Goal: Task Accomplishment & Management: Manage account settings

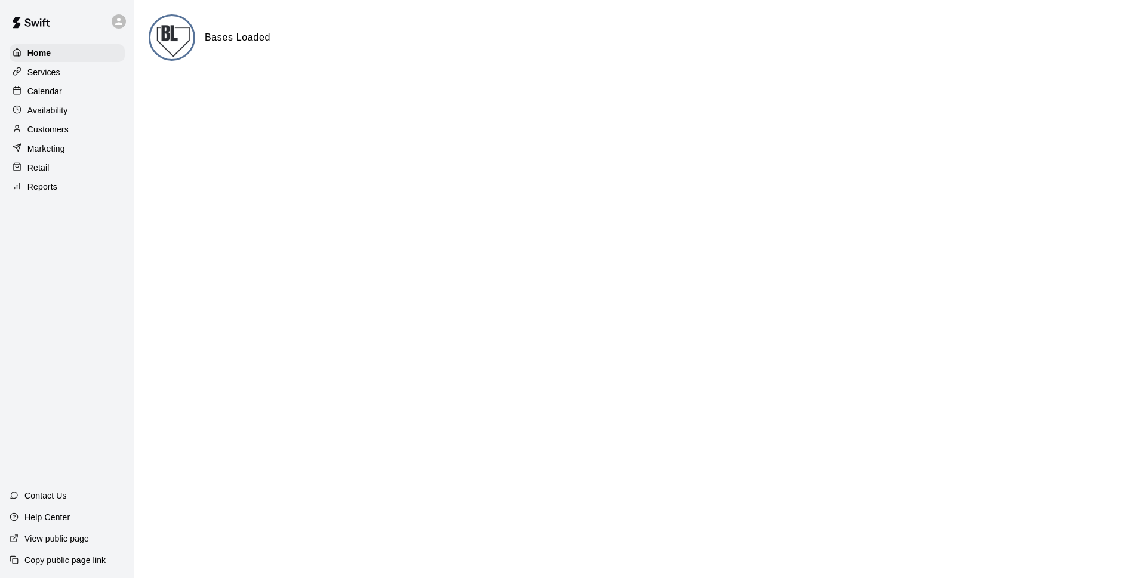
click at [58, 94] on p "Calendar" at bounding box center [44, 91] width 35 height 12
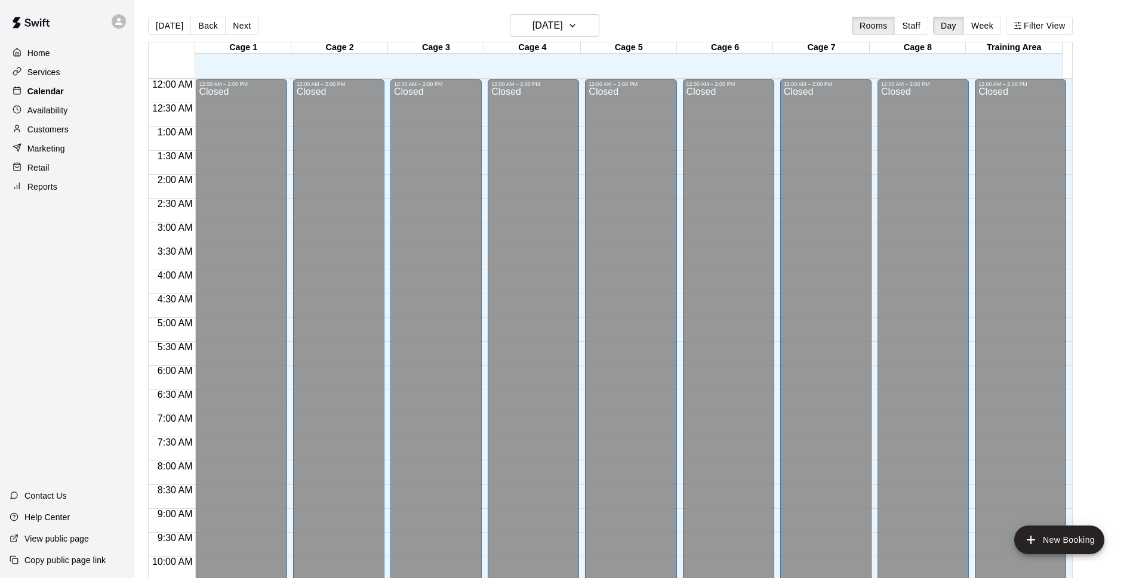
scroll to position [598, 0]
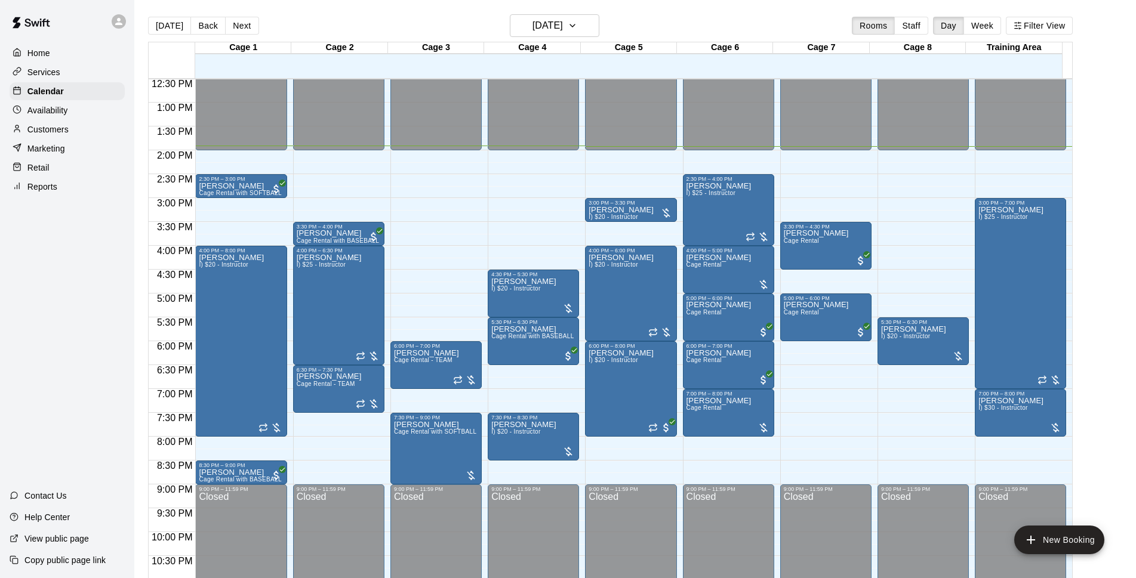
click at [673, 21] on div "Today Back Next Wednesday Sep 10 Rooms Staff Day Week Filter View" at bounding box center [610, 27] width 925 height 27
click at [707, 411] on span "Cage Rental" at bounding box center [704, 408] width 35 height 7
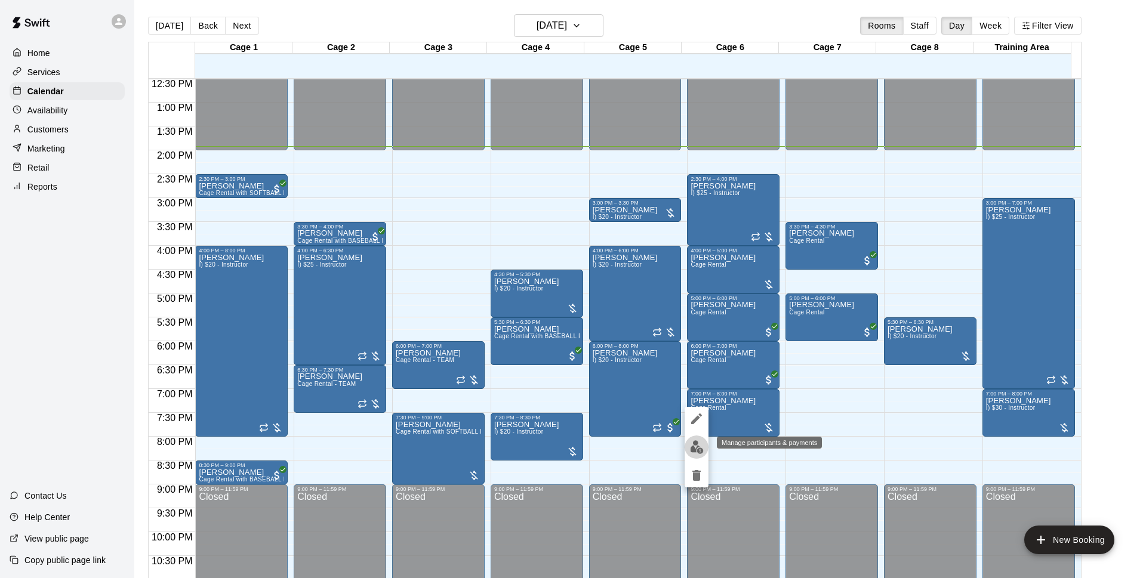
click at [694, 448] on img "edit" at bounding box center [697, 448] width 14 height 14
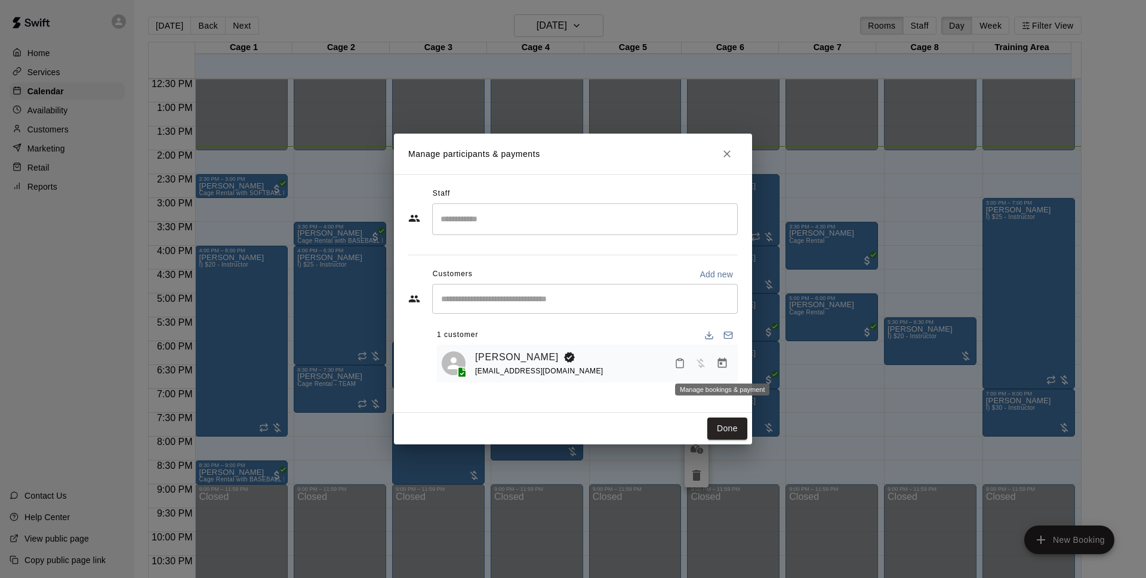
click at [728, 368] on icon "Manage bookings & payment" at bounding box center [722, 364] width 12 height 12
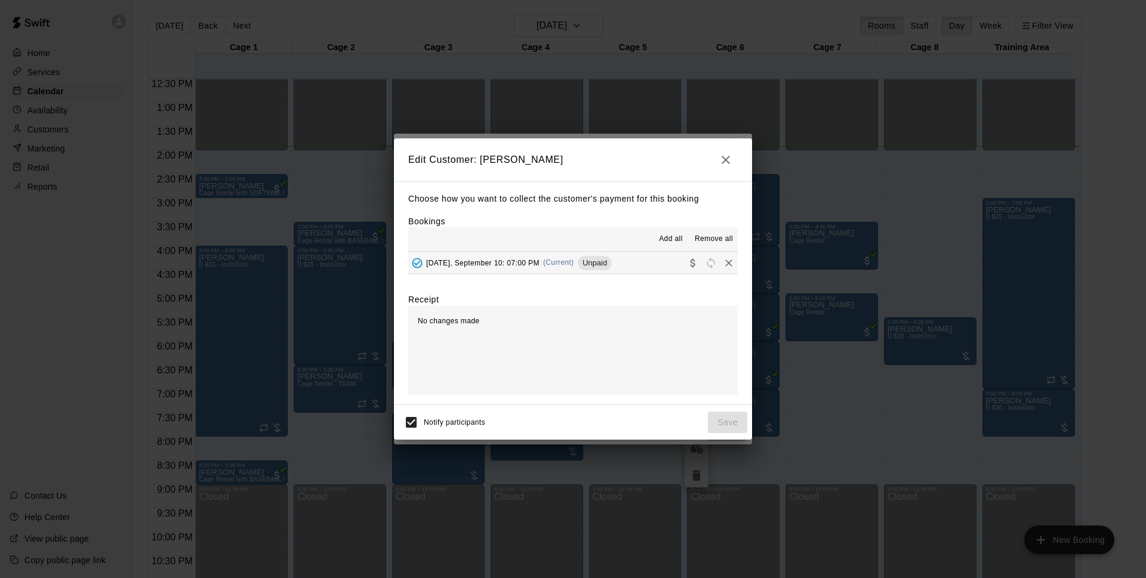
click at [571, 252] on hr at bounding box center [573, 251] width 330 height 1
click at [574, 259] on span "(Current)" at bounding box center [558, 262] width 31 height 8
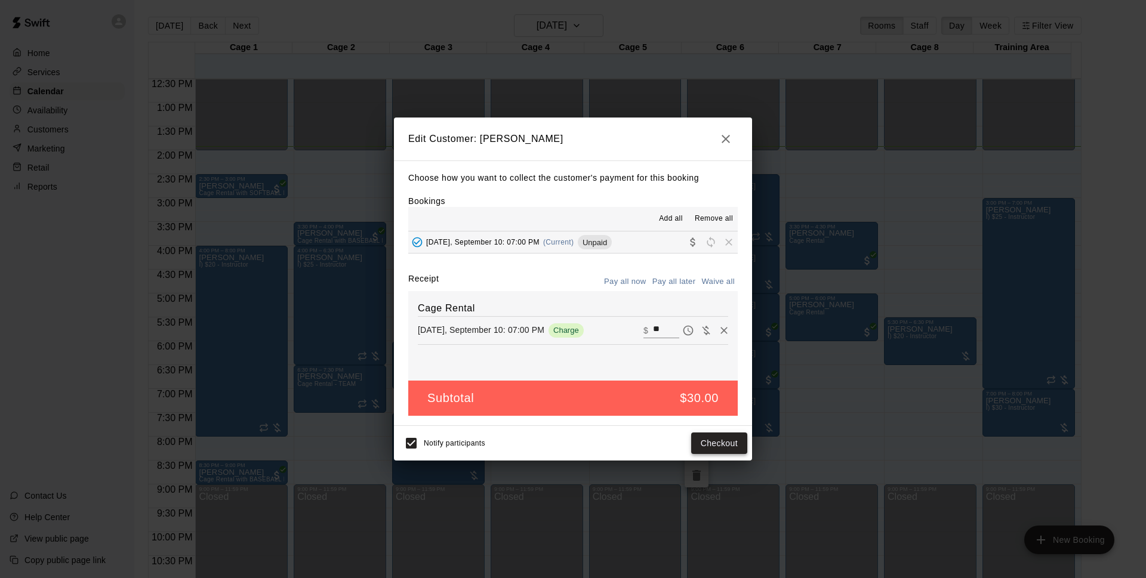
click at [704, 440] on button "Checkout" at bounding box center [719, 444] width 56 height 22
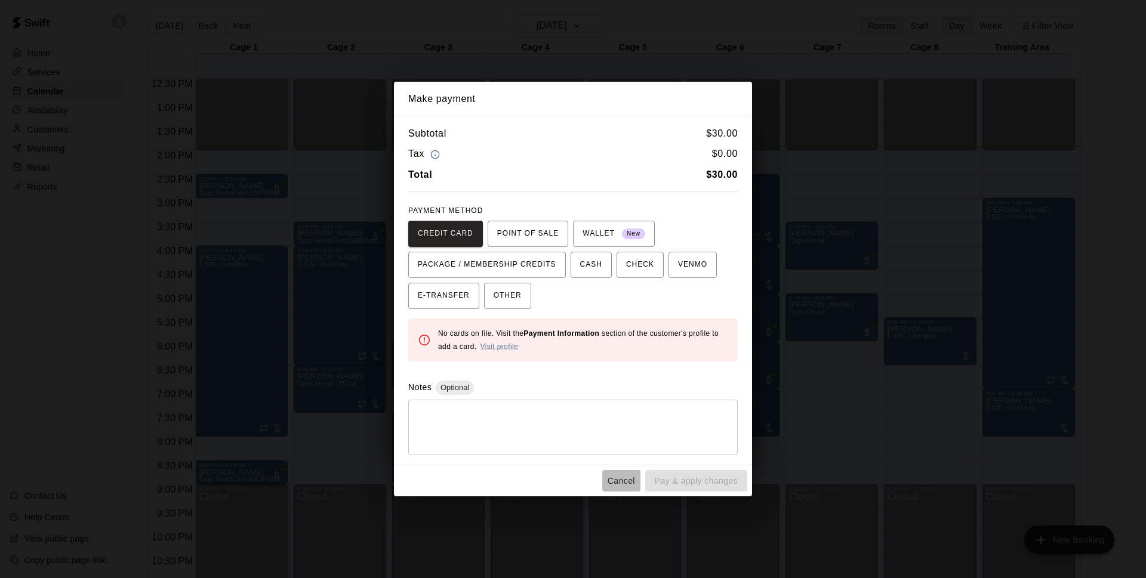
click at [627, 490] on button "Cancel" at bounding box center [621, 481] width 38 height 22
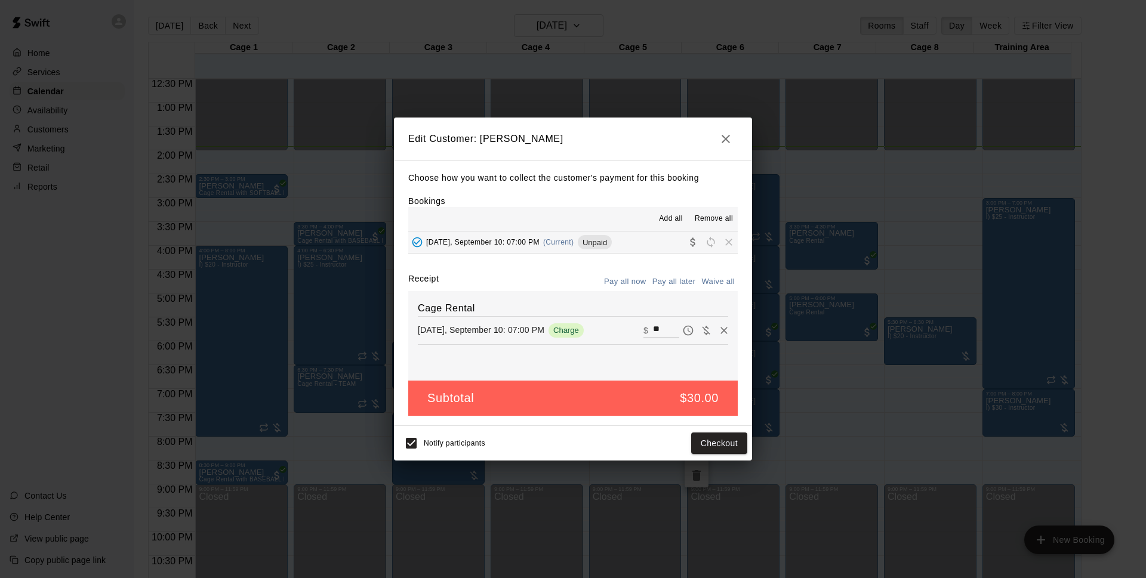
click at [720, 145] on icon "button" at bounding box center [726, 139] width 14 height 14
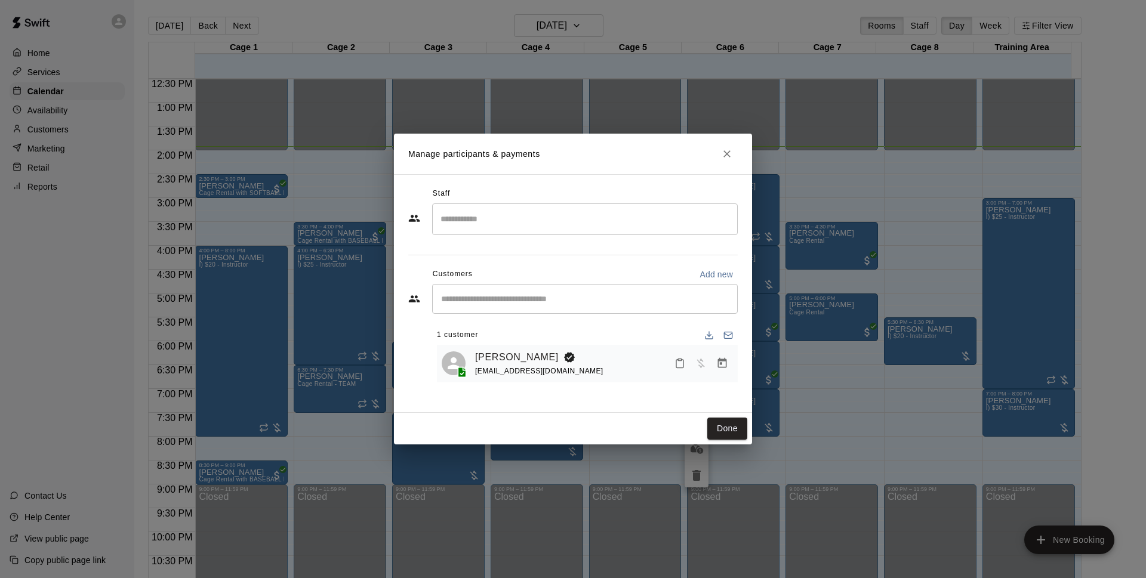
click at [732, 155] on icon "Close" at bounding box center [727, 154] width 12 height 12
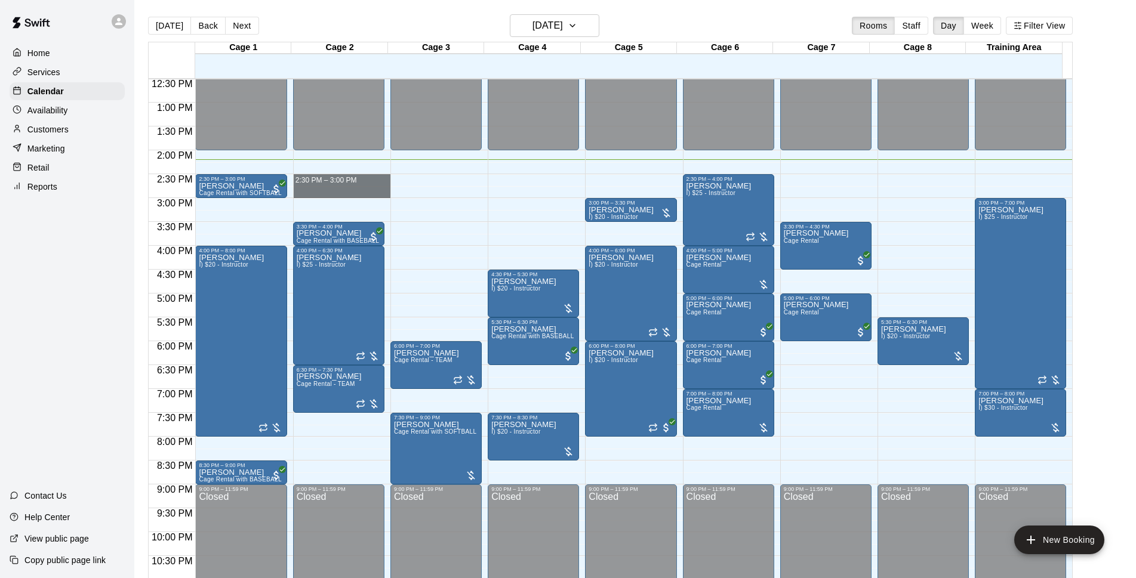
drag, startPoint x: 346, startPoint y: 179, endPoint x: 348, endPoint y: 189, distance: 11.0
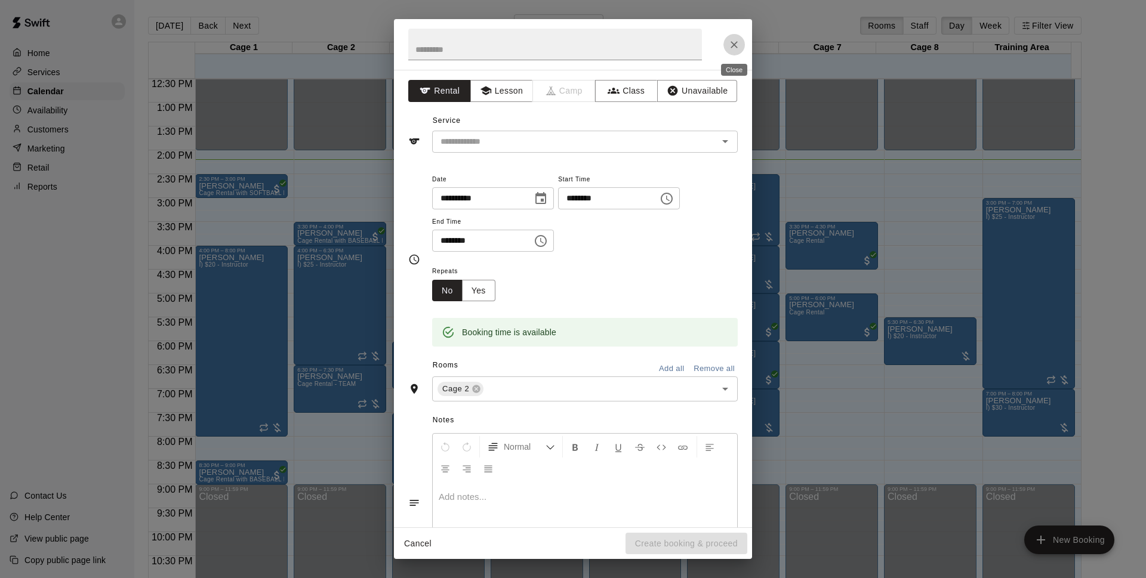
drag, startPoint x: 727, startPoint y: 47, endPoint x: 434, endPoint y: 210, distance: 334.6
click at [728, 47] on button "Close" at bounding box center [734, 44] width 21 height 21
click at [731, 50] on icon "Close" at bounding box center [734, 45] width 12 height 12
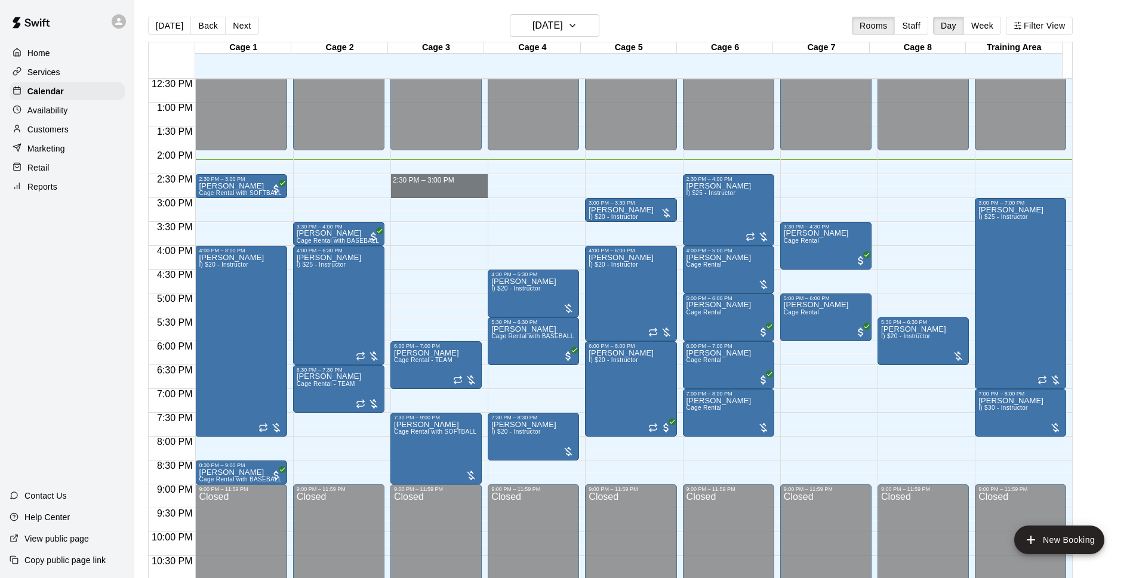
drag, startPoint x: 434, startPoint y: 177, endPoint x: 438, endPoint y: 193, distance: 16.5
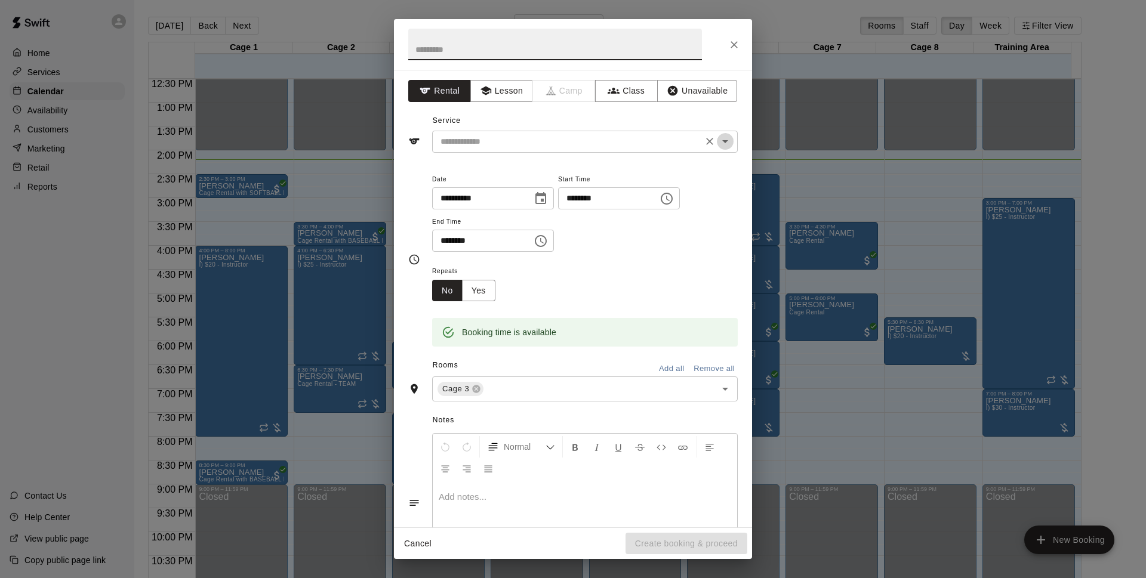
click at [718, 140] on icon "Open" at bounding box center [725, 141] width 14 height 14
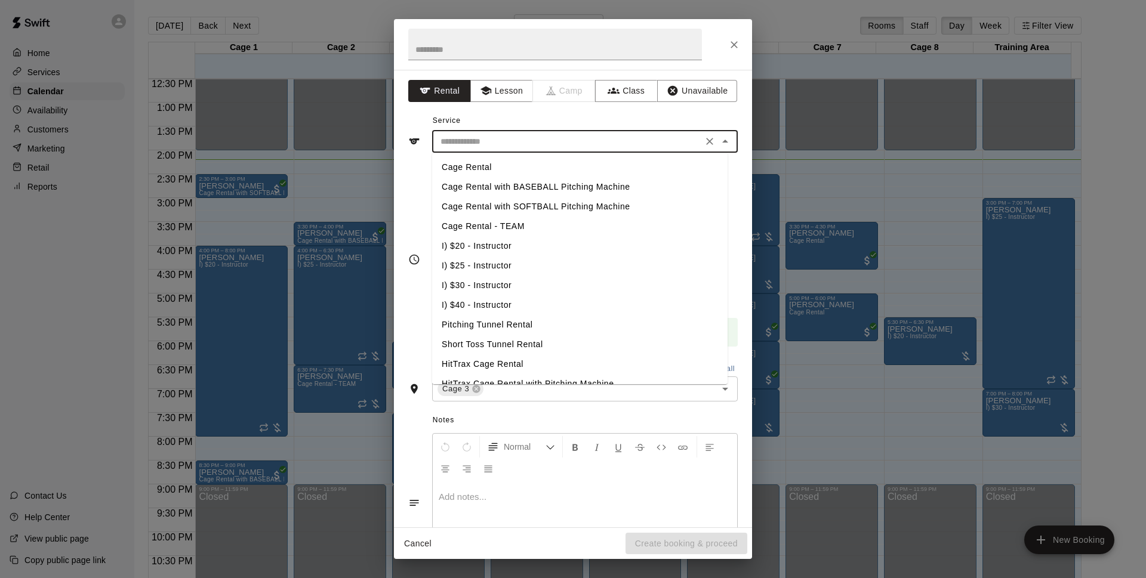
click at [560, 188] on li "Cage Rental with BASEBALL Pitching Machine" at bounding box center [580, 187] width 296 height 20
type input "**********"
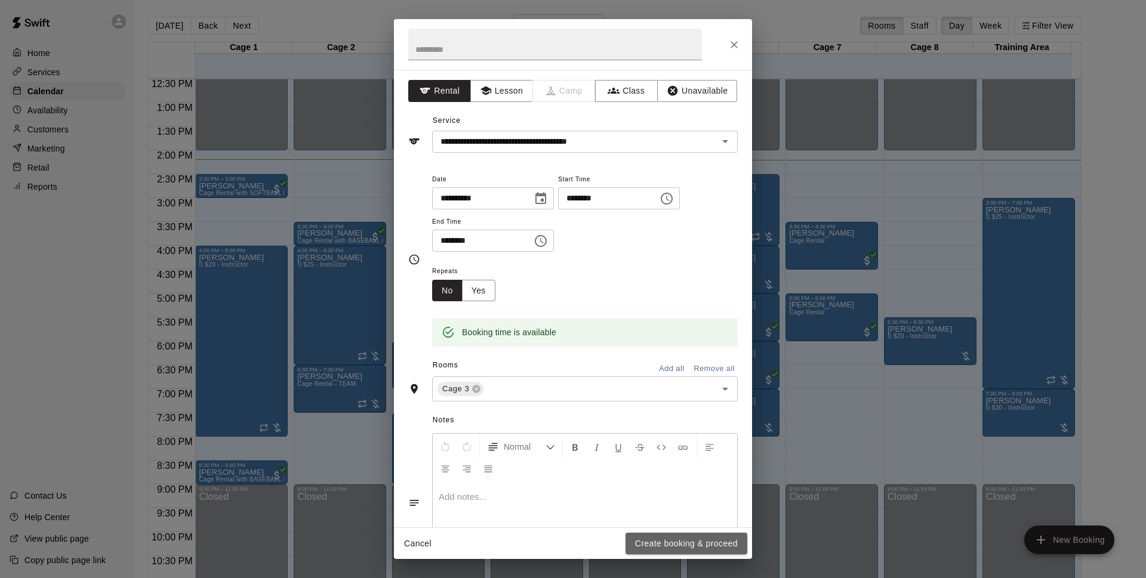
click at [691, 549] on button "Create booking & proceed" at bounding box center [687, 544] width 122 height 22
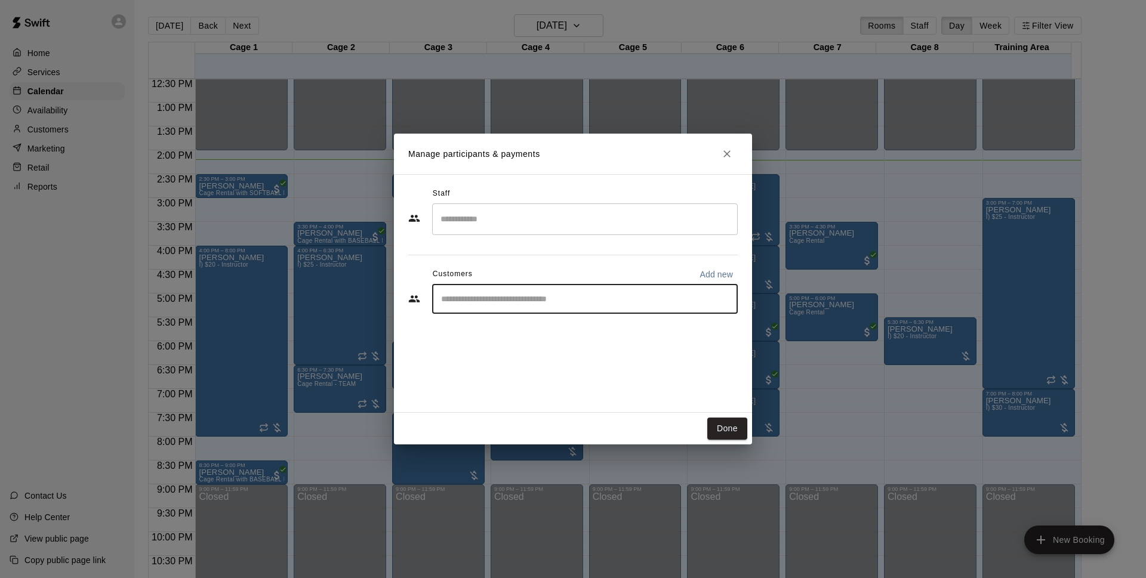
click at [497, 304] on input "Start typing to search customers..." at bounding box center [585, 299] width 295 height 12
type input "*******"
click at [515, 323] on div "Walk In" at bounding box center [530, 327] width 128 height 13
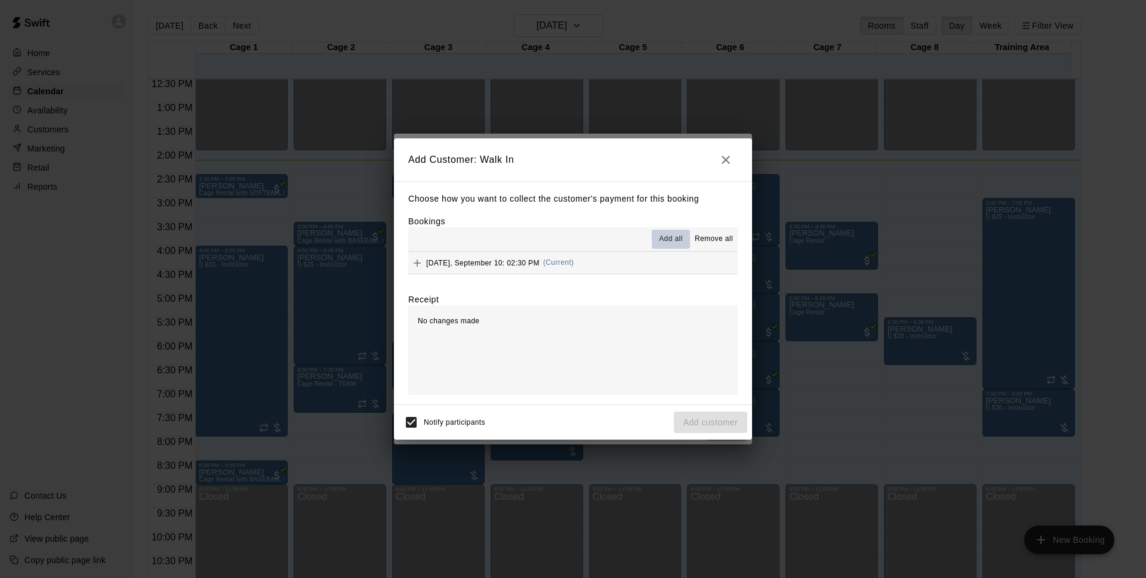
click at [668, 241] on span "Add all" at bounding box center [671, 239] width 24 height 12
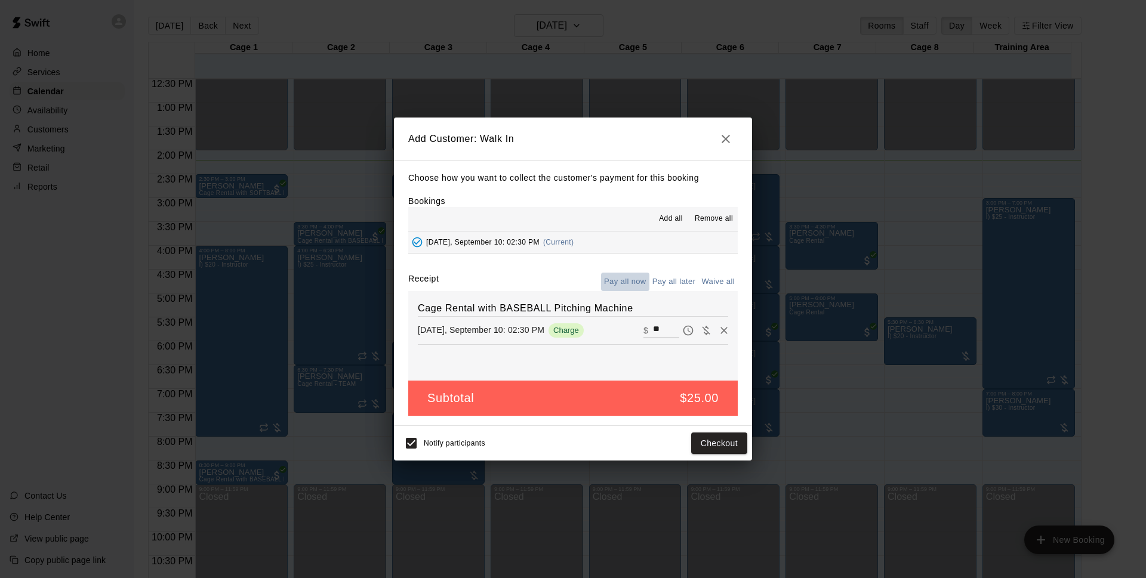
click at [625, 280] on button "Pay all now" at bounding box center [625, 282] width 48 height 19
click at [625, 277] on button "Pay all now" at bounding box center [625, 282] width 48 height 19
click at [710, 443] on button "Checkout" at bounding box center [719, 444] width 56 height 22
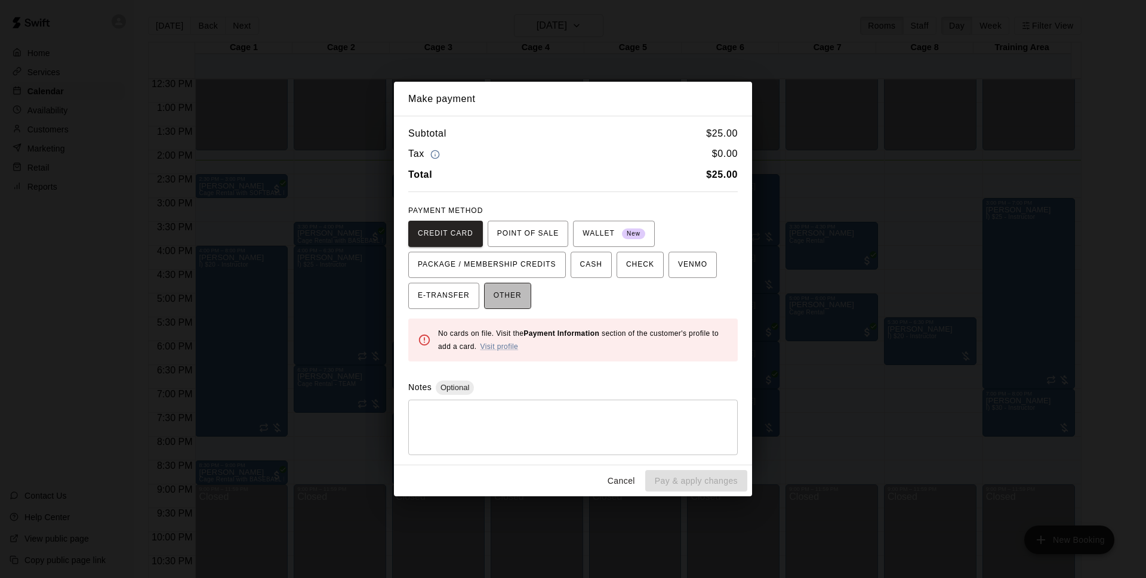
click at [498, 296] on span "OTHER" at bounding box center [508, 296] width 28 height 19
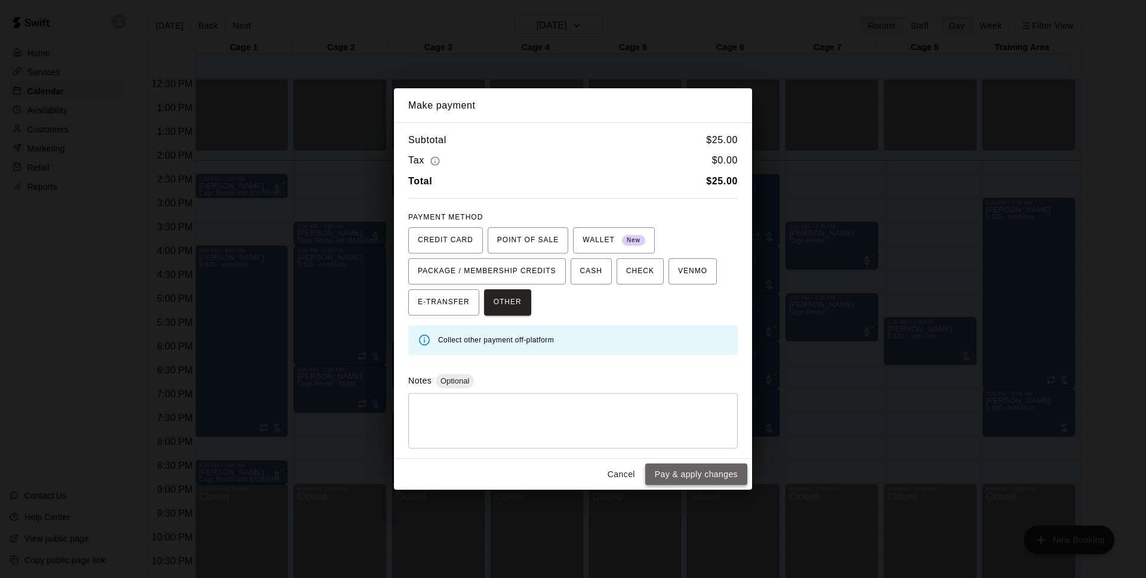
click at [709, 472] on button "Pay & apply changes" at bounding box center [696, 475] width 102 height 22
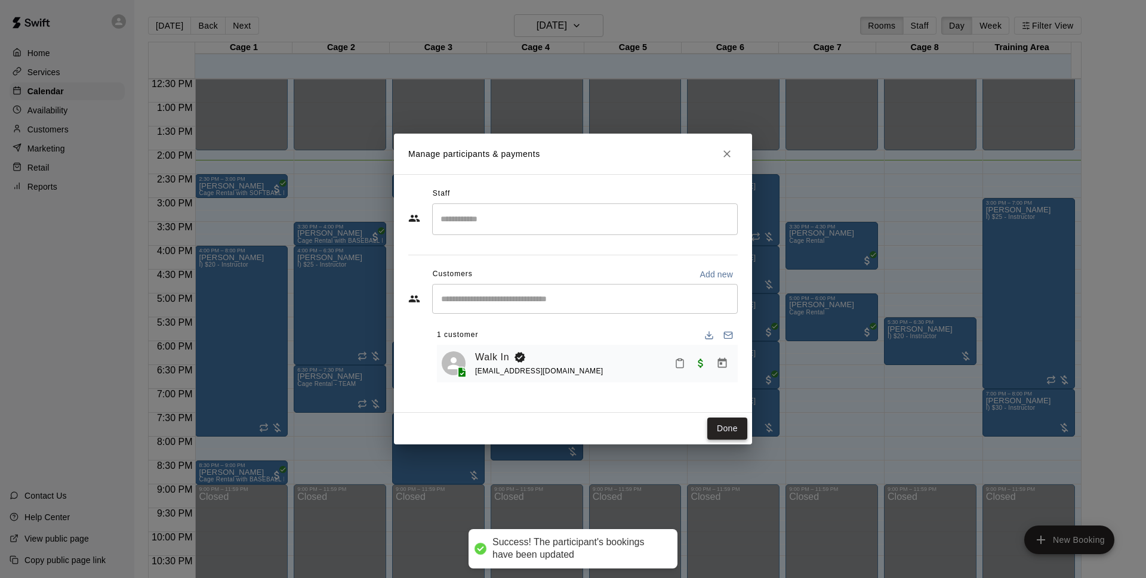
click at [729, 433] on button "Done" at bounding box center [727, 429] width 40 height 22
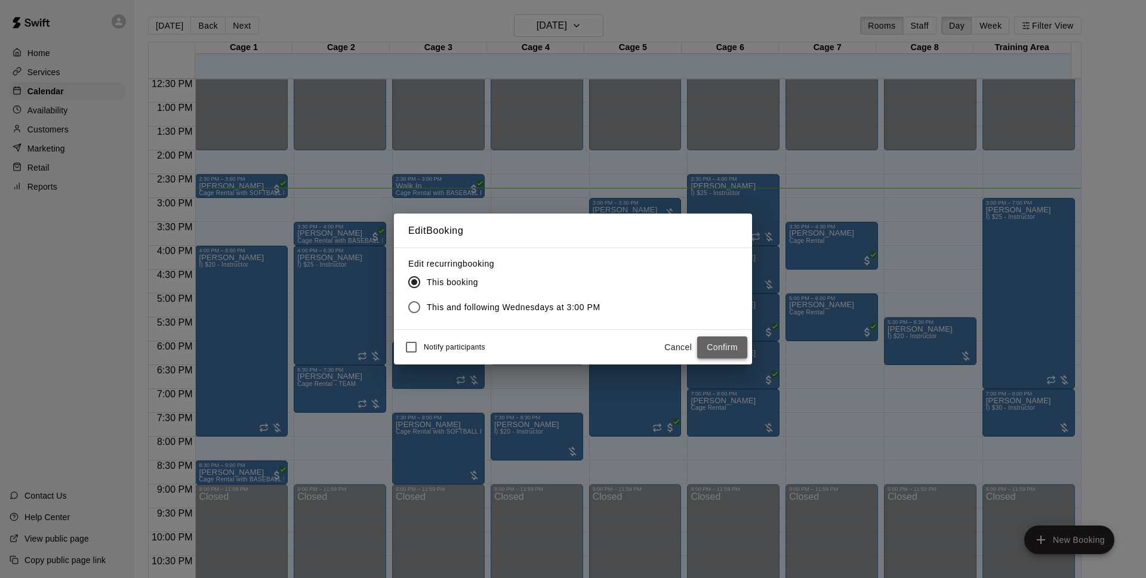
click at [717, 343] on button "Confirm" at bounding box center [722, 348] width 50 height 22
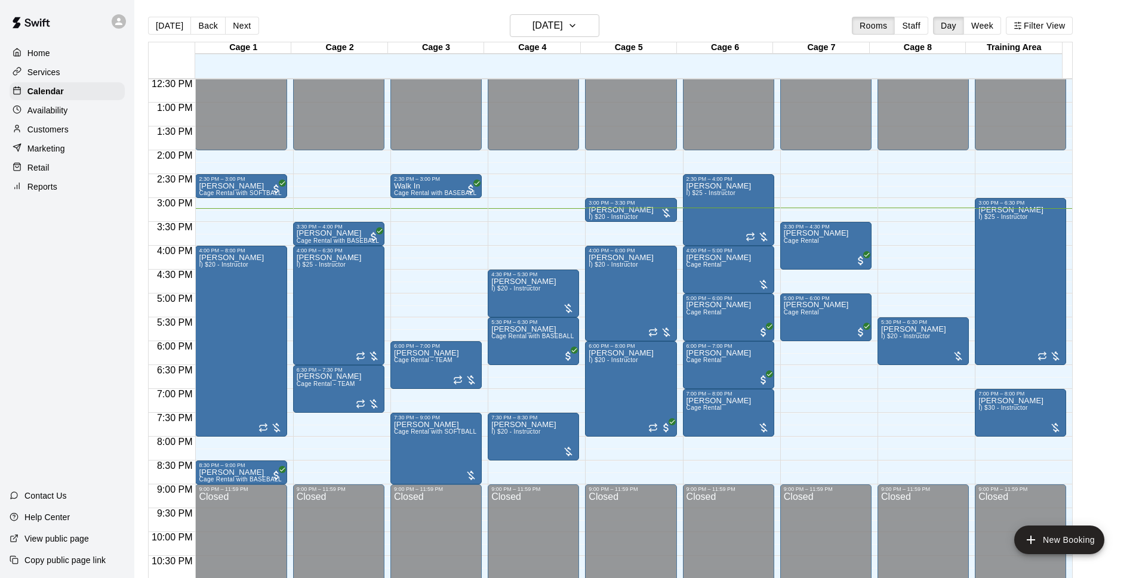
click at [88, 134] on div "Customers" at bounding box center [67, 130] width 115 height 18
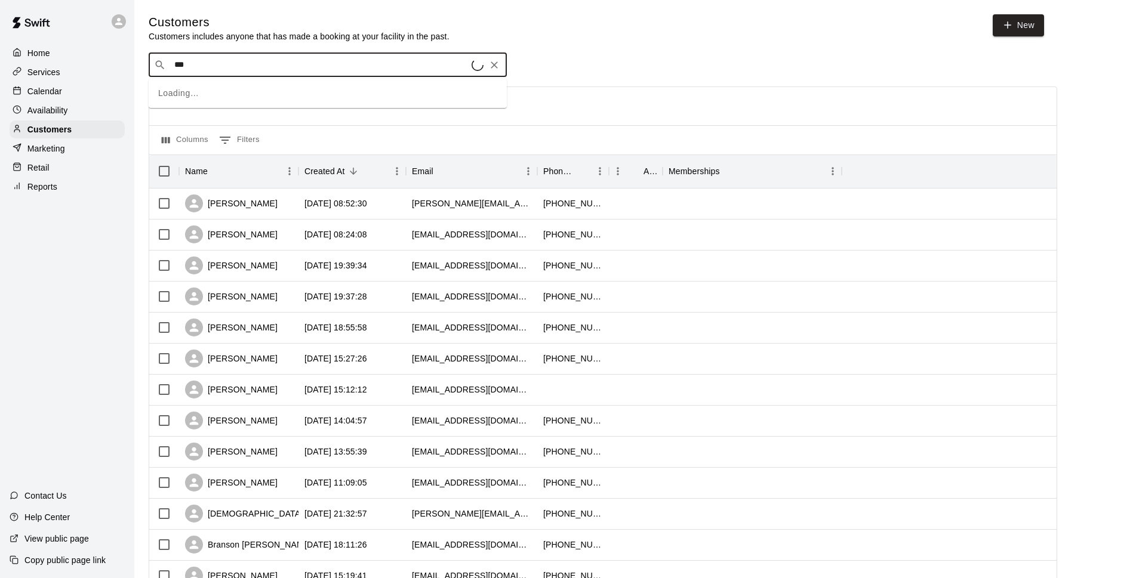
type input "****"
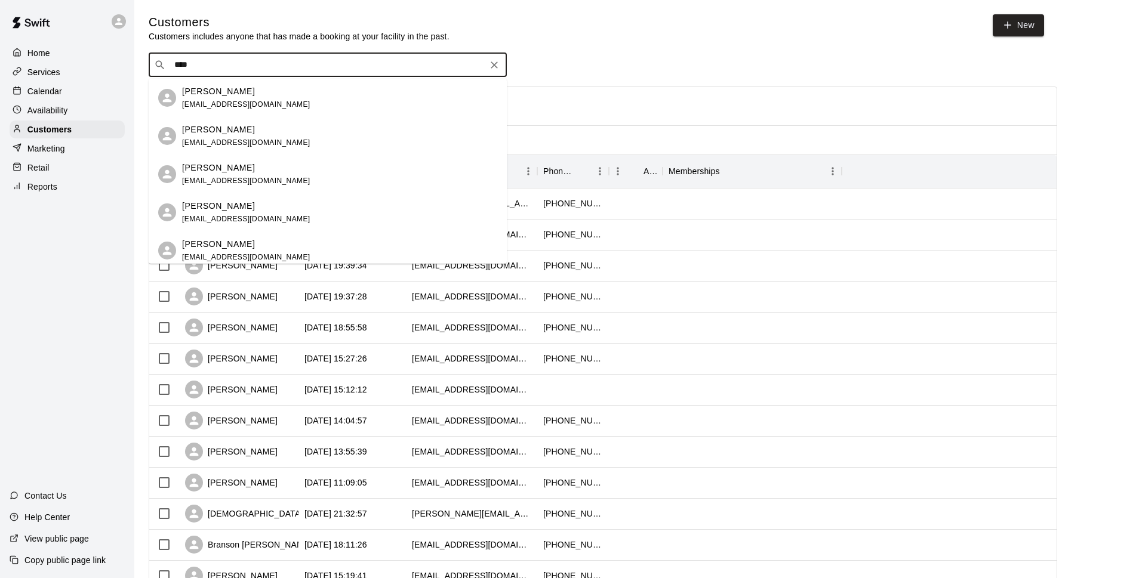
click at [291, 130] on div "Phoenix Cruz phoenixcruz8@gmail.com" at bounding box center [339, 137] width 315 height 26
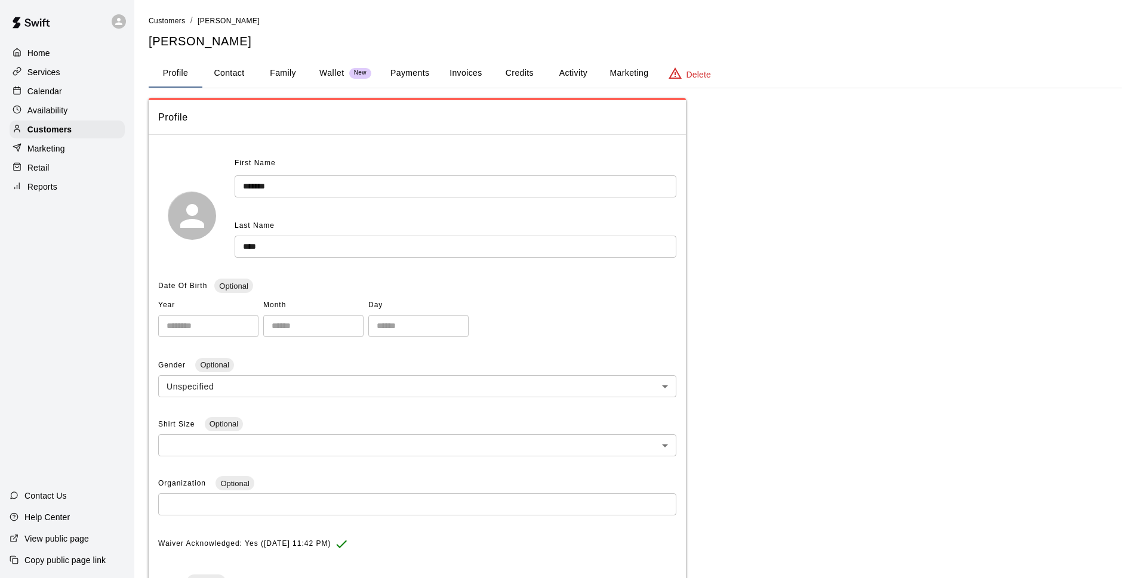
click at [241, 69] on button "Contact" at bounding box center [229, 73] width 54 height 29
select select "**"
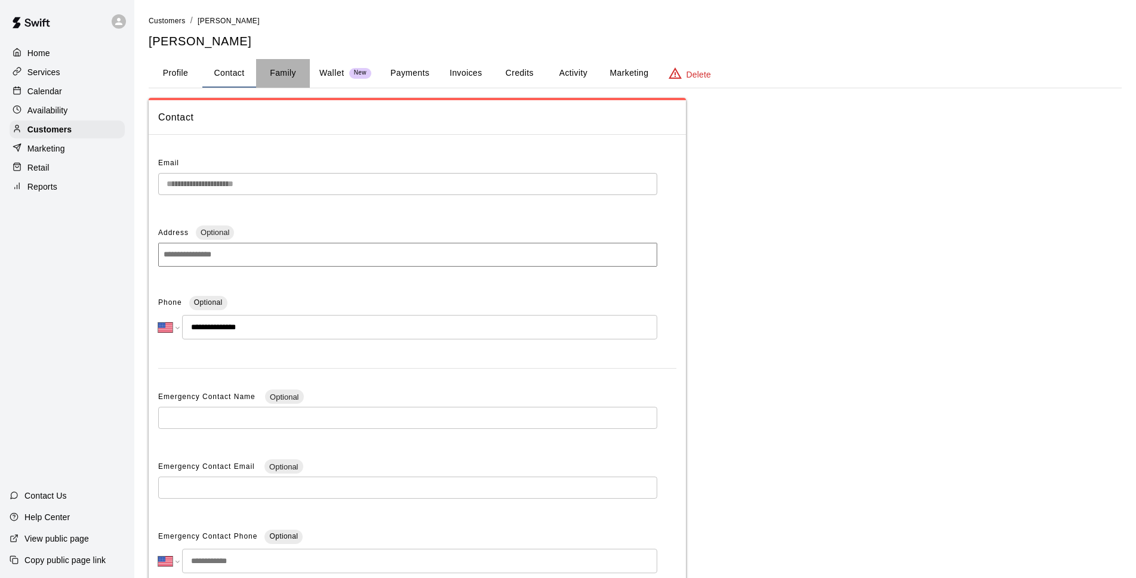
click at [287, 73] on button "Family" at bounding box center [283, 73] width 54 height 29
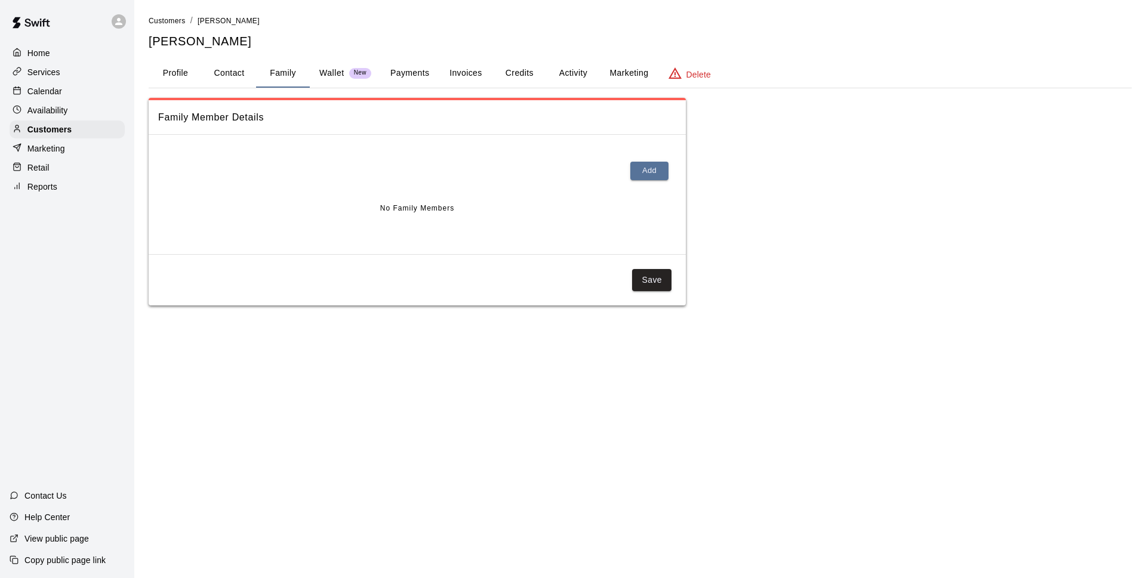
click at [416, 82] on button "Payments" at bounding box center [410, 73] width 58 height 29
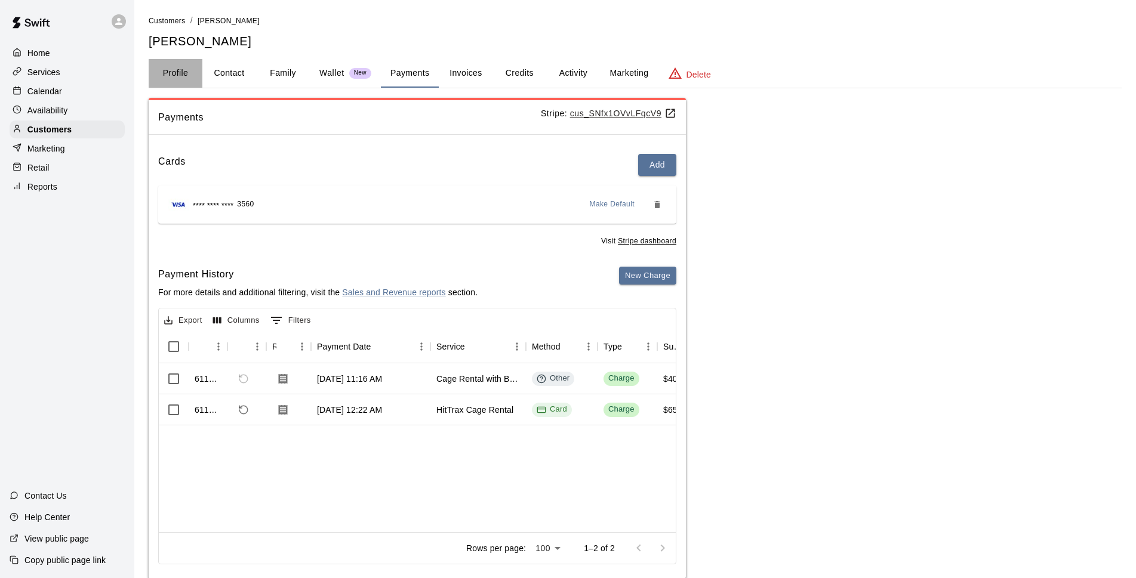
click at [175, 81] on button "Profile" at bounding box center [176, 73] width 54 height 29
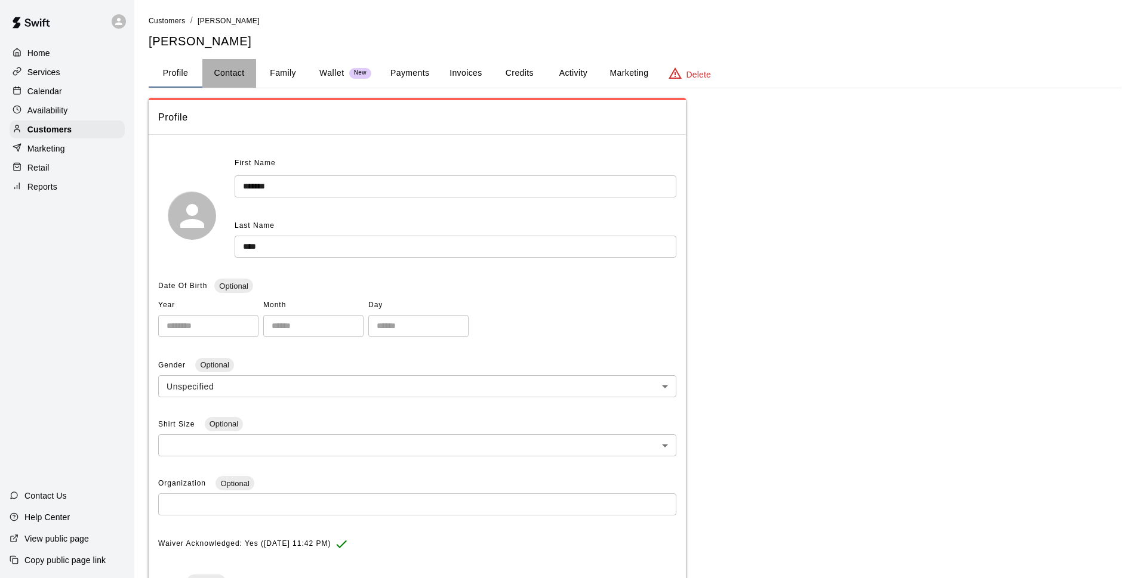
click at [244, 76] on button "Contact" at bounding box center [229, 73] width 54 height 29
select select "**"
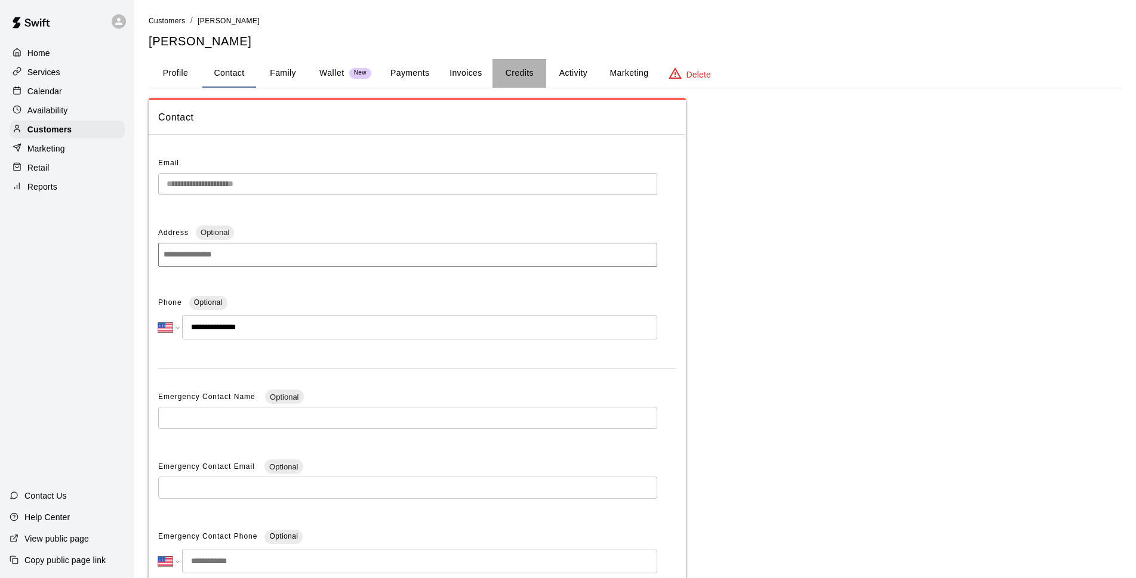
click at [540, 79] on button "Credits" at bounding box center [520, 73] width 54 height 29
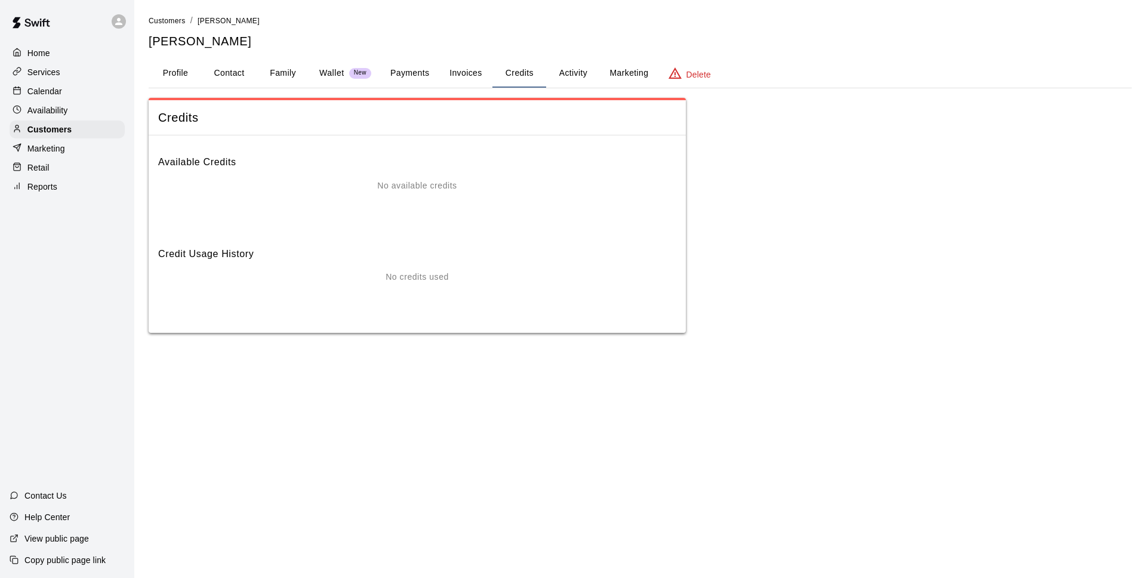
click at [461, 85] on button "Invoices" at bounding box center [466, 73] width 54 height 29
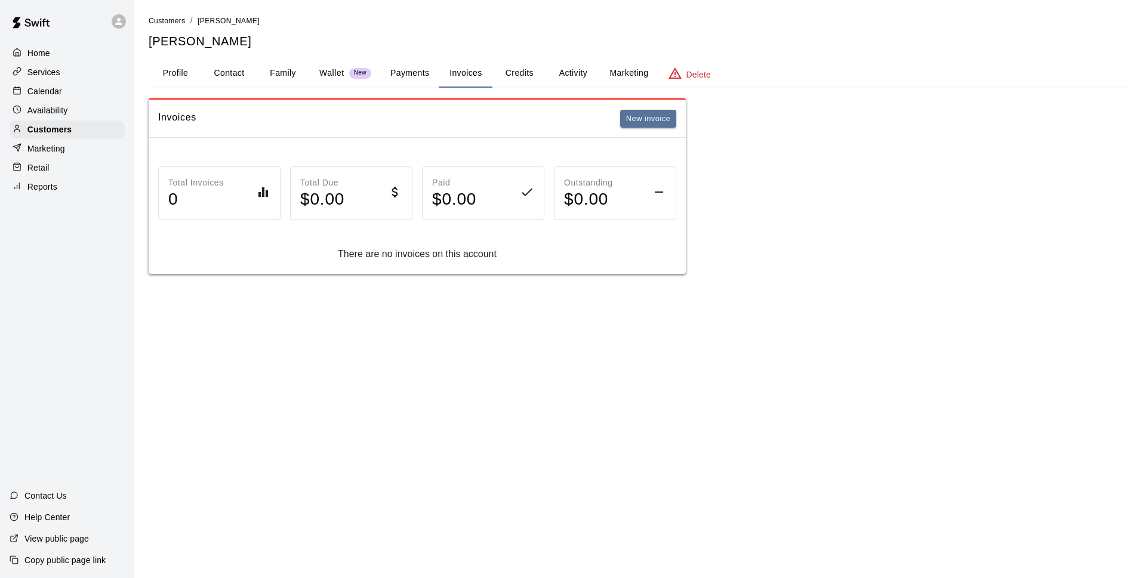
drag, startPoint x: 395, startPoint y: 60, endPoint x: 404, endPoint y: 60, distance: 8.4
click at [396, 61] on button "Payments" at bounding box center [410, 73] width 58 height 29
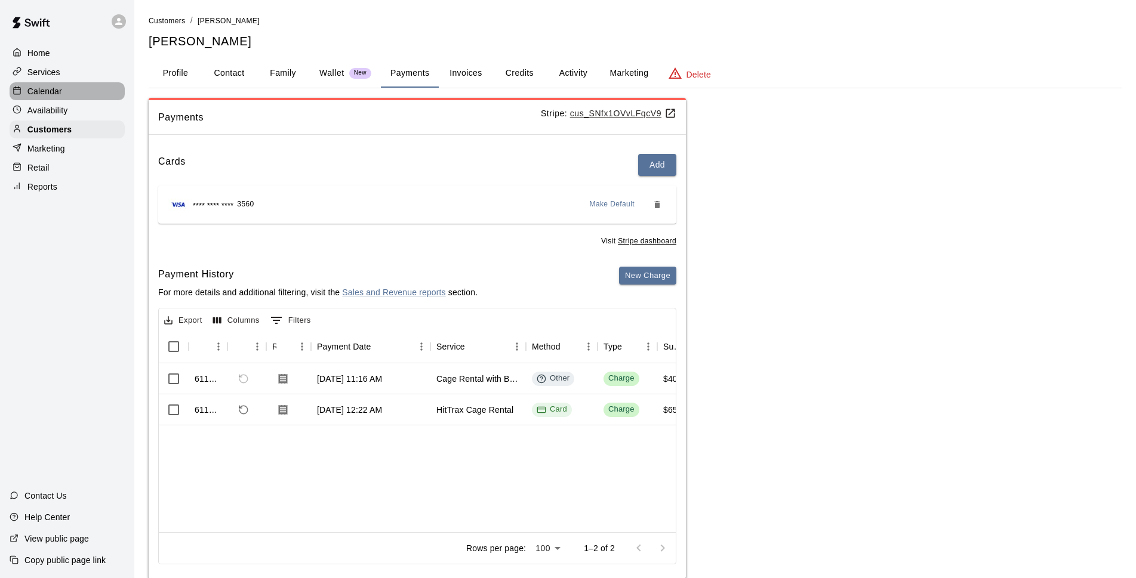
click at [53, 96] on p "Calendar" at bounding box center [44, 91] width 35 height 12
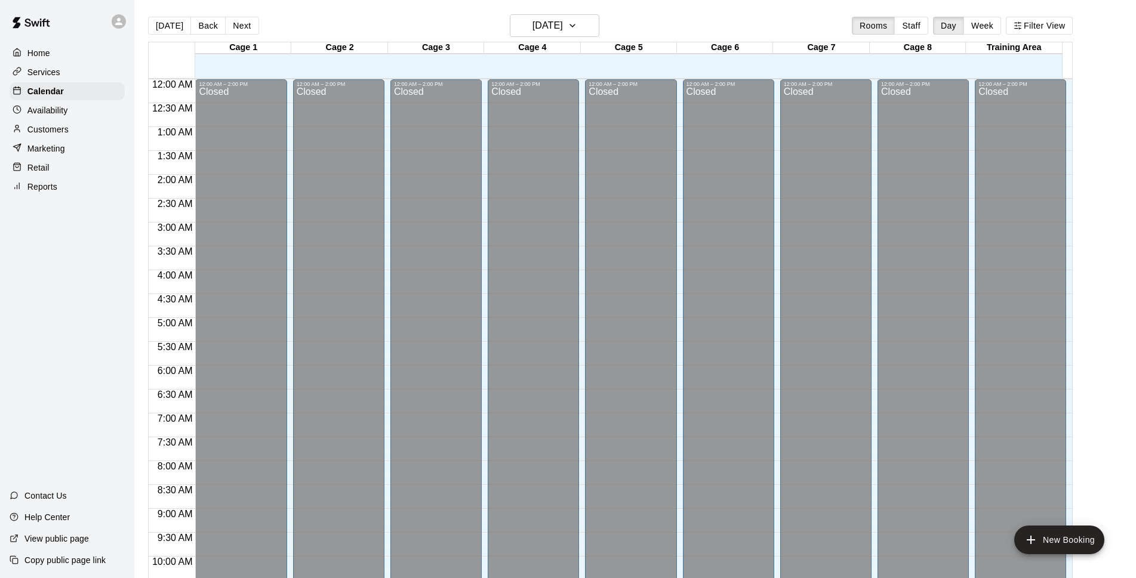
scroll to position [598, 0]
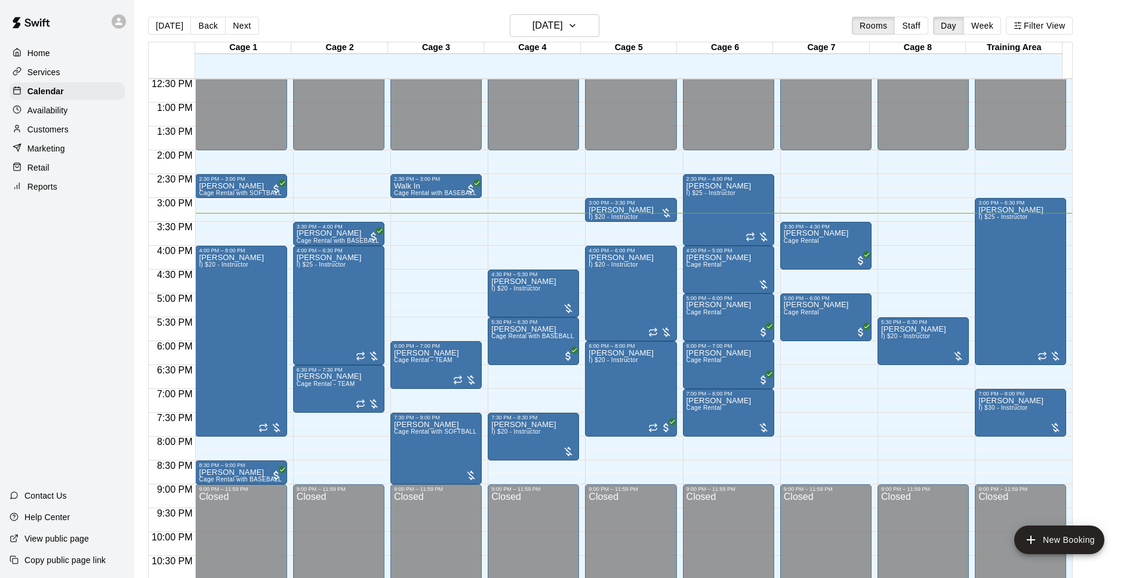
click at [472, 24] on div "[DATE] Back [DATE][DATE] Rooms Staff Day Week Filter View" at bounding box center [610, 27] width 925 height 27
click at [533, 21] on h6 "[DATE]" at bounding box center [548, 25] width 30 height 17
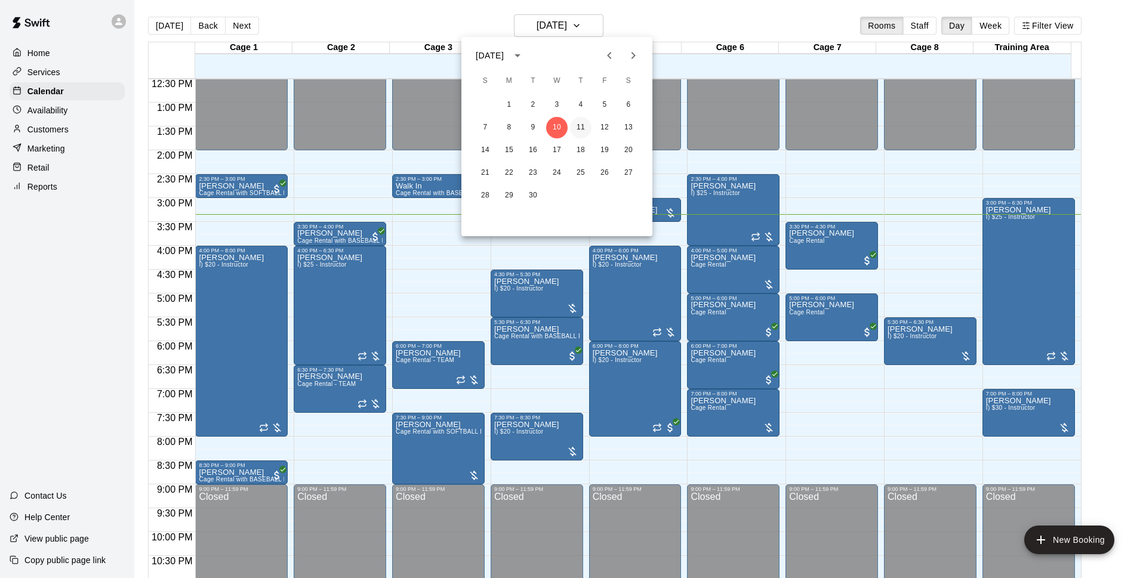
click at [574, 124] on button "11" at bounding box center [580, 127] width 21 height 21
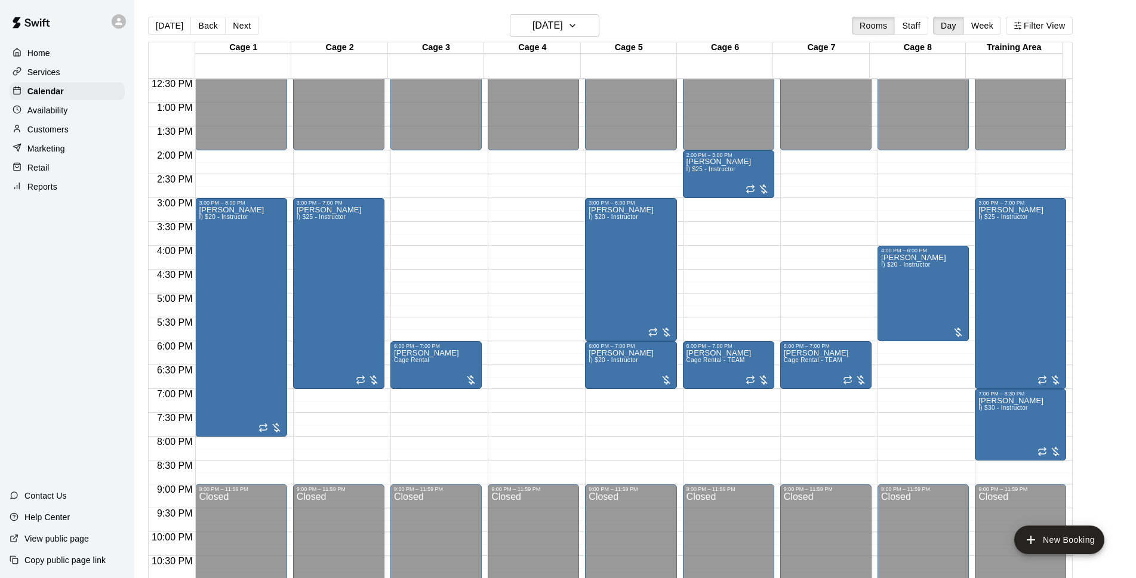
click at [709, 20] on div "Today Back Next Thursday Sep 11 Rooms Staff Day Week Filter View" at bounding box center [610, 27] width 925 height 27
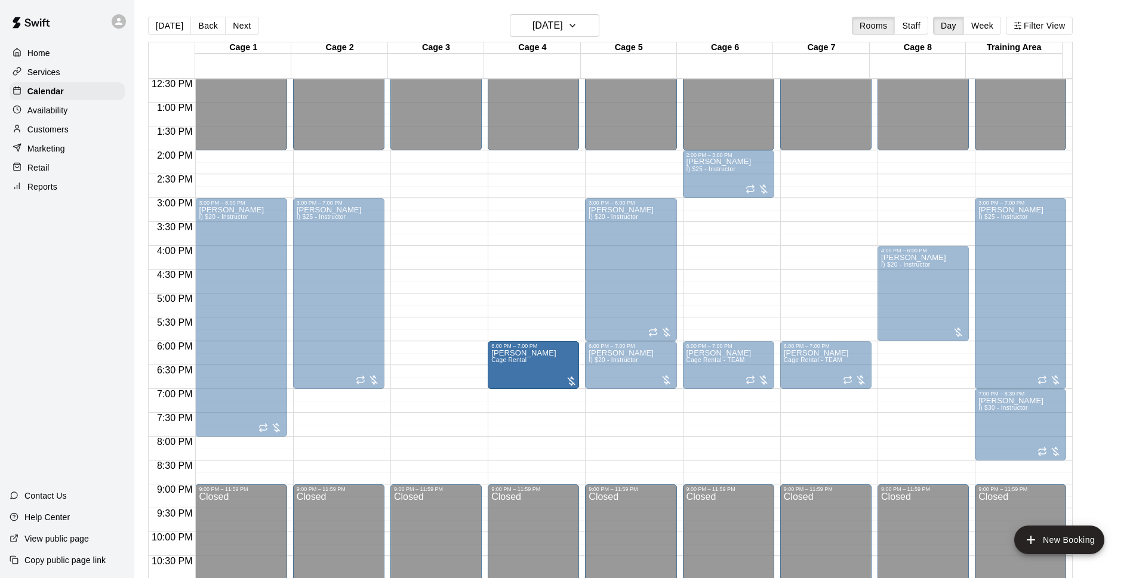
drag, startPoint x: 442, startPoint y: 371, endPoint x: 562, endPoint y: 376, distance: 120.1
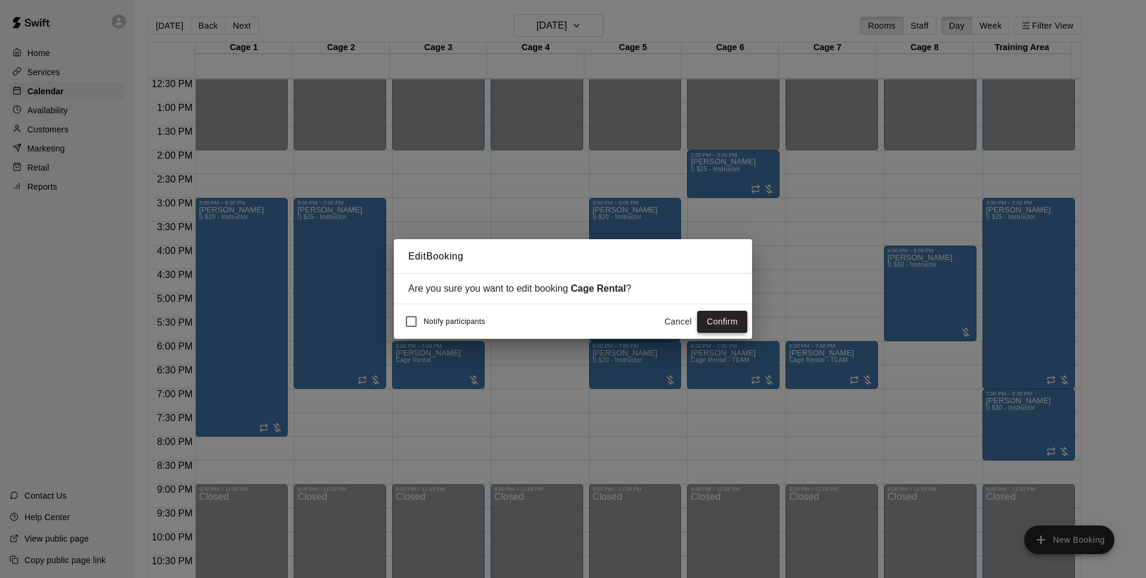
click at [724, 322] on button "Confirm" at bounding box center [722, 322] width 50 height 22
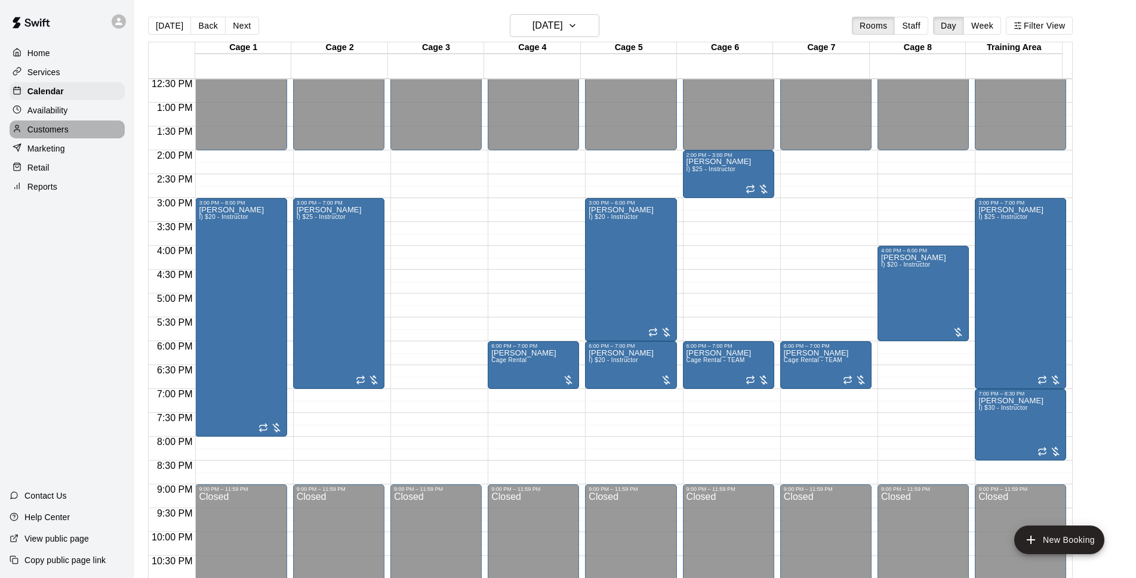
click at [60, 123] on div "Customers" at bounding box center [67, 130] width 115 height 18
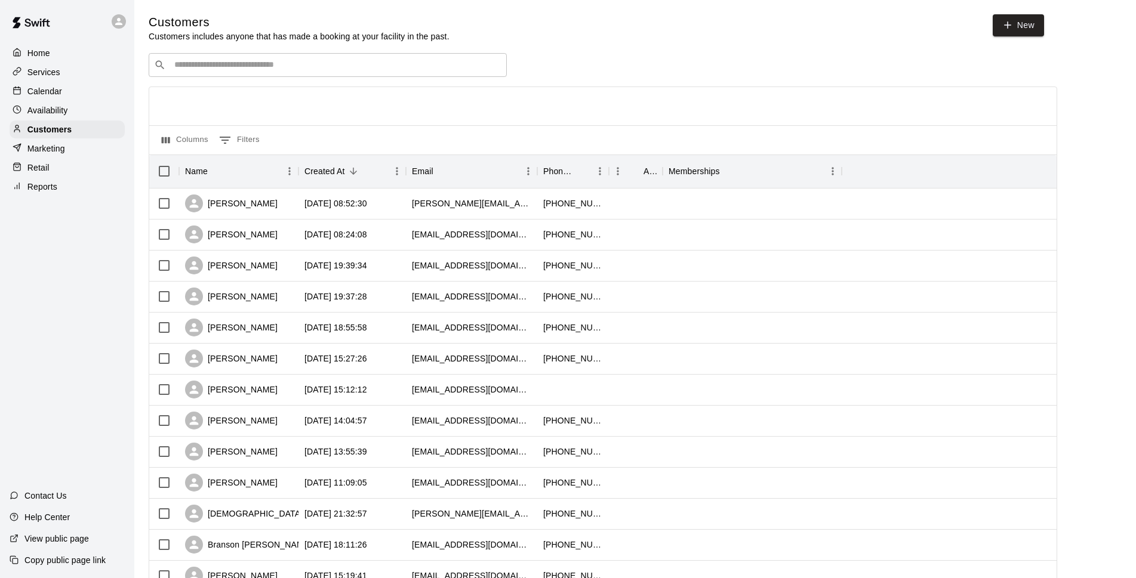
click at [60, 97] on p "Calendar" at bounding box center [44, 91] width 35 height 12
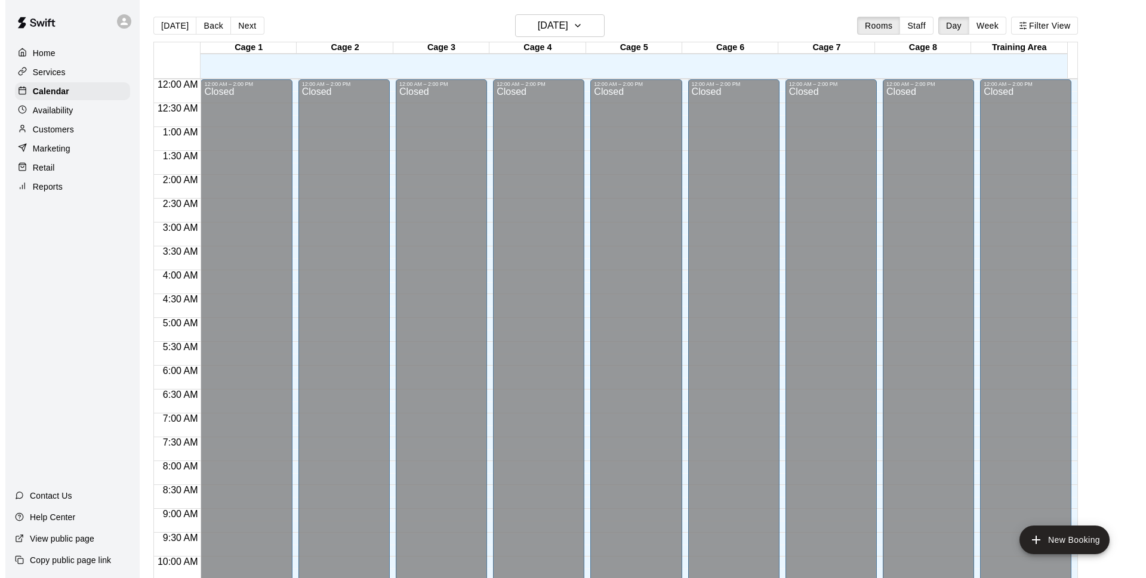
scroll to position [598, 0]
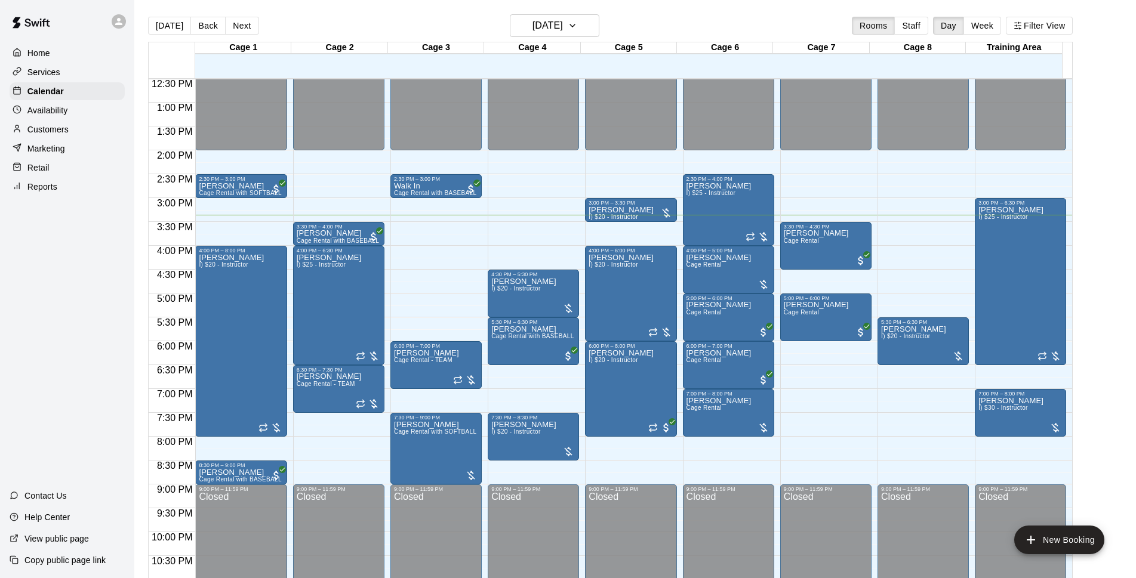
click at [49, 131] on p "Customers" at bounding box center [47, 130] width 41 height 12
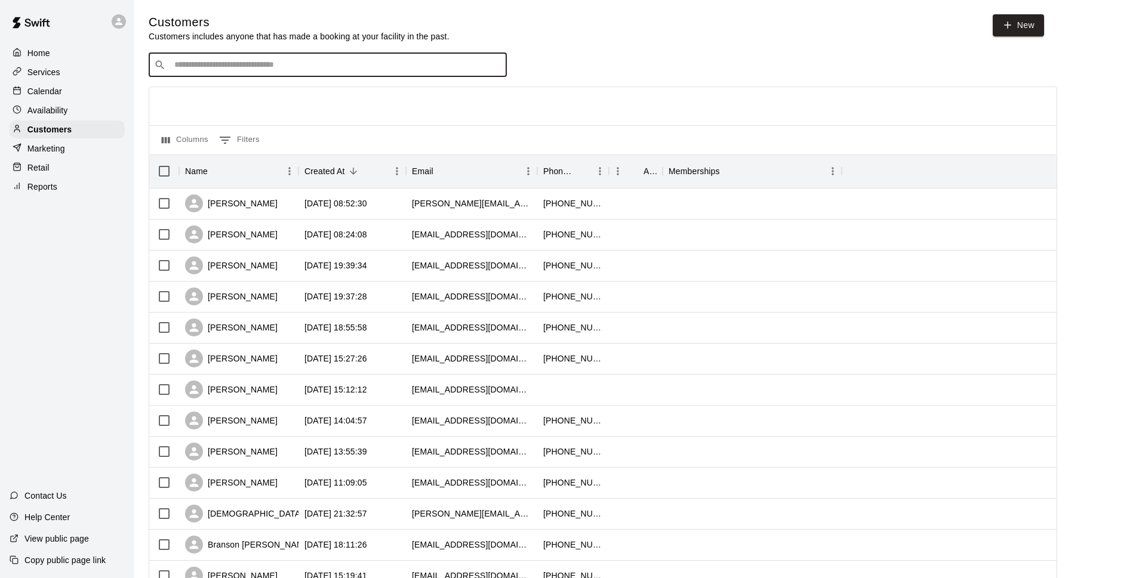
click at [296, 71] on input "Search customers by name or email" at bounding box center [336, 65] width 331 height 12
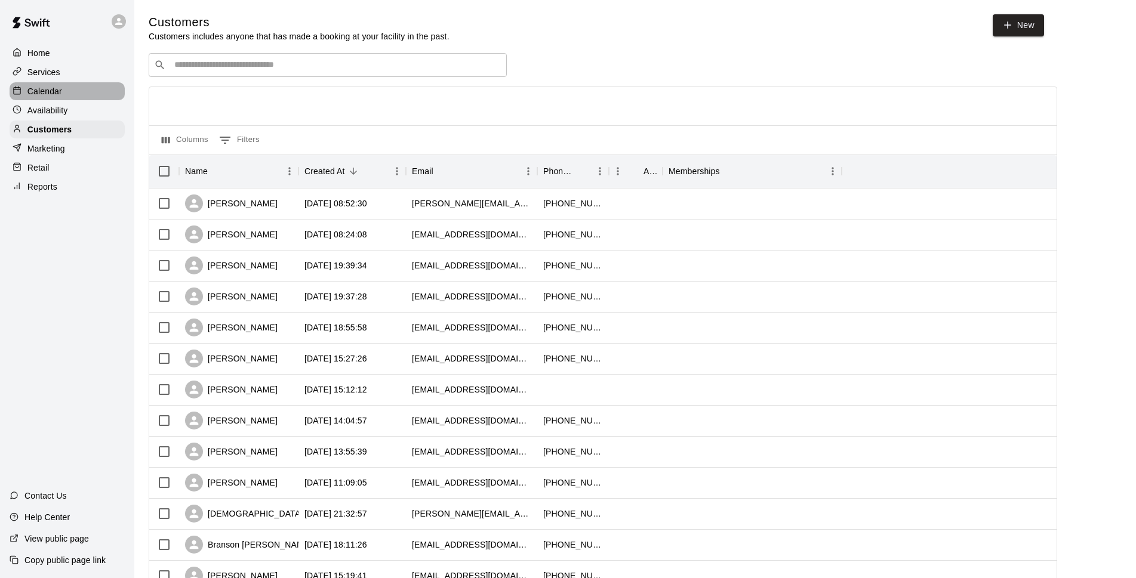
click at [77, 94] on div "Calendar" at bounding box center [67, 91] width 115 height 18
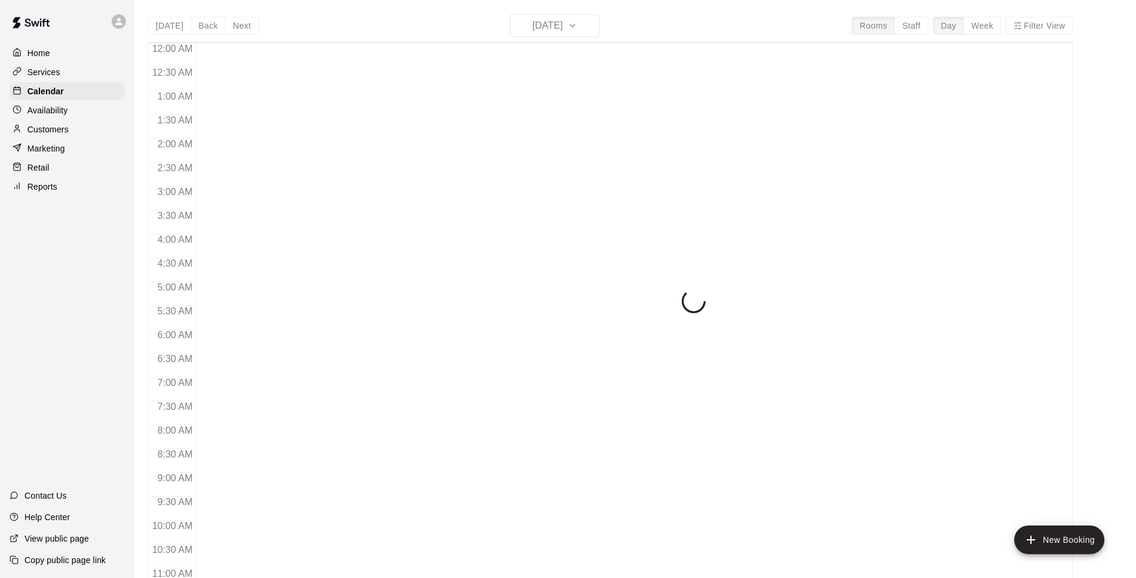
click at [564, 32] on div "Today Back Next Wednesday Sep 10 Rooms Staff Day Week Filter View 12:00 AM 12:3…" at bounding box center [610, 303] width 925 height 578
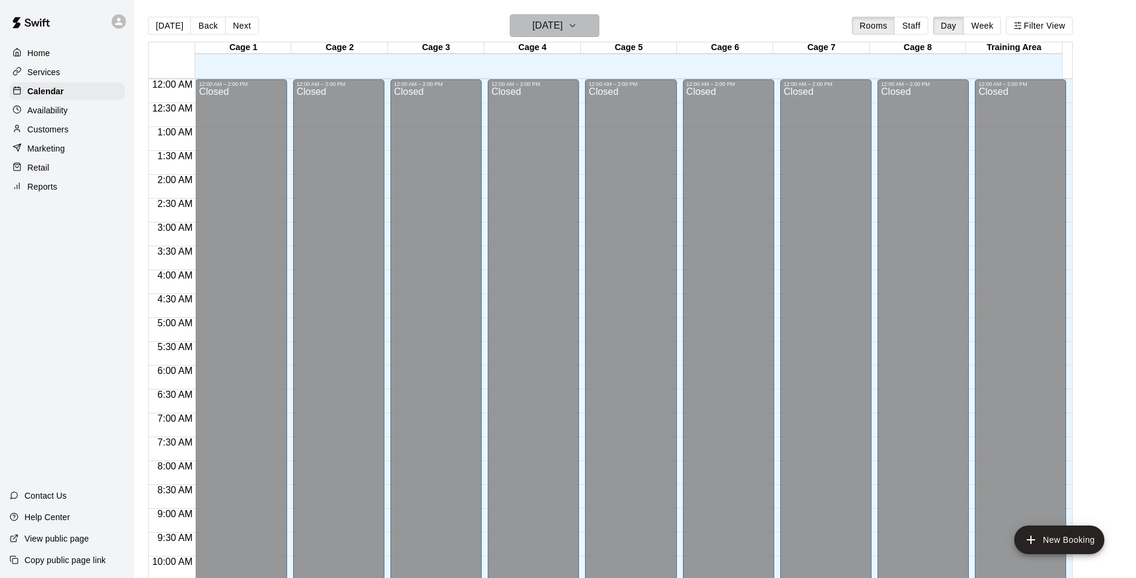
click at [563, 25] on h6 "[DATE]" at bounding box center [548, 25] width 30 height 17
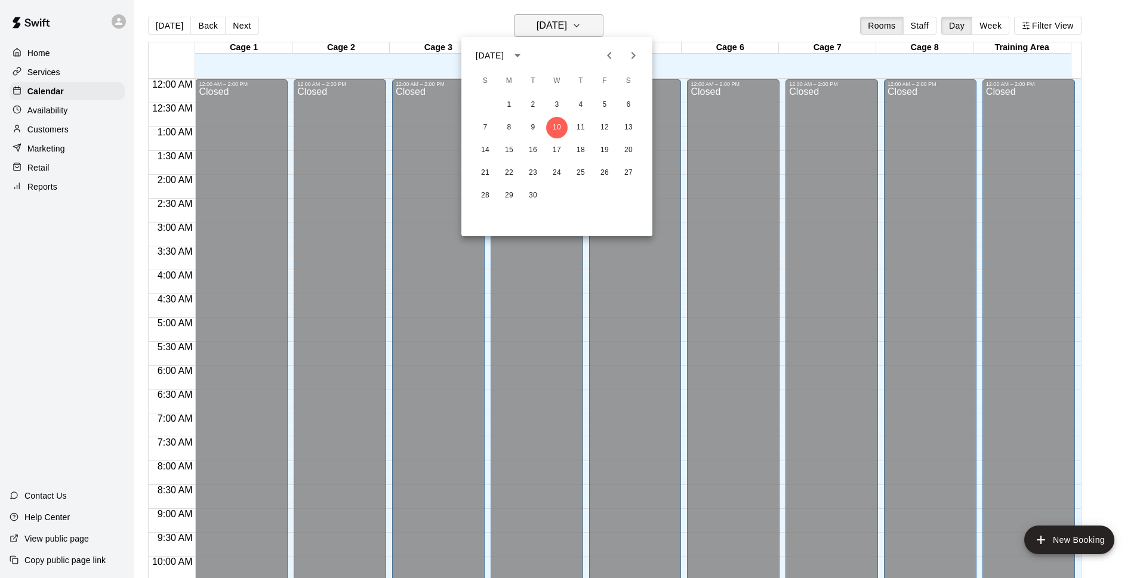
scroll to position [598, 0]
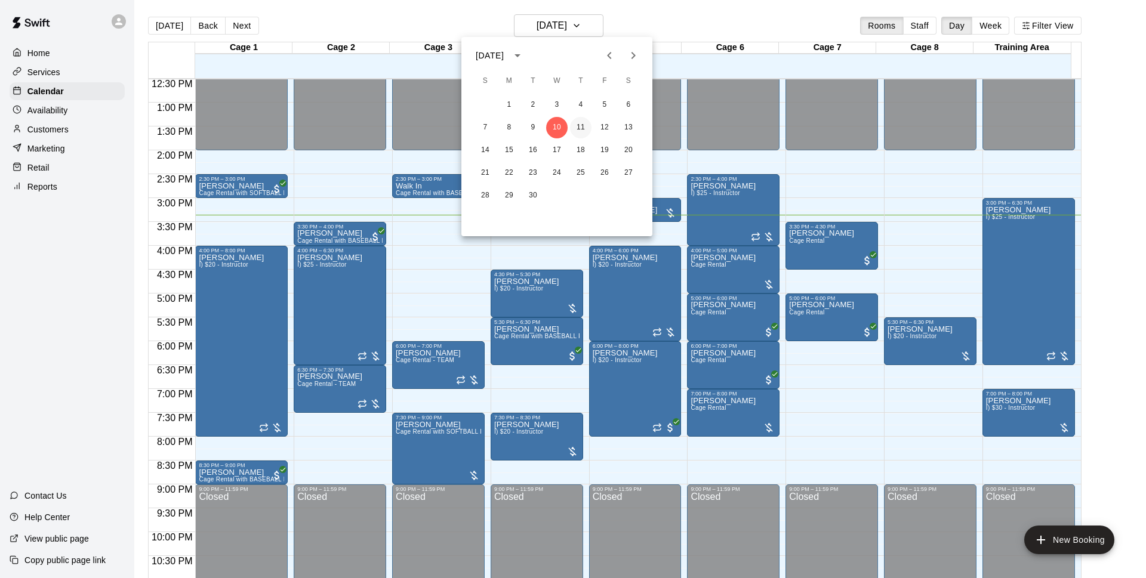
click at [583, 124] on button "11" at bounding box center [580, 127] width 21 height 21
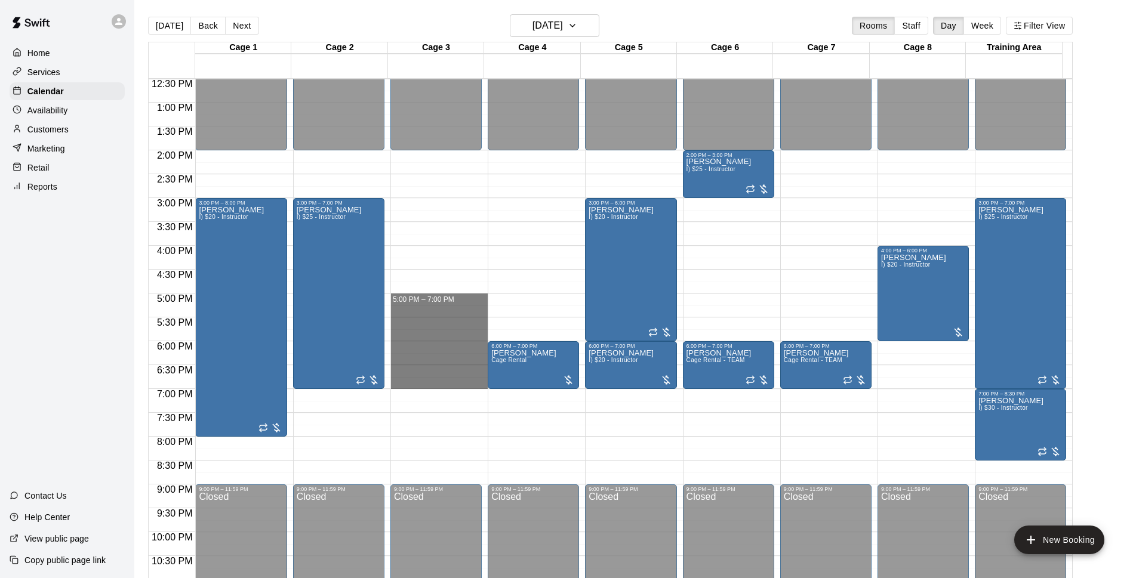
drag, startPoint x: 441, startPoint y: 297, endPoint x: 433, endPoint y: 380, distance: 84.0
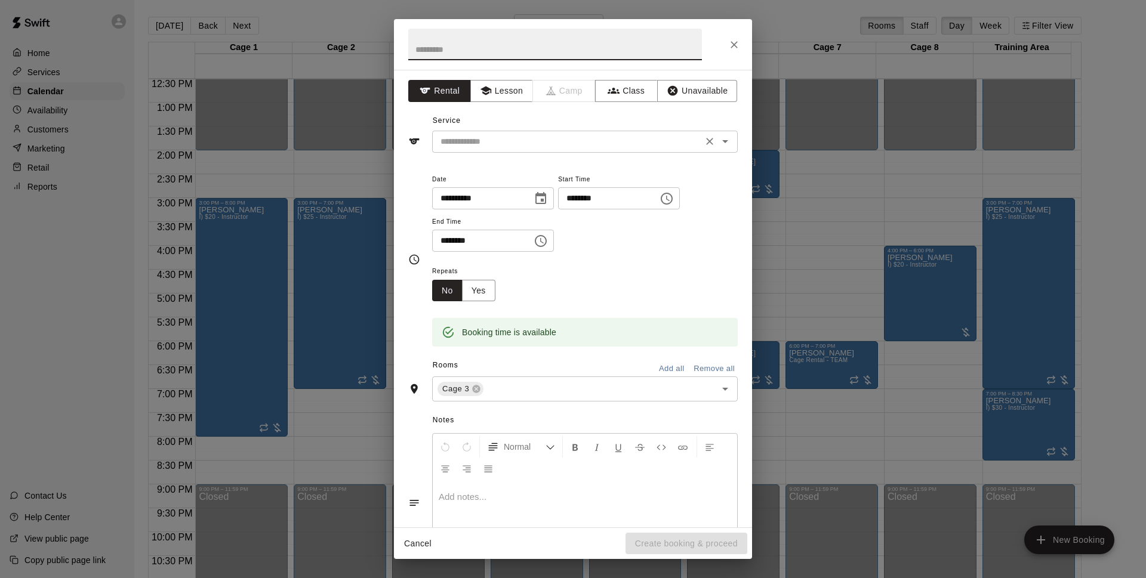
click at [501, 139] on input "text" at bounding box center [567, 141] width 263 height 15
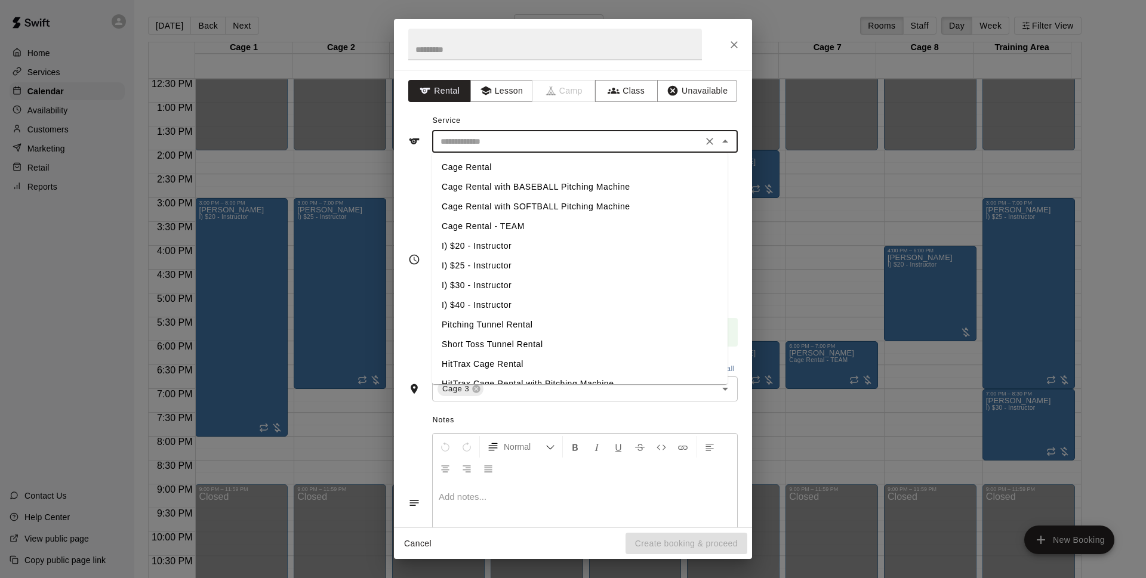
click at [509, 187] on li "Cage Rental with BASEBALL Pitching Machine" at bounding box center [580, 187] width 296 height 20
type input "**********"
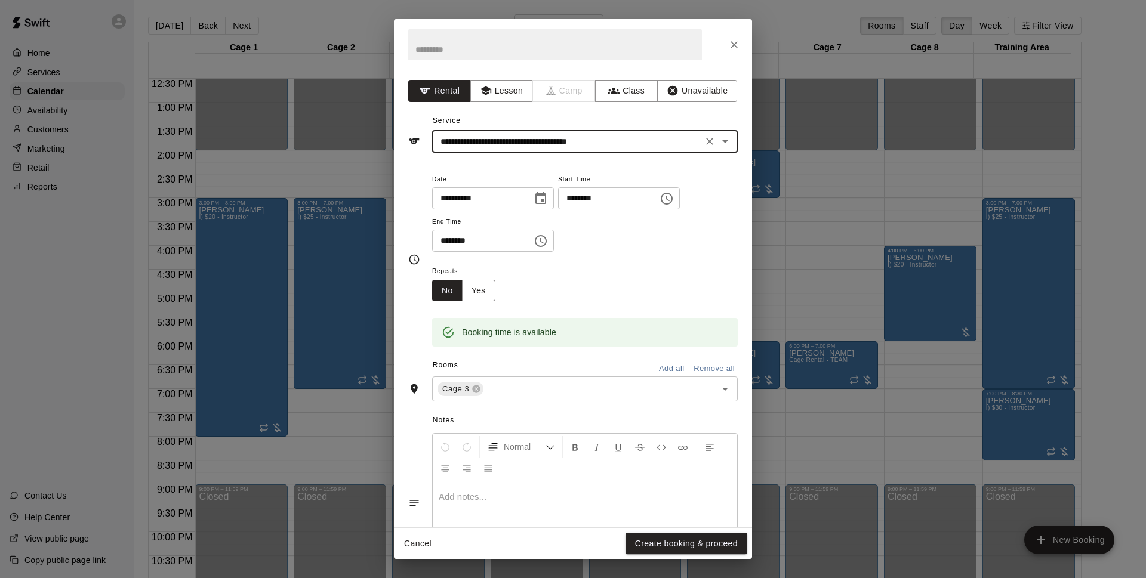
drag, startPoint x: 707, startPoint y: 538, endPoint x: 880, endPoint y: 131, distance: 442.2
click at [709, 538] on button "Create booking & proceed" at bounding box center [687, 544] width 122 height 22
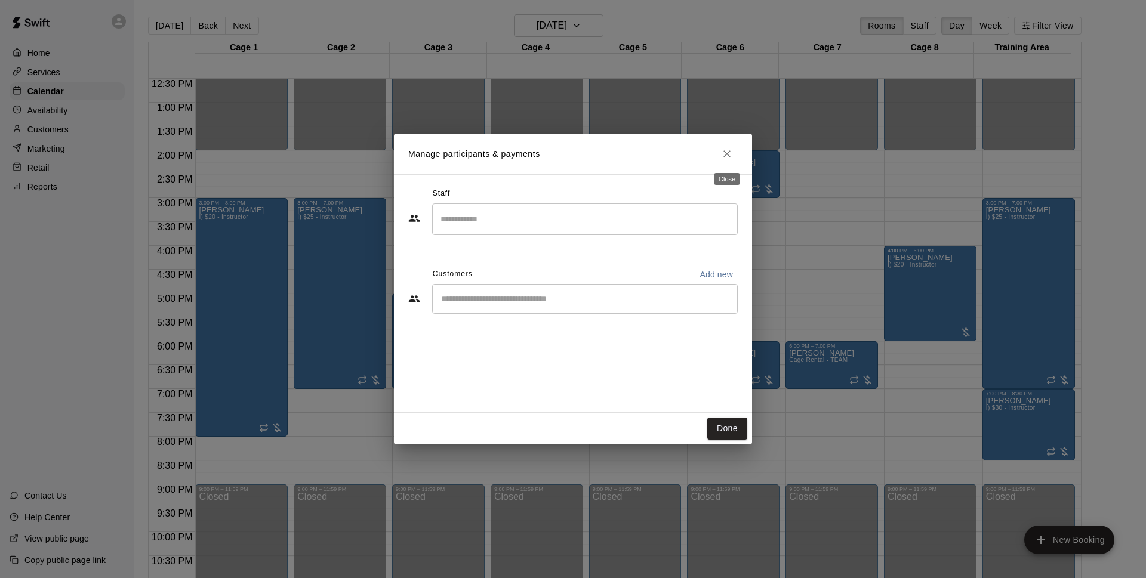
click at [724, 158] on icon "Close" at bounding box center [727, 154] width 12 height 12
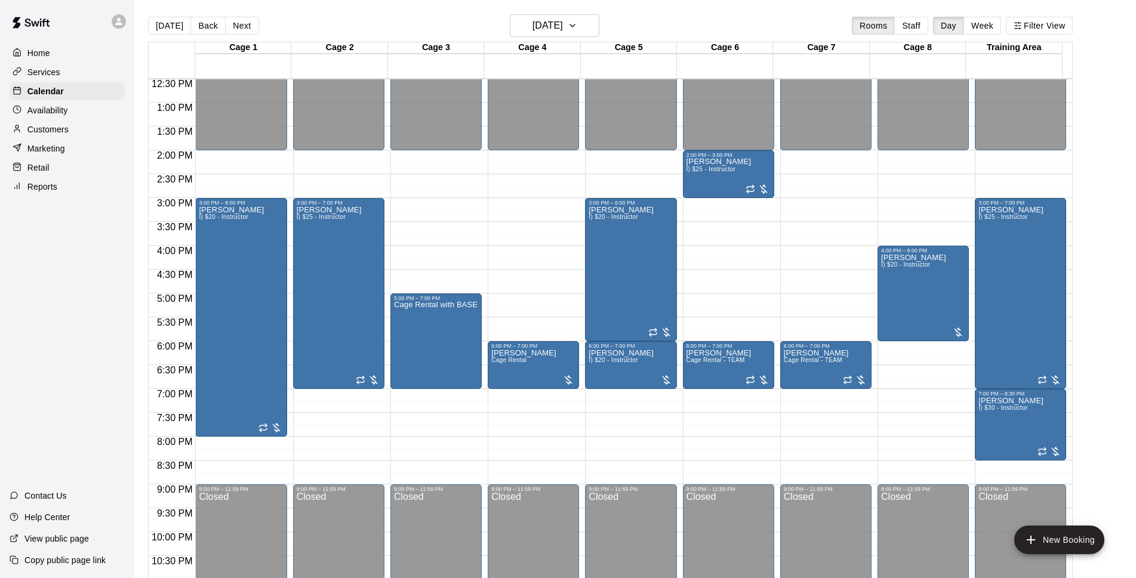
click at [802, 30] on div "Today Back Next Thursday Sep 11 Rooms Staff Day Week Filter View" at bounding box center [610, 27] width 925 height 27
click at [729, 23] on div "Today Back Next Thursday Sep 11 Rooms Staff Day Week Filter View" at bounding box center [610, 27] width 925 height 27
click at [722, 24] on div "Today Back Next Thursday Sep 11 Rooms Staff Day Week Filter View" at bounding box center [610, 27] width 925 height 27
click at [87, 134] on div "Customers" at bounding box center [67, 130] width 115 height 18
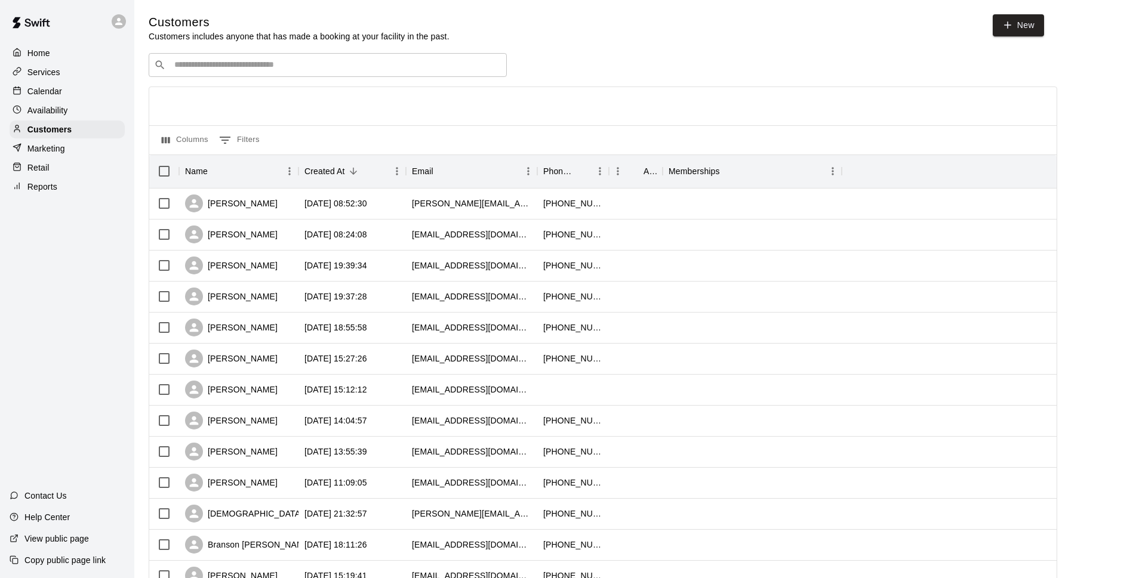
click at [695, 50] on div "Customers Customers includes anyone that has made a booking at your facility in…" at bounding box center [635, 505] width 973 height 983
click at [672, 42] on div "Customers Customers includes anyone that has made a booking at your facility in…" at bounding box center [635, 505] width 973 height 983
click at [54, 97] on p "Calendar" at bounding box center [44, 91] width 35 height 12
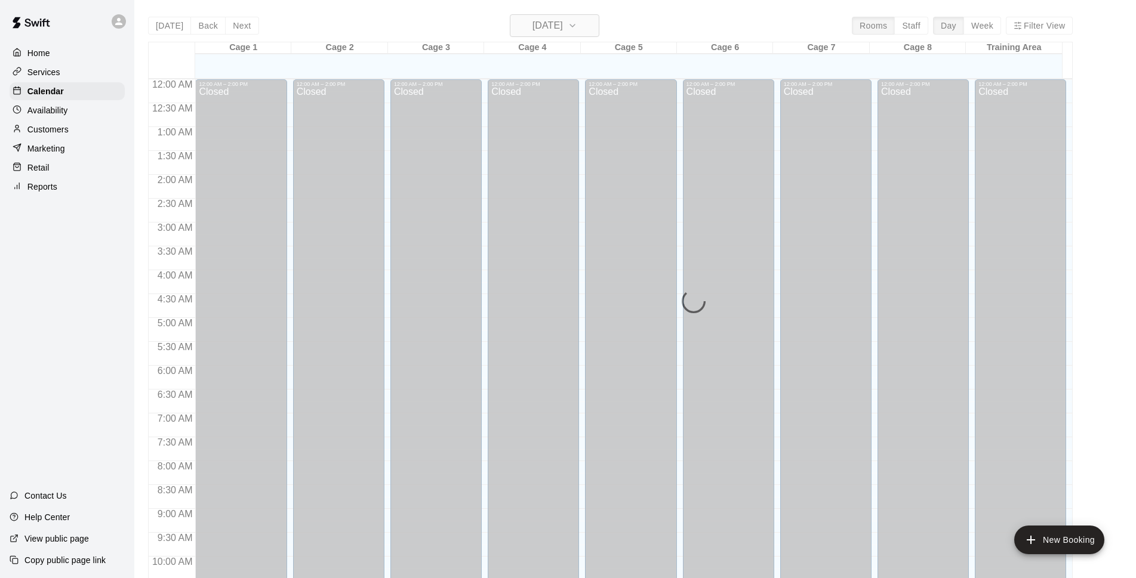
click at [563, 27] on h6 "[DATE]" at bounding box center [548, 25] width 30 height 17
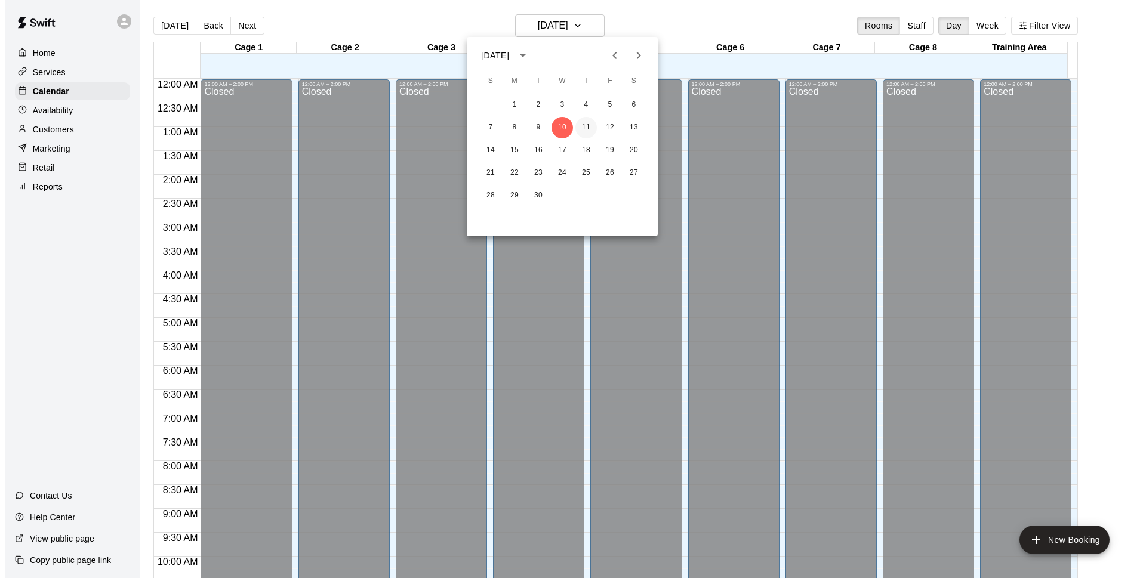
scroll to position [598, 0]
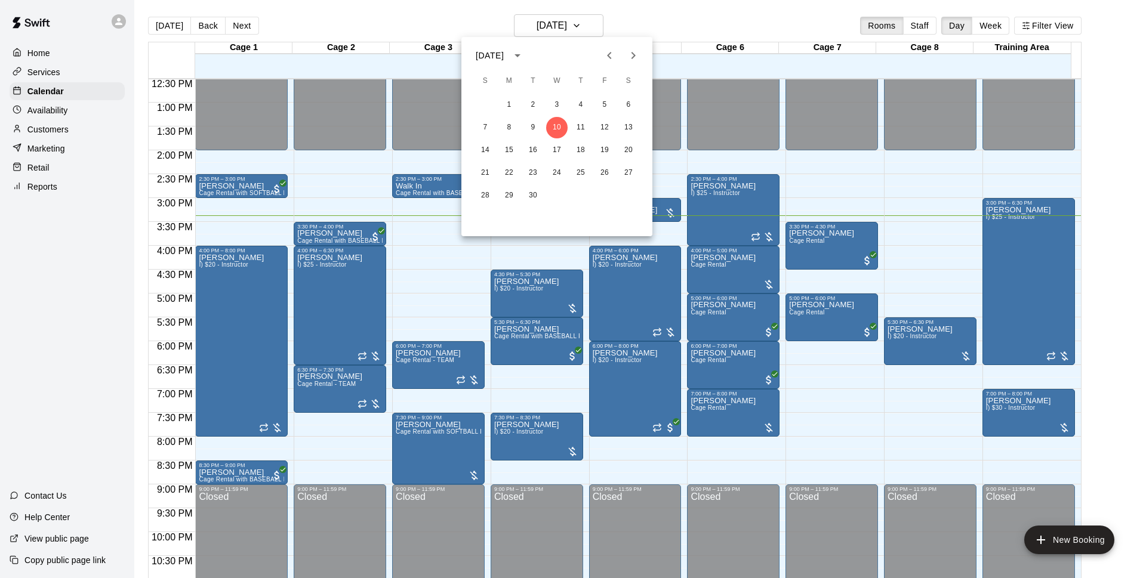
click at [769, 20] on div at bounding box center [573, 289] width 1146 height 578
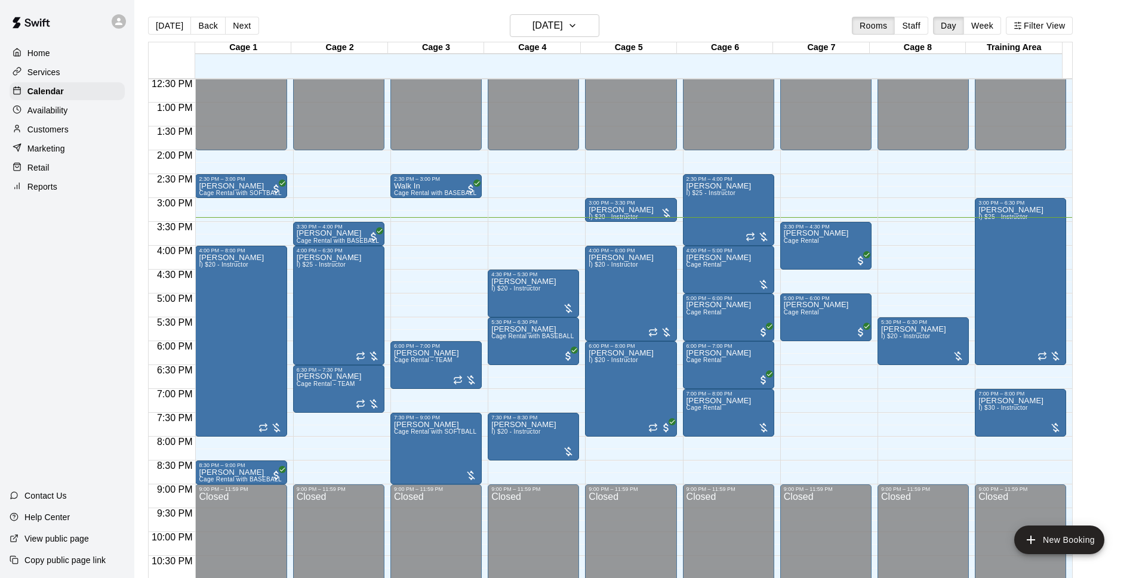
click at [681, 16] on div "[DATE] Back [DATE][DATE] Rooms Staff Day Week Filter View" at bounding box center [610, 27] width 925 height 27
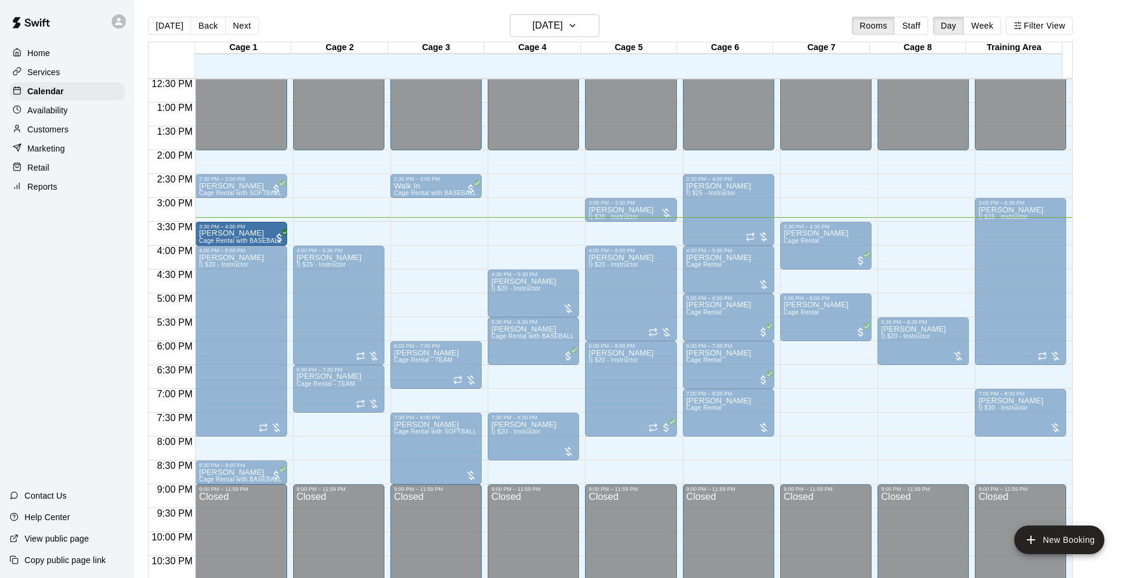
drag, startPoint x: 353, startPoint y: 235, endPoint x: 267, endPoint y: 242, distance: 86.2
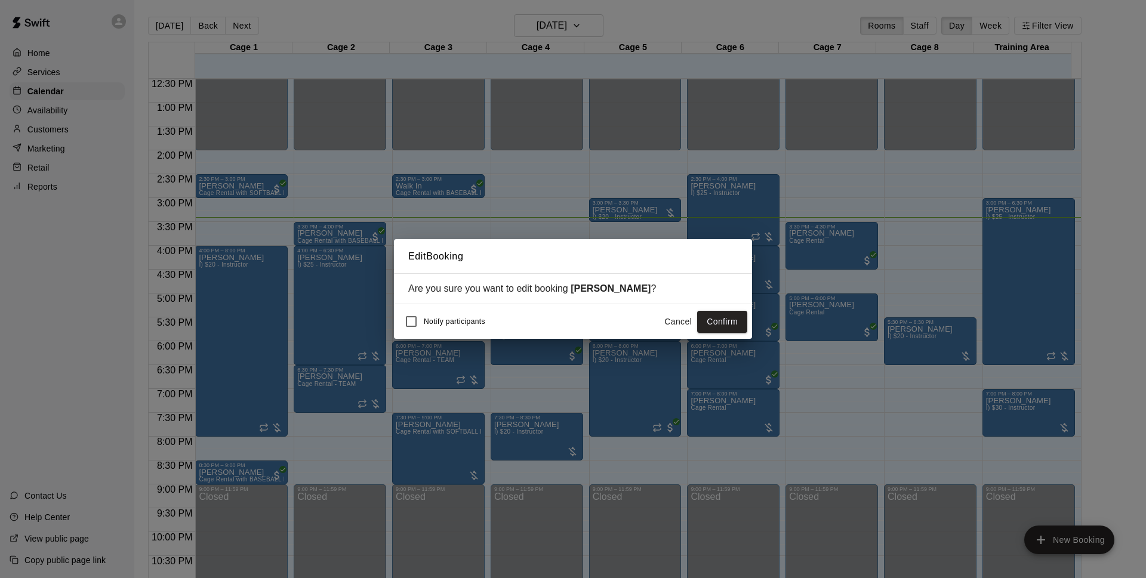
drag, startPoint x: 719, startPoint y: 319, endPoint x: 1107, endPoint y: 223, distance: 399.8
click at [719, 319] on button "Confirm" at bounding box center [722, 322] width 50 height 22
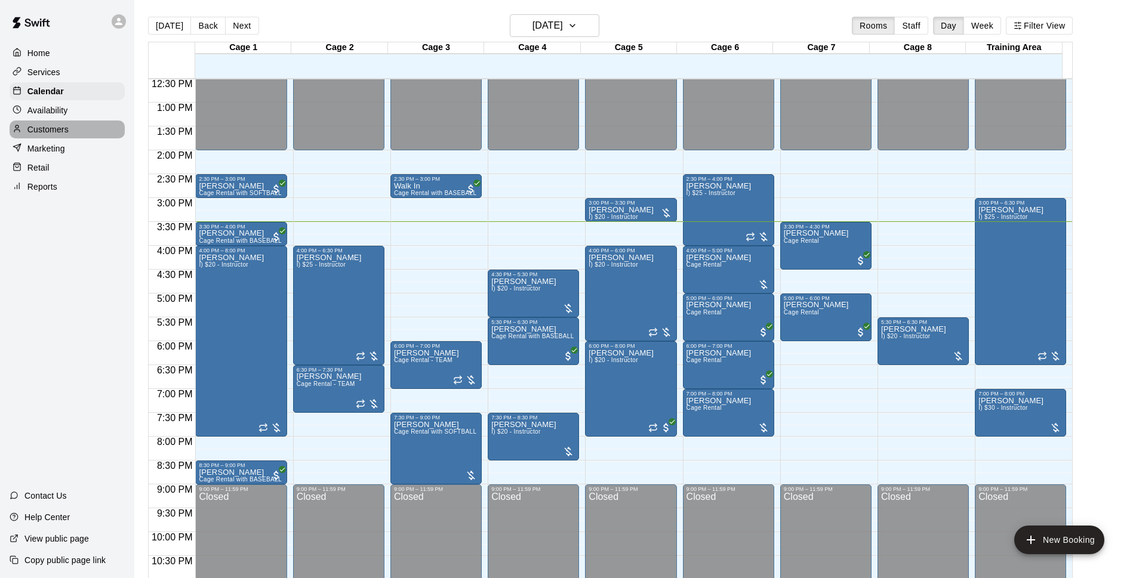
click at [58, 130] on p "Customers" at bounding box center [47, 130] width 41 height 12
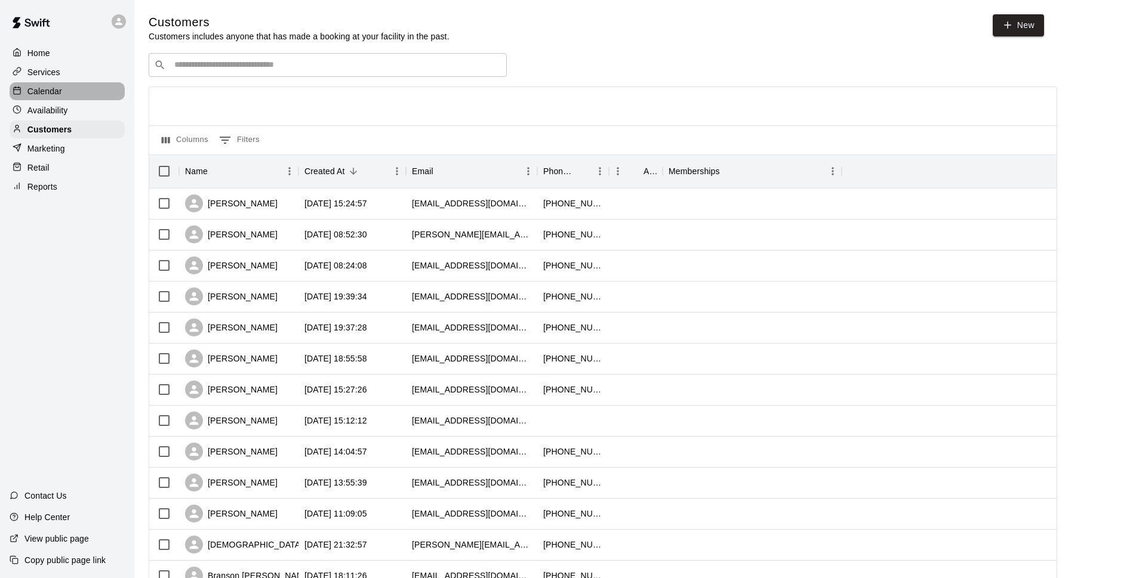
click at [84, 91] on div "Calendar" at bounding box center [67, 91] width 115 height 18
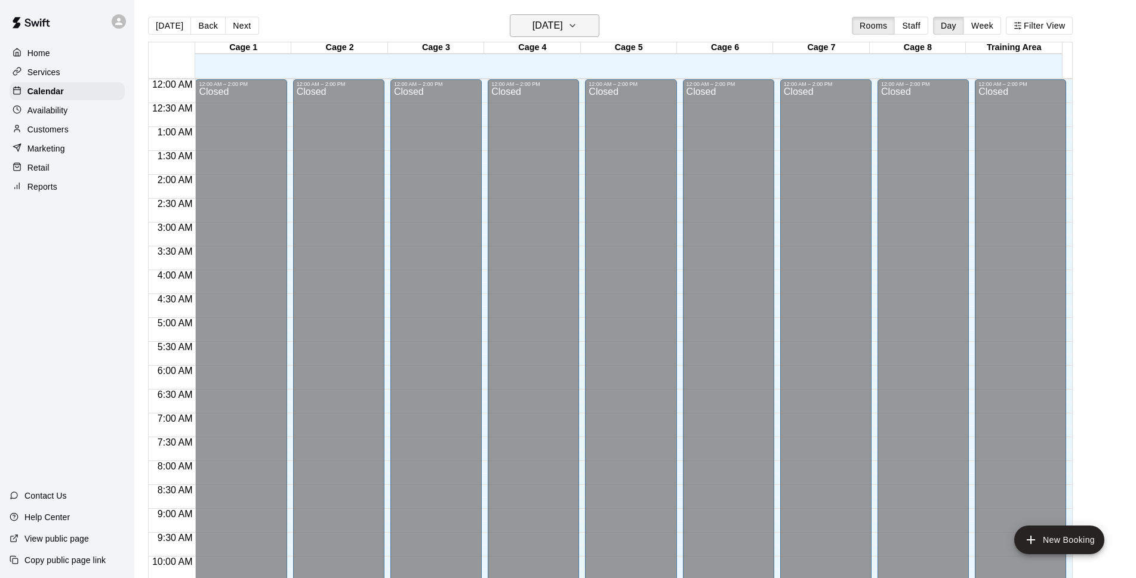
click at [563, 27] on h6 "[DATE]" at bounding box center [548, 25] width 30 height 17
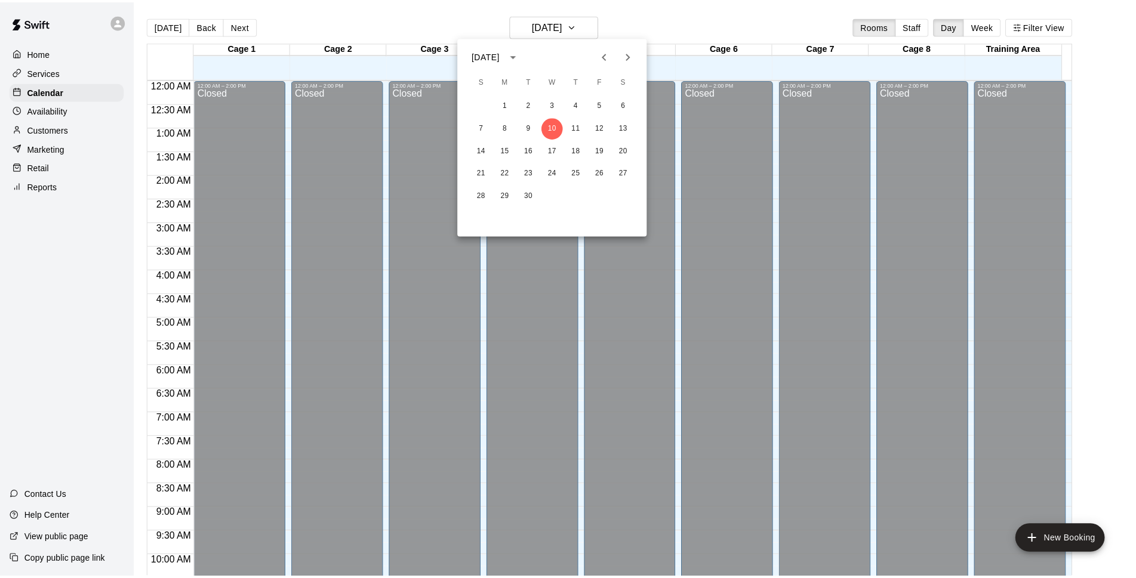
scroll to position [598, 0]
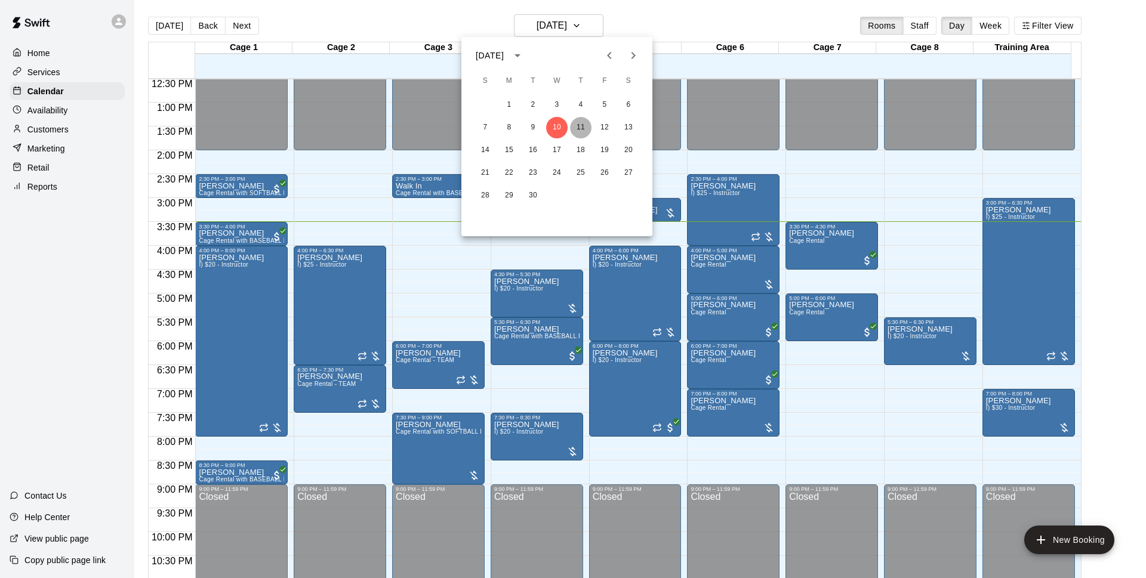
click at [582, 129] on button "11" at bounding box center [580, 127] width 21 height 21
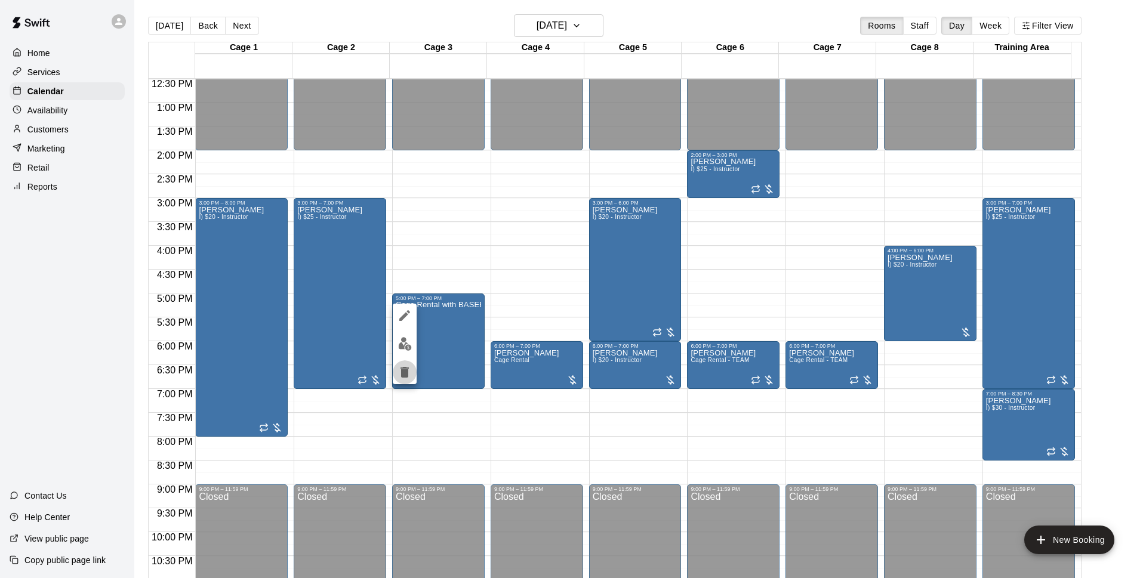
click at [408, 372] on icon "delete" at bounding box center [405, 372] width 8 height 11
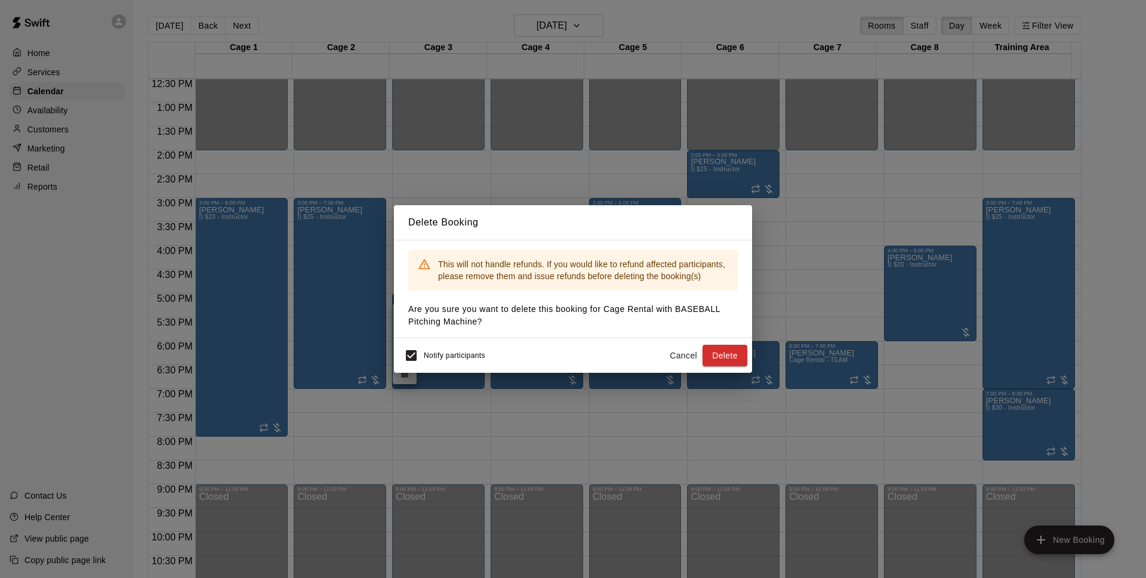
click at [398, 355] on div "Notify participants Cancel Delete" at bounding box center [573, 355] width 358 height 35
click at [741, 350] on button "Delete" at bounding box center [725, 356] width 45 height 22
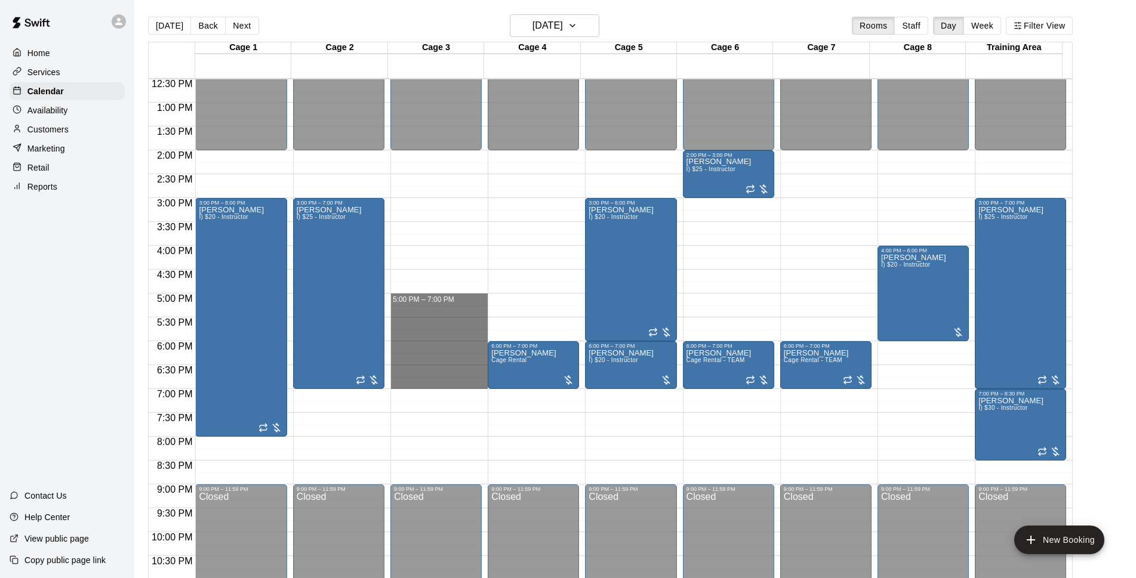
drag, startPoint x: 405, startPoint y: 297, endPoint x: 403, endPoint y: 380, distance: 83.0
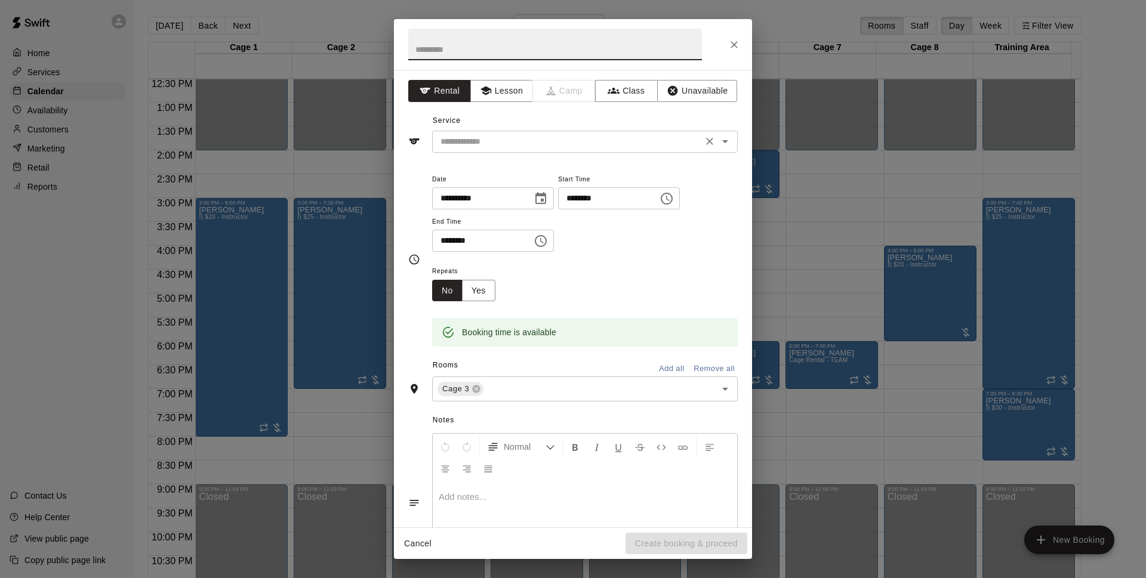
click at [513, 131] on div "​" at bounding box center [585, 142] width 306 height 22
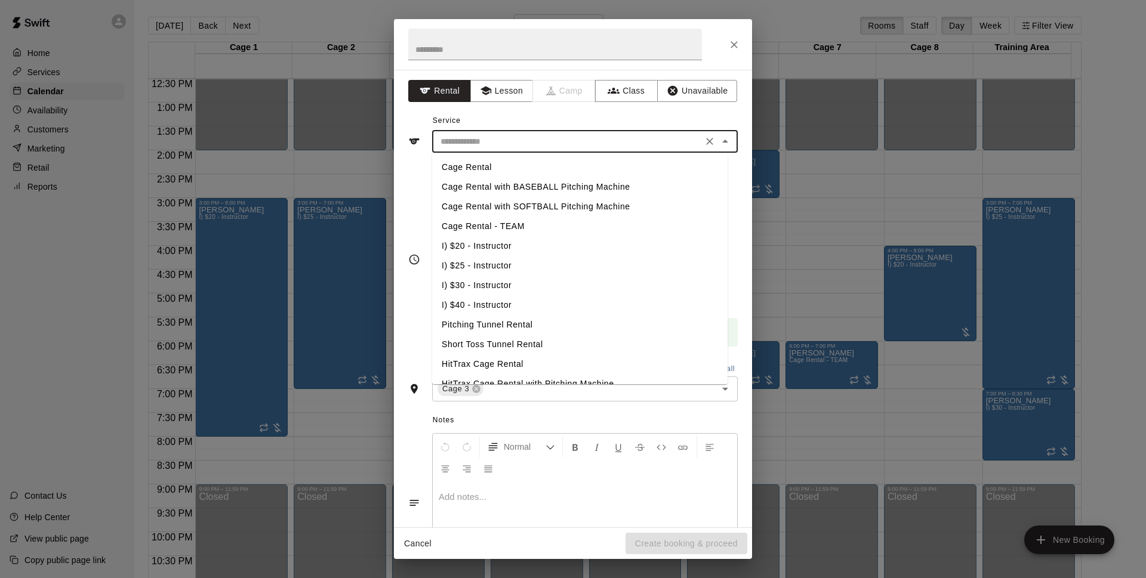
click at [503, 189] on li "Cage Rental with BASEBALL Pitching Machine" at bounding box center [580, 187] width 296 height 20
type input "**********"
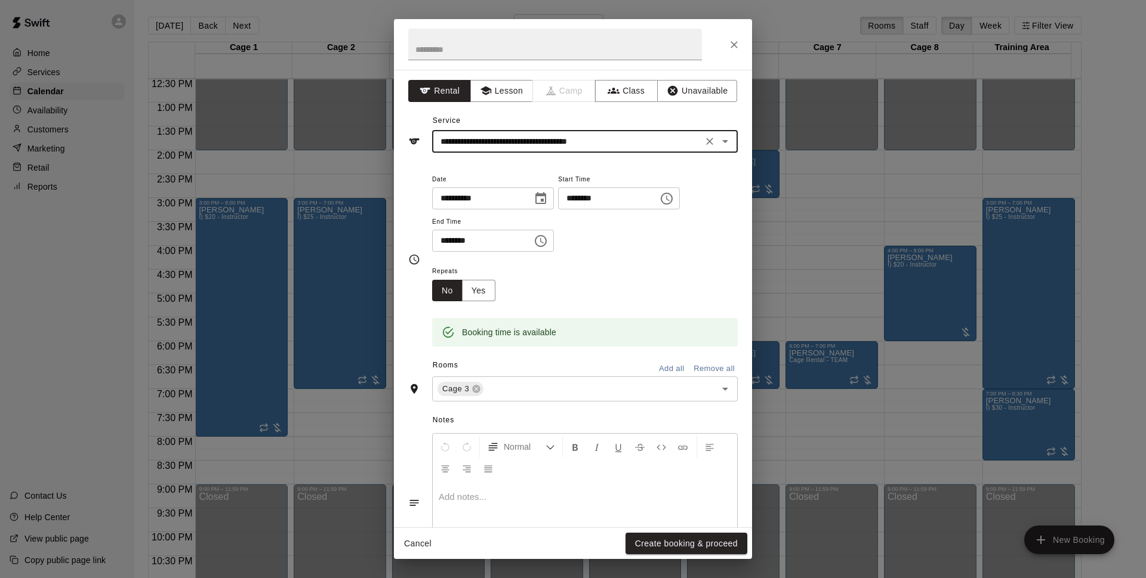
drag, startPoint x: 691, startPoint y: 542, endPoint x: 775, endPoint y: 371, distance: 190.4
click at [692, 541] on button "Create booking & proceed" at bounding box center [687, 544] width 122 height 22
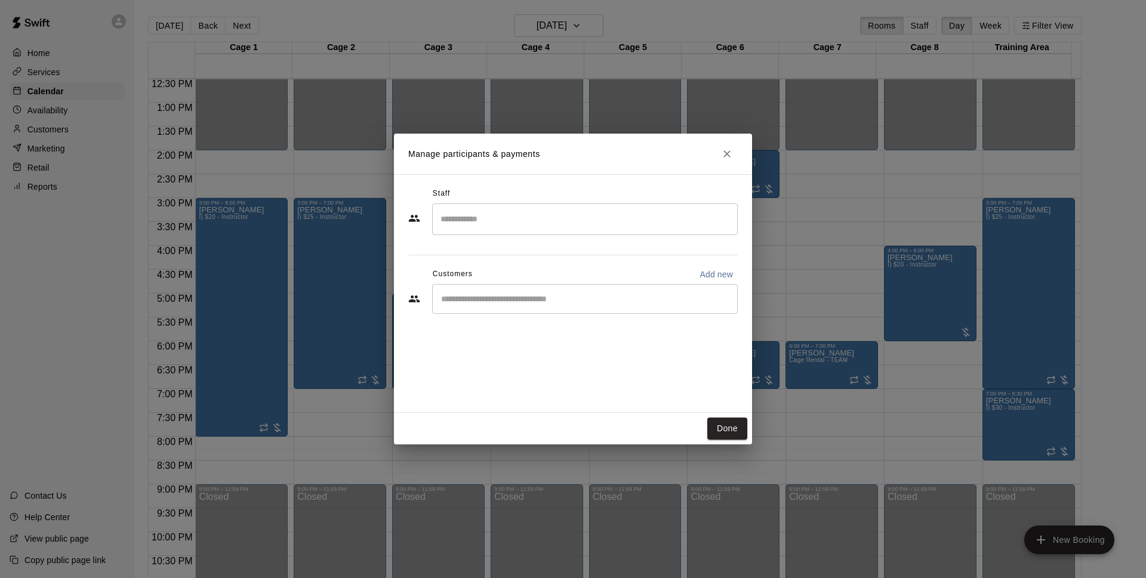
click at [508, 303] on input "Start typing to search customers..." at bounding box center [585, 299] width 295 height 12
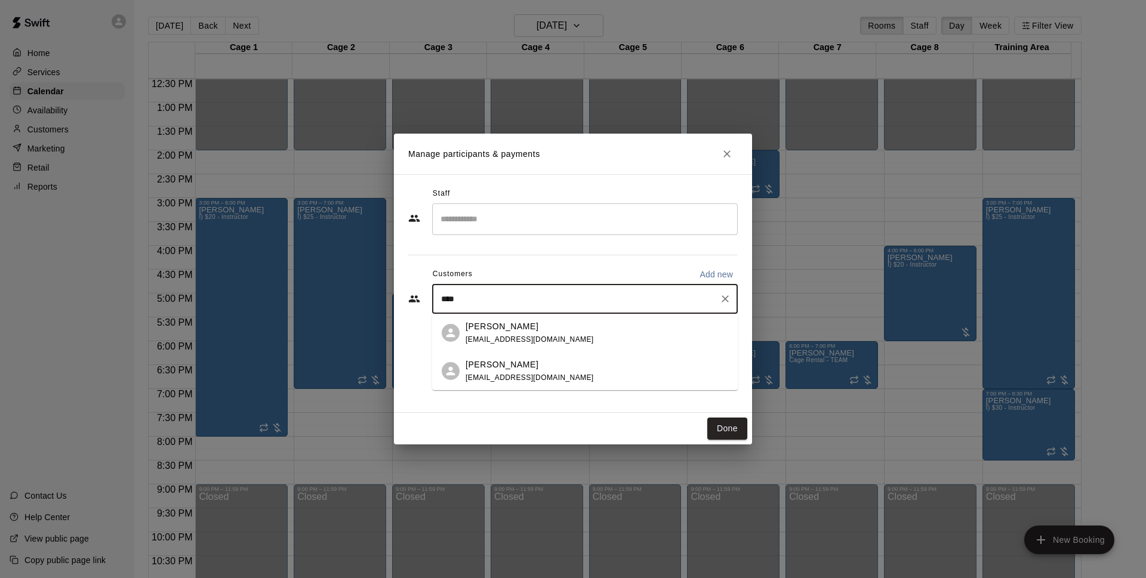
type input "***"
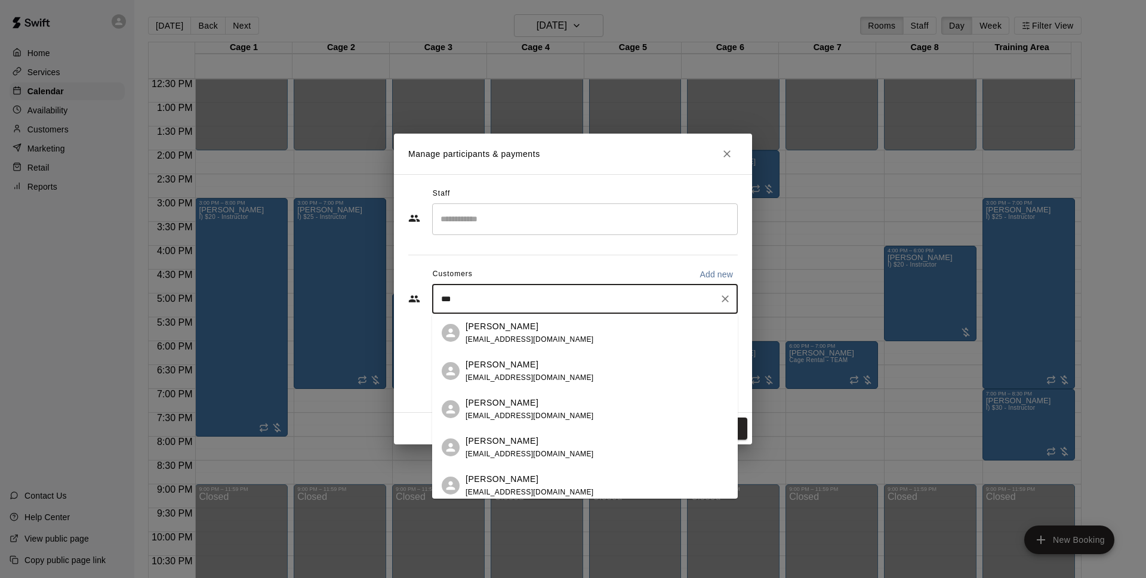
click at [555, 325] on div "Adriel Fernandez adrielfo1992@gmail.com" at bounding box center [597, 334] width 263 height 26
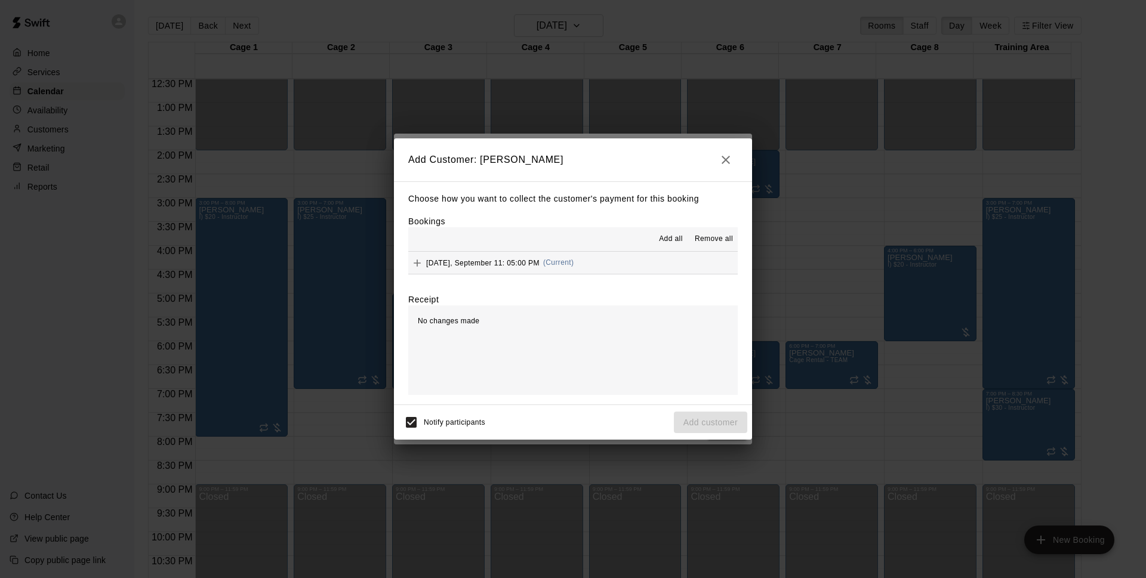
drag, startPoint x: 594, startPoint y: 267, endPoint x: 607, endPoint y: 286, distance: 22.7
click at [594, 268] on button "Thursday, September 11: 05:00 PM (Current)" at bounding box center [573, 263] width 330 height 22
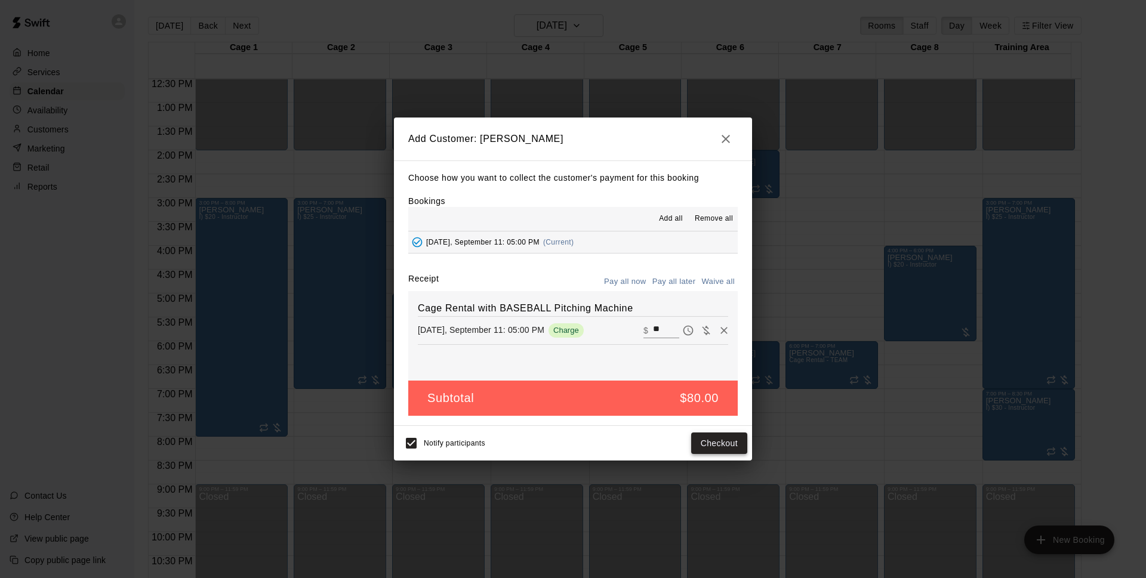
click at [724, 436] on button "Checkout" at bounding box center [719, 444] width 56 height 22
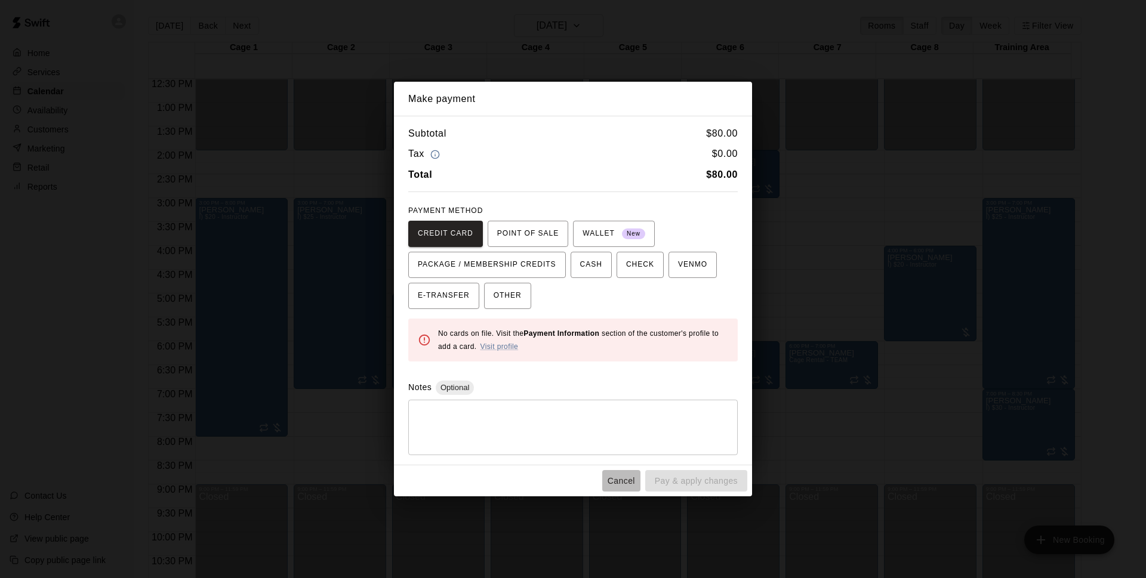
click at [616, 476] on button "Cancel" at bounding box center [621, 481] width 38 height 22
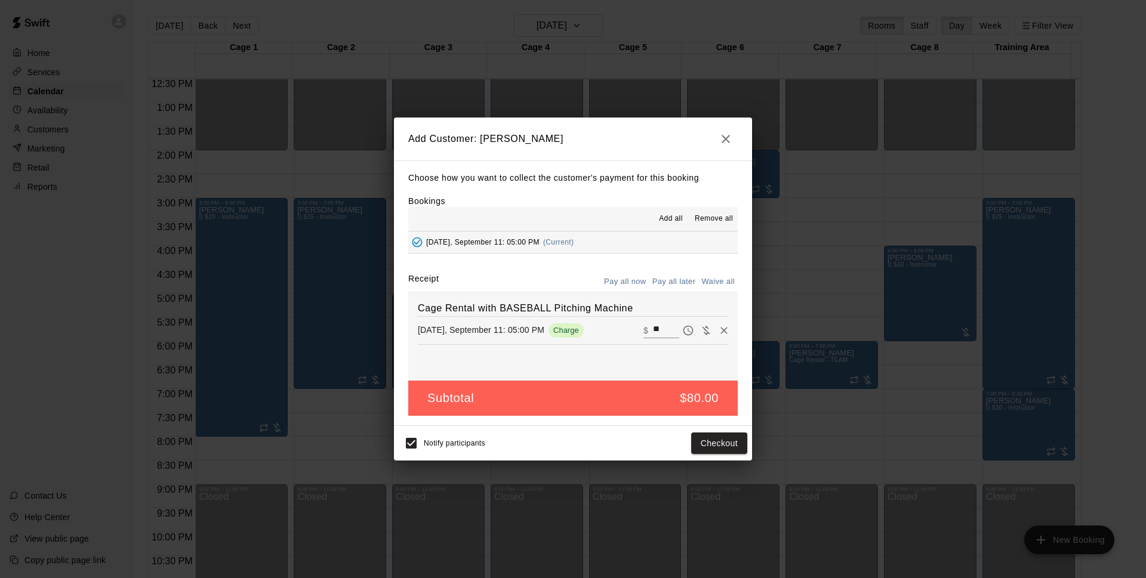
click at [661, 281] on button "Pay all later" at bounding box center [675, 282] width 50 height 19
click at [731, 136] on icon "button" at bounding box center [726, 139] width 14 height 14
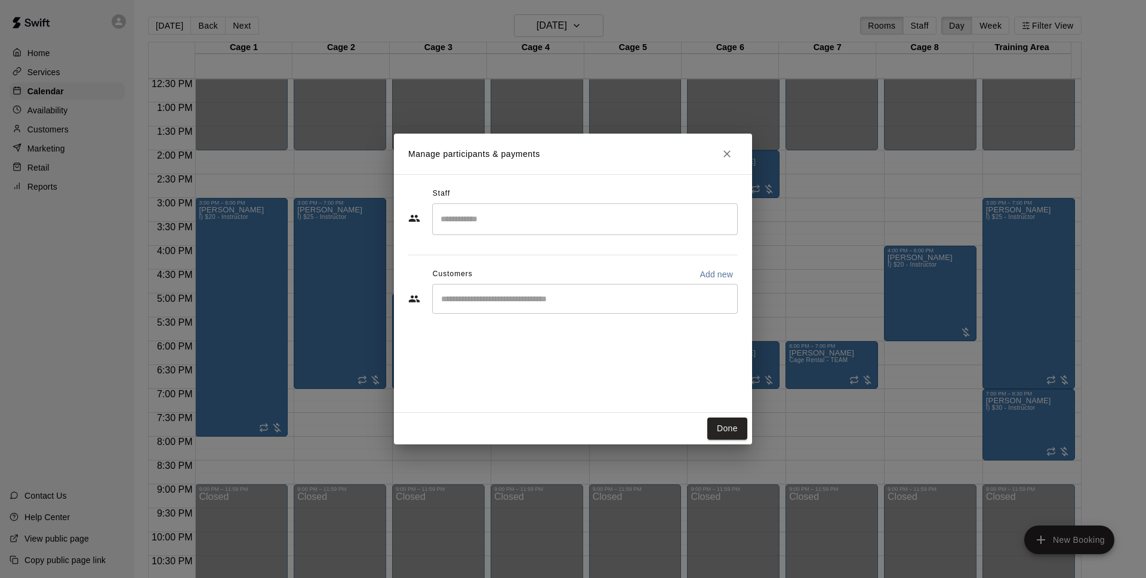
click at [730, 148] on icon "Close" at bounding box center [727, 154] width 12 height 12
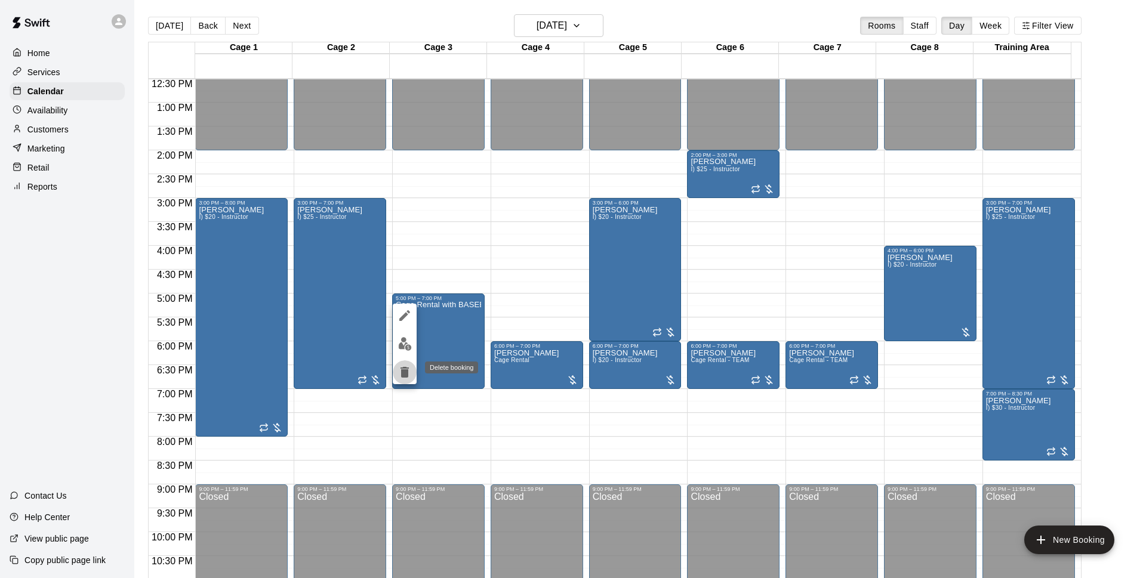
click at [402, 373] on icon "delete" at bounding box center [405, 372] width 8 height 11
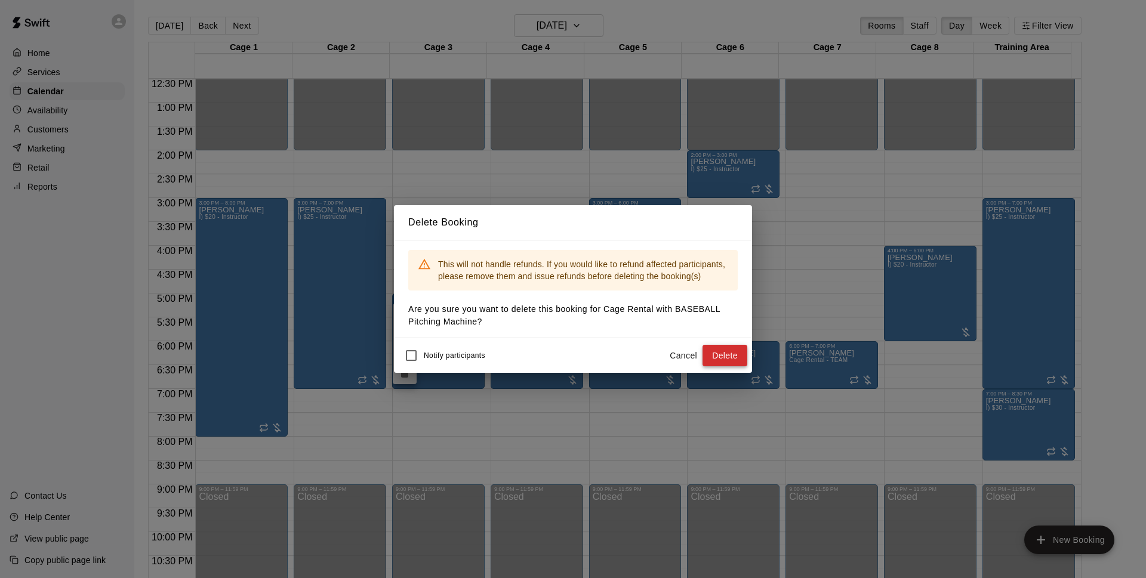
click at [725, 353] on button "Delete" at bounding box center [725, 356] width 45 height 22
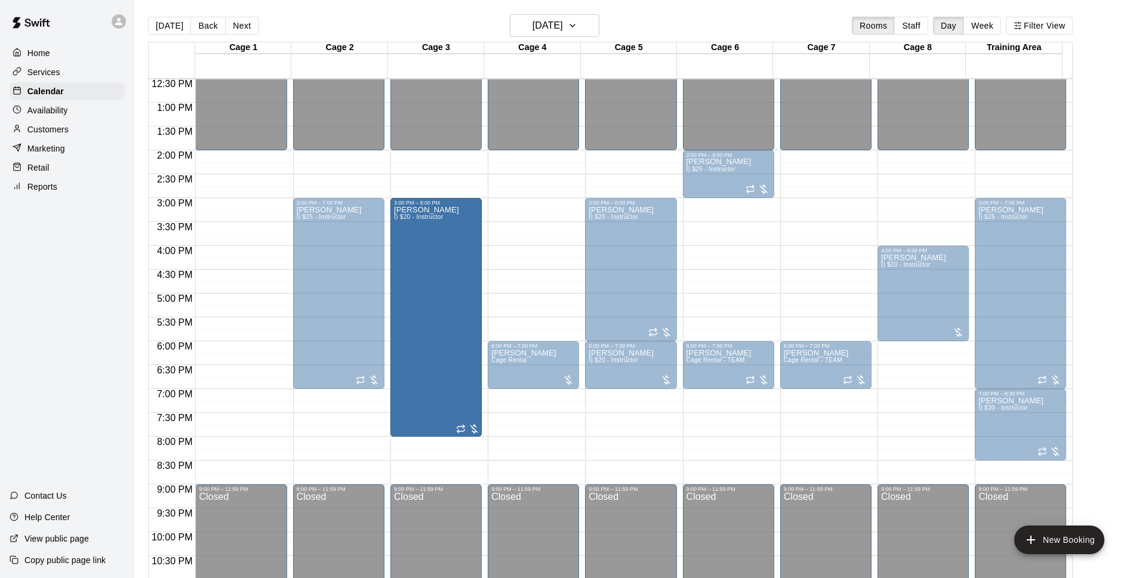
drag, startPoint x: 233, startPoint y: 321, endPoint x: 408, endPoint y: 327, distance: 175.0
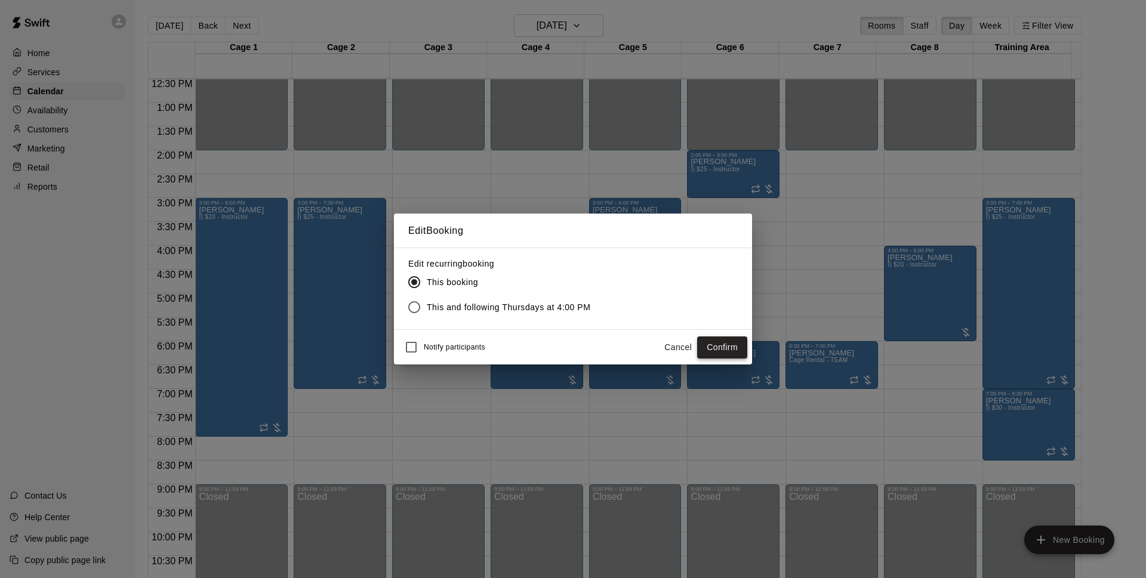
click at [729, 345] on button "Confirm" at bounding box center [722, 348] width 50 height 22
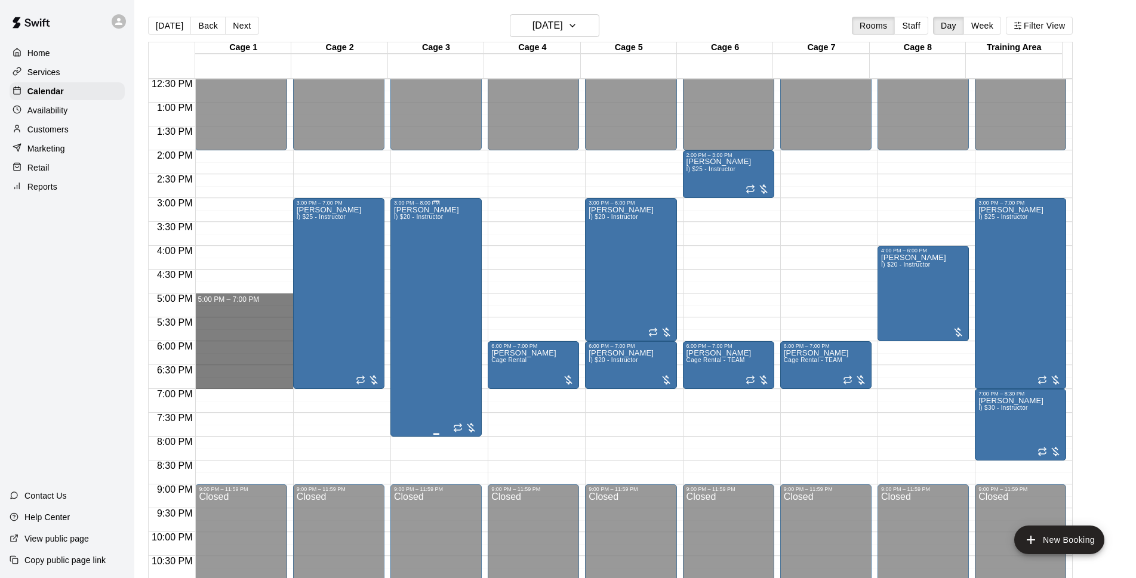
drag, startPoint x: 204, startPoint y: 297, endPoint x: 463, endPoint y: 267, distance: 260.9
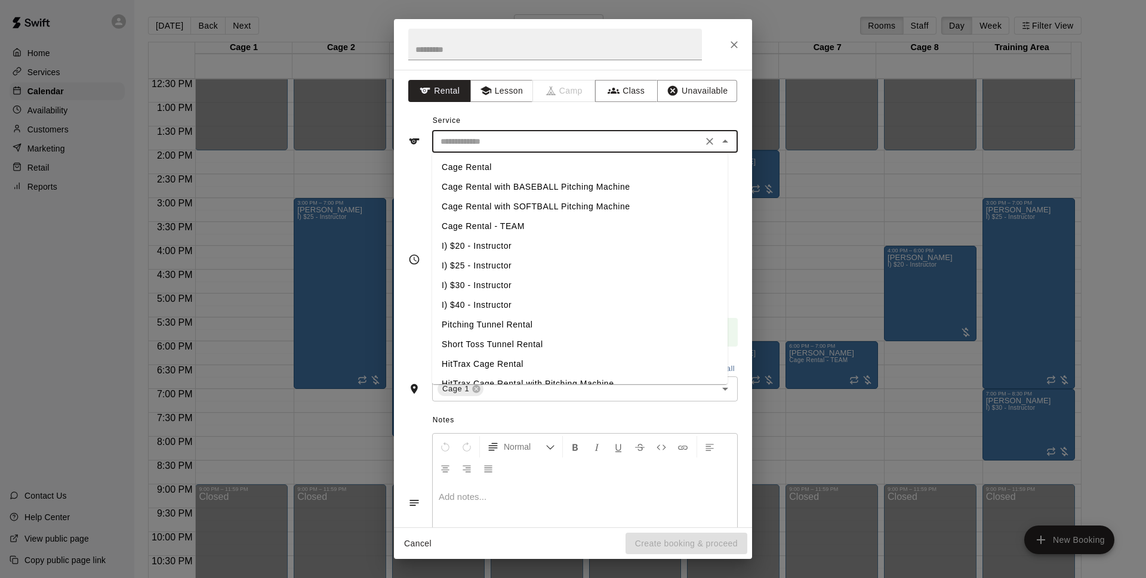
click at [485, 139] on input "text" at bounding box center [567, 141] width 263 height 15
click at [486, 182] on li "Cage Rental with BASEBALL Pitching Machine" at bounding box center [580, 187] width 296 height 20
type input "**********"
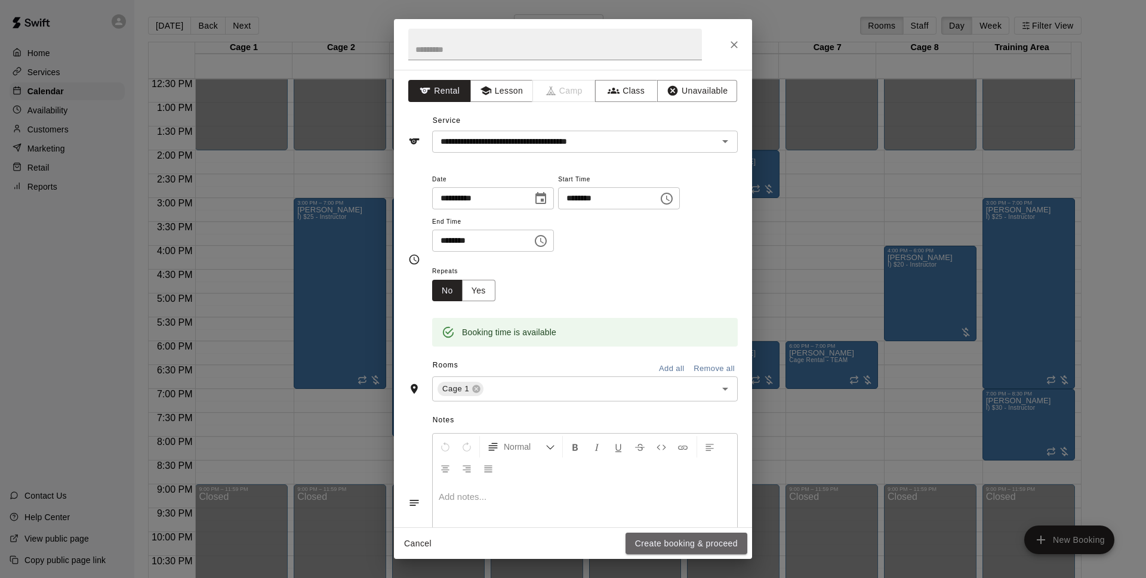
drag, startPoint x: 663, startPoint y: 549, endPoint x: 755, endPoint y: 263, distance: 300.4
click at [673, 550] on button "Create booking & proceed" at bounding box center [687, 544] width 122 height 22
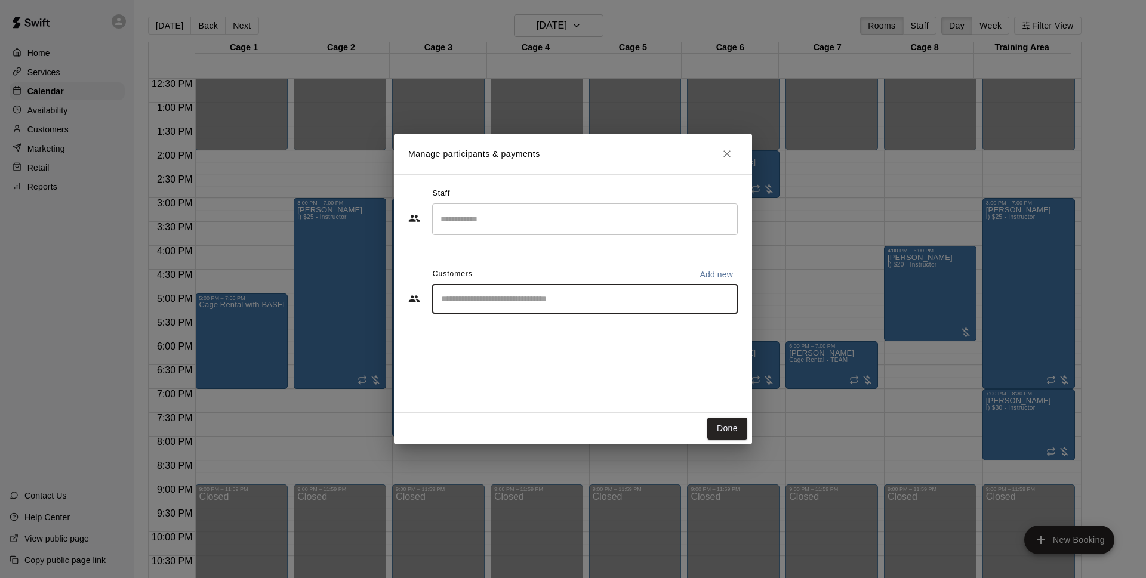
click at [467, 297] on input "Start typing to search customers..." at bounding box center [585, 299] width 295 height 12
type input "**"
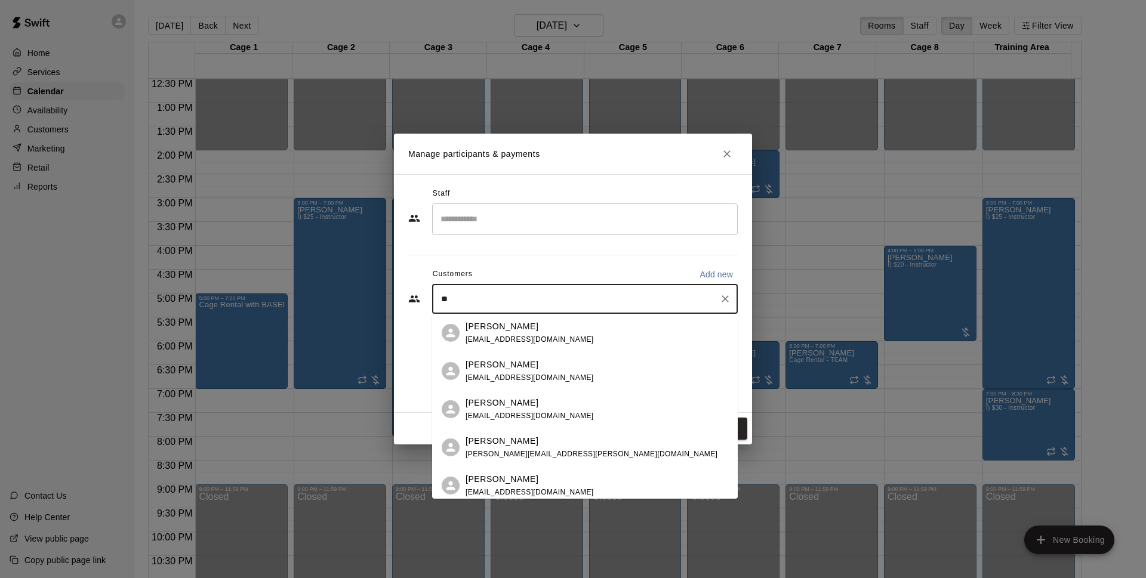
click at [486, 333] on div "Adriel Fernandez adrielfo1992@gmail.com" at bounding box center [530, 334] width 128 height 26
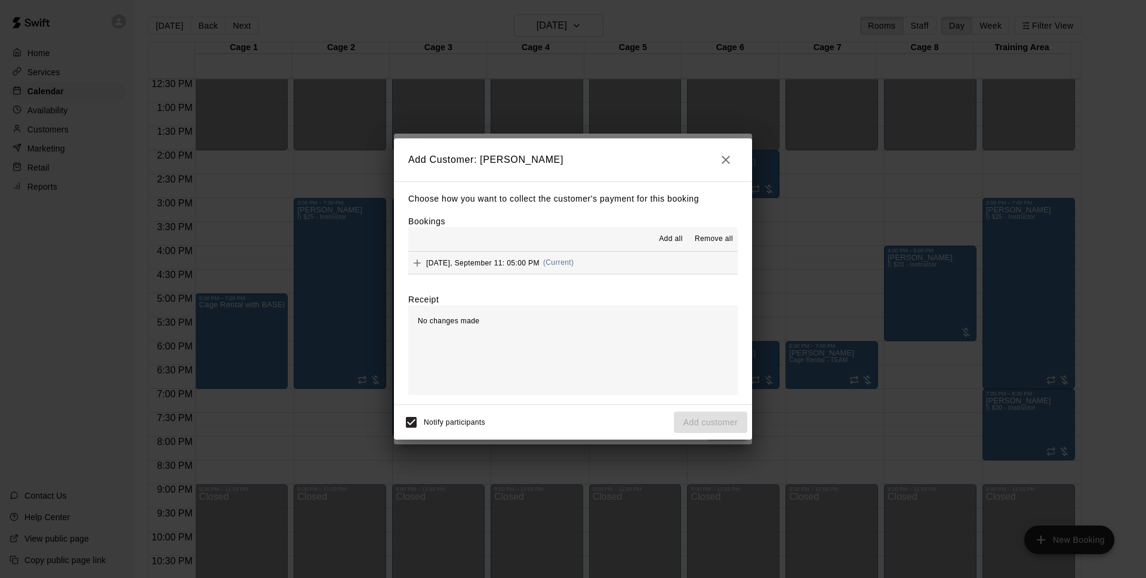
click at [601, 260] on button "Thursday, September 11: 05:00 PM (Current)" at bounding box center [573, 263] width 330 height 22
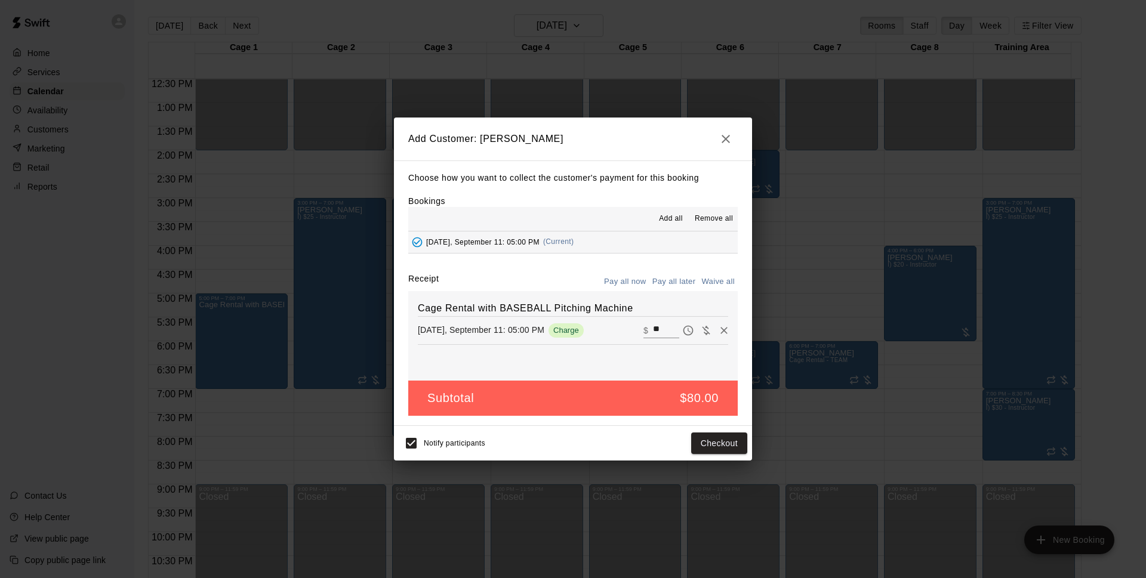
click at [664, 287] on button "Pay all later" at bounding box center [675, 282] width 50 height 19
click at [704, 458] on div "Notify participants Add customer" at bounding box center [573, 443] width 358 height 35
click at [713, 449] on button "Add customer" at bounding box center [710, 444] width 73 height 22
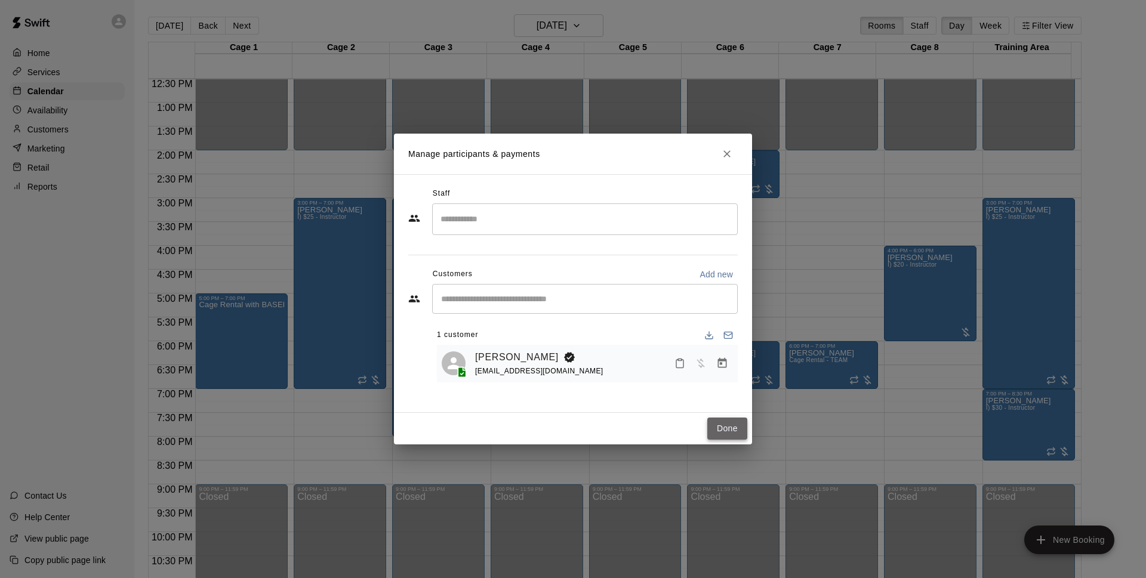
click at [725, 419] on button "Done" at bounding box center [727, 429] width 40 height 22
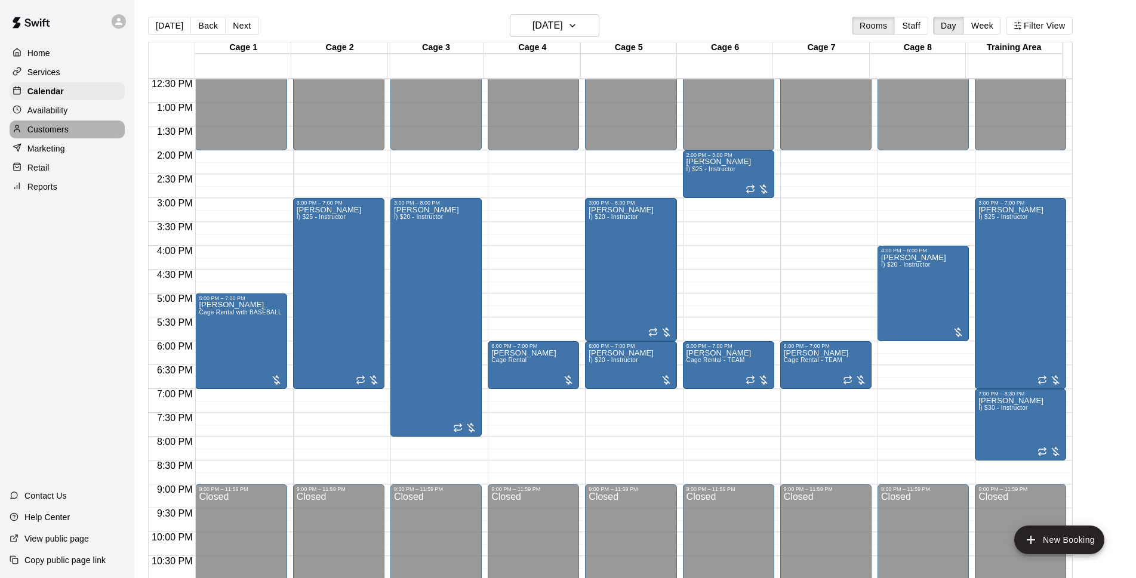
click at [64, 129] on p "Customers" at bounding box center [47, 130] width 41 height 12
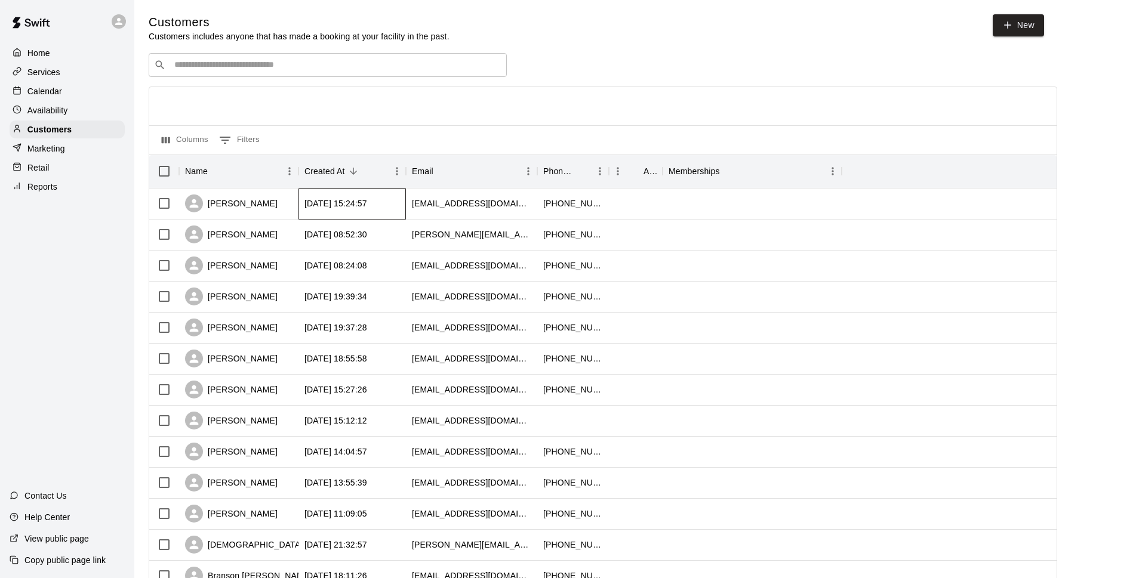
click at [400, 207] on div "2025-09-10 15:24:57" at bounding box center [351, 204] width 107 height 31
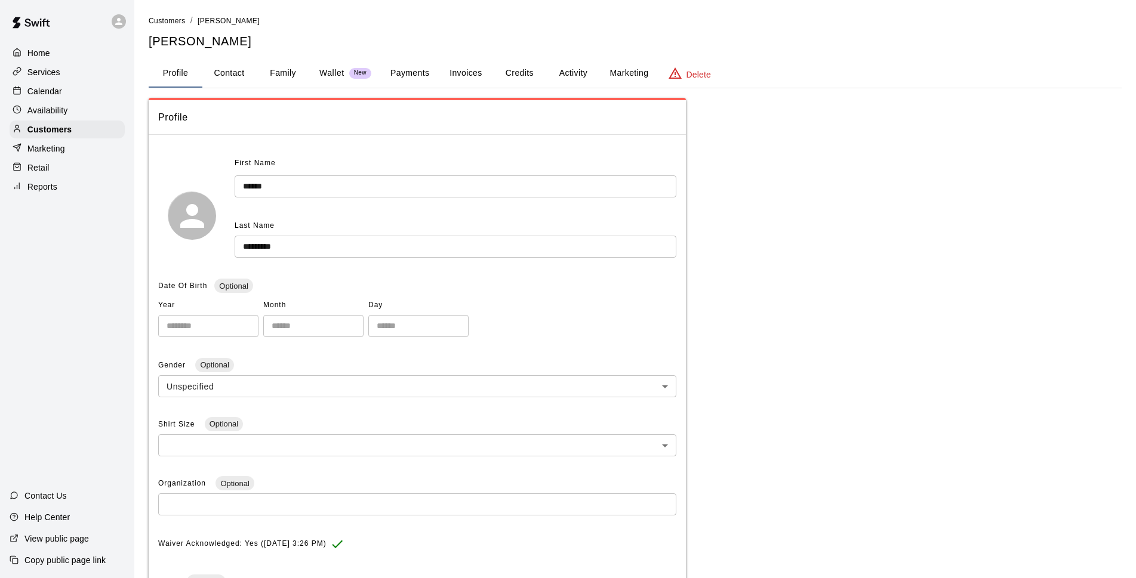
click at [234, 69] on button "Contact" at bounding box center [229, 73] width 54 height 29
select select "**"
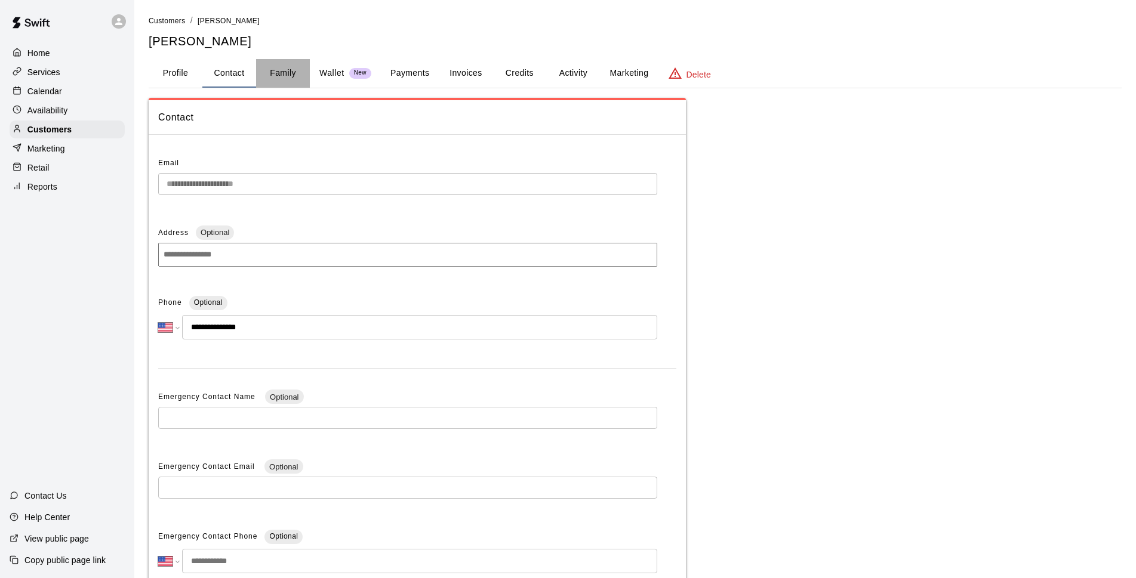
click at [287, 74] on button "Family" at bounding box center [283, 73] width 54 height 29
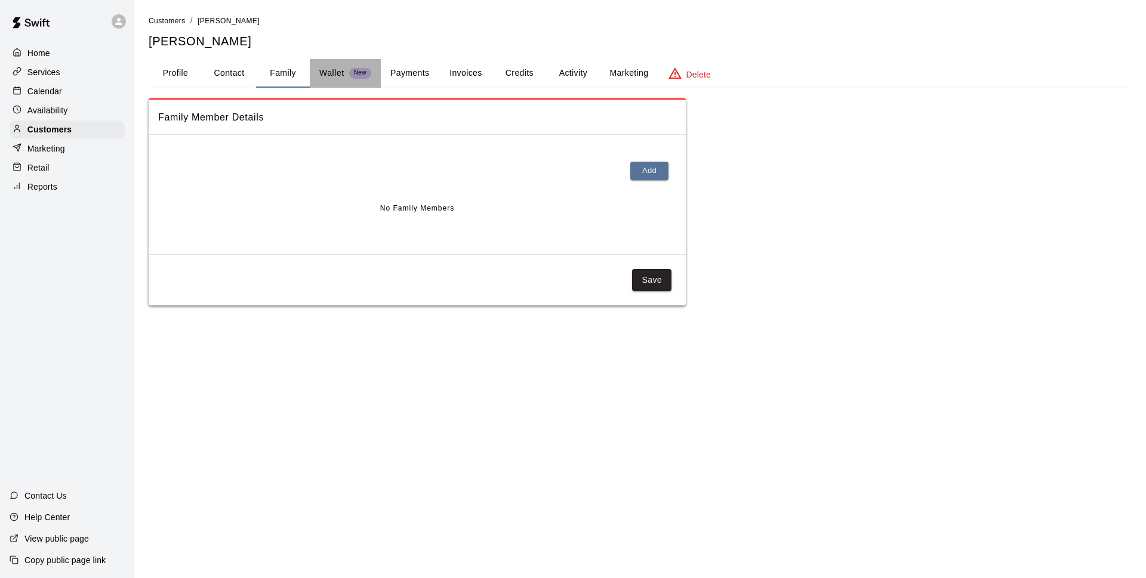
click at [328, 74] on p "Wallet" at bounding box center [331, 73] width 25 height 13
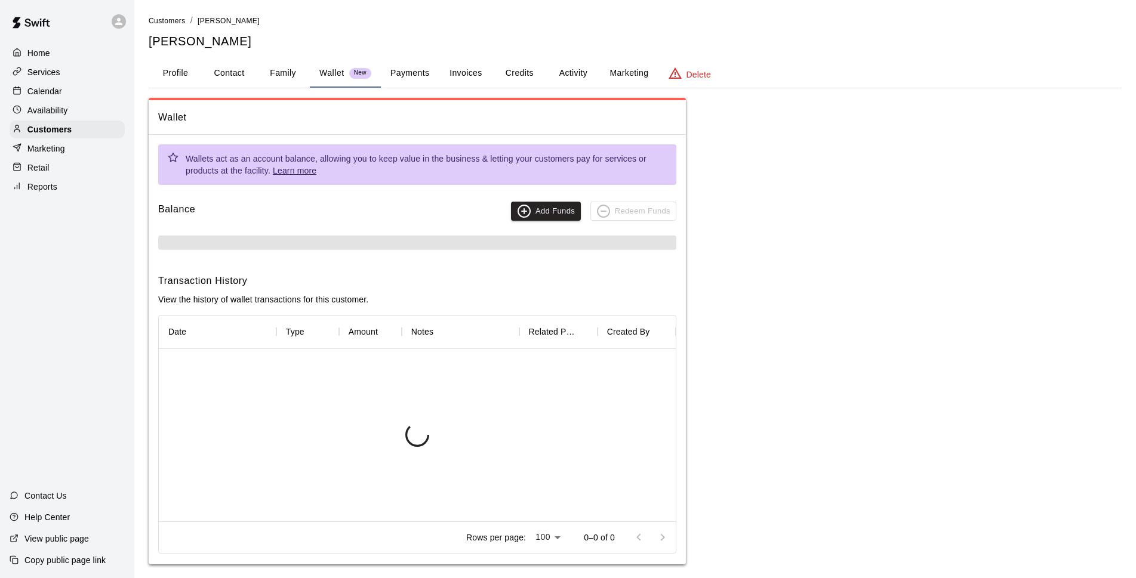
click at [433, 80] on button "Payments" at bounding box center [410, 73] width 58 height 29
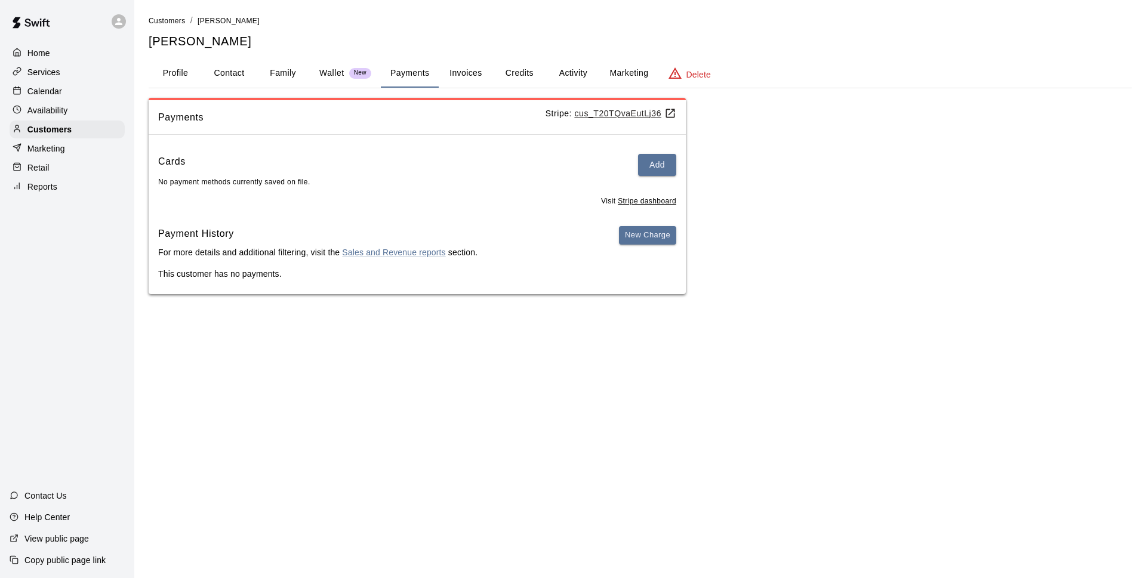
click at [483, 78] on button "Invoices" at bounding box center [466, 73] width 54 height 29
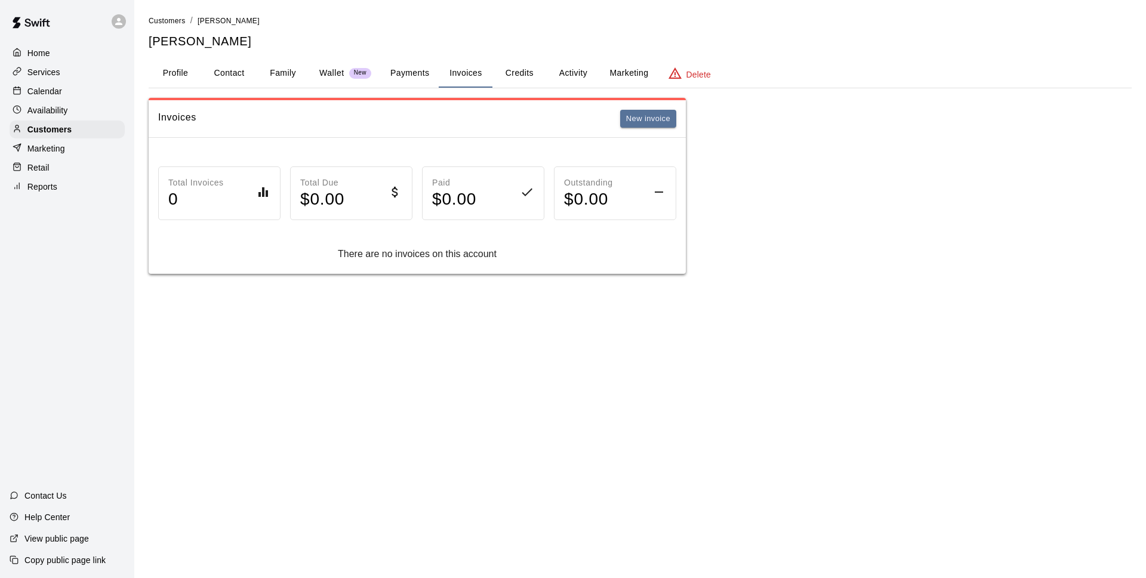
click at [520, 73] on button "Credits" at bounding box center [520, 73] width 54 height 29
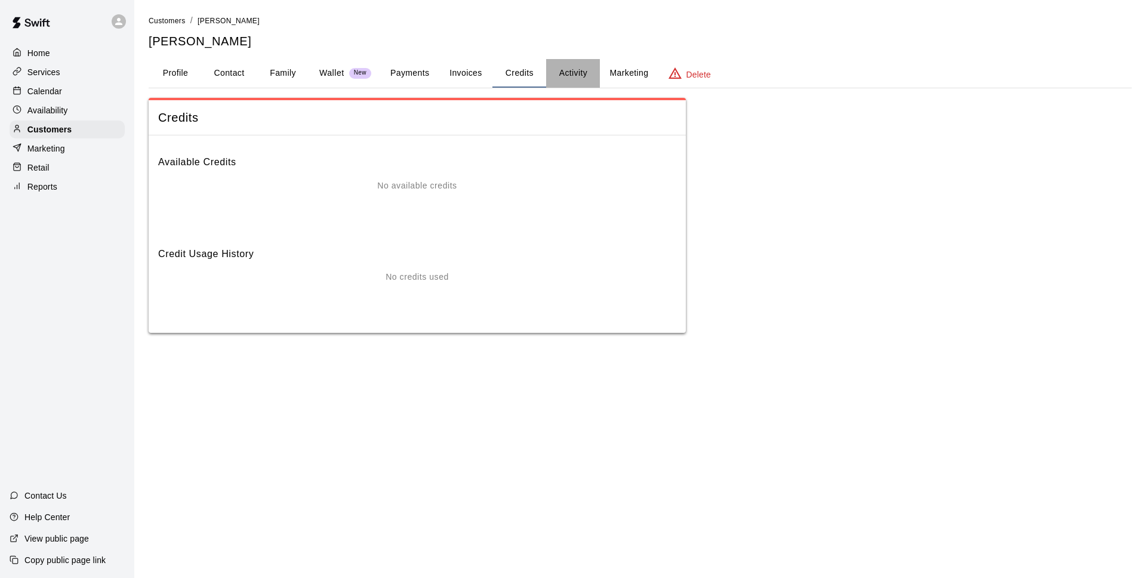
click at [561, 77] on button "Activity" at bounding box center [573, 73] width 54 height 29
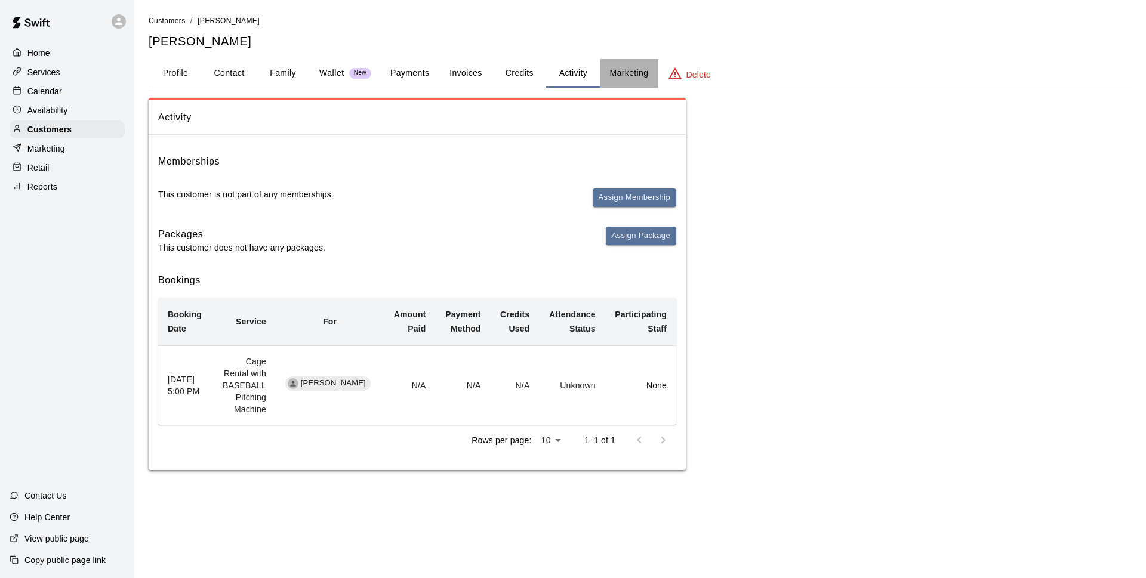
click at [622, 75] on button "Marketing" at bounding box center [629, 73] width 58 height 29
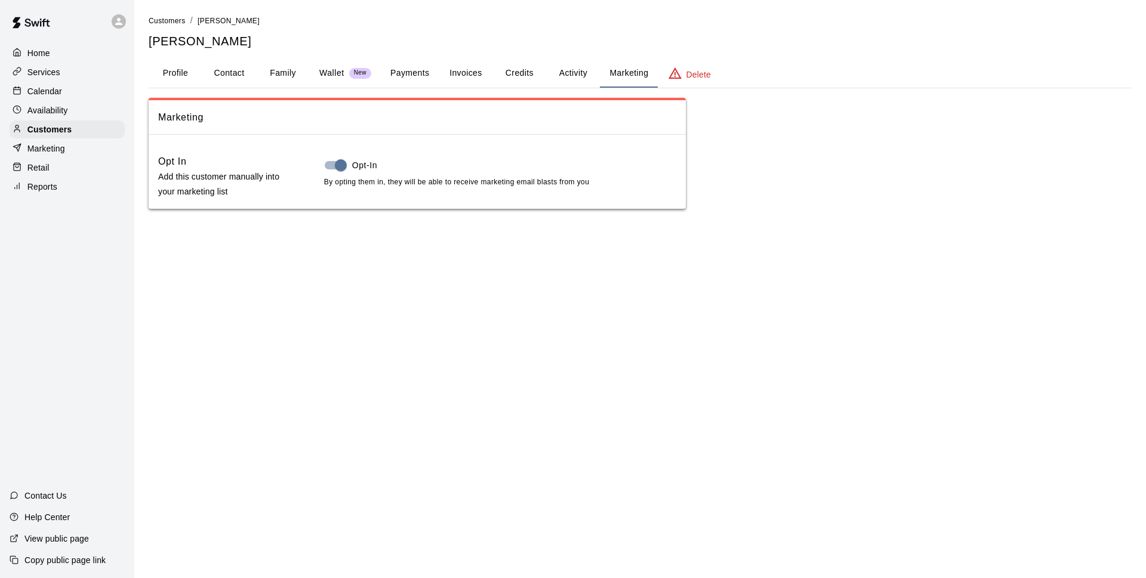
click at [196, 69] on button "Profile" at bounding box center [176, 73] width 54 height 29
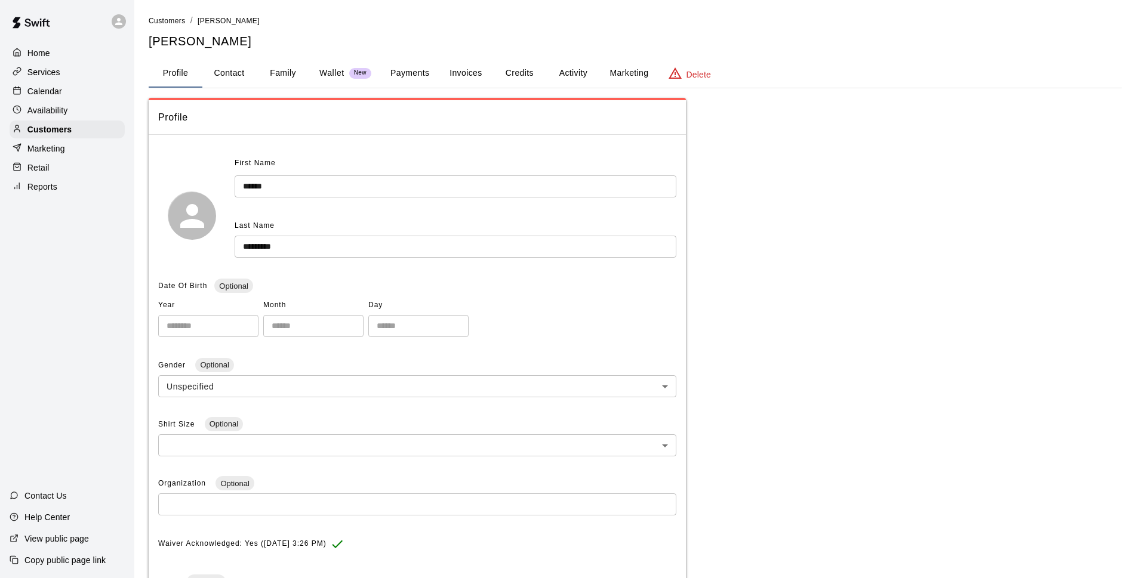
click at [225, 71] on button "Contact" at bounding box center [229, 73] width 54 height 29
select select "**"
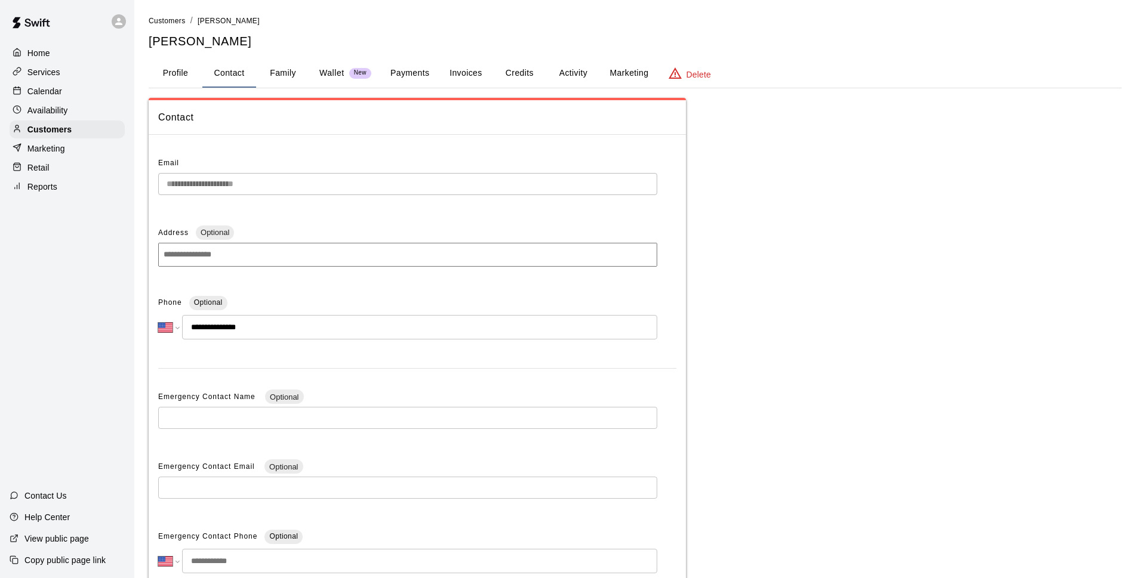
click at [411, 66] on button "Payments" at bounding box center [410, 73] width 58 height 29
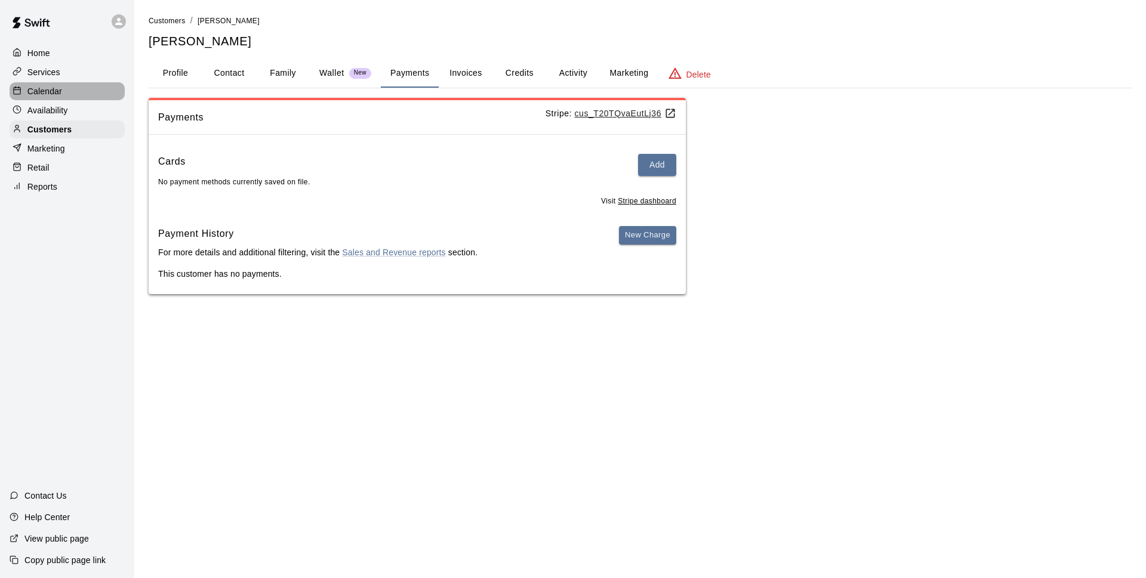
click at [79, 89] on div "Calendar" at bounding box center [67, 91] width 115 height 18
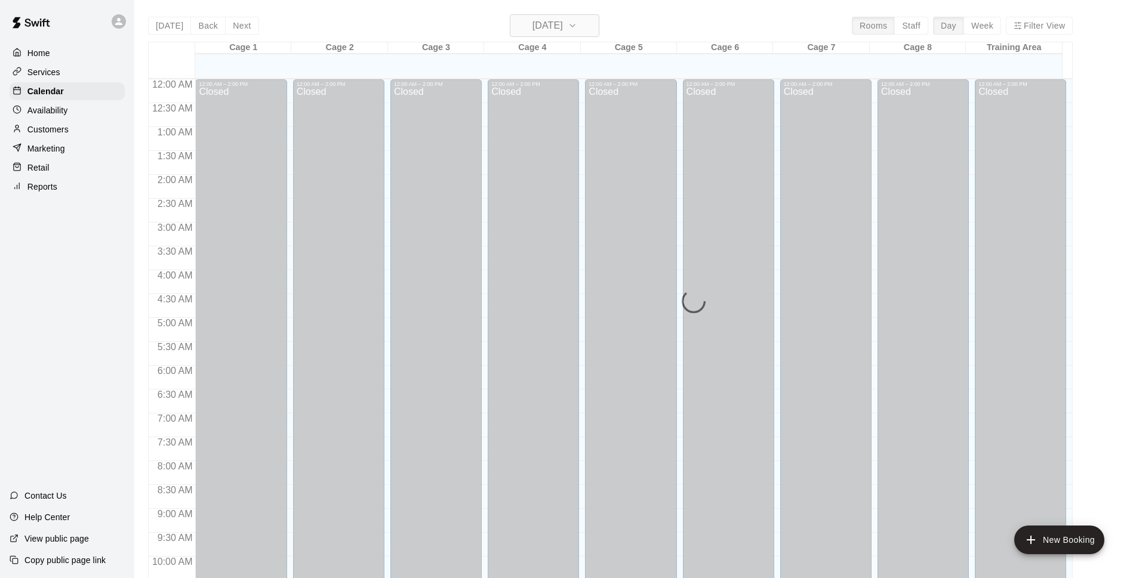
click at [563, 24] on h6 "[DATE]" at bounding box center [548, 25] width 30 height 17
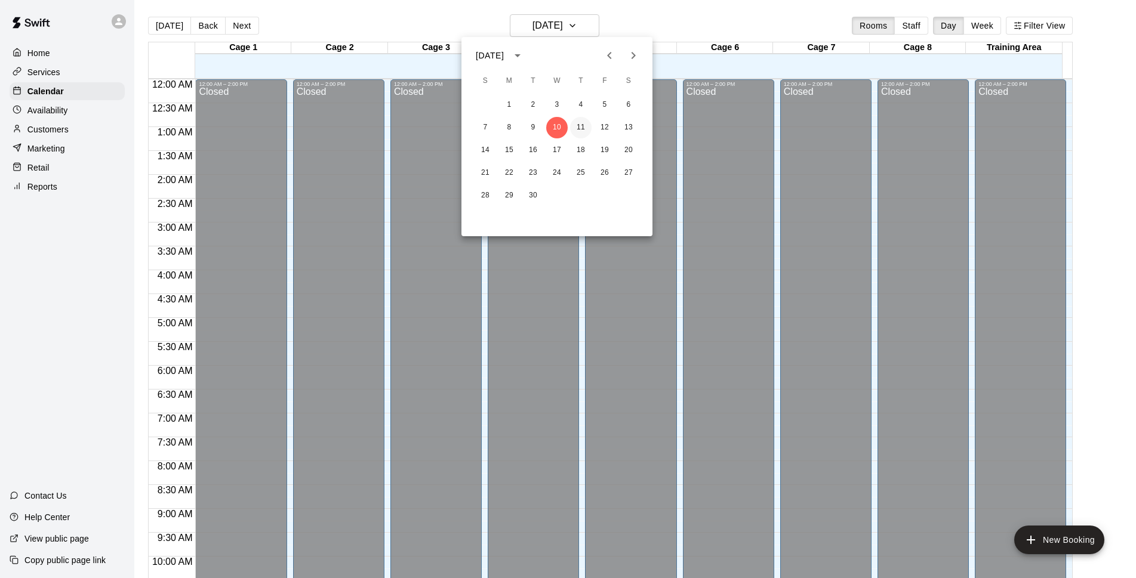
scroll to position [598, 0]
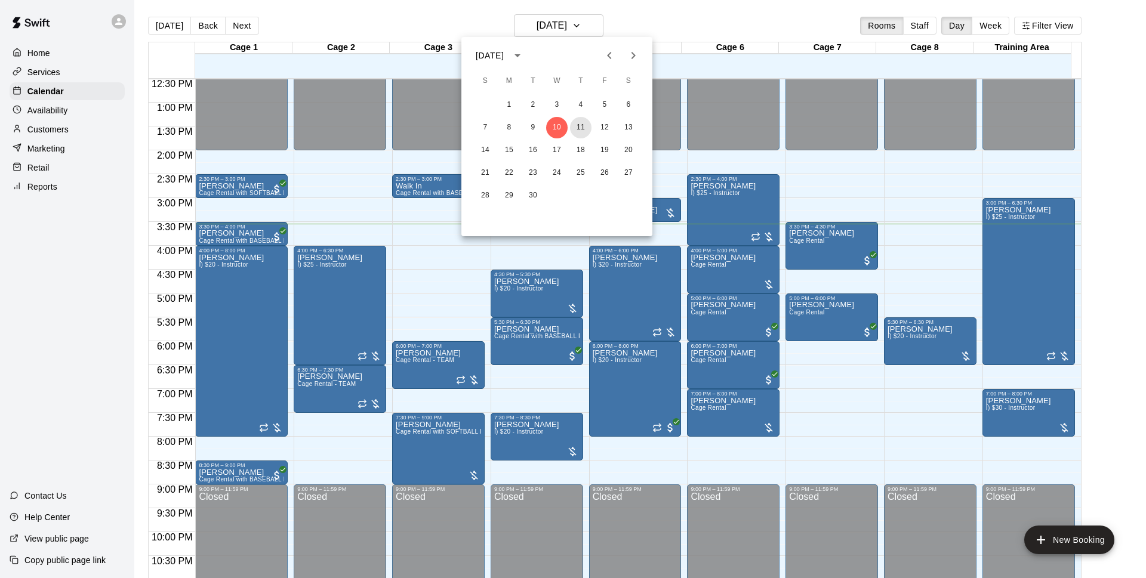
drag, startPoint x: 585, startPoint y: 124, endPoint x: 698, endPoint y: 30, distance: 146.7
click at [584, 125] on button "11" at bounding box center [580, 127] width 21 height 21
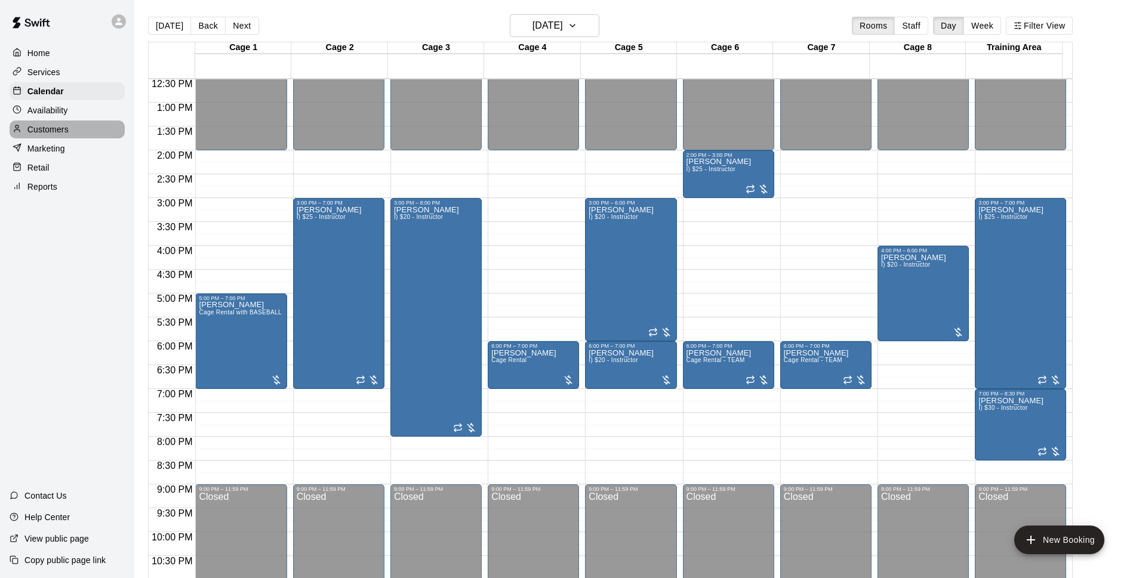
click at [73, 132] on div "Customers" at bounding box center [67, 130] width 115 height 18
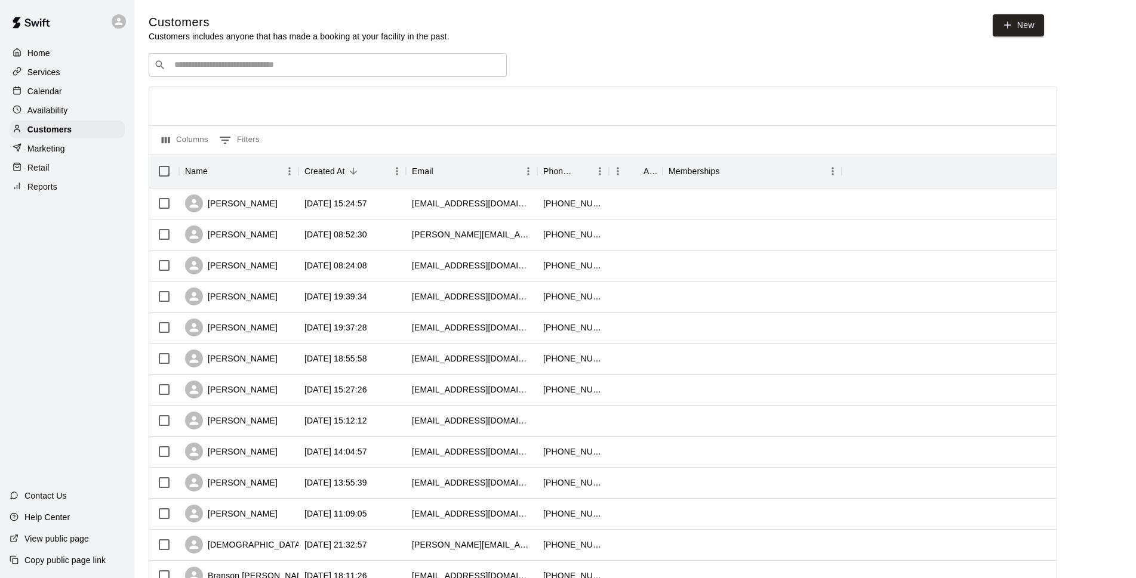
click at [229, 55] on div "​ ​" at bounding box center [328, 65] width 358 height 24
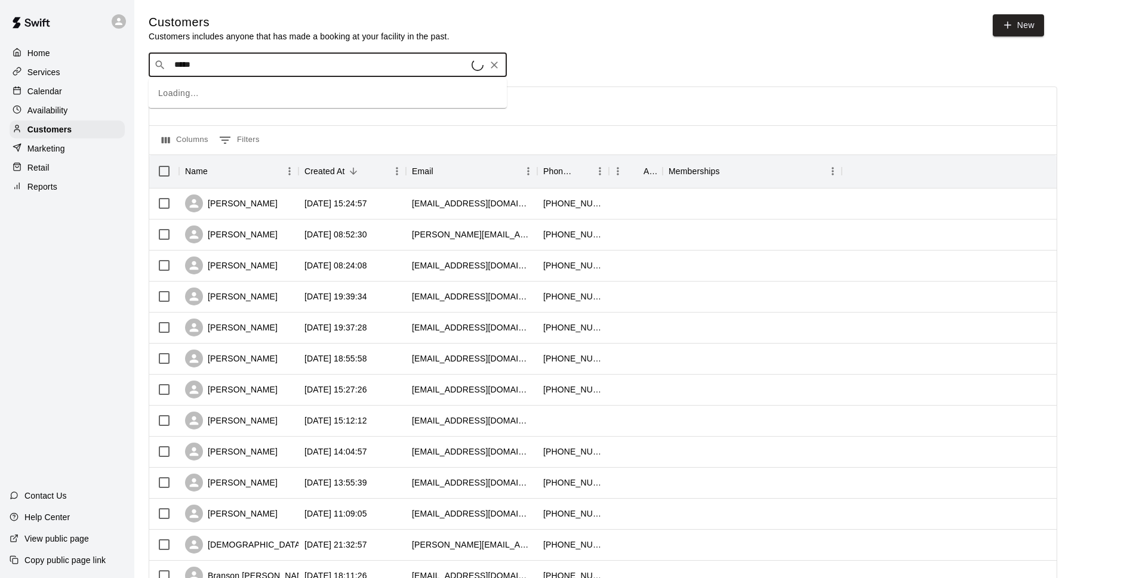
type input "******"
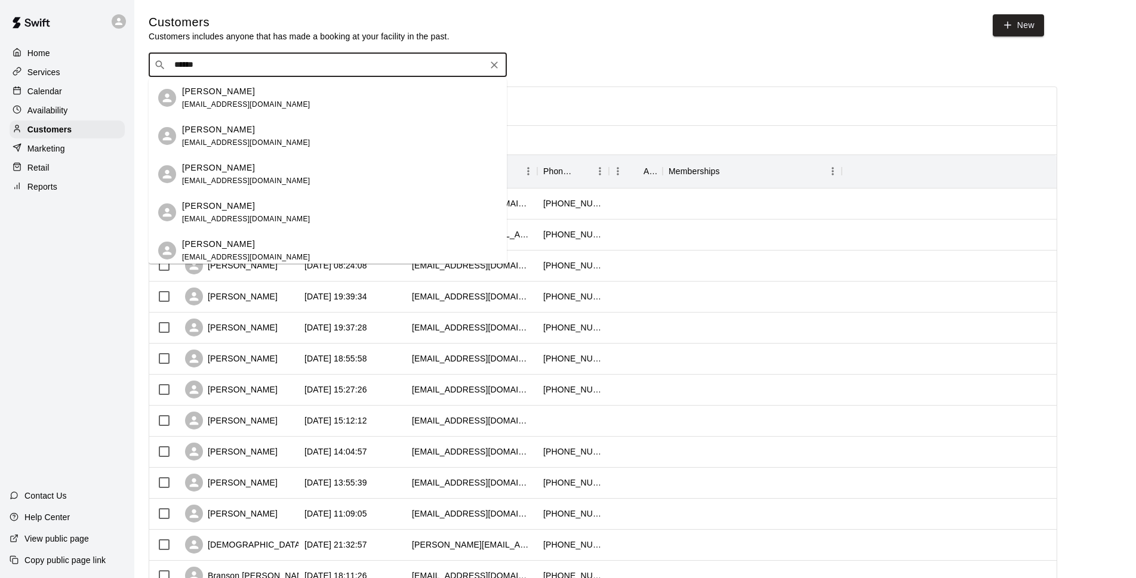
drag, startPoint x: 238, startPoint y: 75, endPoint x: 256, endPoint y: 93, distance: 24.5
click at [244, 88] on p "[PERSON_NAME]" at bounding box center [218, 91] width 73 height 13
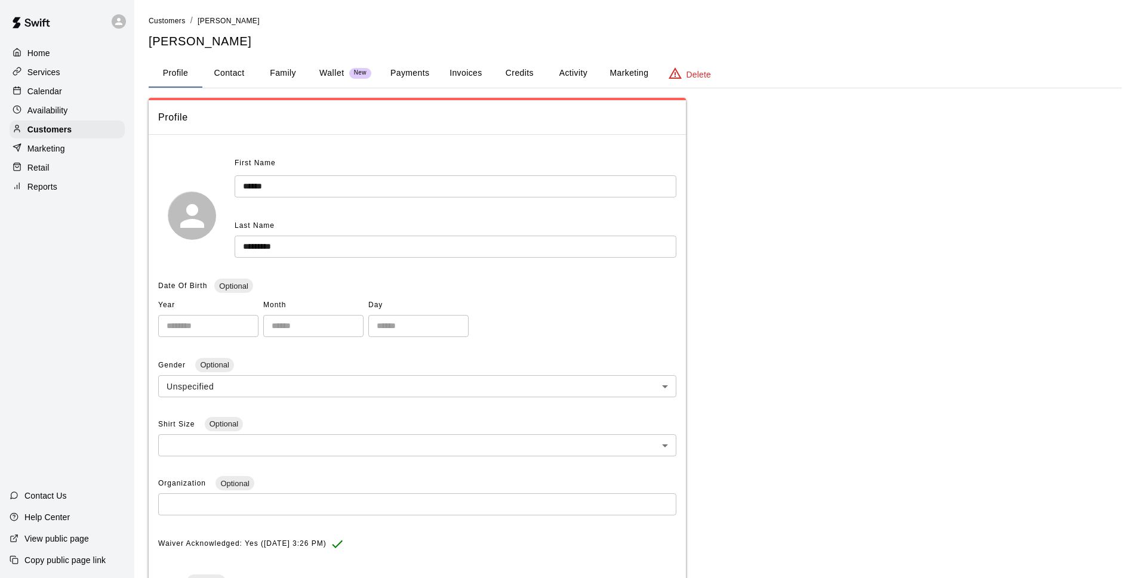
click at [251, 69] on button "Contact" at bounding box center [229, 73] width 54 height 29
select select "**"
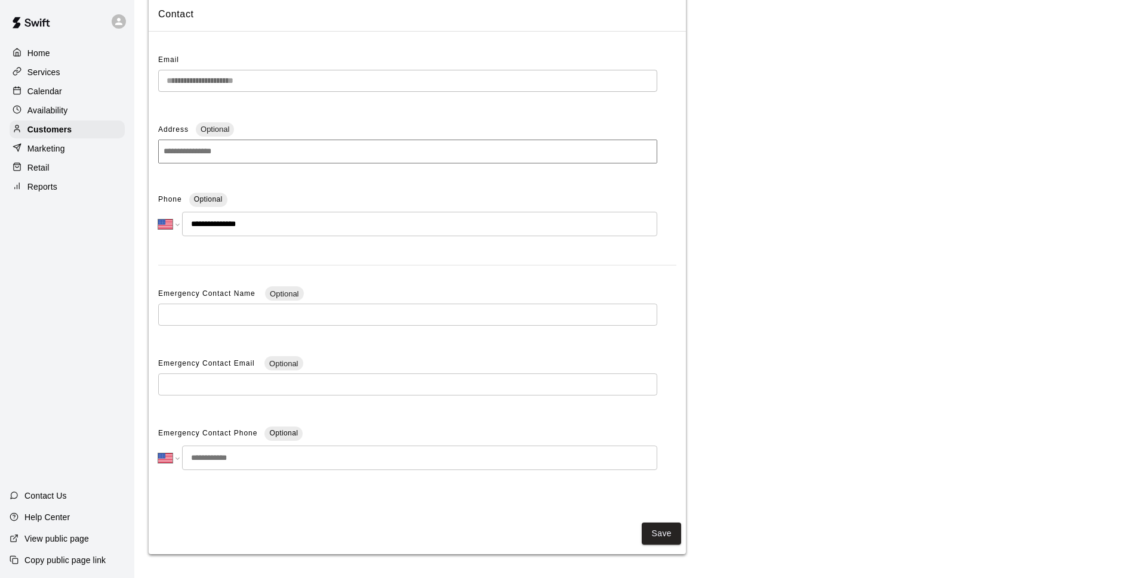
scroll to position [17, 0]
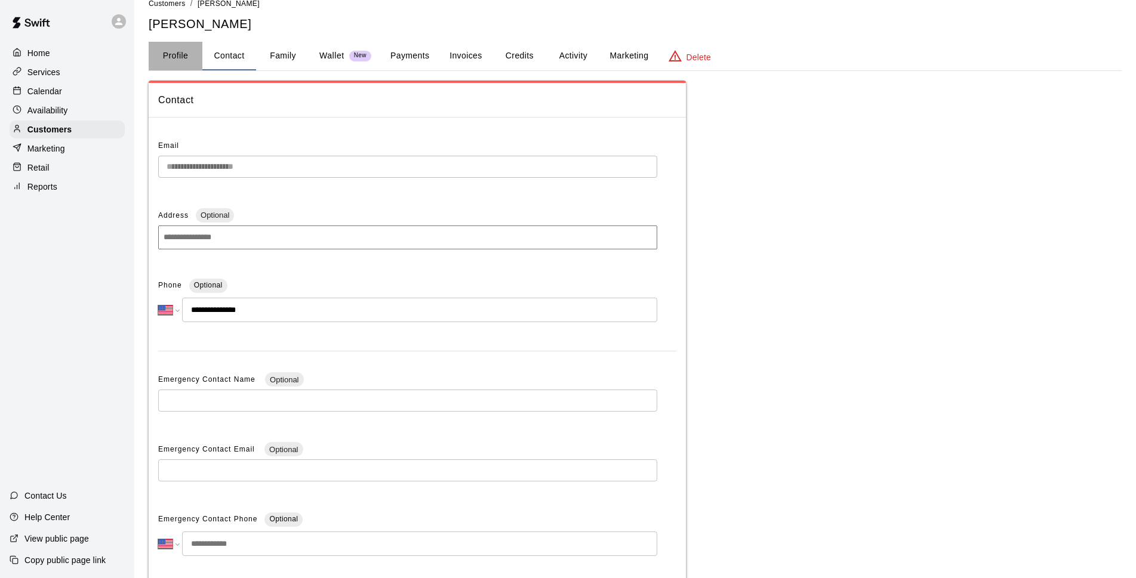
click at [191, 53] on button "Profile" at bounding box center [176, 56] width 54 height 29
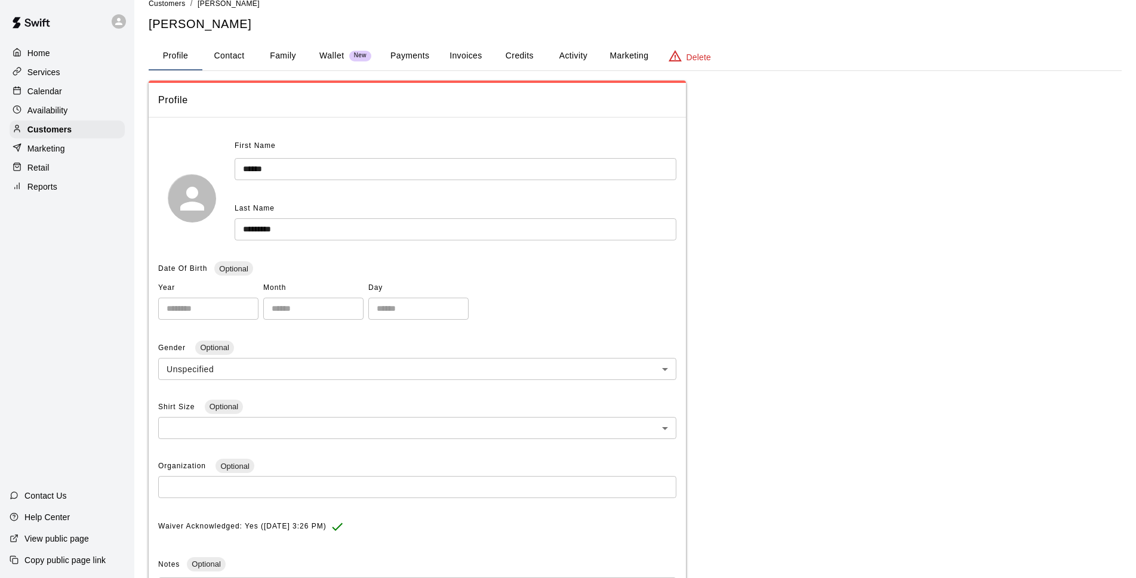
click at [85, 86] on div "Calendar" at bounding box center [67, 91] width 115 height 18
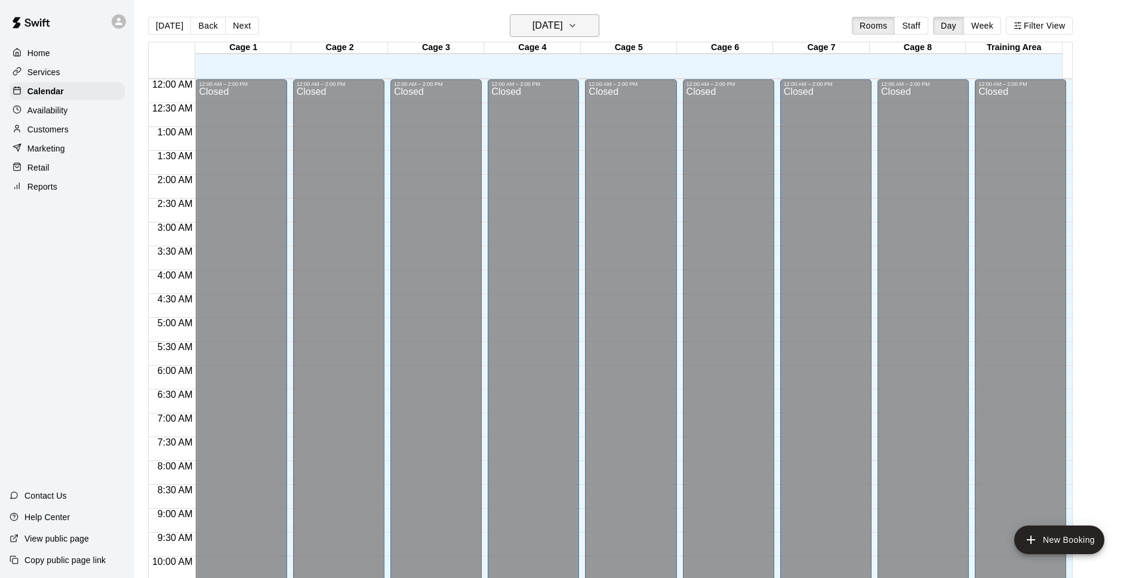
scroll to position [598, 0]
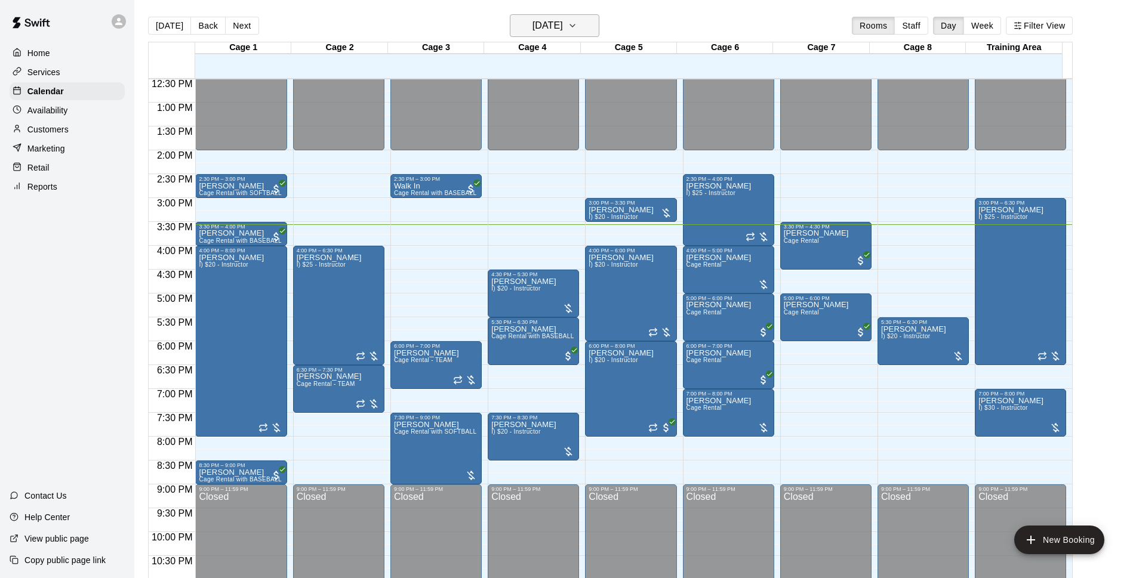
click at [563, 30] on h6 "[DATE]" at bounding box center [548, 25] width 30 height 17
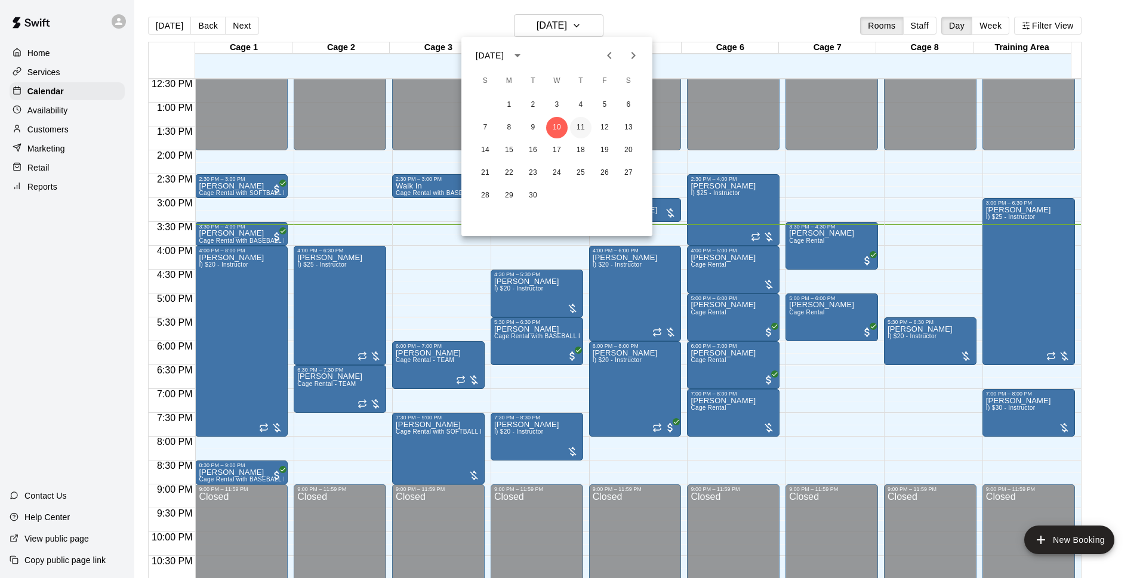
click at [584, 128] on button "11" at bounding box center [580, 127] width 21 height 21
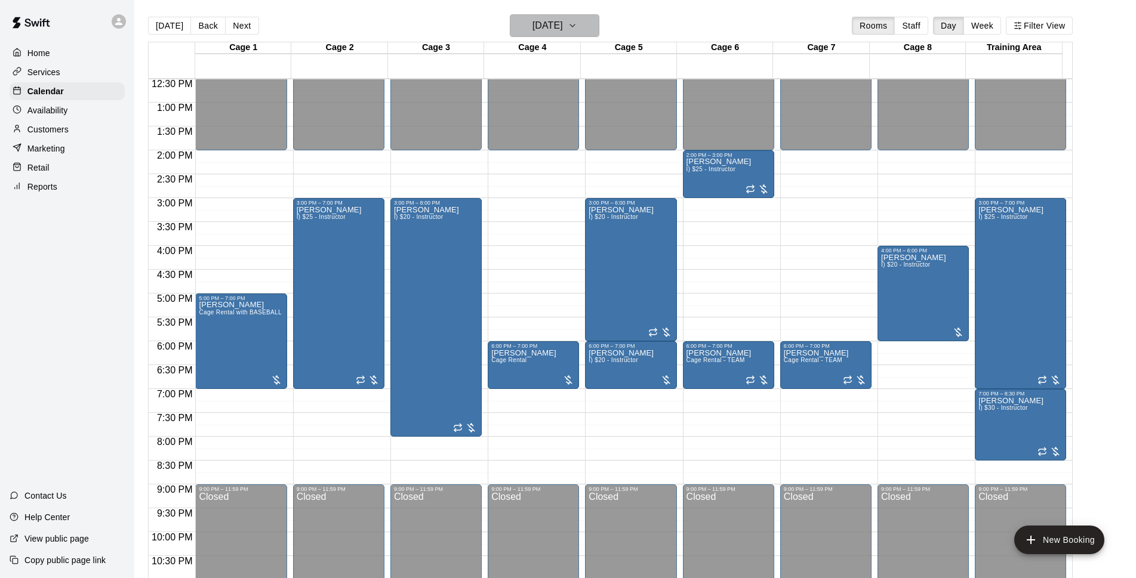
click at [563, 28] on h6 "[DATE]" at bounding box center [548, 25] width 30 height 17
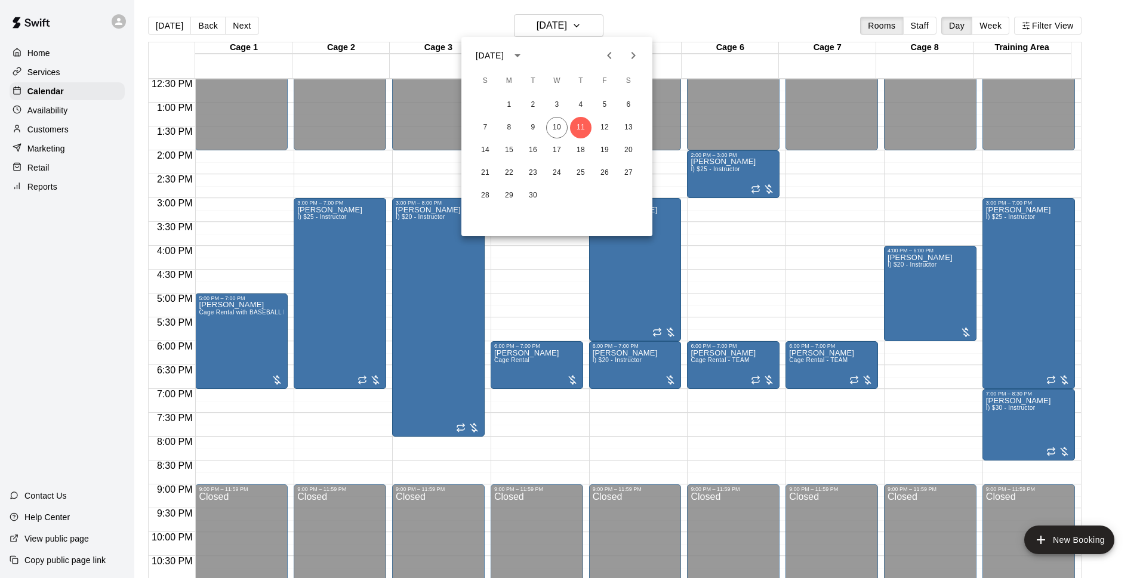
click at [706, 30] on div at bounding box center [573, 289] width 1146 height 578
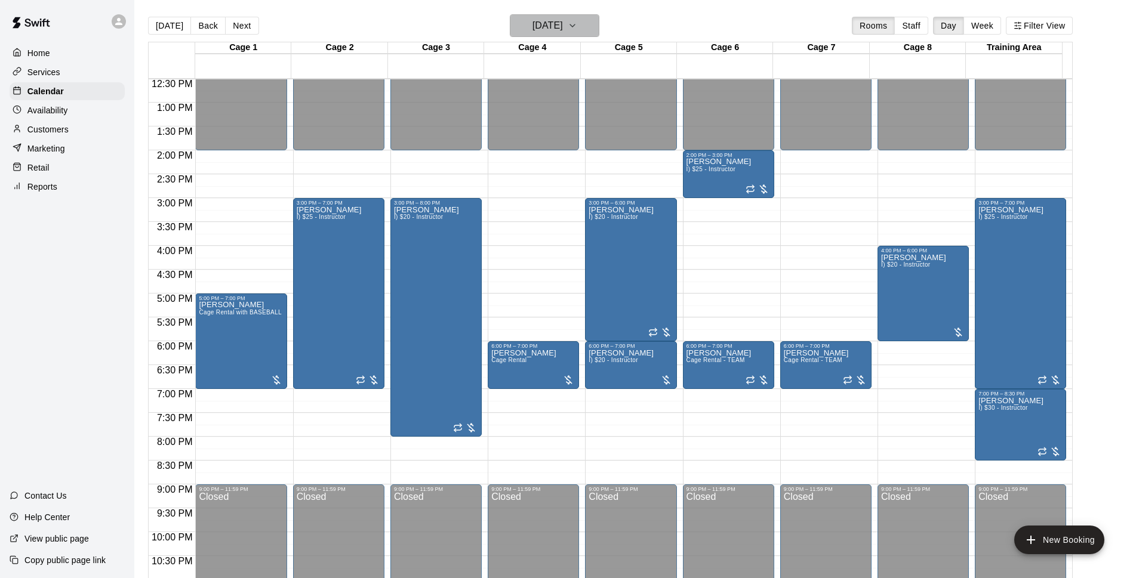
click at [570, 36] on button "[DATE]" at bounding box center [555, 25] width 90 height 23
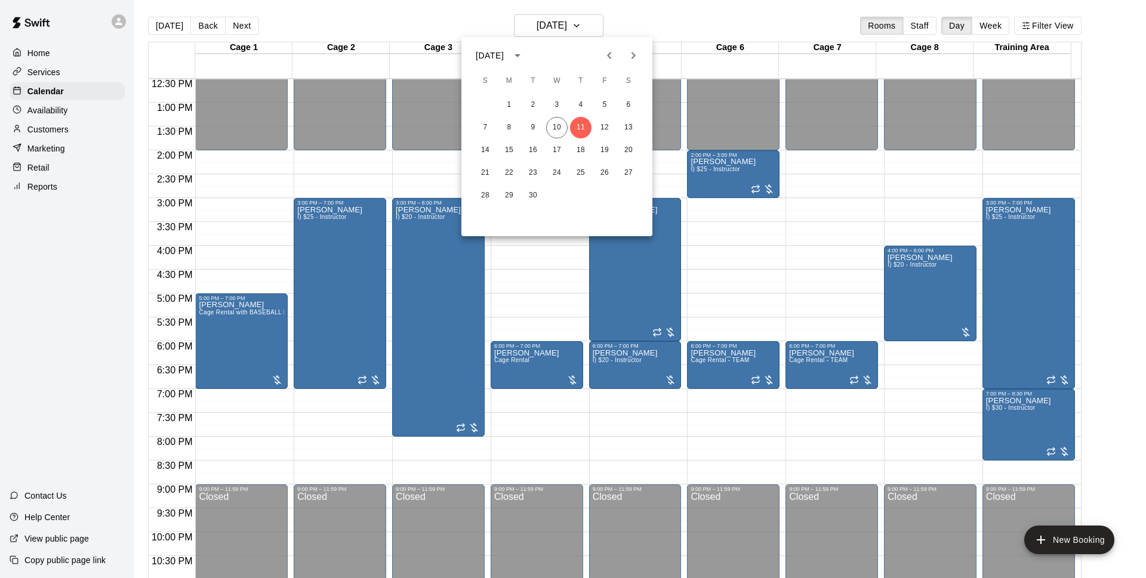
click at [649, 24] on div at bounding box center [573, 289] width 1146 height 578
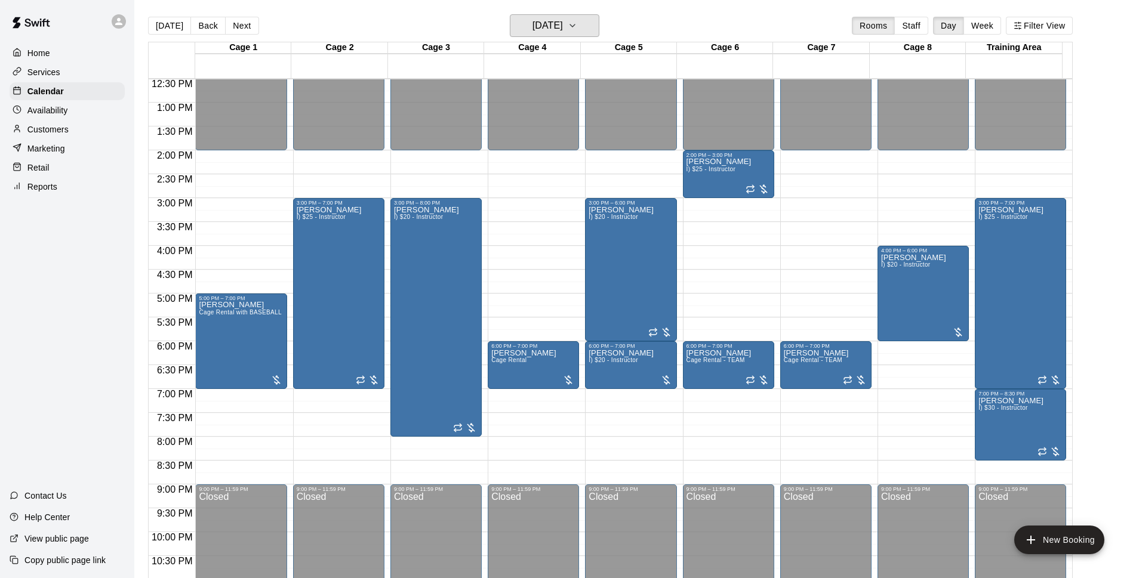
click at [544, 23] on h6 "[DATE]" at bounding box center [548, 25] width 30 height 17
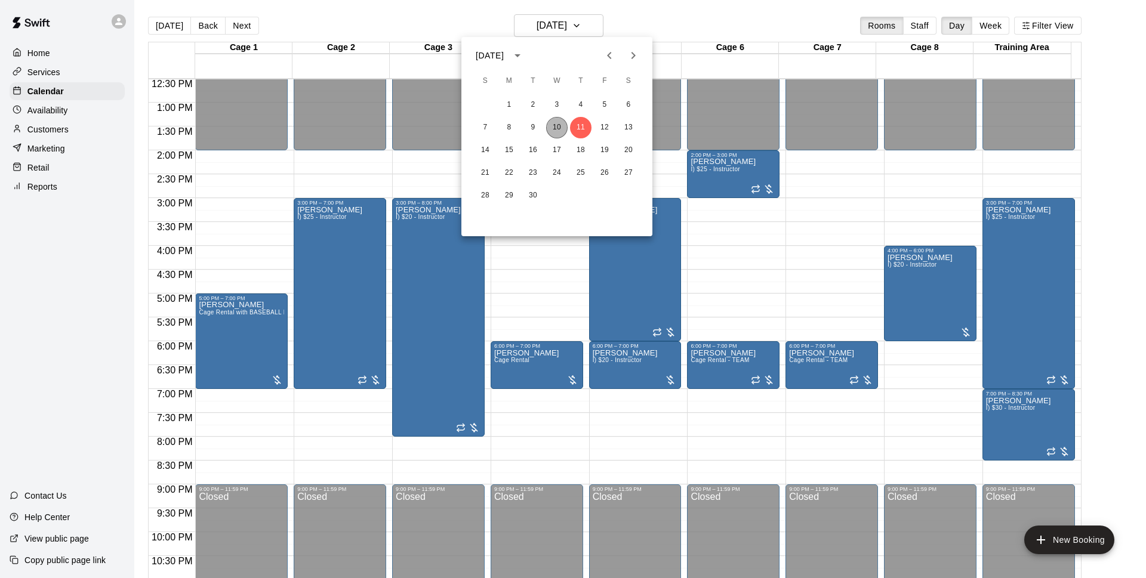
click at [559, 120] on button "10" at bounding box center [556, 127] width 21 height 21
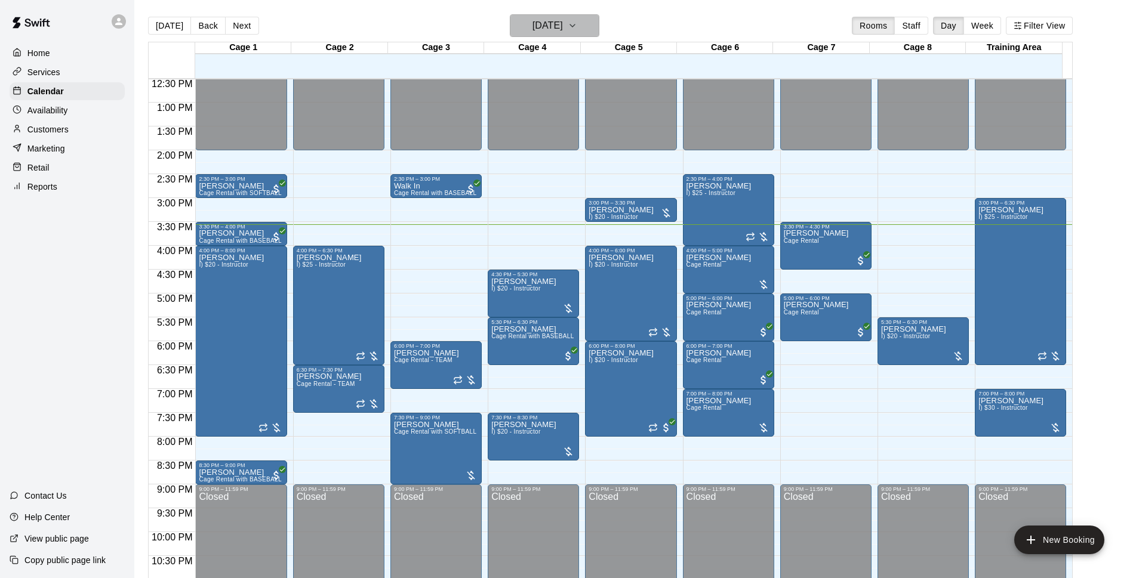
click at [563, 19] on h6 "[DATE]" at bounding box center [548, 25] width 30 height 17
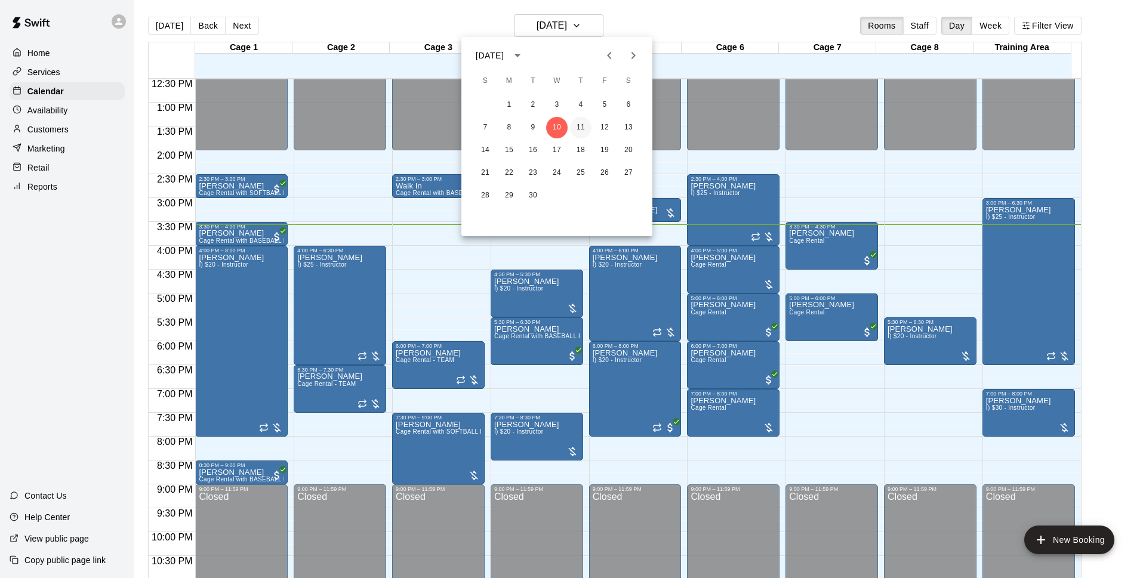
click at [580, 122] on button "11" at bounding box center [580, 127] width 21 height 21
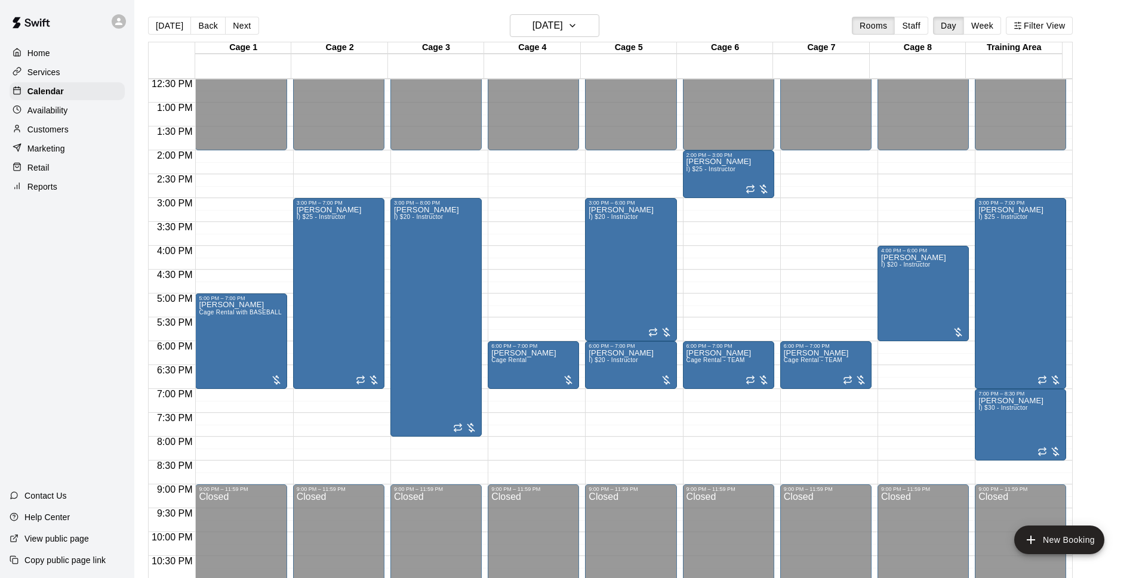
click at [345, 26] on div "Today Back Next Thursday Sep 11 Rooms Staff Day Week Filter View" at bounding box center [610, 27] width 925 height 27
click at [350, 33] on div "Today Back Next Thursday Sep 11 Rooms Staff Day Week Filter View" at bounding box center [610, 27] width 925 height 27
click at [74, 130] on div "Customers" at bounding box center [67, 130] width 115 height 18
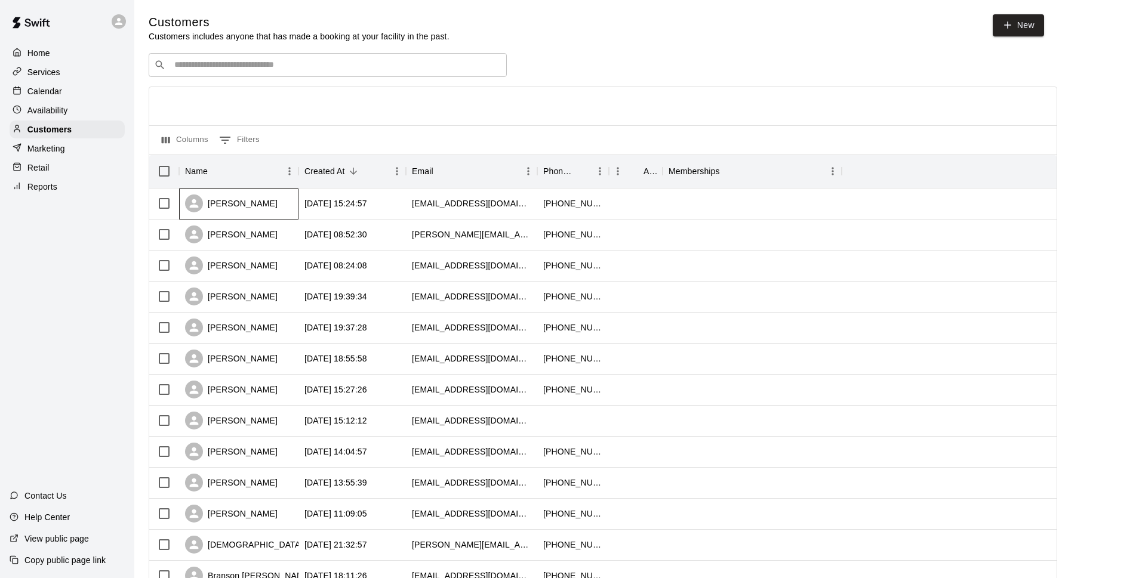
click at [280, 199] on div "[PERSON_NAME]" at bounding box center [238, 204] width 119 height 31
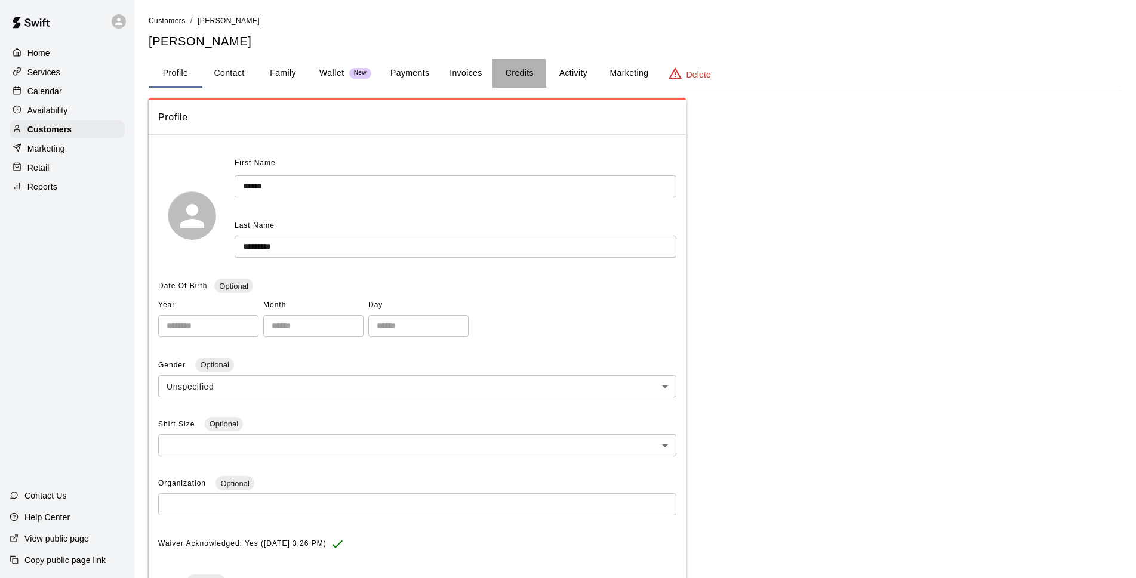
click at [503, 65] on button "Credits" at bounding box center [520, 73] width 54 height 29
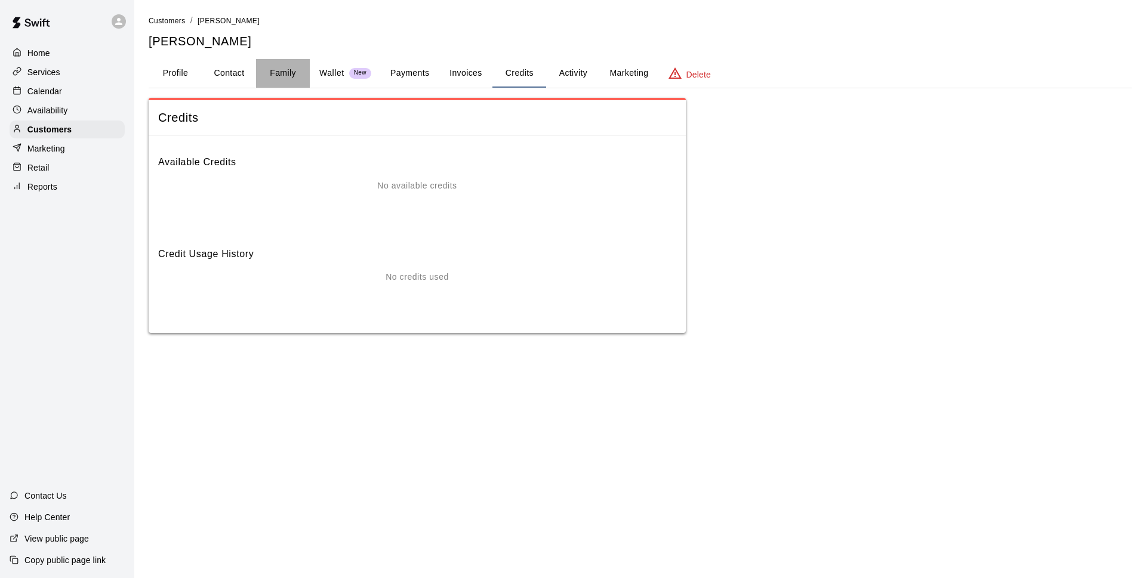
click at [272, 73] on button "Family" at bounding box center [283, 73] width 54 height 29
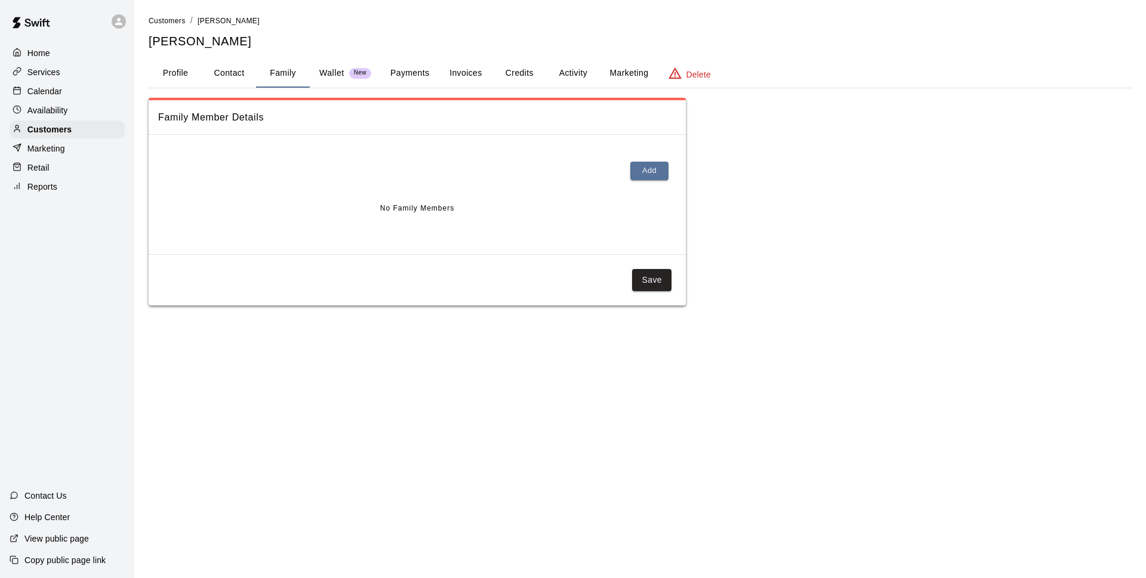
click at [224, 63] on button "Contact" at bounding box center [229, 73] width 54 height 29
select select "**"
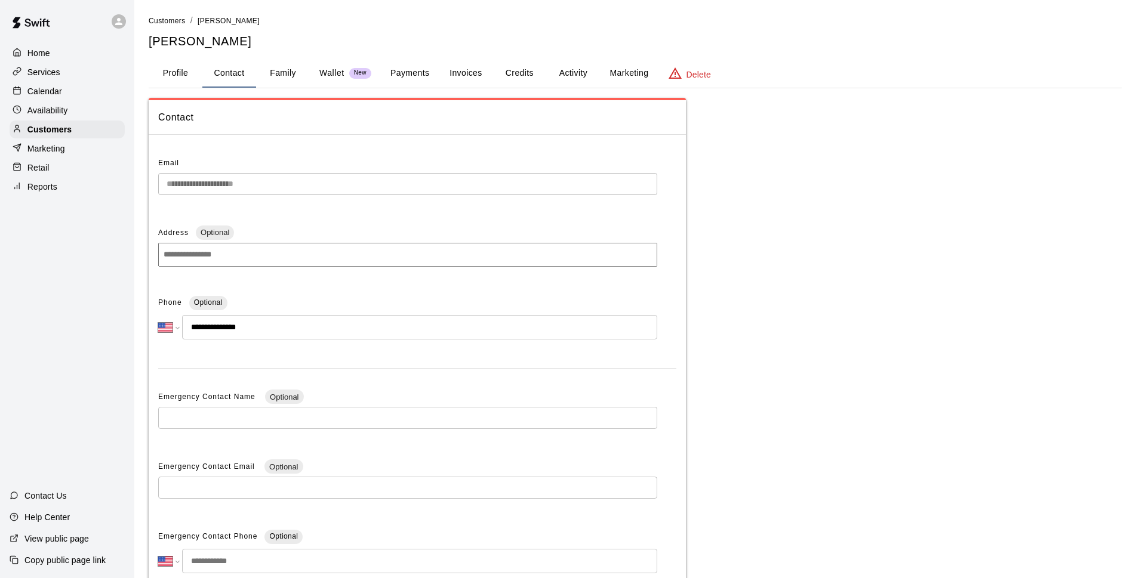
click at [330, 74] on p "Wallet" at bounding box center [331, 73] width 25 height 13
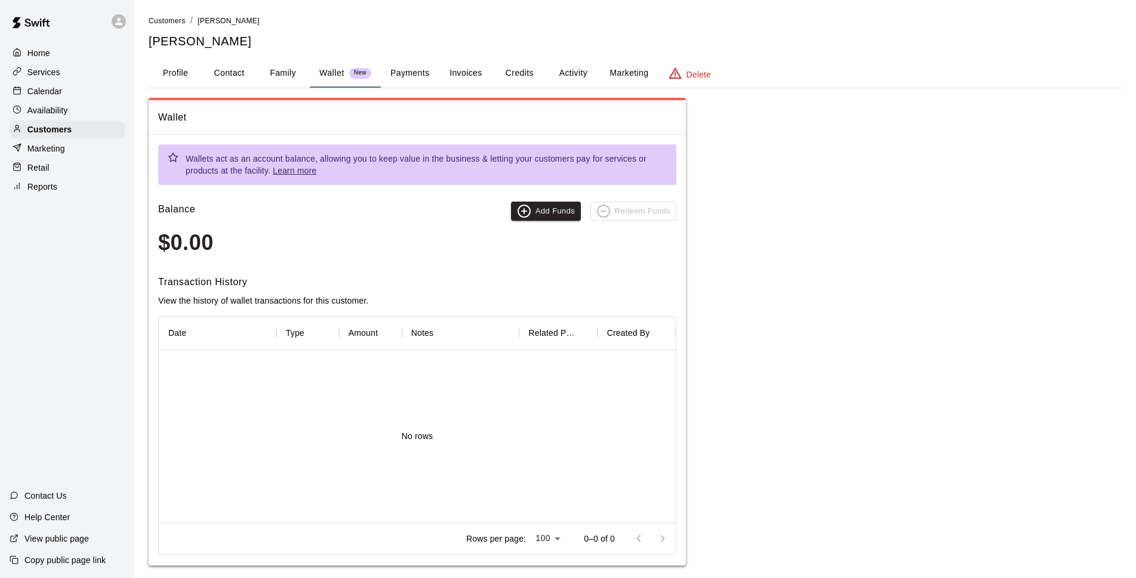
click at [425, 72] on button "Payments" at bounding box center [410, 73] width 58 height 29
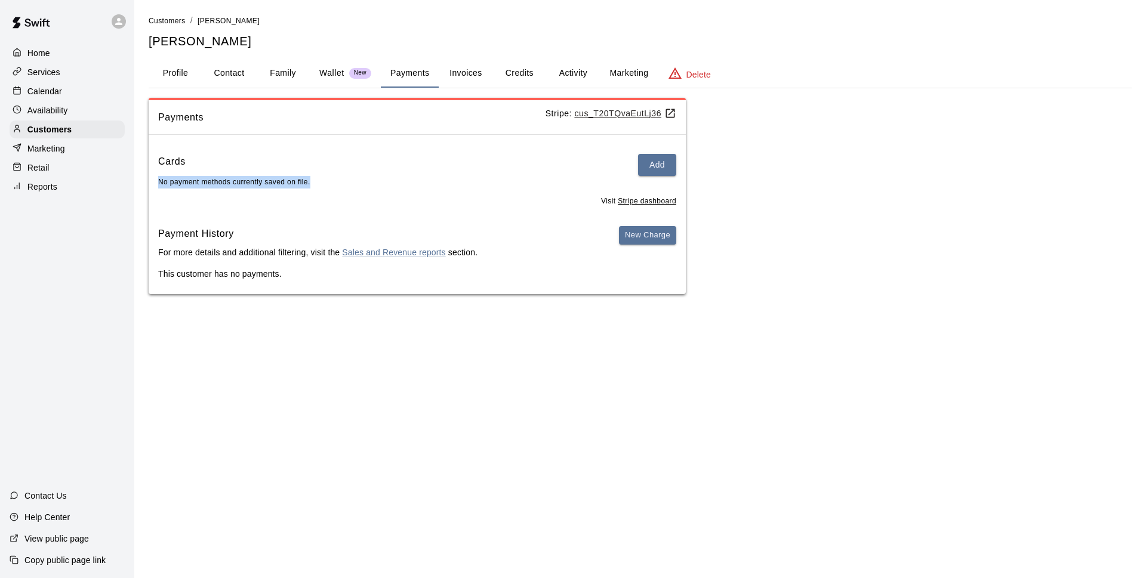
drag, startPoint x: 341, startPoint y: 188, endPoint x: 155, endPoint y: 180, distance: 186.4
click at [155, 180] on div "Cards Add No payment methods currently saved on file. Visit Stripe dashboard Pa…" at bounding box center [417, 219] width 537 height 150
click at [827, 159] on div "Payments Stripe: cus_T20TQvaEutLj36 Cards Add No payment methods currently save…" at bounding box center [640, 196] width 983 height 197
click at [189, 67] on button "Profile" at bounding box center [176, 73] width 54 height 29
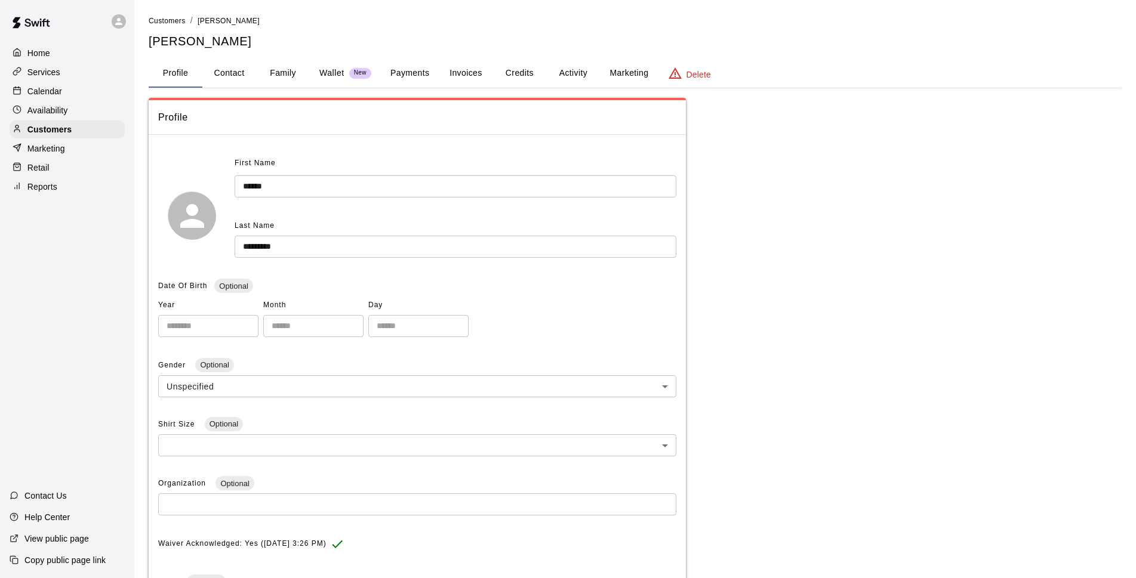
click at [45, 97] on p "Calendar" at bounding box center [44, 91] width 35 height 12
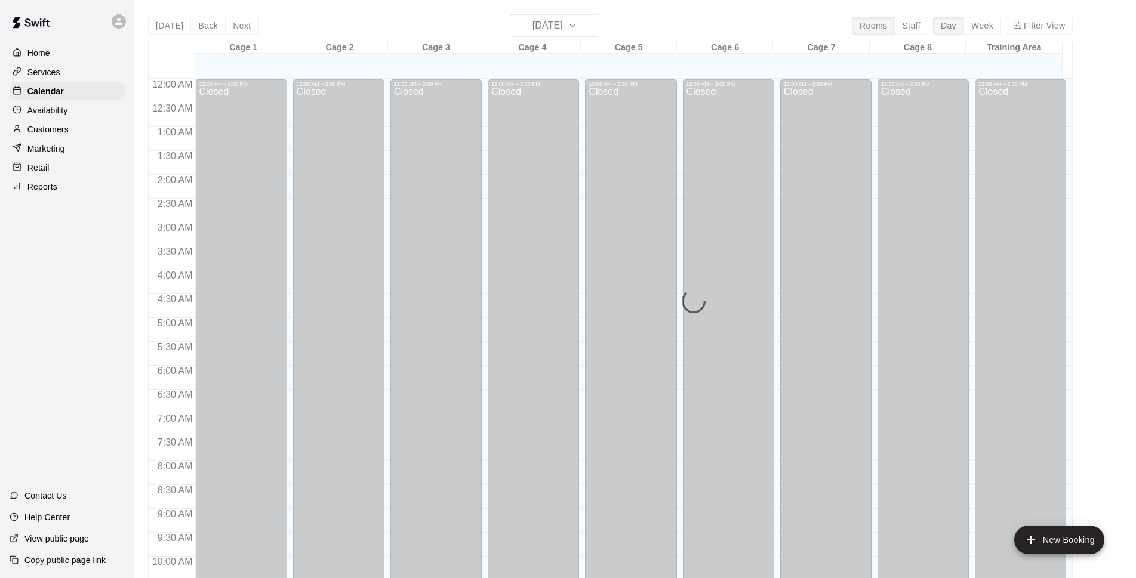
click at [576, 29] on div "[DATE] Back [DATE][DATE] Rooms Staff Day Week Filter View Cage 1 10 Wed Cage 2 …" at bounding box center [610, 303] width 925 height 578
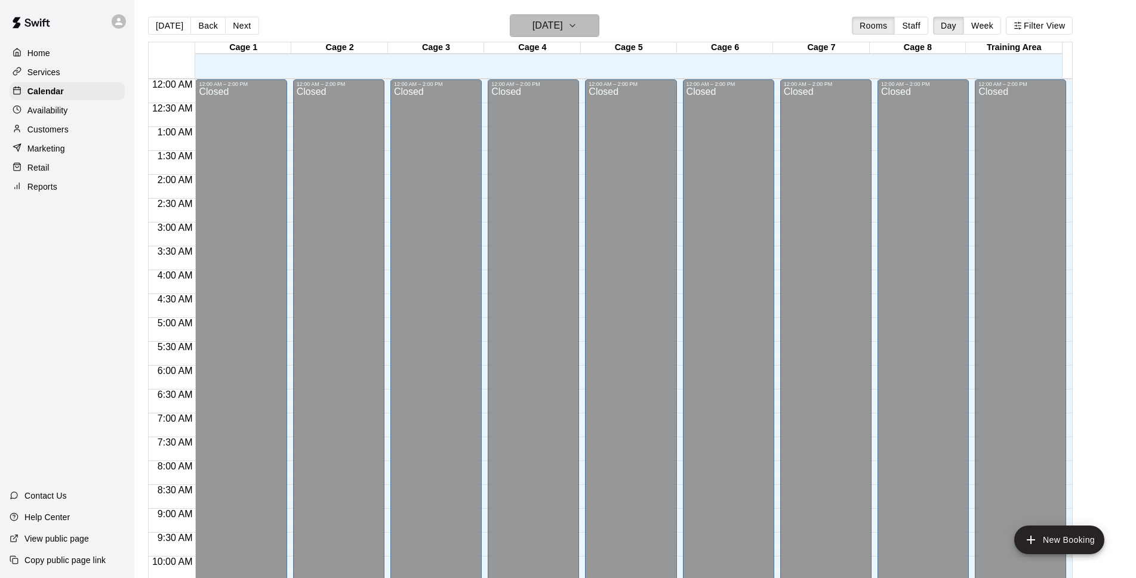
scroll to position [598, 0]
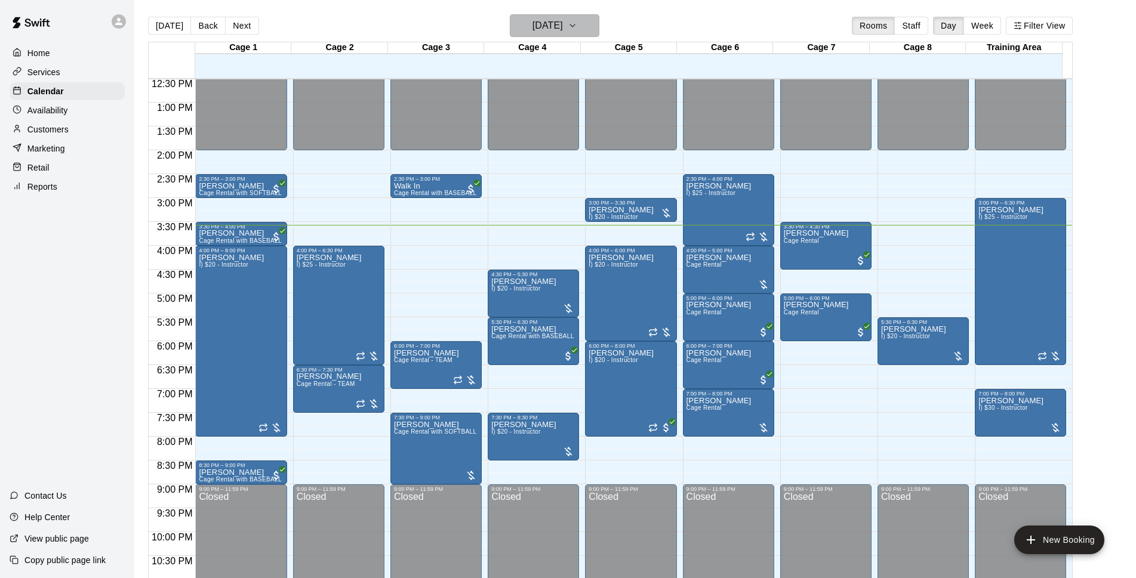
click at [563, 31] on h6 "[DATE]" at bounding box center [548, 25] width 30 height 17
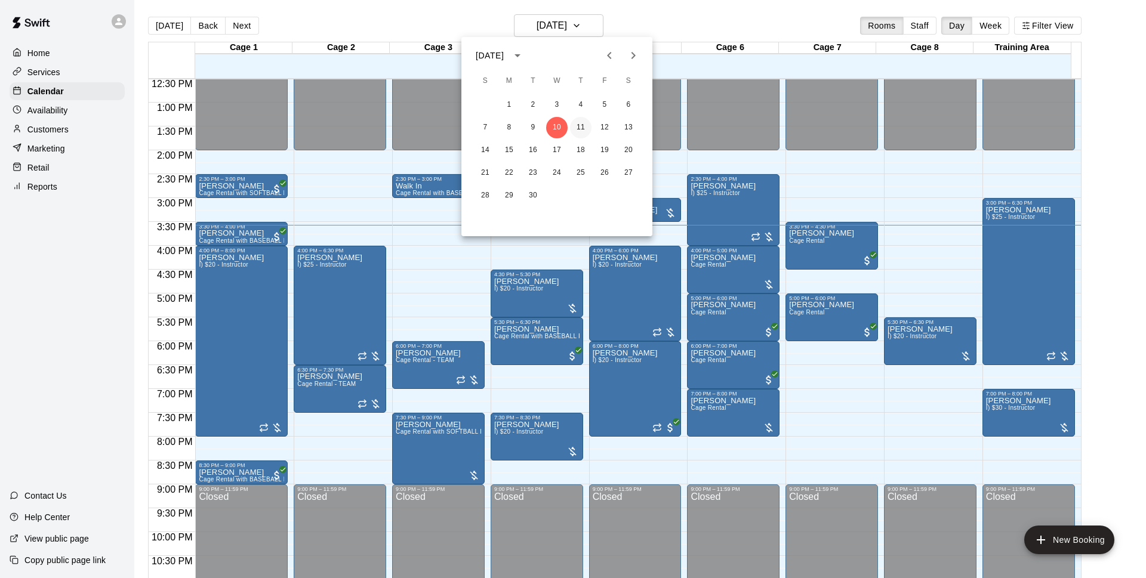
click at [584, 131] on button "11" at bounding box center [580, 127] width 21 height 21
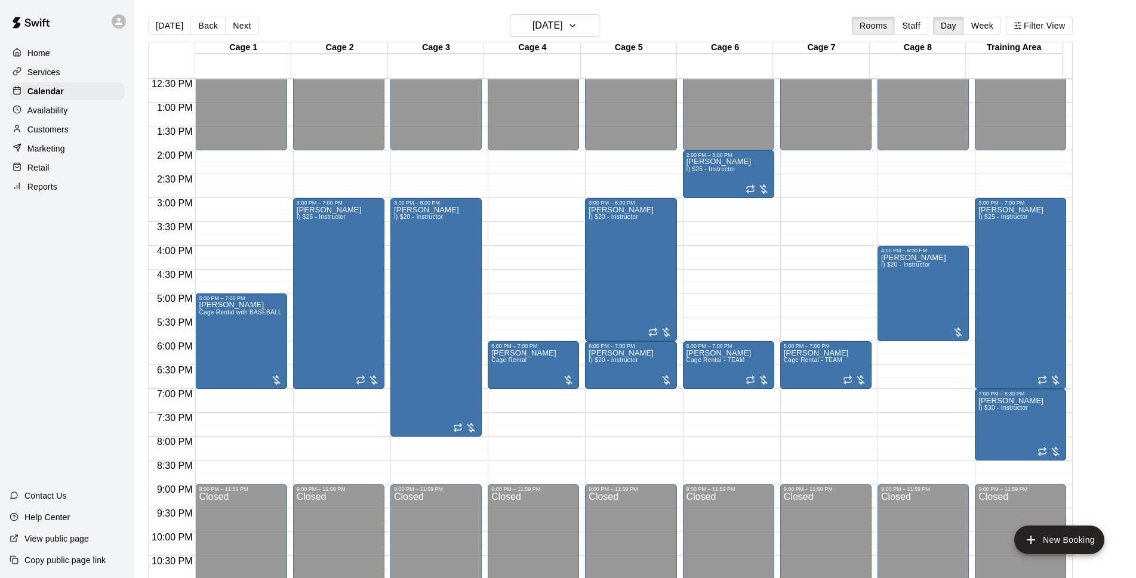
click at [694, 19] on div "Today Back Next Thursday Sep 11 Rooms Staff Day Week Filter View" at bounding box center [610, 27] width 925 height 27
click at [650, 20] on div "Today Back Next Thursday Sep 11 Rooms Staff Day Week Filter View" at bounding box center [610, 27] width 925 height 27
click at [777, 19] on div "Today Back Next Thursday Sep 11 Rooms Staff Day Week Filter View" at bounding box center [610, 27] width 925 height 27
click at [670, 15] on div "Today Back Next Thursday Sep 11 Rooms Staff Day Week Filter View" at bounding box center [610, 27] width 925 height 27
click at [533, 17] on h6 "[DATE]" at bounding box center [548, 25] width 30 height 17
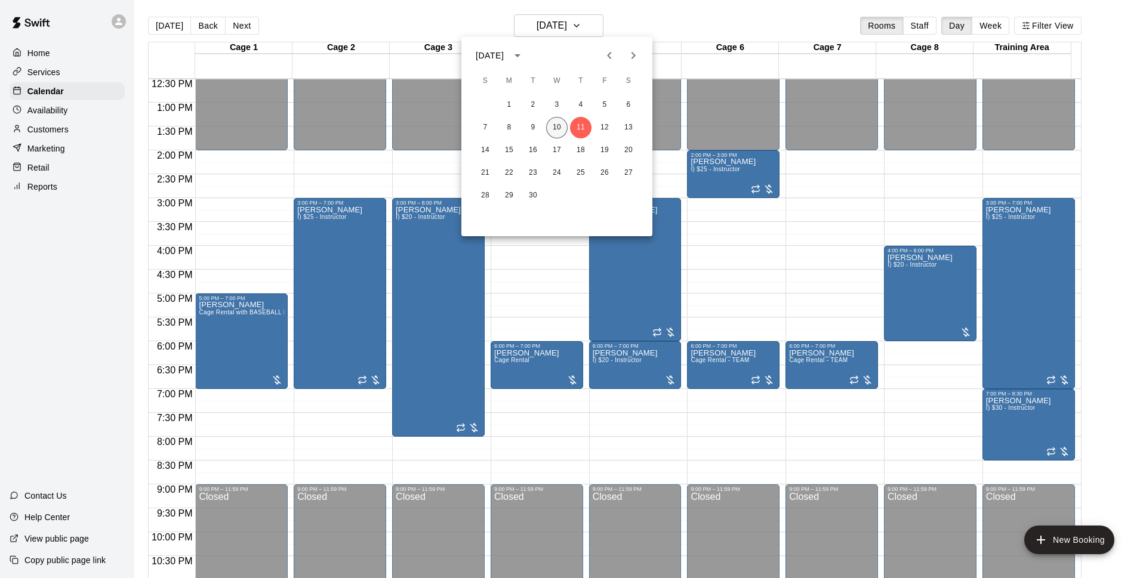
click at [562, 124] on button "10" at bounding box center [556, 127] width 21 height 21
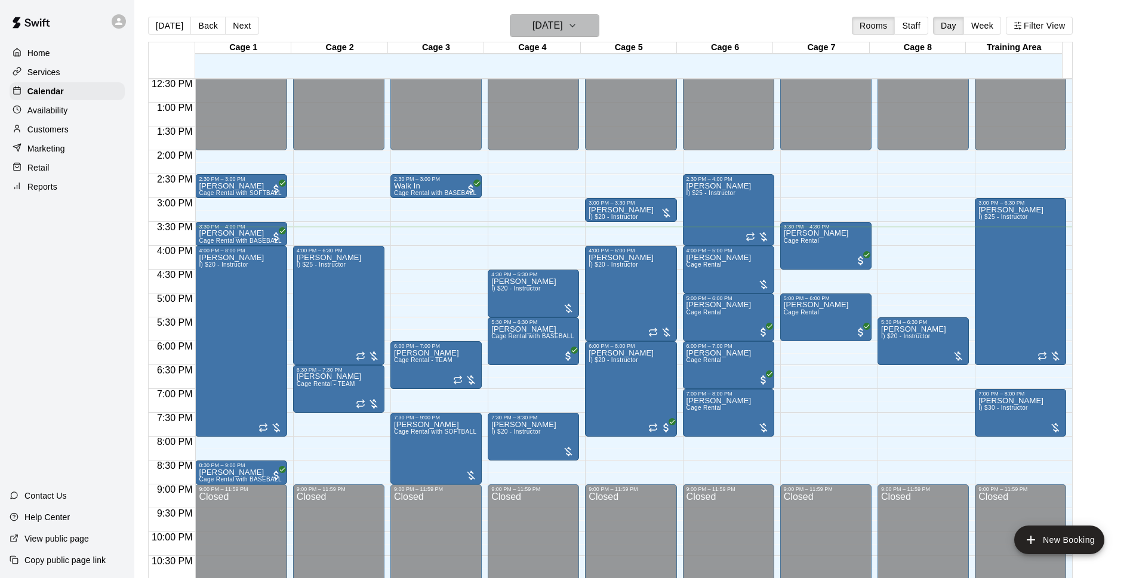
click at [558, 32] on h6 "[DATE]" at bounding box center [548, 25] width 30 height 17
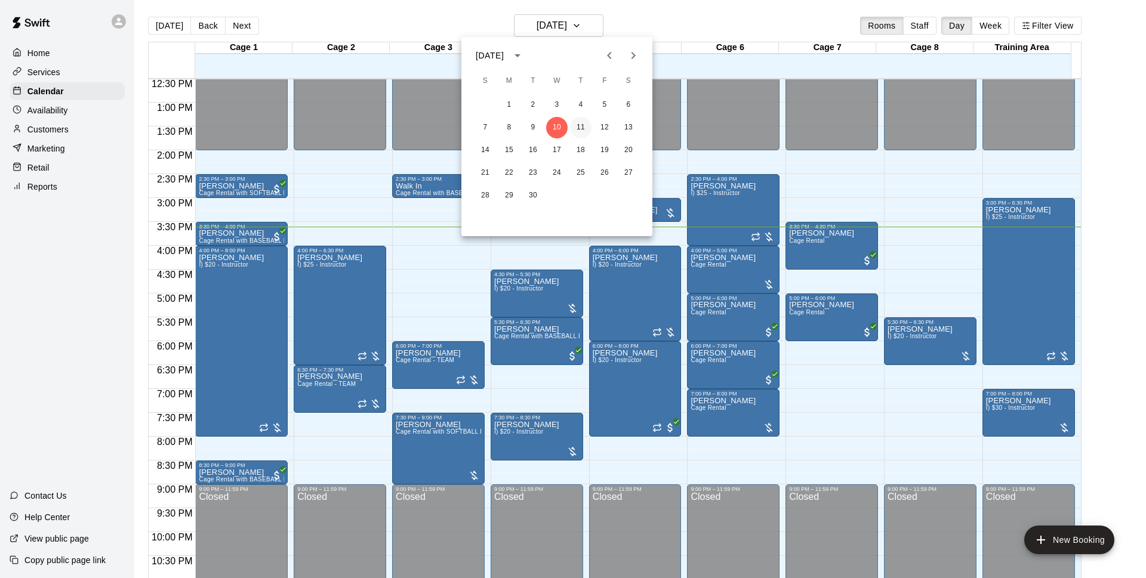
click at [584, 132] on button "11" at bounding box center [580, 127] width 21 height 21
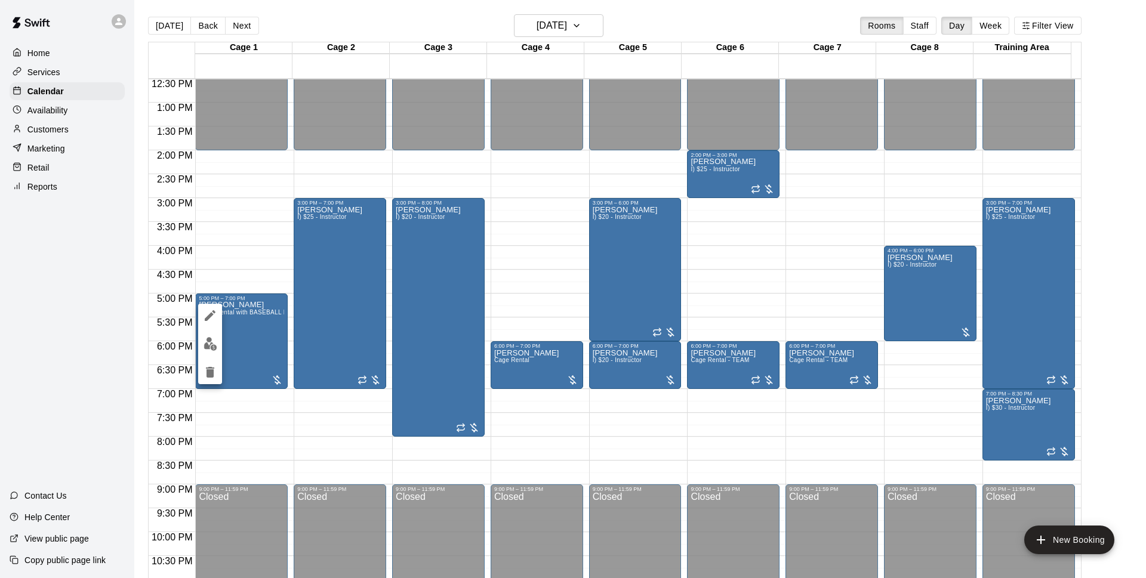
click at [66, 133] on div at bounding box center [573, 289] width 1146 height 578
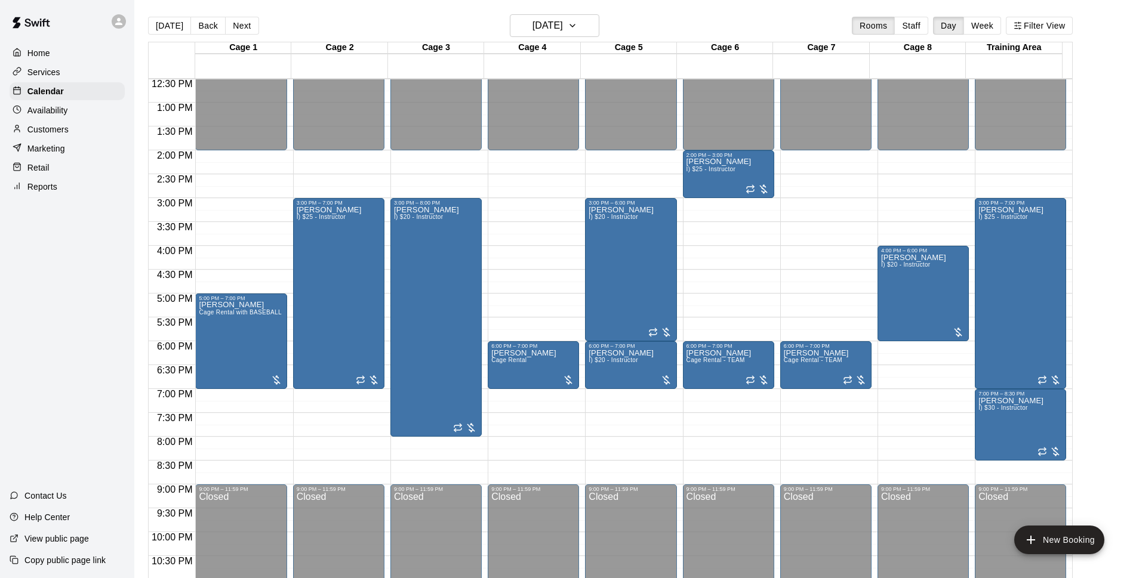
click at [57, 134] on p "Customers" at bounding box center [47, 130] width 41 height 12
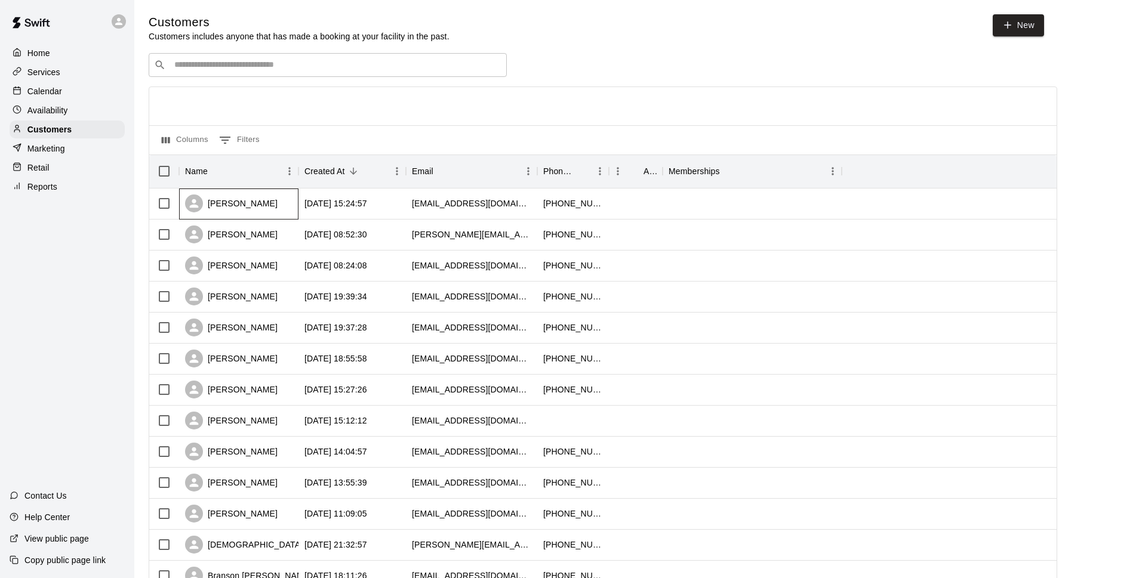
click at [289, 198] on div "[PERSON_NAME]" at bounding box center [238, 204] width 119 height 31
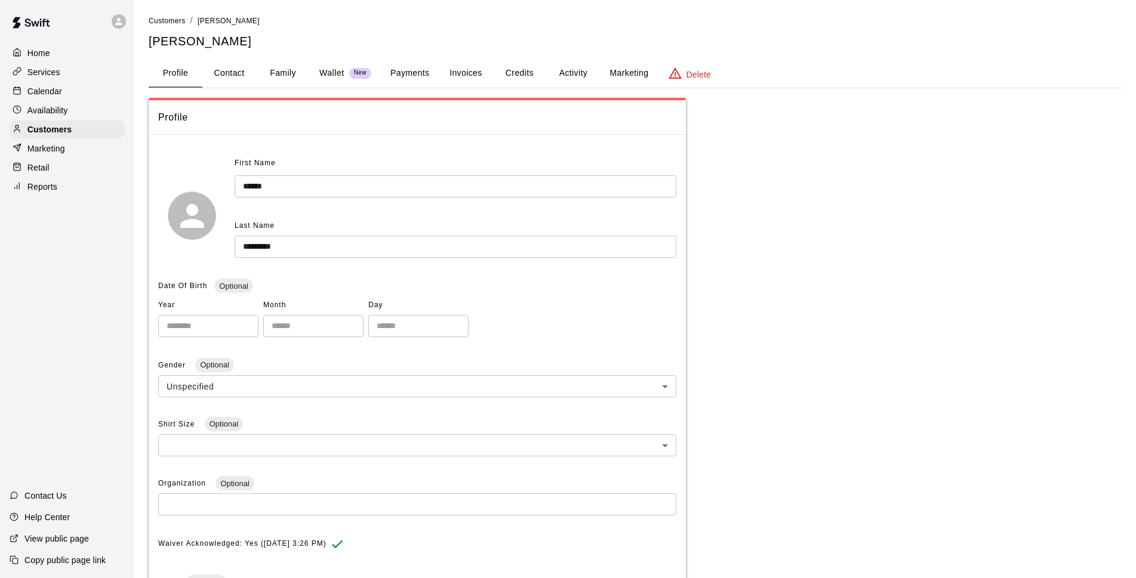
click at [404, 71] on button "Payments" at bounding box center [410, 73] width 58 height 29
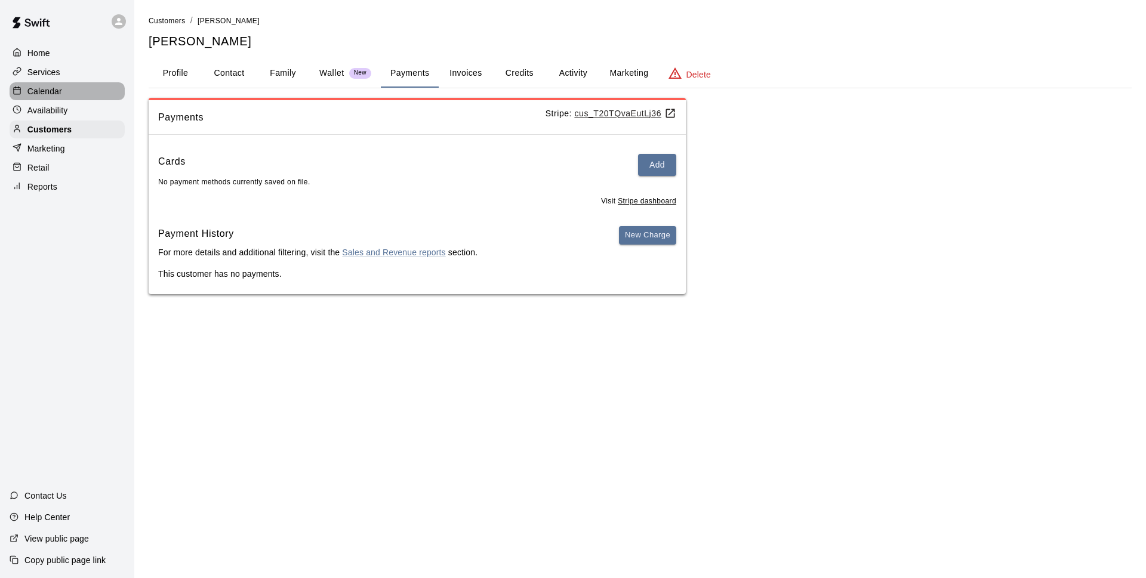
click at [63, 89] on div "Calendar" at bounding box center [67, 91] width 115 height 18
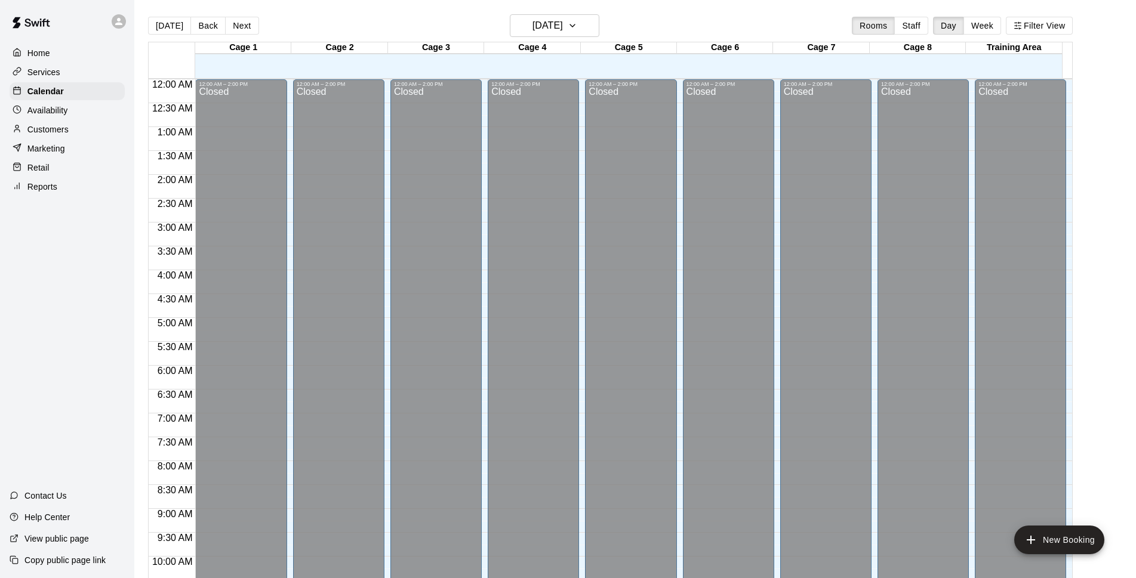
scroll to position [598, 0]
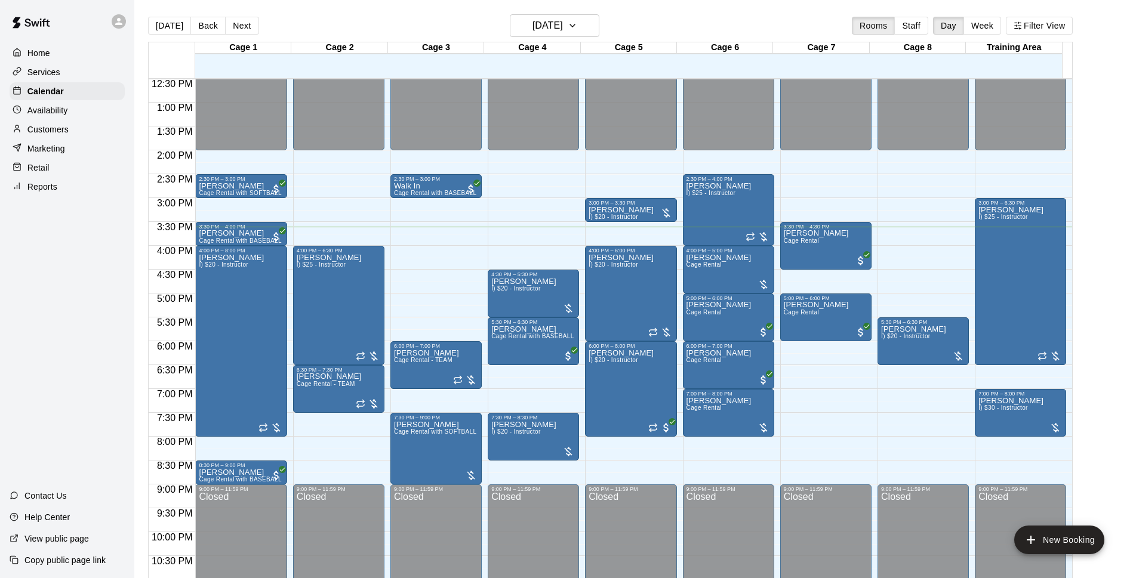
click at [775, 16] on div "[DATE] Back [DATE][DATE] Rooms Staff Day Week Filter View" at bounding box center [610, 27] width 925 height 27
drag, startPoint x: 735, startPoint y: 68, endPoint x: 835, endPoint y: 97, distance: 103.9
click at [737, 68] on div at bounding box center [725, 72] width 96 height 12
click at [773, 84] on div "Cage 1 10 Wed Cage 2 10 Wed Cage 3 10 Wed Cage 4 10 Wed Cage 5 10 Wed Cage 6 10…" at bounding box center [610, 317] width 925 height 551
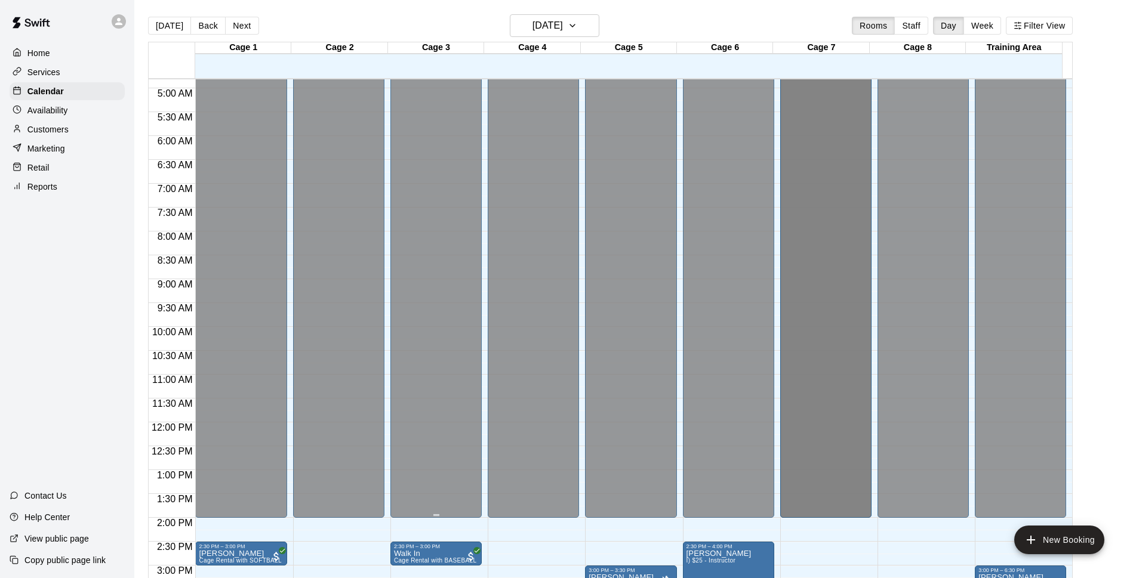
scroll to position [537, 0]
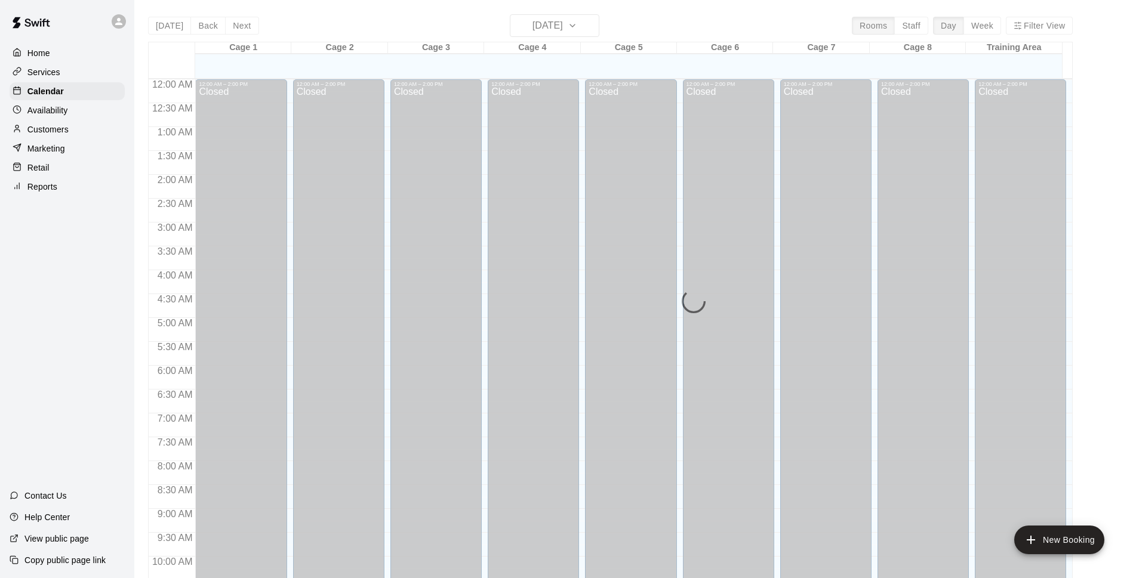
scroll to position [598, 0]
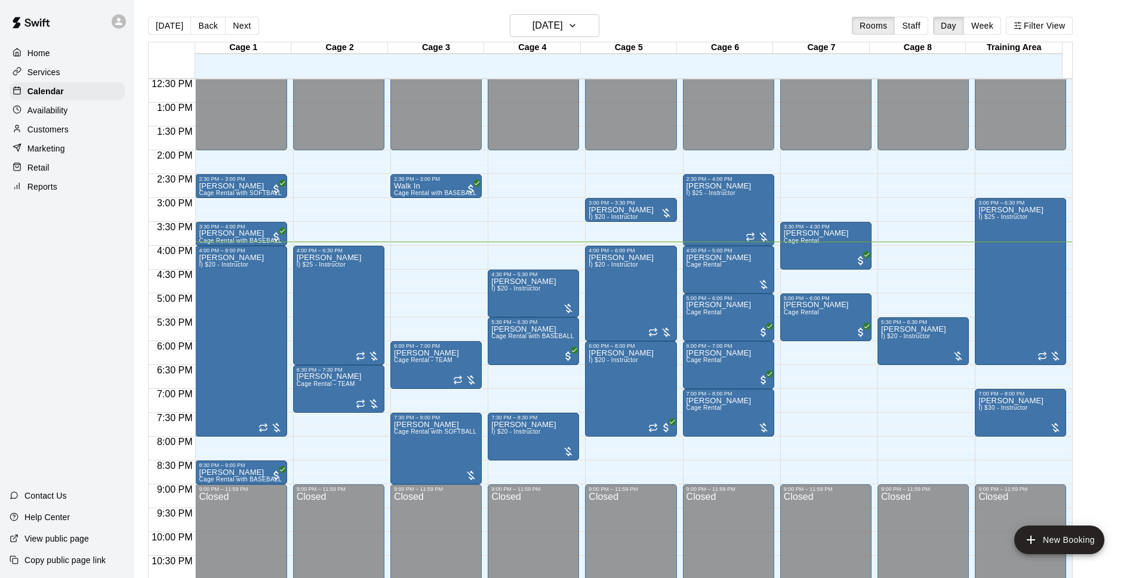
click at [737, 19] on div "Today Back Next Wednesday Sep 10 Rooms Staff Day Week Filter View" at bounding box center [610, 27] width 925 height 27
drag, startPoint x: 737, startPoint y: 19, endPoint x: 664, endPoint y: 22, distance: 73.5
click at [663, 21] on div "Today Back Next Wednesday Sep 10 Rooms Staff Day Week Filter View" at bounding box center [610, 27] width 925 height 27
click at [736, 273] on div "Matt Westphal Cage Rental" at bounding box center [729, 543] width 84 height 578
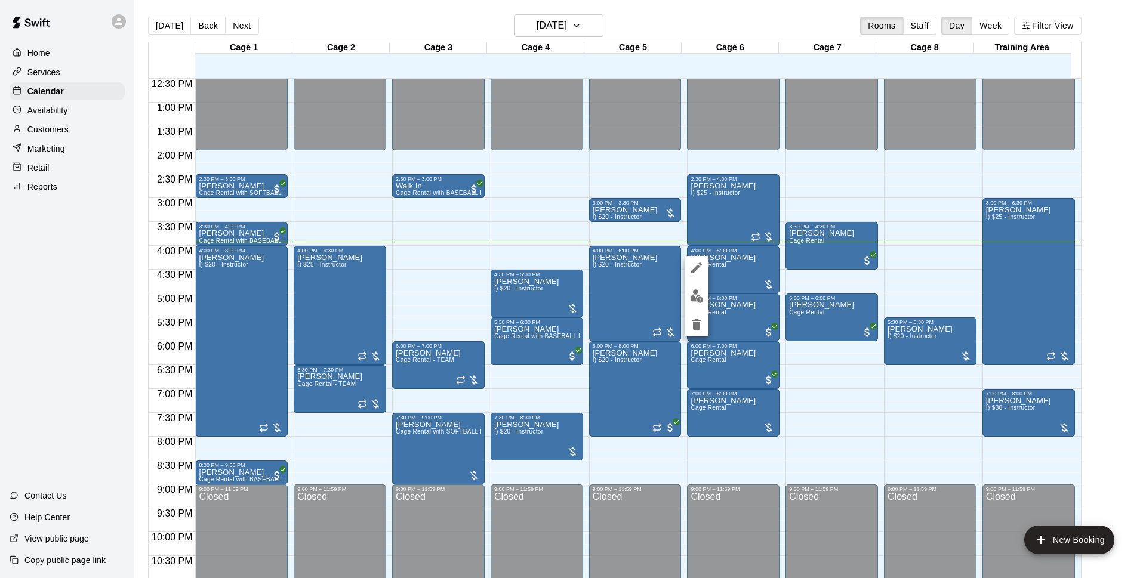
click at [698, 300] on img "edit" at bounding box center [697, 297] width 14 height 14
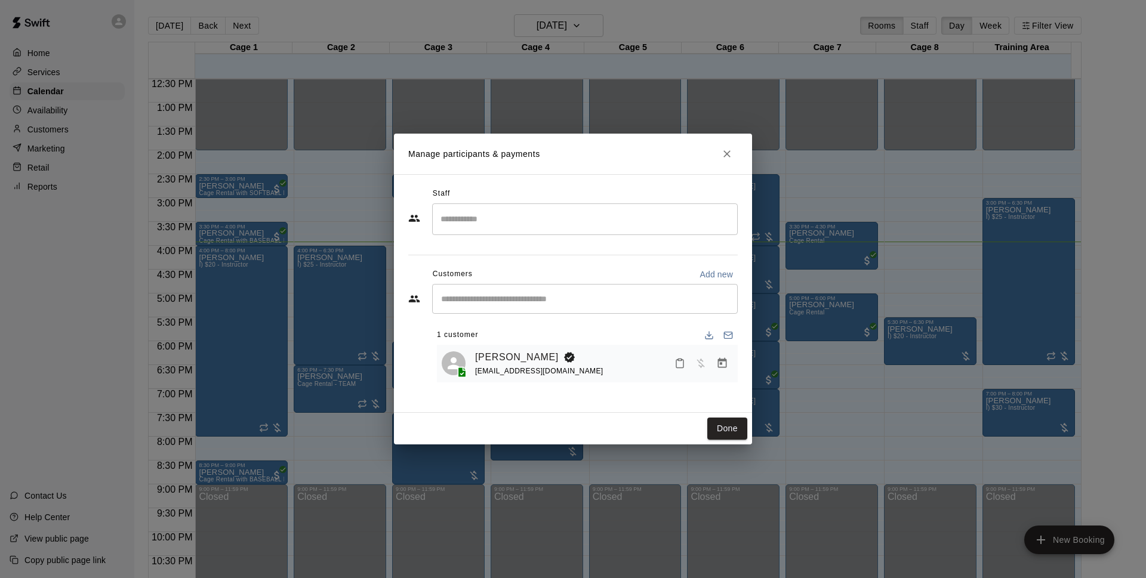
click at [726, 368] on icon "Manage bookings & payment" at bounding box center [722, 363] width 9 height 10
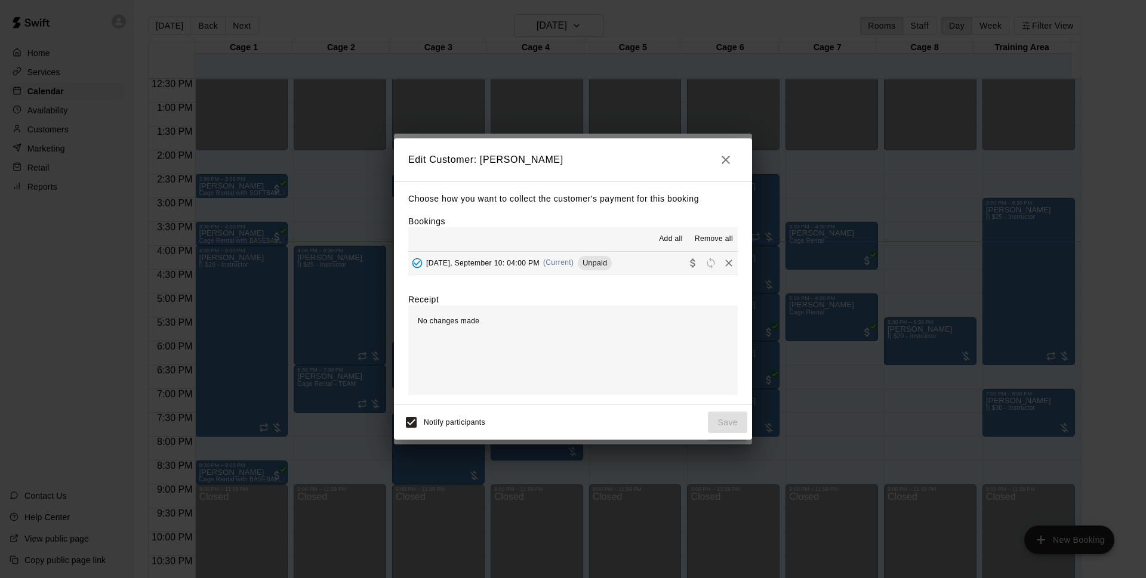
click at [630, 270] on button "[DATE], September 10: 04:00 PM (Current) Unpaid" at bounding box center [573, 263] width 330 height 22
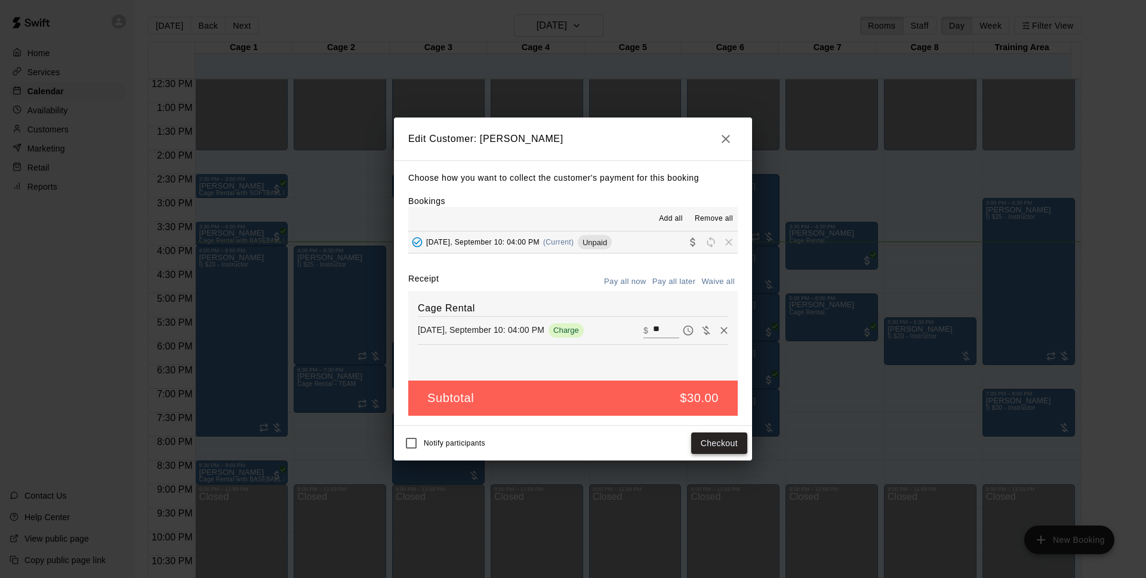
click at [735, 440] on button "Checkout" at bounding box center [719, 444] width 56 height 22
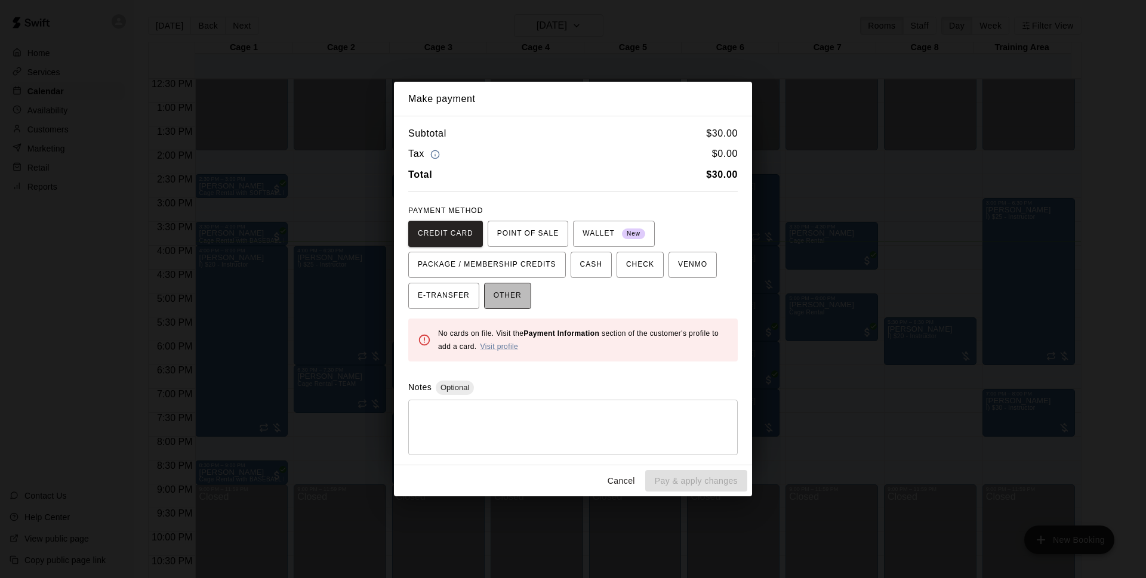
click at [519, 290] on span "OTHER" at bounding box center [508, 296] width 28 height 19
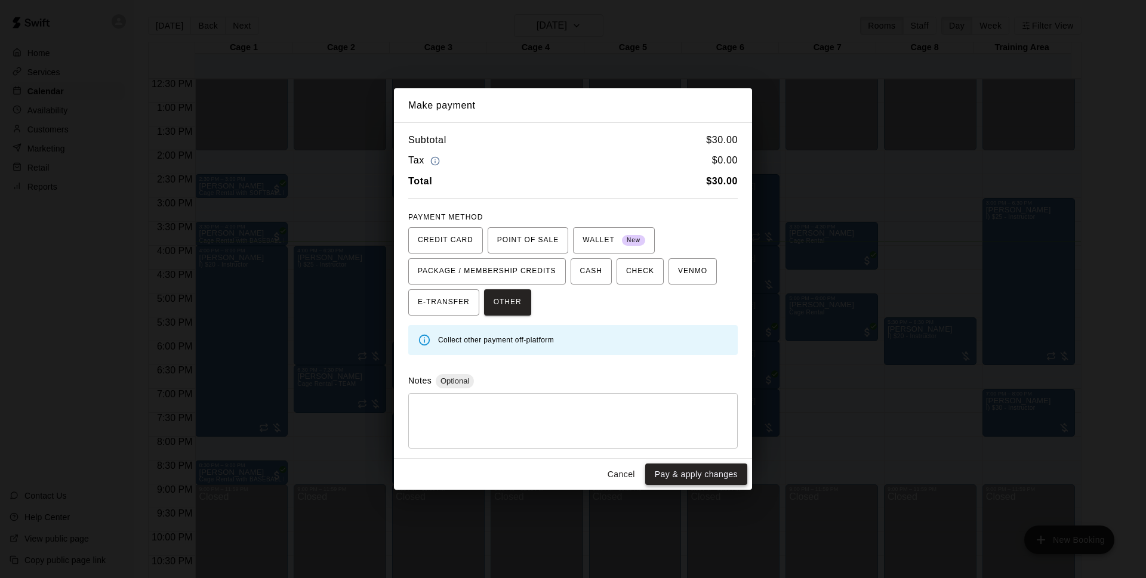
click at [709, 470] on button "Pay & apply changes" at bounding box center [696, 475] width 102 height 22
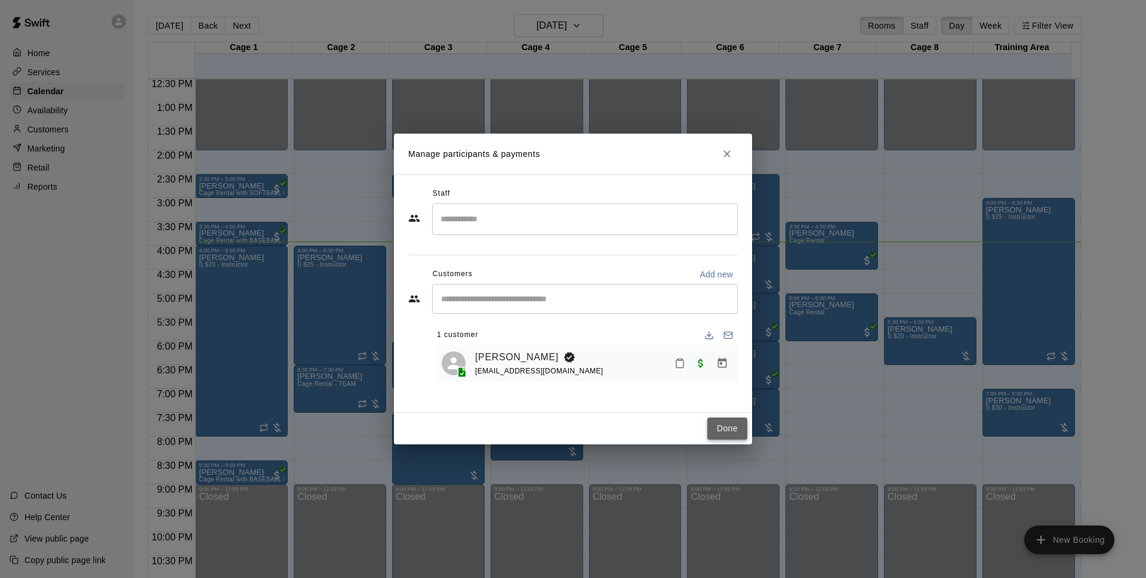
click at [715, 424] on button "Done" at bounding box center [727, 429] width 40 height 22
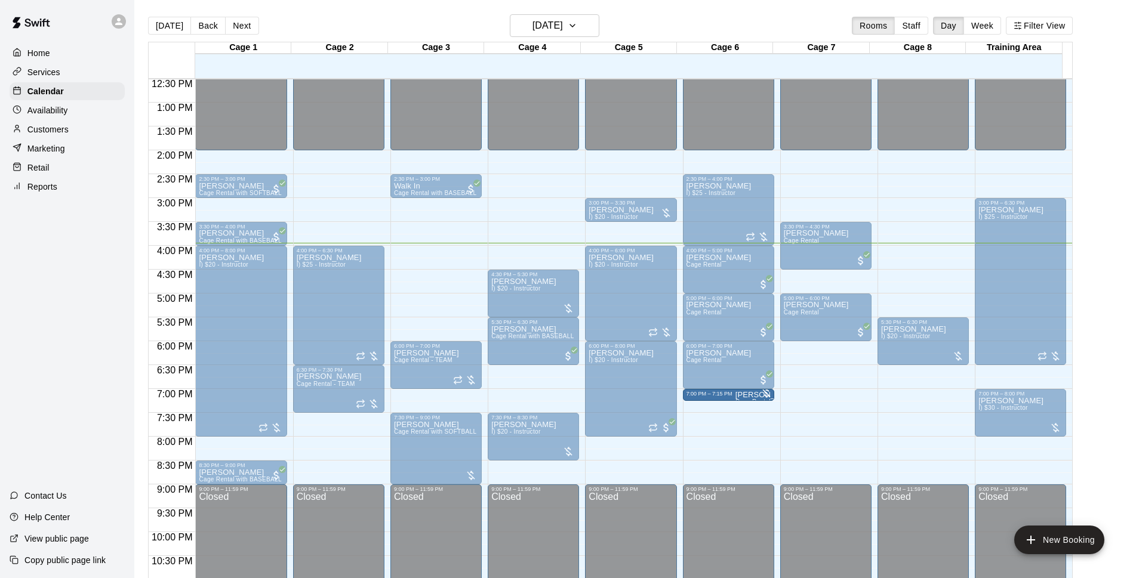
drag, startPoint x: 727, startPoint y: 435, endPoint x: 737, endPoint y: 415, distance: 22.7
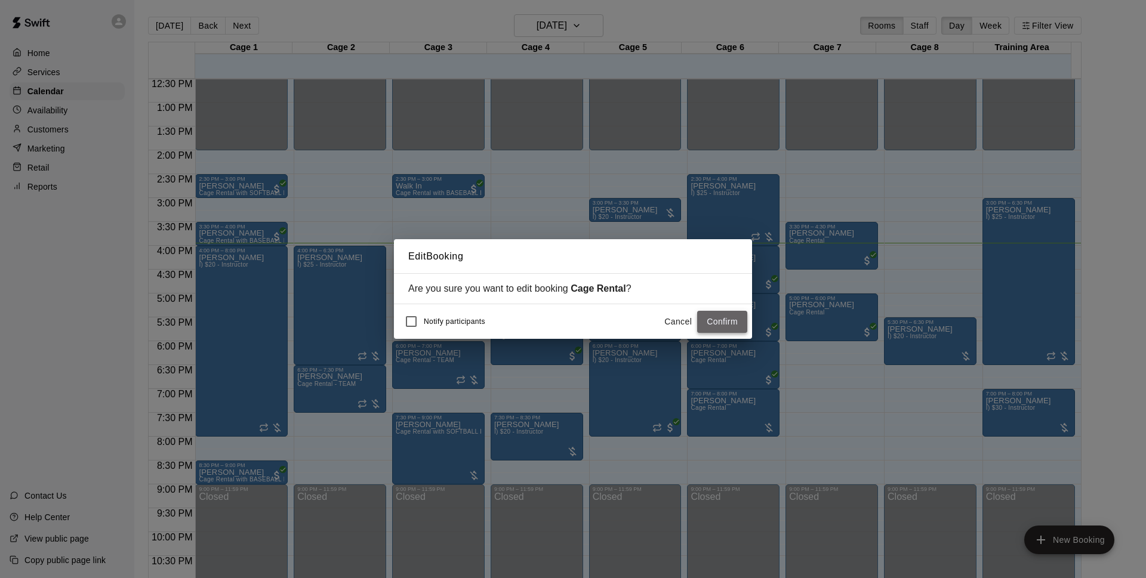
click at [724, 322] on button "Confirm" at bounding box center [722, 322] width 50 height 22
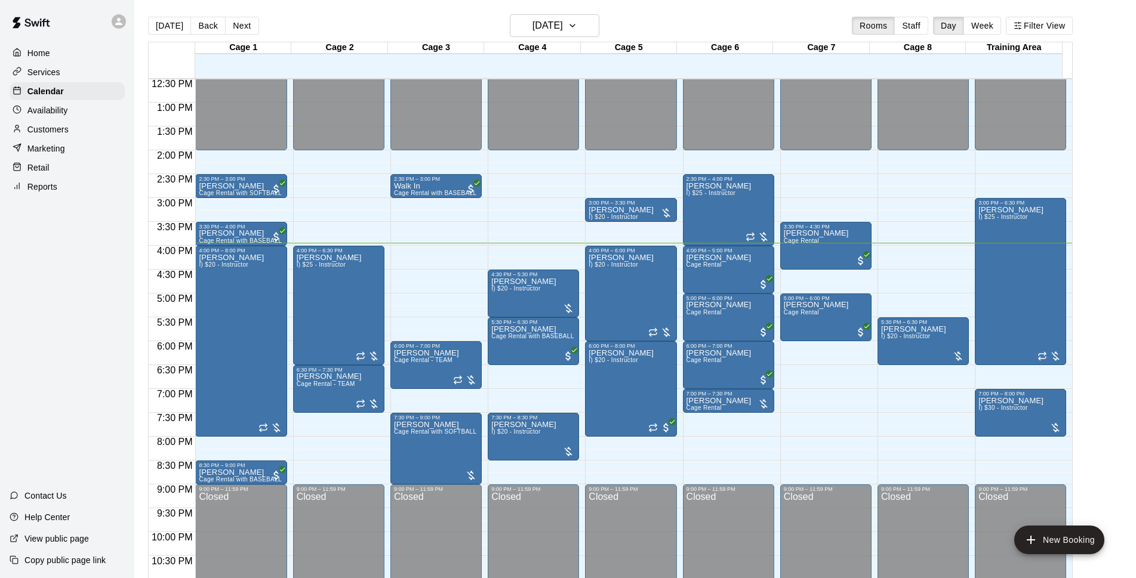
click at [1107, 368] on main "Today Back Next Wednesday Sep 10 Rooms Staff Day Week Filter View Cage 1 10 Wed…" at bounding box center [635, 303] width 992 height 578
click at [712, 186] on p "[PERSON_NAME]" at bounding box center [719, 186] width 65 height 0
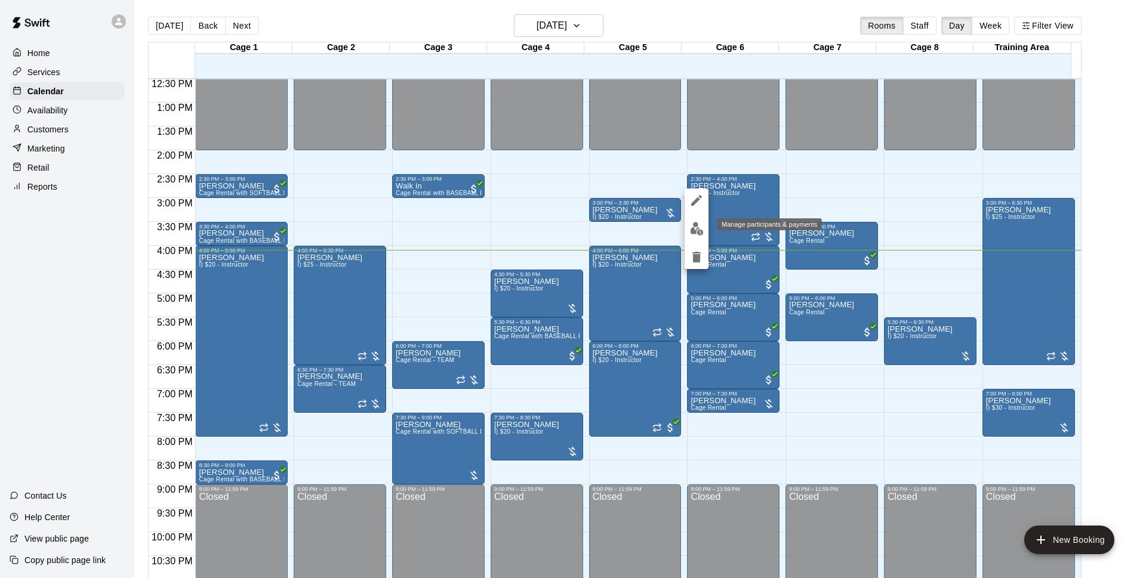
click at [697, 228] on img "edit" at bounding box center [697, 229] width 14 height 14
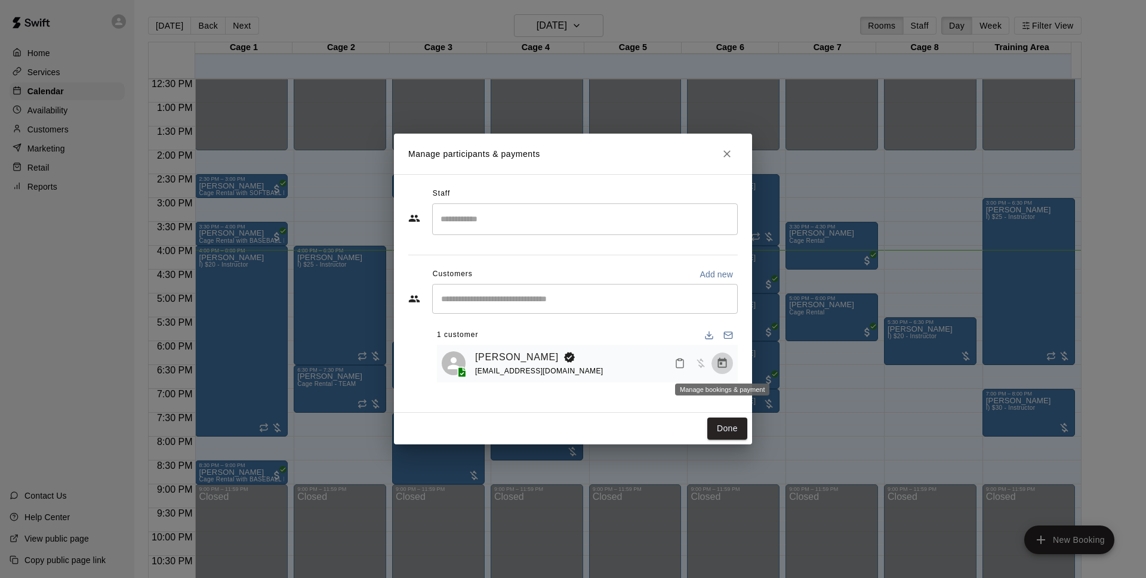
click at [720, 365] on icon "Manage bookings & payment" at bounding box center [722, 363] width 9 height 10
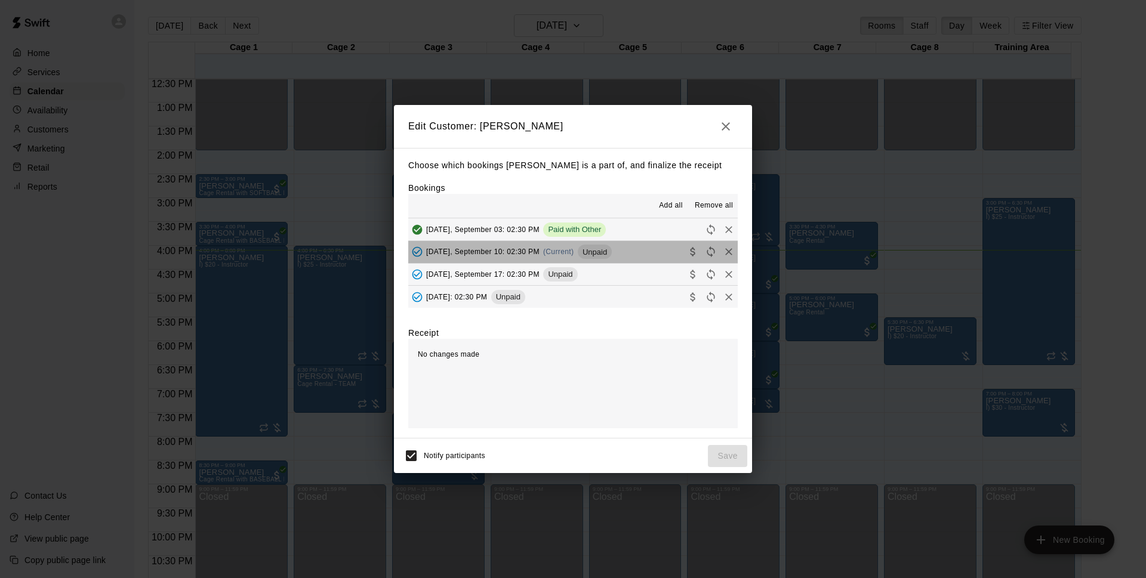
click at [574, 256] on span "(Current)" at bounding box center [558, 252] width 31 height 8
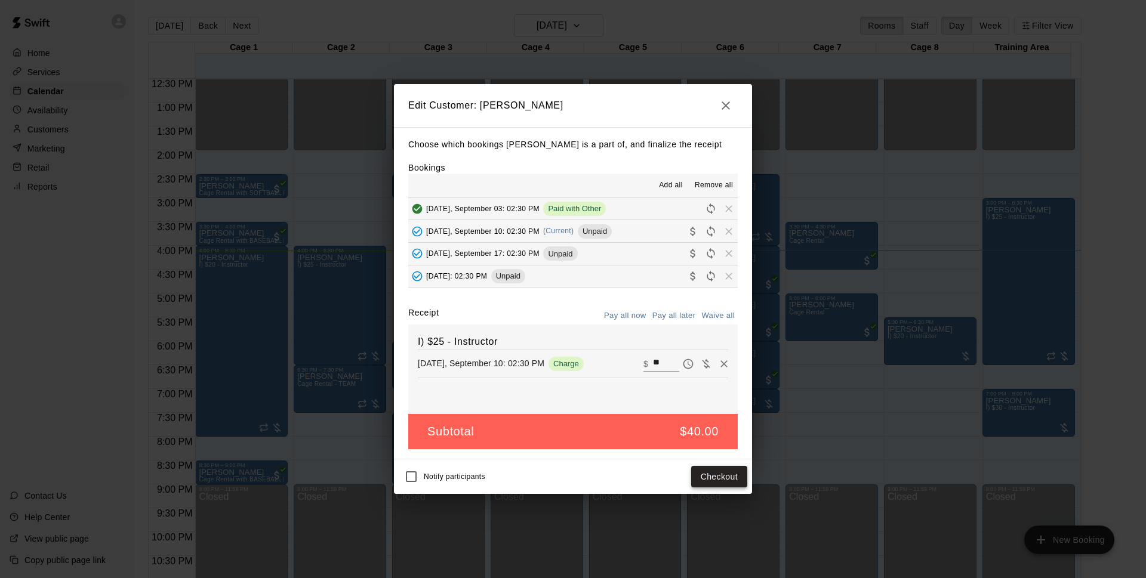
click at [744, 472] on button "Checkout" at bounding box center [719, 477] width 56 height 22
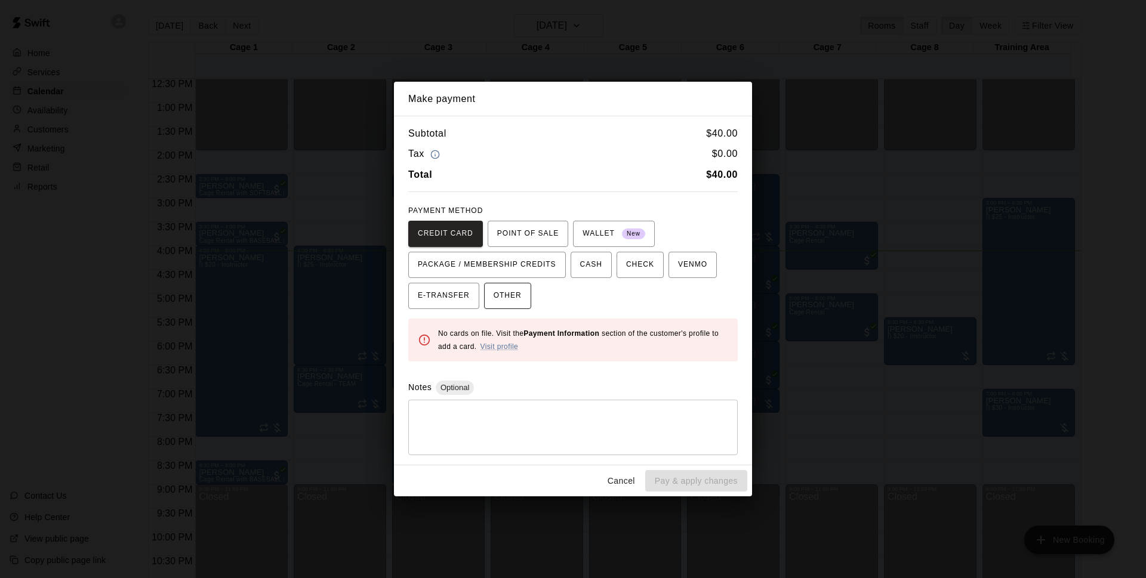
click at [518, 297] on span "OTHER" at bounding box center [508, 296] width 28 height 19
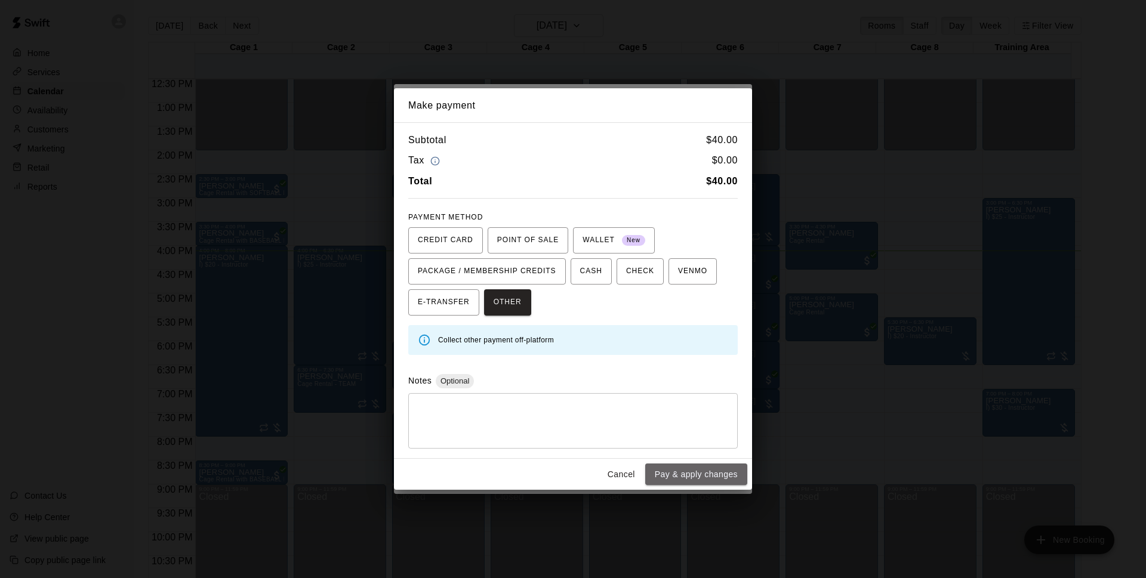
drag, startPoint x: 675, startPoint y: 474, endPoint x: 817, endPoint y: 421, distance: 150.9
click at [676, 475] on button "Pay & apply changes" at bounding box center [696, 475] width 102 height 22
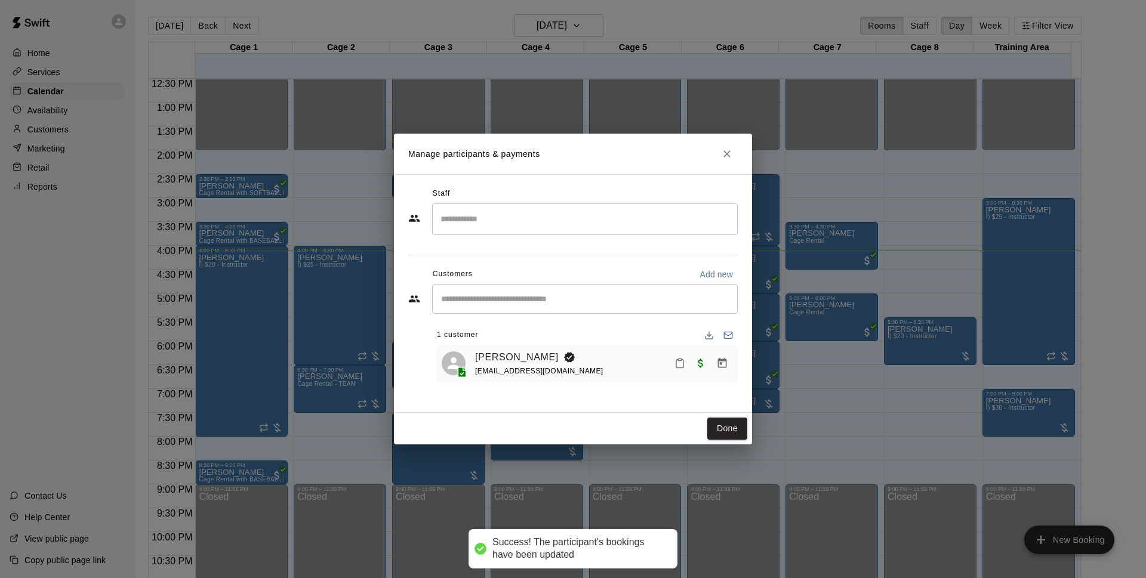
click at [738, 431] on button "Done" at bounding box center [727, 429] width 40 height 22
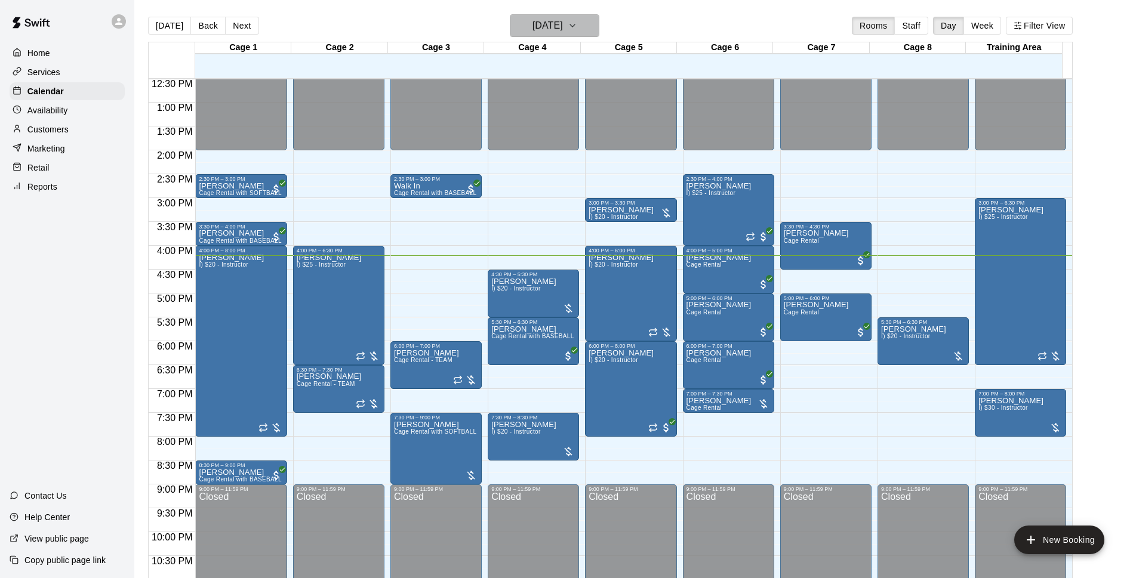
click at [563, 33] on h6 "[DATE]" at bounding box center [548, 25] width 30 height 17
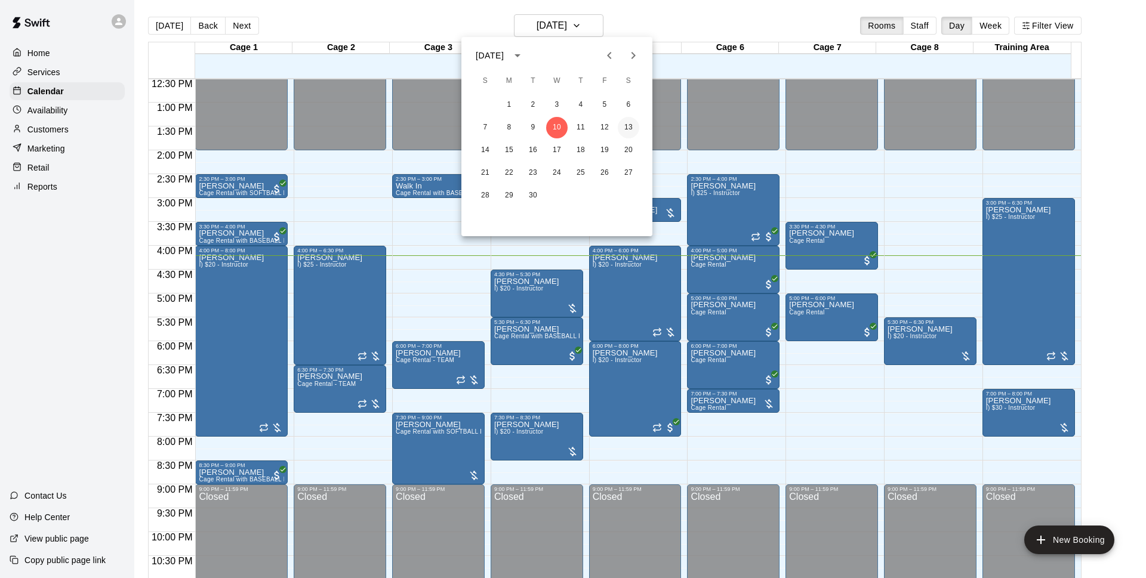
click at [636, 132] on button "13" at bounding box center [628, 127] width 21 height 21
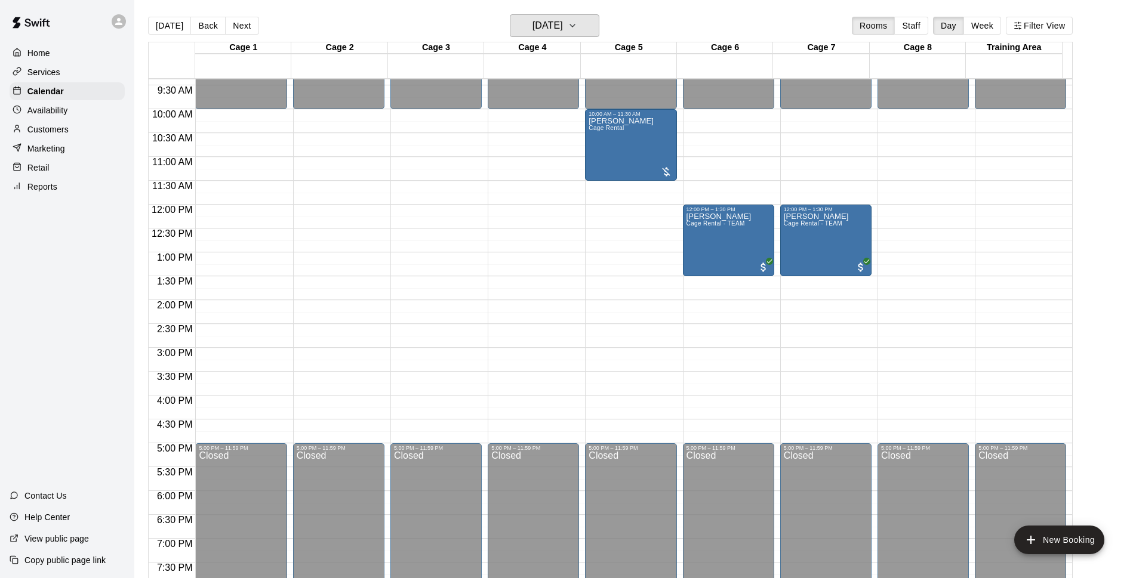
scroll to position [444, 0]
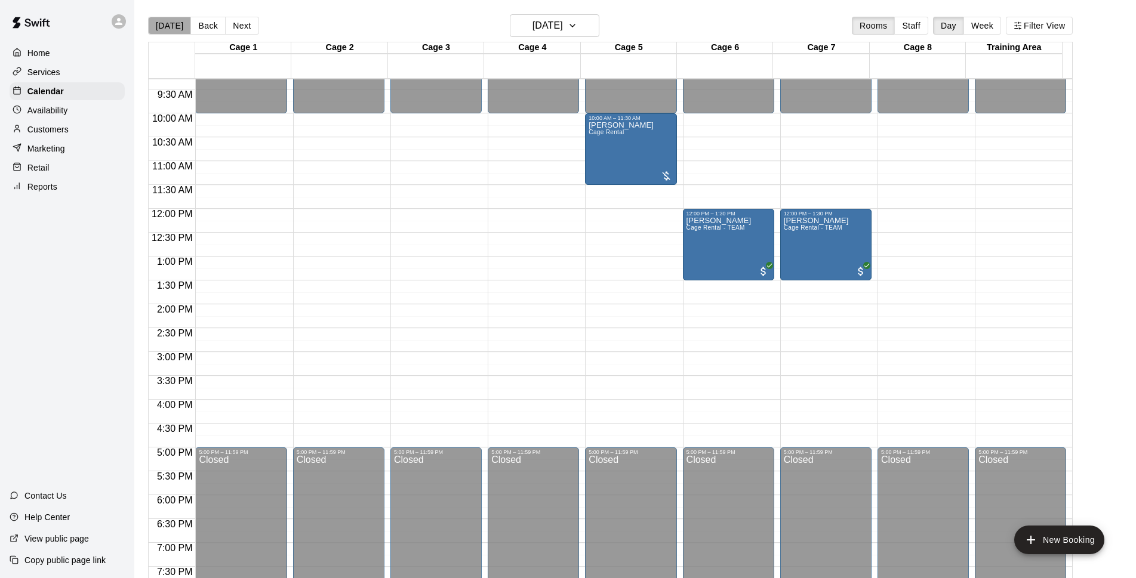
click at [179, 22] on button "[DATE]" at bounding box center [169, 26] width 43 height 18
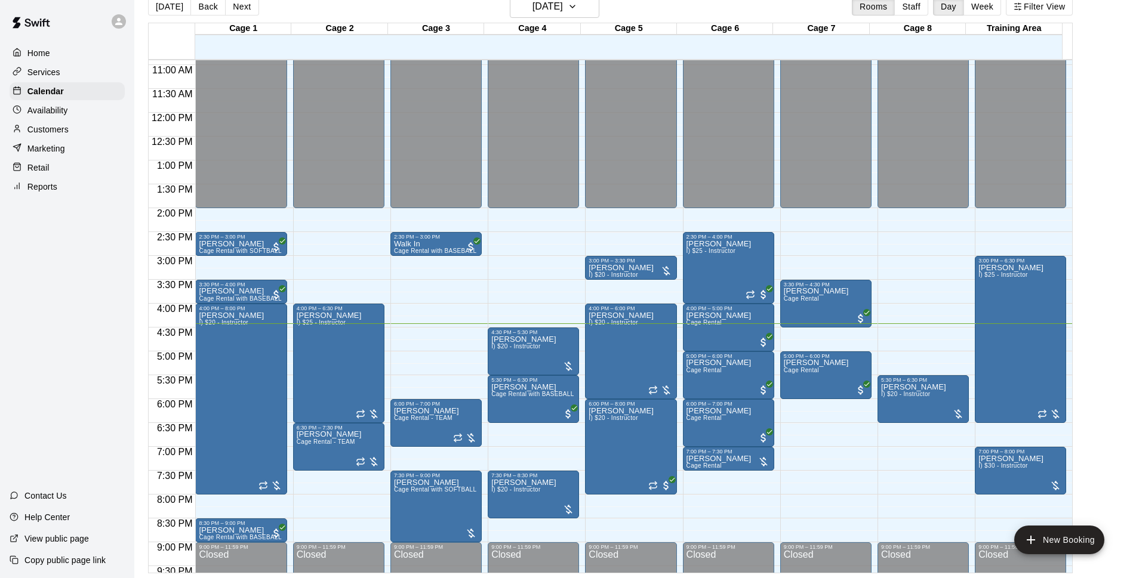
scroll to position [598, 0]
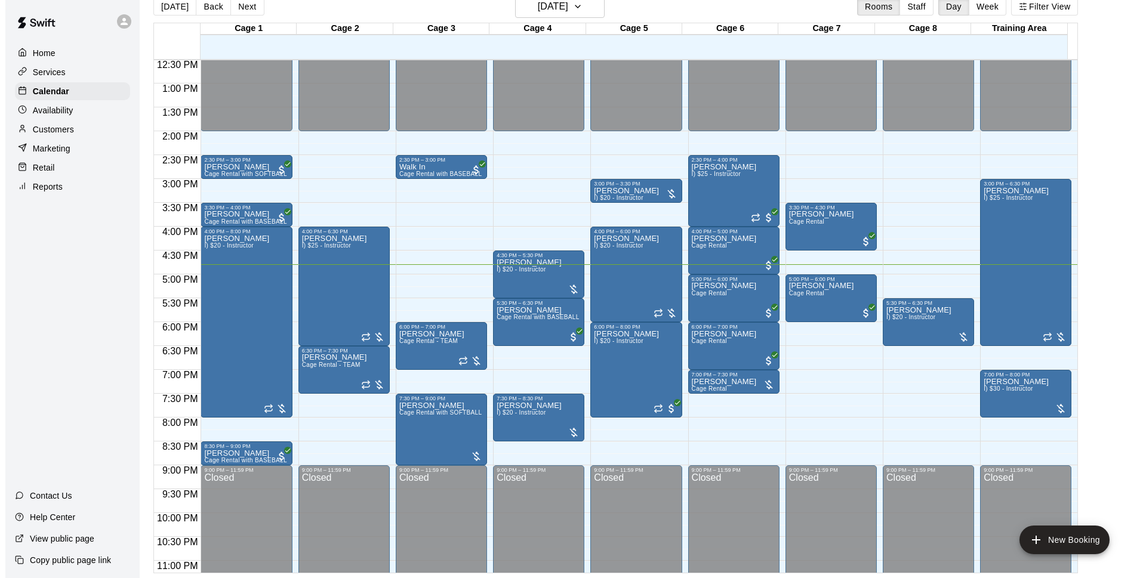
scroll to position [521, 0]
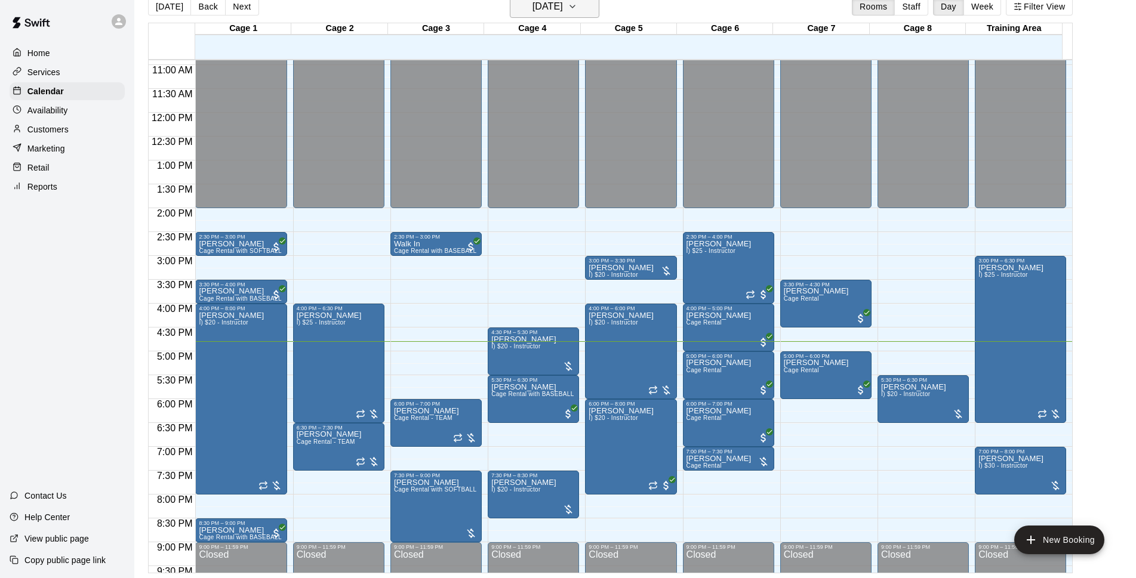
click at [577, 9] on icon "button" at bounding box center [573, 6] width 10 height 14
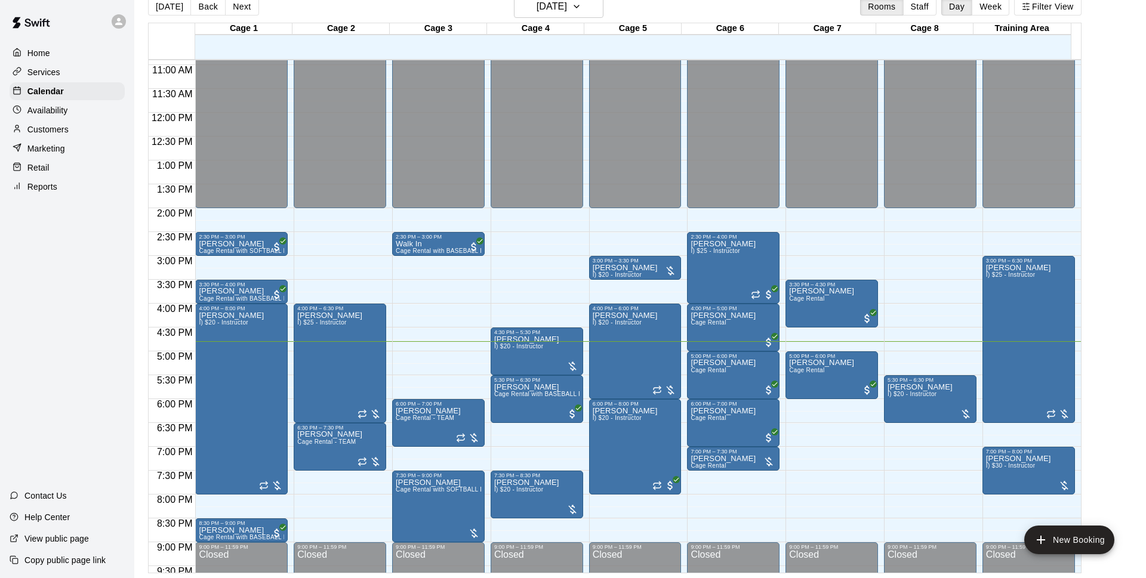
click at [878, 578] on div at bounding box center [568, 578] width 1136 height 0
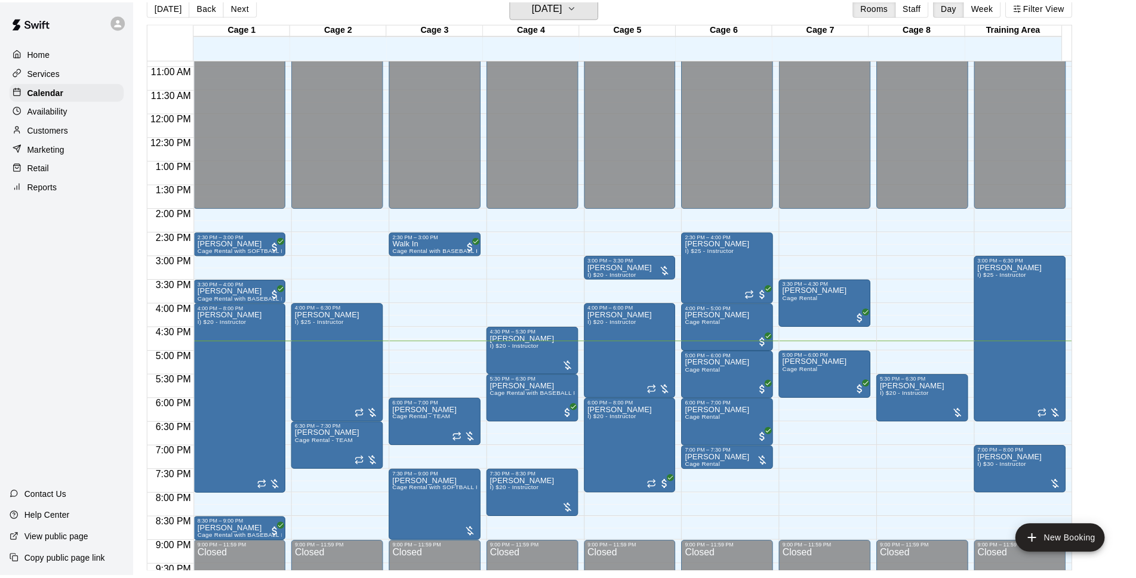
scroll to position [14, 0]
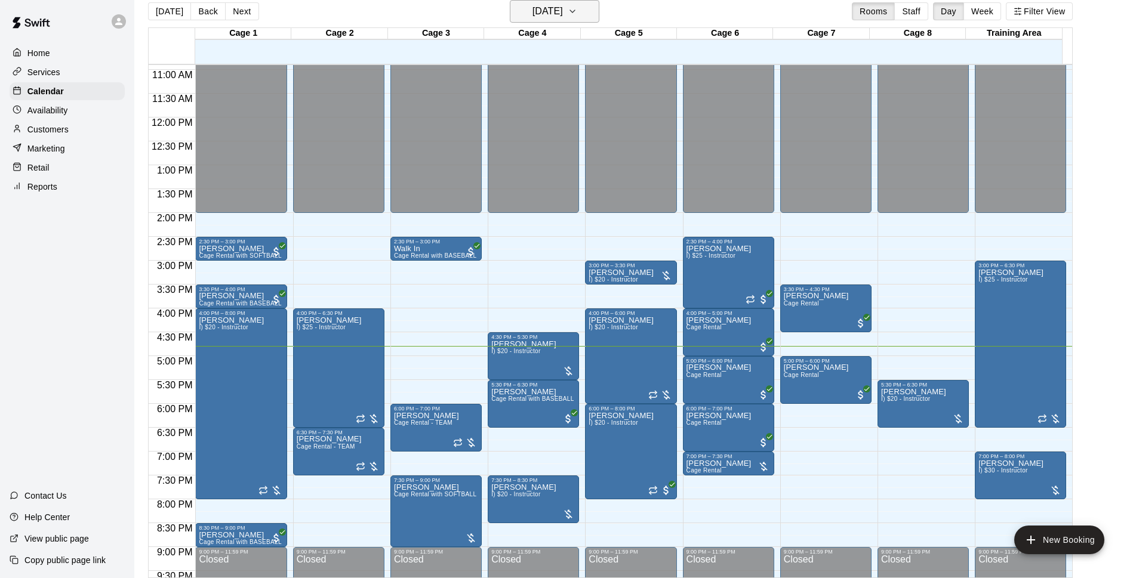
click at [563, 10] on h6 "[DATE]" at bounding box center [548, 11] width 30 height 17
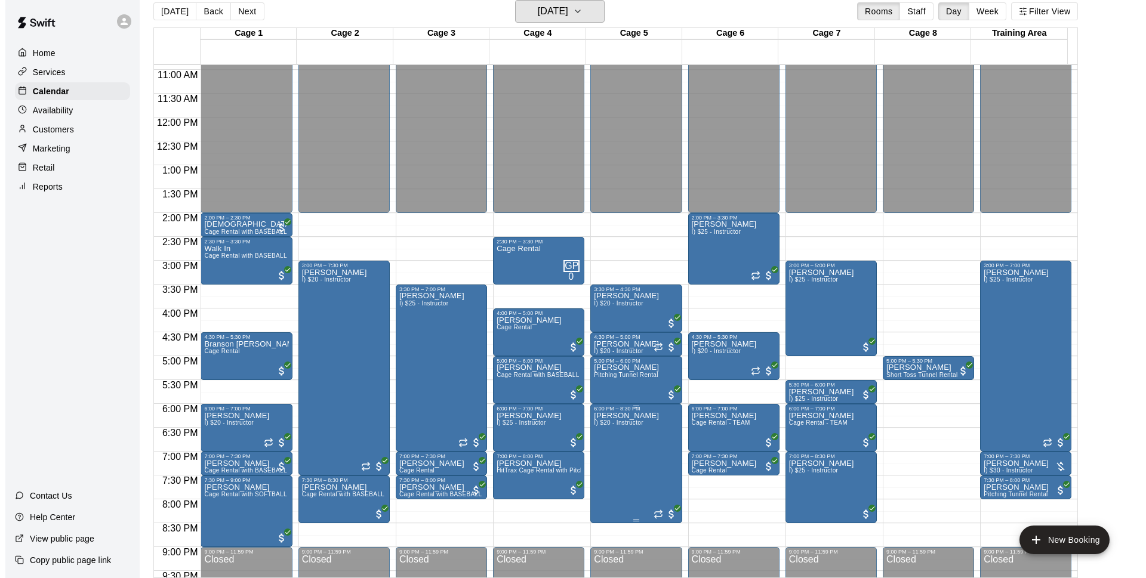
scroll to position [598, 0]
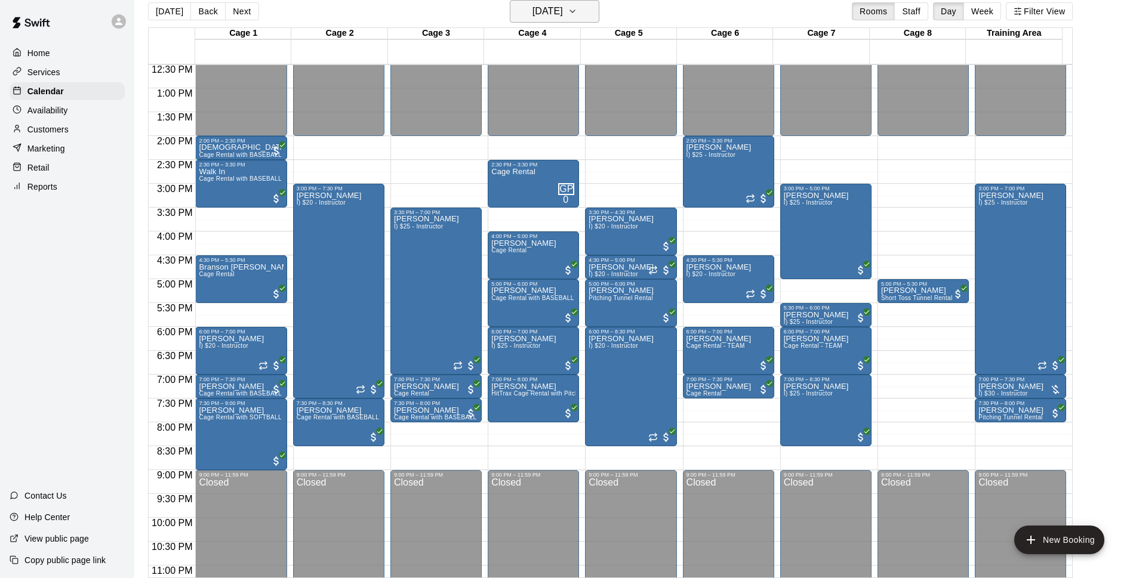
click at [534, 10] on h6 "[DATE]" at bounding box center [548, 11] width 30 height 17
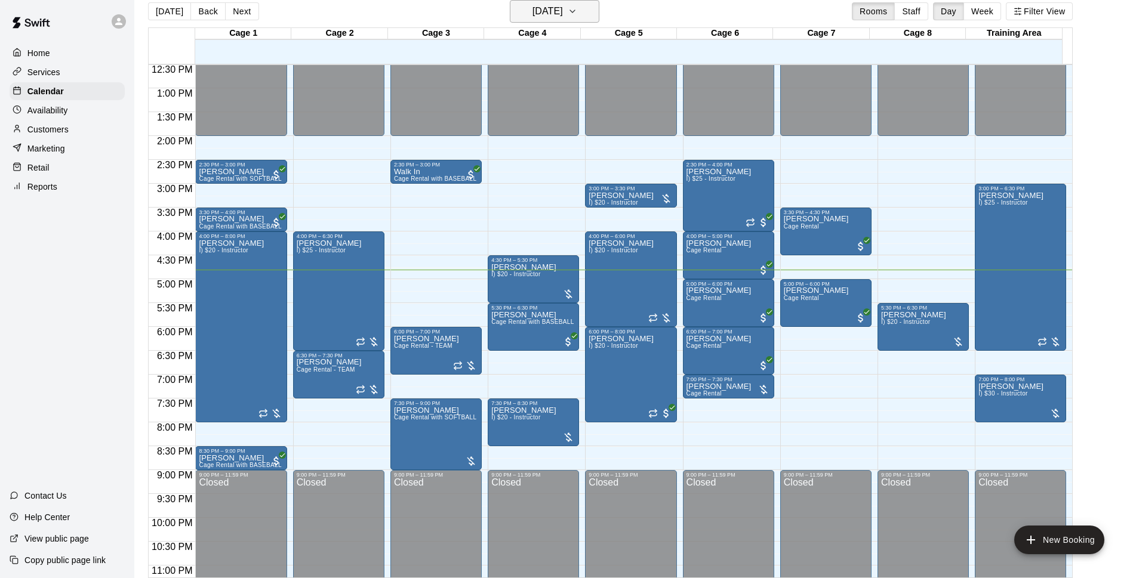
click at [563, 19] on h6 "[DATE]" at bounding box center [548, 11] width 30 height 17
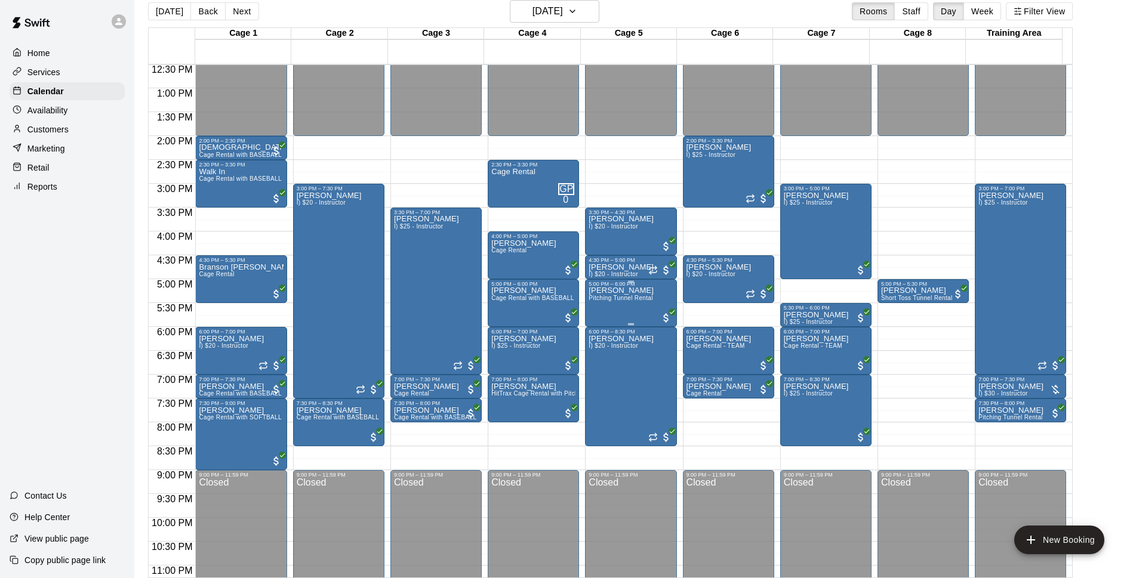
click at [632, 301] on span "Pitching Tunnel Rental" at bounding box center [621, 298] width 64 height 7
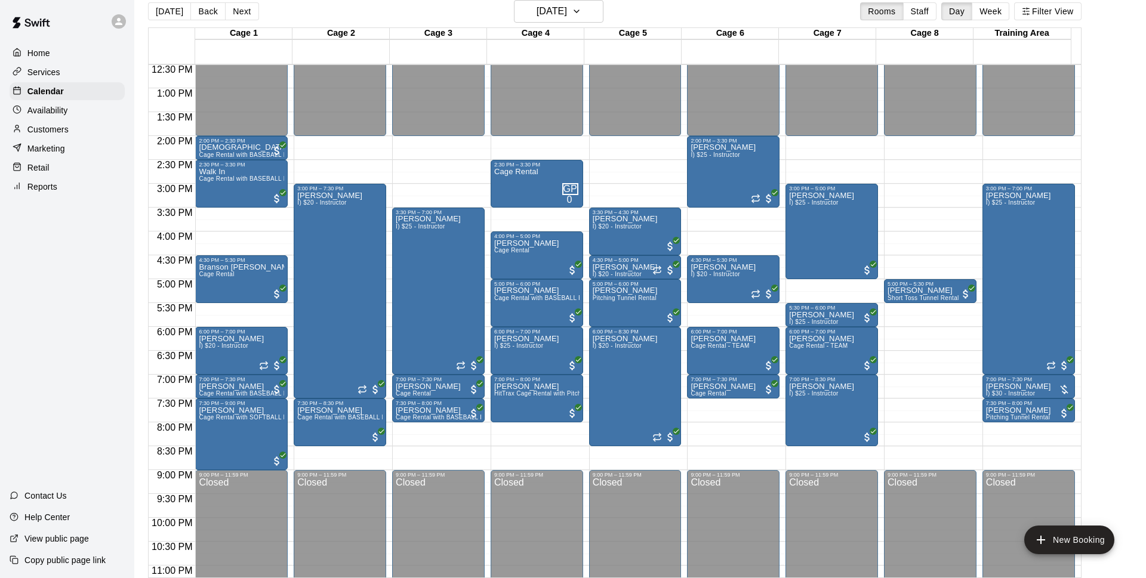
click at [630, 578] on div at bounding box center [568, 583] width 1136 height 0
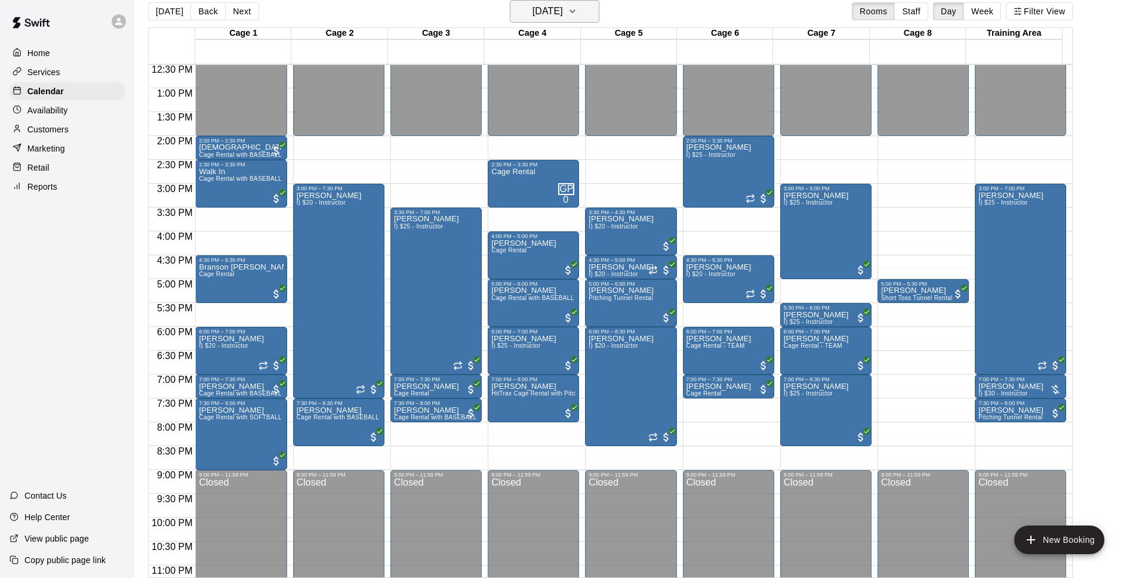
click at [563, 13] on h6 "[DATE]" at bounding box center [548, 11] width 30 height 17
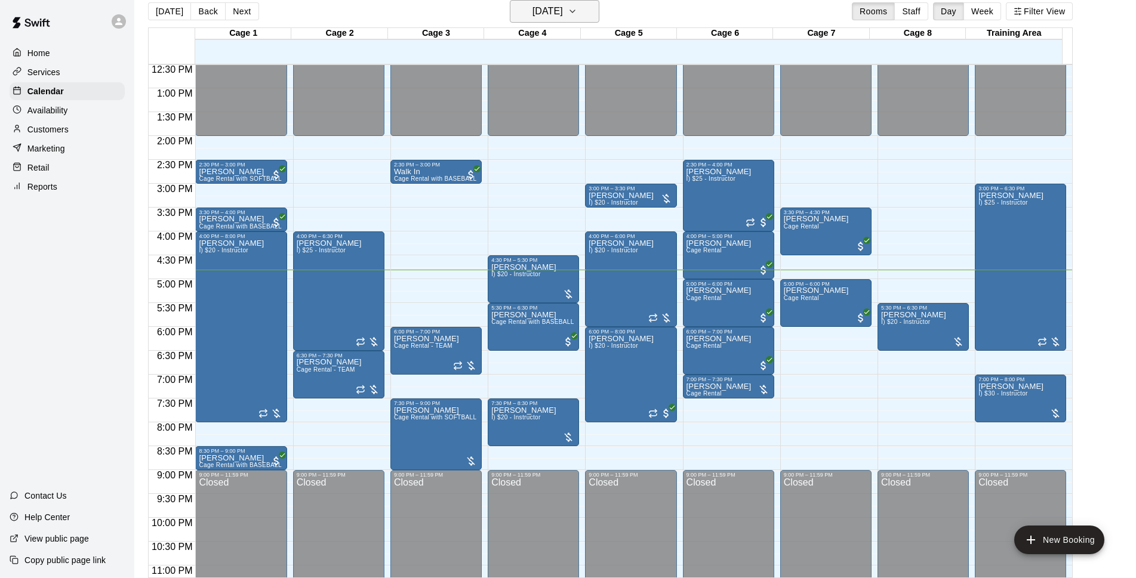
click at [563, 5] on h6 "[DATE]" at bounding box center [548, 11] width 30 height 17
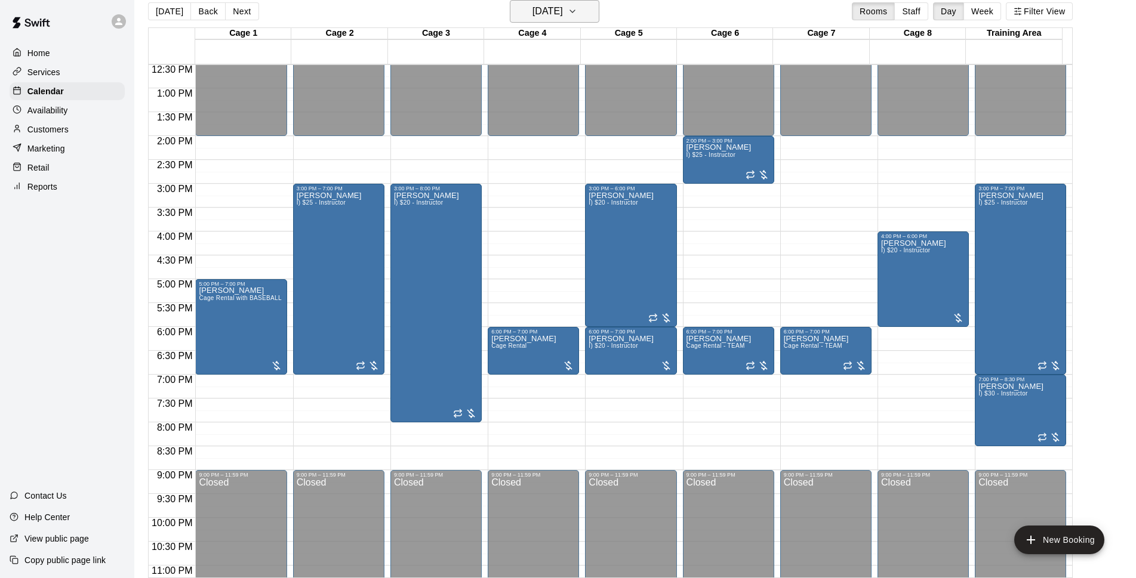
click at [549, 8] on h6 "[DATE]" at bounding box center [548, 11] width 30 height 17
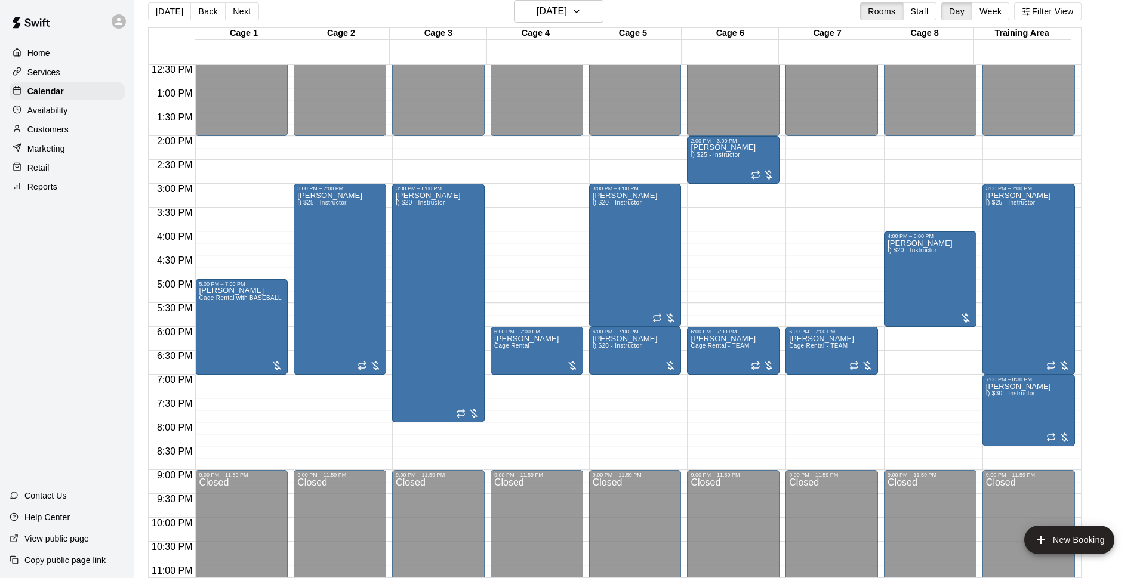
drag, startPoint x: 553, startPoint y: 109, endPoint x: 681, endPoint y: 163, distance: 138.6
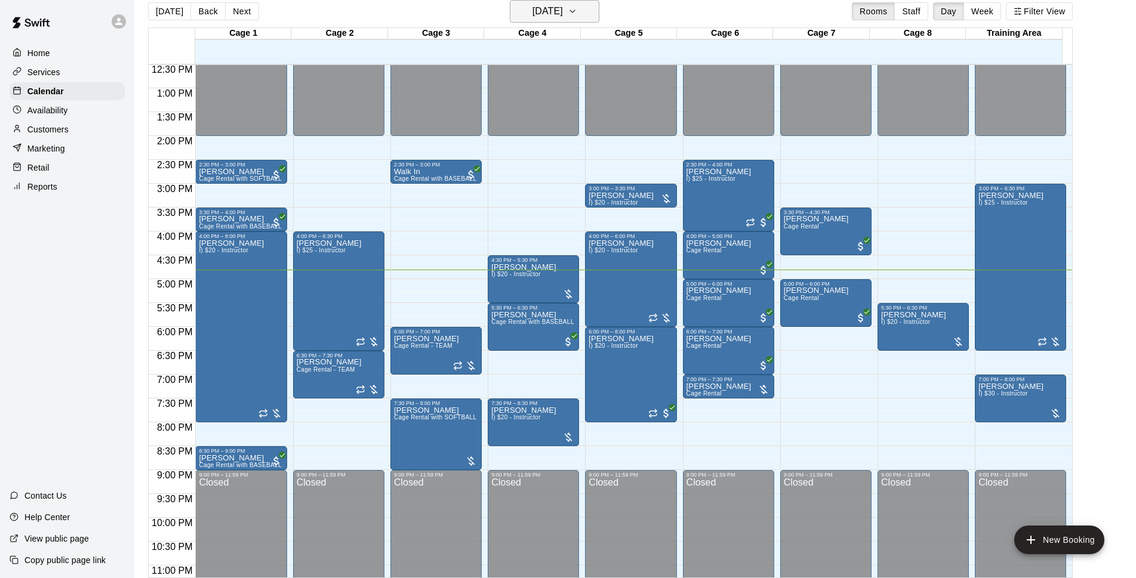
click at [552, 7] on h6 "[DATE]" at bounding box center [548, 11] width 30 height 17
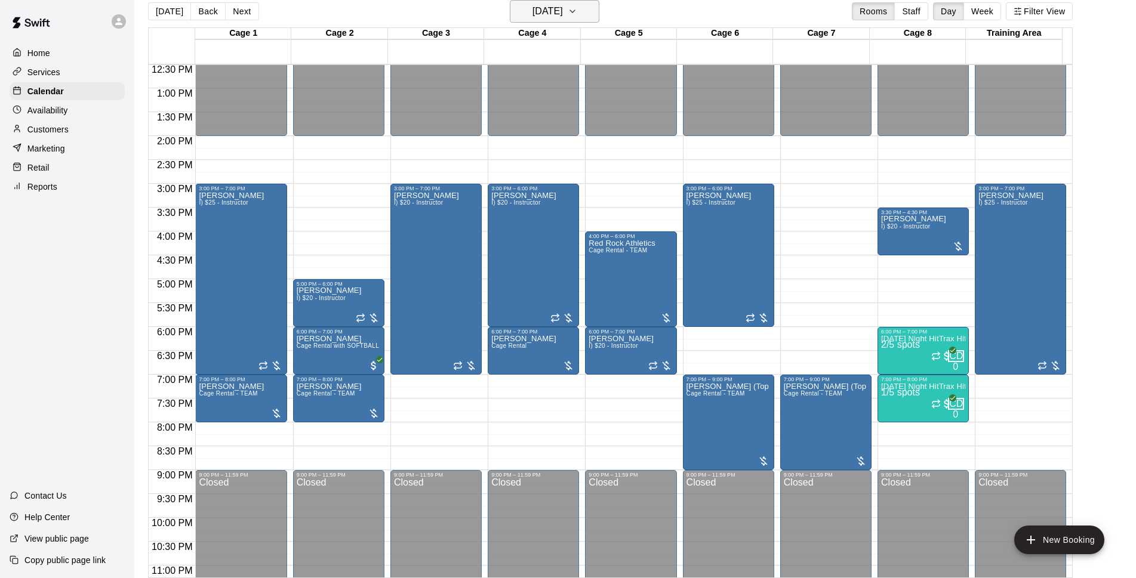
click at [550, 17] on h6 "[DATE]" at bounding box center [548, 11] width 30 height 17
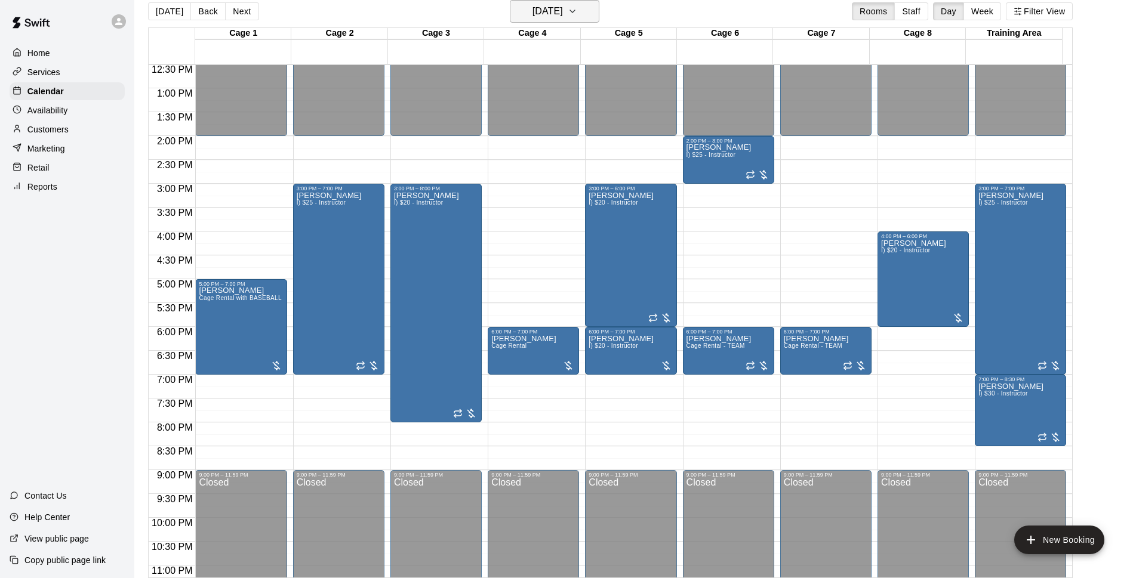
click at [558, 6] on h6 "[DATE]" at bounding box center [548, 11] width 30 height 17
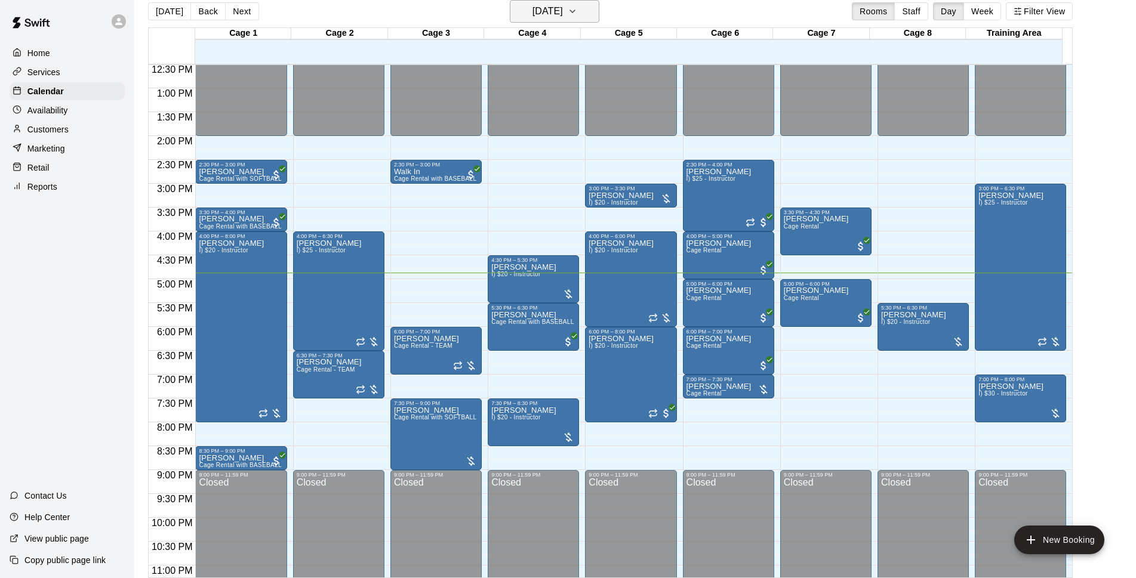
click at [555, 11] on h6 "[DATE]" at bounding box center [548, 11] width 30 height 17
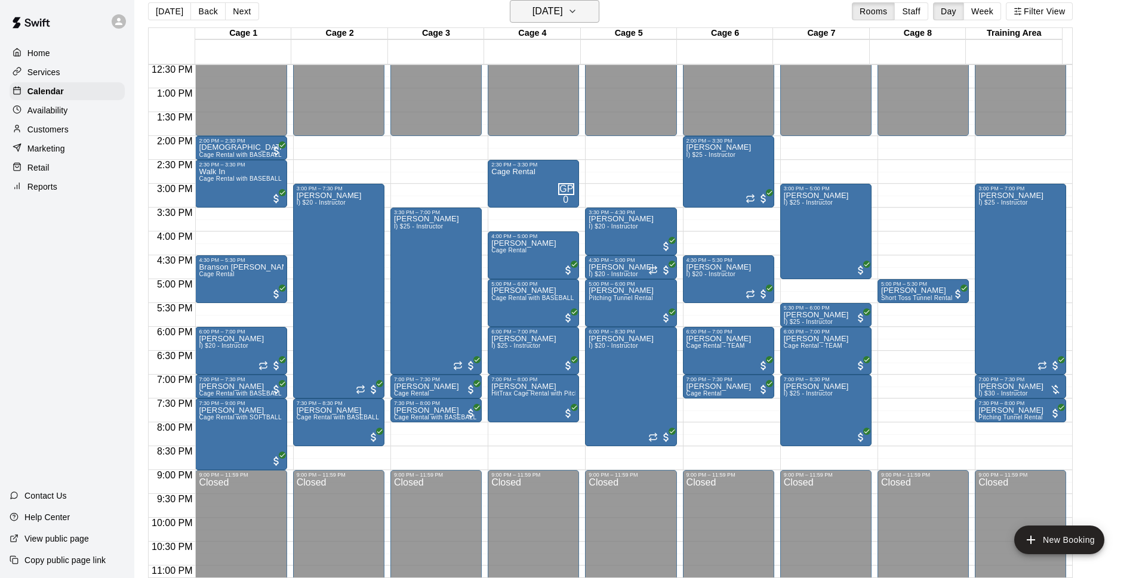
click at [563, 9] on h6 "Tuesday Sep 09" at bounding box center [548, 11] width 30 height 17
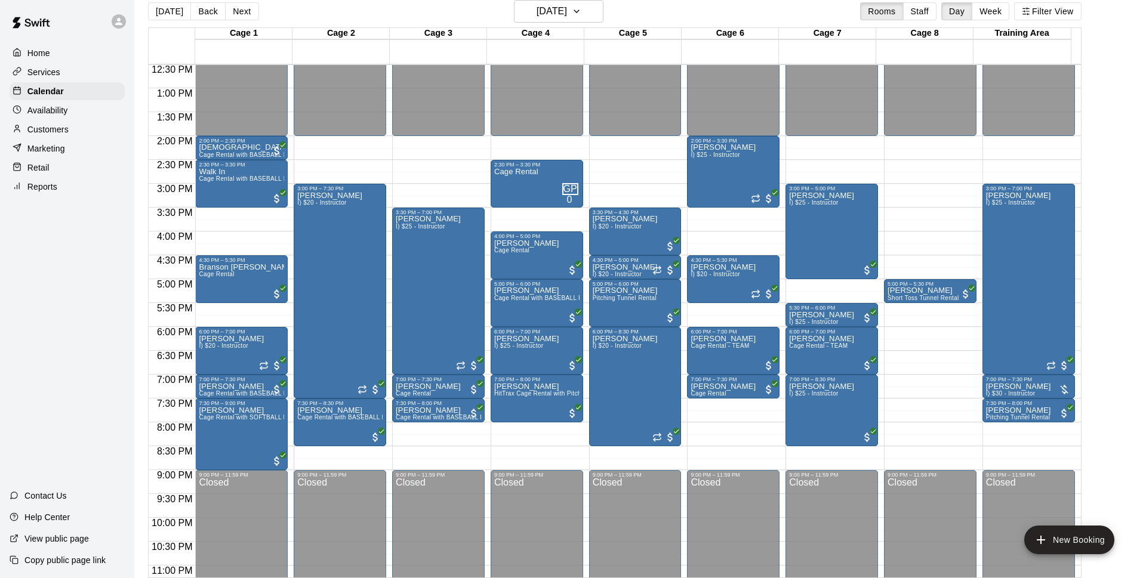
click at [603, 578] on div at bounding box center [568, 583] width 1136 height 0
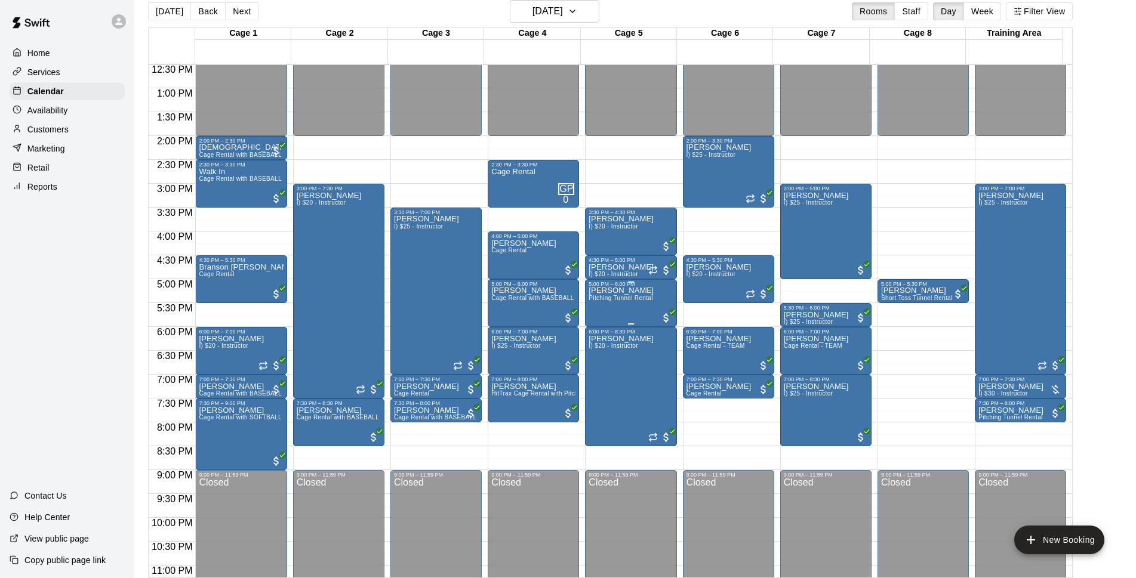
click at [621, 310] on div "Daniel Kim Pitching Tunnel Rental" at bounding box center [621, 576] width 65 height 578
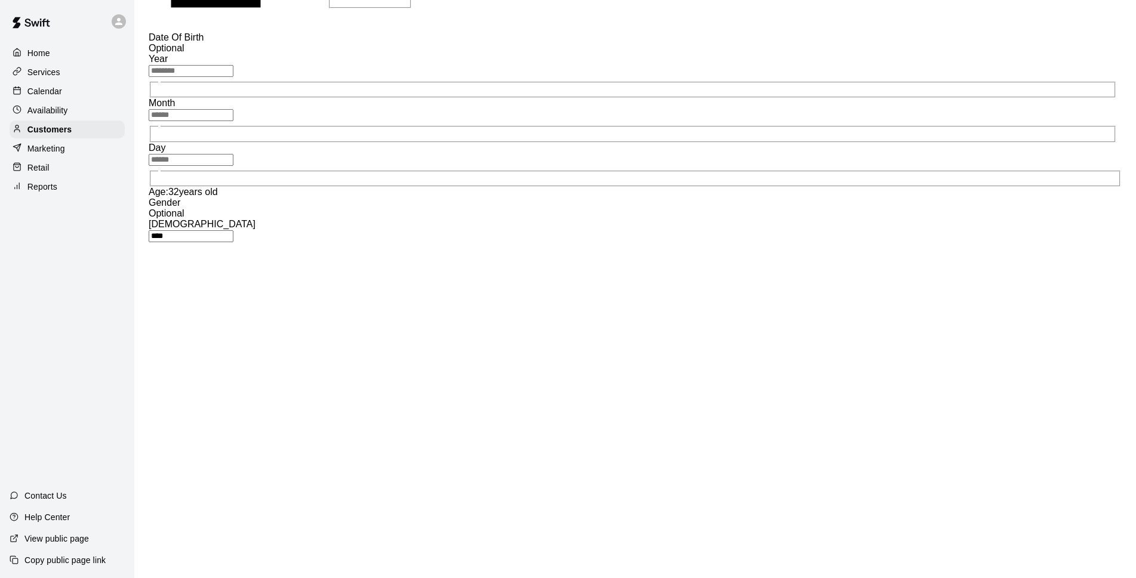
scroll to position [282, 0]
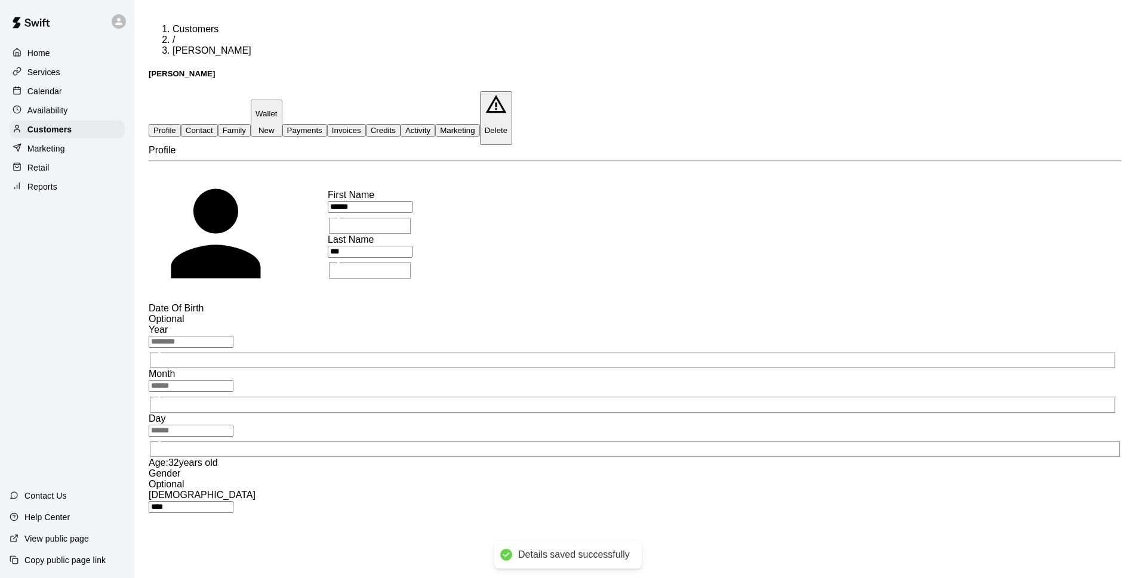
scroll to position [0, 0]
click at [42, 89] on p "Calendar" at bounding box center [44, 91] width 35 height 12
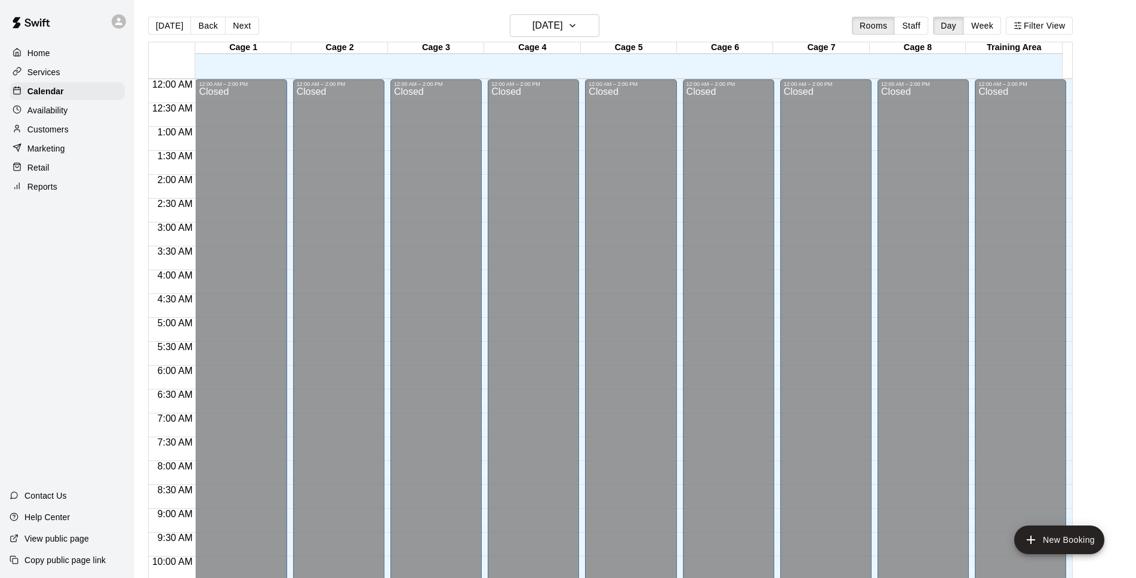
scroll to position [598, 0]
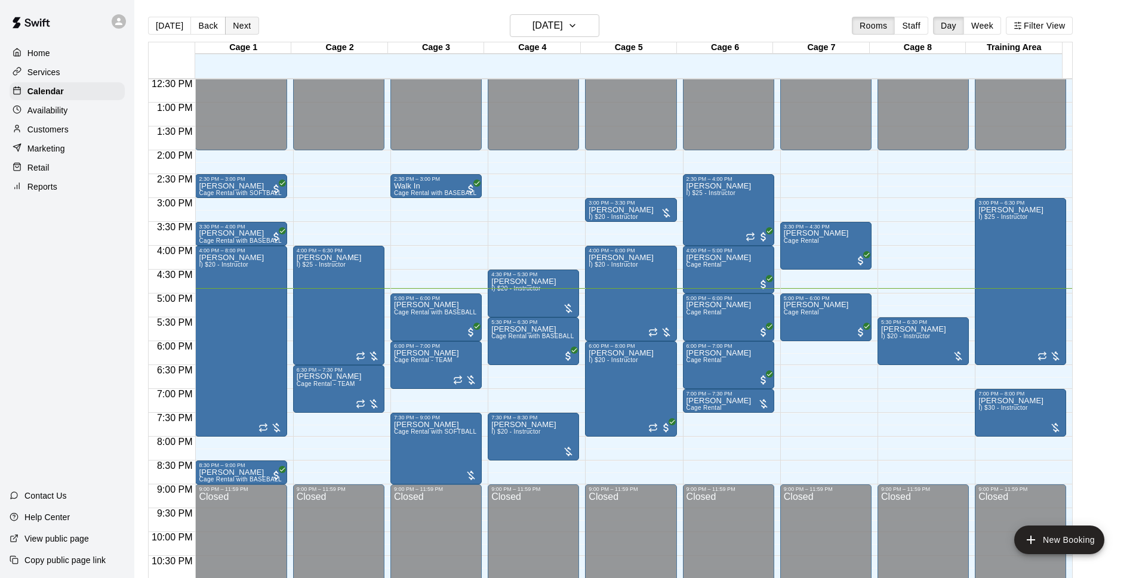
click at [253, 27] on button "Next" at bounding box center [241, 26] width 33 height 18
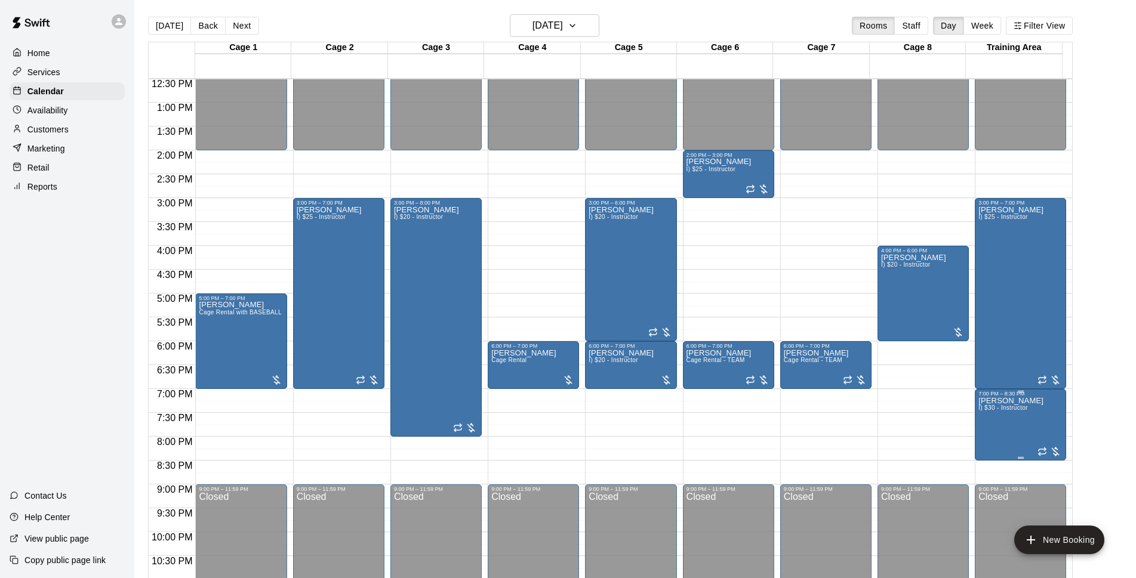
scroll to position [635, 0]
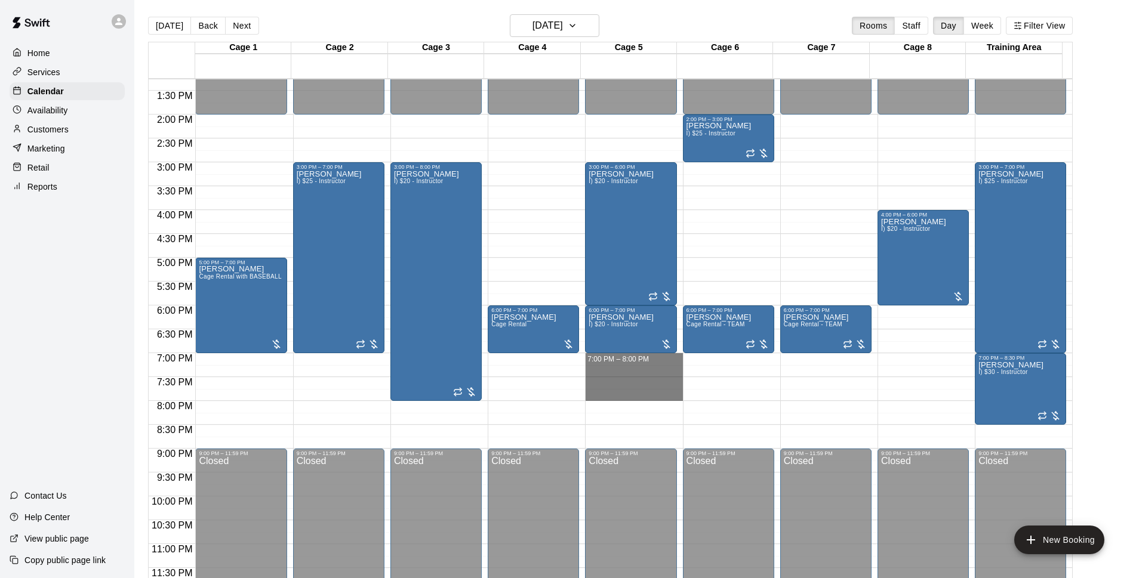
drag, startPoint x: 604, startPoint y: 355, endPoint x: 608, endPoint y: 396, distance: 42.1
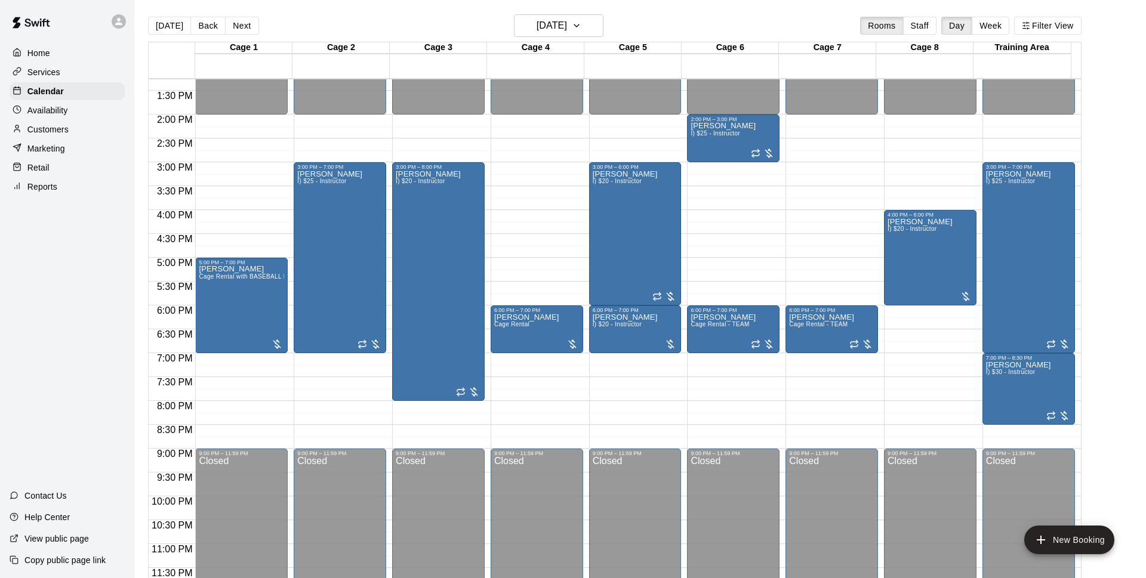
click at [334, 154] on li "Cage Rental" at bounding box center [198, 148] width 272 height 11
type input "**********"
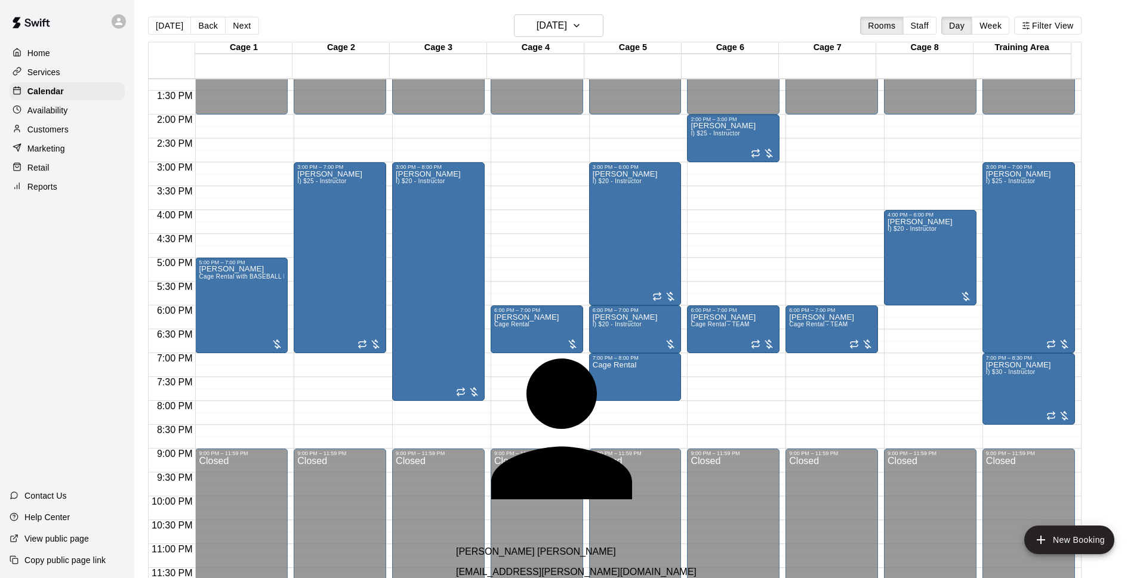
type input "*"
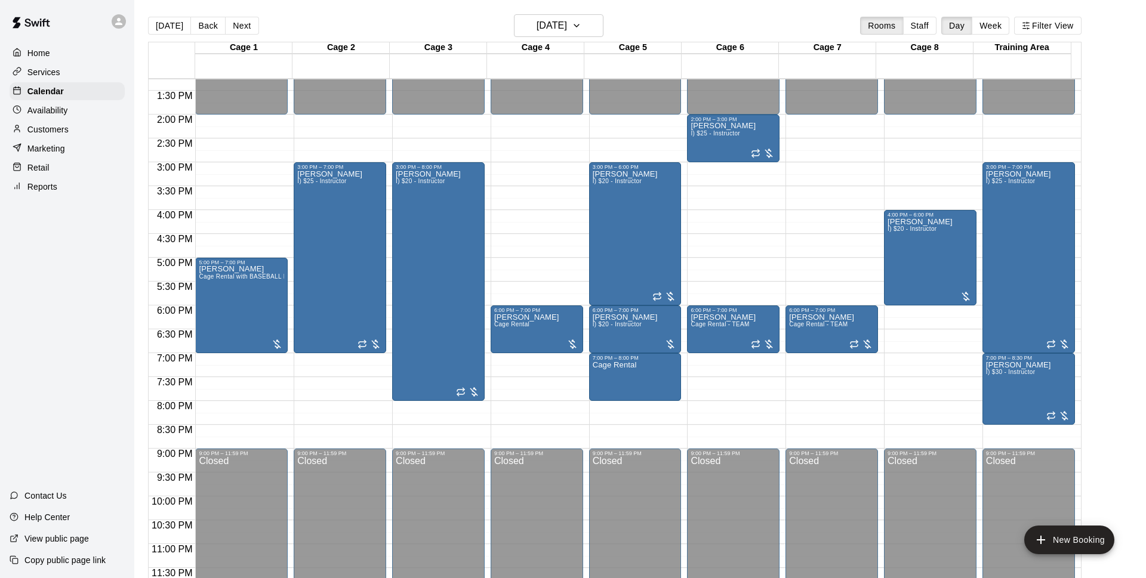
type input "*****"
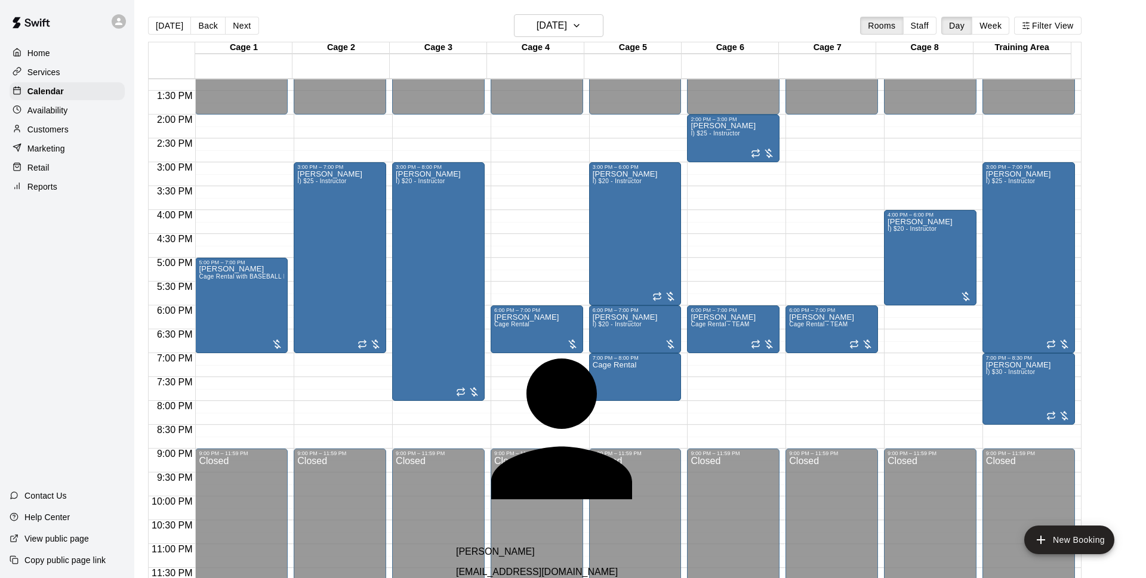
click at [536, 547] on div "[PERSON_NAME] [EMAIL_ADDRESS][DOMAIN_NAME]" at bounding box center [597, 562] width 282 height 31
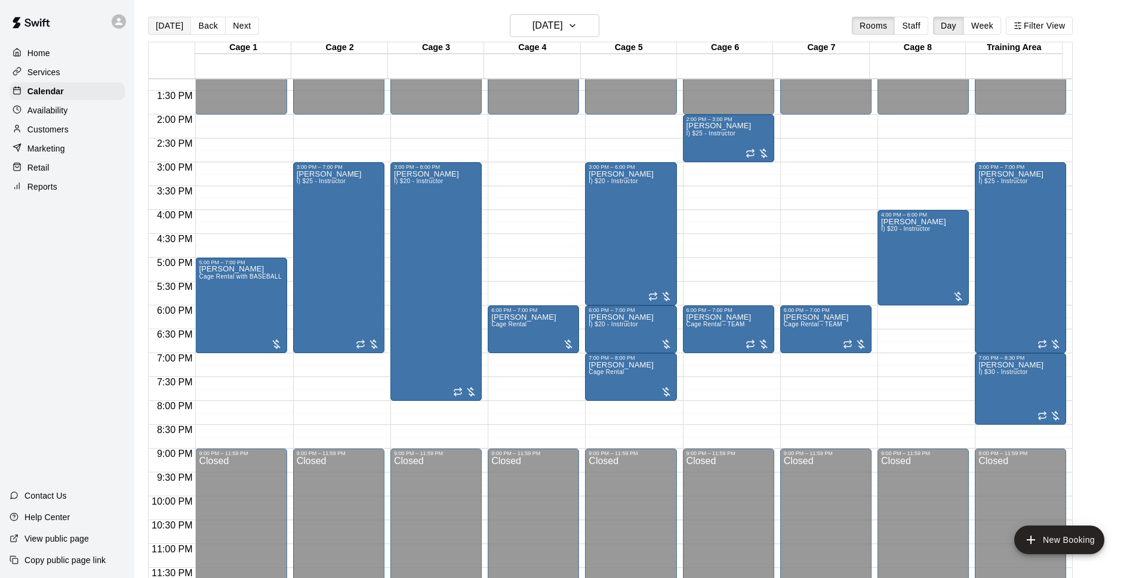
click at [166, 18] on button "[DATE]" at bounding box center [169, 26] width 43 height 18
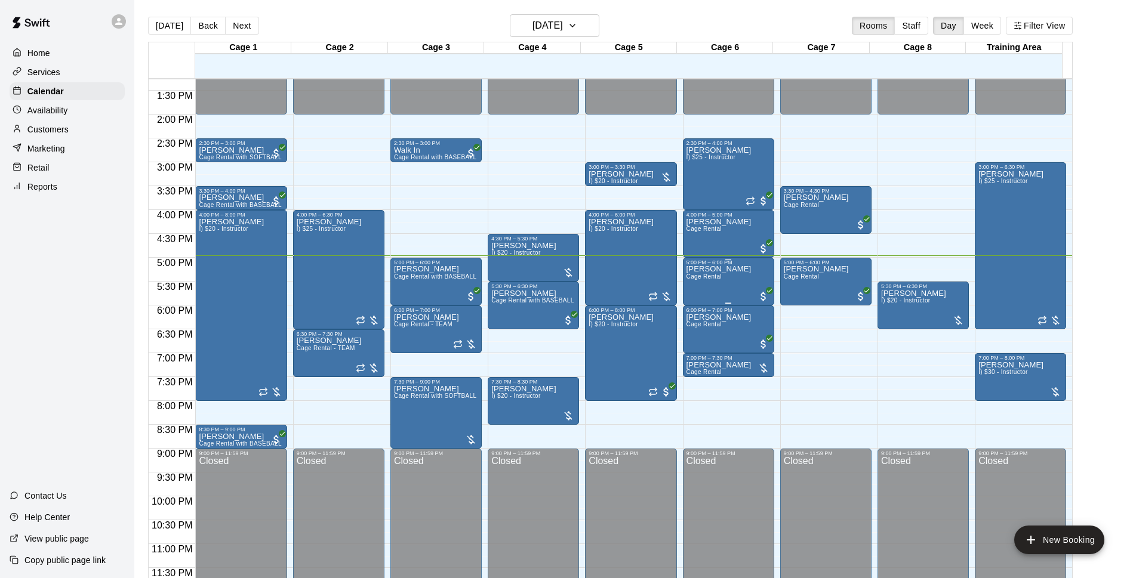
click at [721, 279] on div "Brandon Kintzler Cage Rental" at bounding box center [719, 555] width 65 height 578
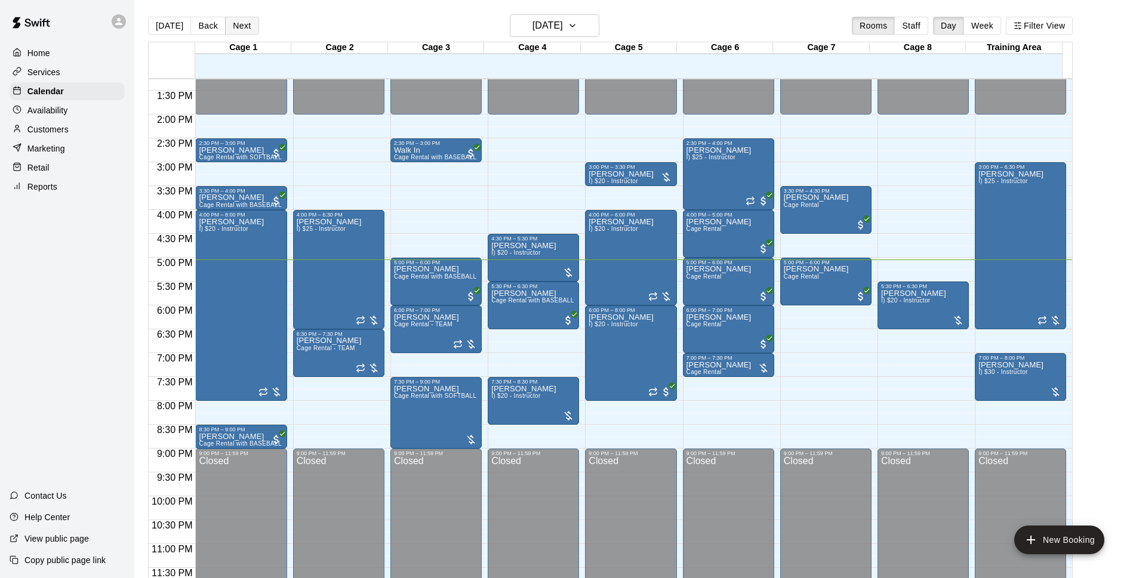
click at [253, 23] on button "Next" at bounding box center [241, 26] width 33 height 18
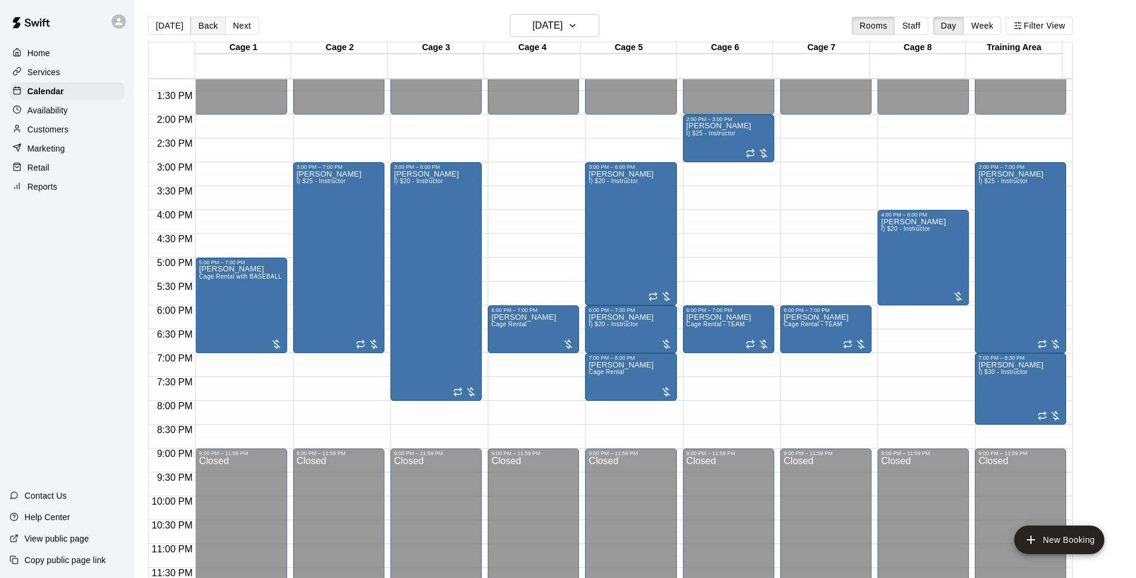
click at [202, 28] on button "Back" at bounding box center [207, 26] width 35 height 18
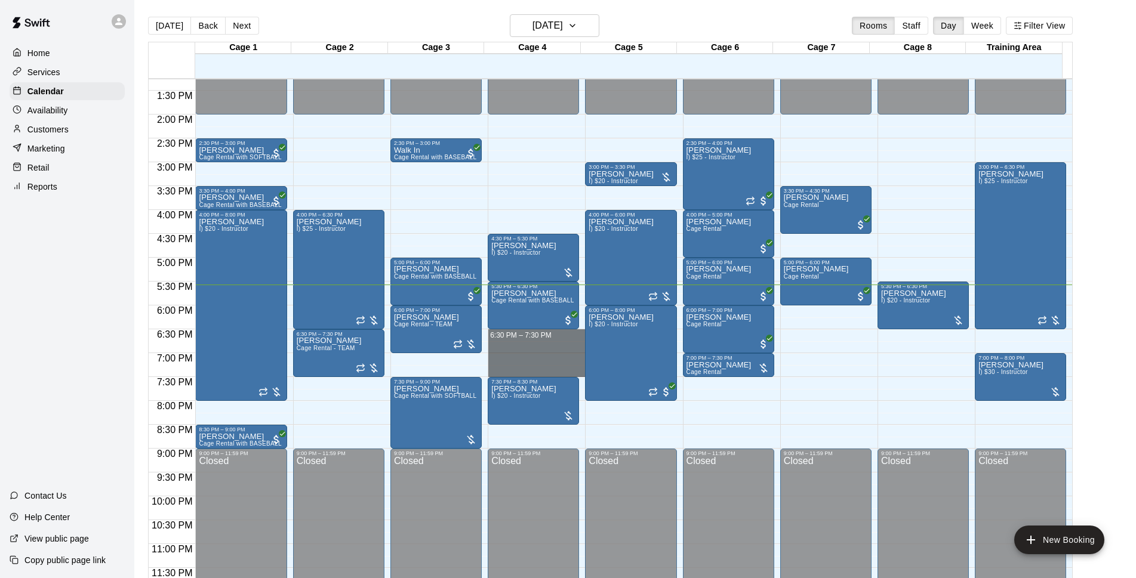
drag, startPoint x: 521, startPoint y: 333, endPoint x: 524, endPoint y: 367, distance: 34.2
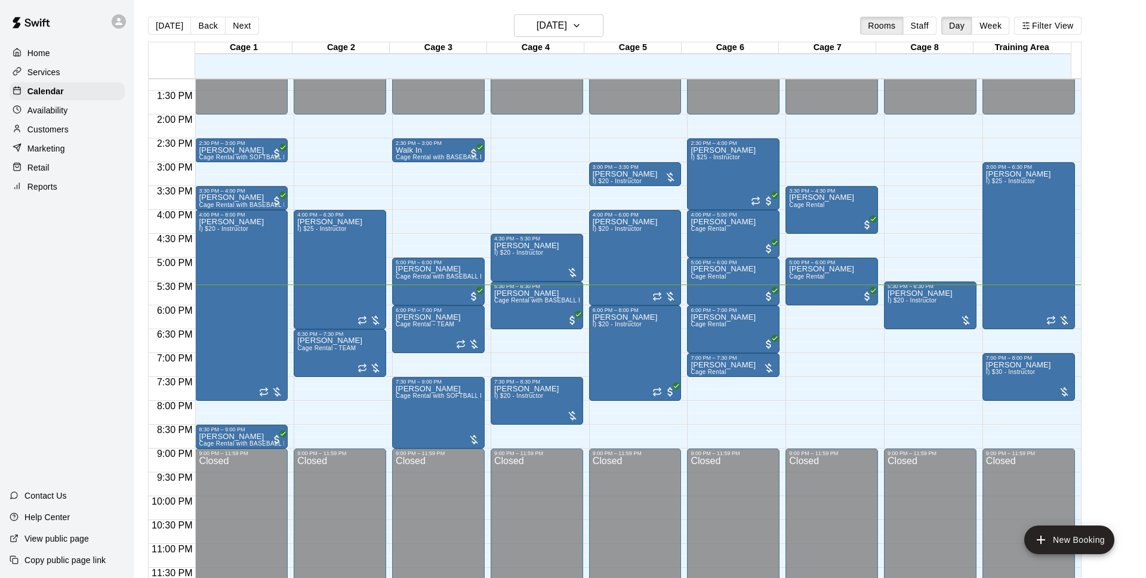
click at [334, 165] on li "Cage Rental with BASEBALL Pitching Machine" at bounding box center [198, 159] width 272 height 11
type input "**********"
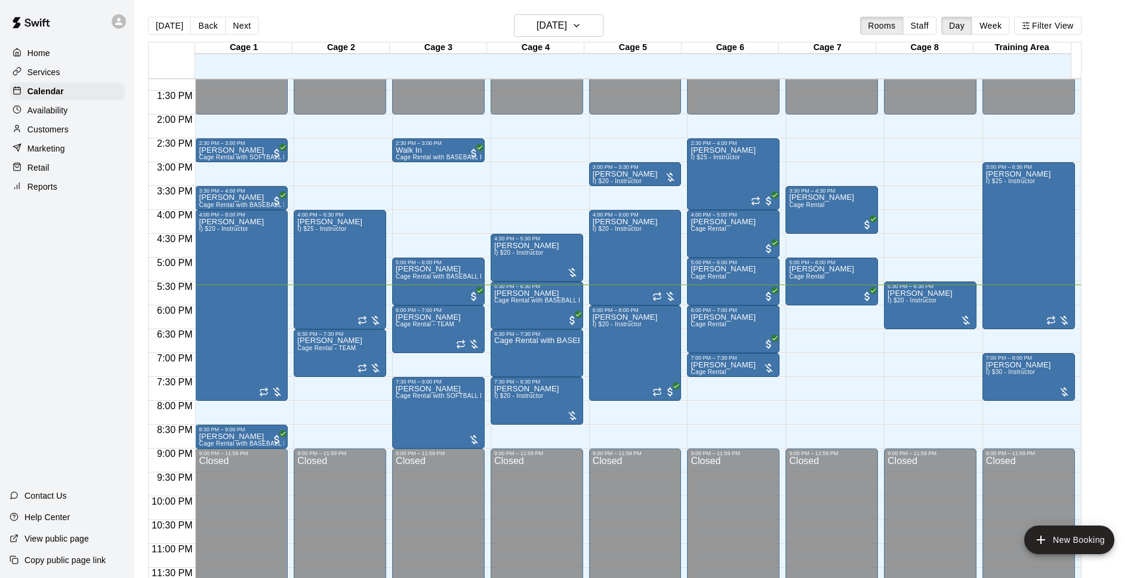
type input "*******"
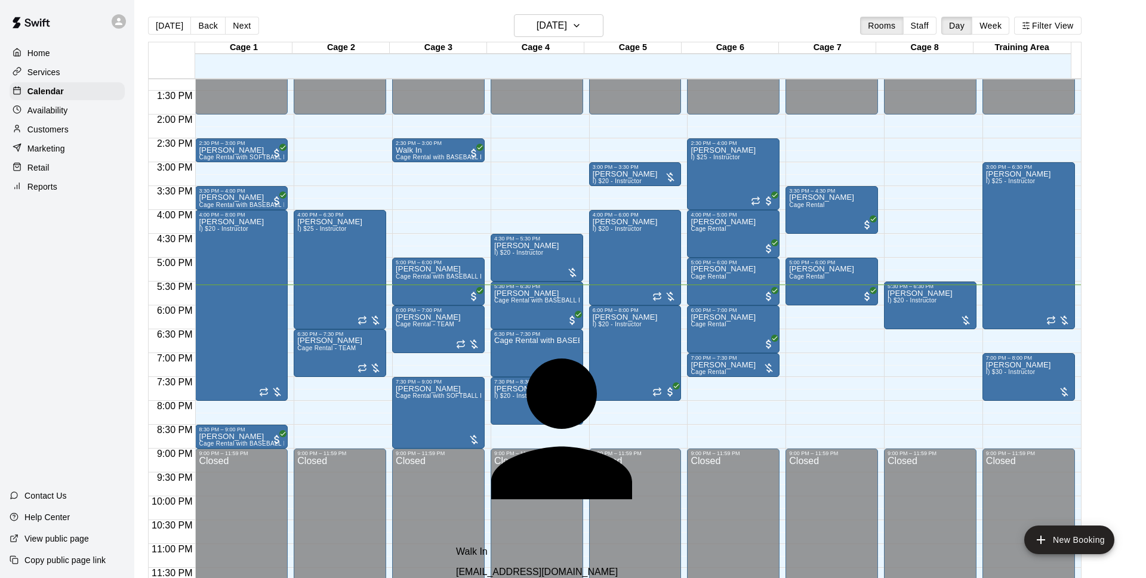
click at [525, 547] on div "Walk In info@basesloadedlv.com" at bounding box center [597, 562] width 282 height 31
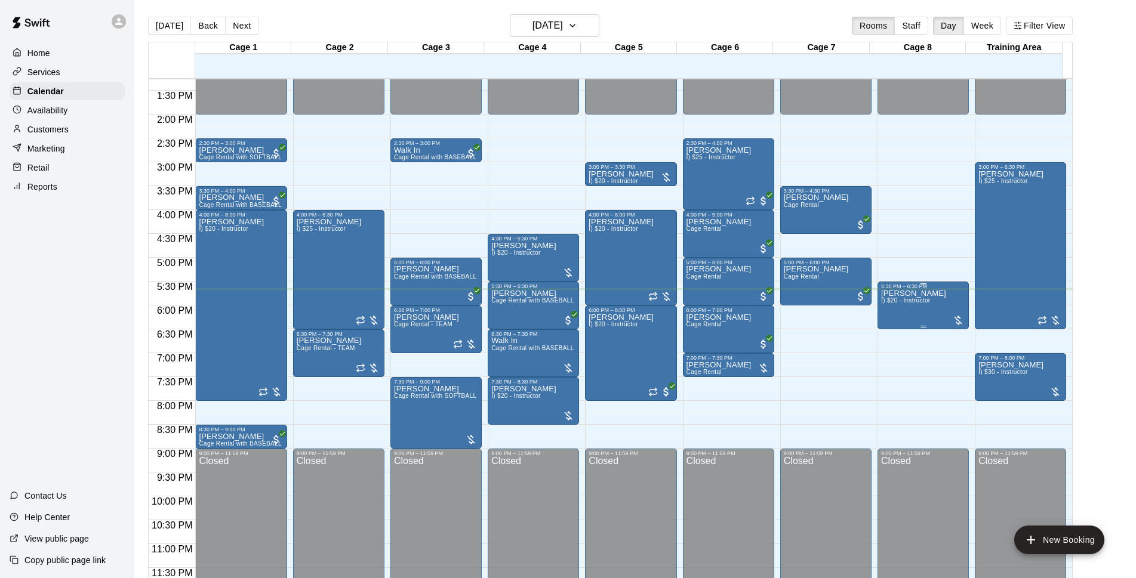
click at [896, 318] on div "[PERSON_NAME] I) $20 - Instructor" at bounding box center [913, 579] width 65 height 578
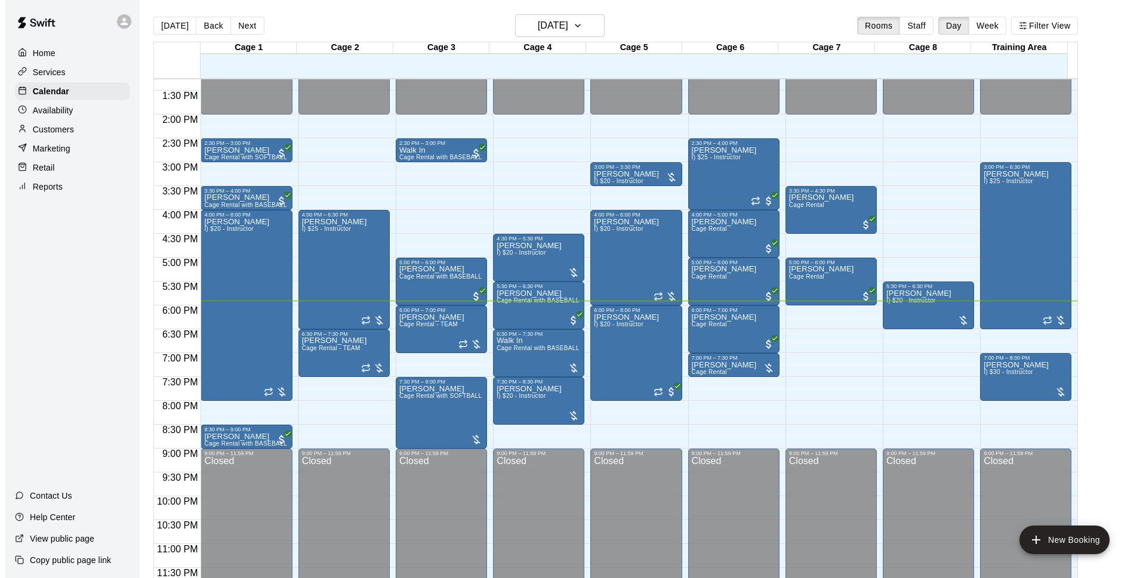
scroll to position [19, 0]
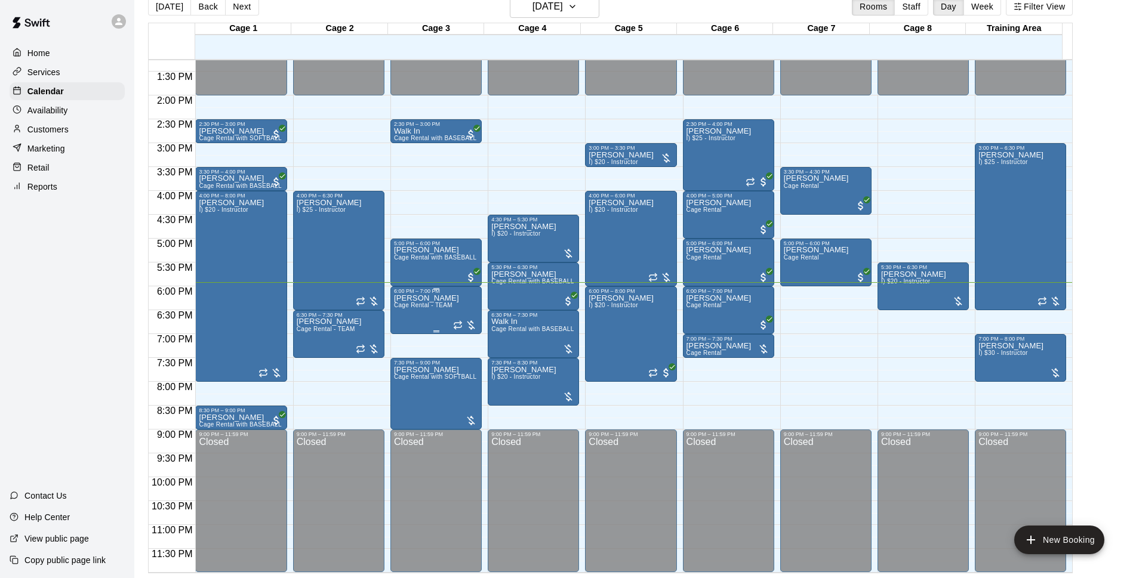
click at [414, 304] on span "Cage Rental - TEAM" at bounding box center [423, 305] width 59 height 7
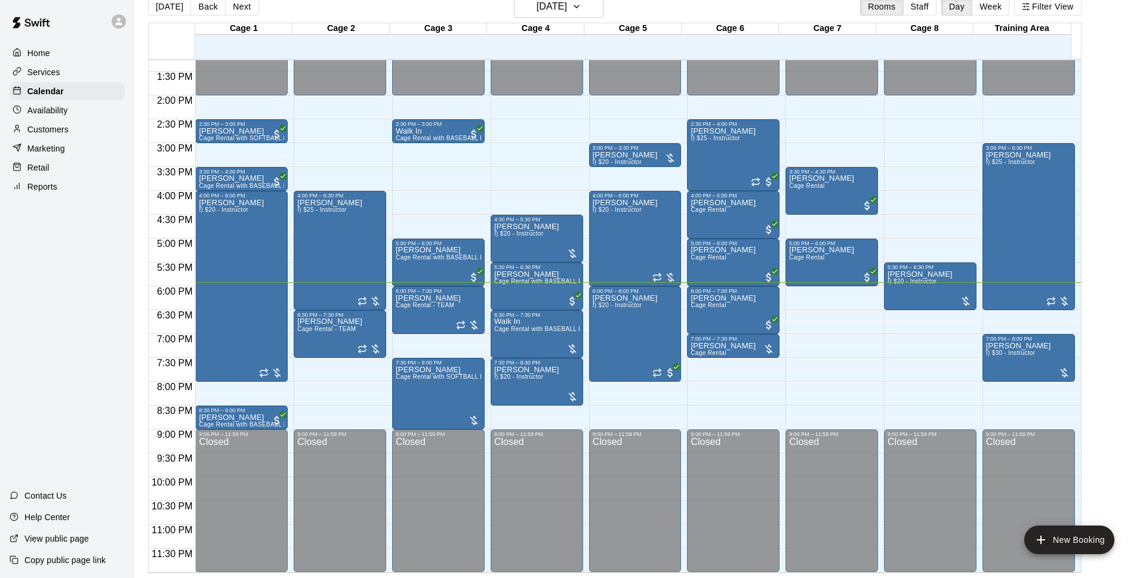
click at [28, 578] on img "edit" at bounding box center [21, 587] width 14 height 14
drag, startPoint x: 517, startPoint y: 297, endPoint x: 599, endPoint y: 333, distance: 89.8
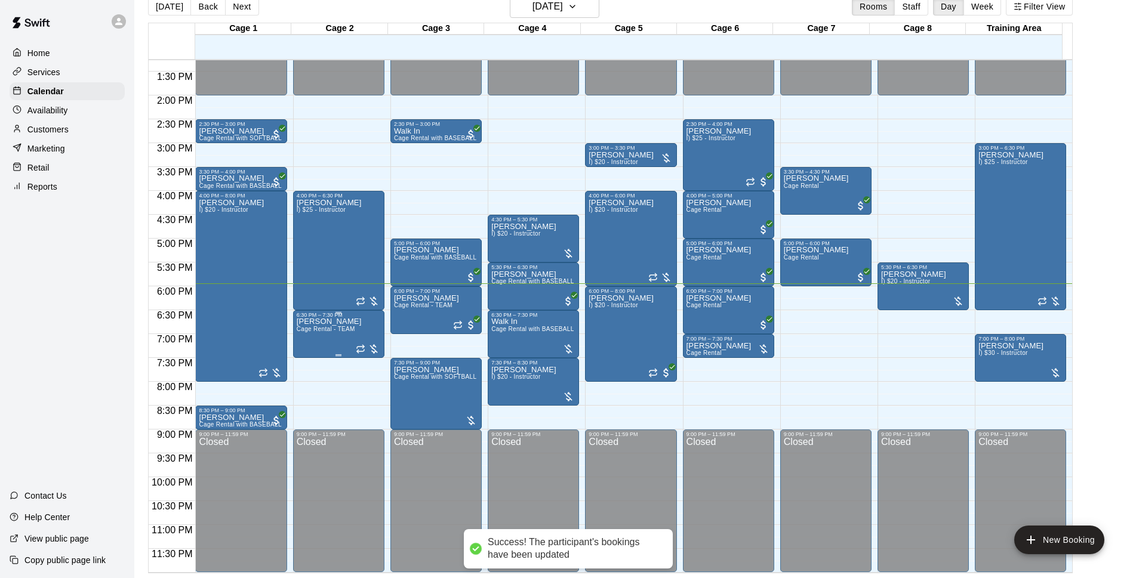
click at [336, 332] on span "Cage Rental - TEAM" at bounding box center [326, 329] width 59 height 7
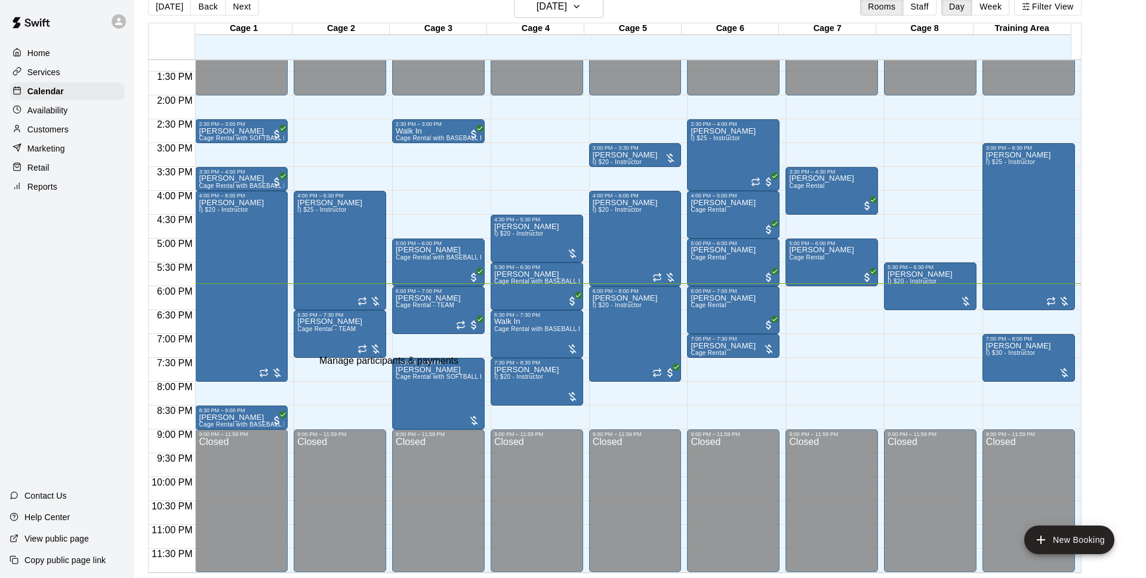
click at [28, 578] on img "edit" at bounding box center [21, 587] width 14 height 14
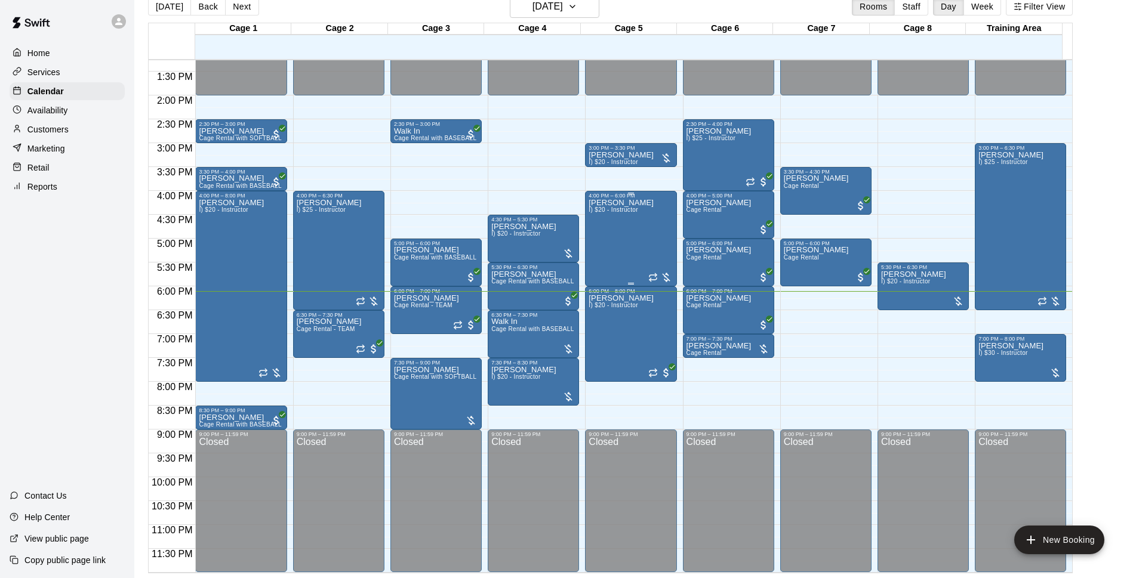
click at [642, 235] on div "Chris Decolati I) $20 - Instructor" at bounding box center [631, 488] width 84 height 578
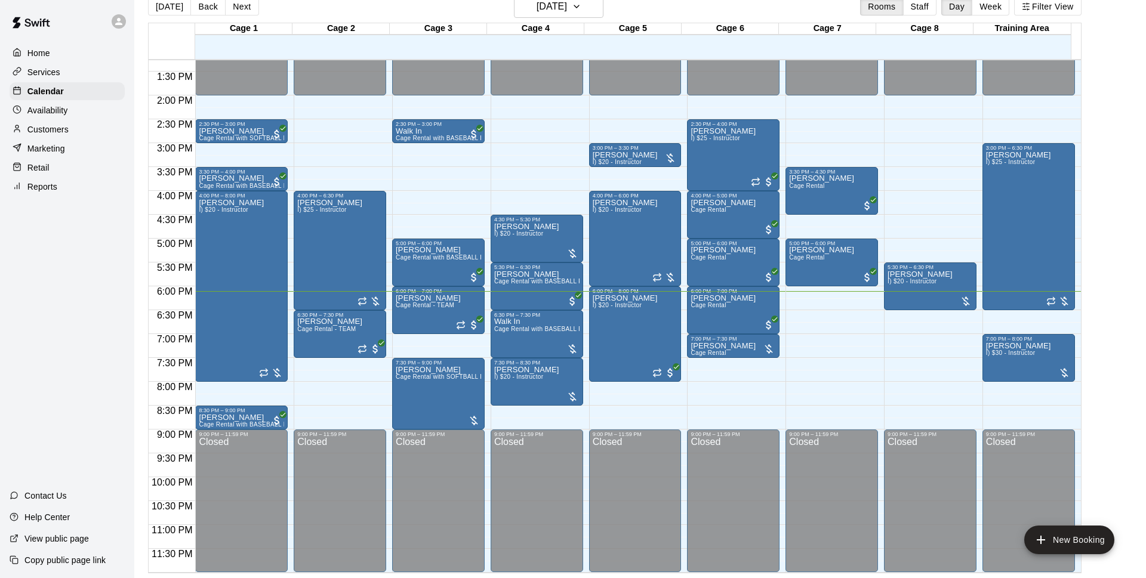
click at [28, 578] on img "edit" at bounding box center [21, 587] width 14 height 14
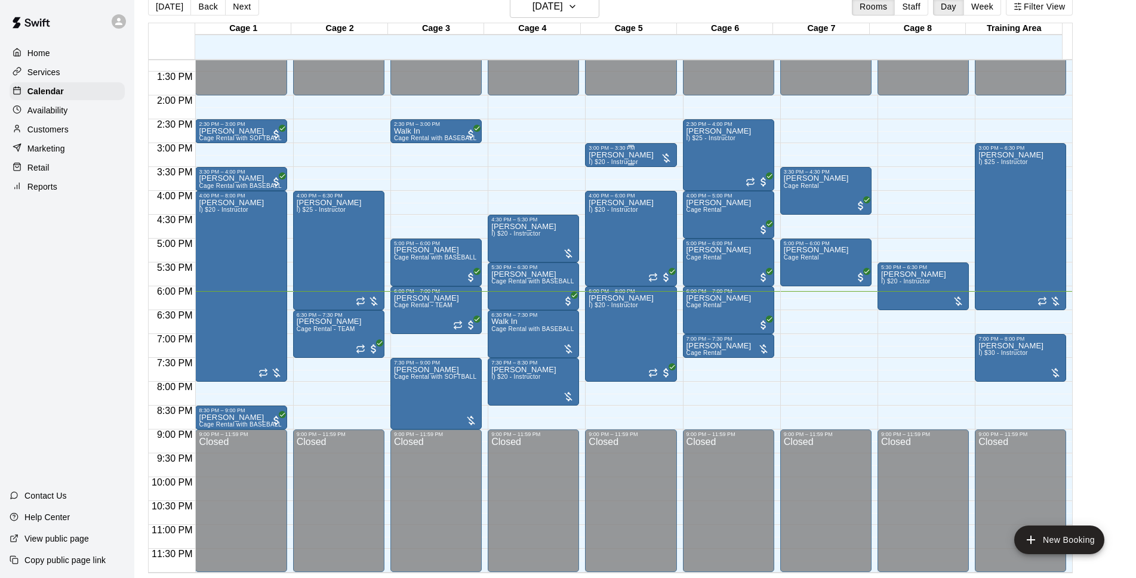
click at [627, 155] on p "[PERSON_NAME]" at bounding box center [621, 155] width 65 height 0
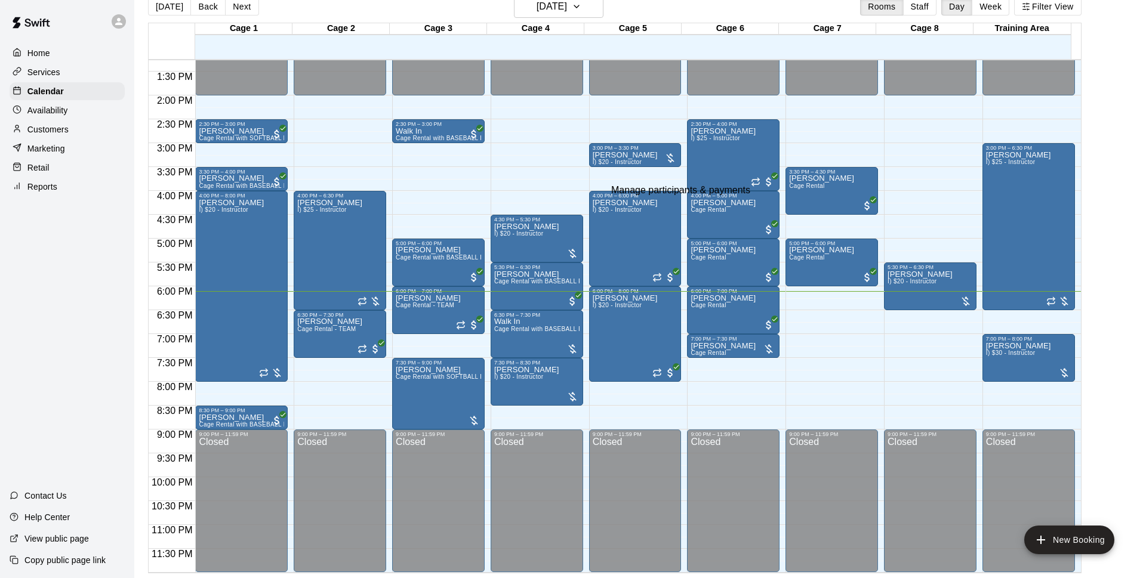
click at [33, 578] on button "edit" at bounding box center [21, 587] width 23 height 19
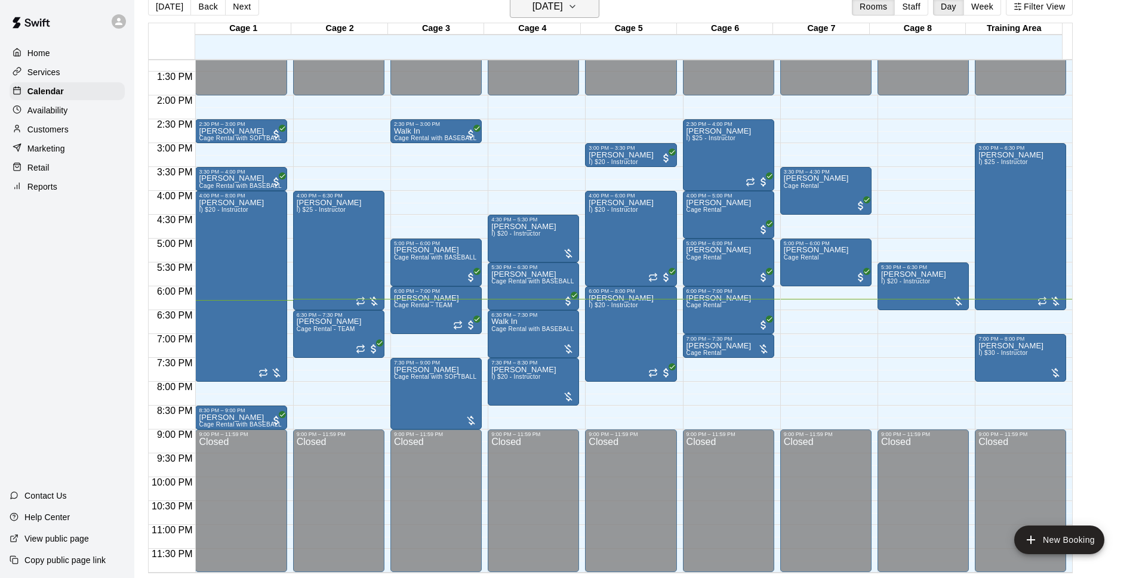
click at [551, 16] on button "[DATE]" at bounding box center [555, 6] width 90 height 23
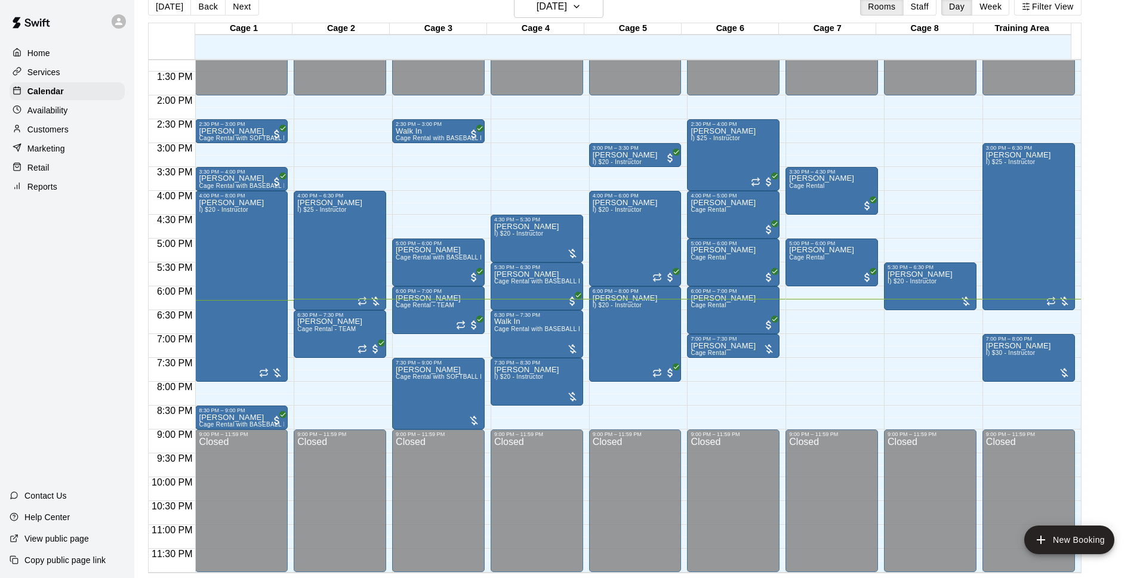
drag, startPoint x: 584, startPoint y: 110, endPoint x: 698, endPoint y: 299, distance: 220.1
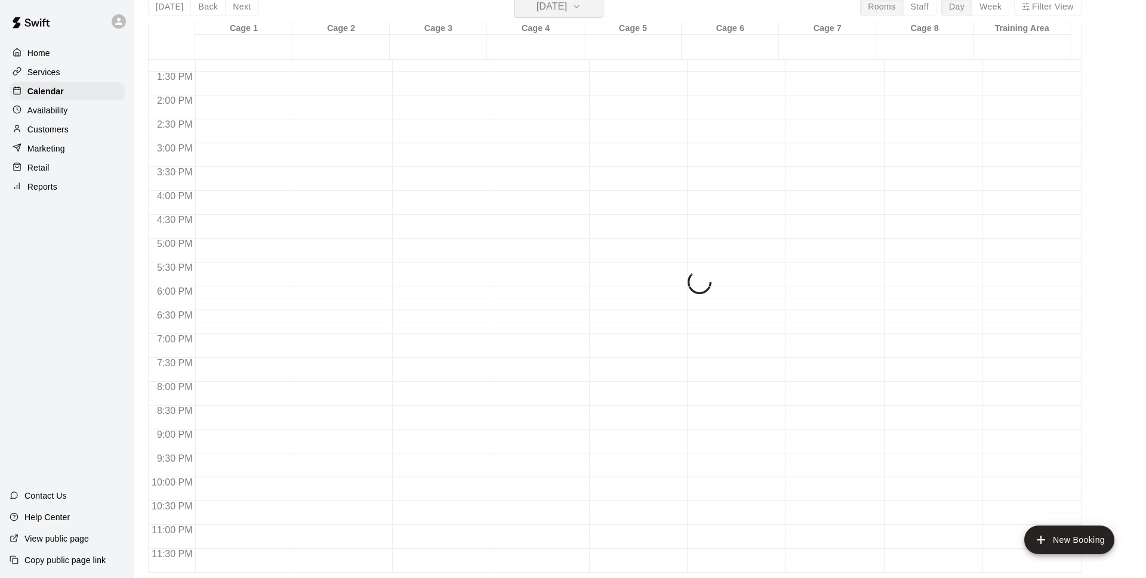
scroll to position [14, 0]
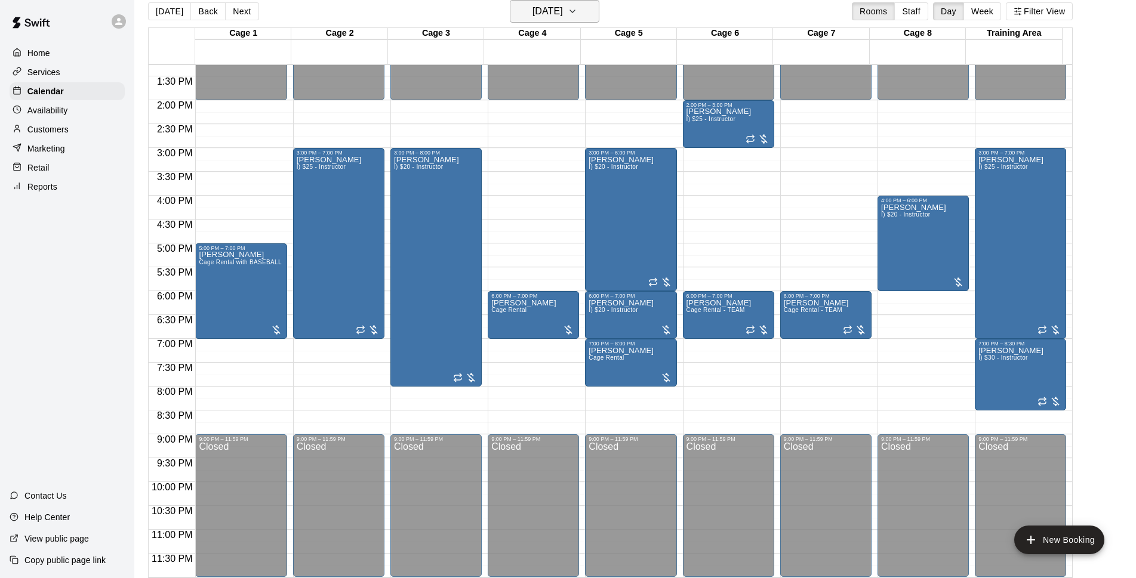
click at [589, 4] on button "[DATE]" at bounding box center [555, 11] width 90 height 23
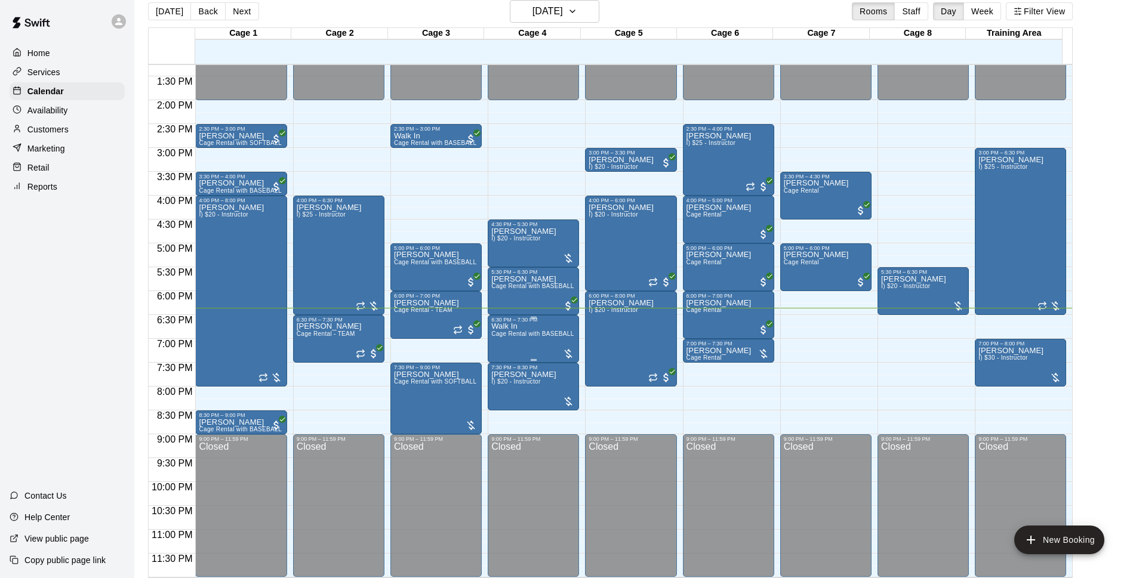
click at [545, 337] on span "Cage Rental with BASEBALL Pitching Machine" at bounding box center [557, 334] width 133 height 7
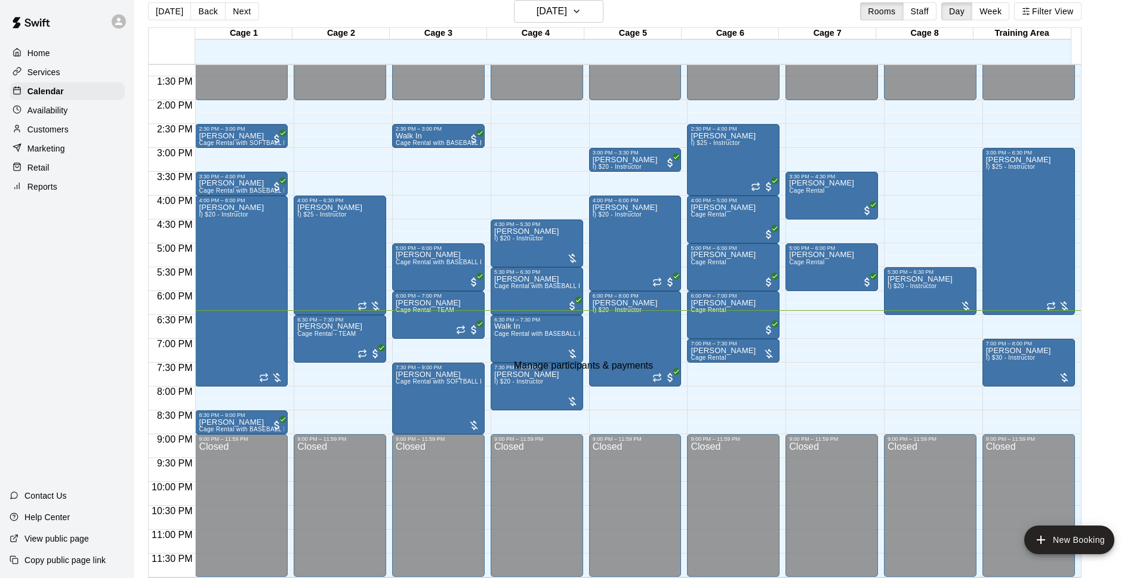
select select "**"
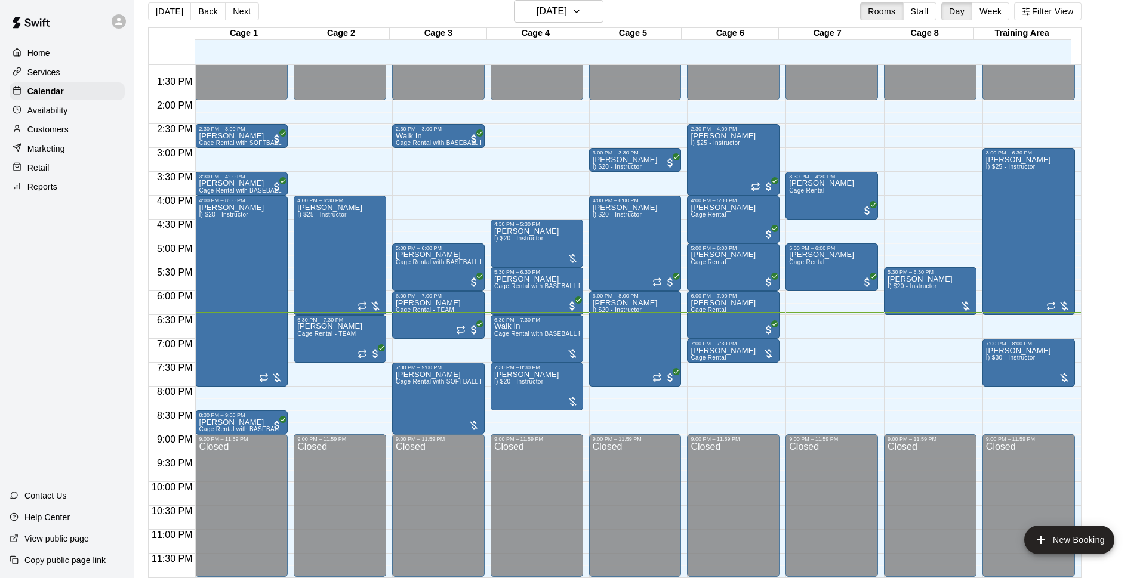
type input "****"
type input "*"
type input "******"
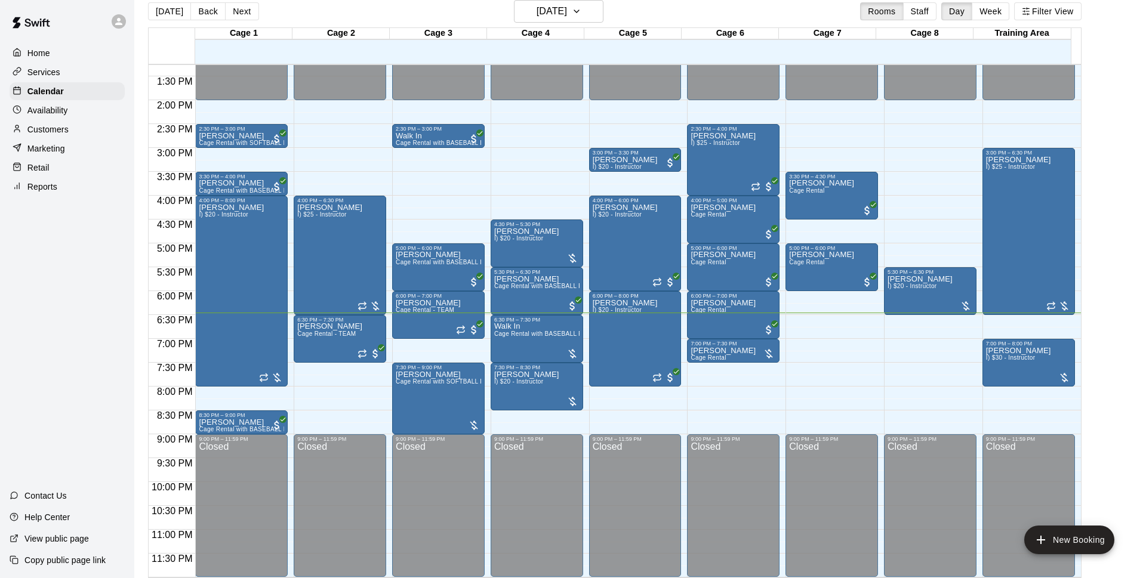
type input "**********"
type input "******"
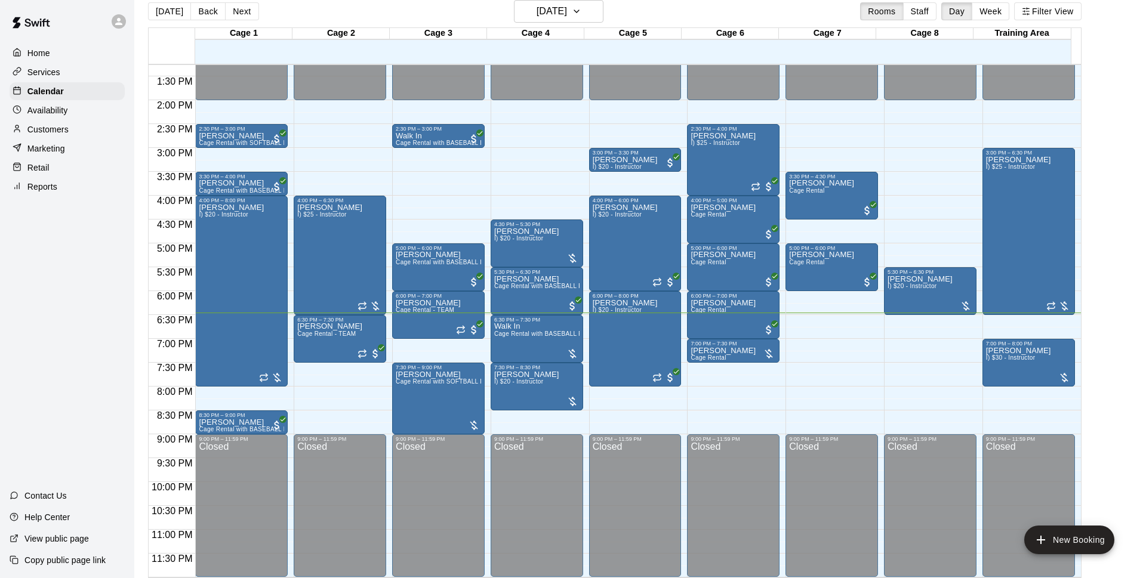
type input "**********"
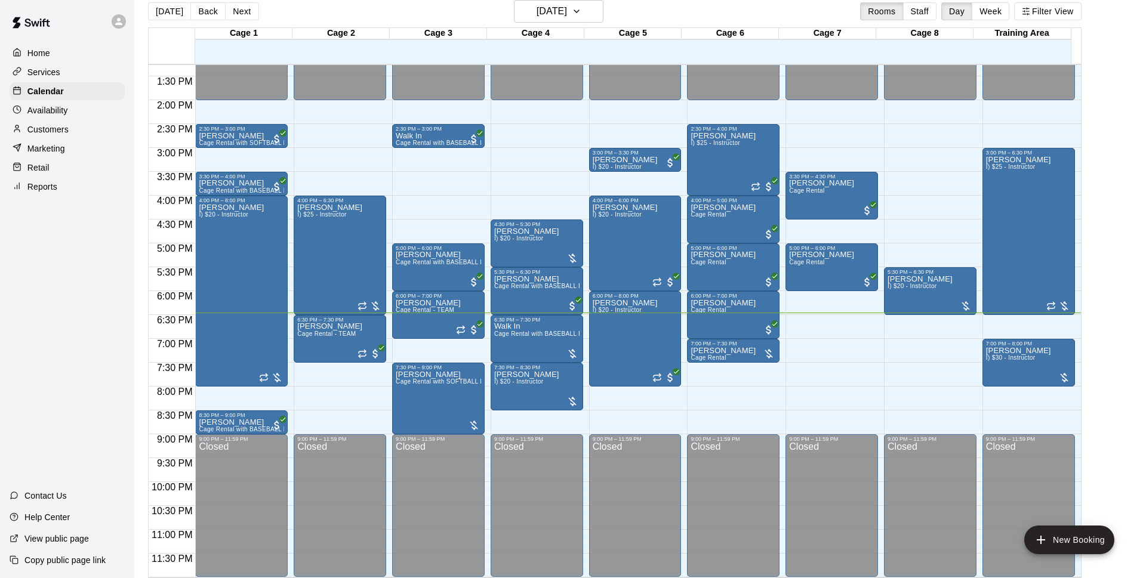
scroll to position [380, 0]
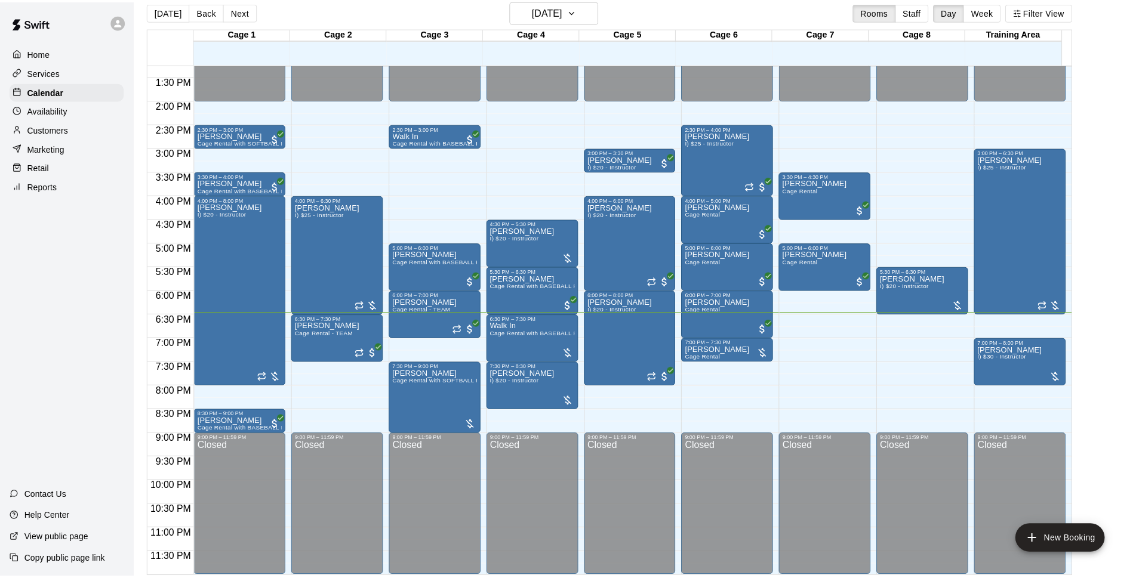
scroll to position [0, 0]
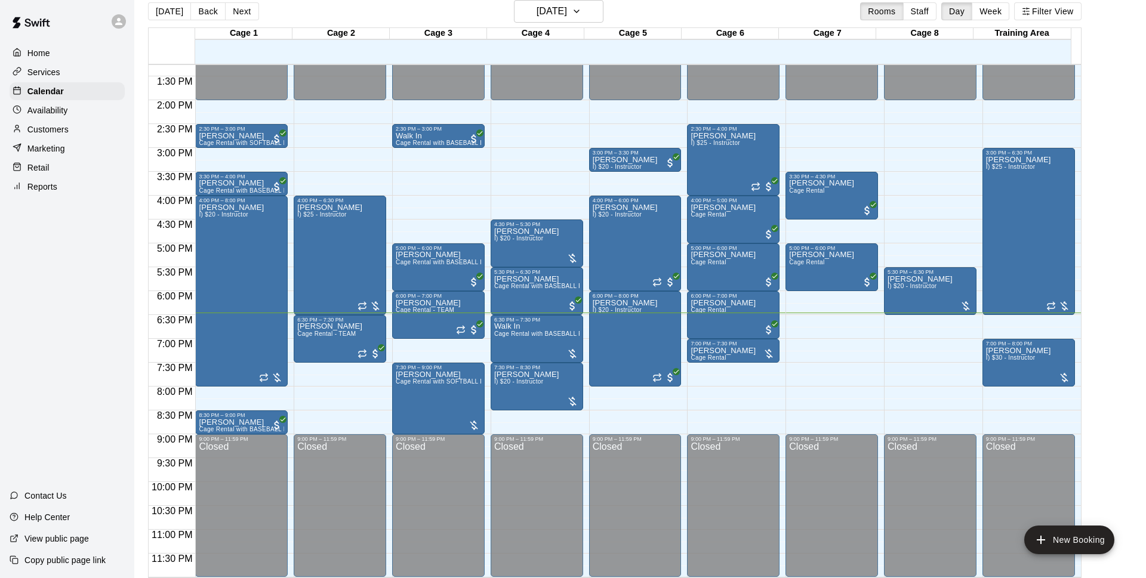
select select "**"
type input "******"
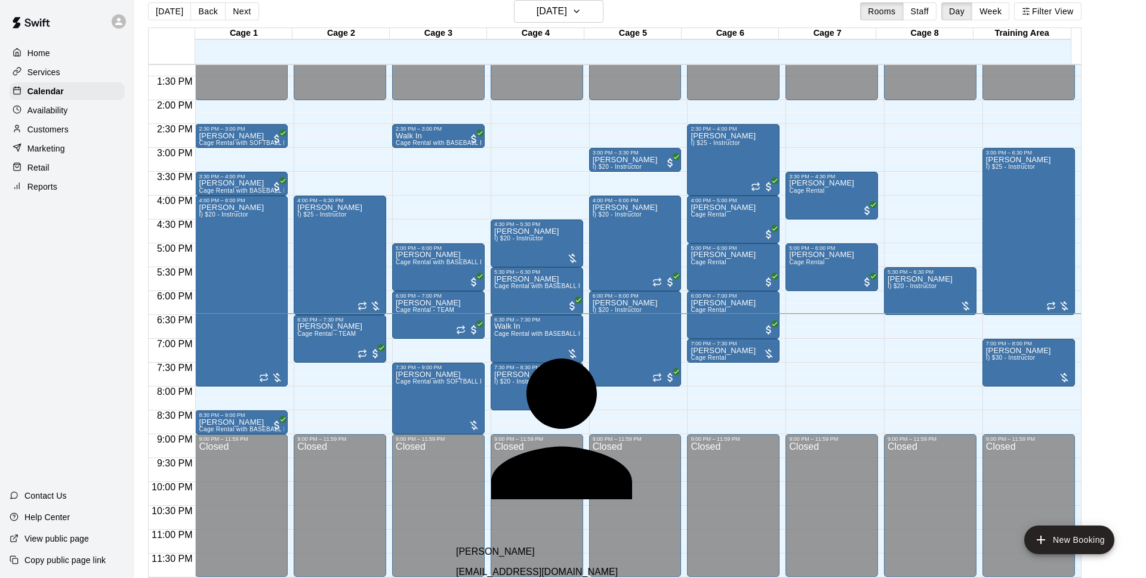
click at [515, 567] on span "mikefiscus2@gmail.com" at bounding box center [537, 572] width 162 height 10
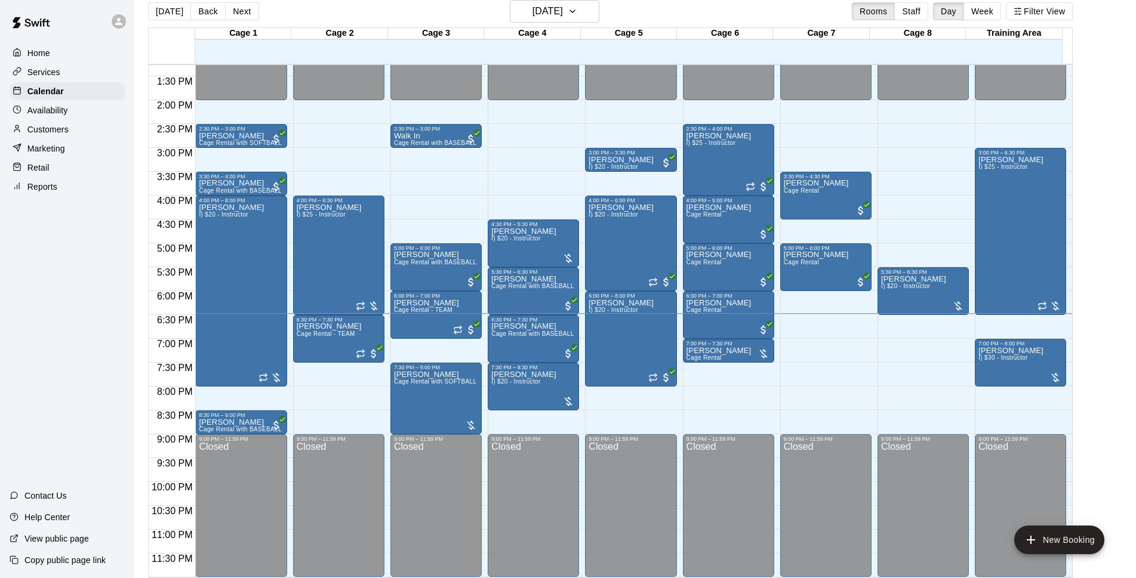
click at [93, 149] on div "Marketing" at bounding box center [67, 149] width 115 height 18
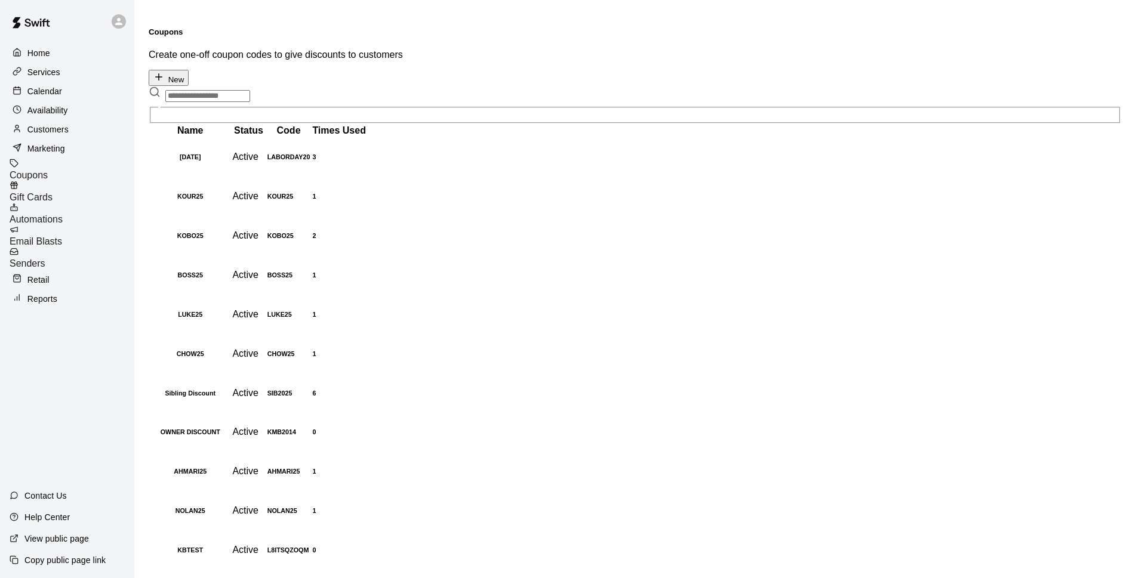
click at [78, 135] on div "Customers" at bounding box center [67, 130] width 115 height 18
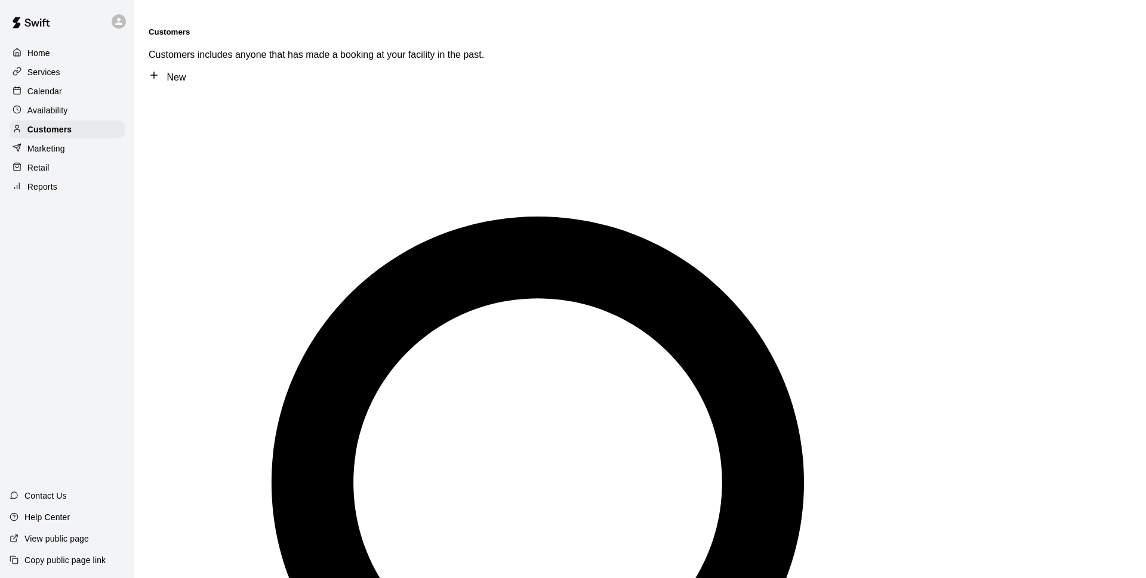
click at [73, 78] on div "Services" at bounding box center [67, 72] width 115 height 18
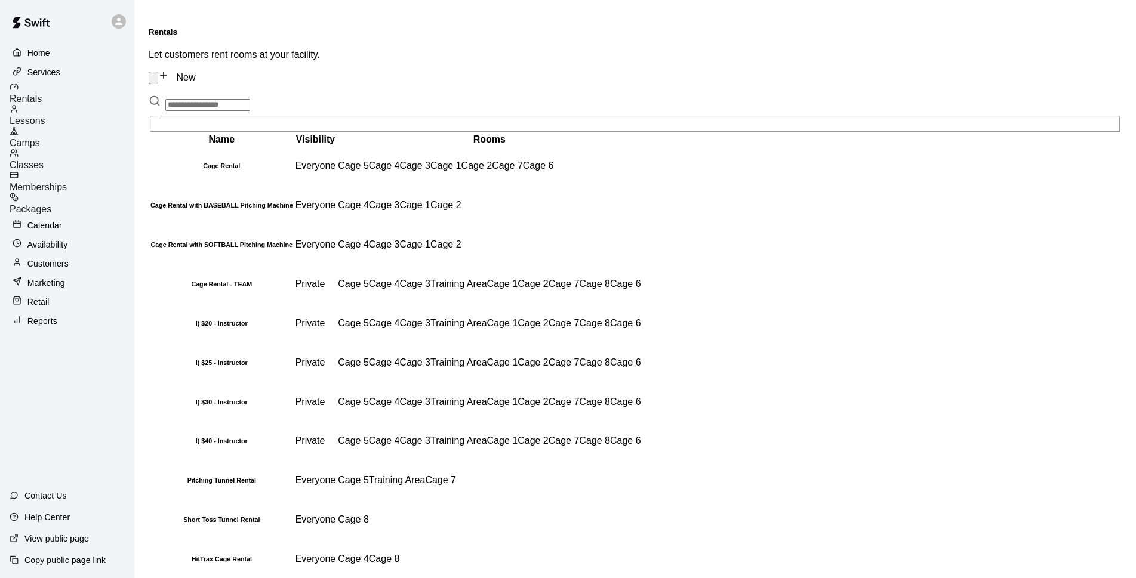
click at [105, 102] on link "Rentals" at bounding box center [72, 93] width 125 height 22
click at [105, 107] on div "Lessons" at bounding box center [72, 115] width 125 height 22
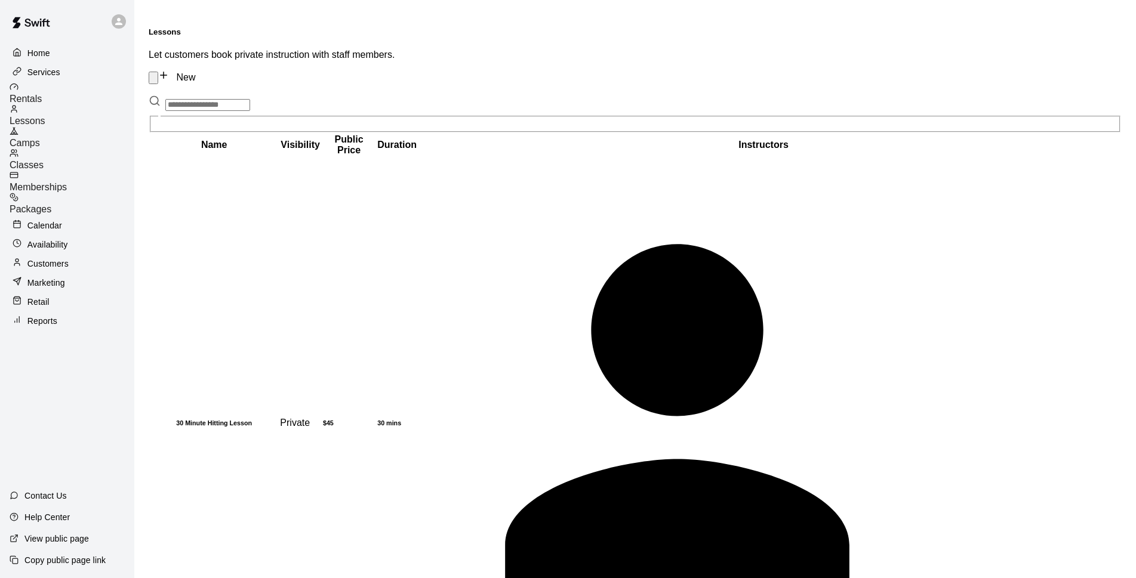
click at [50, 220] on p "Calendar" at bounding box center [44, 226] width 35 height 12
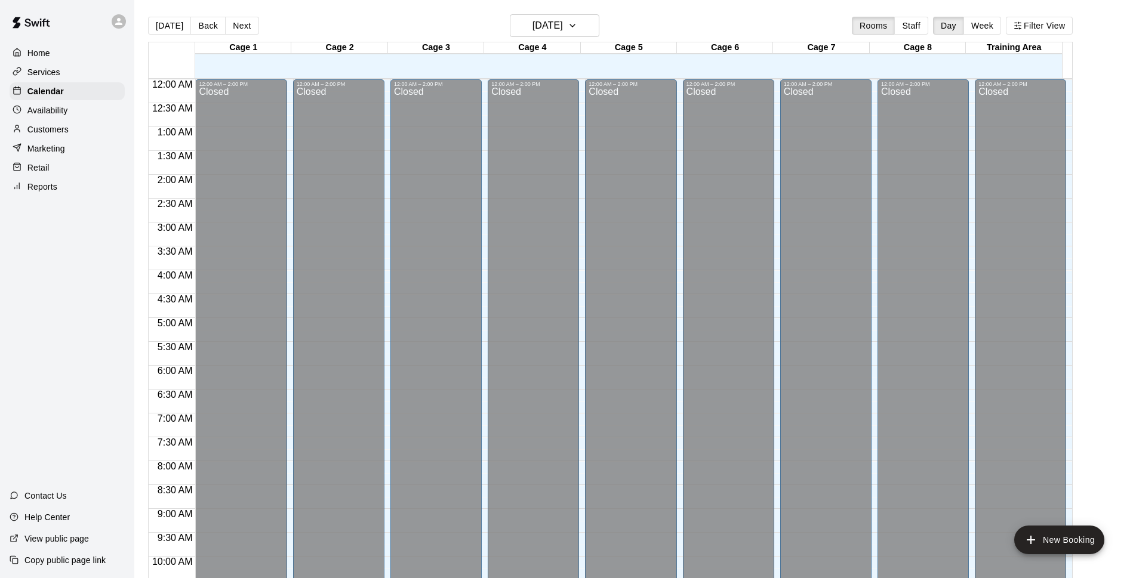
scroll to position [598, 0]
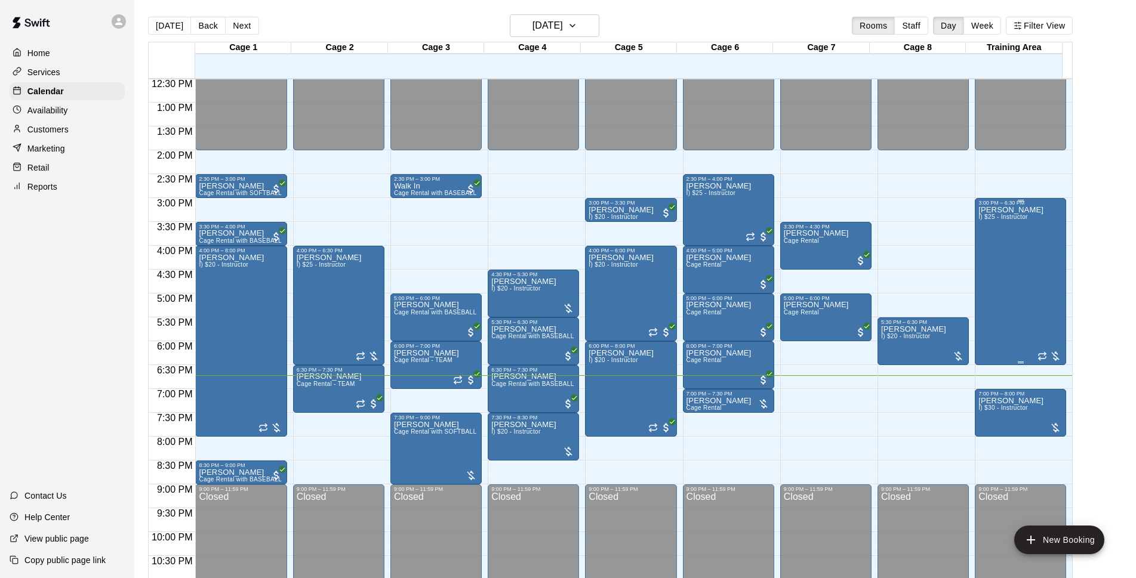
click at [1024, 257] on div "Michael Blazek I) $25 - Instructor" at bounding box center [1010, 495] width 65 height 578
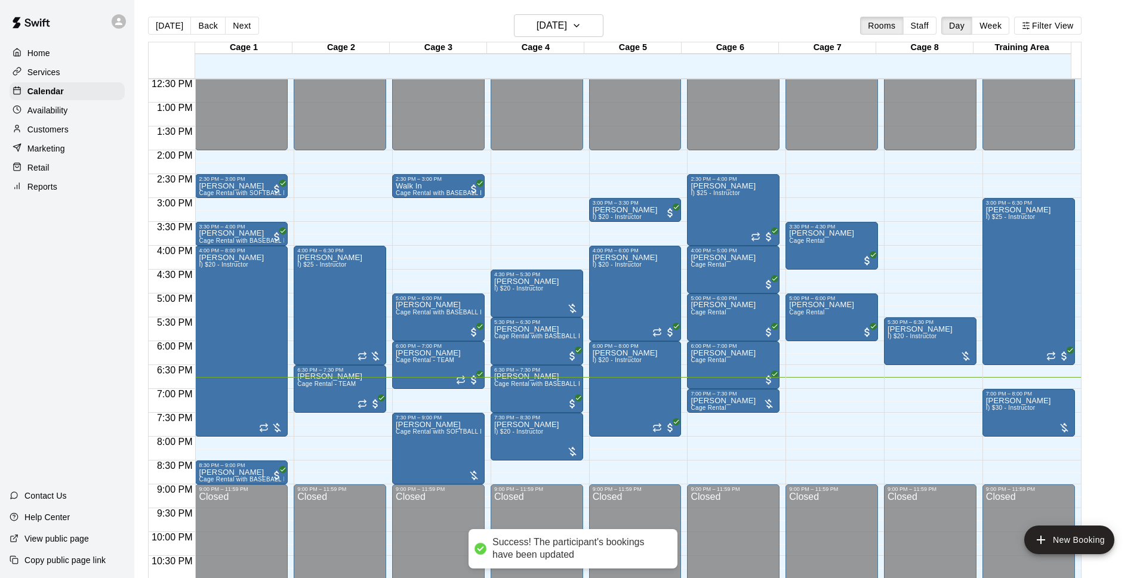
click at [567, 27] on h6 "[DATE]" at bounding box center [552, 25] width 30 height 17
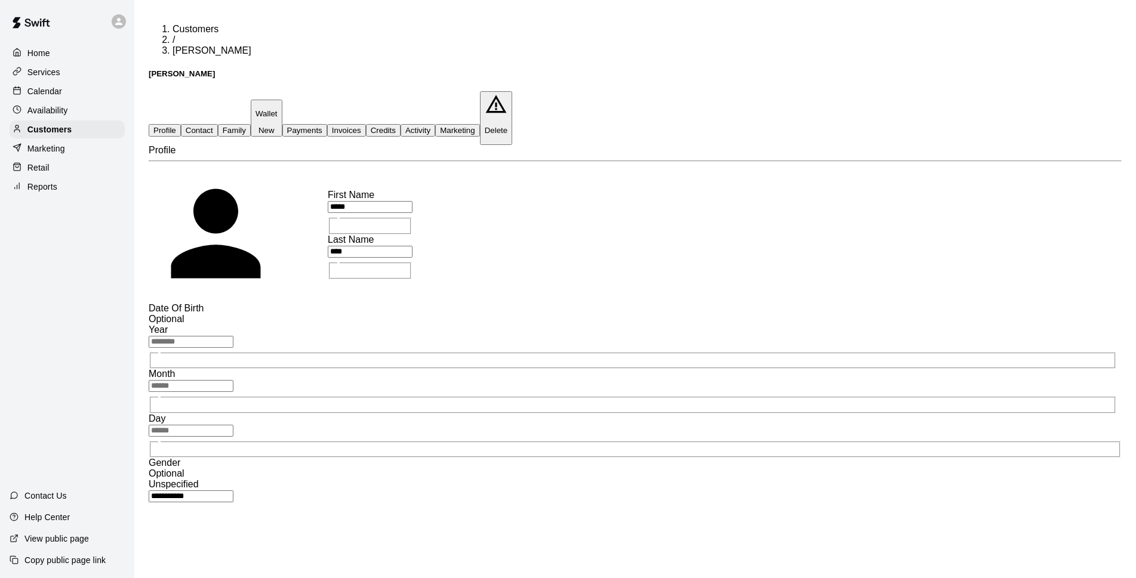
click at [327, 124] on button "Payments" at bounding box center [304, 130] width 45 height 13
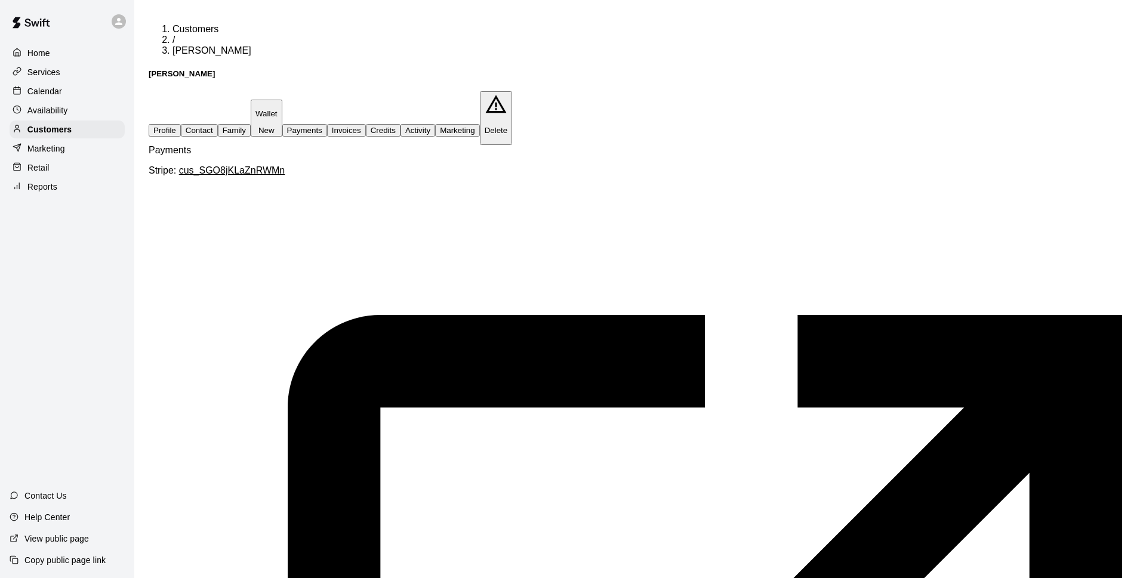
click at [366, 124] on button "Invoices" at bounding box center [346, 130] width 39 height 13
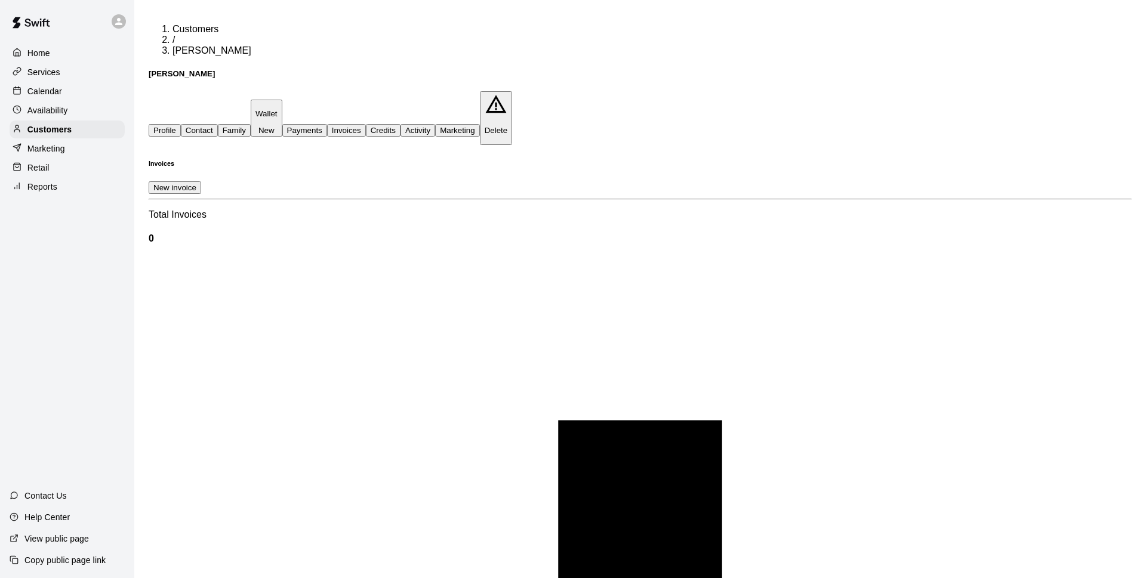
click at [401, 124] on button "Credits" at bounding box center [383, 130] width 35 height 13
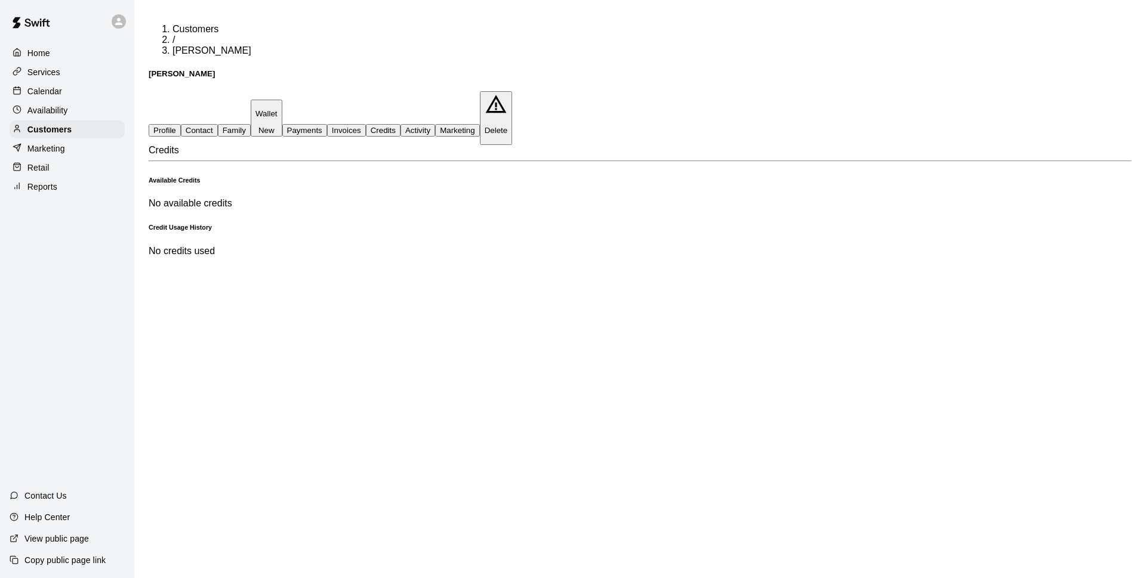
click at [278, 109] on p "Wallet" at bounding box center [267, 113] width 22 height 9
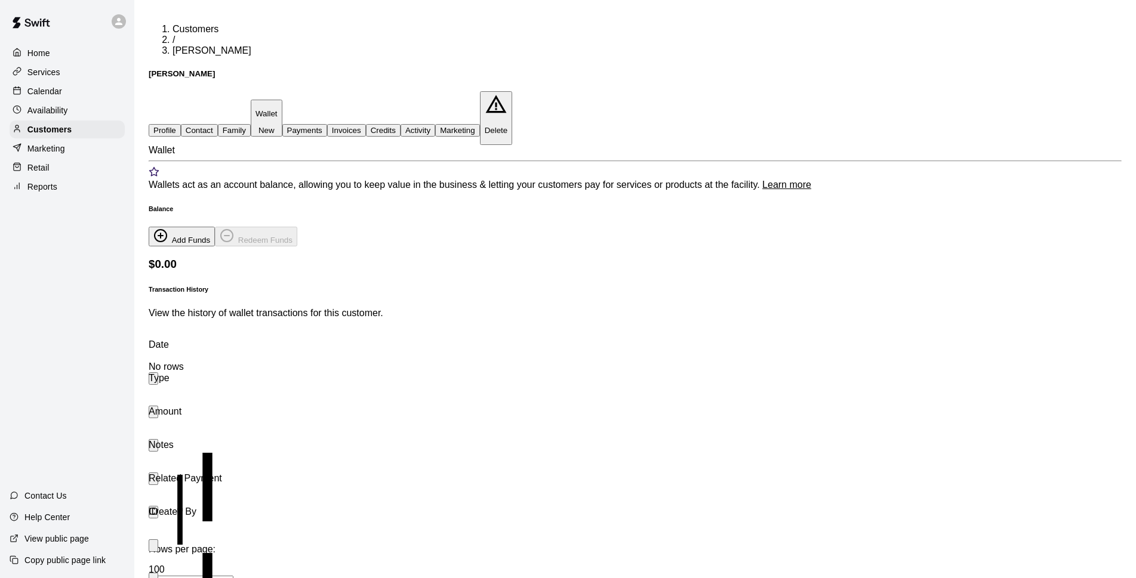
click at [327, 124] on button "Payments" at bounding box center [304, 130] width 45 height 13
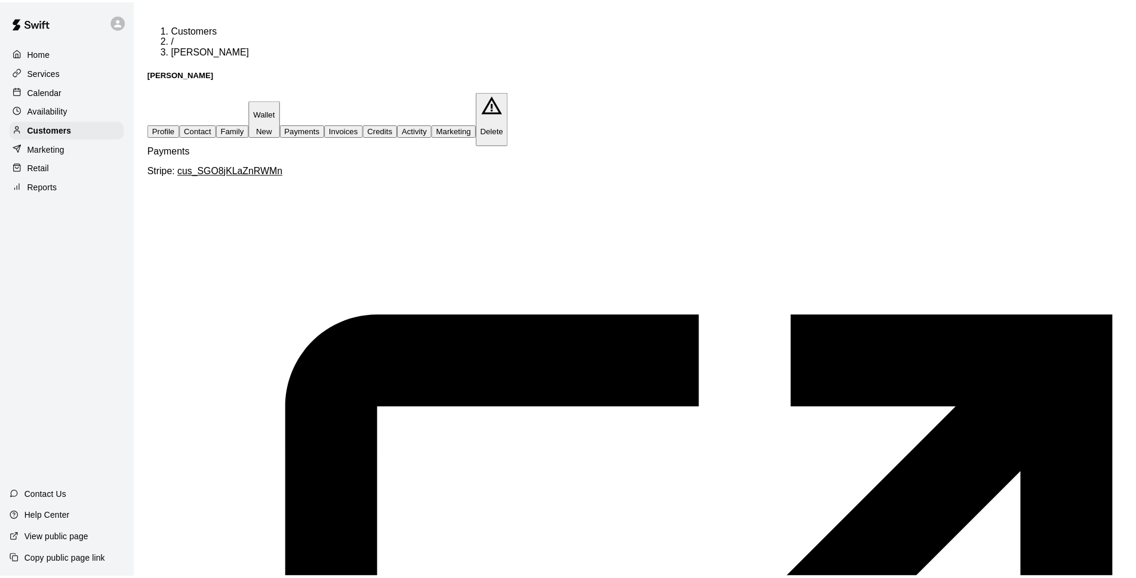
scroll to position [0, 0]
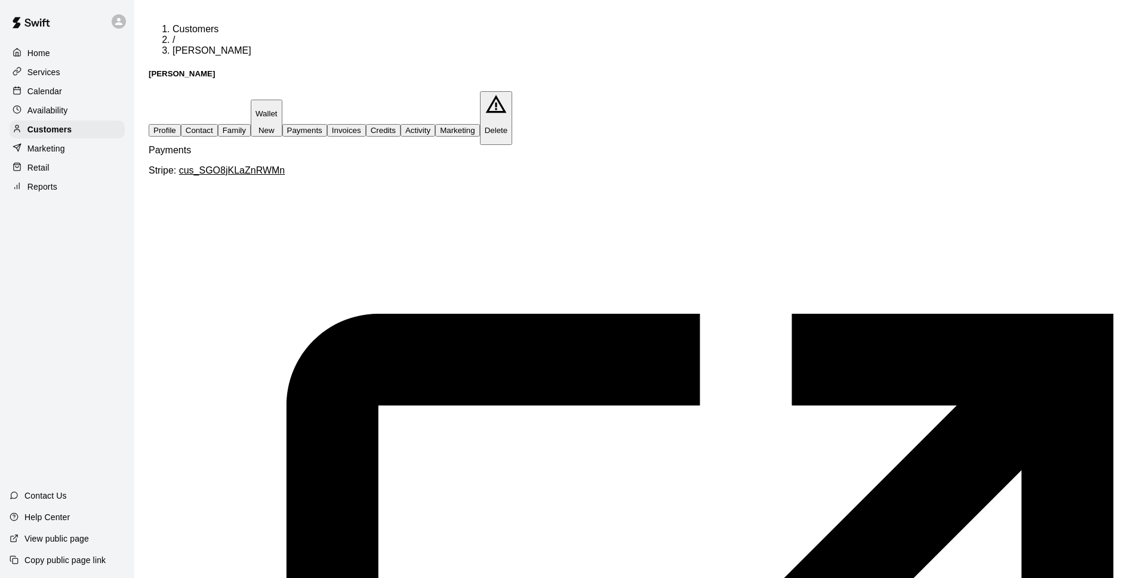
click at [42, 94] on p "Calendar" at bounding box center [44, 91] width 35 height 12
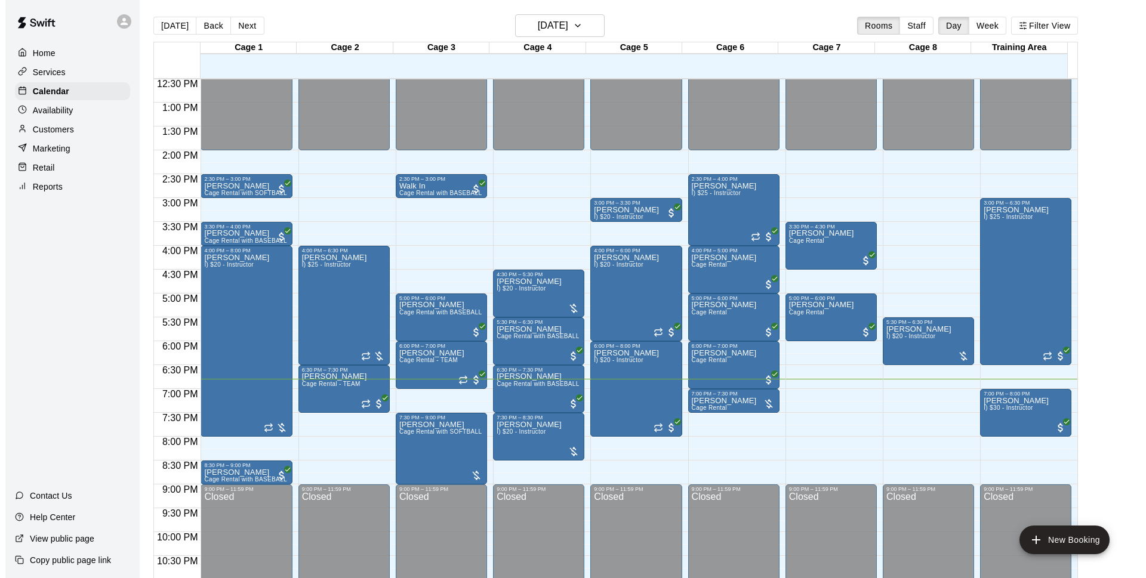
scroll to position [635, 0]
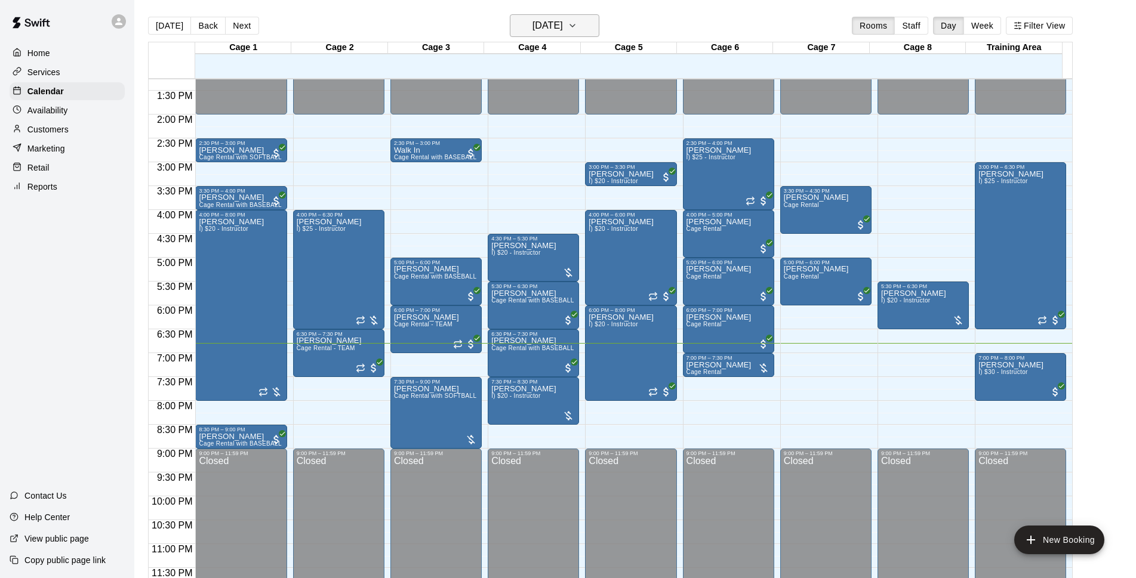
click at [563, 26] on h6 "[DATE]" at bounding box center [548, 25] width 30 height 17
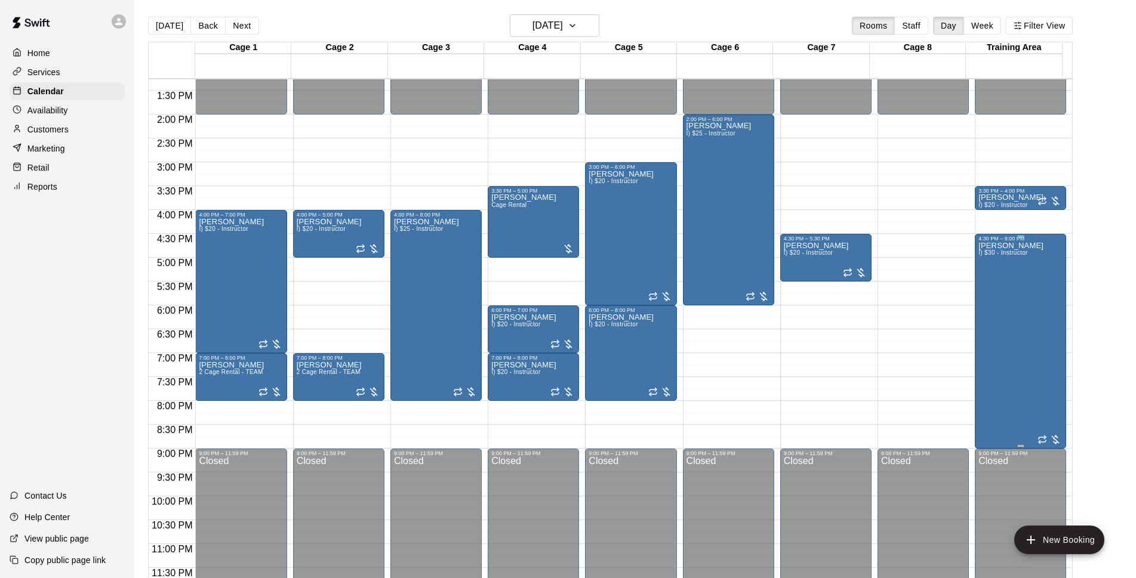
drag, startPoint x: 1028, startPoint y: 411, endPoint x: 1024, endPoint y: 394, distance: 17.8
drag, startPoint x: 1024, startPoint y: 394, endPoint x: 1011, endPoint y: 441, distance: 49.0
click at [1011, 441] on div "Mikey York I) $30 - Instructor" at bounding box center [1010, 531] width 65 height 578
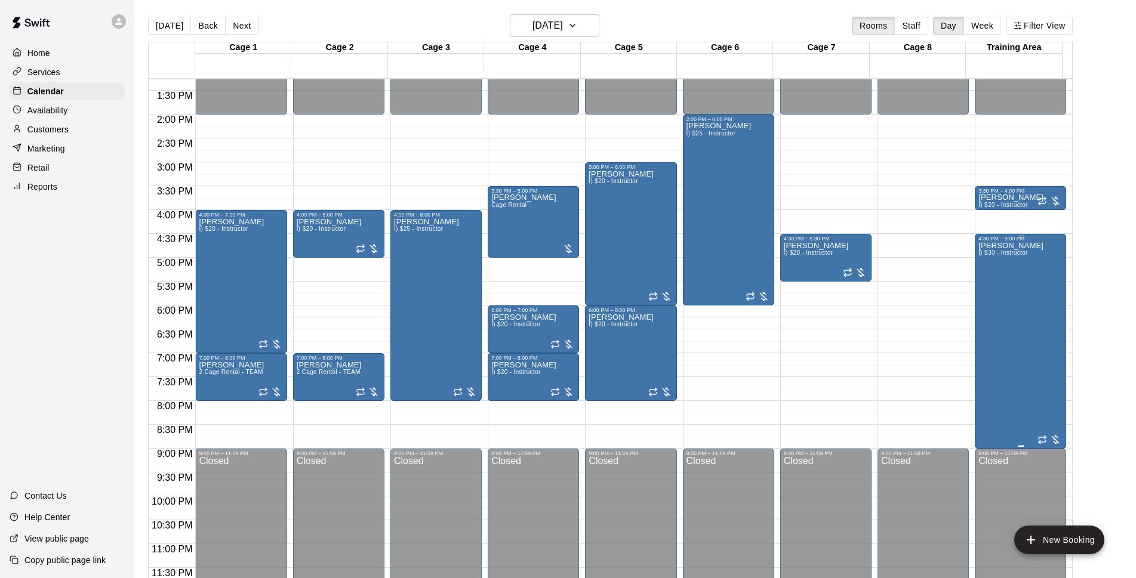
drag, startPoint x: 1020, startPoint y: 436, endPoint x: 1017, endPoint y: 404, distance: 32.4
click at [1017, 404] on div "4:30 PM – 9:00 PM Mikey York I) $30 - Instructor" at bounding box center [1020, 341] width 84 height 211
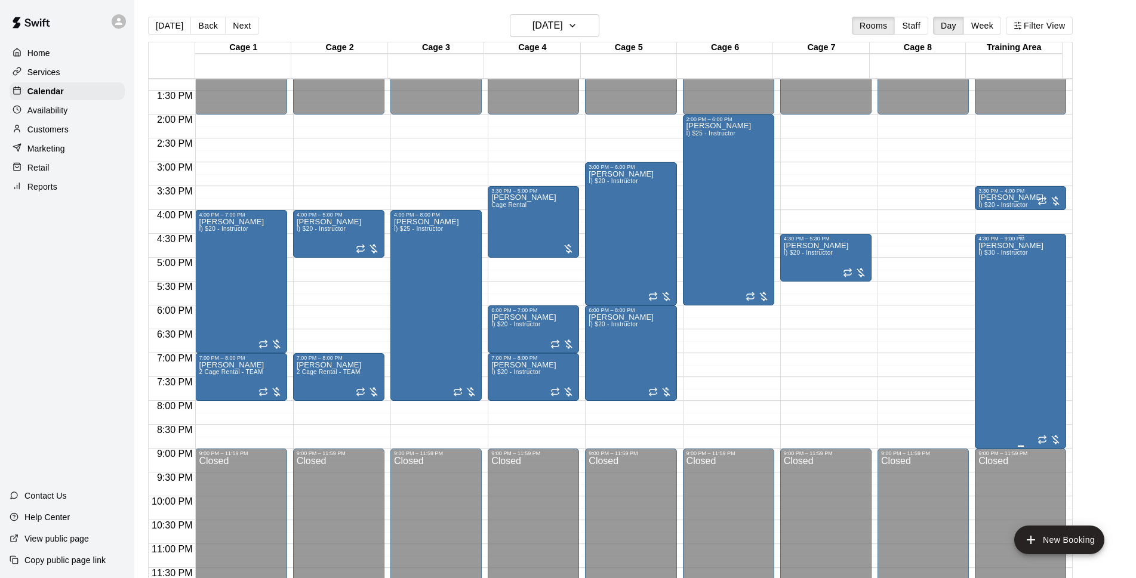
drag, startPoint x: 1019, startPoint y: 447, endPoint x: 1017, endPoint y: 380, distance: 66.9
click at [1017, 380] on div "4:30 PM – 9:00 PM Mikey York I) $30 - Instructor" at bounding box center [1020, 341] width 84 height 211
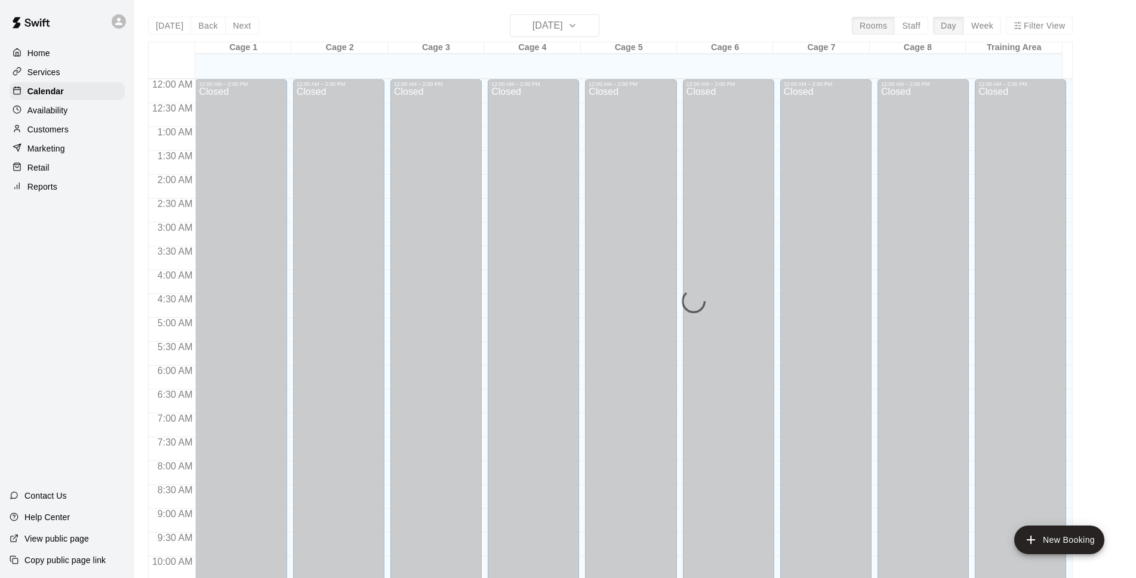
scroll to position [598, 0]
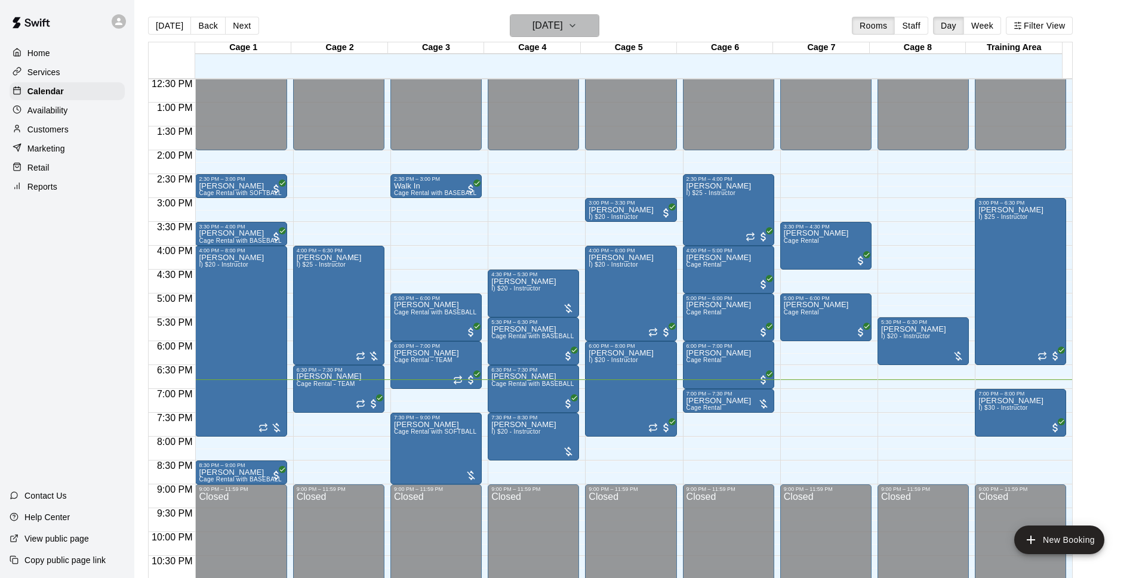
click at [533, 23] on h6 "[DATE]" at bounding box center [548, 25] width 30 height 17
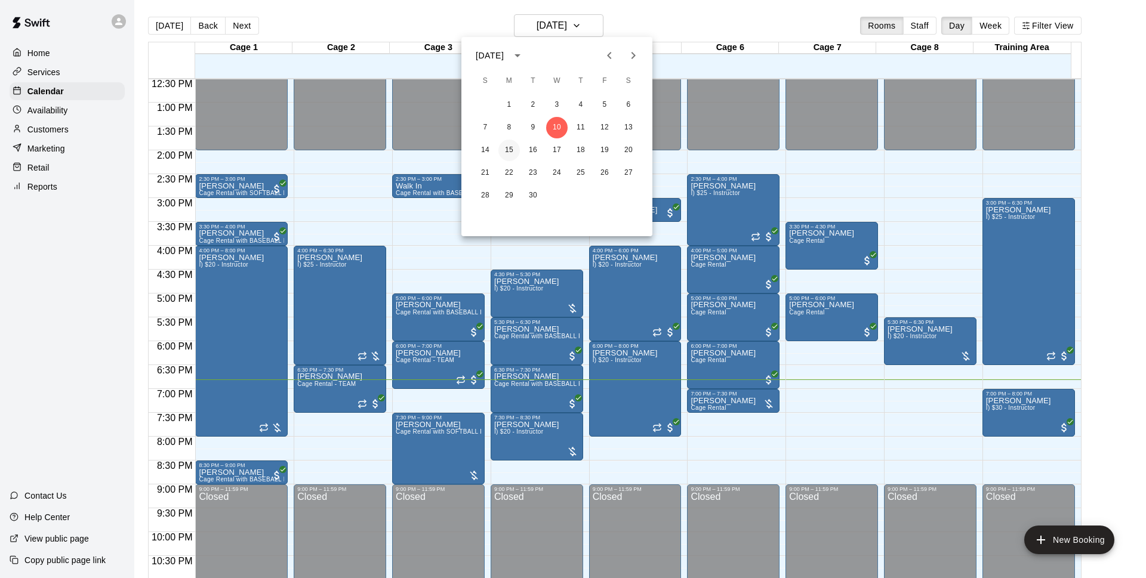
click at [516, 151] on button "15" at bounding box center [508, 150] width 21 height 21
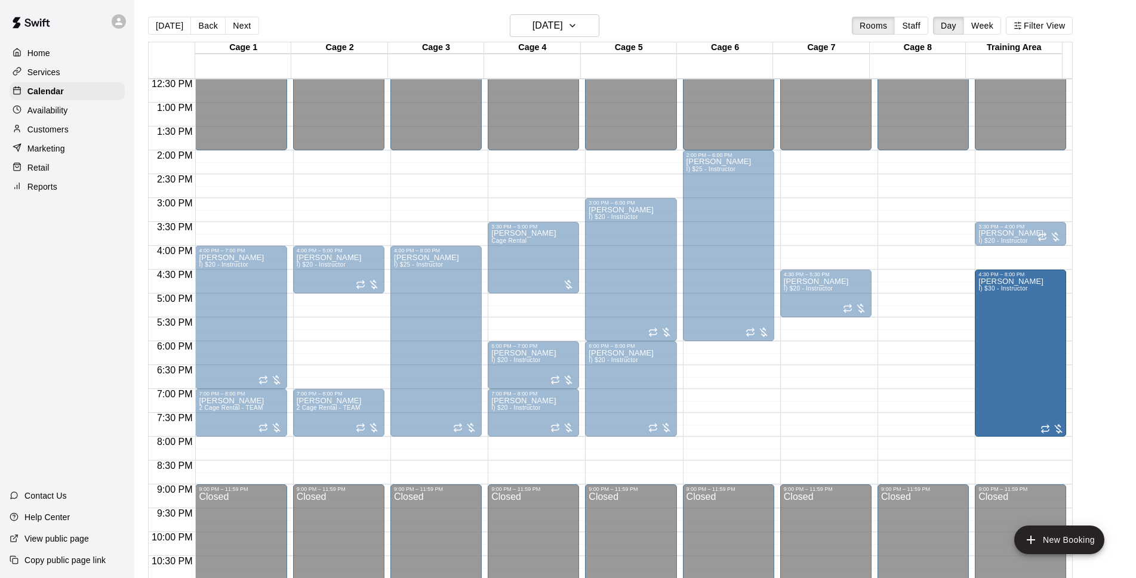
drag, startPoint x: 1018, startPoint y: 482, endPoint x: 1015, endPoint y: 442, distance: 40.7
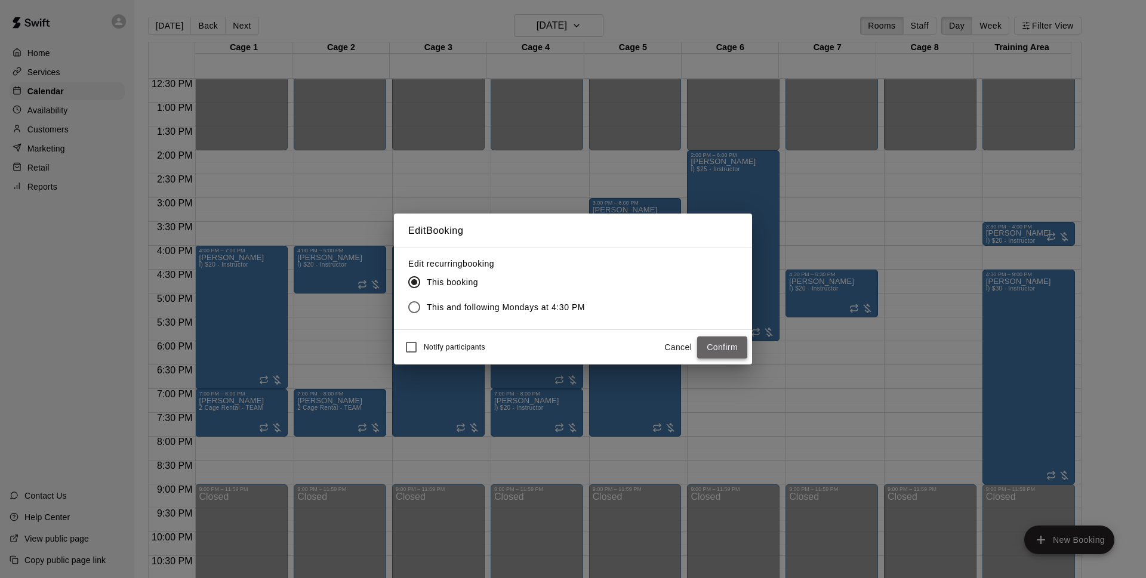
click at [724, 352] on button "Confirm" at bounding box center [722, 348] width 50 height 22
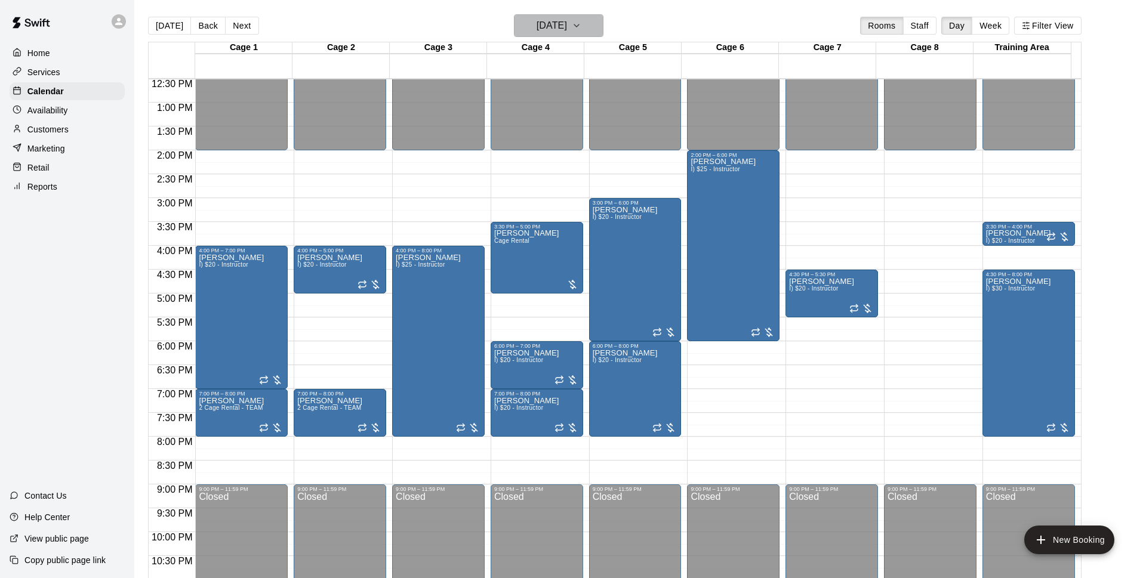
click at [562, 26] on h6 "[DATE]" at bounding box center [552, 25] width 30 height 17
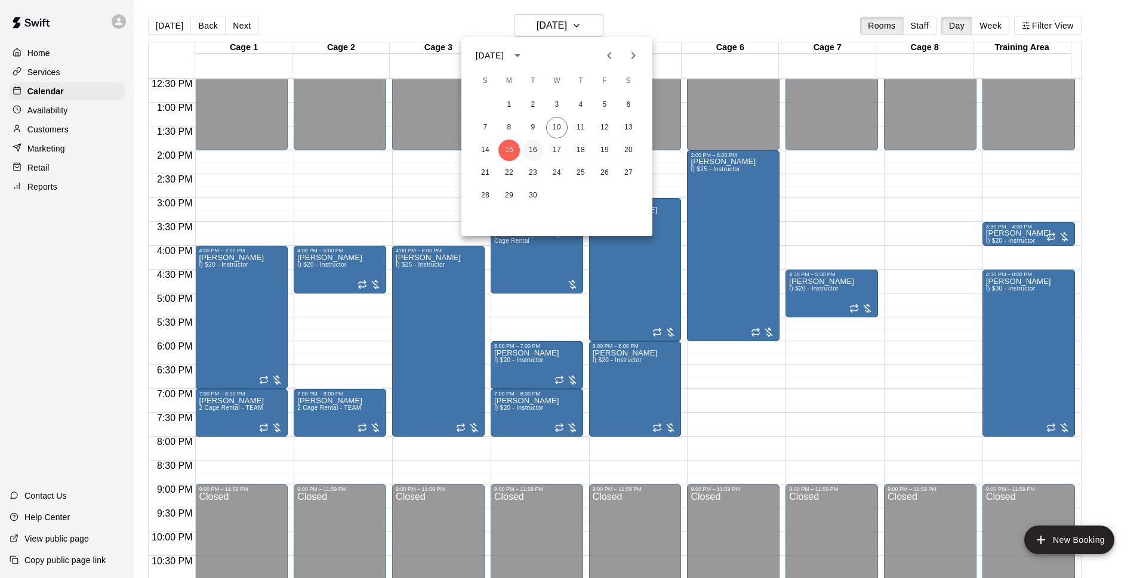
click at [534, 151] on button "16" at bounding box center [532, 150] width 21 height 21
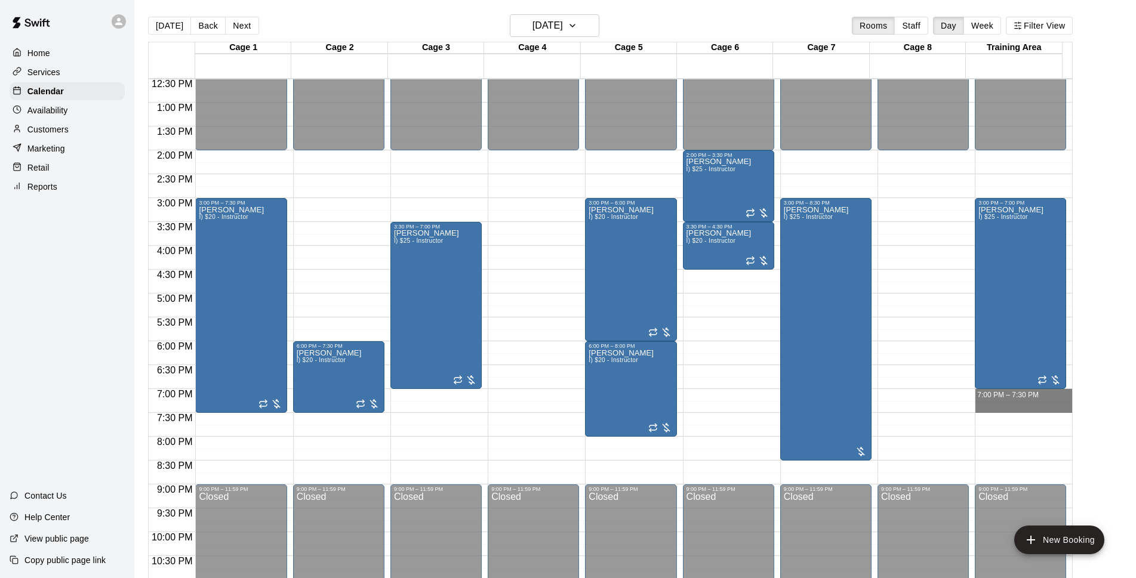
drag, startPoint x: 1002, startPoint y: 393, endPoint x: 996, endPoint y: 413, distance: 20.2
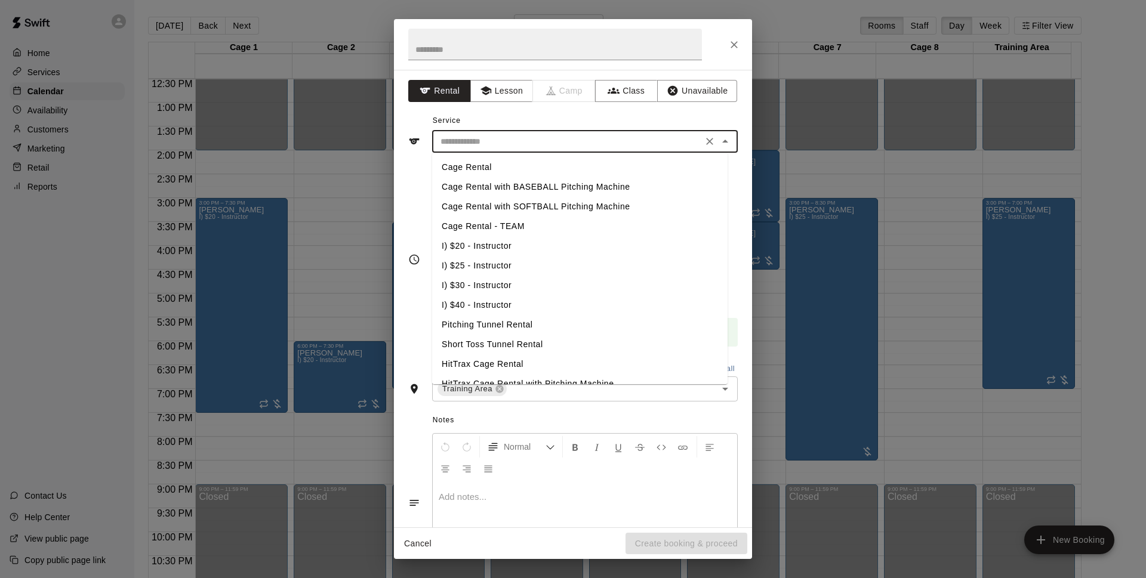
click at [495, 148] on input "text" at bounding box center [567, 141] width 263 height 15
click at [497, 279] on li "I) $30 - Instructor" at bounding box center [580, 286] width 296 height 20
type input "**********"
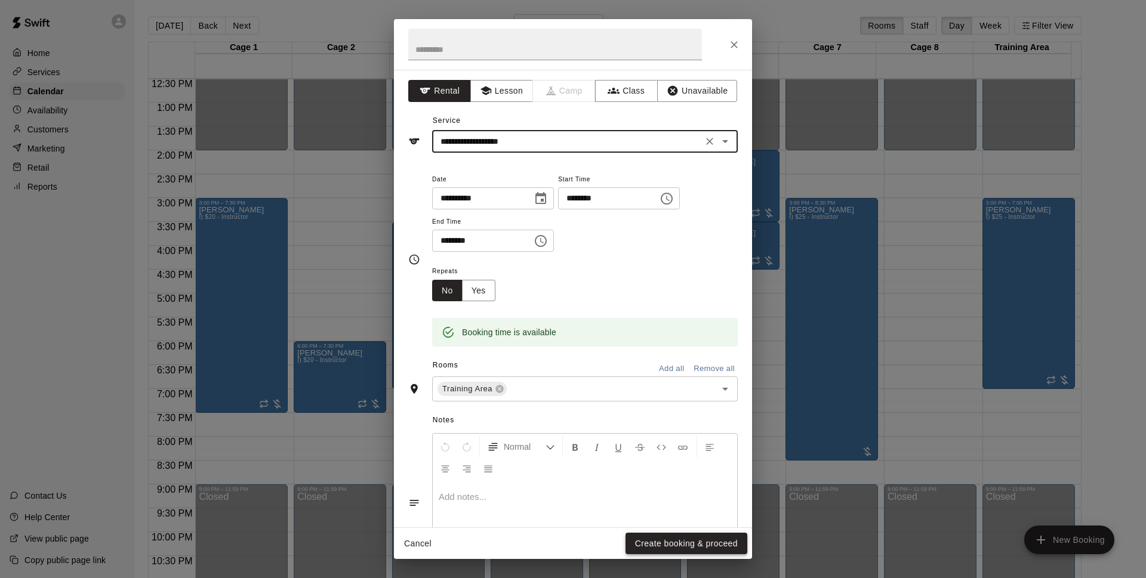
click at [697, 539] on button "Create booking & proceed" at bounding box center [687, 544] width 122 height 22
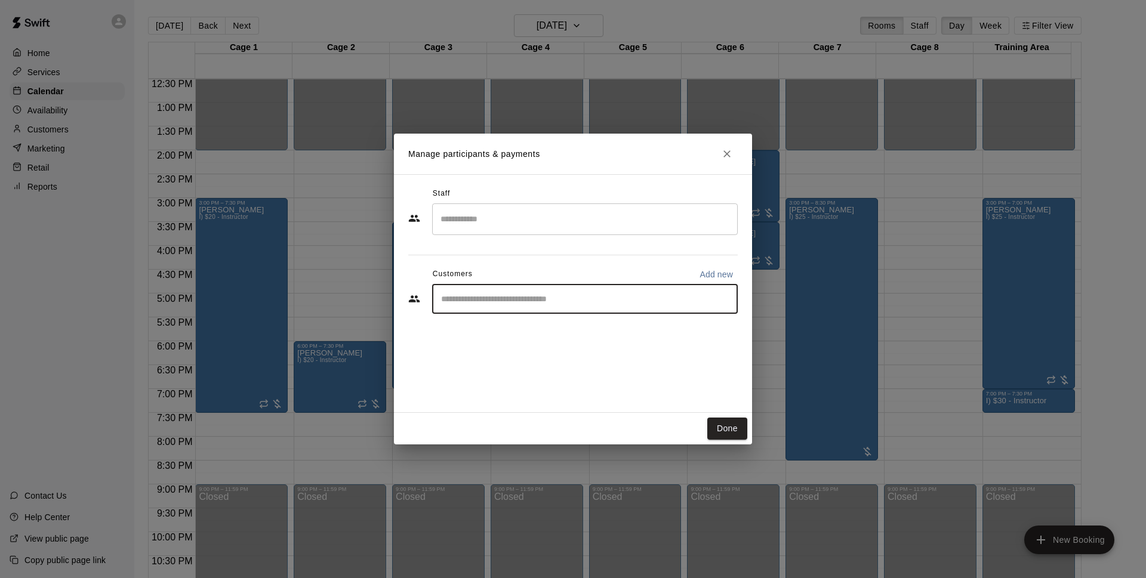
click at [567, 298] on input "Start typing to search customers..." at bounding box center [585, 299] width 295 height 12
type input "*****"
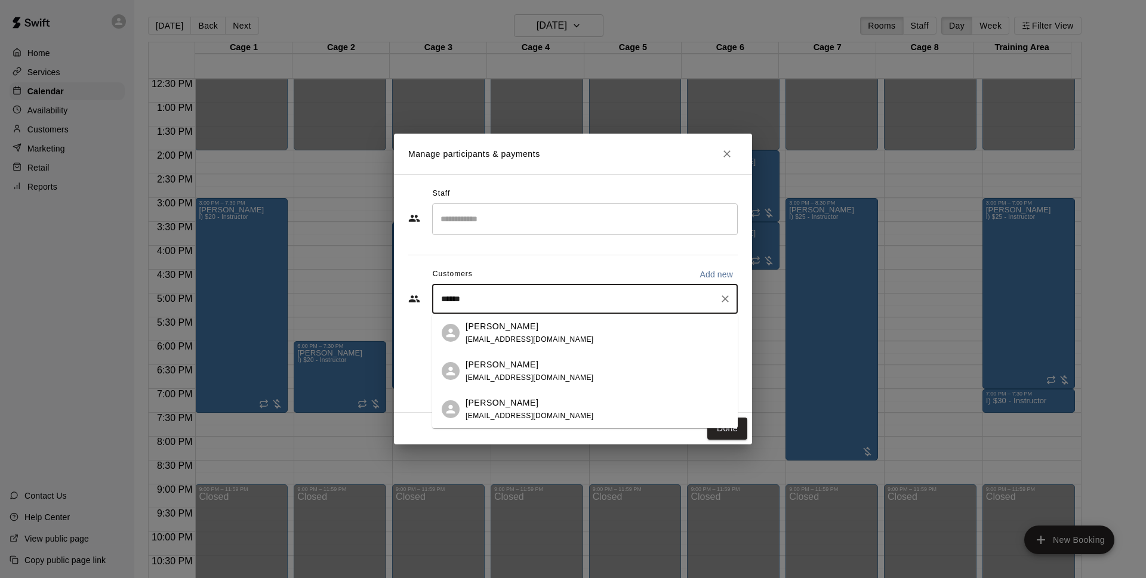
click at [549, 327] on div "[PERSON_NAME]" at bounding box center [530, 327] width 128 height 13
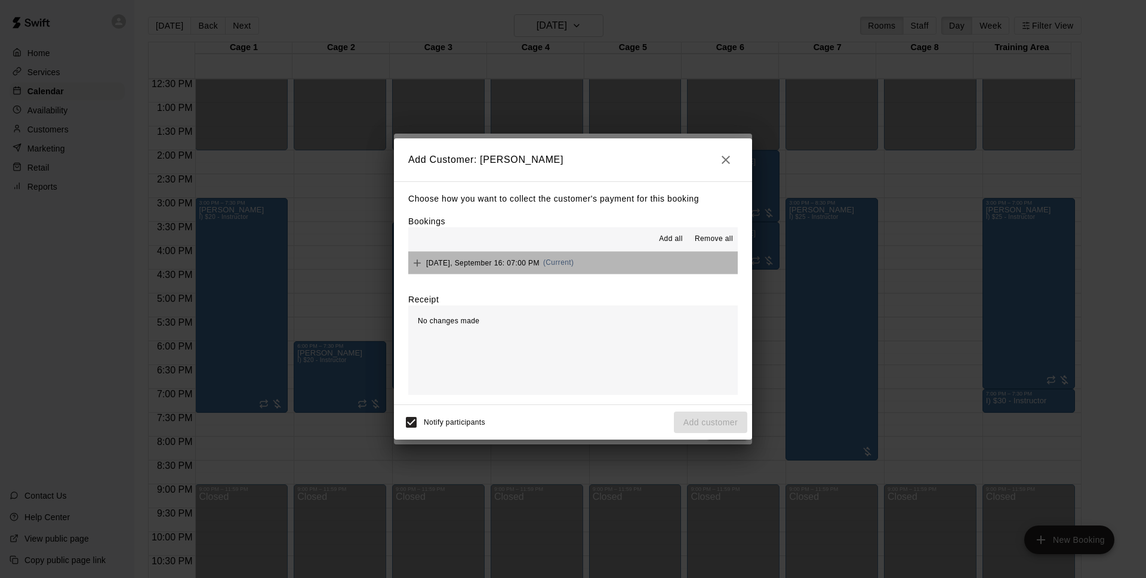
click at [618, 258] on button "Tuesday, September 16: 07:00 PM (Current)" at bounding box center [573, 263] width 330 height 22
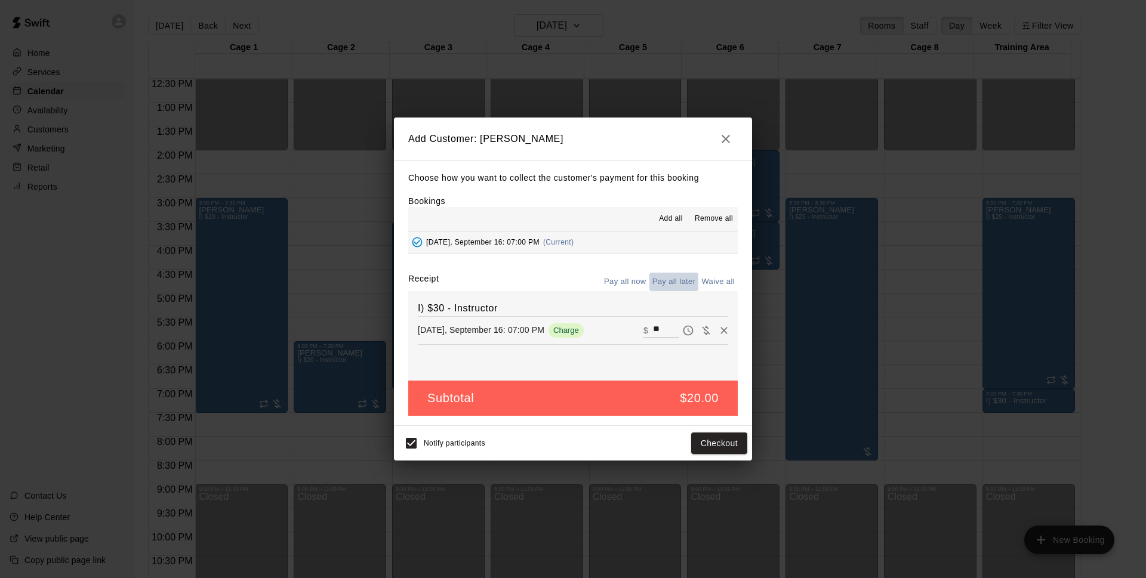
click at [653, 288] on button "Pay all later" at bounding box center [675, 282] width 50 height 19
click at [725, 449] on button "Add customer" at bounding box center [710, 444] width 73 height 22
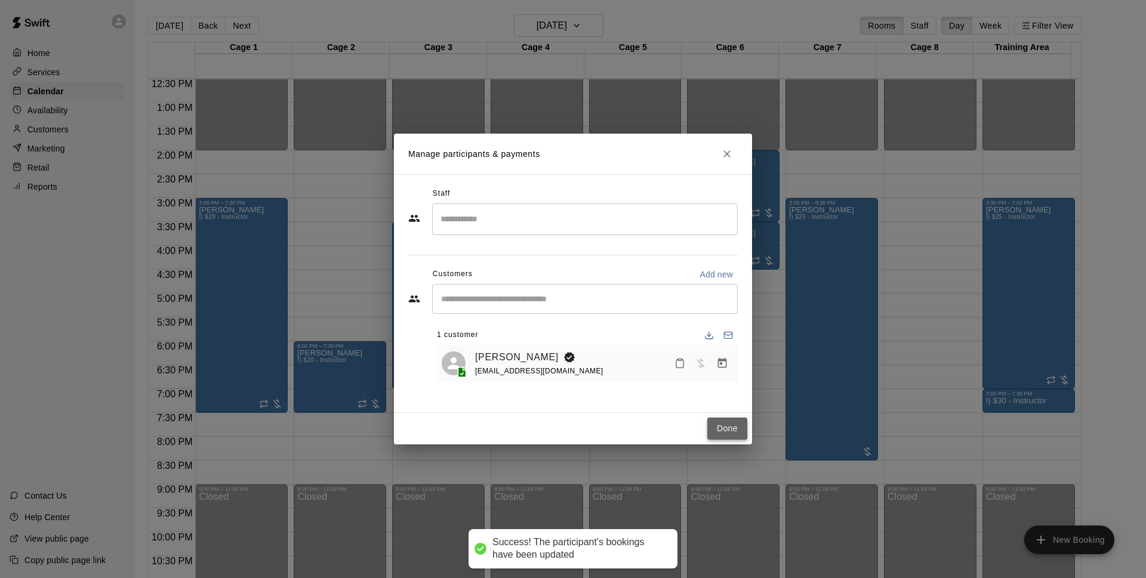
click at [712, 422] on button "Done" at bounding box center [727, 429] width 40 height 22
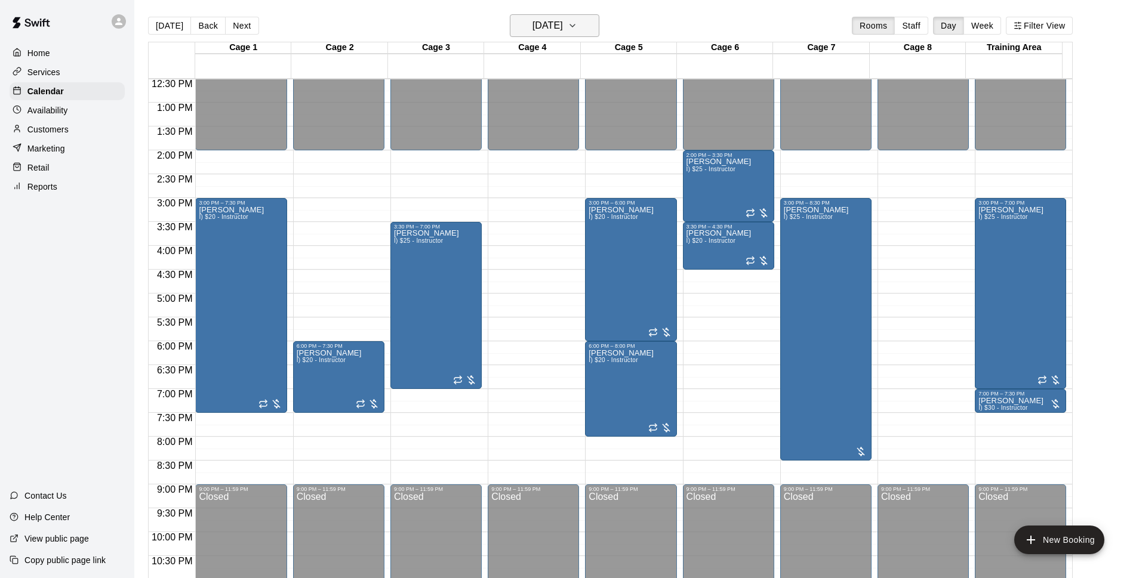
click at [585, 24] on button "Tuesday Sep 16" at bounding box center [555, 25] width 90 height 23
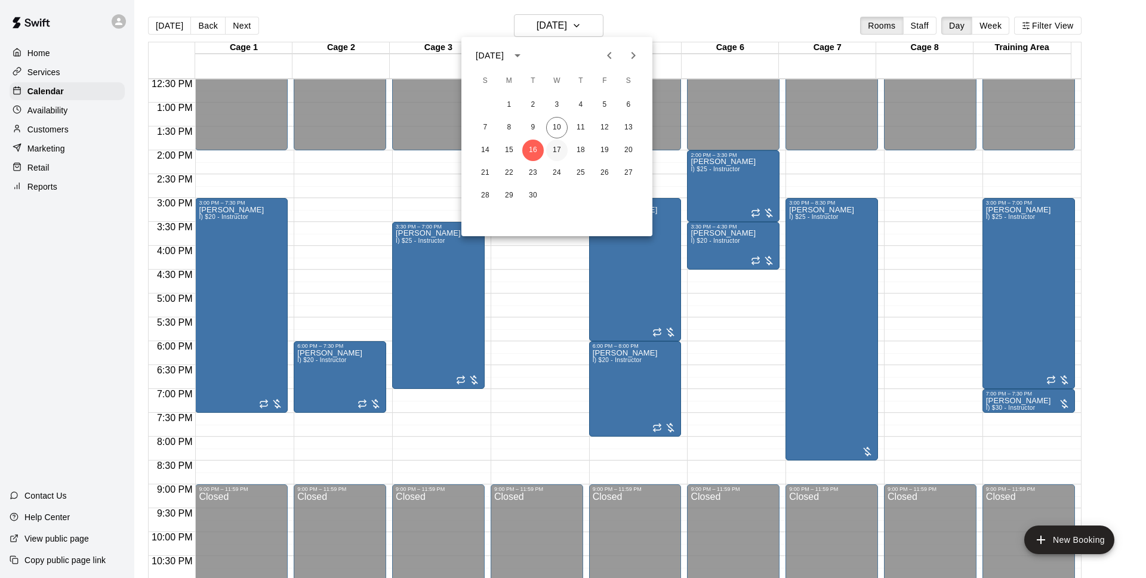
click at [550, 152] on button "17" at bounding box center [556, 150] width 21 height 21
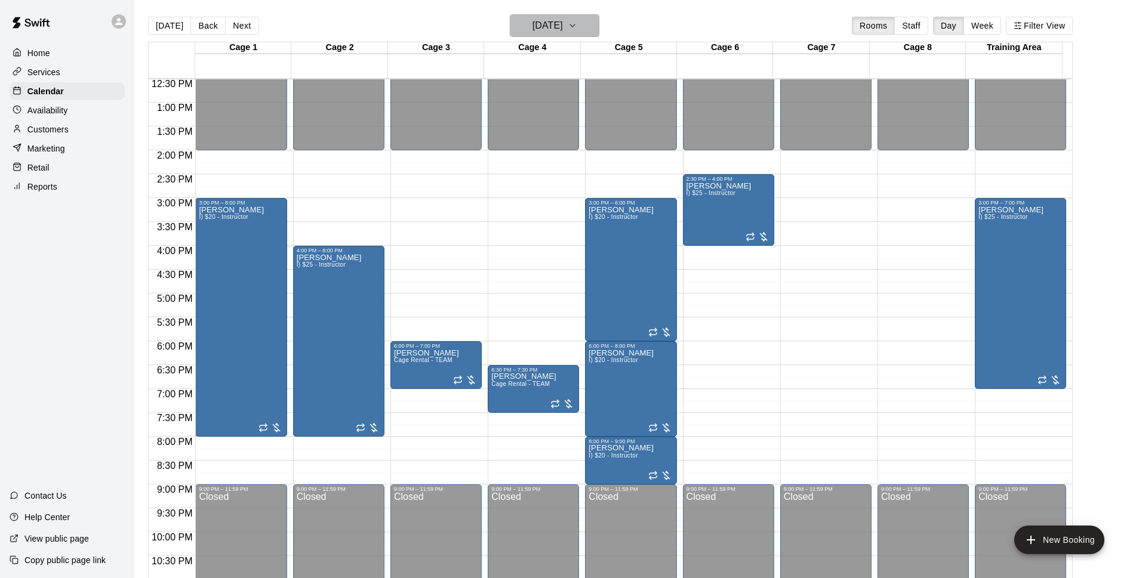
click at [544, 27] on h6 "Wednesday Sep 17" at bounding box center [548, 25] width 30 height 17
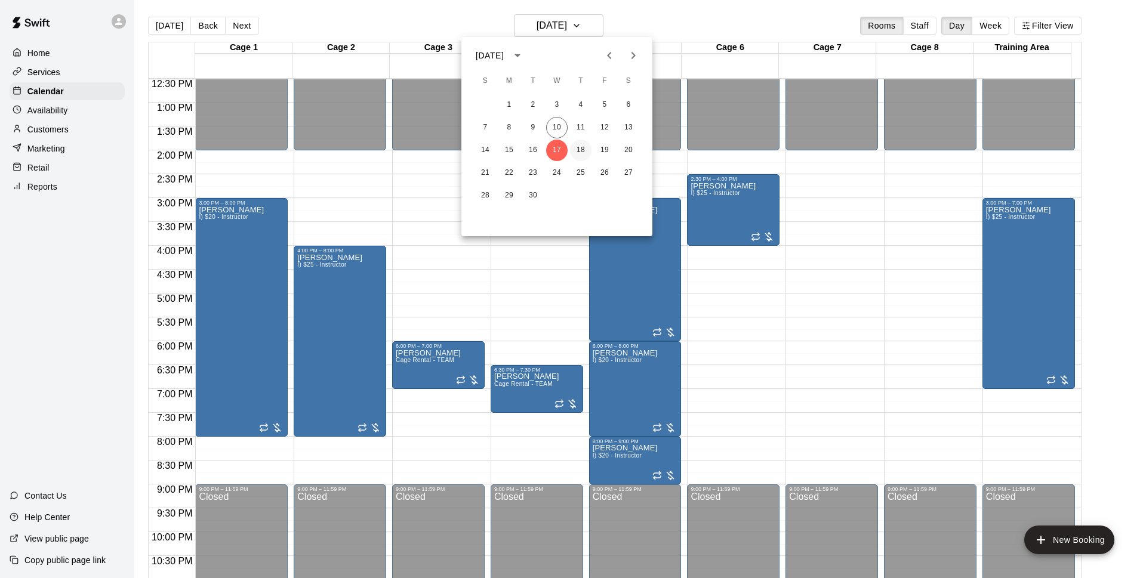
click at [588, 153] on button "18" at bounding box center [580, 150] width 21 height 21
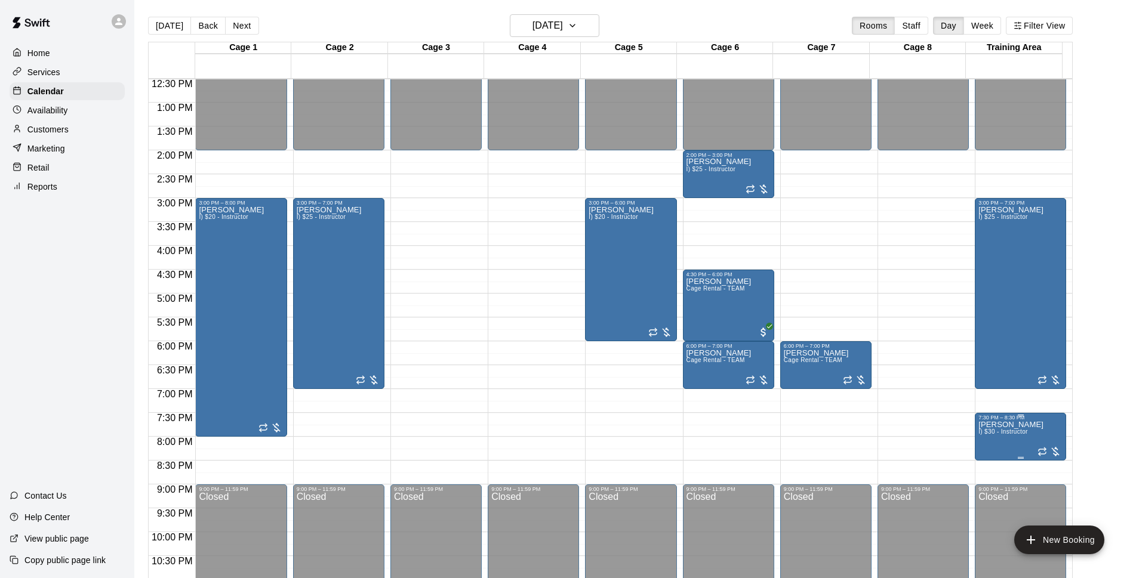
click at [1018, 458] on div at bounding box center [1021, 458] width 6 height 2
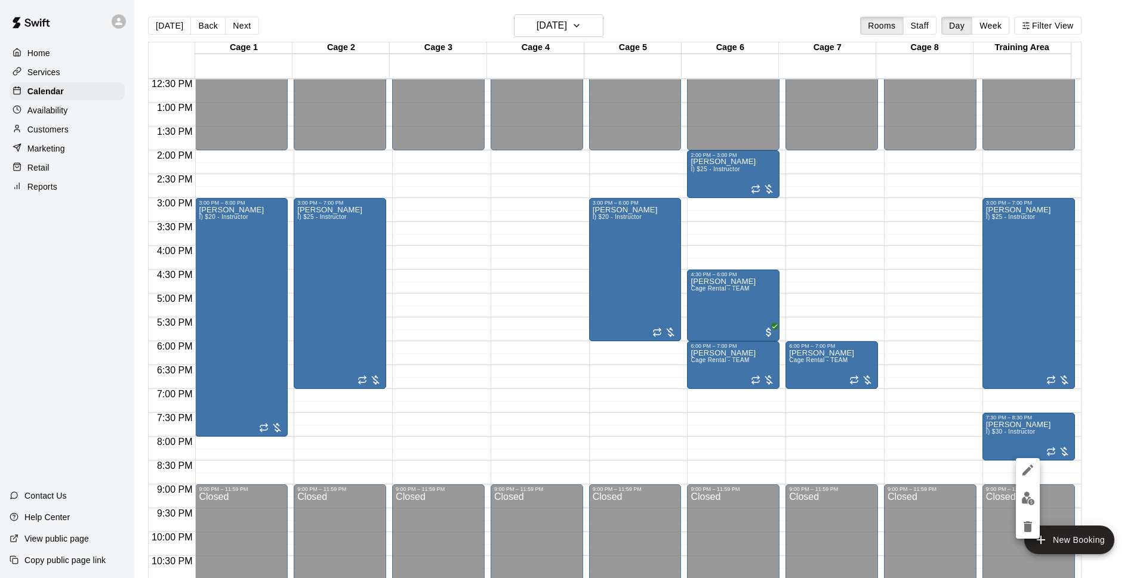
click at [1024, 436] on div at bounding box center [573, 289] width 1146 height 578
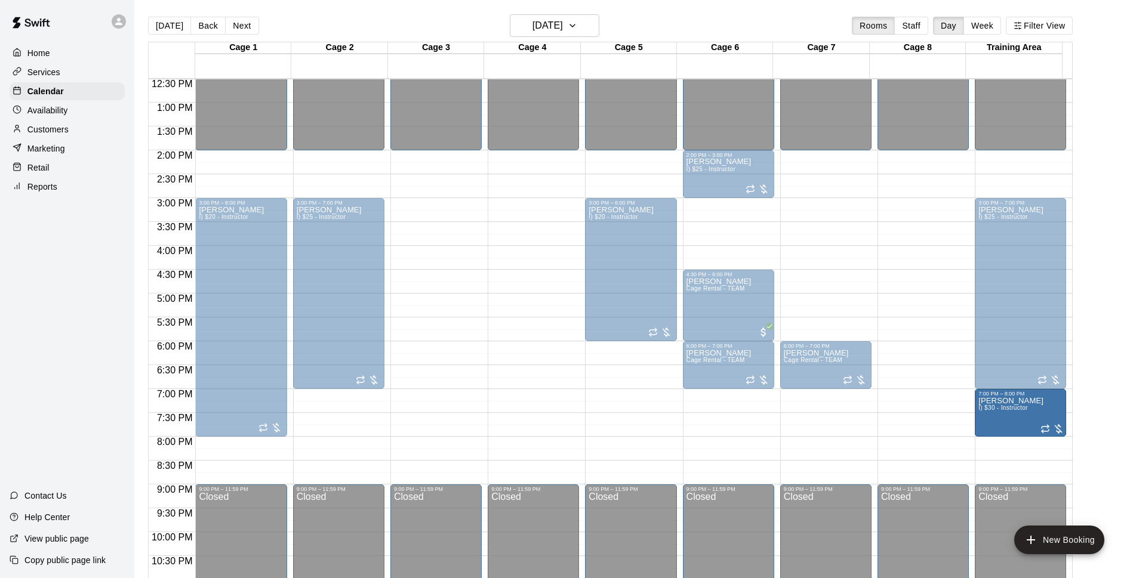
drag, startPoint x: 1011, startPoint y: 436, endPoint x: 1011, endPoint y: 416, distance: 20.9
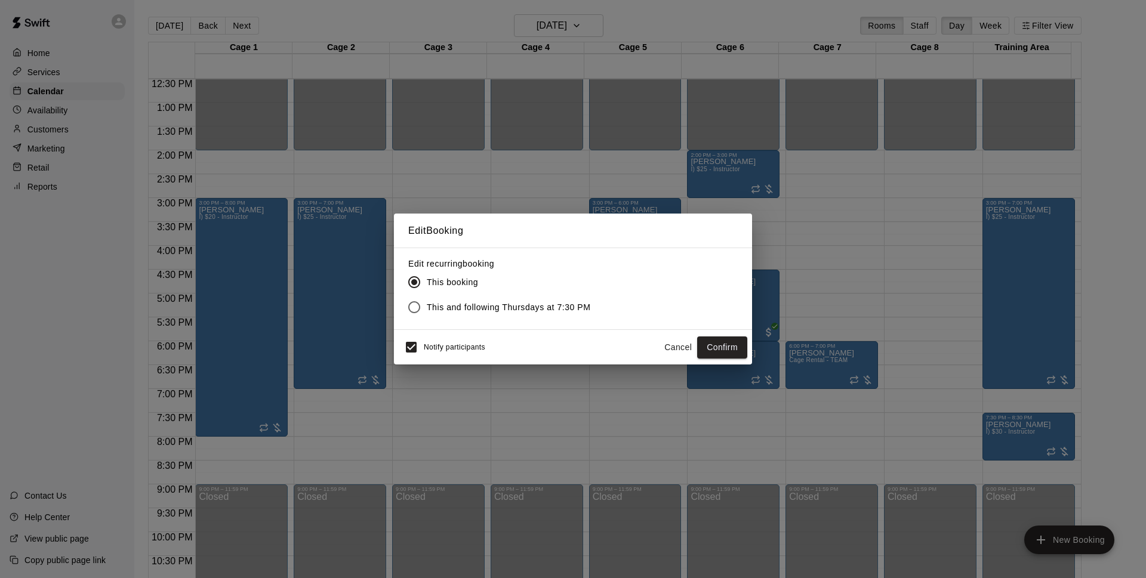
click at [398, 349] on div "Notify participants Cancel Confirm" at bounding box center [573, 347] width 358 height 35
click at [733, 346] on button "Confirm" at bounding box center [722, 348] width 50 height 22
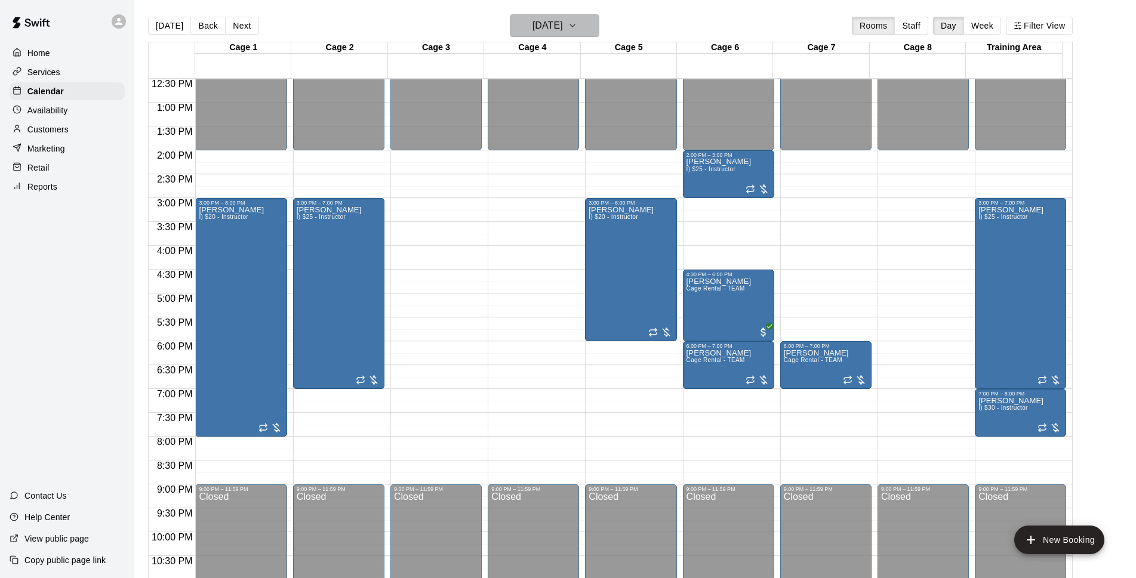
click at [533, 23] on h6 "Thursday Sep 18" at bounding box center [548, 25] width 30 height 17
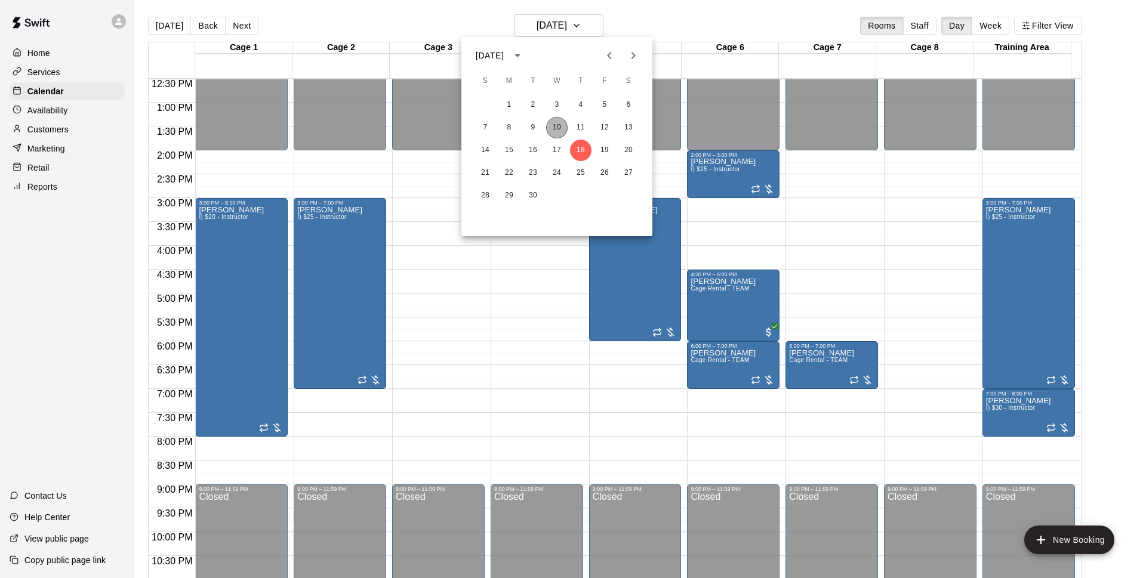
click at [558, 129] on button "10" at bounding box center [556, 127] width 21 height 21
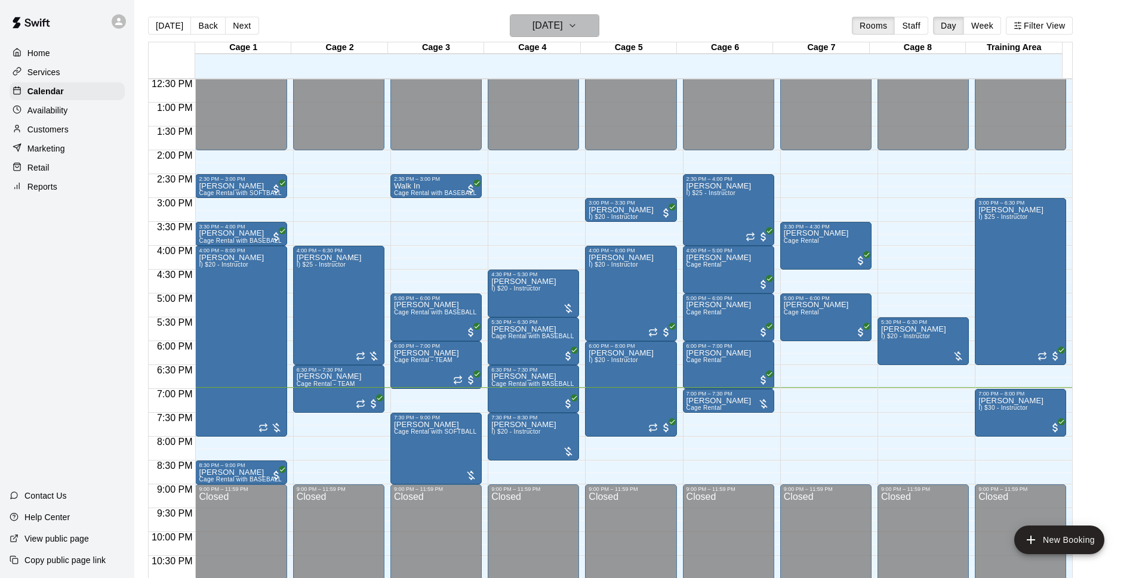
click at [563, 27] on h6 "[DATE]" at bounding box center [548, 25] width 30 height 17
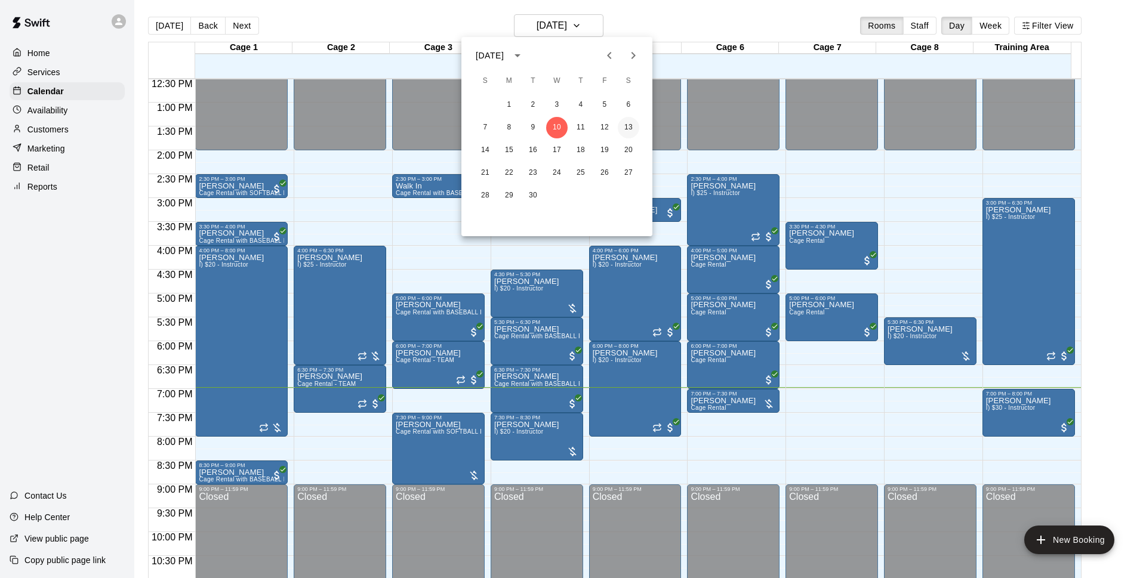
click at [629, 126] on button "13" at bounding box center [628, 127] width 21 height 21
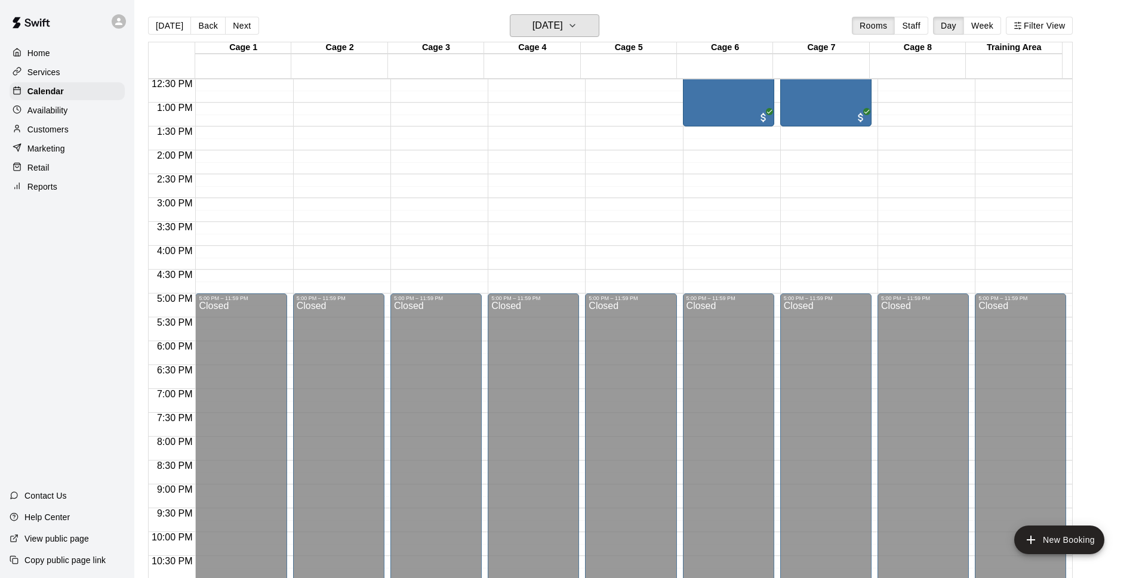
scroll to position [444, 0]
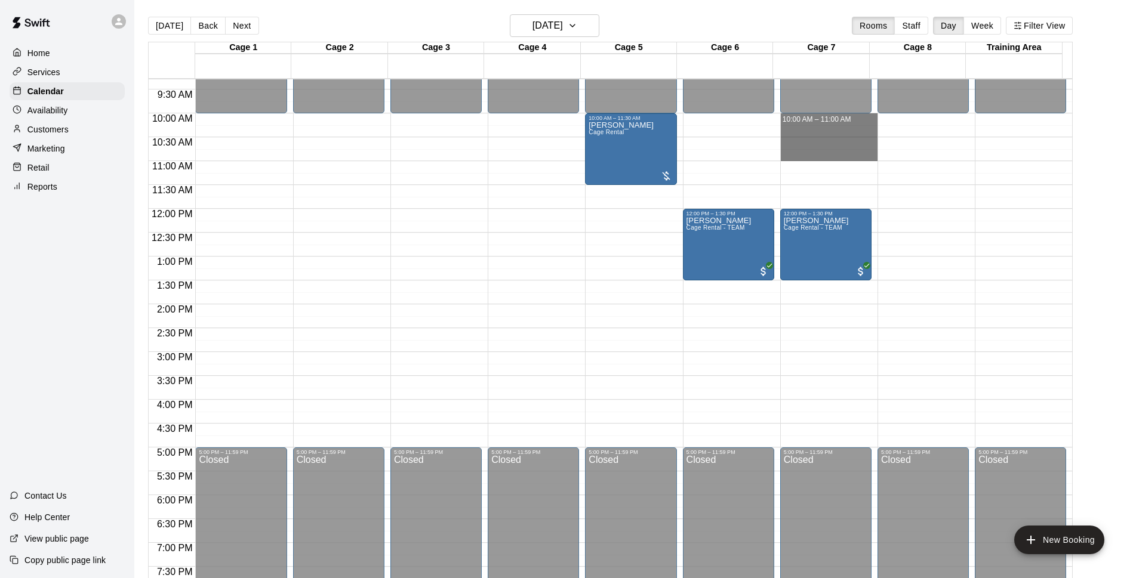
drag, startPoint x: 811, startPoint y: 117, endPoint x: 804, endPoint y: 152, distance: 35.9
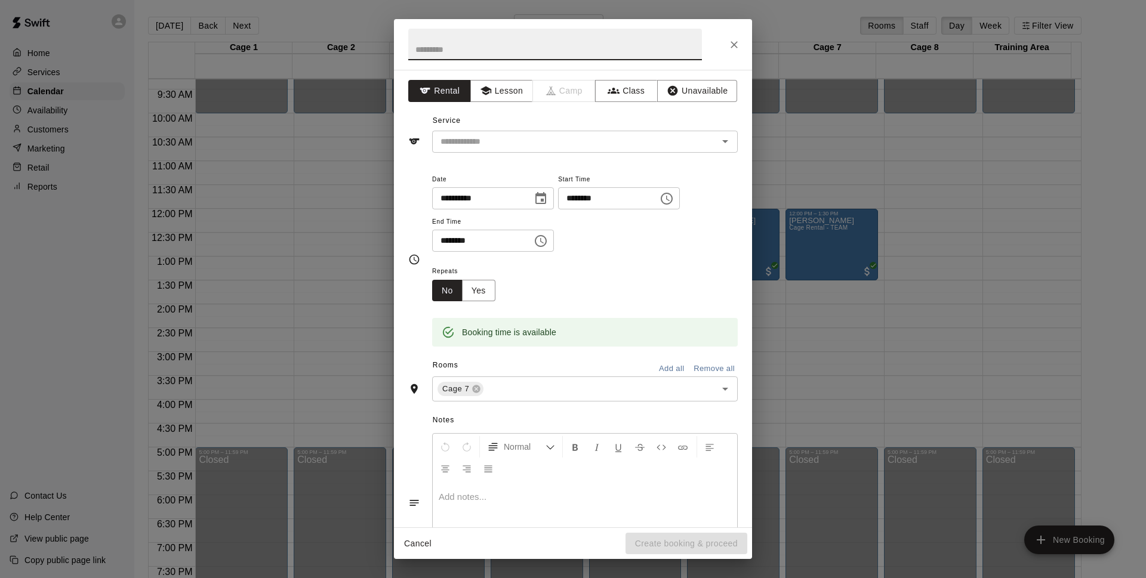
click at [613, 125] on div "Service ​" at bounding box center [573, 132] width 330 height 41
drag, startPoint x: 622, startPoint y: 149, endPoint x: 623, endPoint y: 163, distance: 14.4
click at [622, 150] on div "​" at bounding box center [585, 142] width 306 height 22
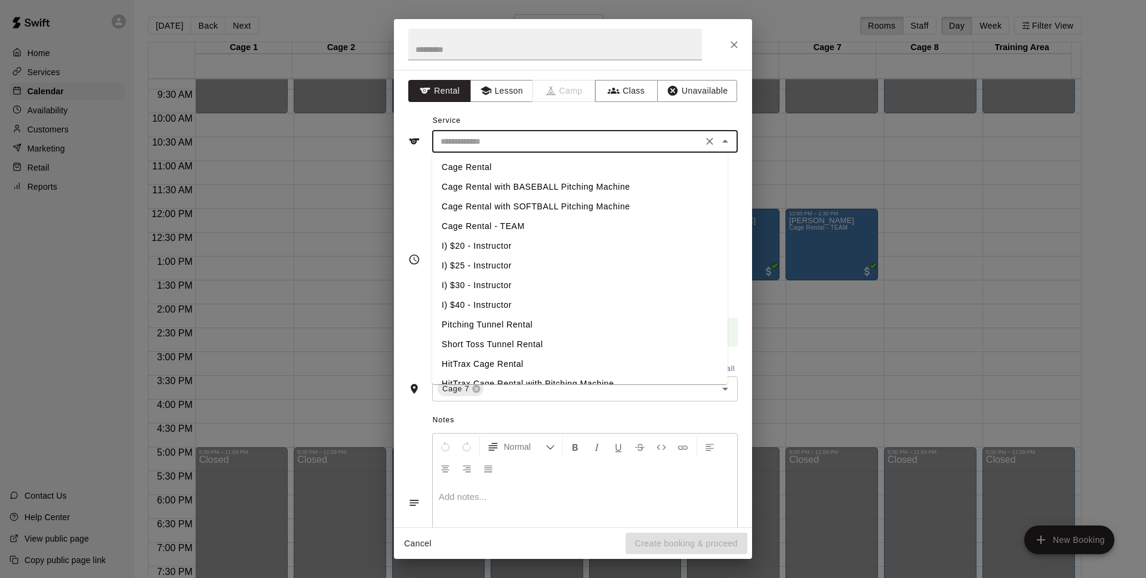
click at [526, 140] on input "text" at bounding box center [567, 141] width 263 height 15
click at [493, 230] on li "Cage Rental - TEAM" at bounding box center [580, 227] width 296 height 20
type input "**********"
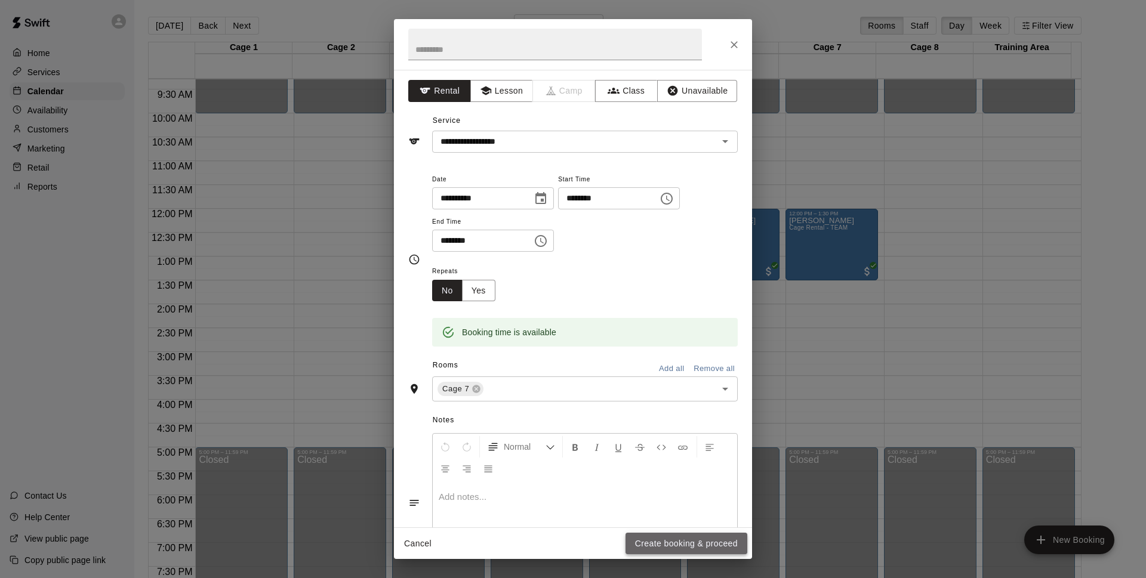
click at [712, 545] on button "Create booking & proceed" at bounding box center [687, 544] width 122 height 22
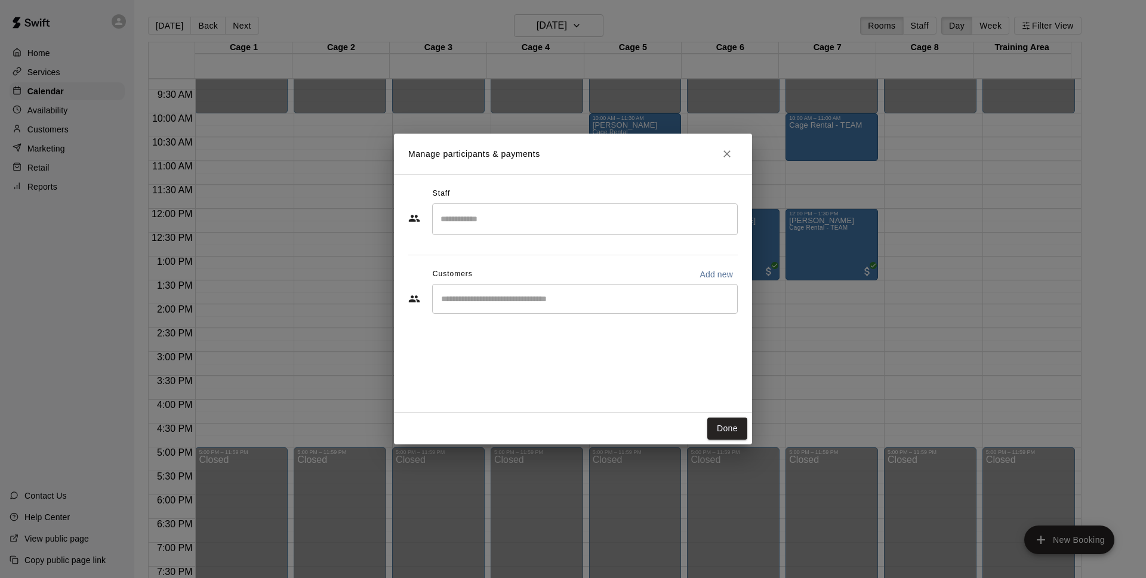
drag, startPoint x: 536, startPoint y: 316, endPoint x: 516, endPoint y: 310, distance: 20.0
click at [516, 310] on div "​" at bounding box center [585, 299] width 306 height 30
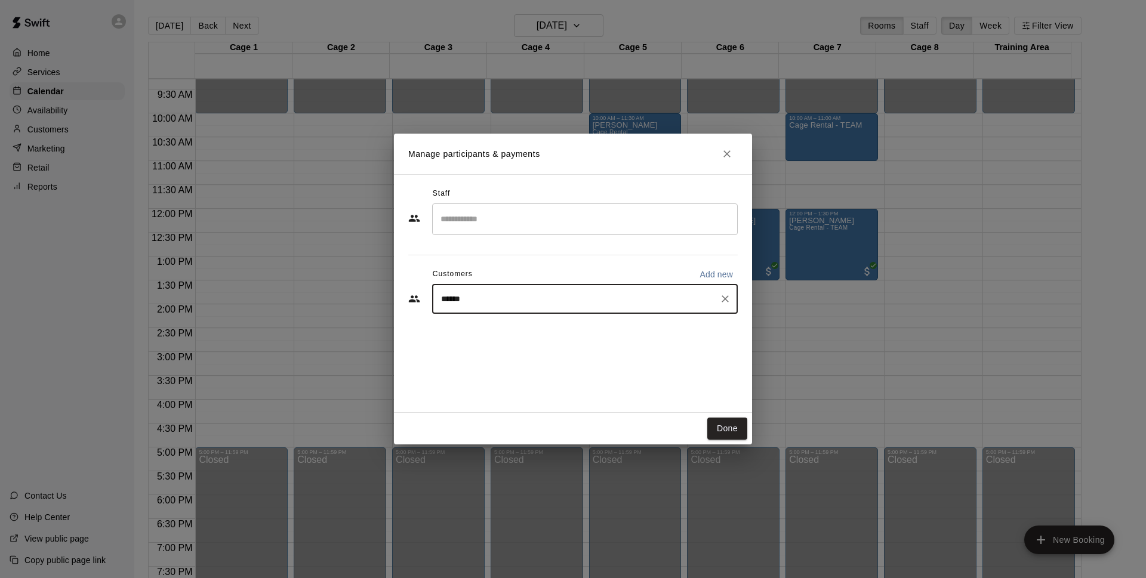
type input "*******"
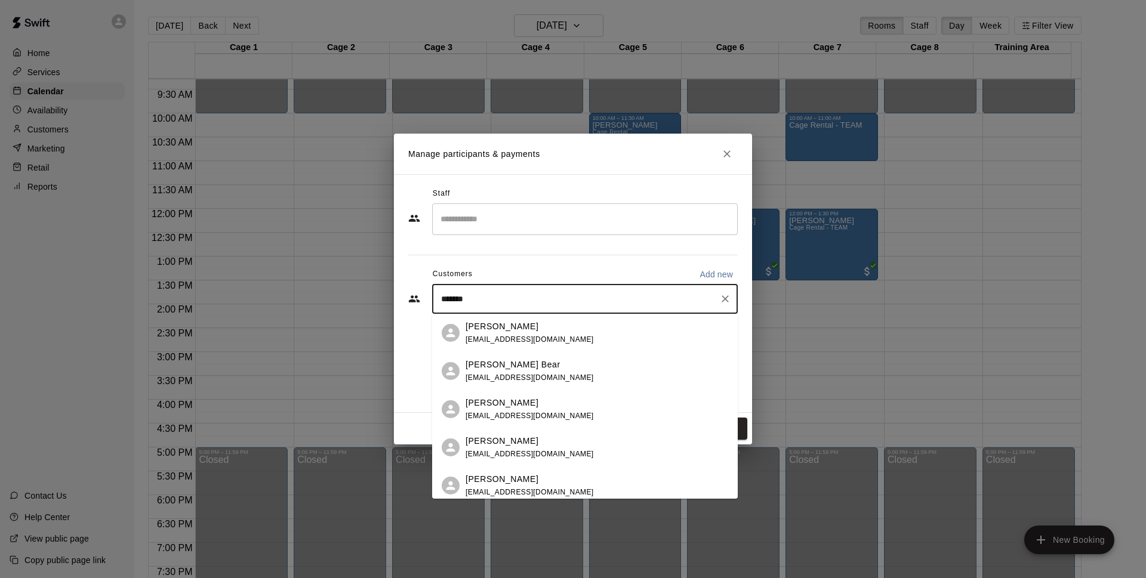
click at [552, 333] on div "Grayson Weber gweb25@gmail.com" at bounding box center [597, 334] width 263 height 26
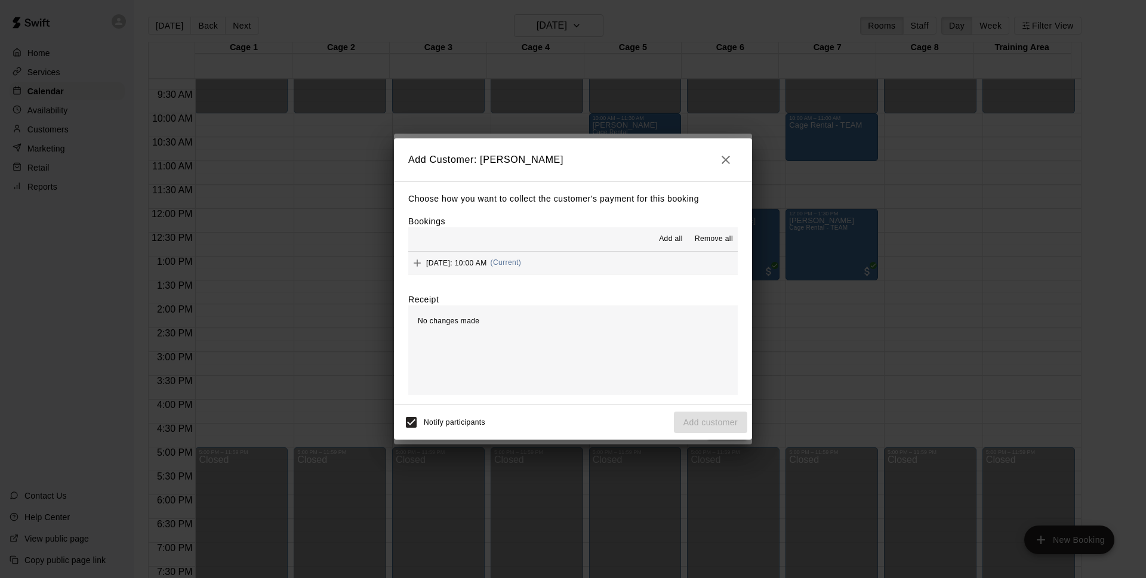
click at [522, 260] on span "(Current)" at bounding box center [506, 262] width 31 height 8
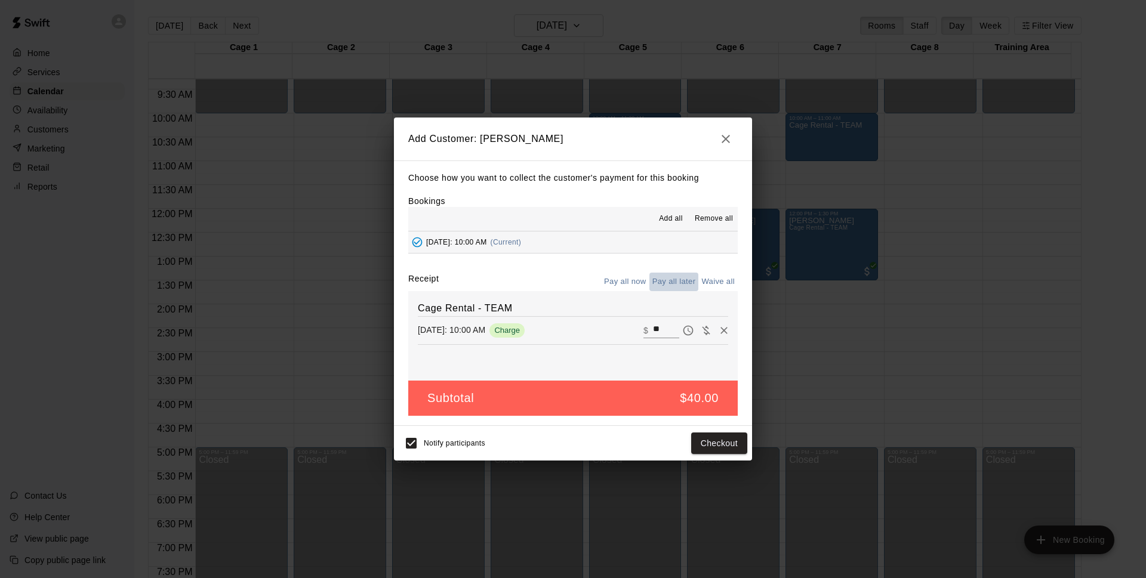
click at [670, 281] on button "Pay all later" at bounding box center [675, 282] width 50 height 19
drag, startPoint x: 722, startPoint y: 439, endPoint x: 730, endPoint y: 435, distance: 9.3
click at [721, 439] on button "Add customer" at bounding box center [710, 444] width 73 height 22
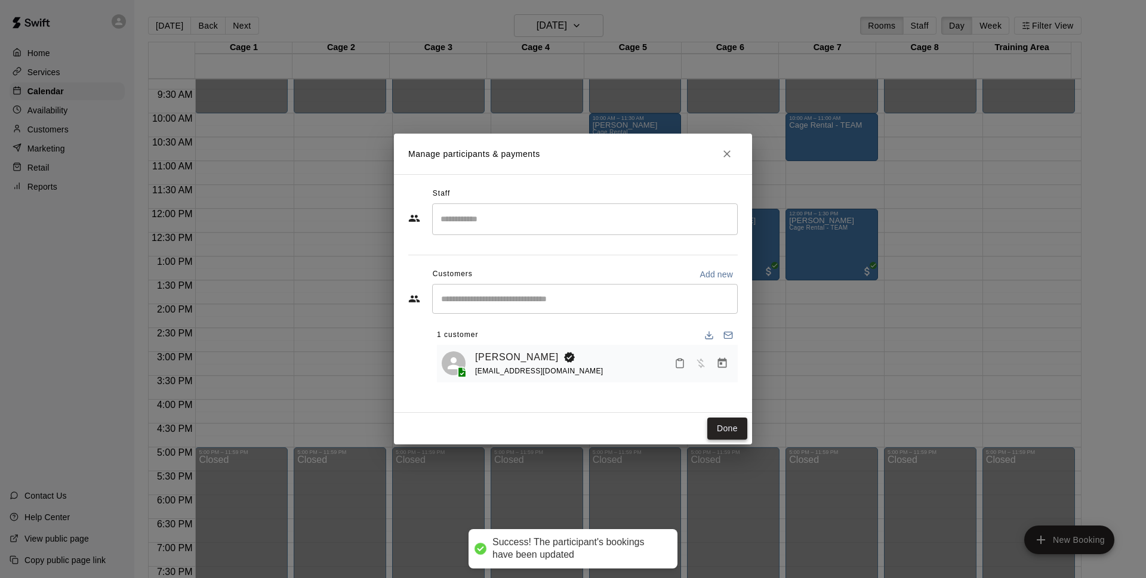
click at [733, 427] on button "Done" at bounding box center [727, 429] width 40 height 22
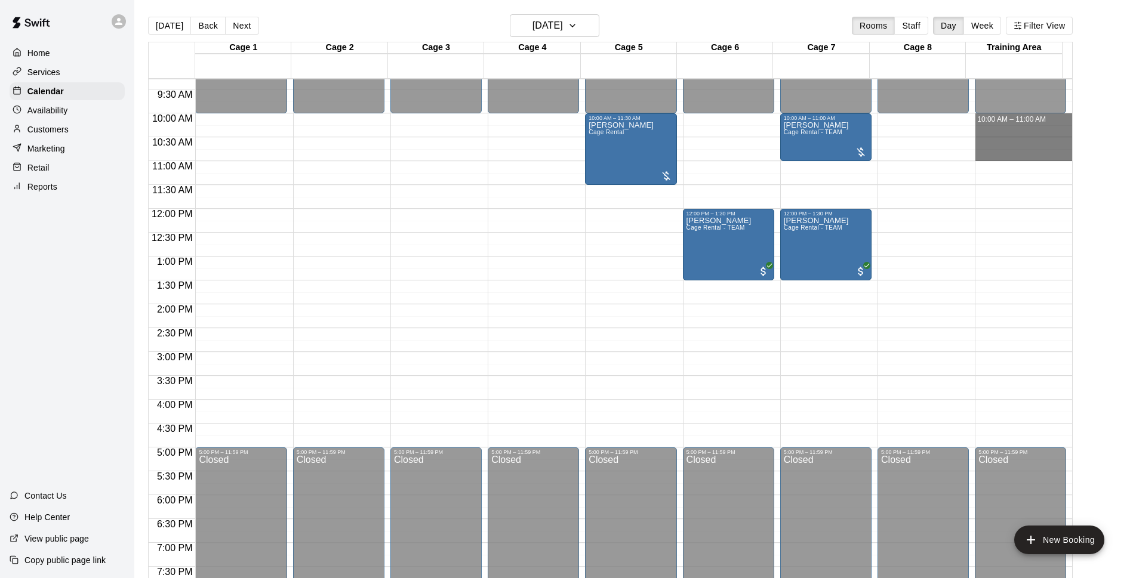
drag, startPoint x: 1005, startPoint y: 117, endPoint x: 999, endPoint y: 152, distance: 35.8
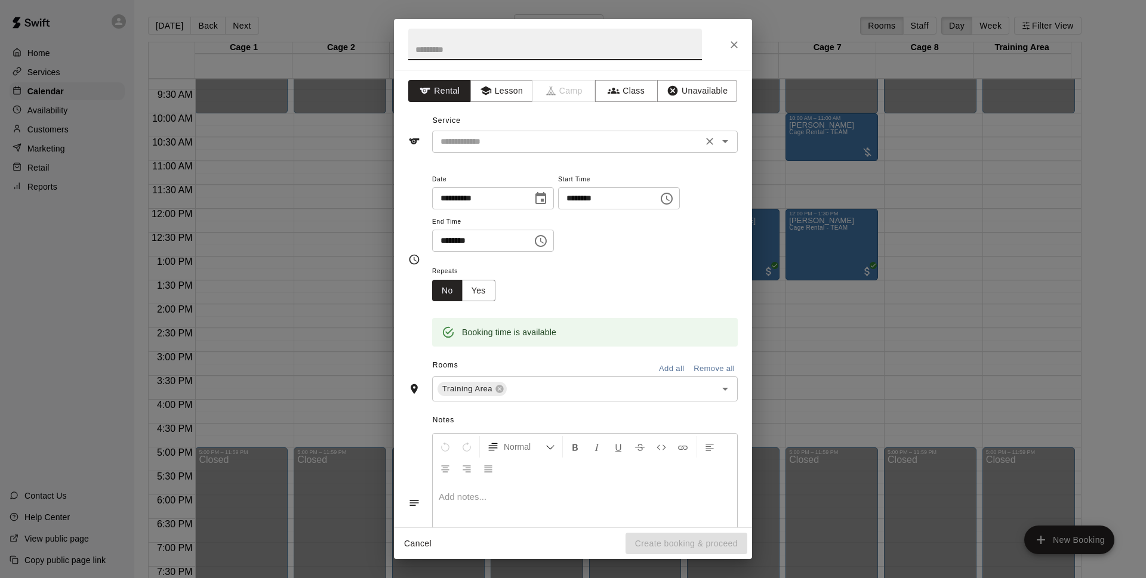
click at [529, 133] on div "​" at bounding box center [585, 142] width 306 height 22
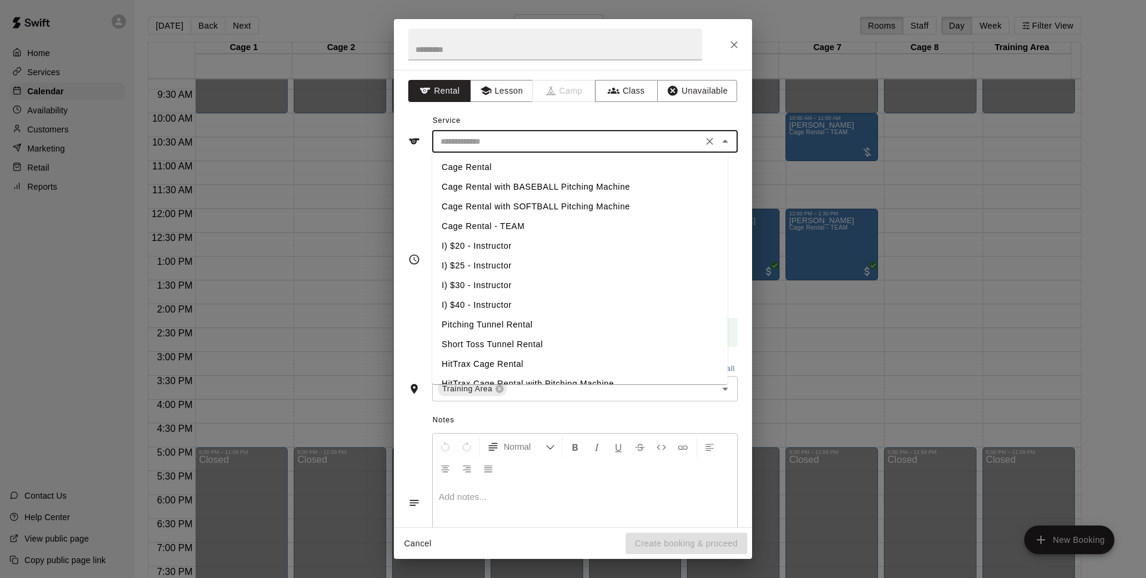
click at [503, 227] on li "Cage Rental - TEAM" at bounding box center [580, 227] width 296 height 20
type input "**********"
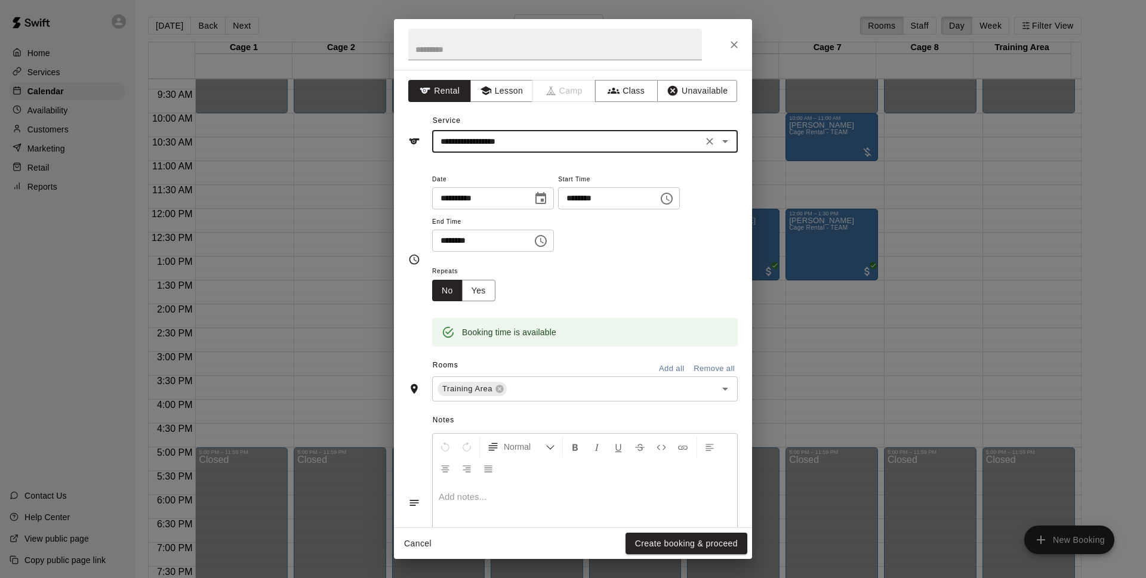
click at [689, 547] on button "Create booking & proceed" at bounding box center [687, 544] width 122 height 22
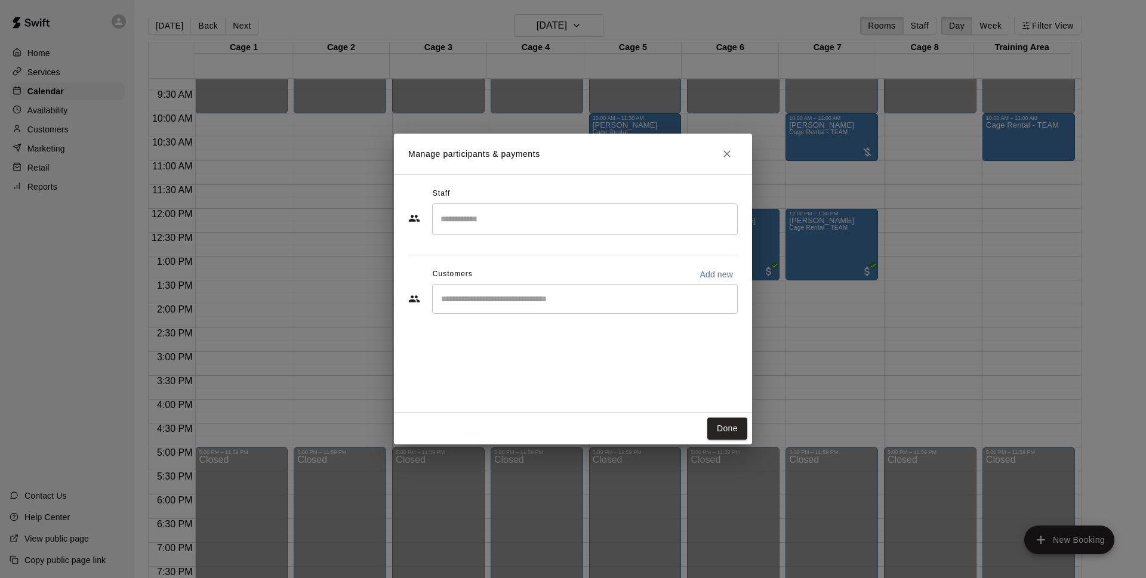
click at [522, 288] on div "​" at bounding box center [585, 299] width 306 height 30
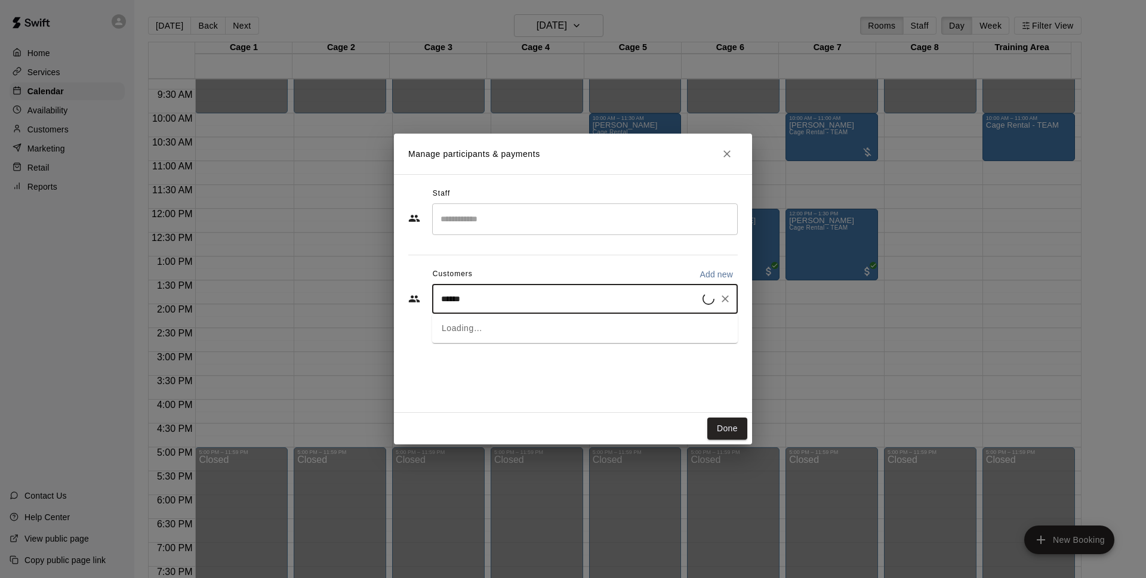
type input "*******"
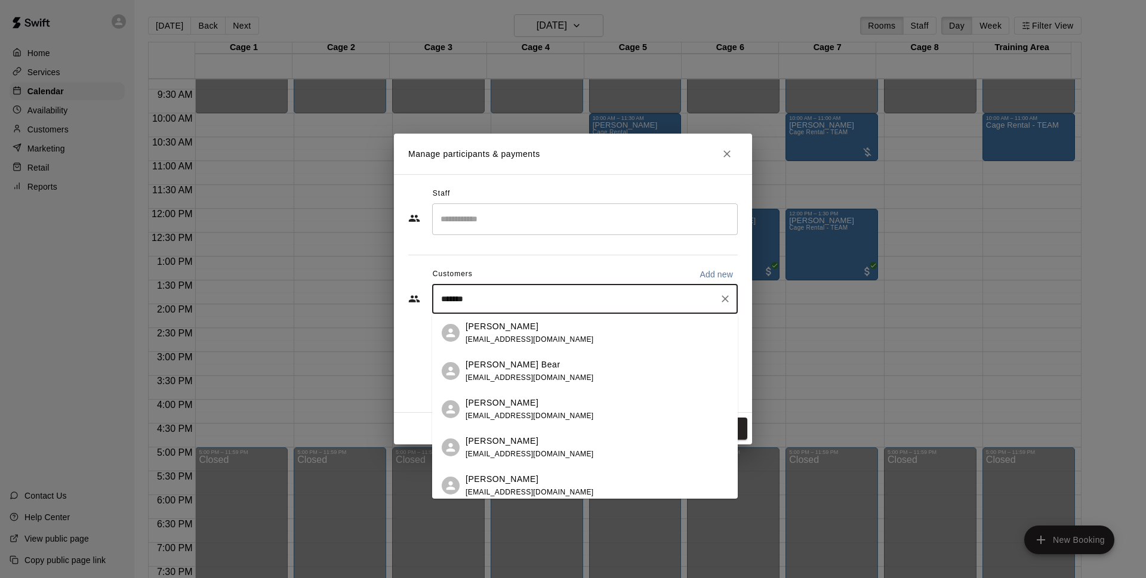
click at [567, 331] on div "Grayson Weber gweb25@gmail.com" at bounding box center [597, 334] width 263 height 26
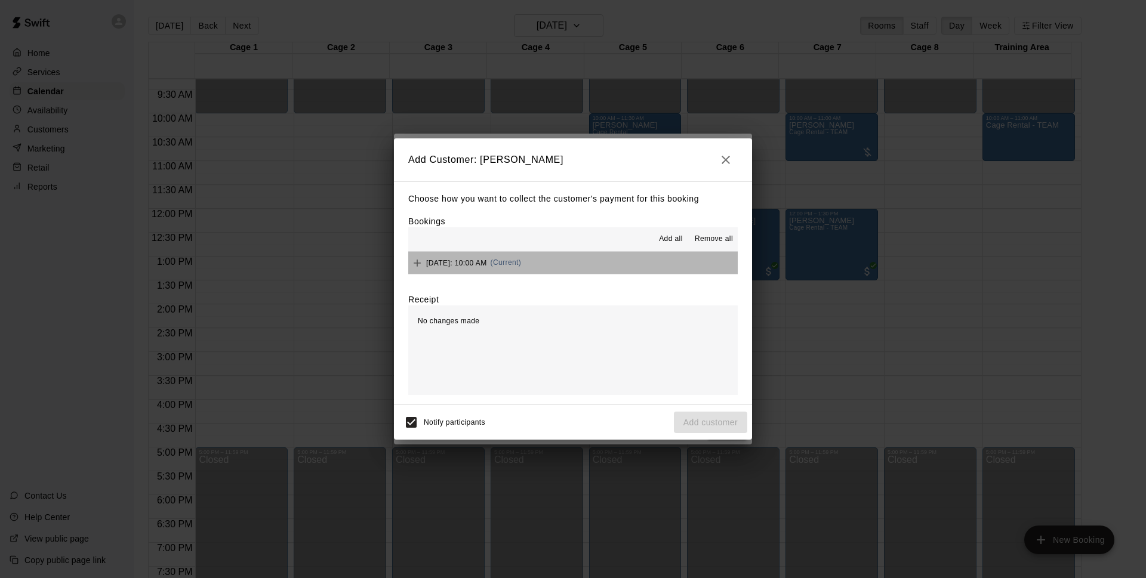
click at [609, 258] on button "Saturday, September 13: 10:00 AM (Current)" at bounding box center [573, 263] width 330 height 22
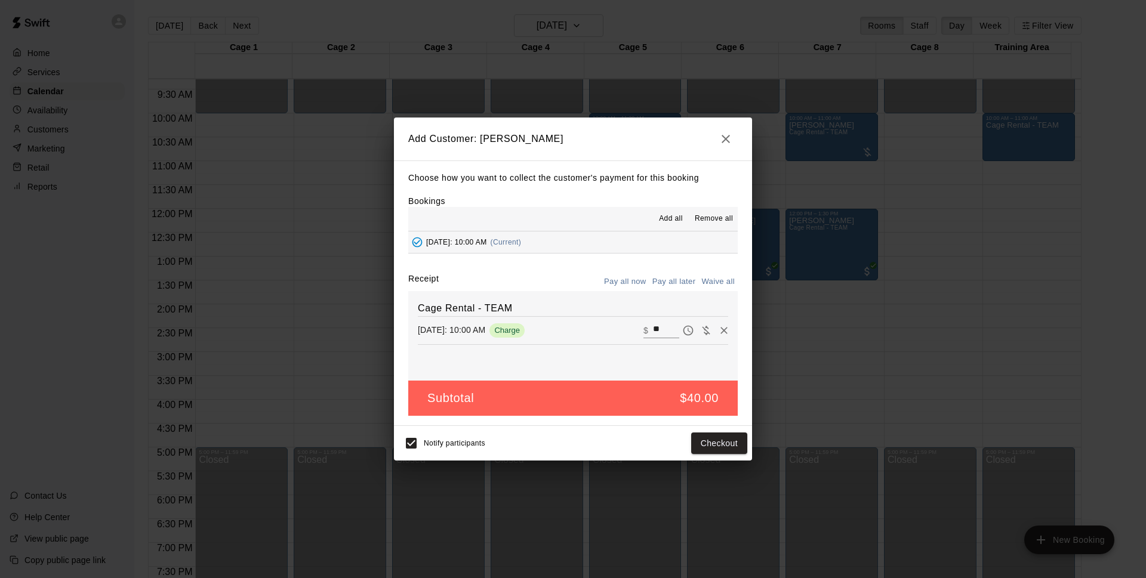
click at [662, 273] on button "Pay all later" at bounding box center [675, 282] width 50 height 19
drag, startPoint x: 725, startPoint y: 442, endPoint x: 758, endPoint y: 442, distance: 32.8
click at [729, 442] on button "Add customer" at bounding box center [710, 444] width 73 height 22
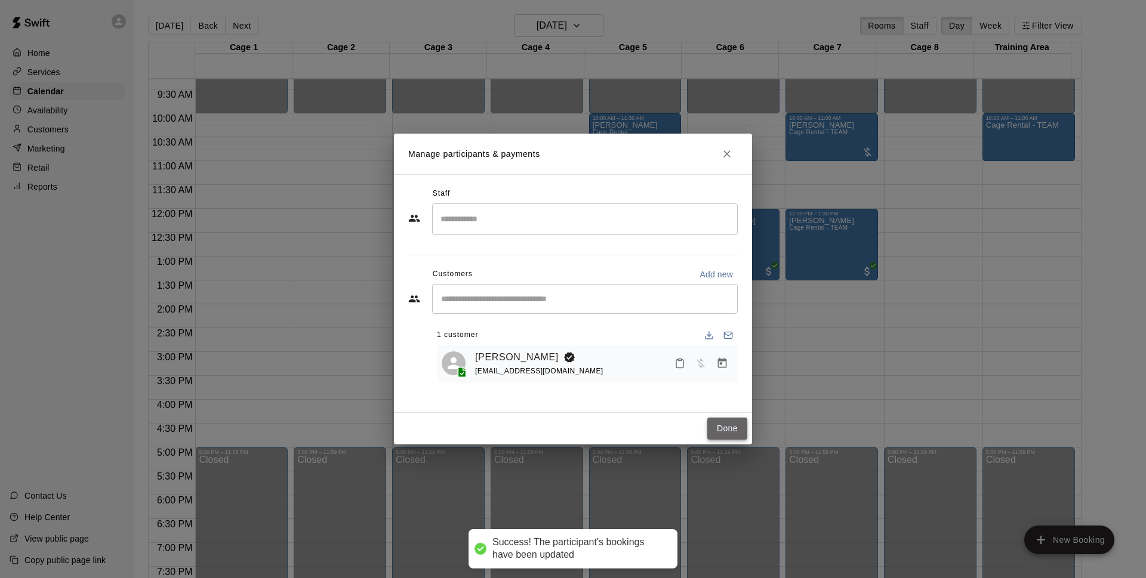
click at [731, 425] on button "Done" at bounding box center [727, 429] width 40 height 22
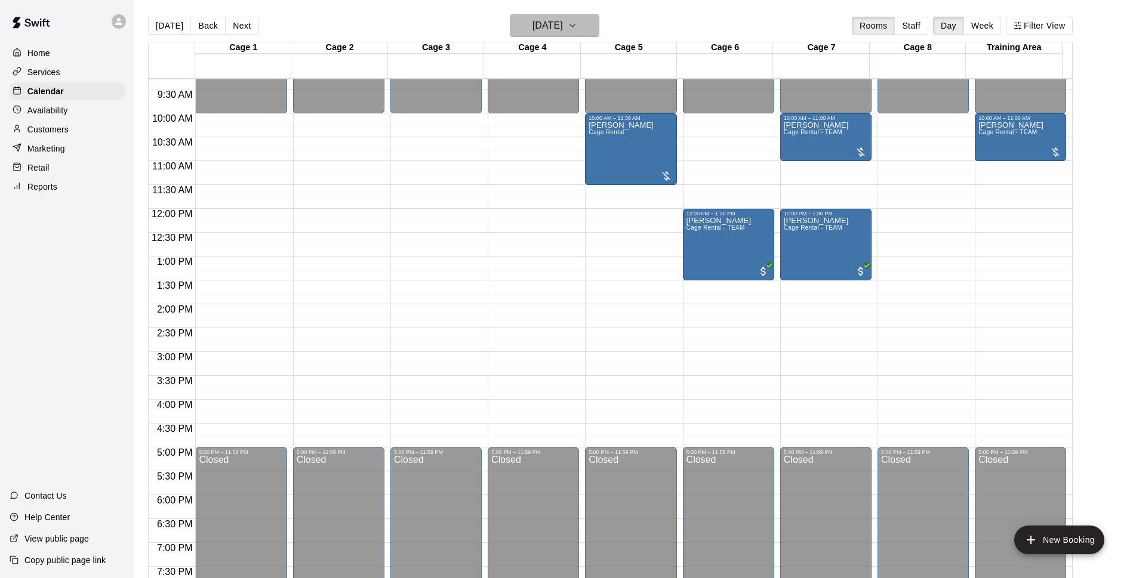
click at [563, 32] on h6 "Saturday Sep 13" at bounding box center [548, 25] width 30 height 17
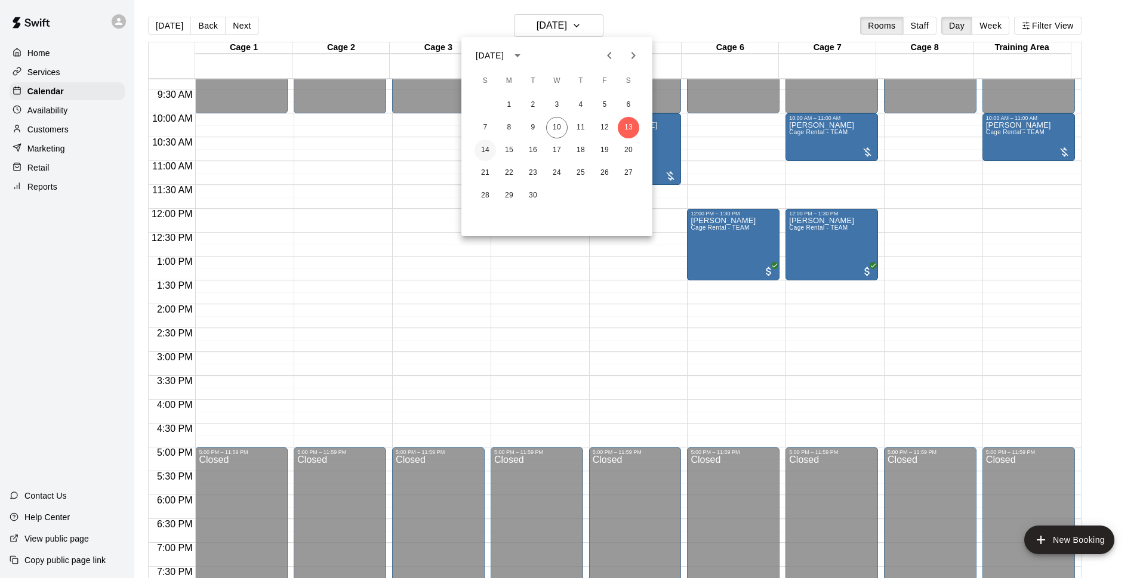
click at [477, 149] on button "14" at bounding box center [485, 150] width 21 height 21
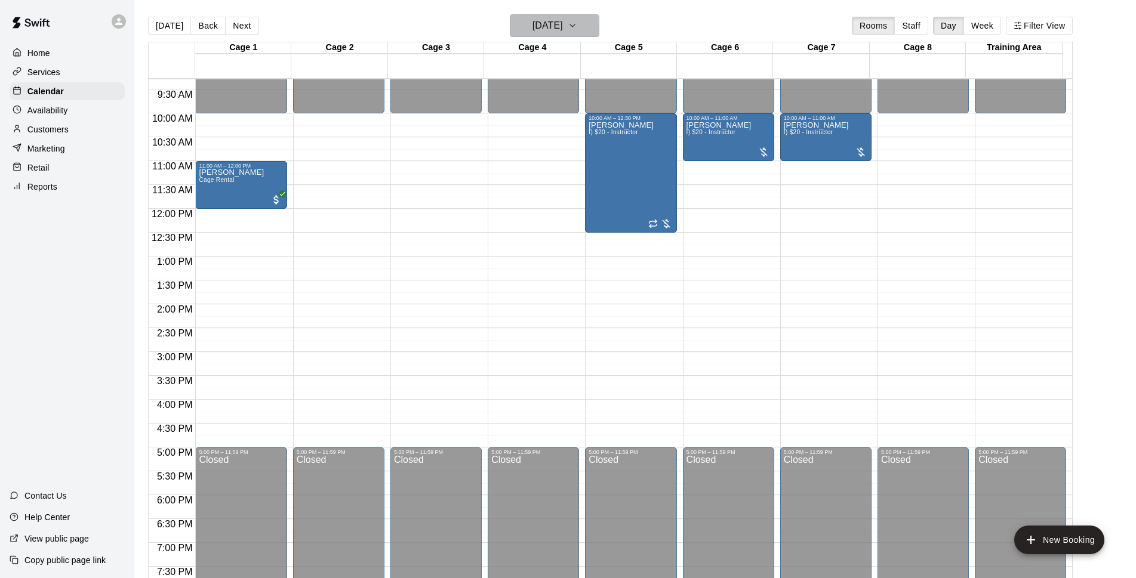
click at [563, 24] on h6 "Sunday Sep 14" at bounding box center [548, 25] width 30 height 17
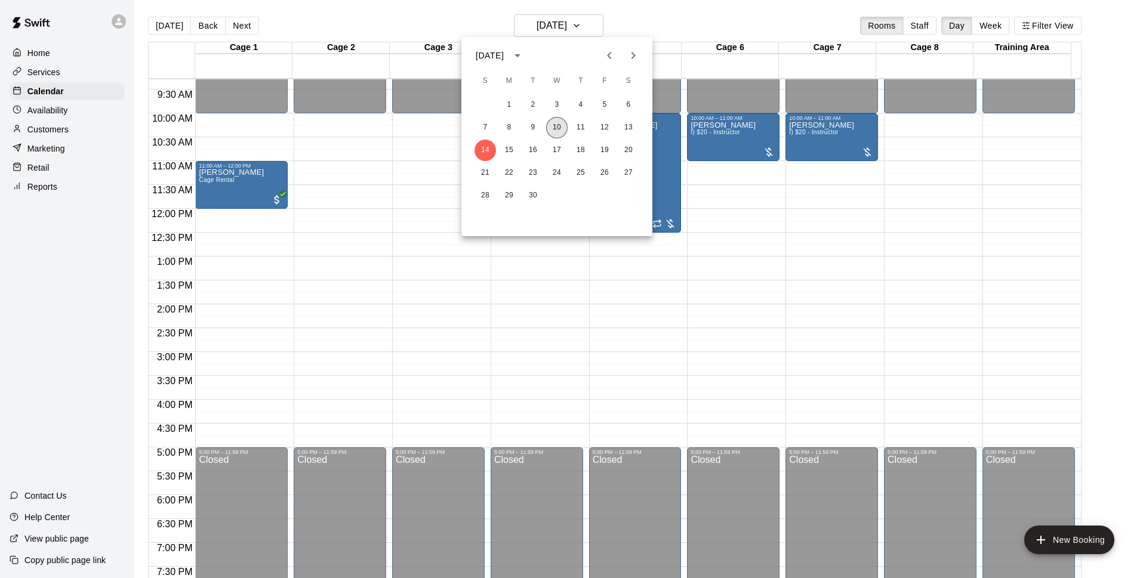
click at [557, 127] on button "10" at bounding box center [556, 127] width 21 height 21
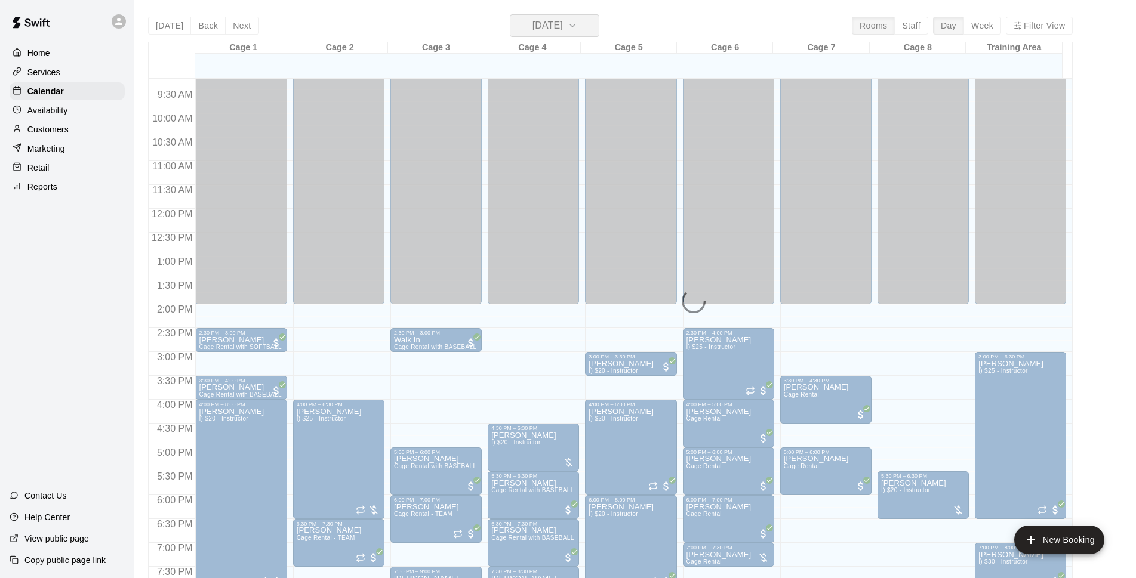
click at [563, 27] on h6 "[DATE]" at bounding box center [548, 25] width 30 height 17
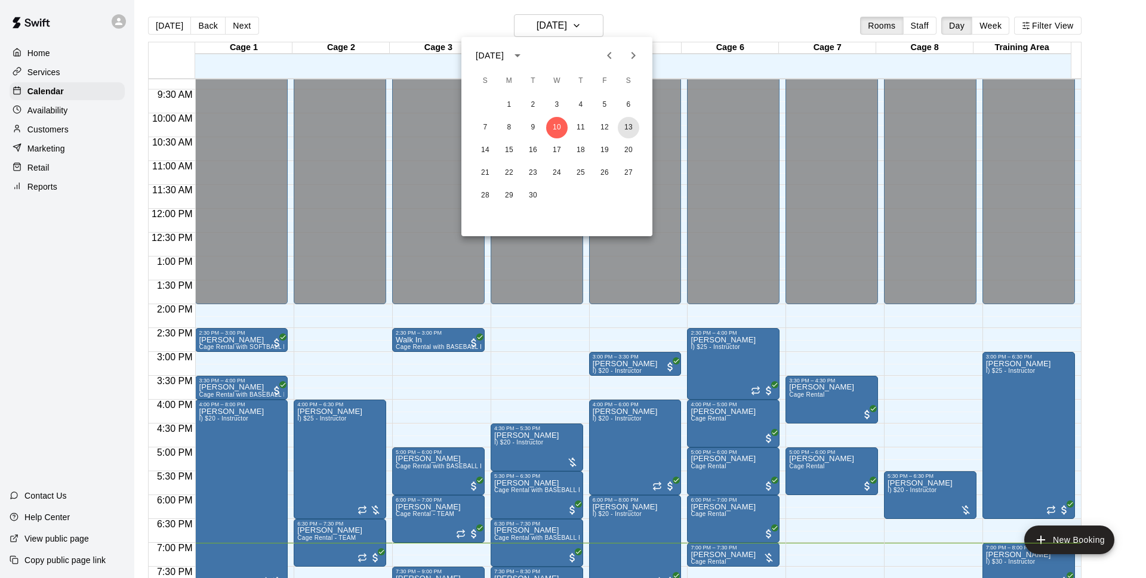
click at [627, 122] on button "13" at bounding box center [628, 127] width 21 height 21
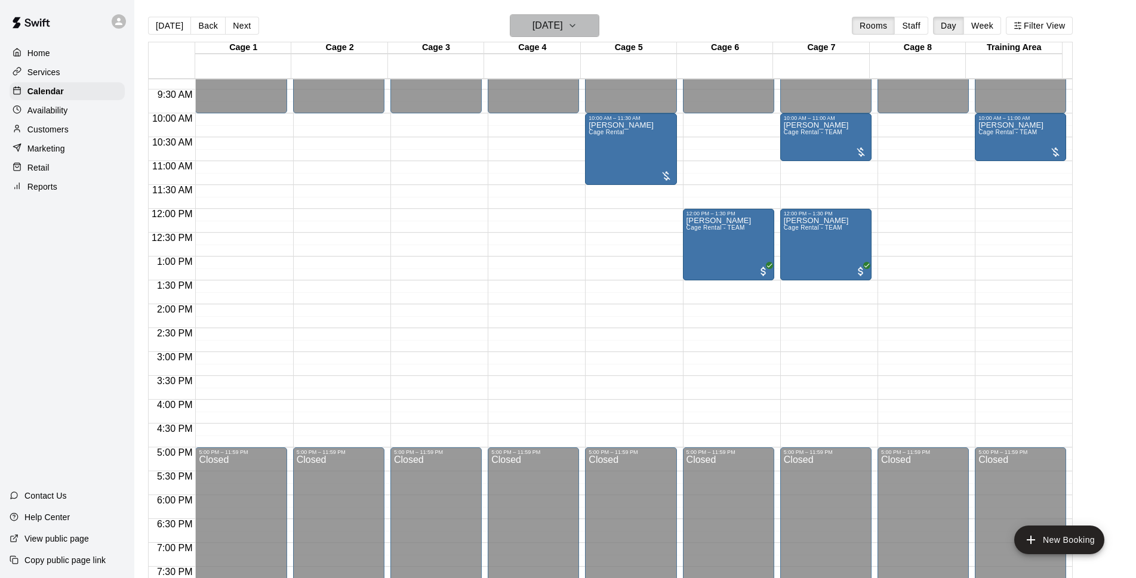
click at [584, 17] on button "Saturday Sep 13" at bounding box center [555, 25] width 90 height 23
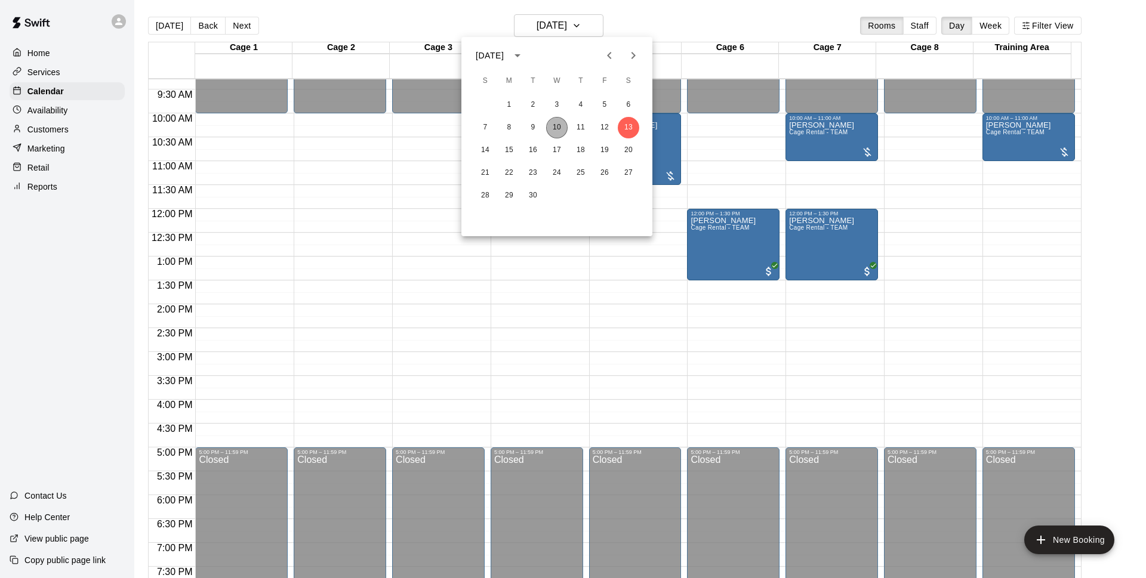
click at [564, 125] on button "10" at bounding box center [556, 127] width 21 height 21
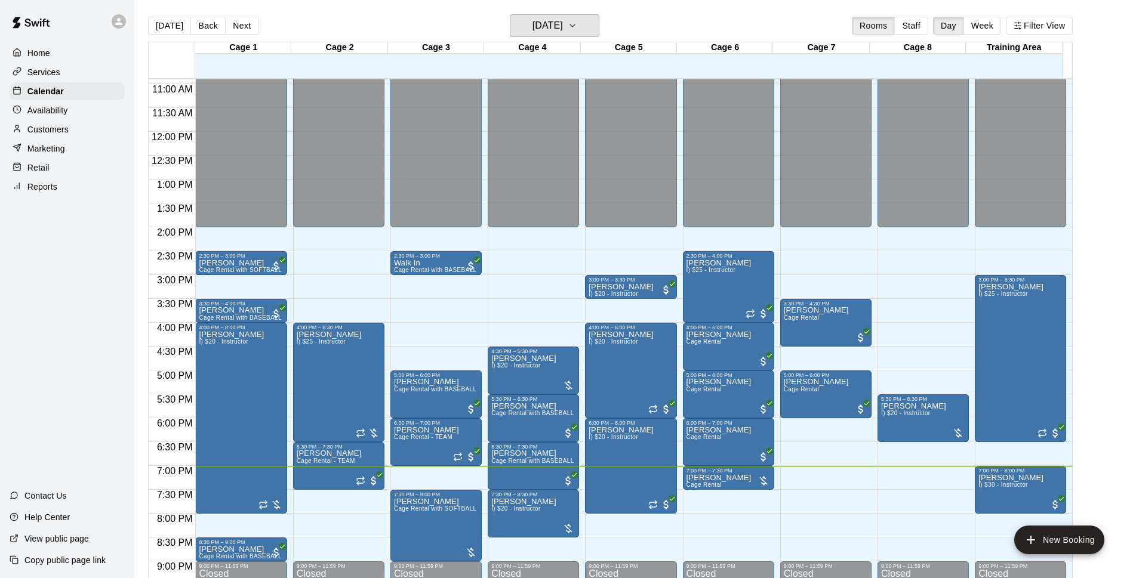
scroll to position [635, 0]
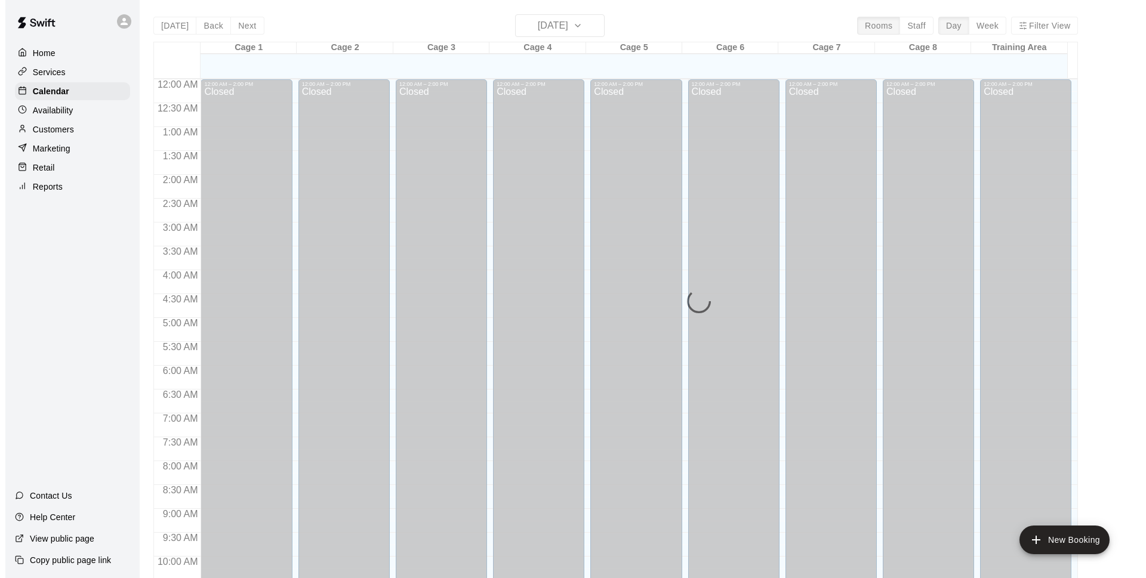
scroll to position [598, 0]
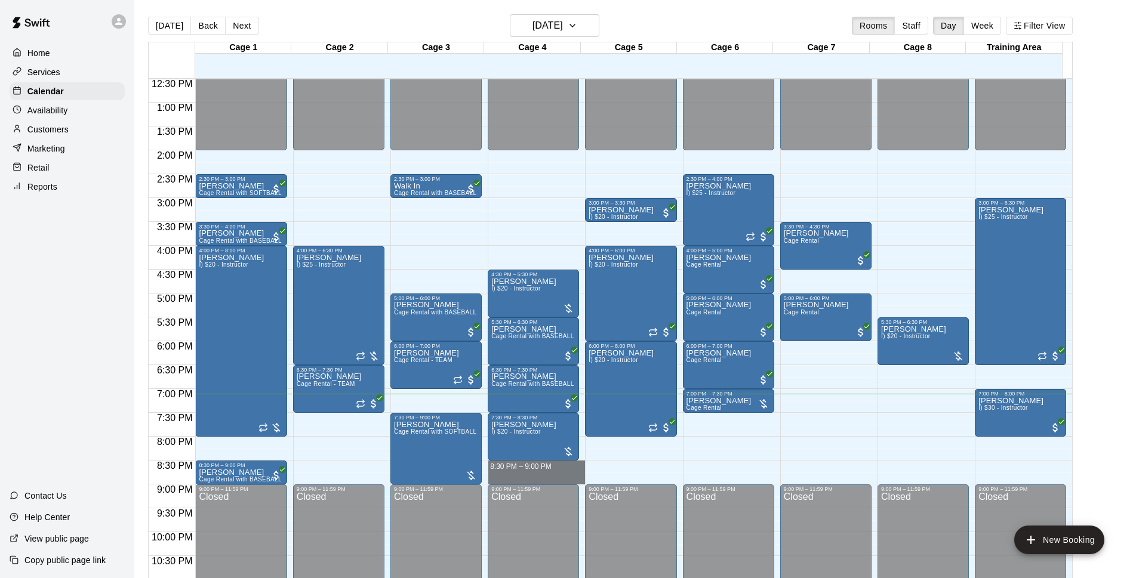
drag, startPoint x: 505, startPoint y: 462, endPoint x: 507, endPoint y: 481, distance: 18.7
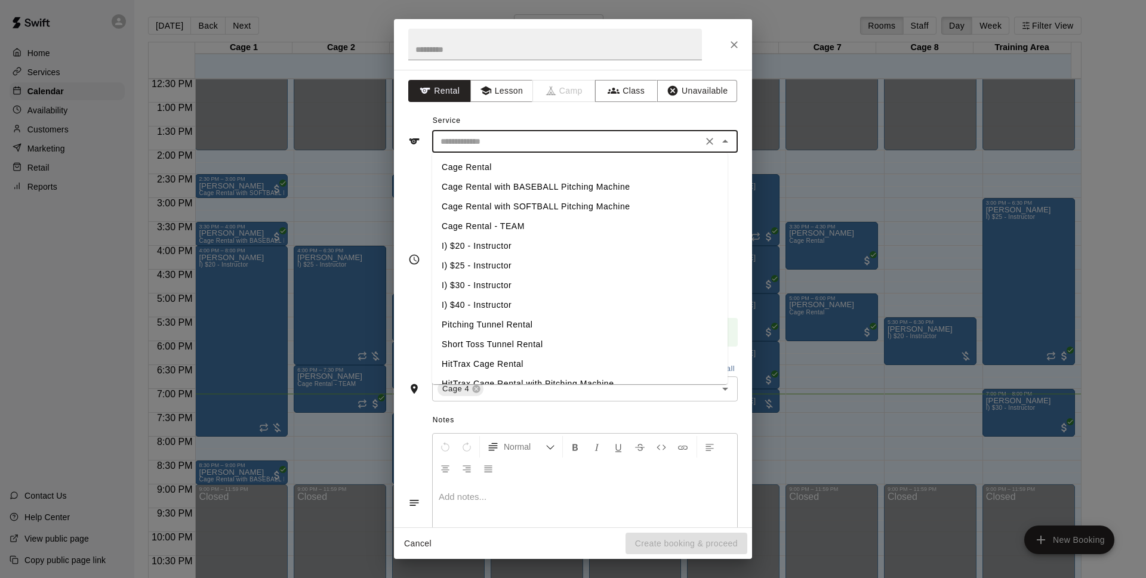
click at [632, 136] on input "text" at bounding box center [567, 141] width 263 height 15
click at [473, 167] on li "Cage Rental" at bounding box center [580, 168] width 296 height 20
type input "**********"
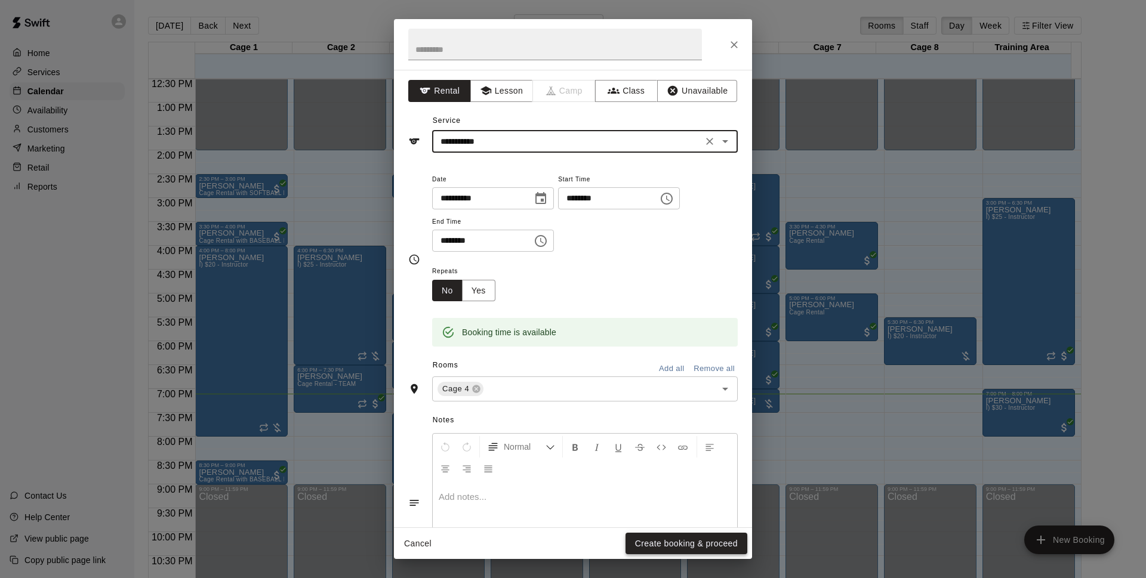
click at [687, 550] on button "Create booking & proceed" at bounding box center [687, 544] width 122 height 22
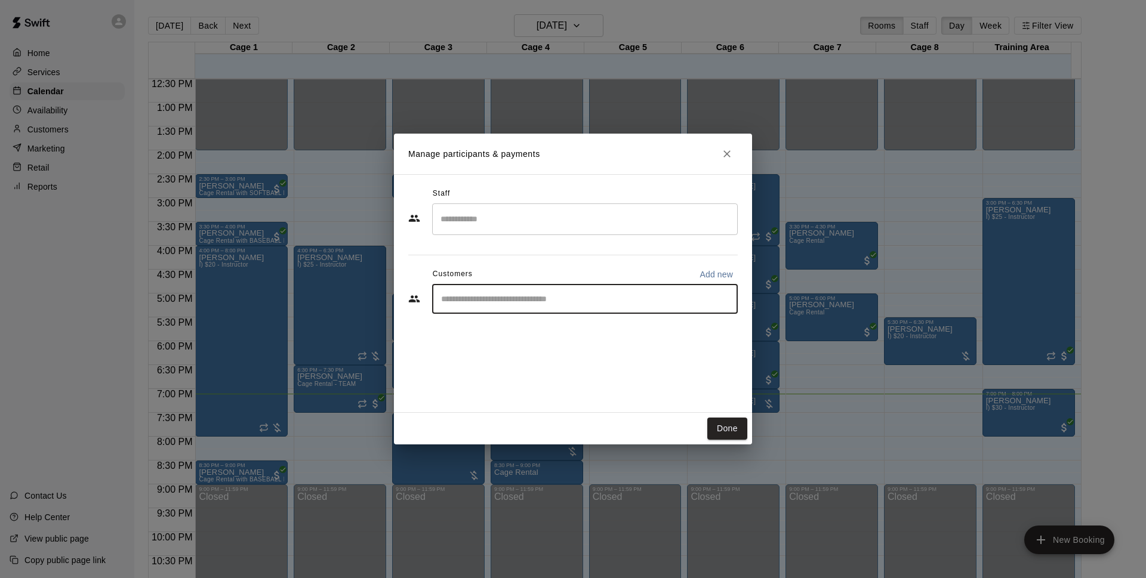
click at [582, 296] on input "Start typing to search customers..." at bounding box center [585, 299] width 295 height 12
type input "*******"
click at [587, 325] on div "[PERSON_NAME] [EMAIL_ADDRESS][DOMAIN_NAME]" at bounding box center [597, 334] width 263 height 26
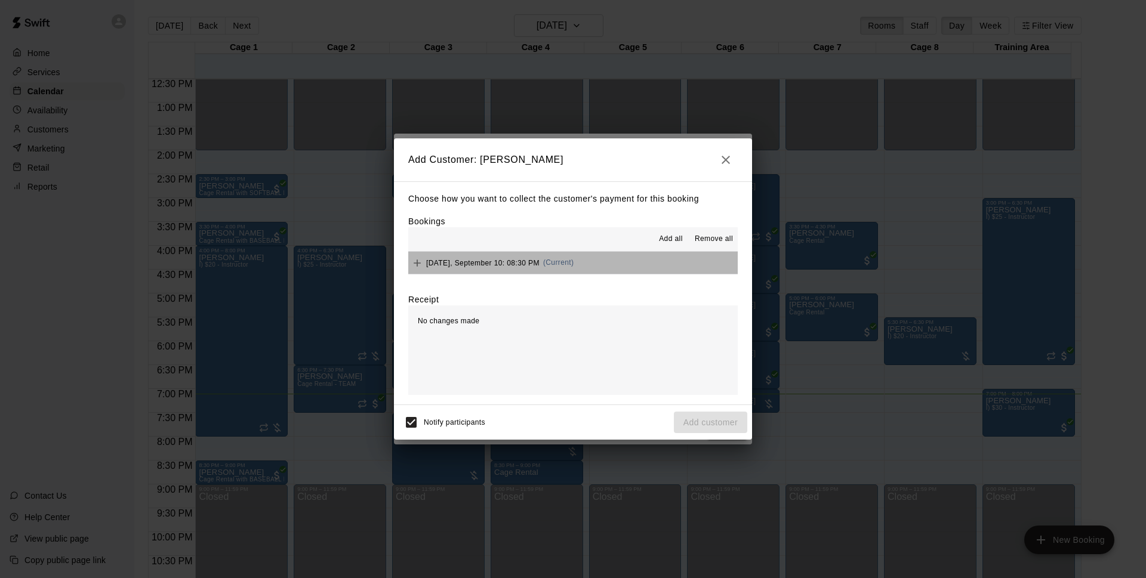
click at [627, 263] on button "[DATE], September 10: 08:30 PM (Current)" at bounding box center [573, 263] width 330 height 22
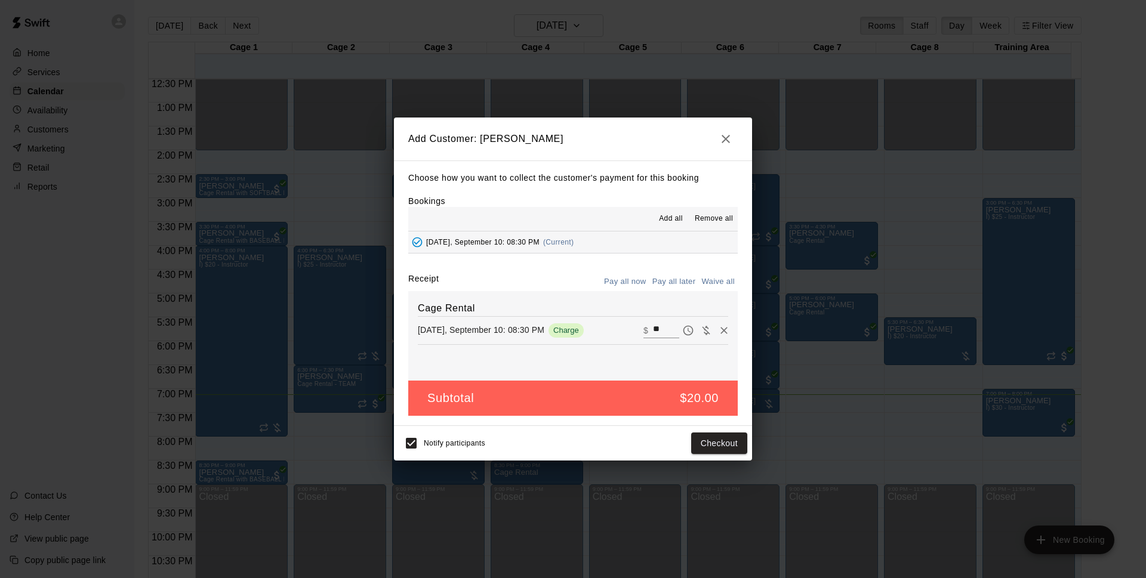
click at [397, 447] on div "Notify participants Checkout" at bounding box center [573, 443] width 358 height 35
click at [722, 146] on button "button" at bounding box center [726, 139] width 24 height 24
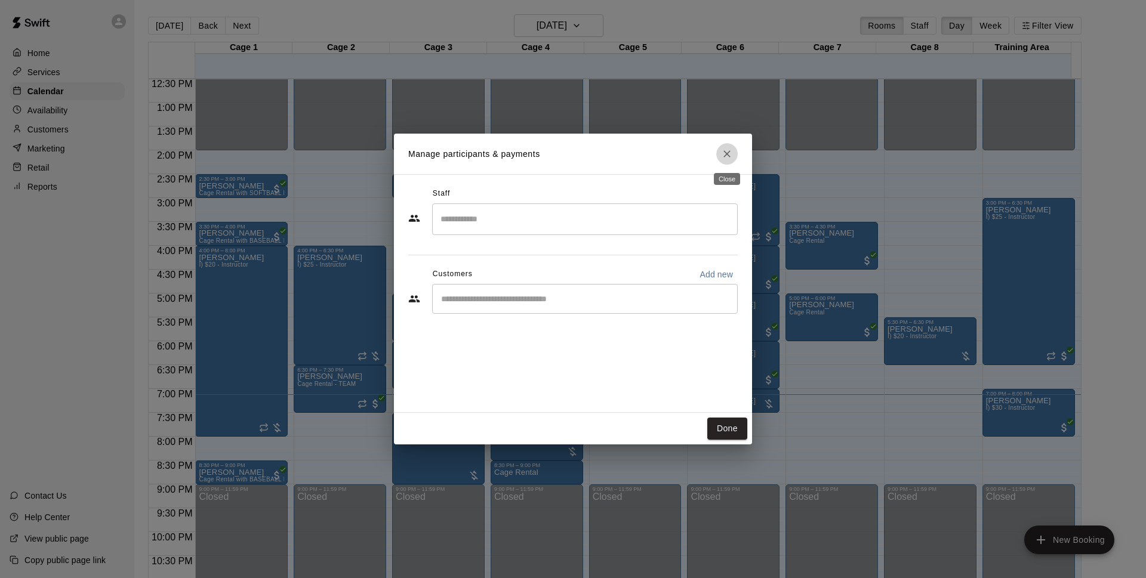
click at [724, 158] on icon "Close" at bounding box center [727, 154] width 12 height 12
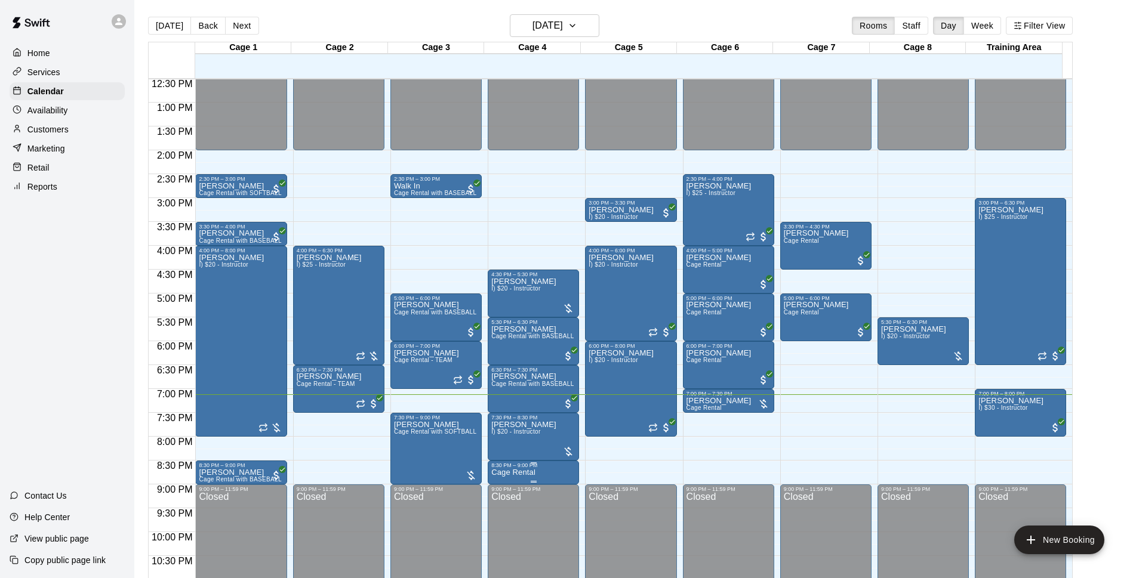
click at [524, 463] on div "8:30 PM – 9:00 PM Cage Rental" at bounding box center [533, 473] width 91 height 24
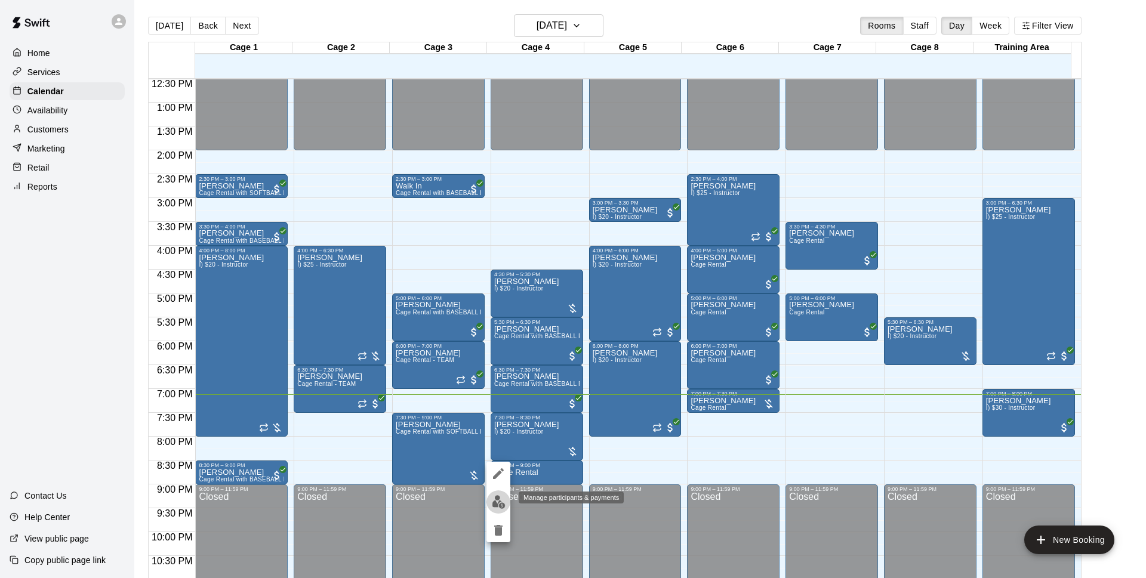
click at [493, 506] on img "edit" at bounding box center [499, 503] width 14 height 14
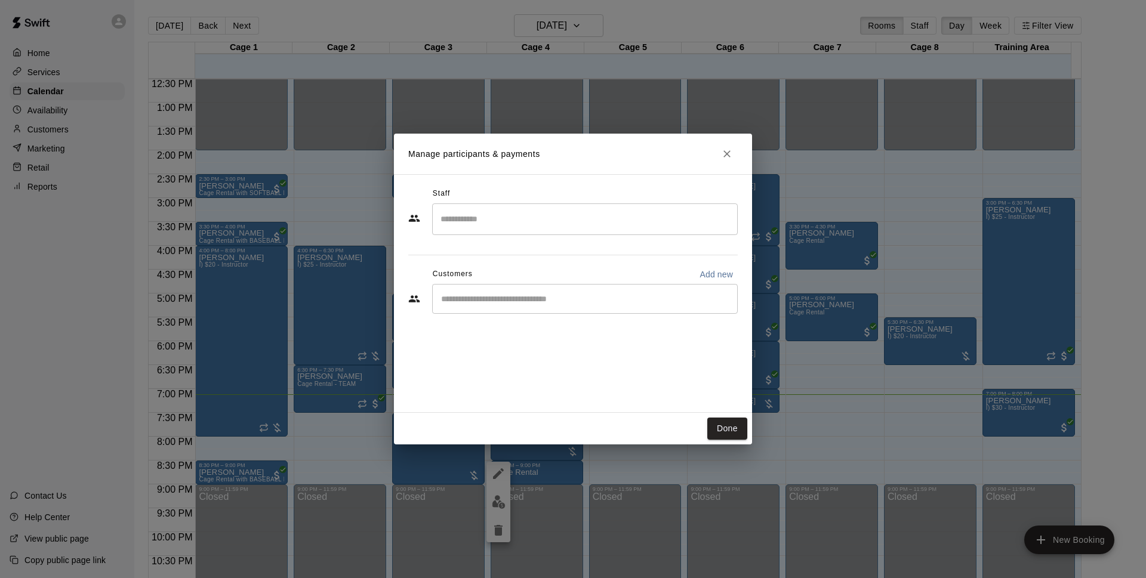
click at [650, 291] on div "​" at bounding box center [585, 299] width 306 height 30
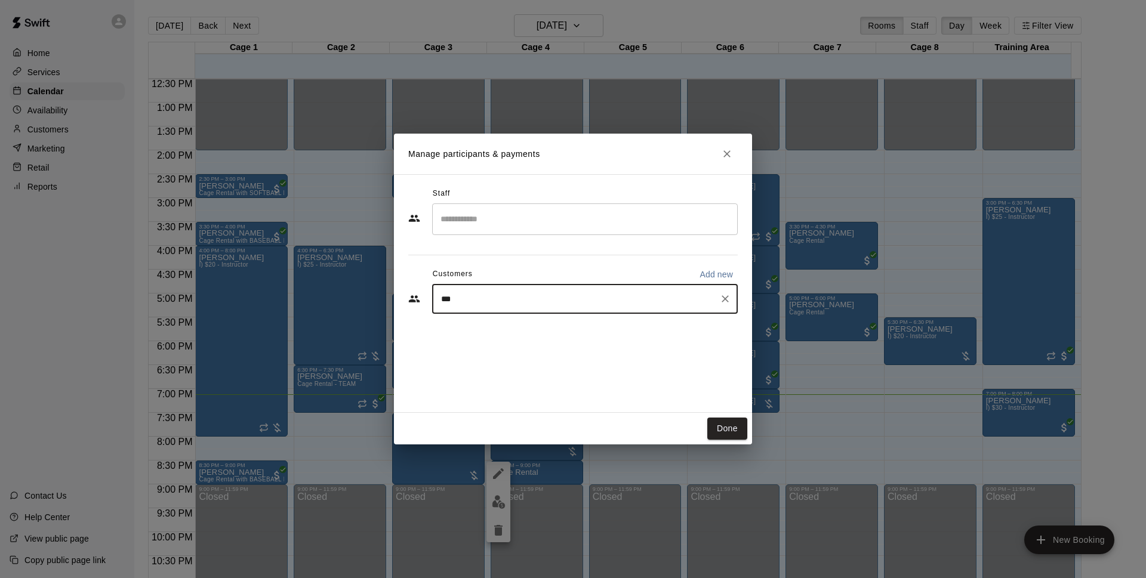
type input "****"
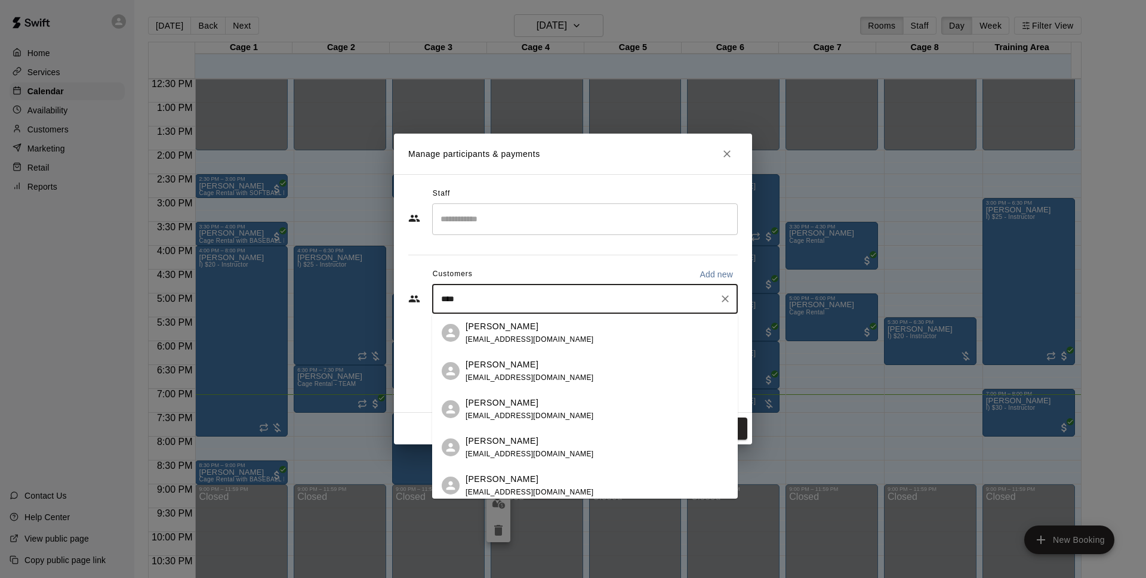
click at [661, 337] on div "[PERSON_NAME] [EMAIL_ADDRESS][DOMAIN_NAME]" at bounding box center [597, 334] width 263 height 26
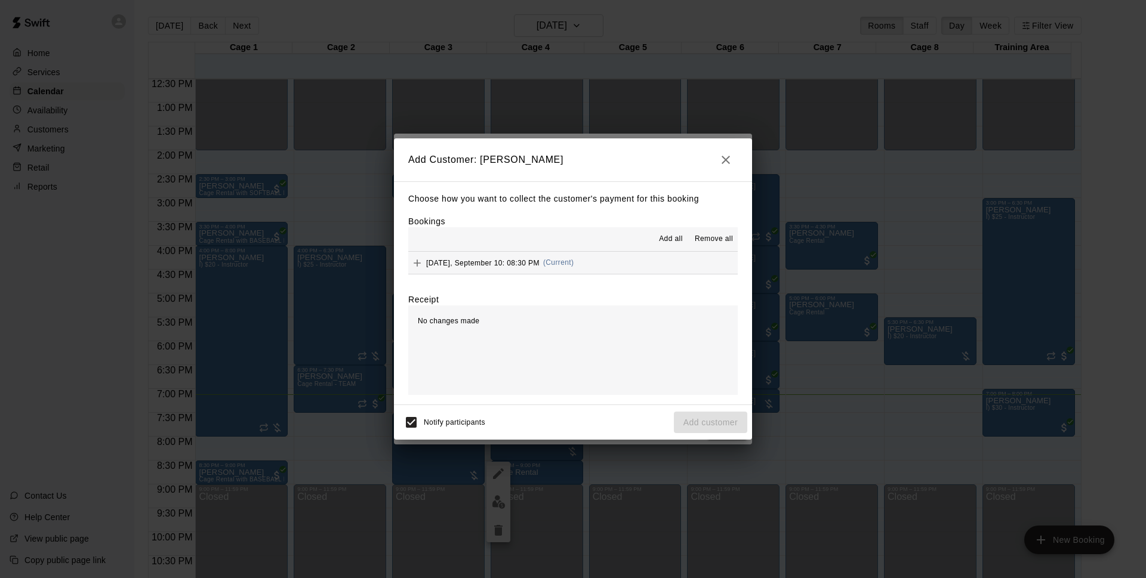
click at [597, 251] on div "Add all Remove all" at bounding box center [573, 239] width 330 height 24
drag, startPoint x: 598, startPoint y: 270, endPoint x: 543, endPoint y: 271, distance: 54.3
click at [543, 271] on div "[DATE], September 10: 08:30 PM (Current)" at bounding box center [490, 263] width 165 height 18
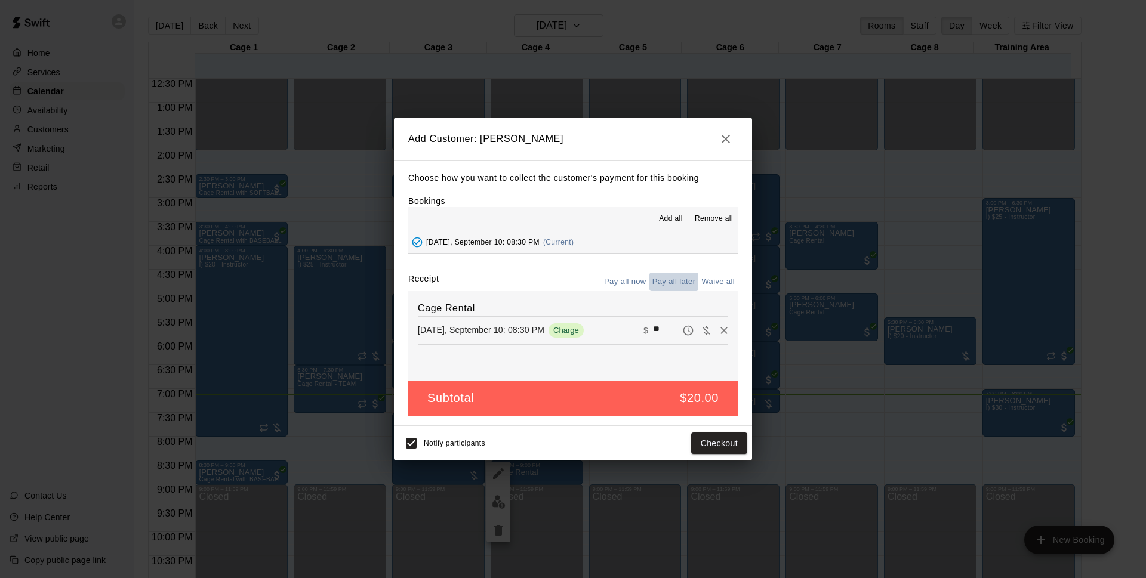
click at [661, 279] on button "Pay all later" at bounding box center [675, 282] width 50 height 19
click at [738, 448] on button "Add customer" at bounding box center [710, 444] width 73 height 22
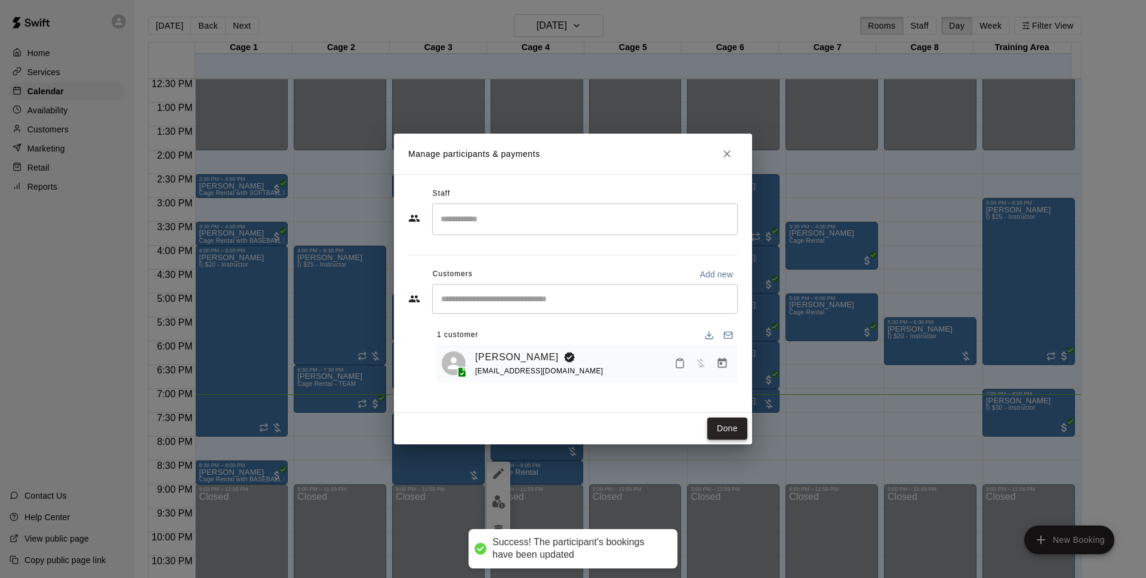
click at [710, 429] on button "Done" at bounding box center [727, 429] width 40 height 22
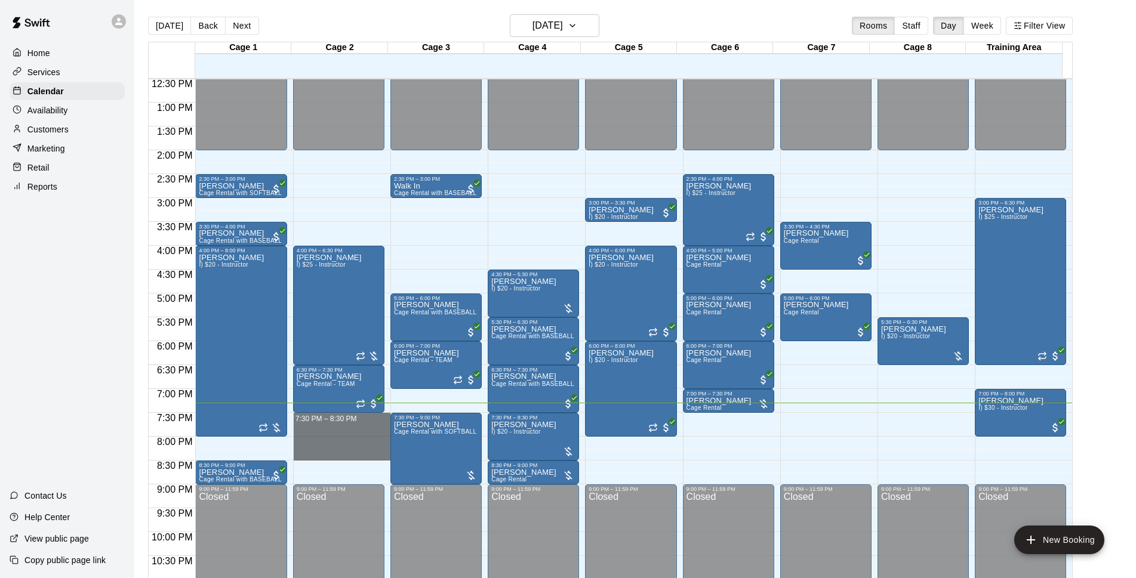
drag, startPoint x: 309, startPoint y: 417, endPoint x: 319, endPoint y: 461, distance: 45.5
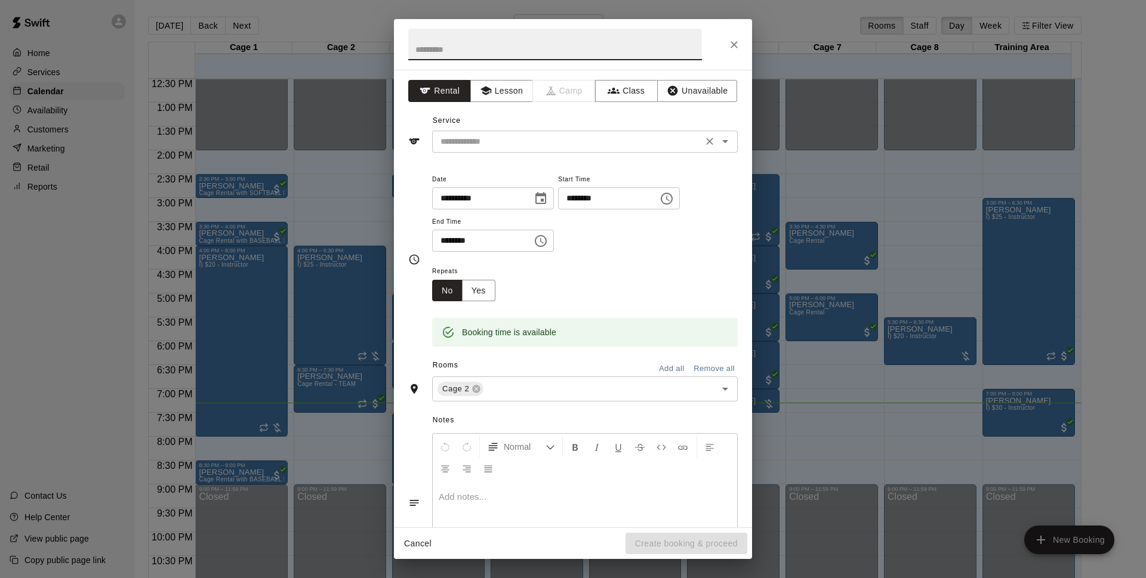
click at [557, 146] on input "text" at bounding box center [567, 141] width 263 height 15
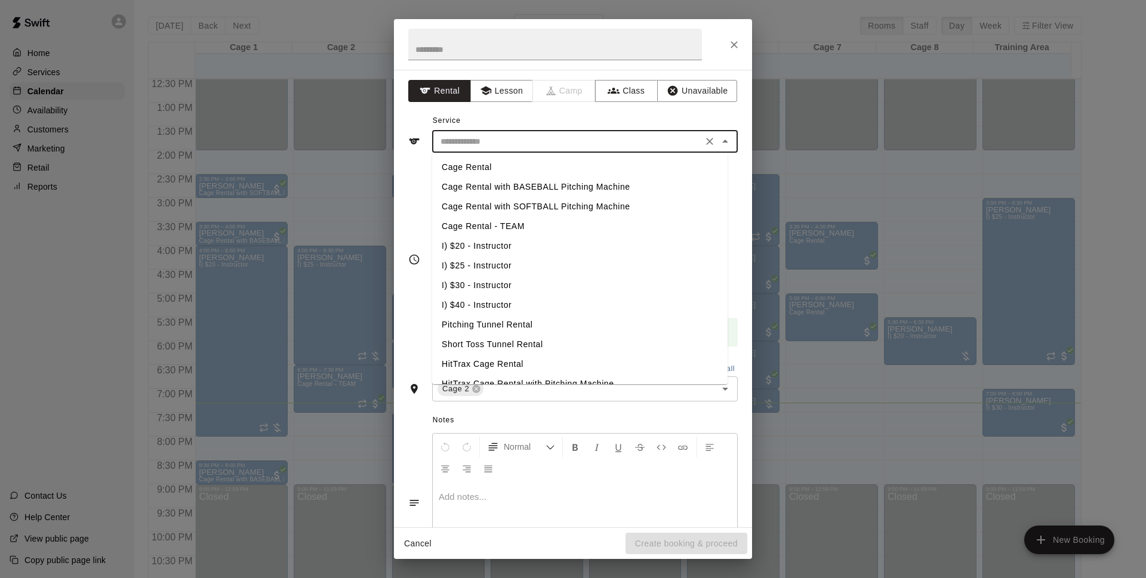
click at [540, 189] on li "Cage Rental with BASEBALL Pitching Machine" at bounding box center [580, 187] width 296 height 20
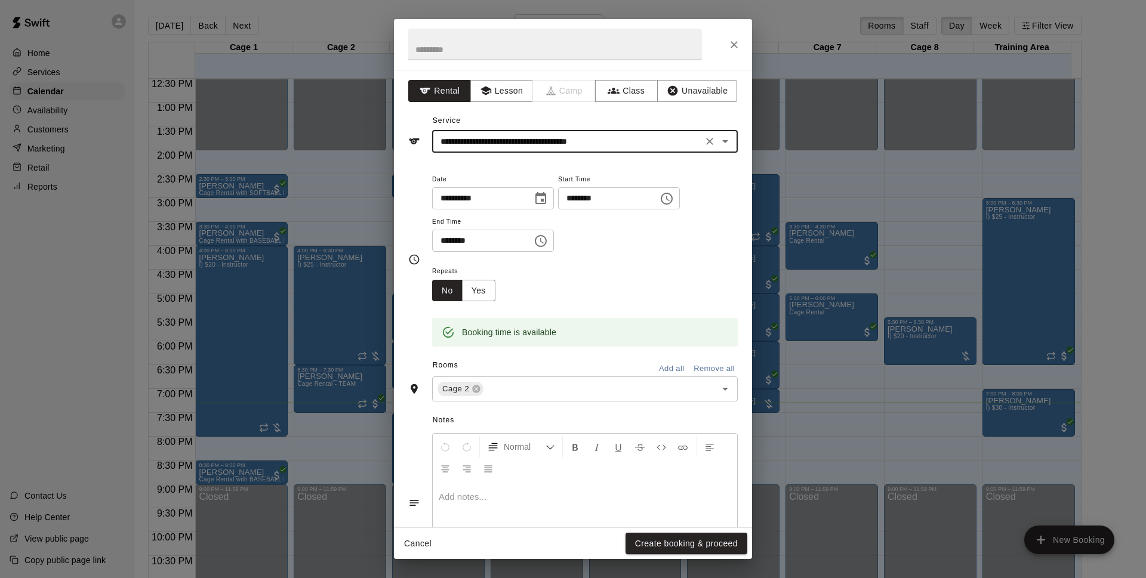
type input "**********"
click at [704, 143] on icon "Clear" at bounding box center [710, 142] width 12 height 12
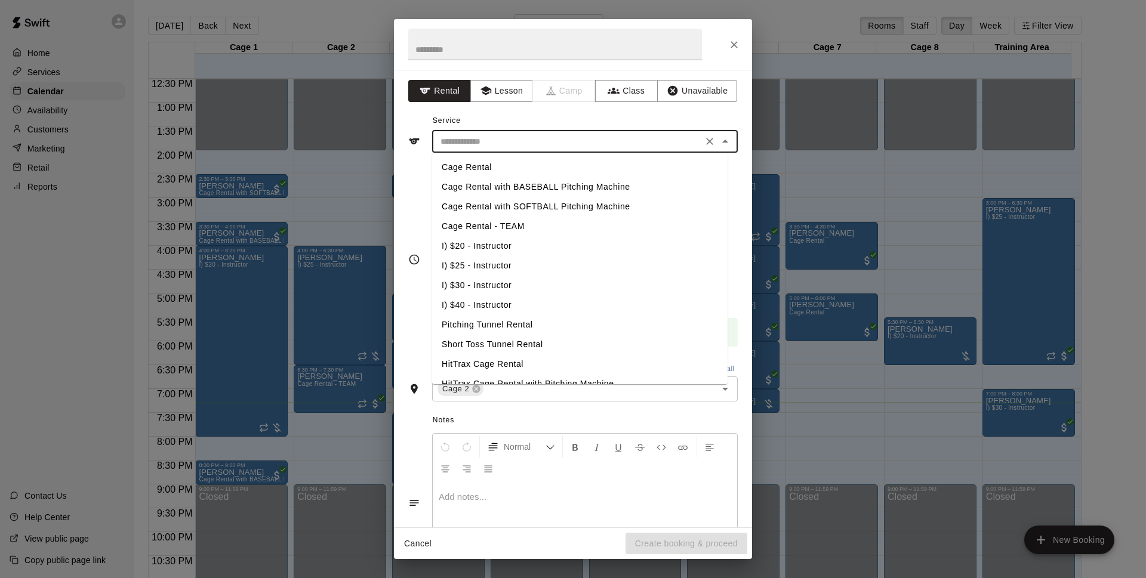
click at [621, 147] on input "text" at bounding box center [567, 141] width 263 height 15
click at [565, 204] on li "Cage Rental with SOFTBALL Pitching Machine" at bounding box center [580, 207] width 296 height 20
type input "**********"
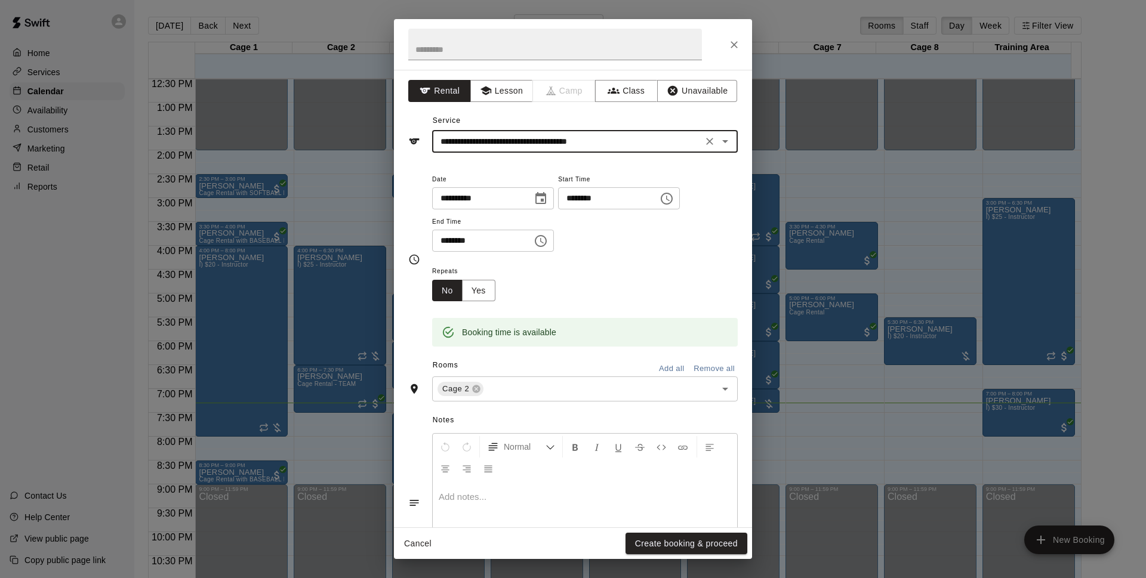
click at [738, 39] on icon "Close" at bounding box center [734, 45] width 12 height 12
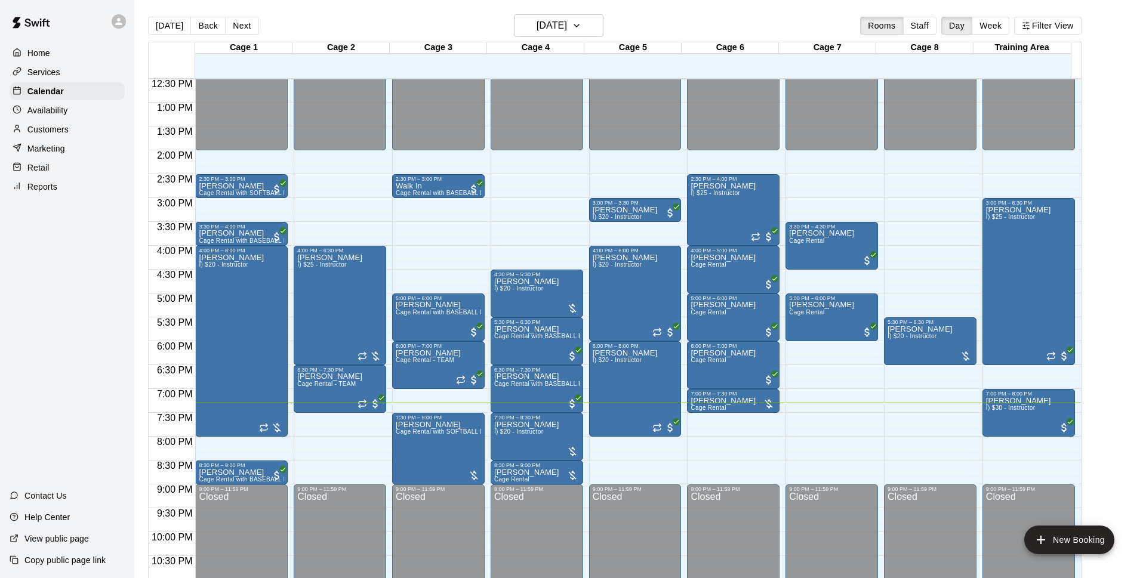
click at [738, 41] on icon "Close" at bounding box center [734, 45] width 12 height 12
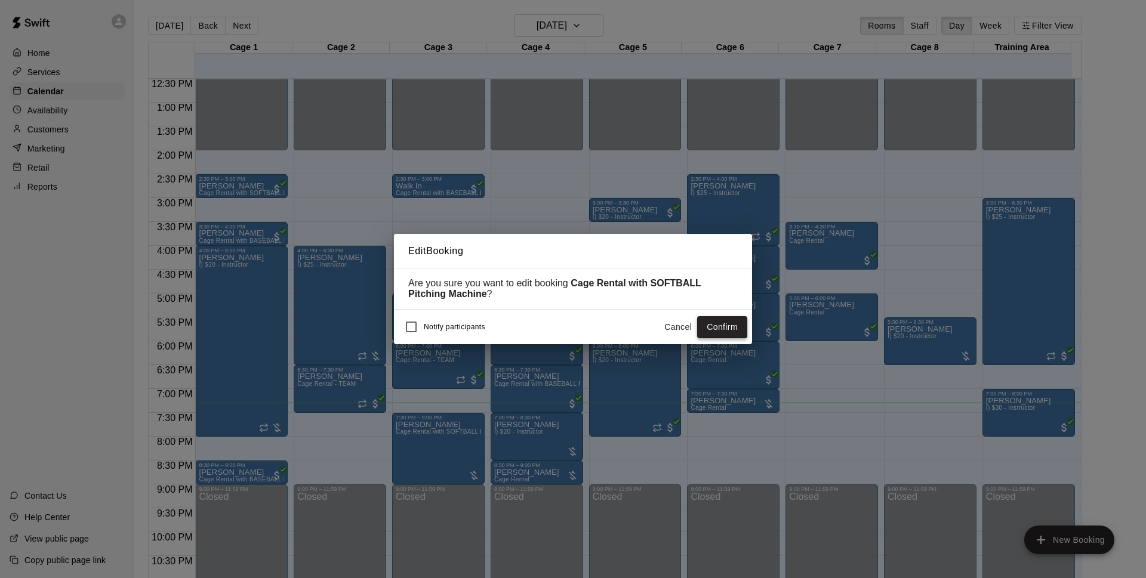
click at [734, 331] on button "Confirm" at bounding box center [722, 327] width 50 height 22
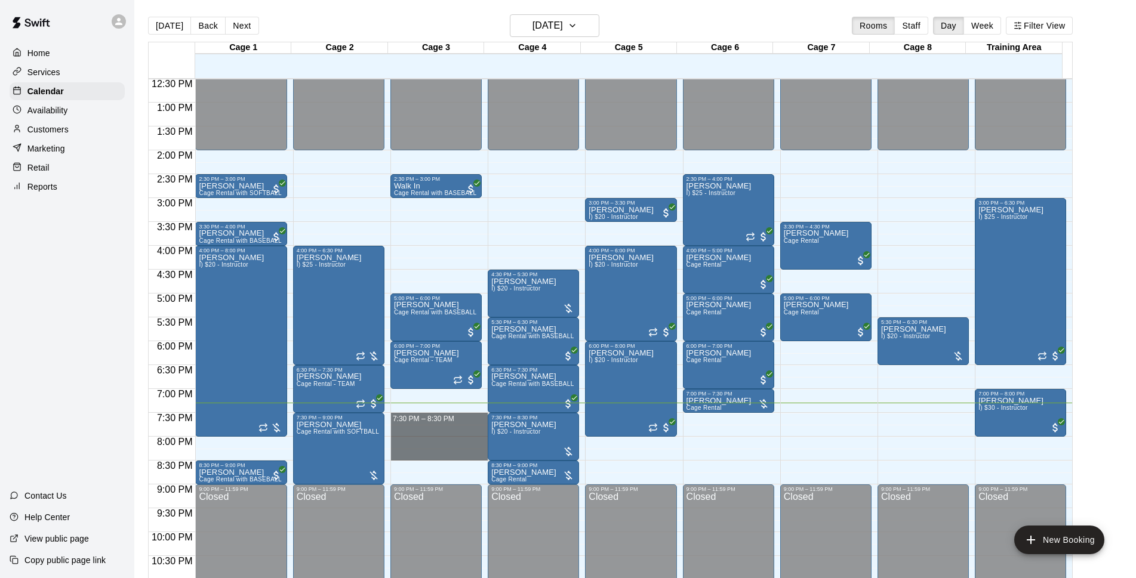
drag, startPoint x: 417, startPoint y: 414, endPoint x: 418, endPoint y: 456, distance: 41.2
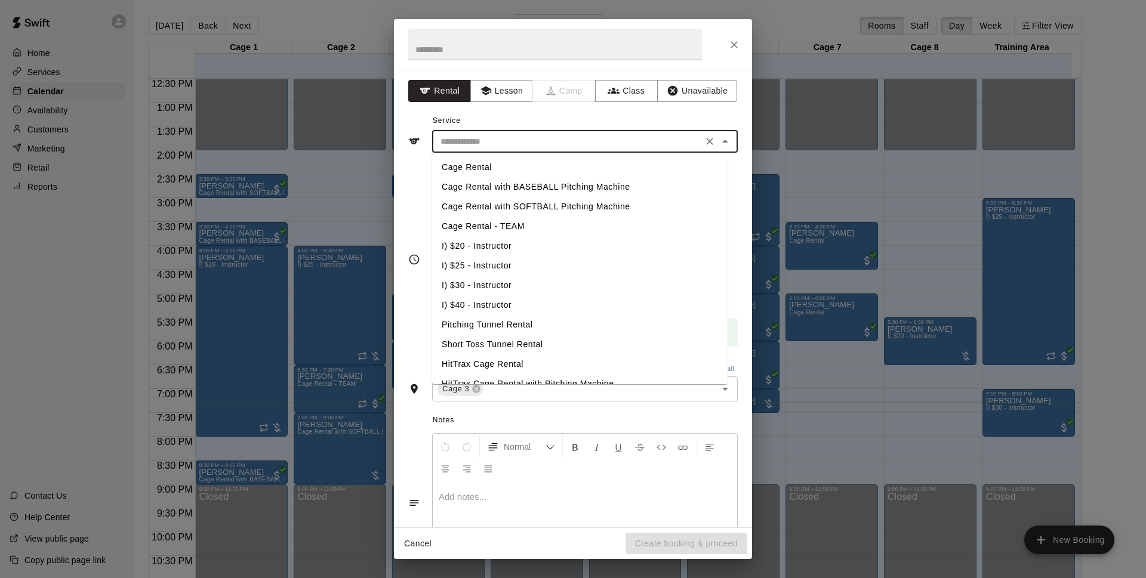
click at [561, 148] on input "text" at bounding box center [567, 141] width 263 height 15
click at [556, 209] on li "Cage Rental with SOFTBALL Pitching Machine" at bounding box center [580, 207] width 296 height 20
type input "**********"
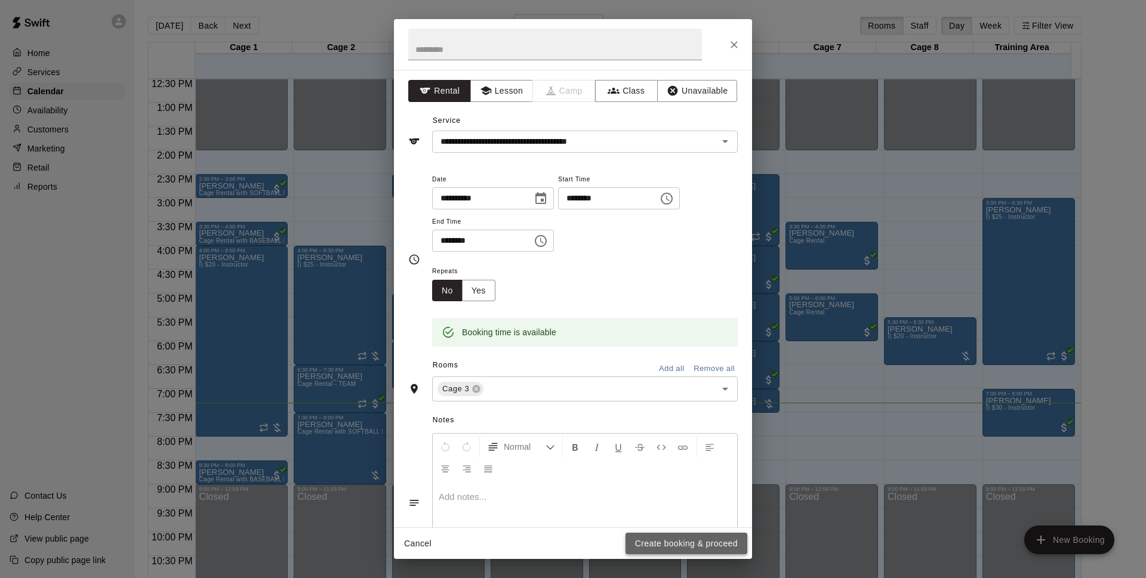
click at [661, 540] on button "Create booking & proceed" at bounding box center [687, 544] width 122 height 22
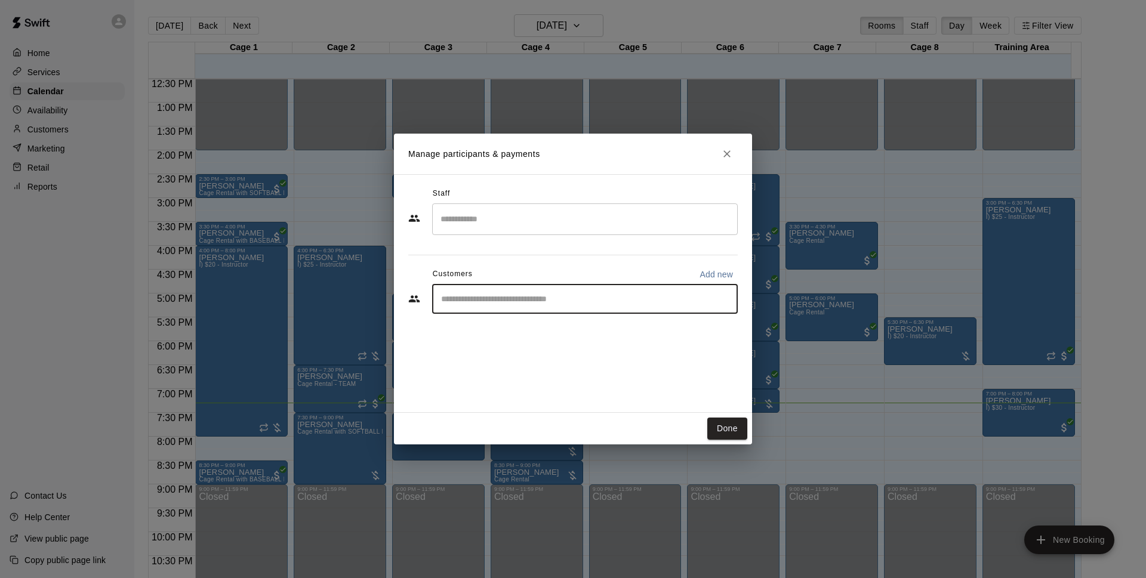
click at [547, 300] on input "Start typing to search customers..." at bounding box center [585, 299] width 295 height 12
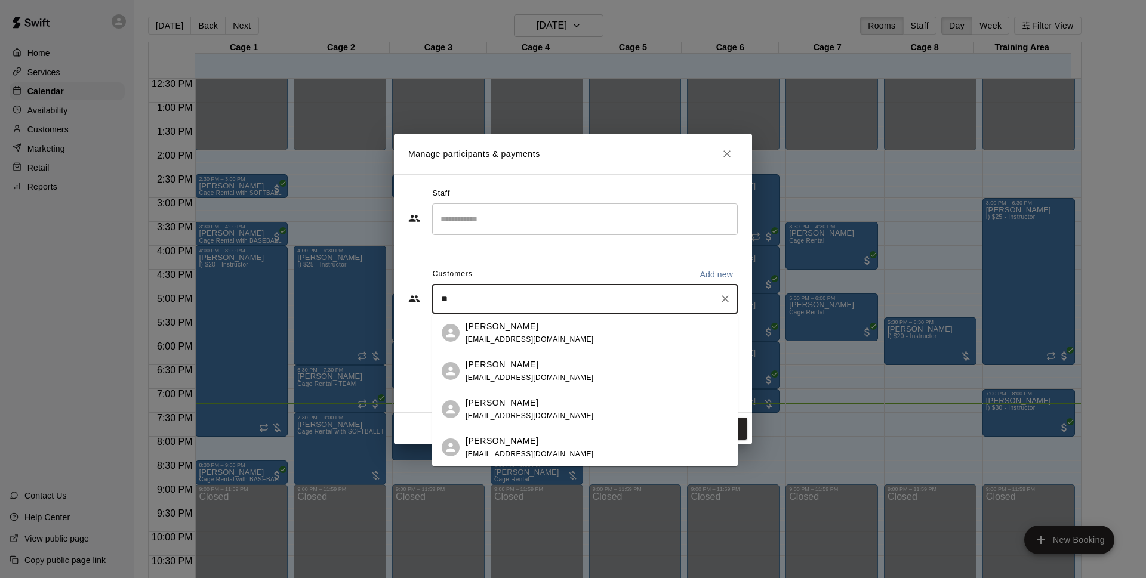
type input "*"
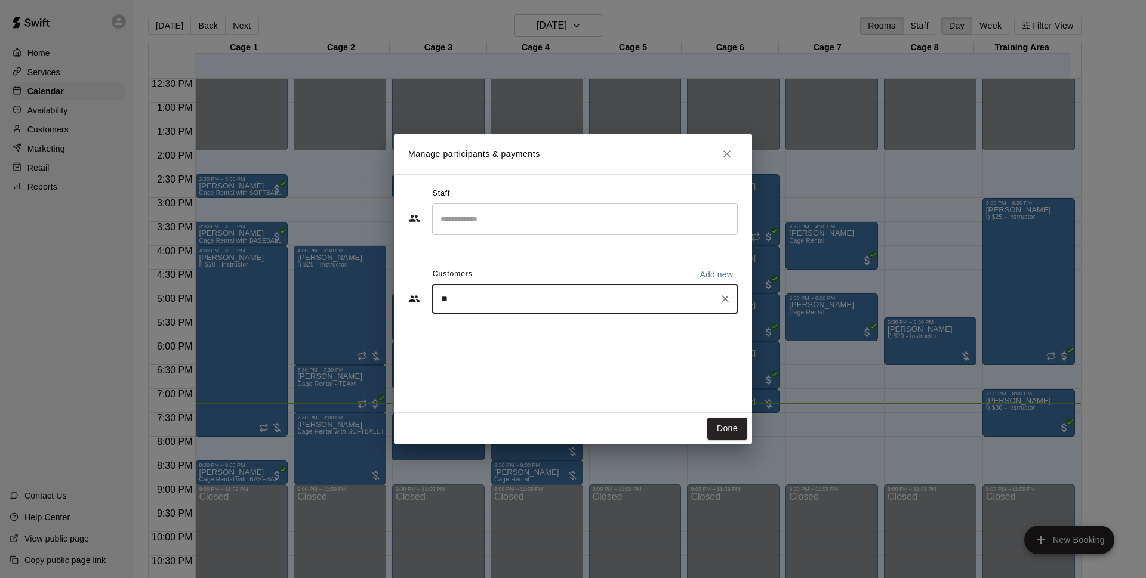
type input "***"
click at [732, 299] on button "Clear" at bounding box center [725, 299] width 17 height 17
click at [707, 278] on p "Add new" at bounding box center [716, 275] width 33 height 12
select select "**"
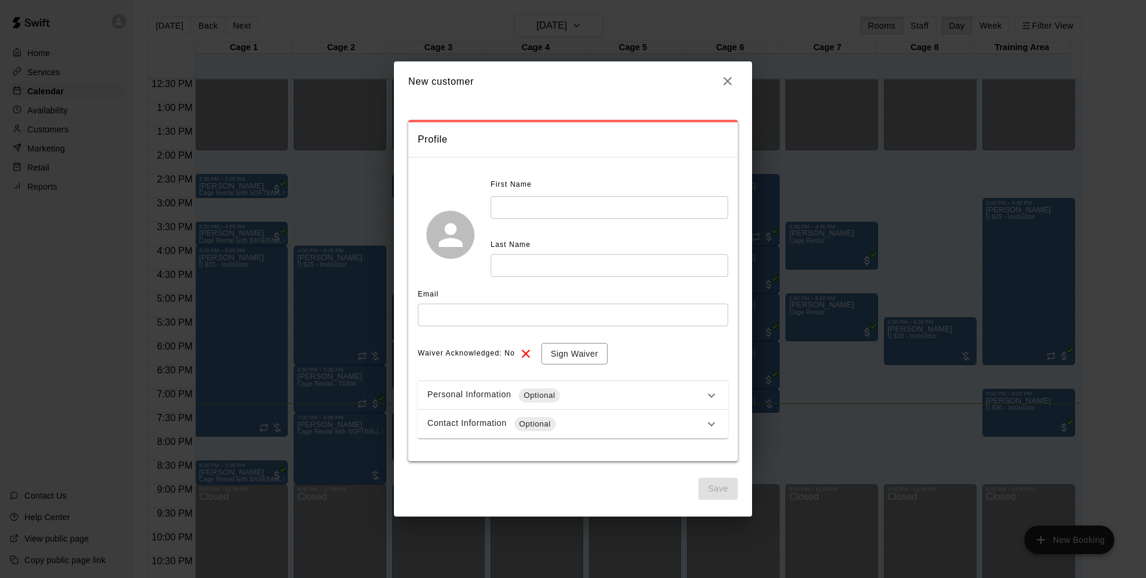
click at [562, 213] on input "text" at bounding box center [610, 207] width 238 height 22
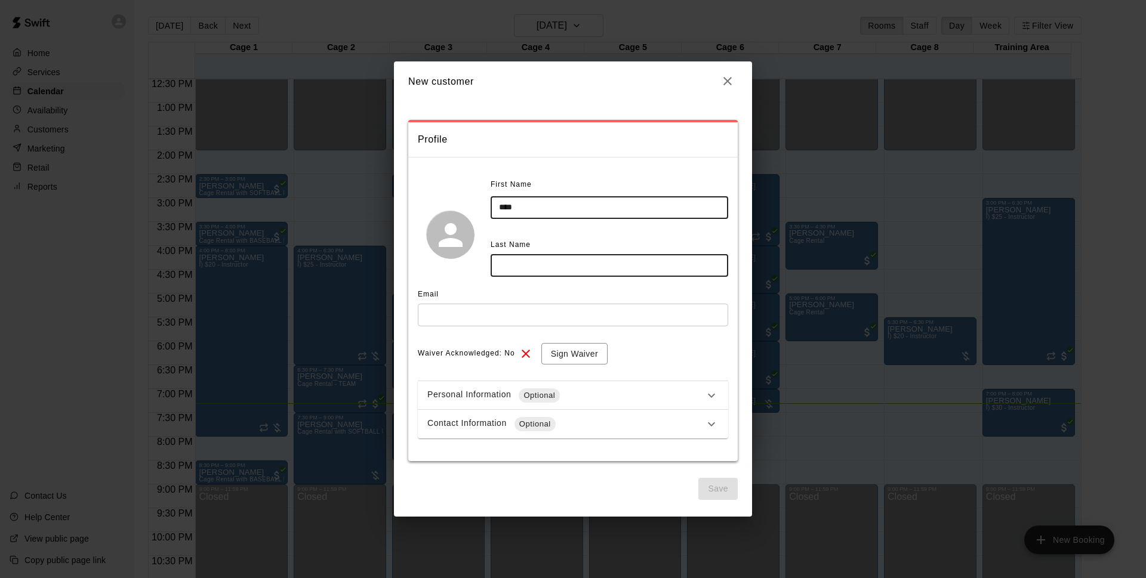
type input "****"
click at [528, 263] on input "text" at bounding box center [610, 265] width 238 height 22
type input "******"
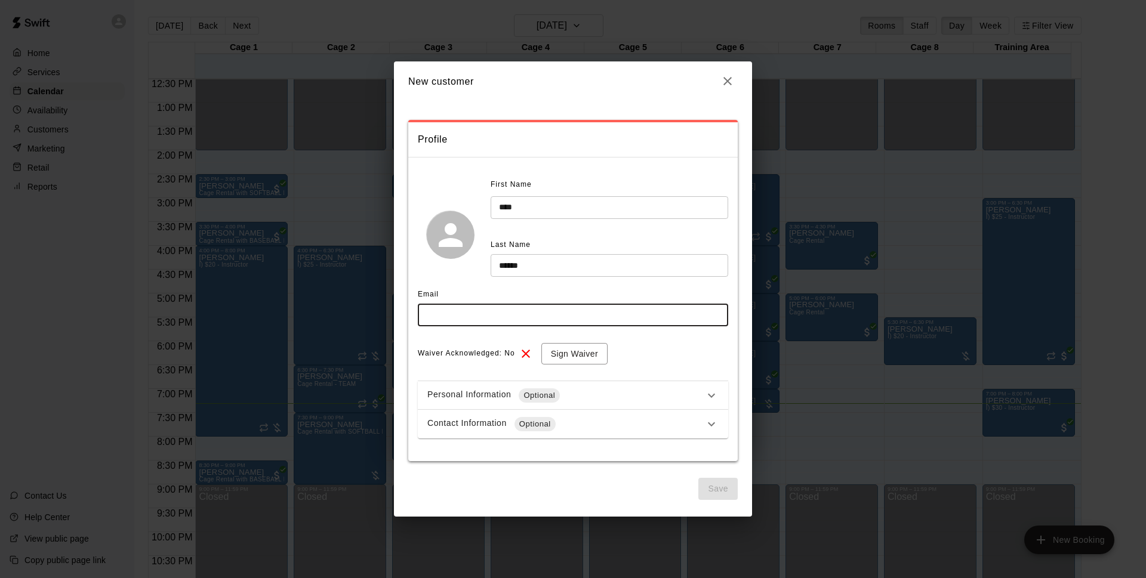
click at [512, 306] on input "text" at bounding box center [573, 315] width 310 height 22
type input "**********"
click at [570, 356] on button "Sign Waiver" at bounding box center [574, 354] width 66 height 22
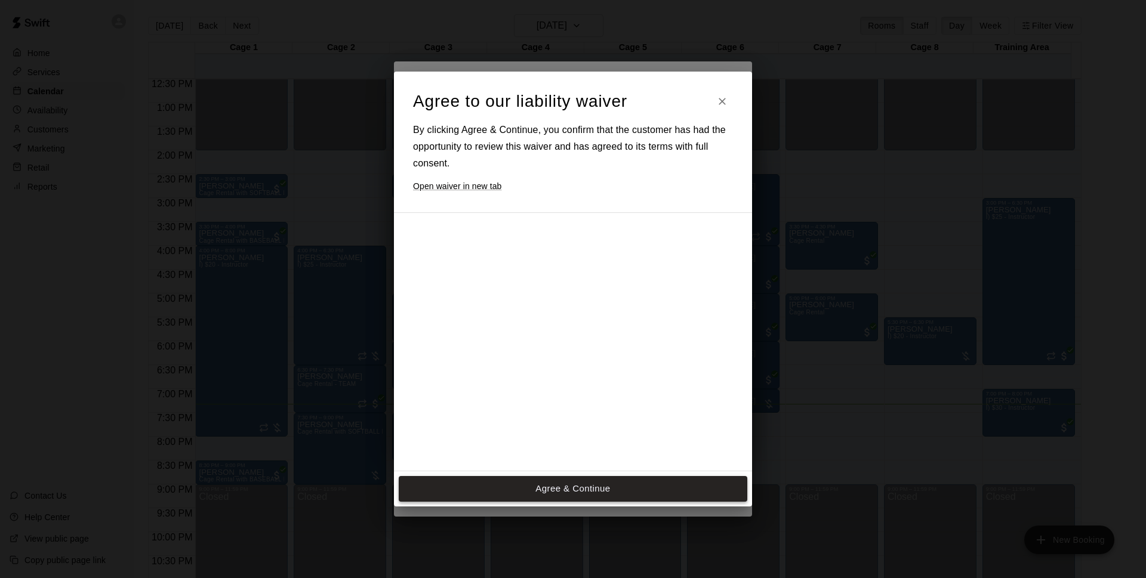
click at [564, 496] on button "Agree & Continue" at bounding box center [573, 488] width 349 height 25
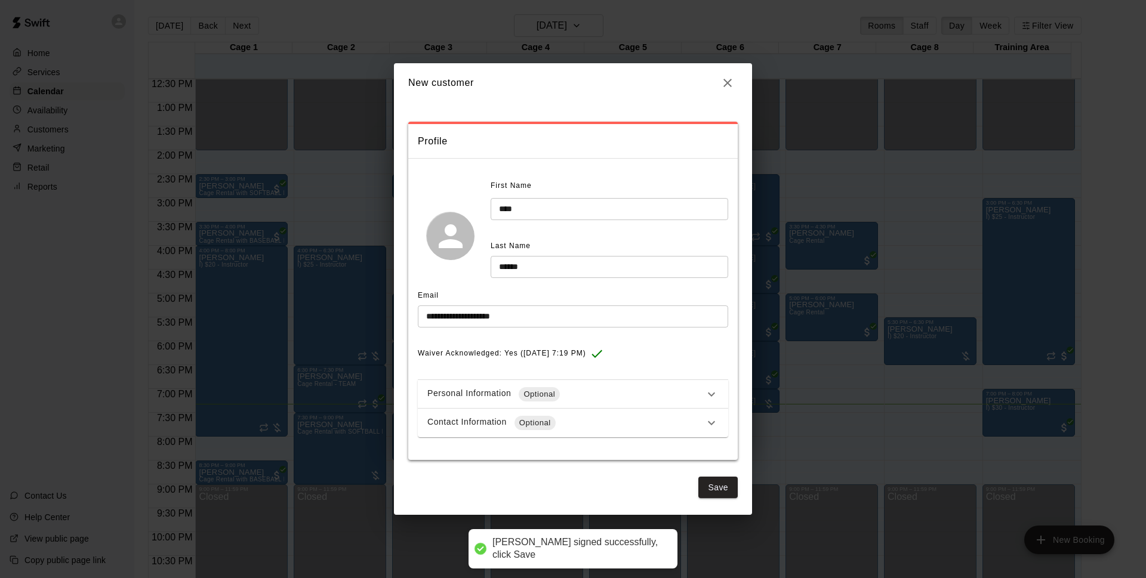
click at [607, 394] on div "Personal Information Optional" at bounding box center [565, 394] width 277 height 14
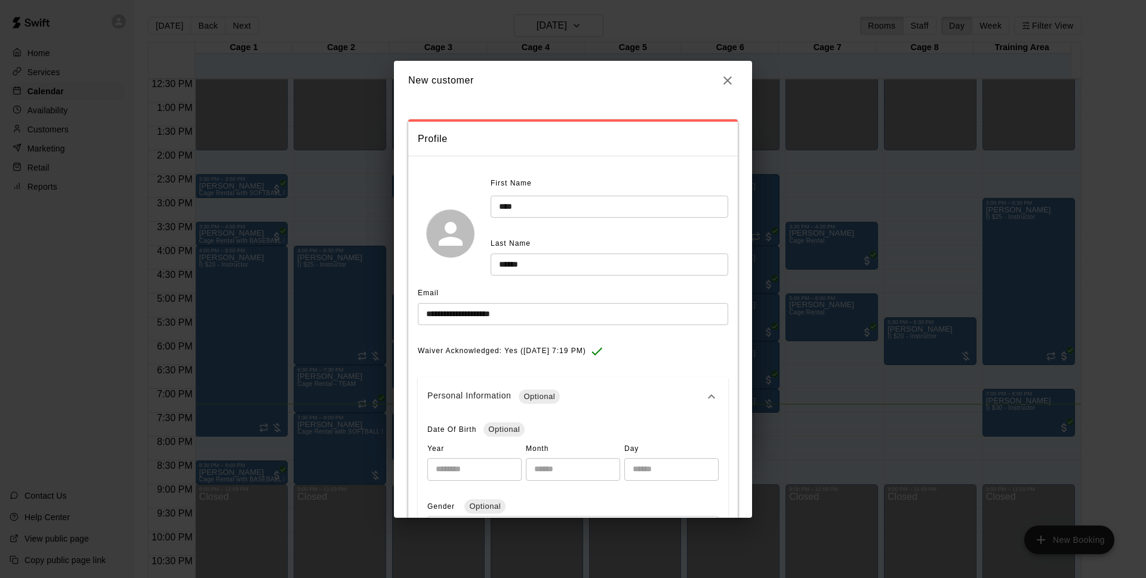
click at [603, 396] on div "Personal Information Optional" at bounding box center [565, 397] width 277 height 14
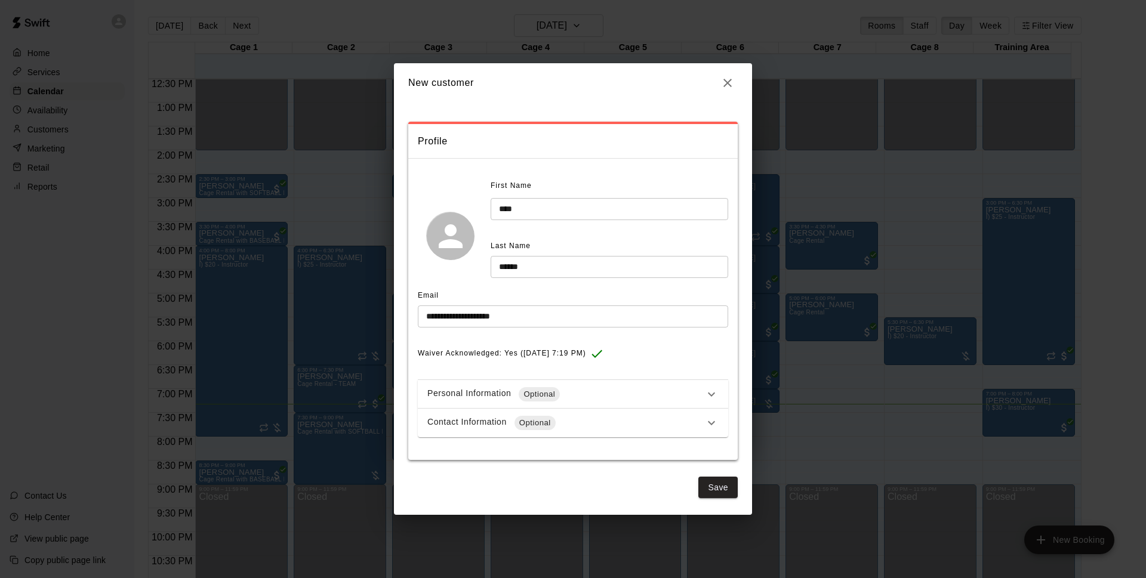
click at [573, 423] on div "Contact Information Optional" at bounding box center [565, 423] width 277 height 14
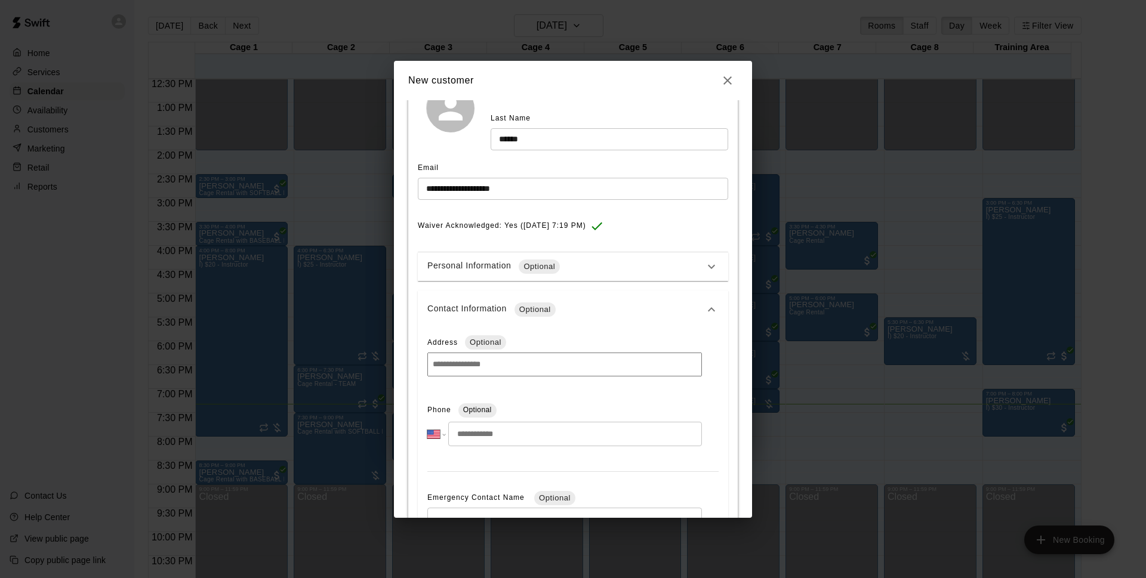
scroll to position [188, 0]
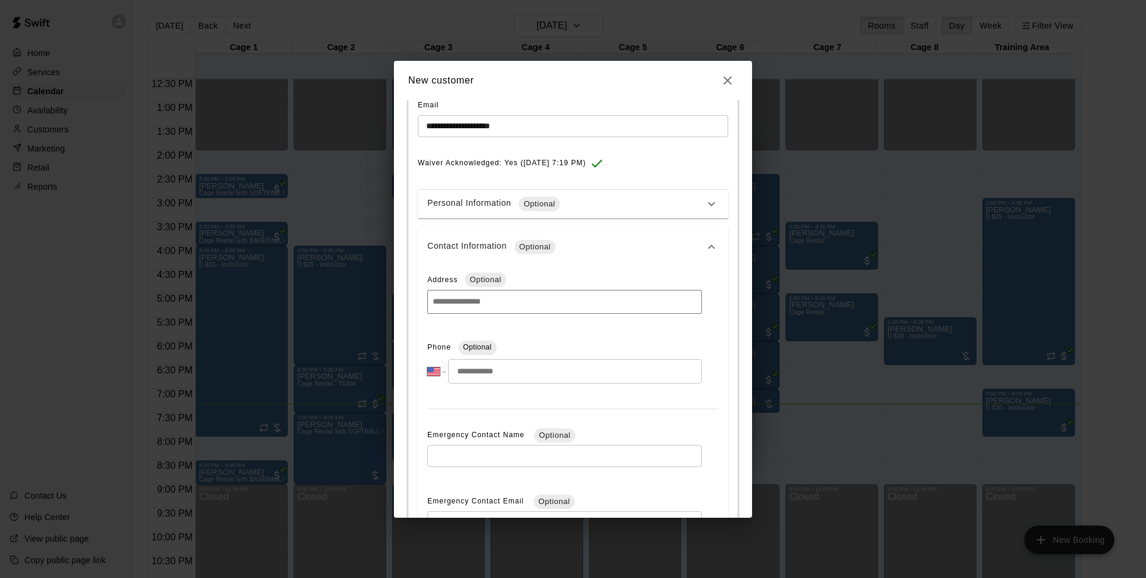
click at [488, 381] on input "tel" at bounding box center [575, 371] width 254 height 24
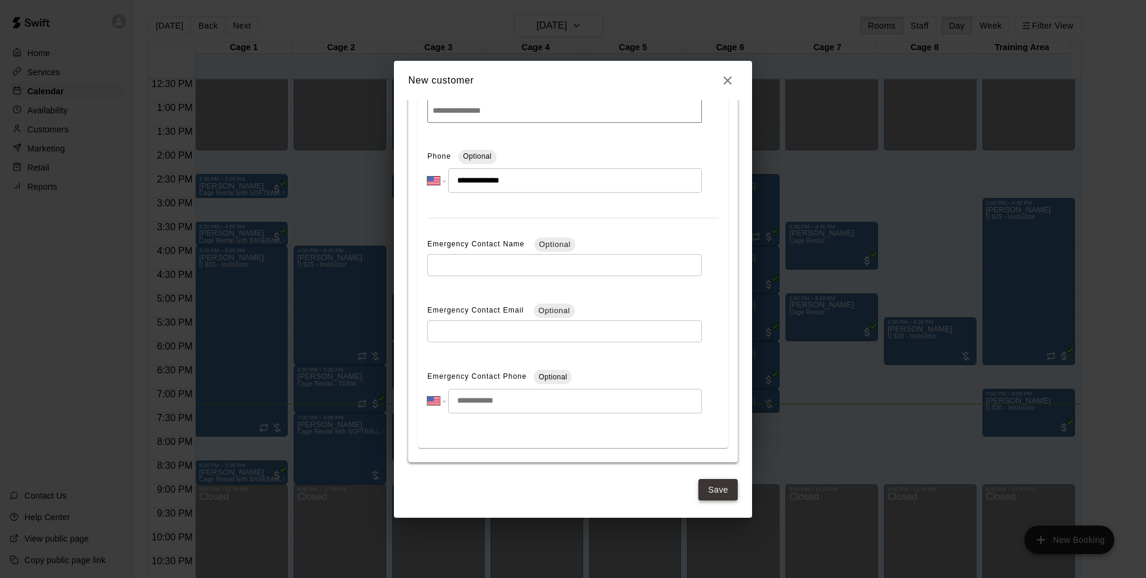
type input "**********"
click at [718, 500] on button "Save" at bounding box center [717, 490] width 39 height 22
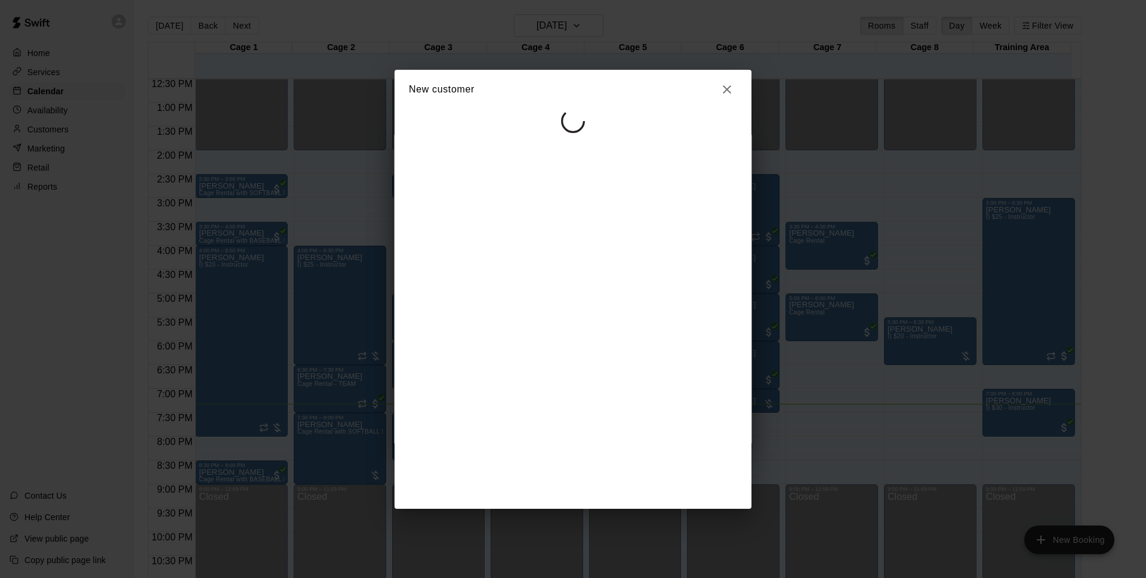
select select "**"
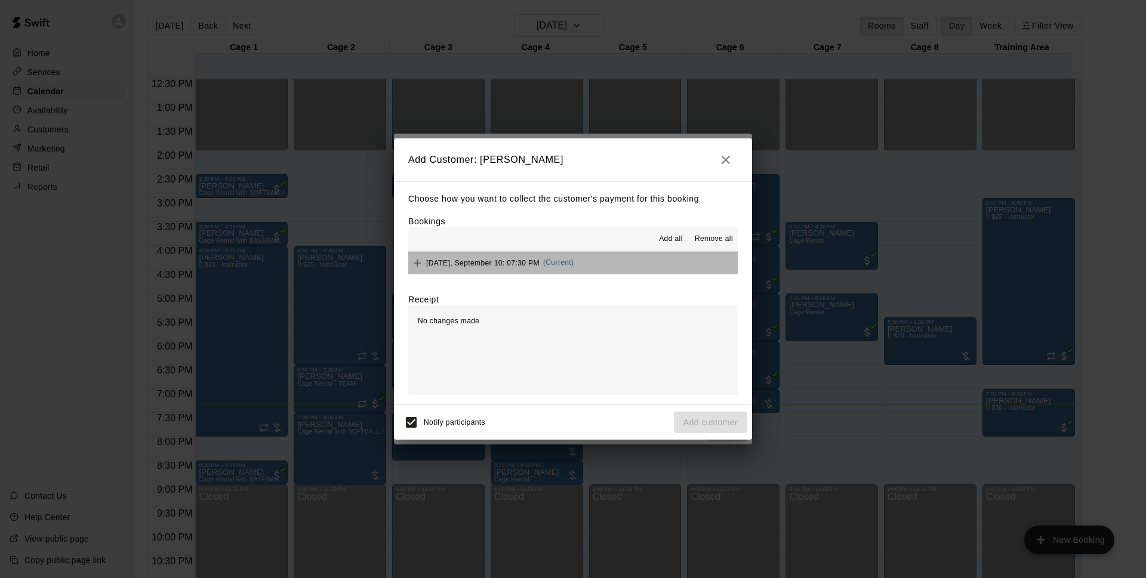
click at [602, 265] on button "[DATE], September 10: 07:30 PM (Current)" at bounding box center [573, 263] width 330 height 22
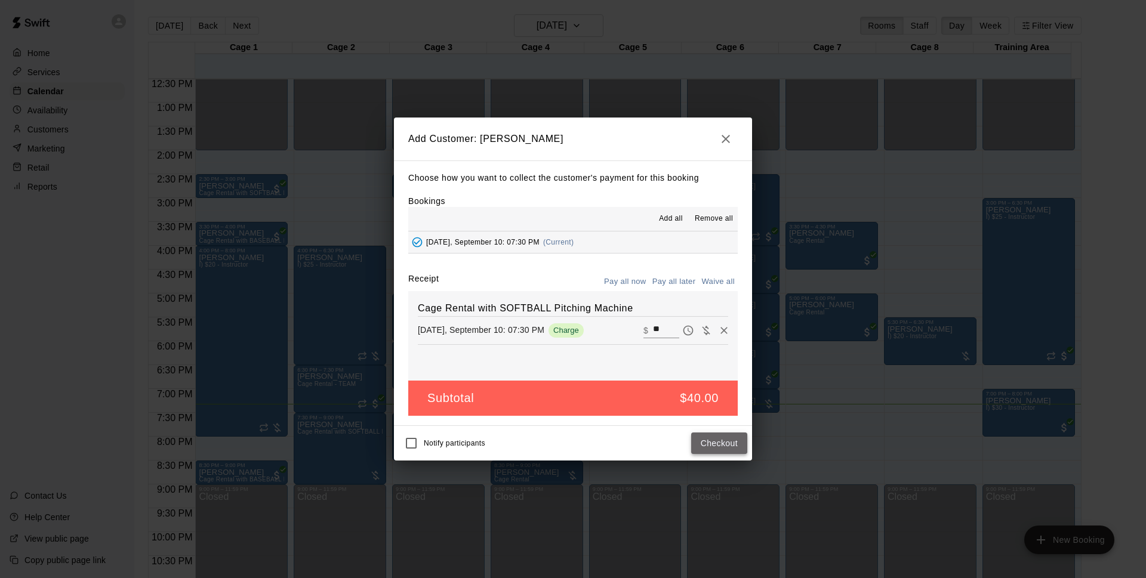
click at [723, 435] on button "Checkout" at bounding box center [719, 444] width 56 height 22
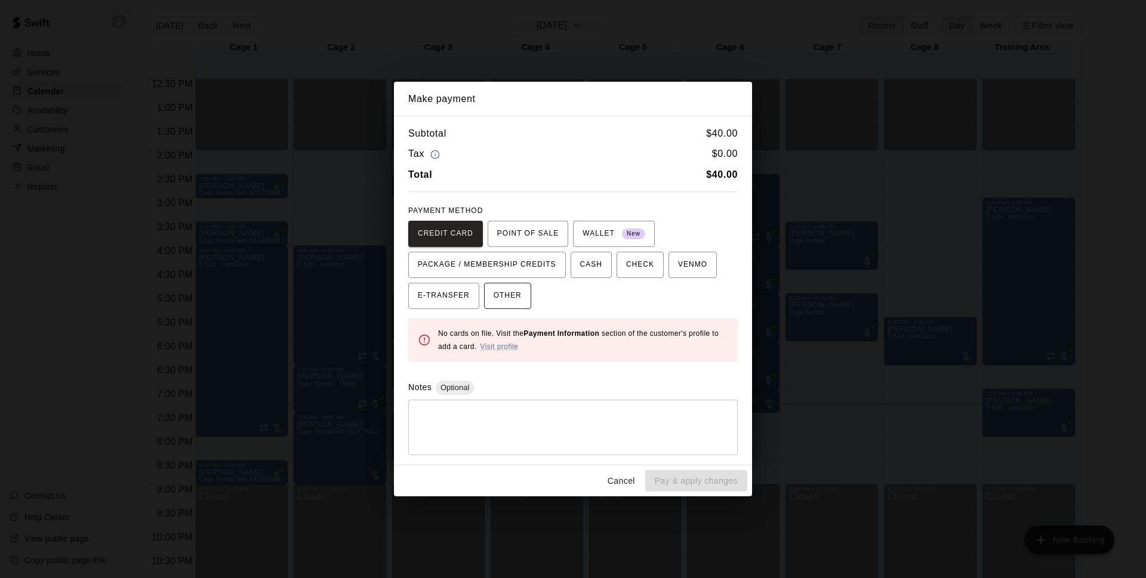
click at [518, 303] on span "OTHER" at bounding box center [508, 296] width 28 height 19
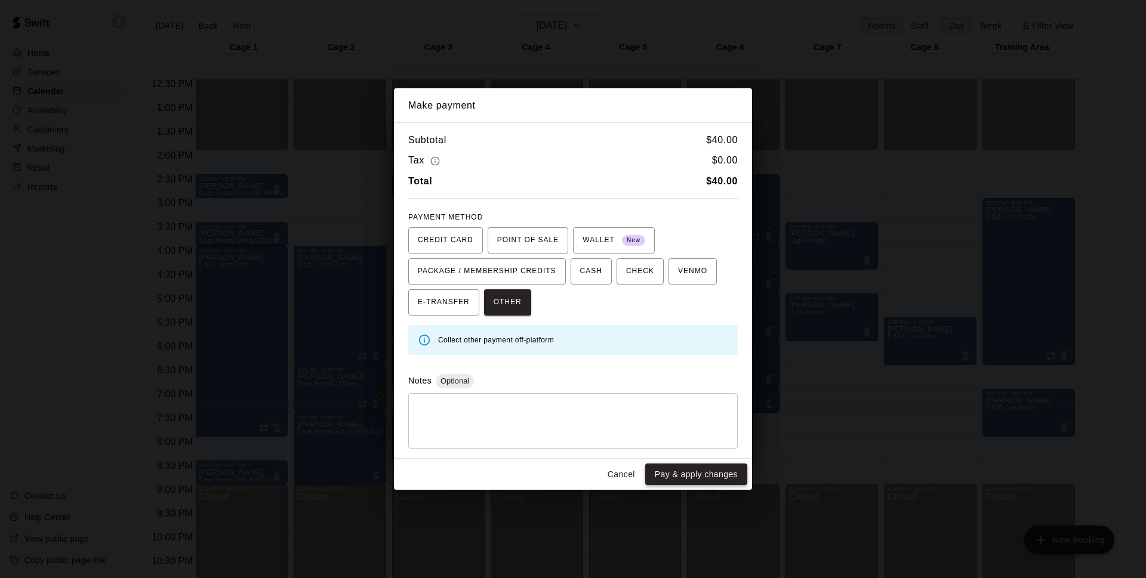
click at [669, 478] on button "Pay & apply changes" at bounding box center [696, 475] width 102 height 22
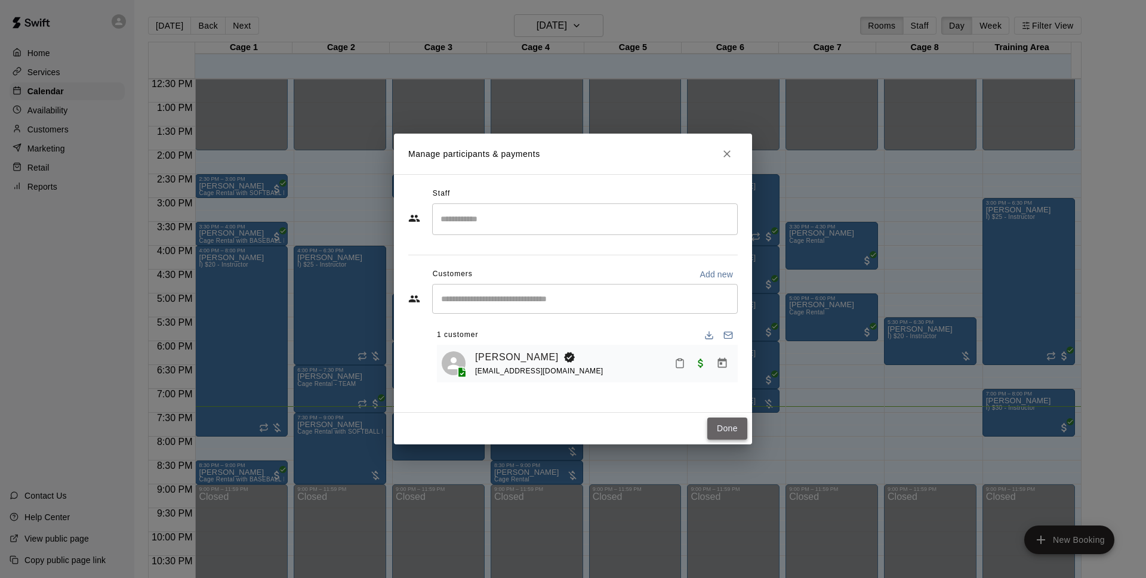
click at [722, 425] on button "Done" at bounding box center [727, 429] width 40 height 22
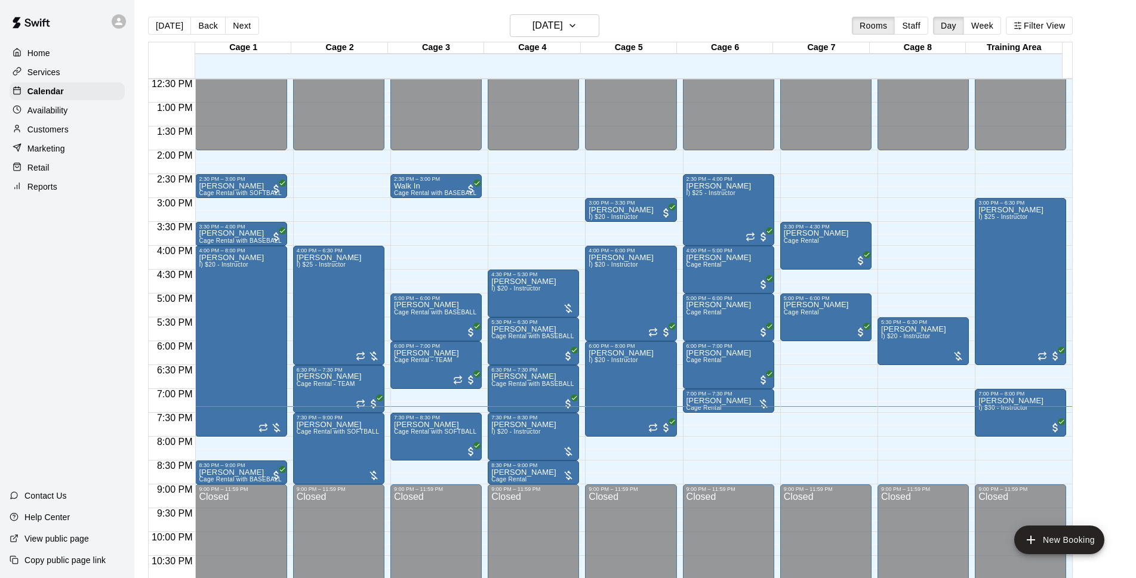
click at [666, 23] on div "[DATE] Back [DATE][DATE] Rooms Staff Day Week Filter View" at bounding box center [610, 27] width 925 height 27
click at [1125, 93] on main "[DATE] Back [DATE][DATE] Rooms Staff Day Week Filter View Cage 1 10 Wed Cage 2 …" at bounding box center [635, 303] width 992 height 578
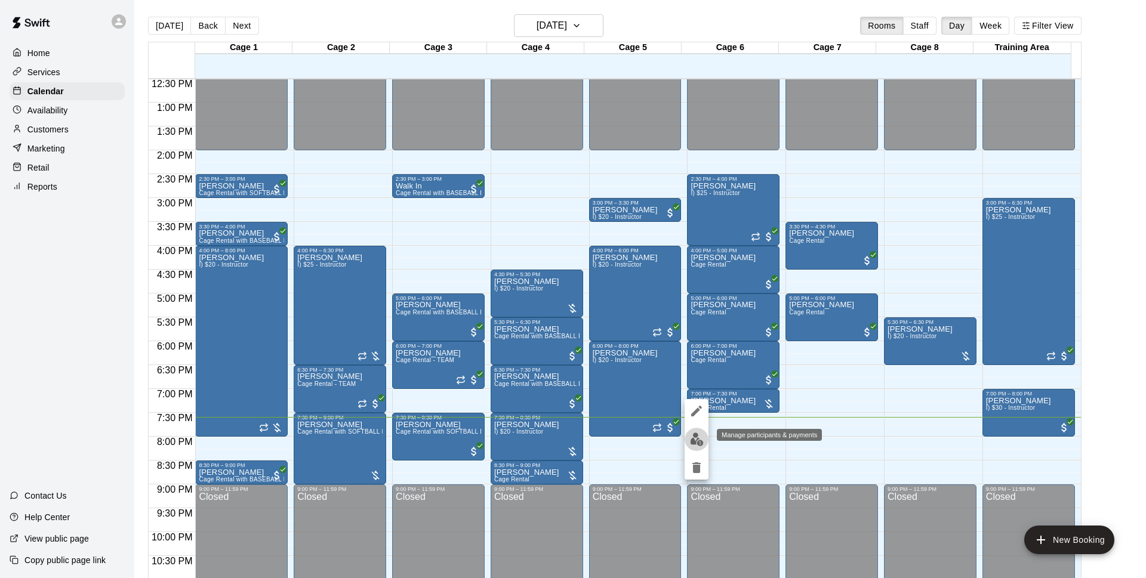
click at [694, 432] on button "edit" at bounding box center [697, 439] width 24 height 23
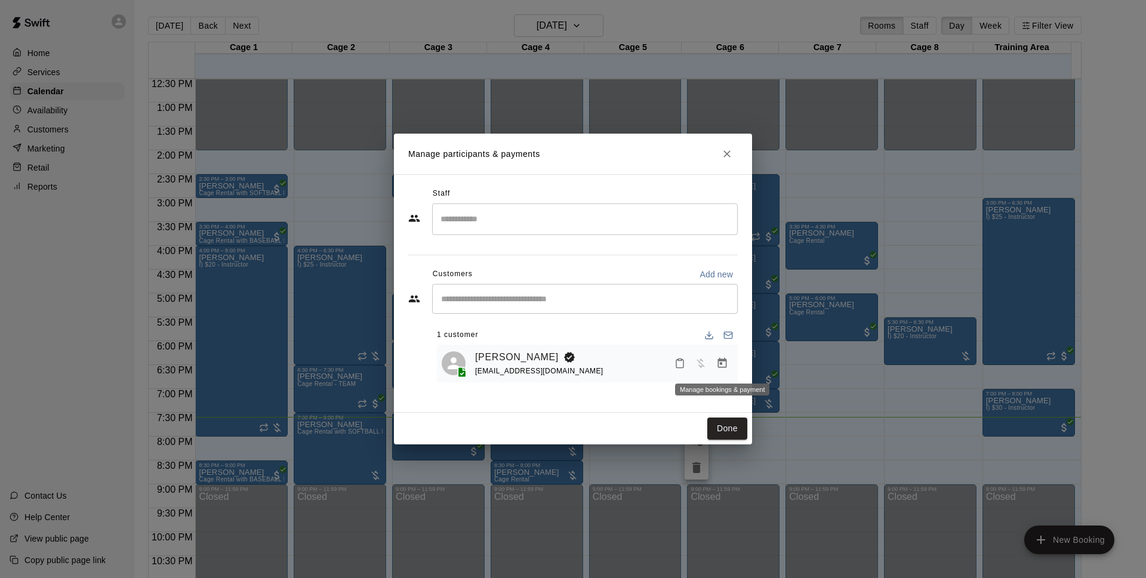
click at [719, 365] on icon "Manage bookings & payment" at bounding box center [722, 364] width 12 height 12
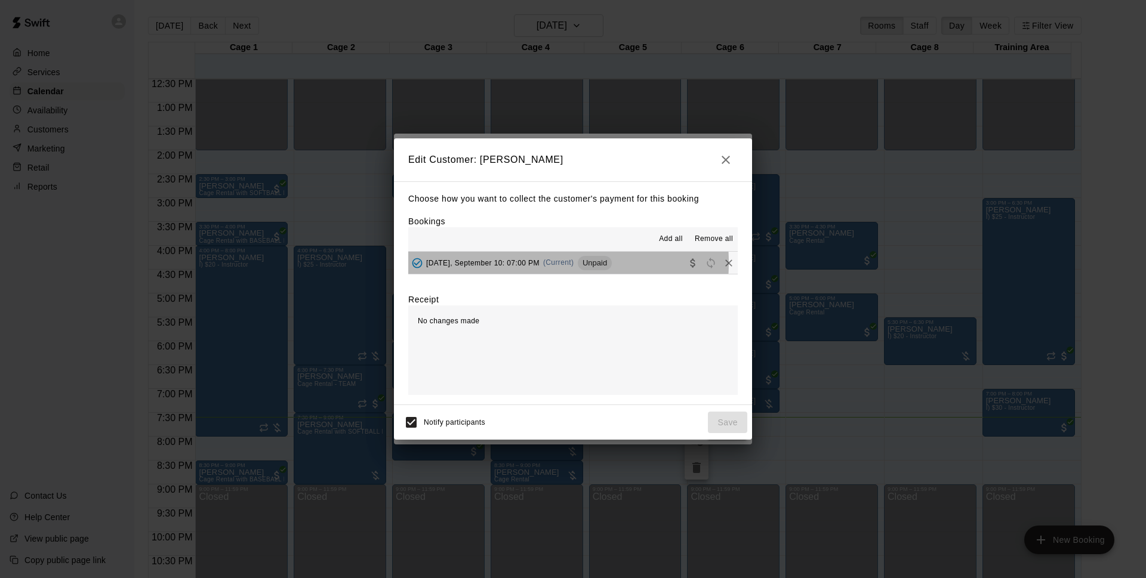
click at [511, 263] on span "[DATE], September 10: 07:00 PM" at bounding box center [482, 262] width 113 height 8
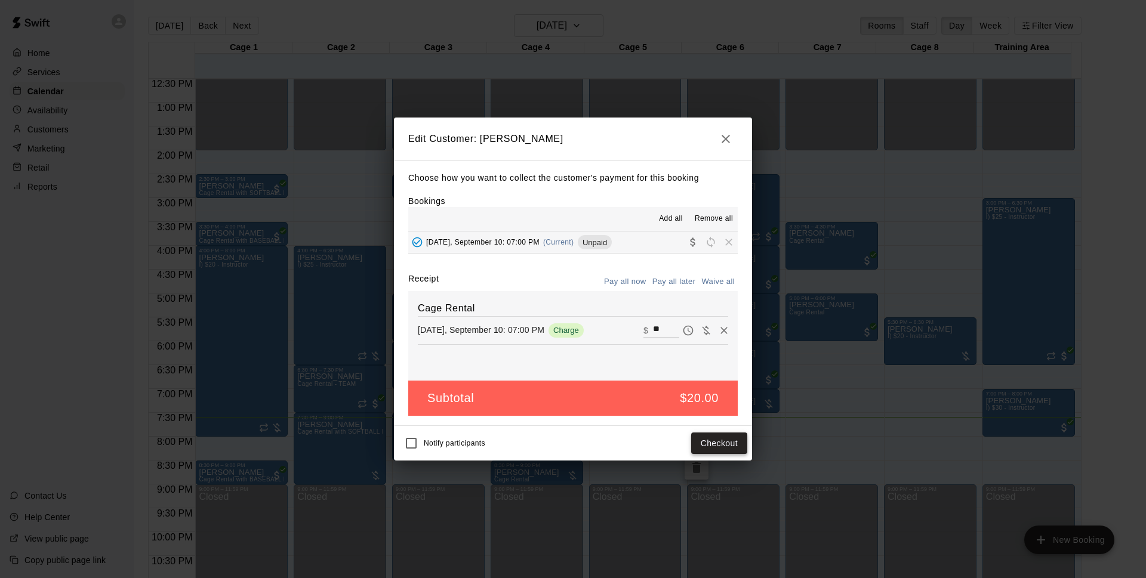
click at [732, 435] on button "Checkout" at bounding box center [719, 444] width 56 height 22
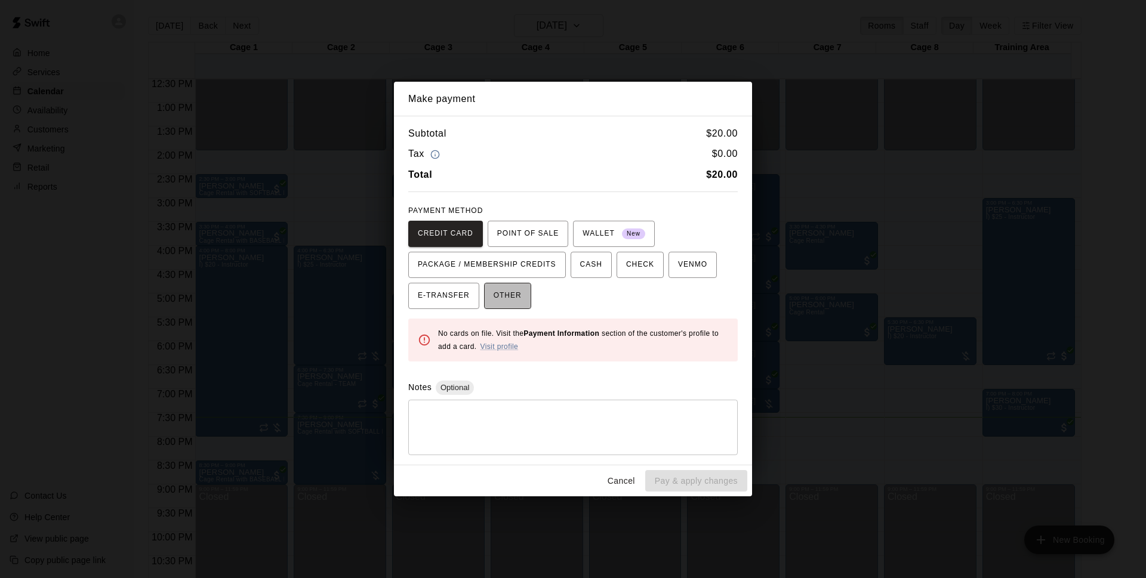
click at [507, 301] on span "OTHER" at bounding box center [508, 296] width 28 height 19
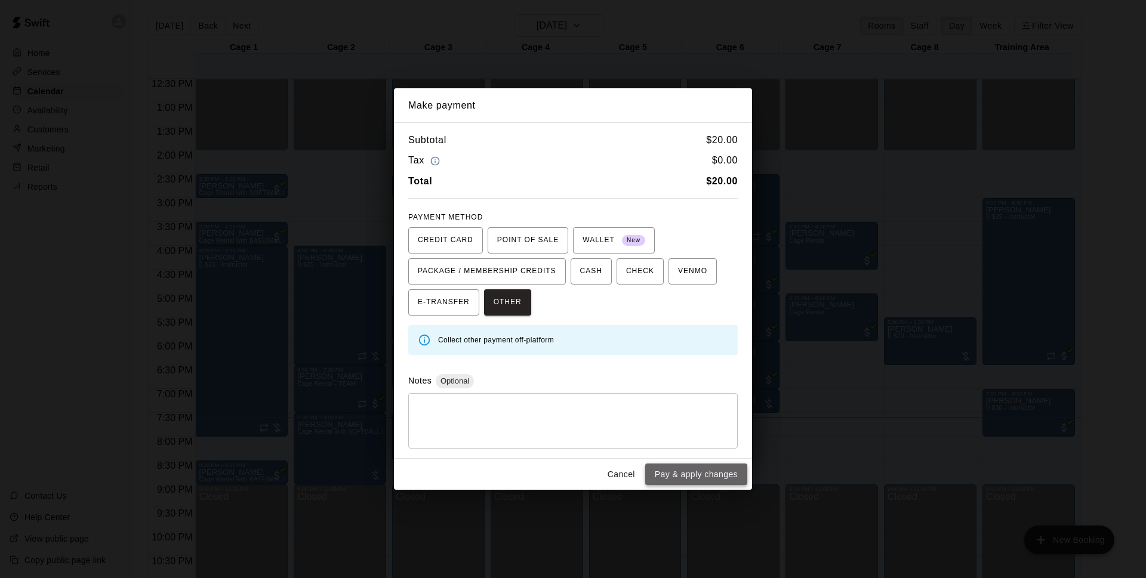
click at [660, 476] on button "Pay & apply changes" at bounding box center [696, 475] width 102 height 22
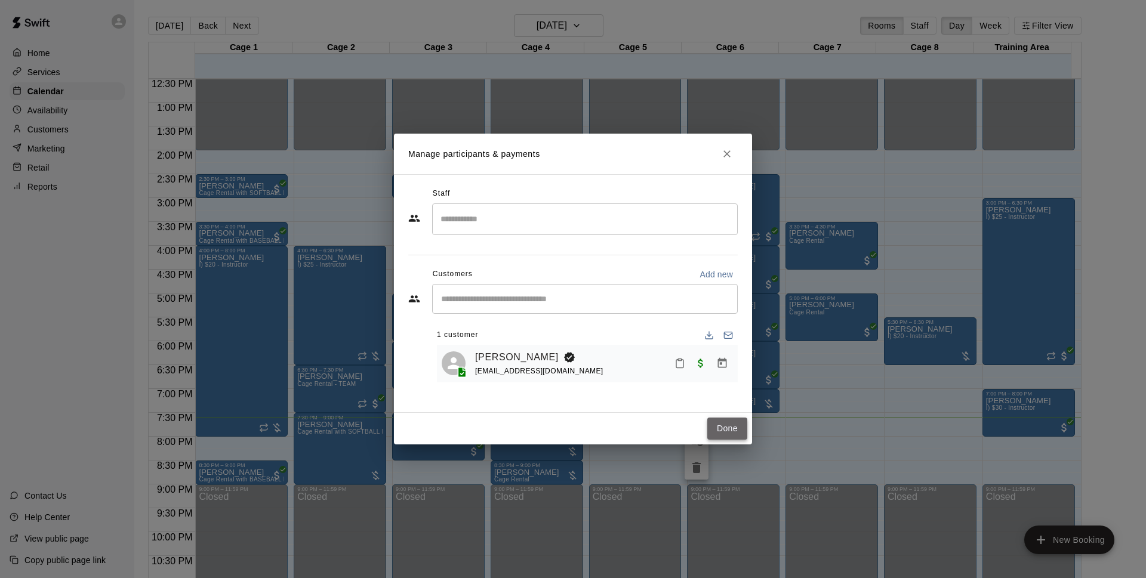
click at [731, 422] on button "Done" at bounding box center [727, 429] width 40 height 22
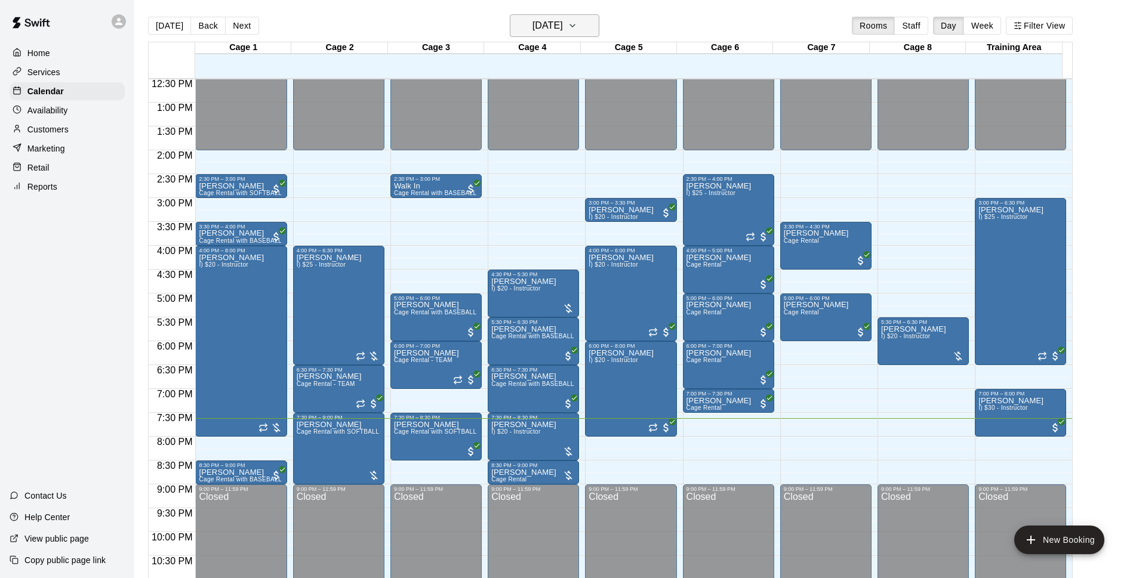
click at [532, 35] on button "[DATE]" at bounding box center [555, 25] width 90 height 23
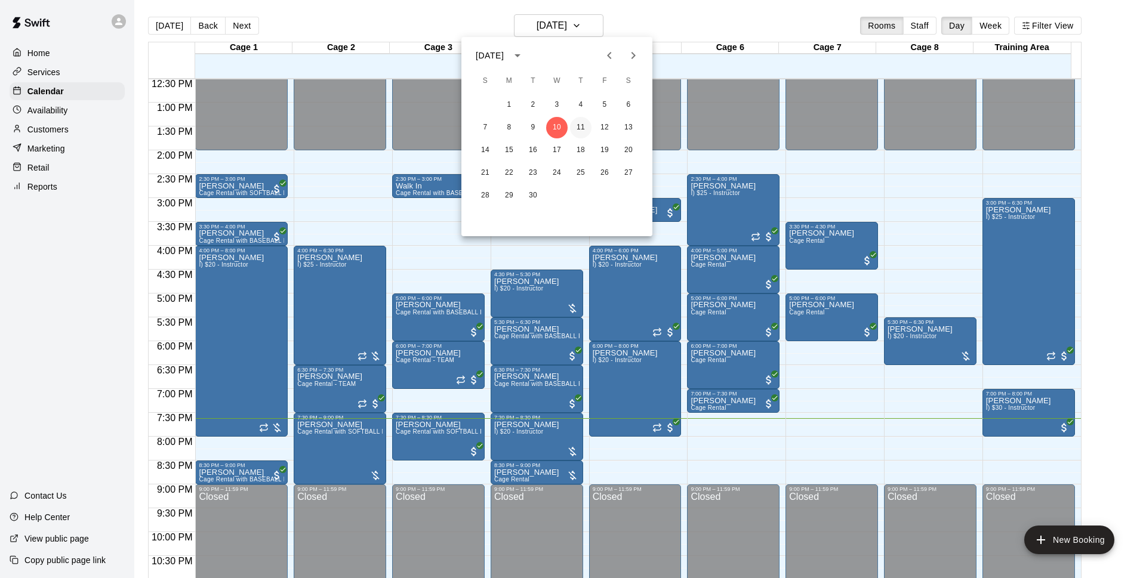
click at [574, 130] on button "11" at bounding box center [580, 127] width 21 height 21
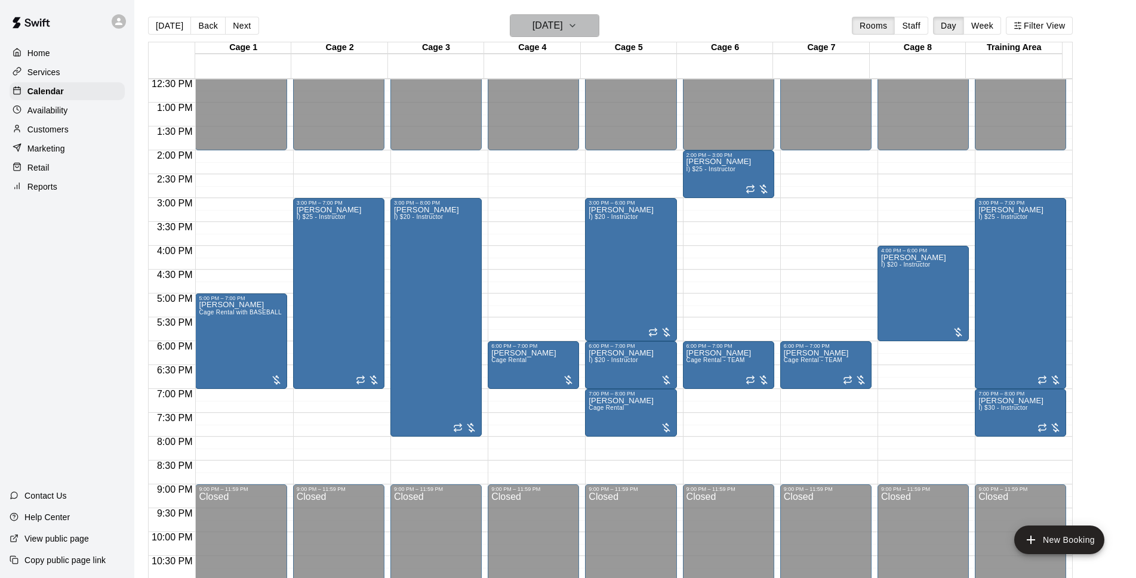
click at [563, 26] on h6 "[DATE]" at bounding box center [548, 25] width 30 height 17
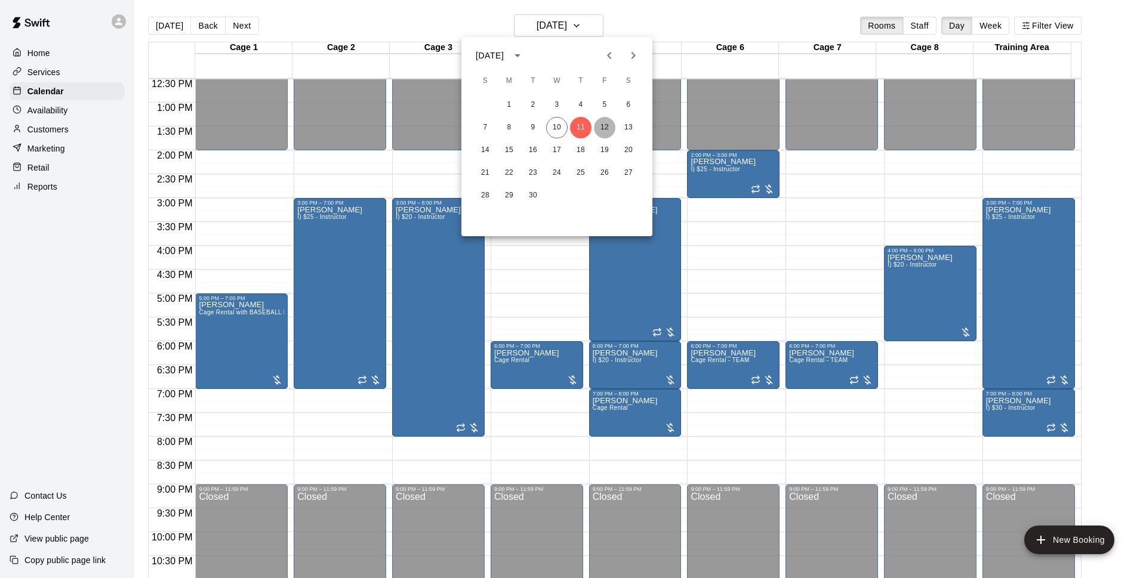
click at [603, 125] on button "12" at bounding box center [604, 127] width 21 height 21
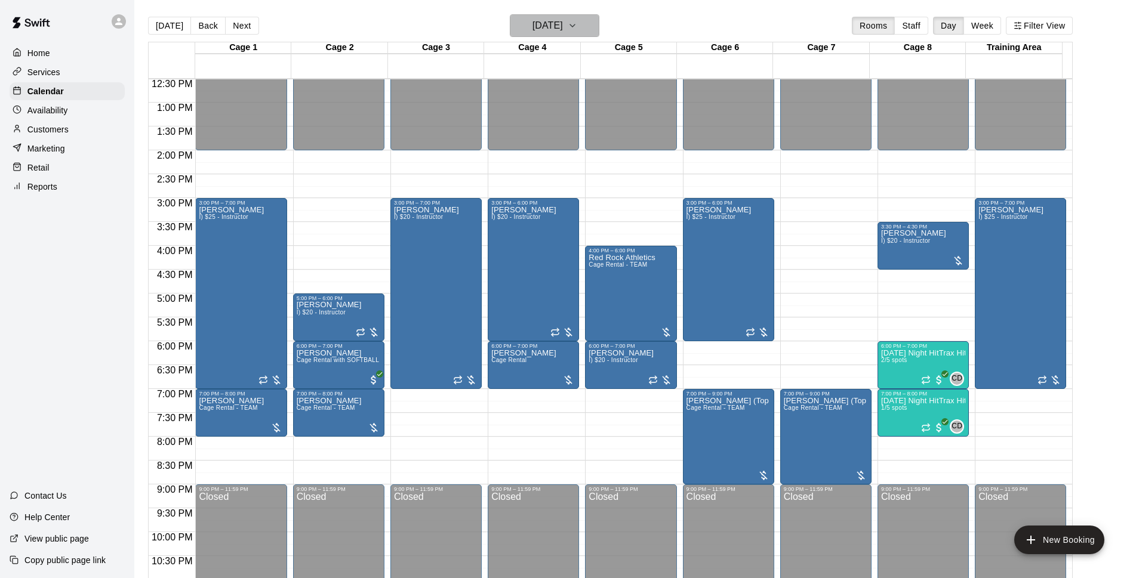
click at [546, 24] on h6 "[DATE]" at bounding box center [548, 25] width 30 height 17
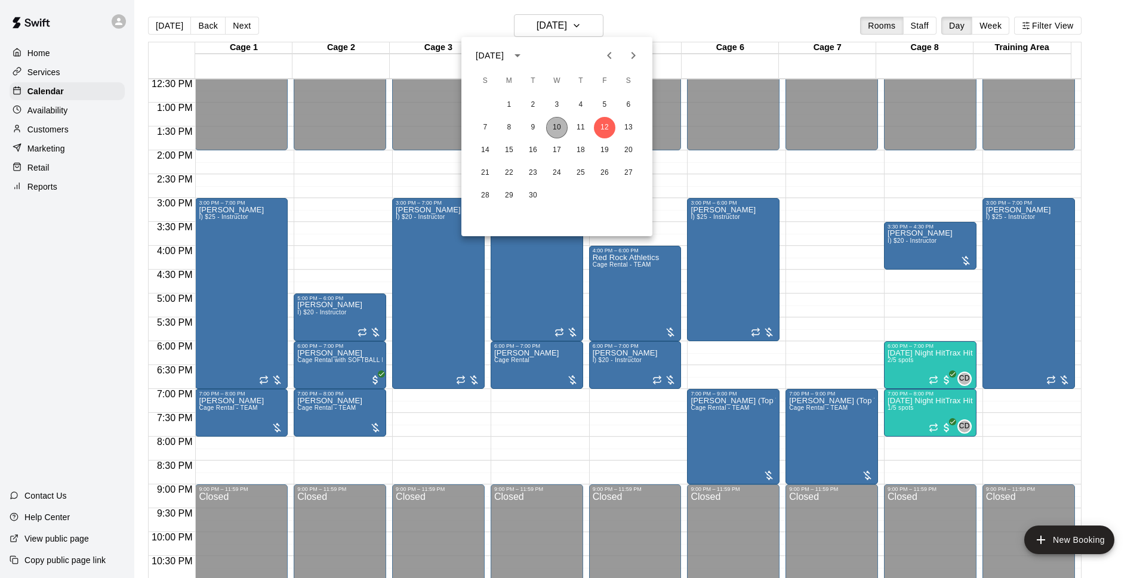
click at [561, 127] on button "10" at bounding box center [556, 127] width 21 height 21
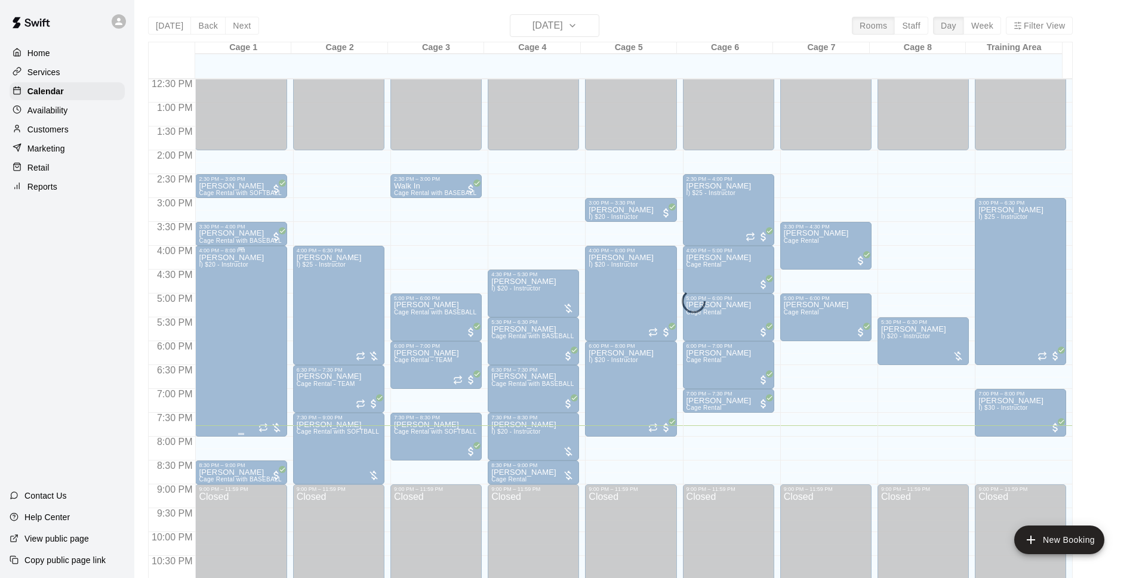
click at [233, 345] on div "[PERSON_NAME] I) $20 - Instructor" at bounding box center [231, 543] width 65 height 578
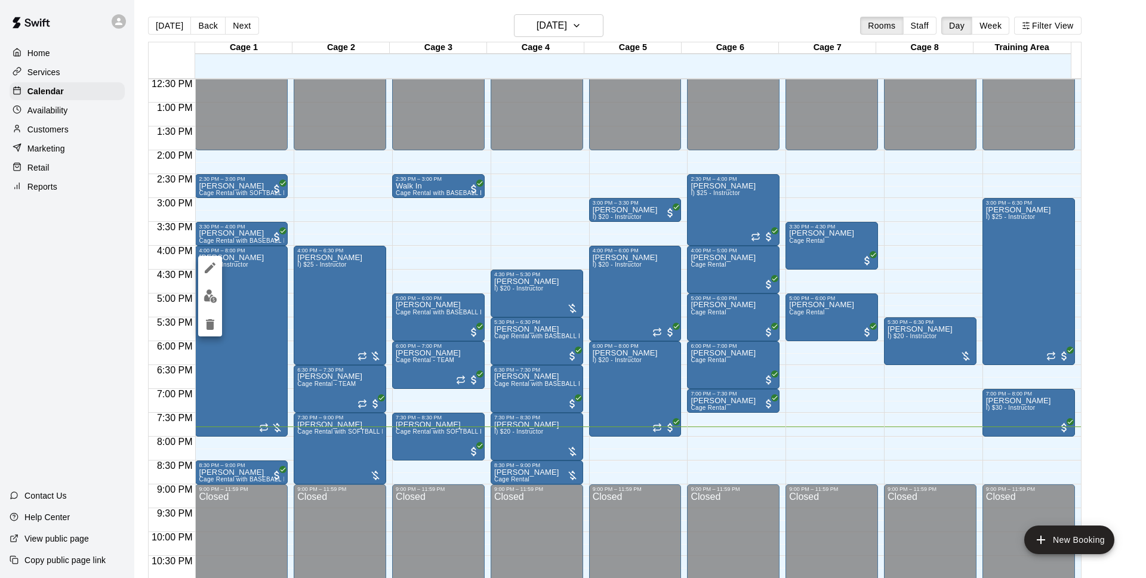
click at [202, 297] on button "edit" at bounding box center [210, 296] width 24 height 23
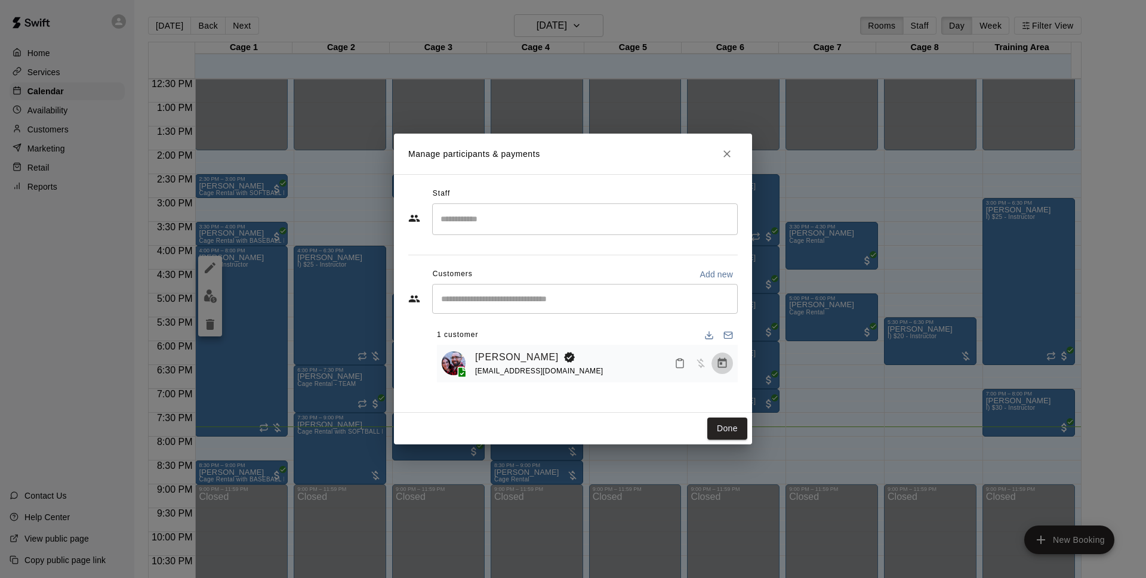
click at [728, 368] on icon "Manage bookings & payment" at bounding box center [722, 364] width 12 height 12
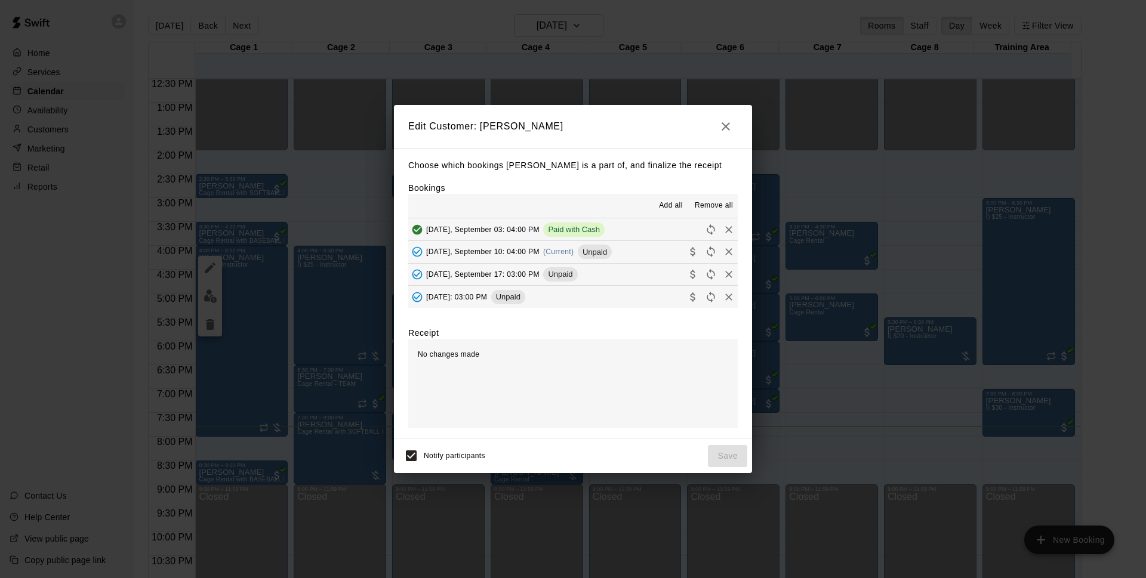
click at [642, 247] on button "[DATE], September 10: 04:00 PM (Current) Unpaid" at bounding box center [573, 252] width 330 height 22
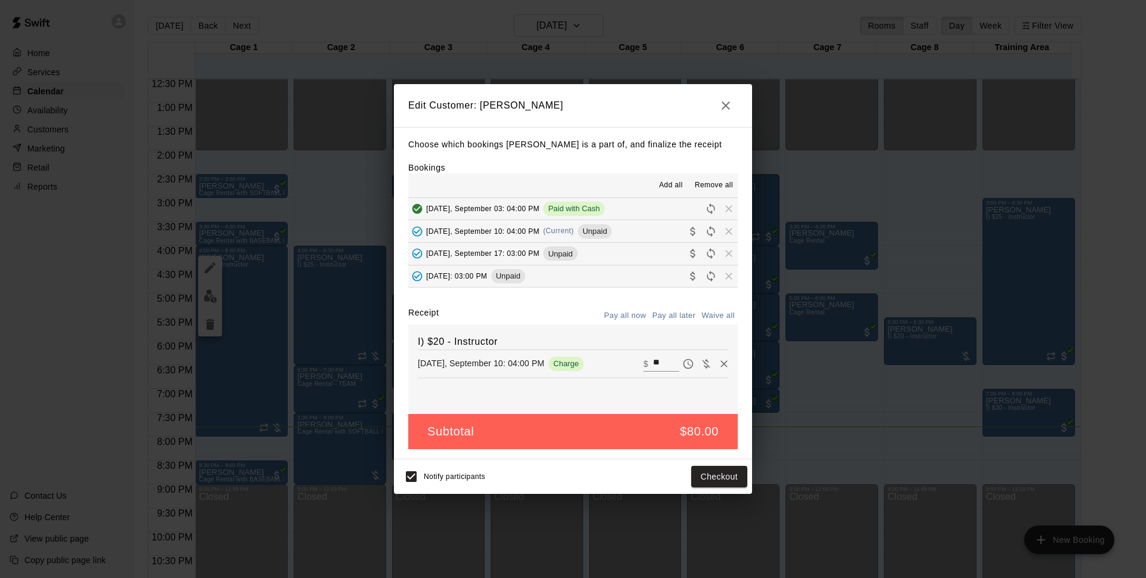
click at [725, 109] on icon "button" at bounding box center [726, 106] width 14 height 14
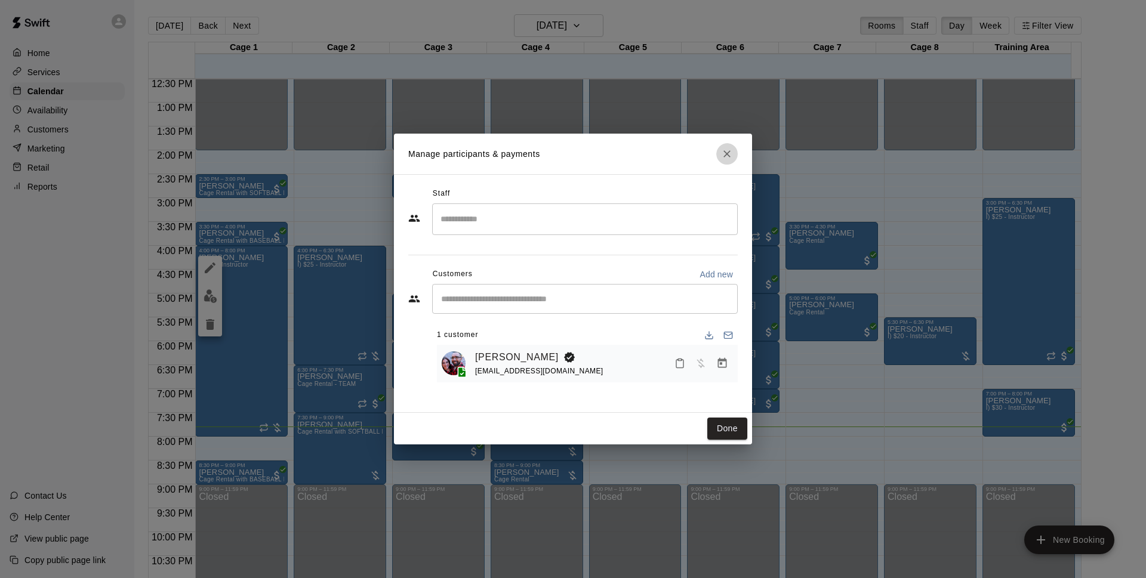
click at [725, 158] on icon "Close" at bounding box center [727, 154] width 12 height 12
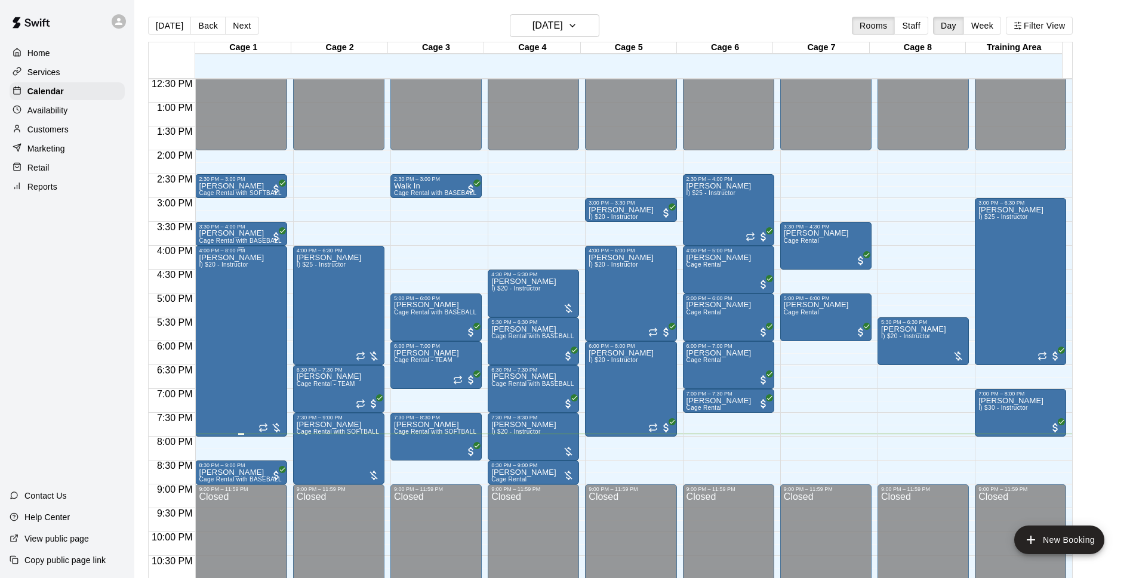
click at [239, 371] on div "[PERSON_NAME] I) $20 - Instructor" at bounding box center [231, 543] width 65 height 578
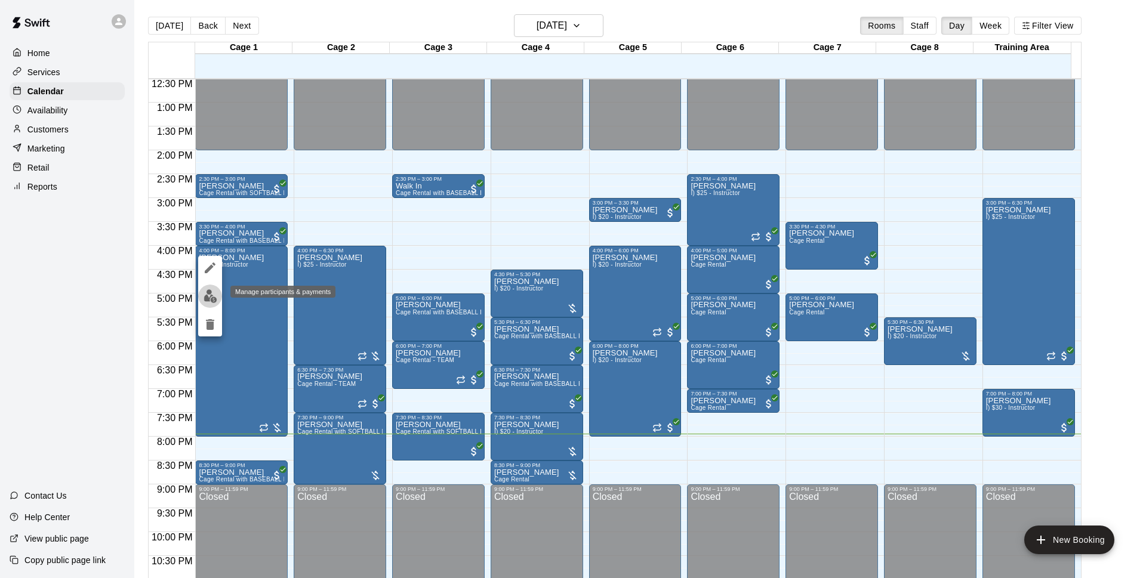
click at [212, 303] on img "edit" at bounding box center [211, 297] width 14 height 14
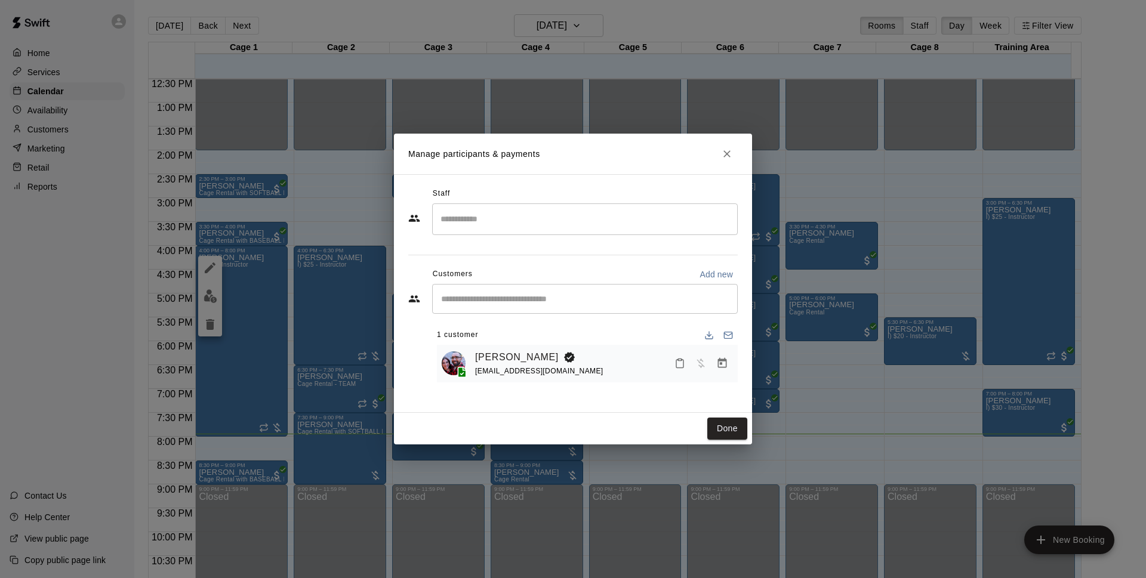
click at [723, 365] on icon "Manage bookings & payment" at bounding box center [722, 364] width 12 height 12
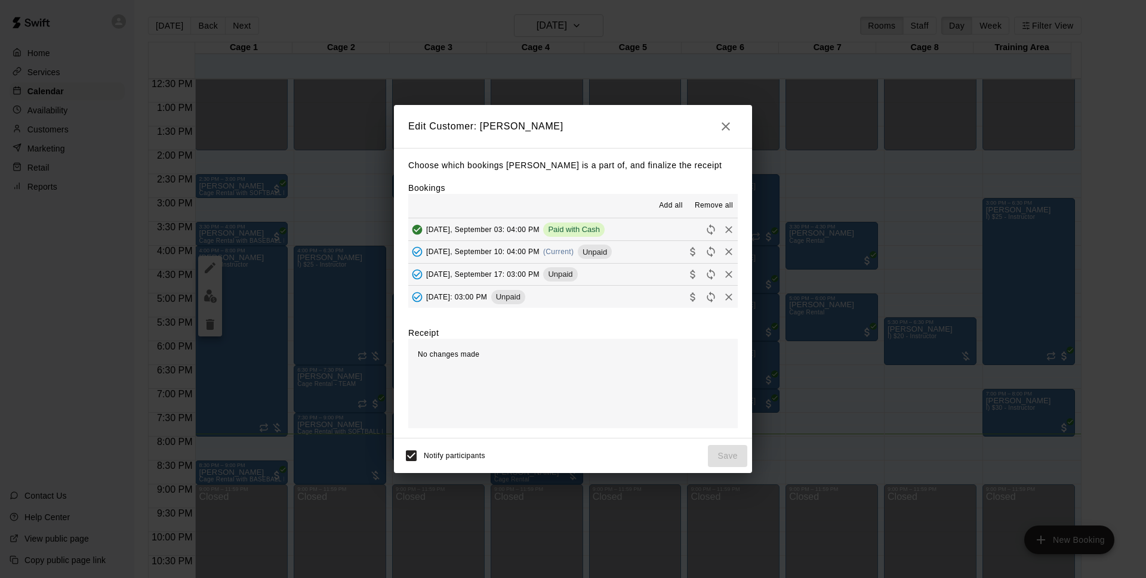
click at [565, 256] on span "(Current)" at bounding box center [558, 252] width 31 height 8
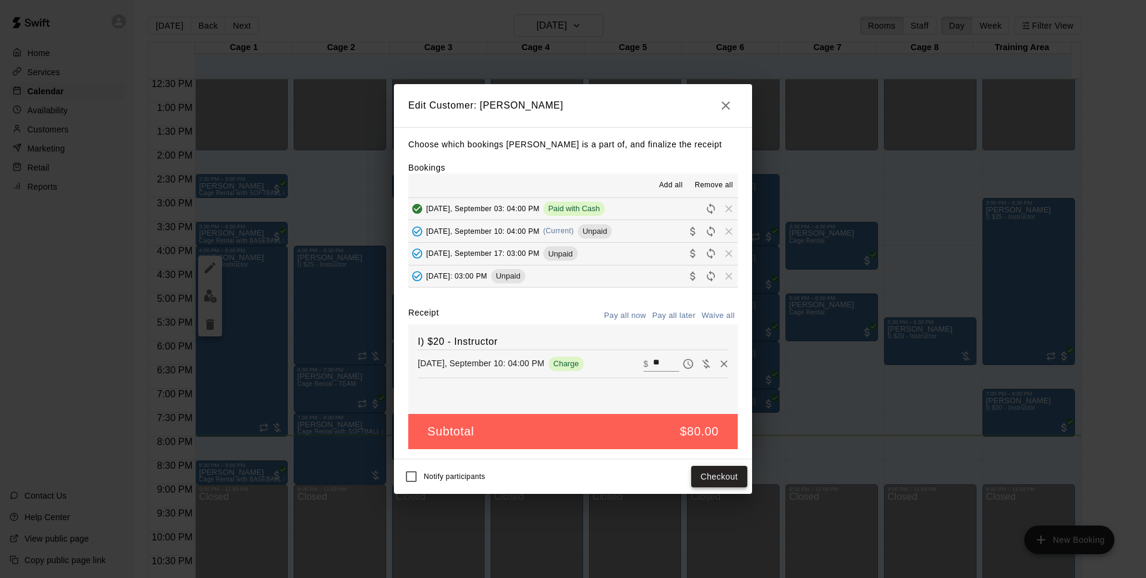
click at [696, 476] on button "Checkout" at bounding box center [719, 477] width 56 height 22
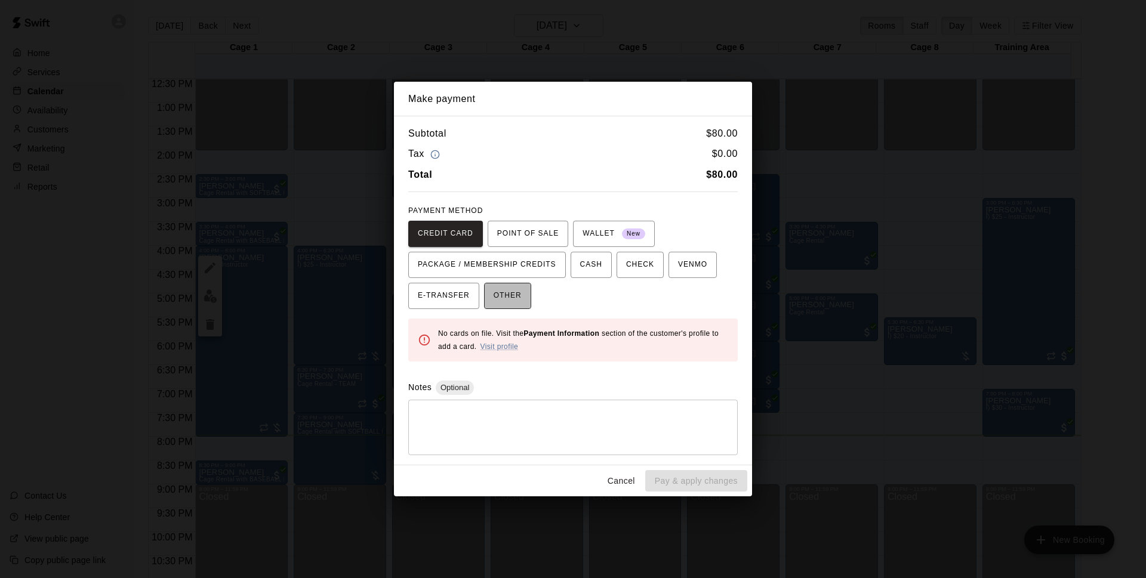
click at [525, 301] on button "OTHER" at bounding box center [507, 296] width 47 height 26
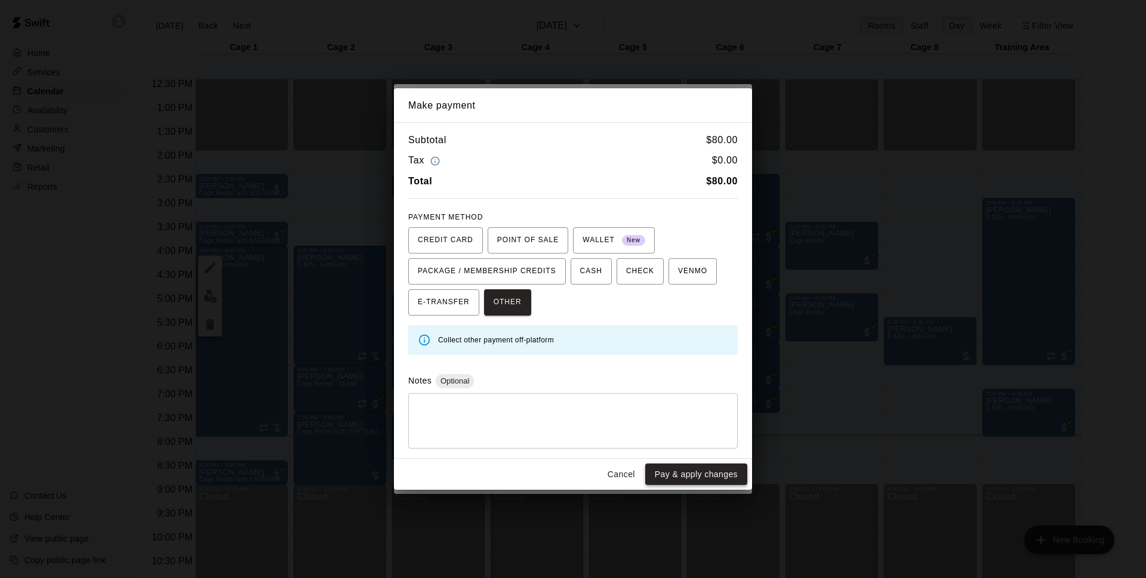
click at [677, 478] on button "Pay & apply changes" at bounding box center [696, 475] width 102 height 22
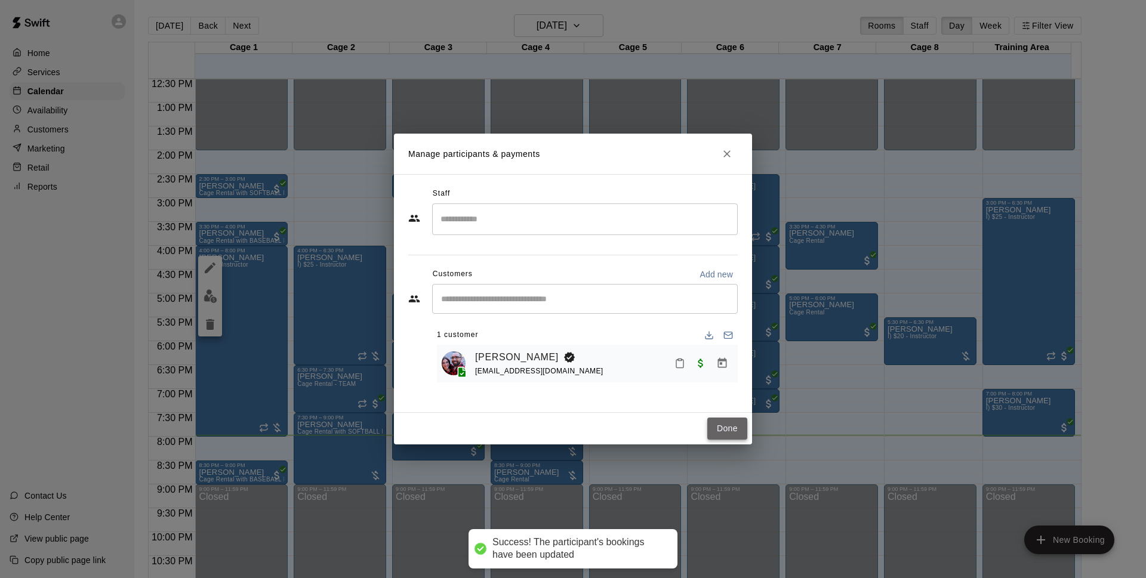
click at [722, 433] on button "Done" at bounding box center [727, 429] width 40 height 22
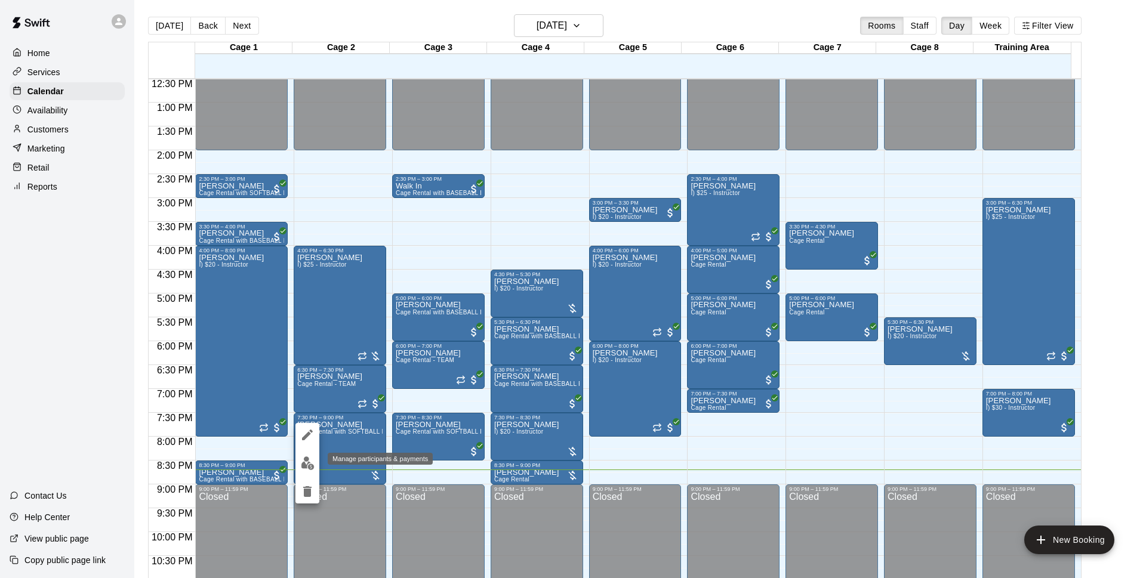
click at [304, 466] on img "edit" at bounding box center [308, 464] width 14 height 14
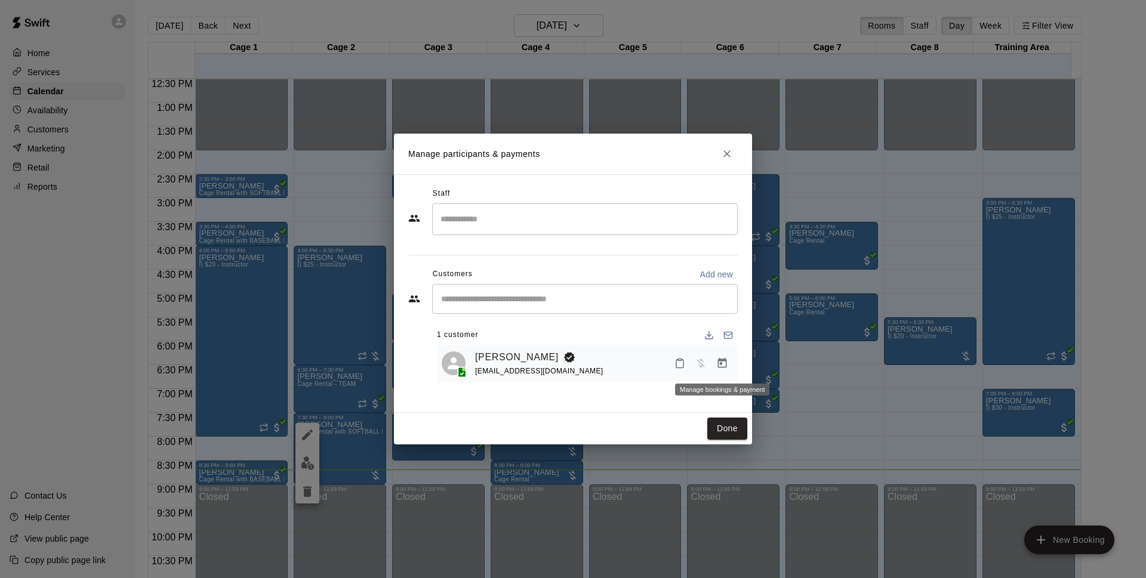
click at [716, 371] on button "Manage bookings & payment" at bounding box center [722, 363] width 21 height 21
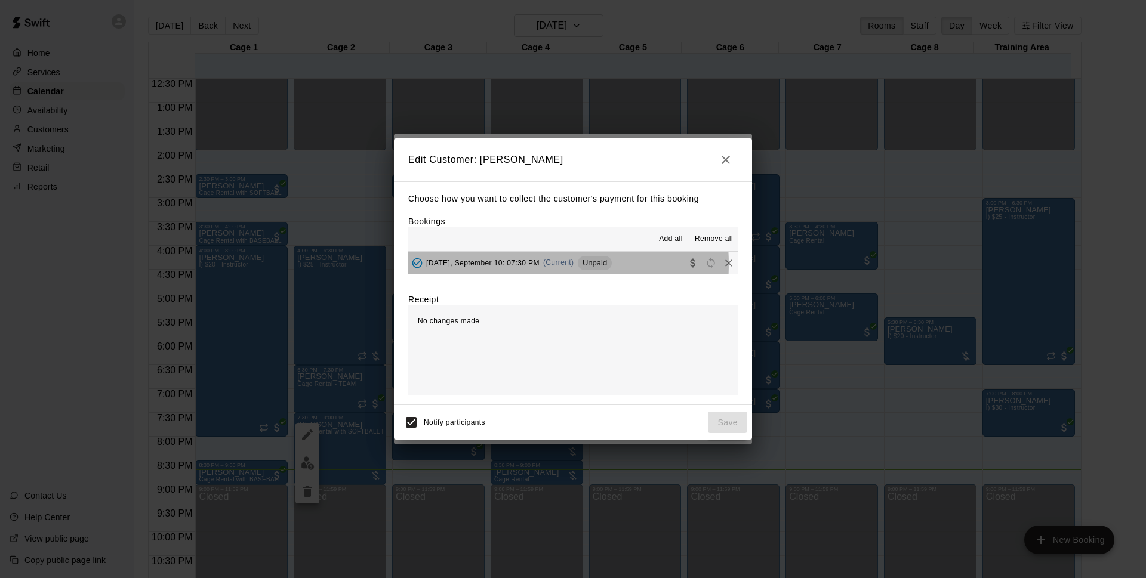
click at [511, 264] on span "[DATE], September 10: 07:30 PM" at bounding box center [482, 262] width 113 height 8
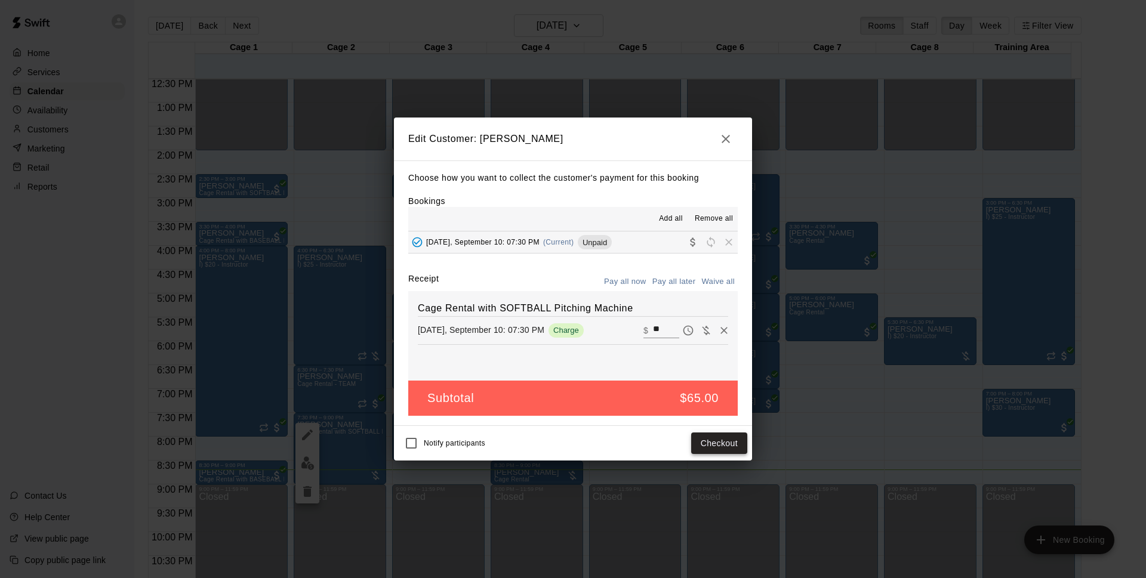
click at [714, 450] on button "Checkout" at bounding box center [719, 444] width 56 height 22
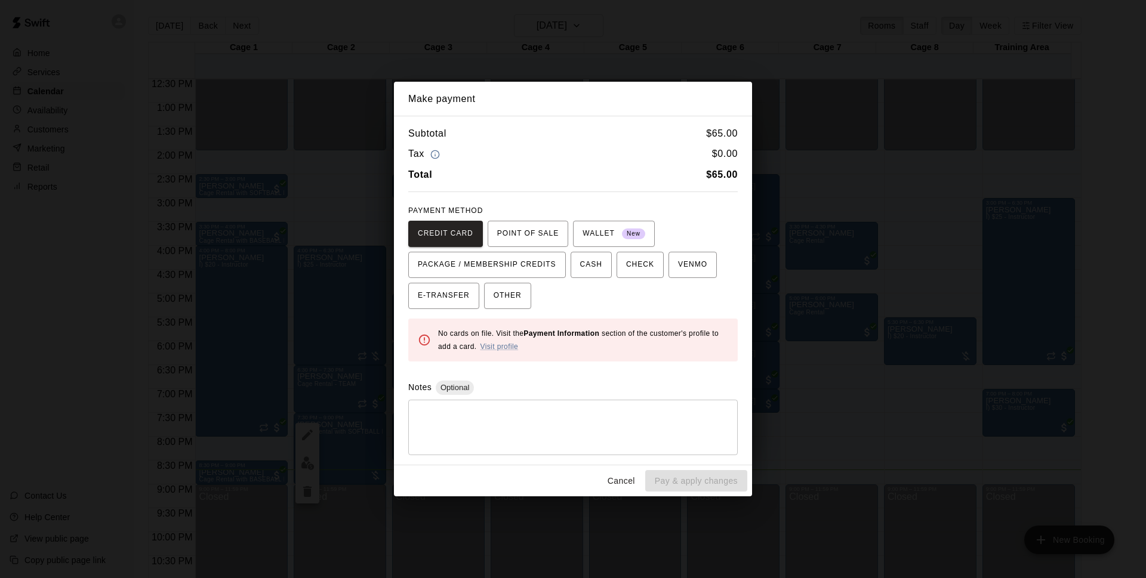
click at [613, 474] on button "Cancel" at bounding box center [621, 481] width 38 height 22
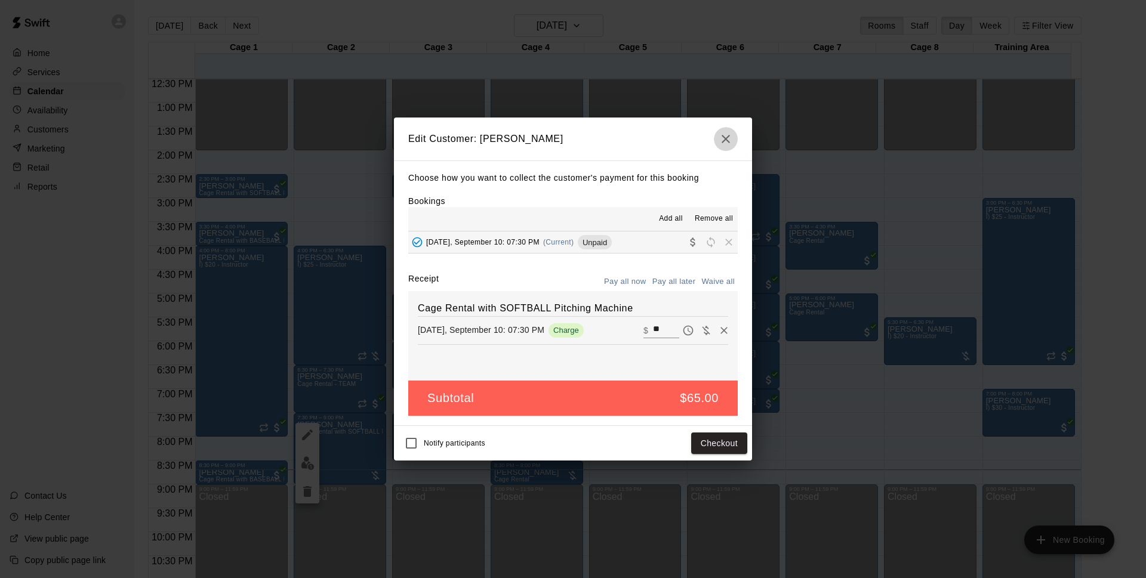
click at [734, 137] on button "button" at bounding box center [726, 139] width 24 height 24
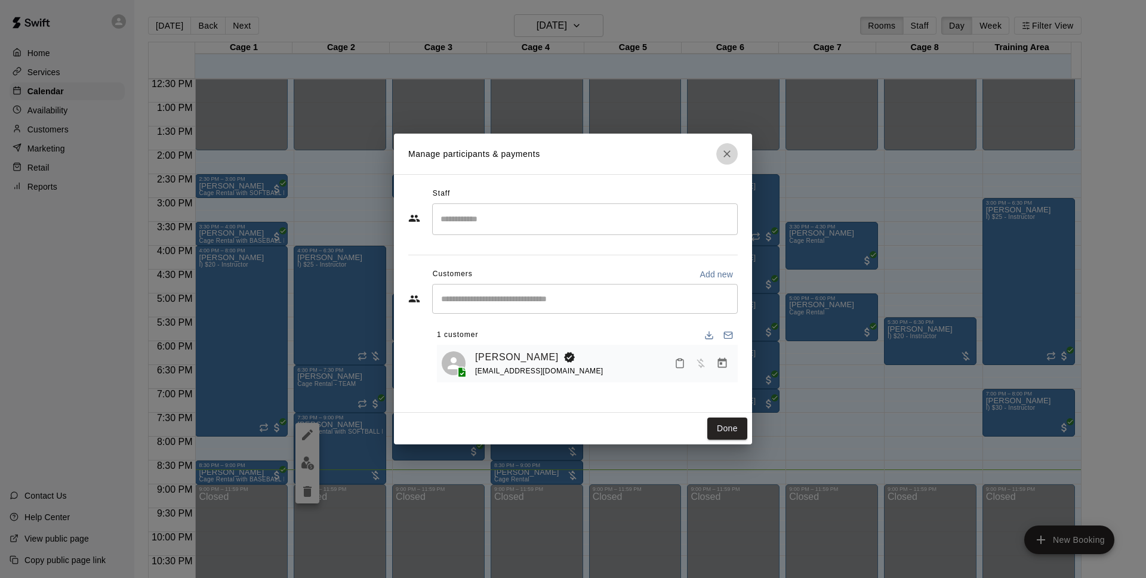
click at [724, 145] on button "Close" at bounding box center [726, 153] width 21 height 21
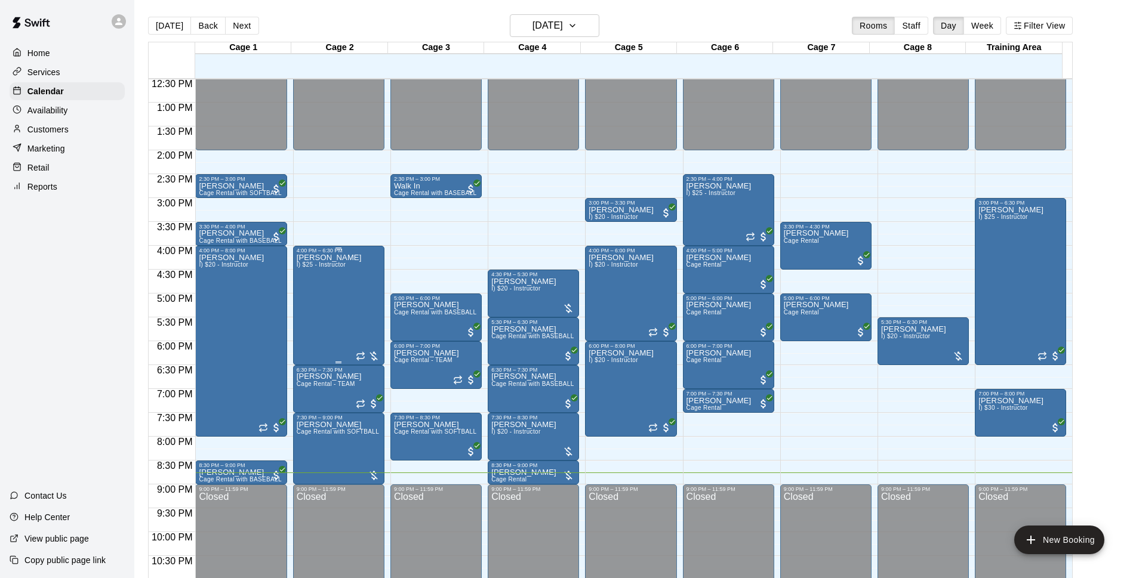
click at [307, 318] on div "[PERSON_NAME] I) $25 - Instructor" at bounding box center [329, 543] width 65 height 578
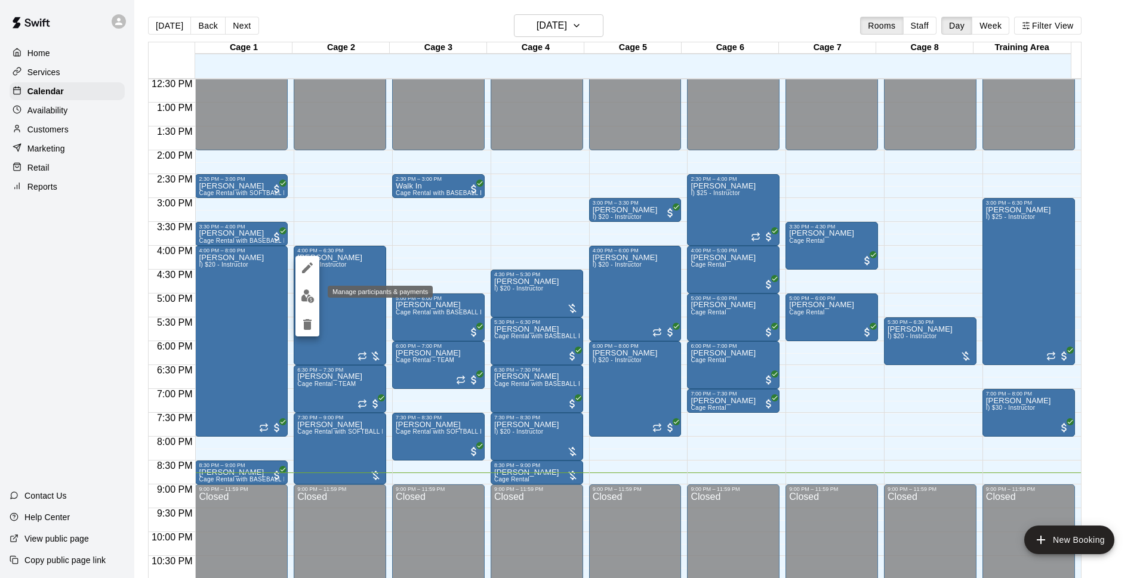
click at [311, 295] on img "edit" at bounding box center [308, 297] width 14 height 14
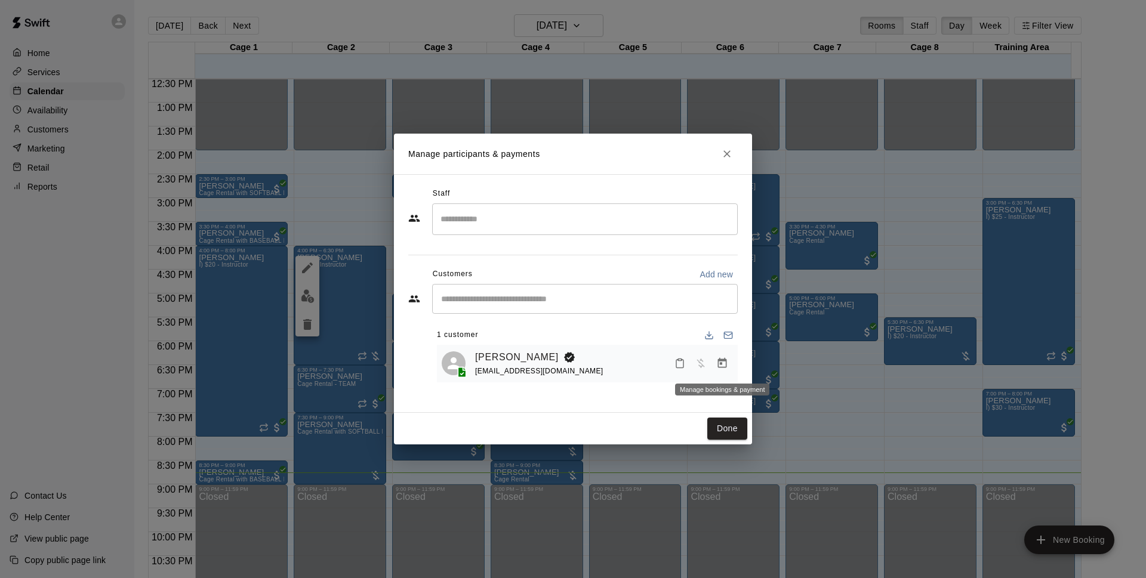
click at [728, 363] on button "Manage bookings & payment" at bounding box center [722, 363] width 21 height 21
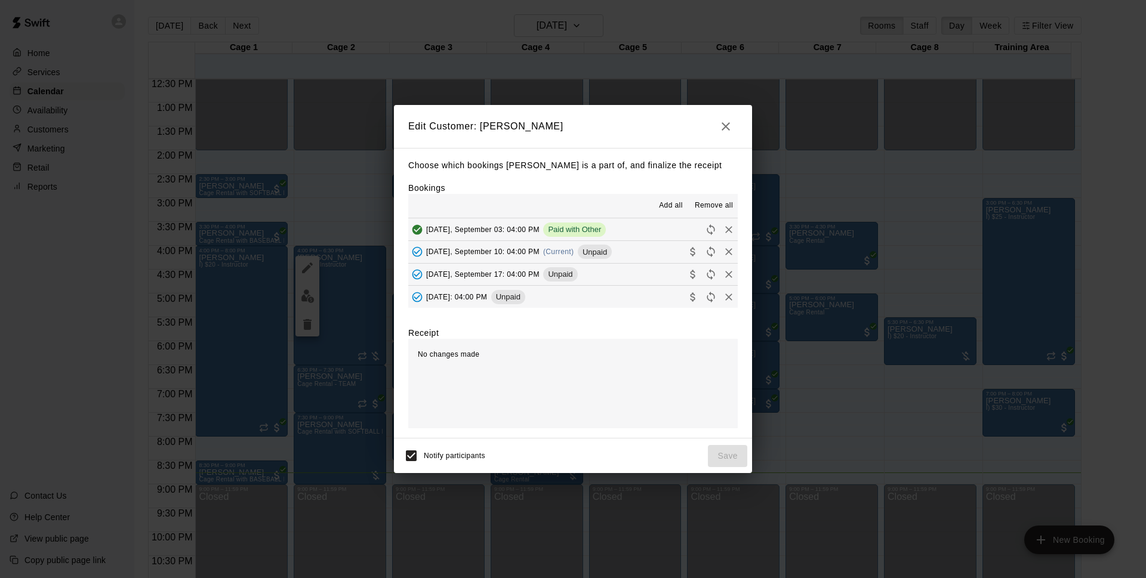
click at [565, 241] on button "[DATE], September 03: 04:00 PM Paid with Other" at bounding box center [573, 229] width 330 height 22
click at [563, 252] on span "(Current)" at bounding box center [558, 252] width 31 height 8
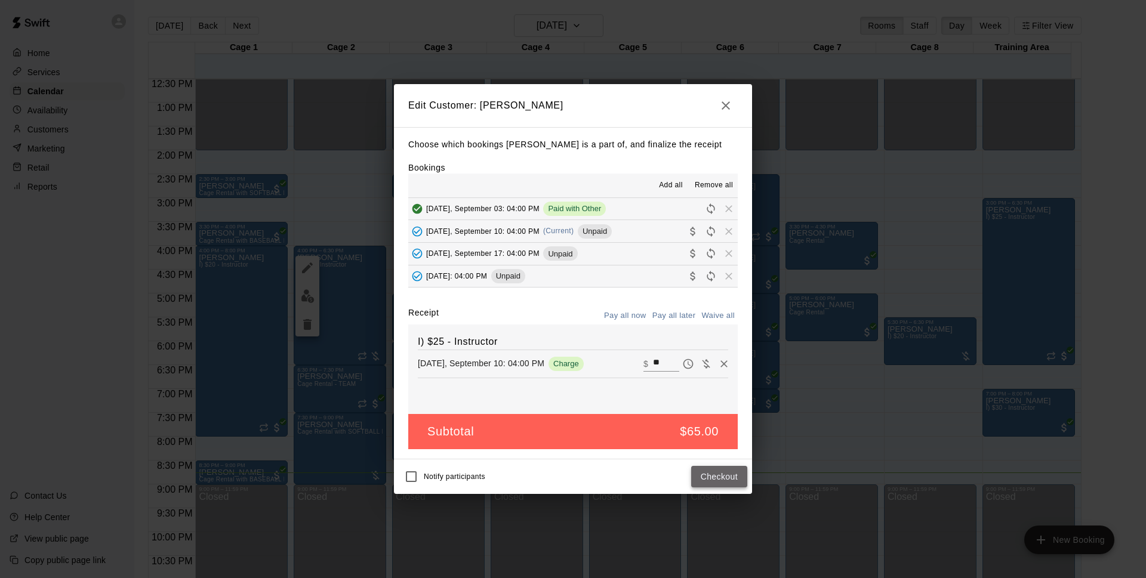
click at [704, 481] on button "Checkout" at bounding box center [719, 477] width 56 height 22
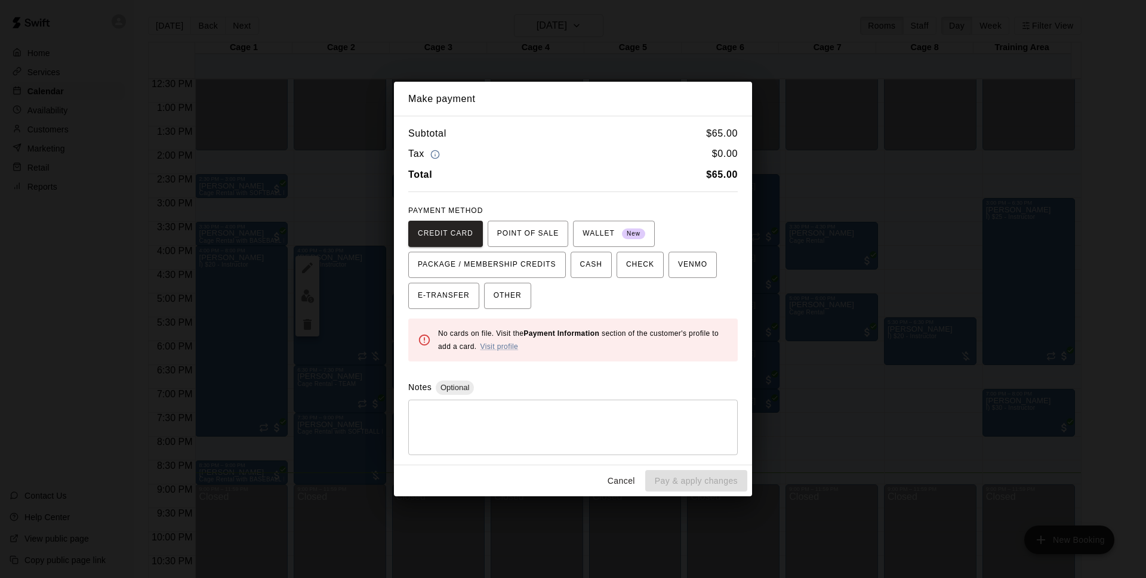
drag, startPoint x: 592, startPoint y: 270, endPoint x: 544, endPoint y: 298, distance: 55.1
click at [544, 298] on div "CREDIT CARD POINT OF SALE WALLET New PACKAGE / MEMBERSHIP CREDITS CASH CHECK VE…" at bounding box center [573, 265] width 330 height 88
click at [587, 266] on span "CASH" at bounding box center [591, 265] width 22 height 19
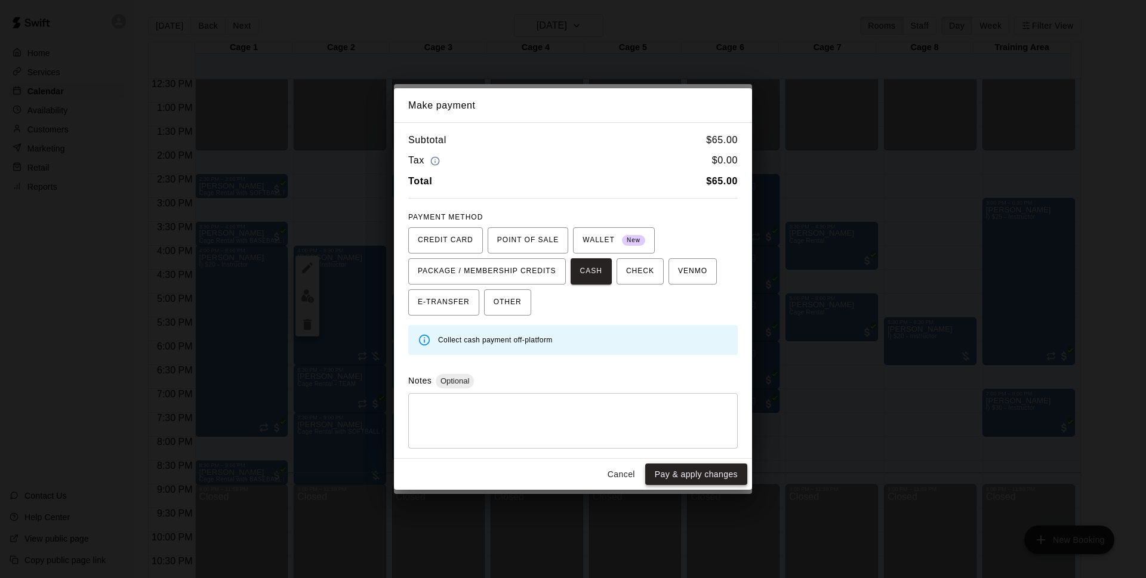
click at [691, 484] on button "Pay & apply changes" at bounding box center [696, 475] width 102 height 22
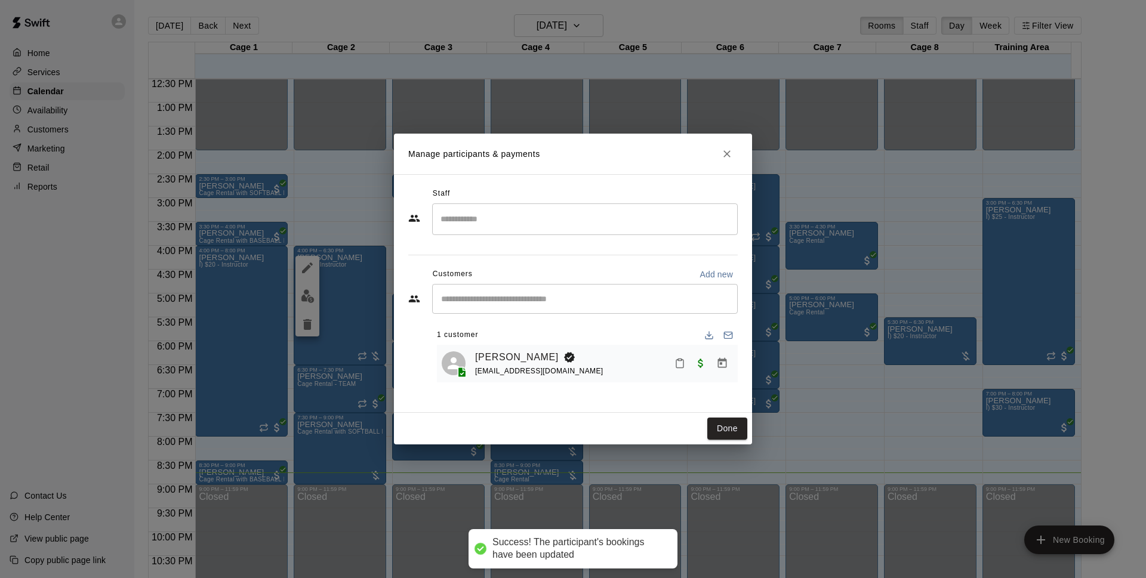
click at [721, 430] on button "Done" at bounding box center [727, 429] width 40 height 22
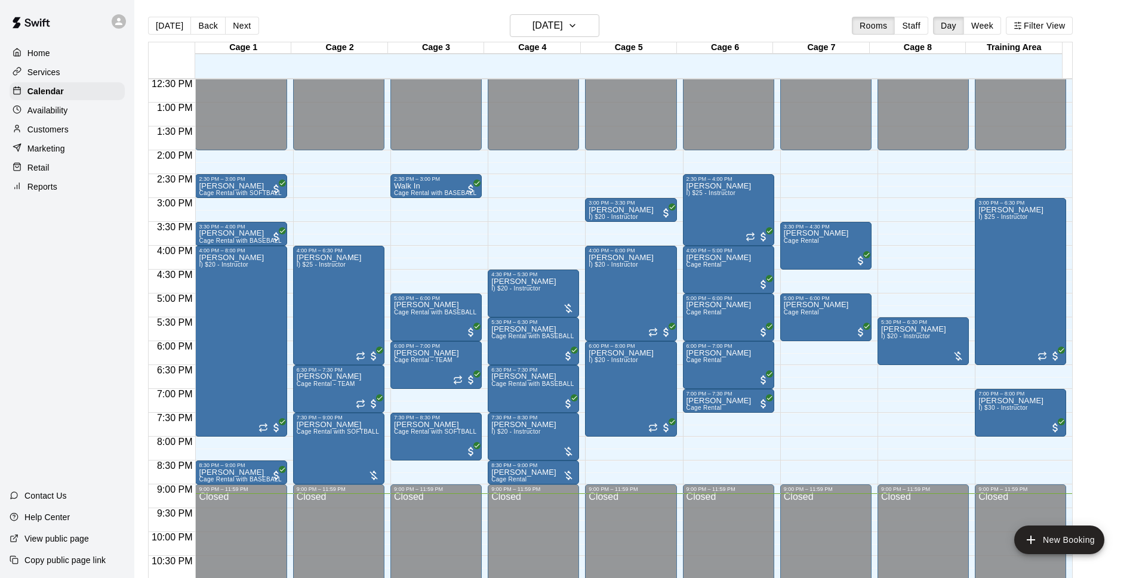
click at [662, 30] on div "[DATE] Back [DATE][DATE] Rooms Staff Day Week Filter View" at bounding box center [610, 27] width 925 height 27
click at [536, 473] on p "[PERSON_NAME]" at bounding box center [523, 473] width 65 height 0
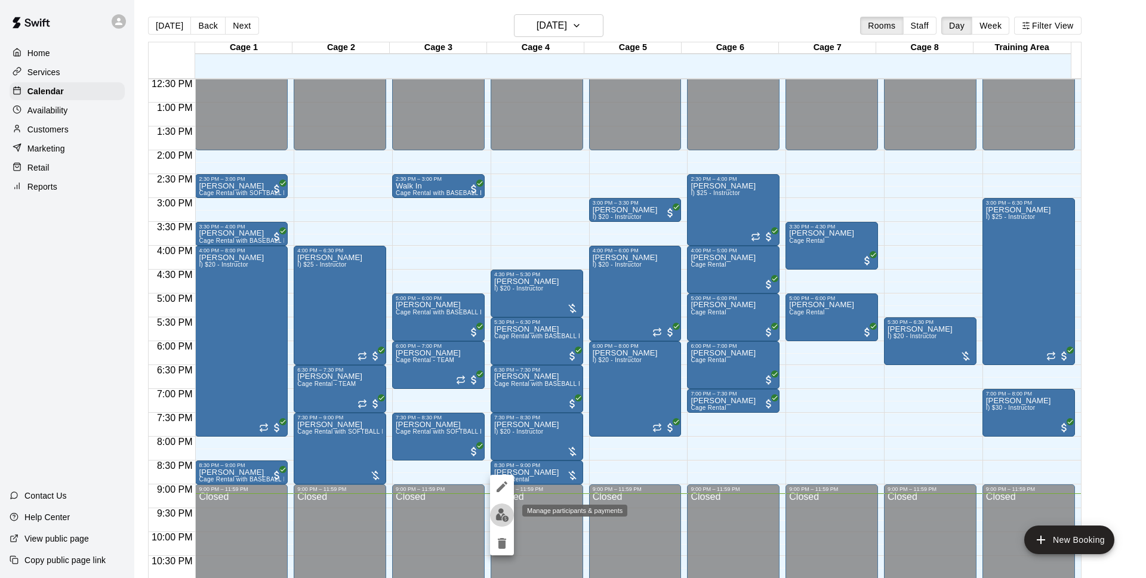
click at [500, 515] on img "edit" at bounding box center [503, 516] width 14 height 14
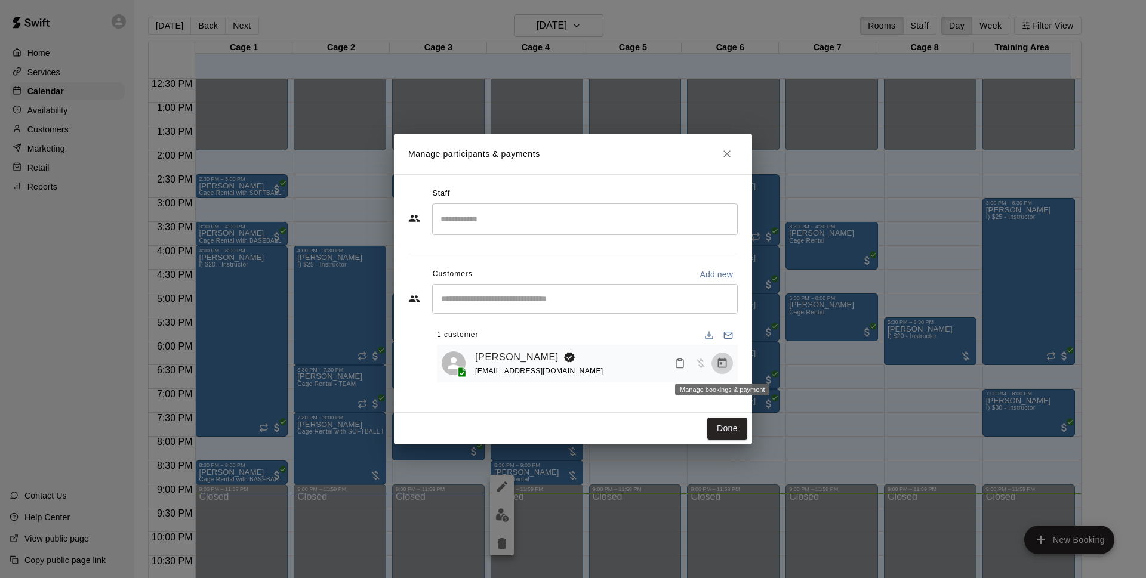
click at [721, 367] on icon "Manage bookings & payment" at bounding box center [722, 364] width 12 height 12
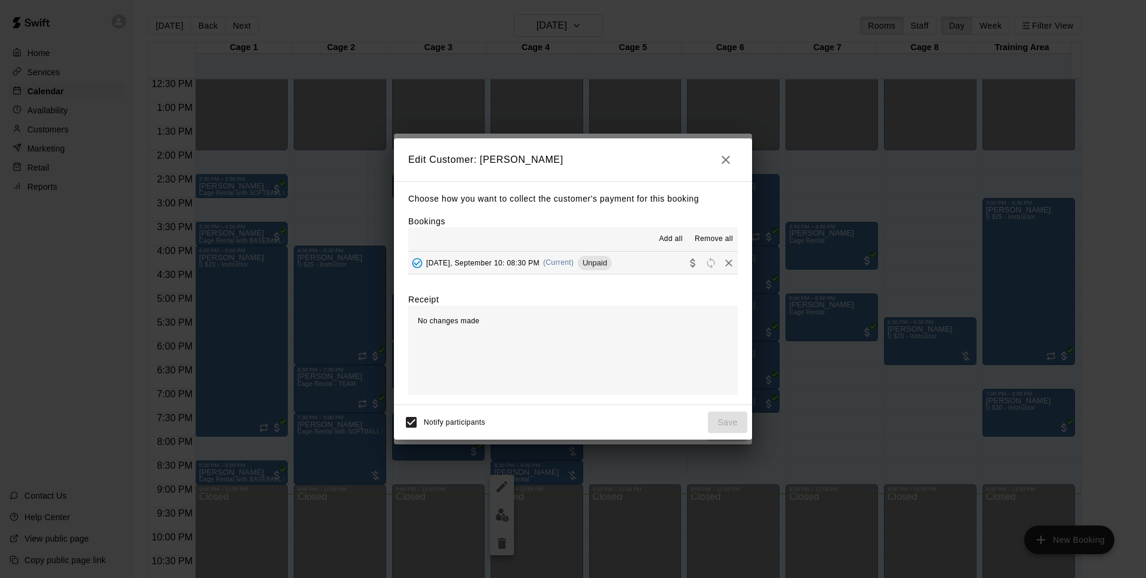
click at [574, 260] on span "(Current)" at bounding box center [558, 262] width 31 height 8
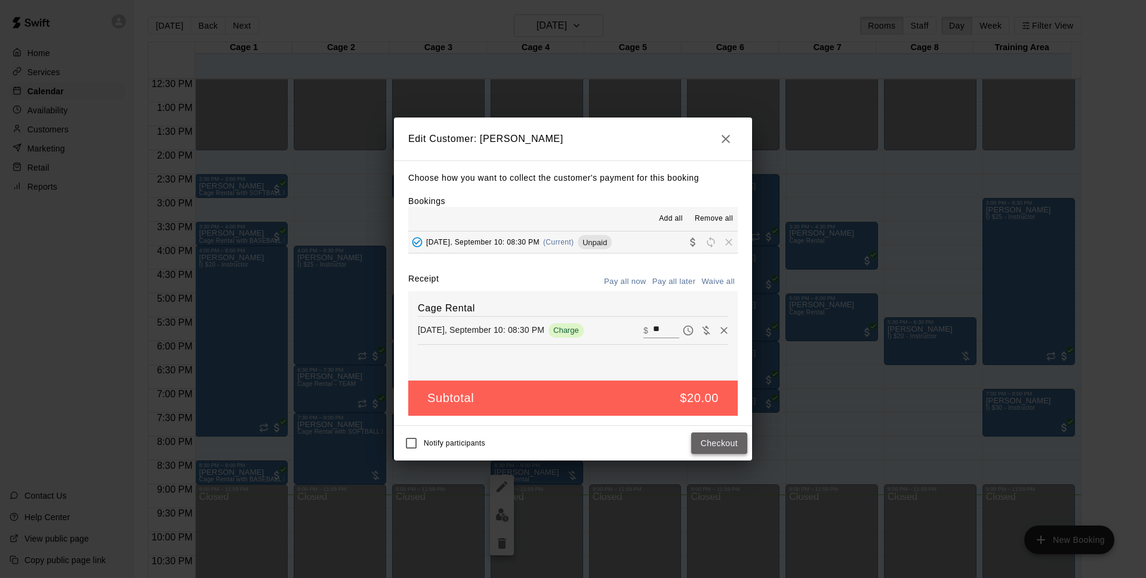
click at [730, 440] on button "Checkout" at bounding box center [719, 444] width 56 height 22
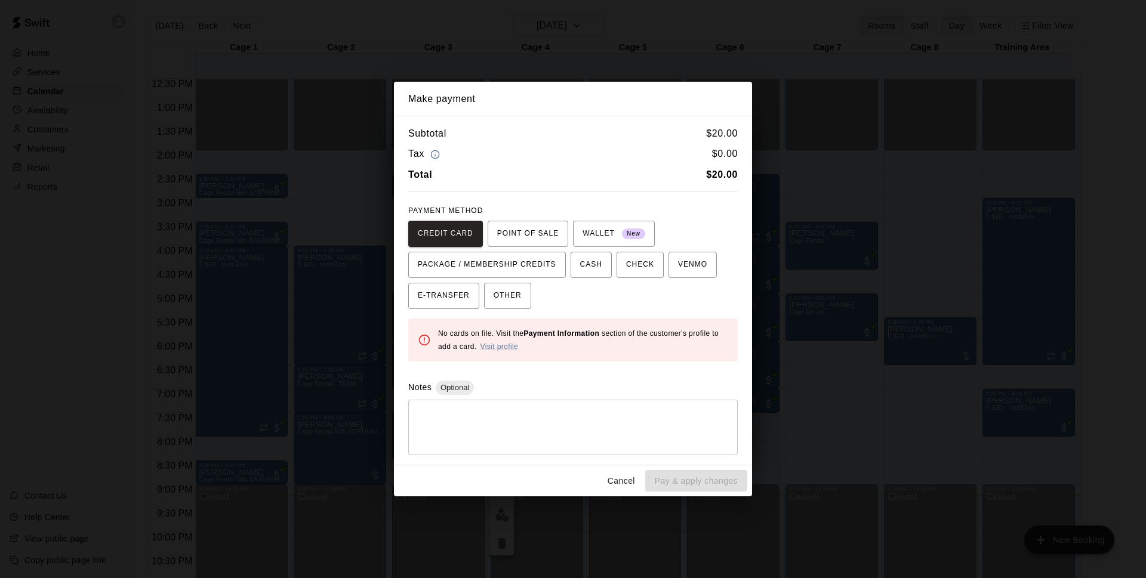
drag, startPoint x: 517, startPoint y: 300, endPoint x: 533, endPoint y: 318, distance: 23.7
click at [516, 300] on span "OTHER" at bounding box center [508, 296] width 28 height 19
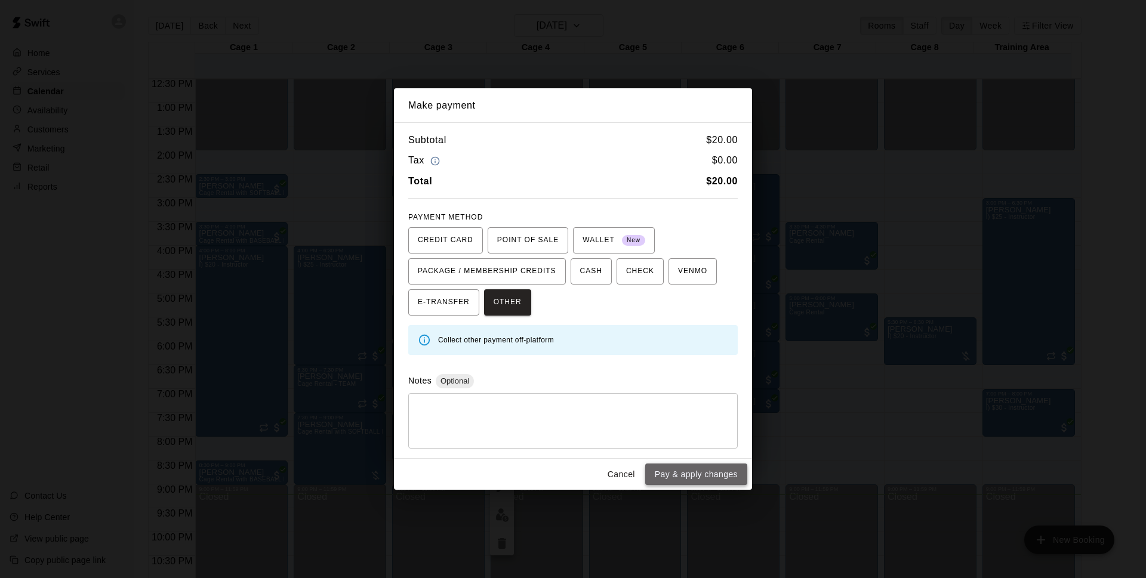
click at [675, 478] on button "Pay & apply changes" at bounding box center [696, 475] width 102 height 22
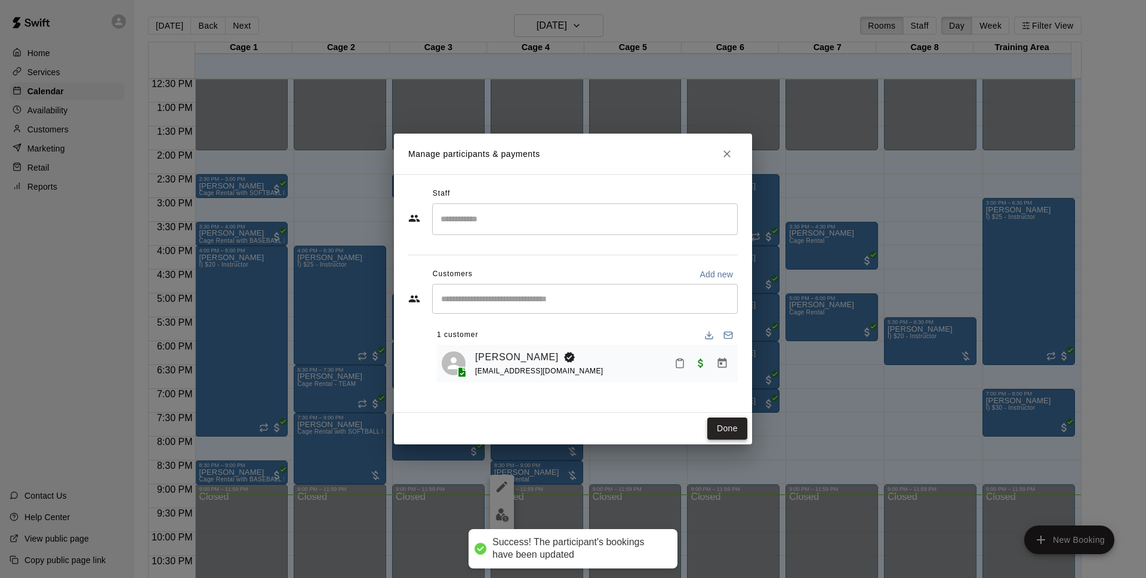
click at [726, 422] on button "Done" at bounding box center [727, 429] width 40 height 22
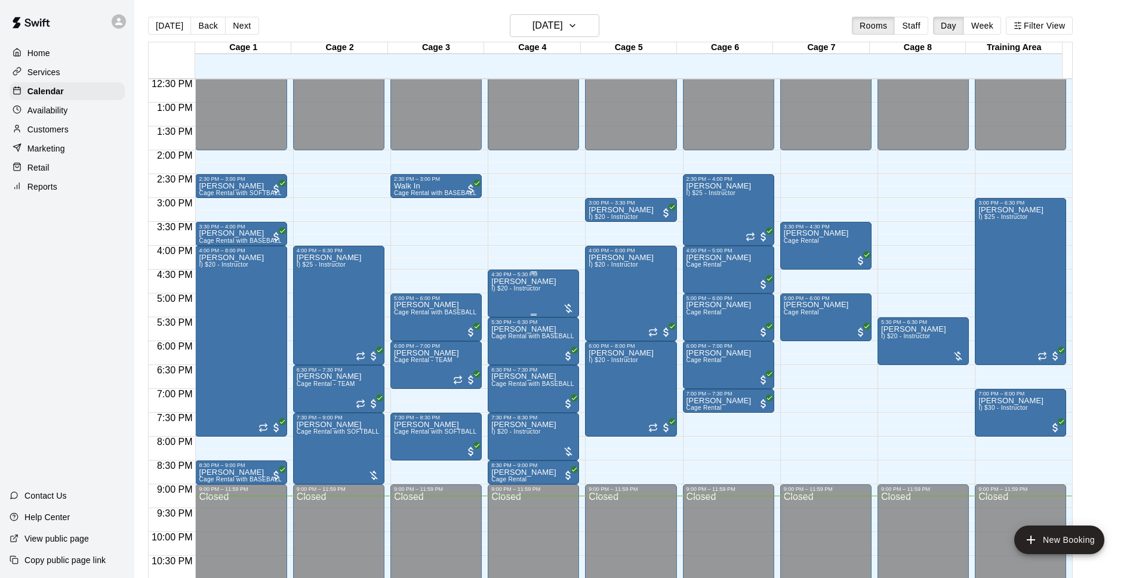
click at [523, 288] on span "I) $20 - Instructor" at bounding box center [515, 288] width 49 height 7
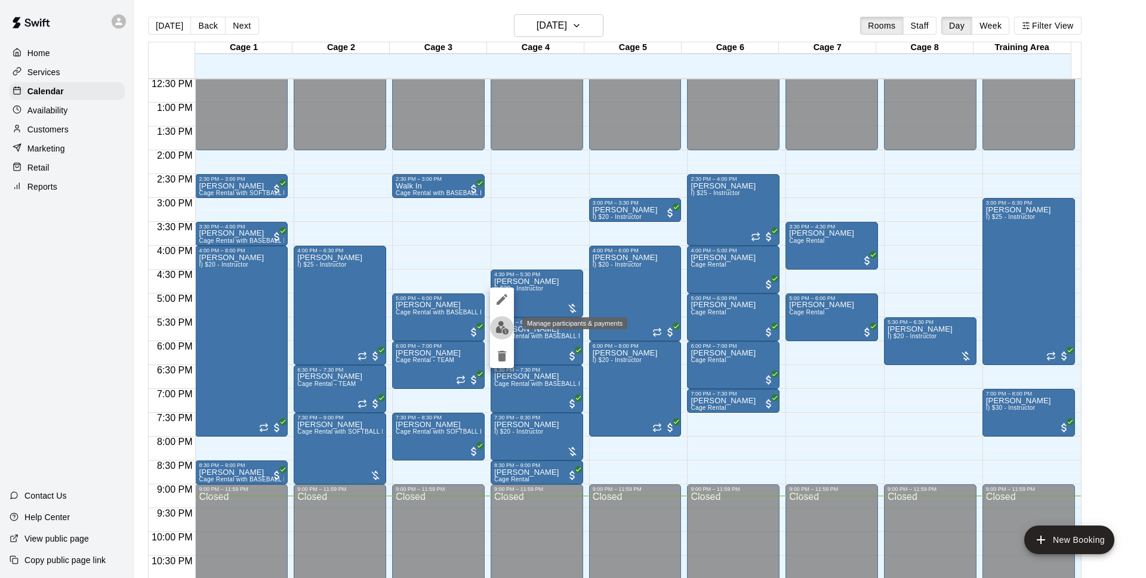
click at [508, 324] on img "edit" at bounding box center [503, 328] width 14 height 14
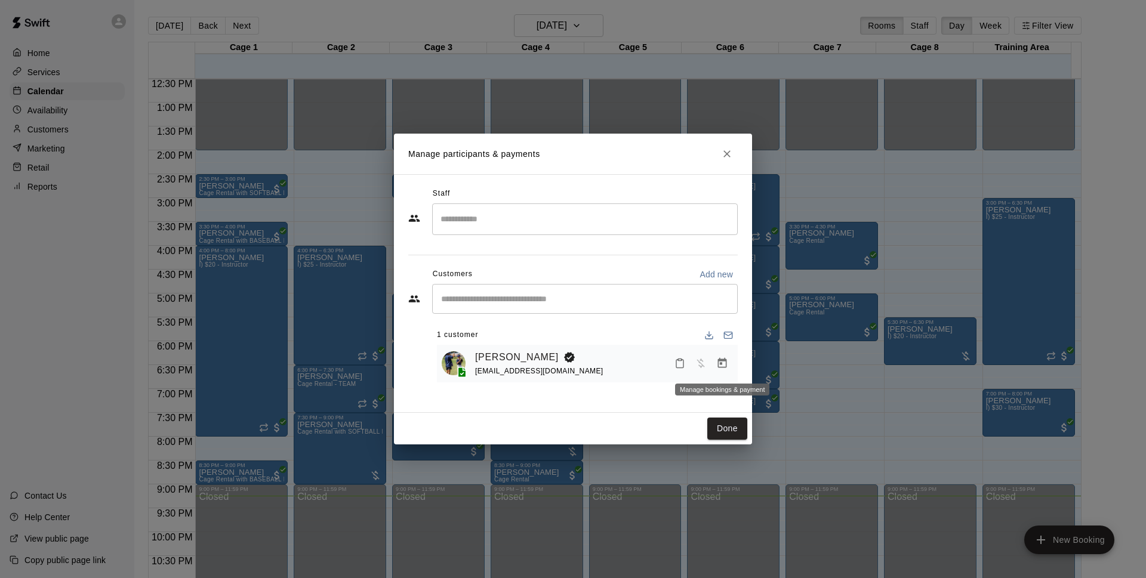
click at [719, 362] on icon "Manage bookings & payment" at bounding box center [722, 363] width 9 height 10
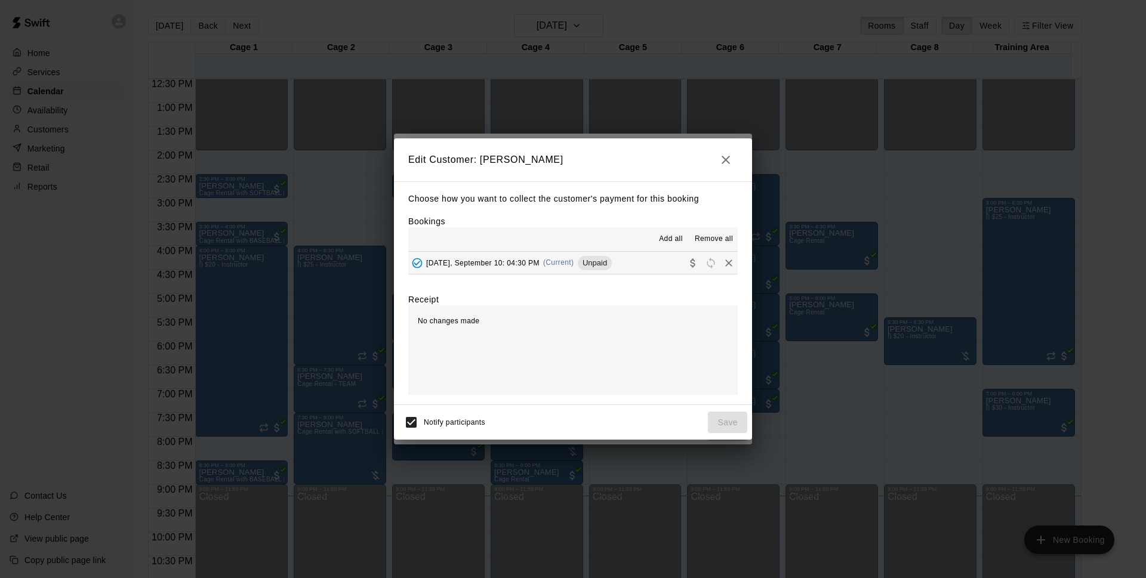
click at [602, 259] on span "Unpaid" at bounding box center [595, 262] width 34 height 9
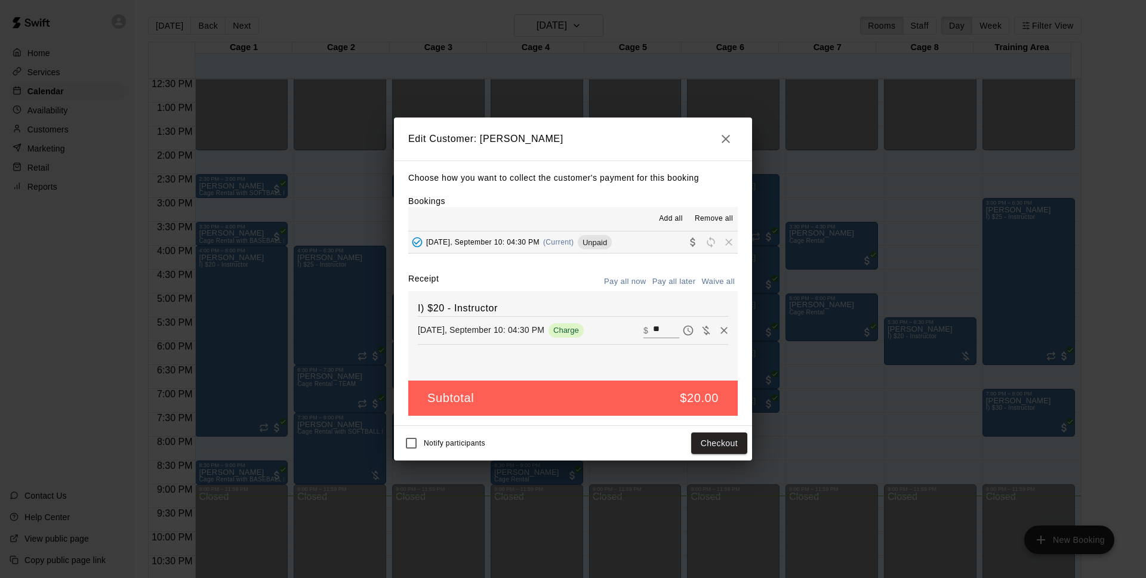
click at [678, 280] on button "Pay all later" at bounding box center [675, 282] width 50 height 19
click at [621, 281] on button "Pay all now" at bounding box center [625, 282] width 48 height 19
click at [734, 442] on button "Checkout" at bounding box center [719, 444] width 56 height 22
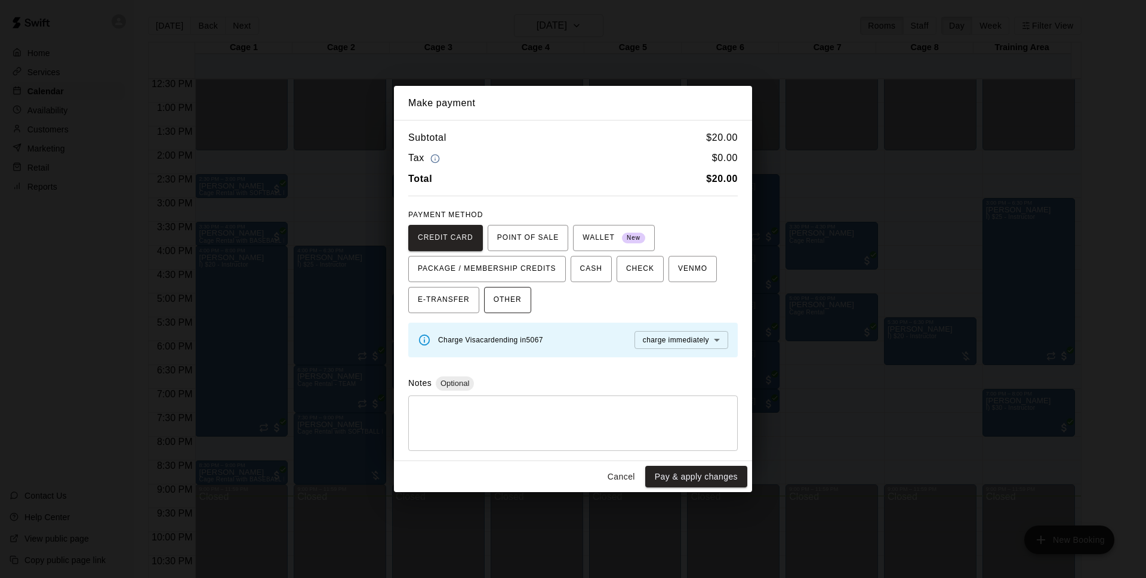
click at [524, 296] on button "OTHER" at bounding box center [507, 300] width 47 height 26
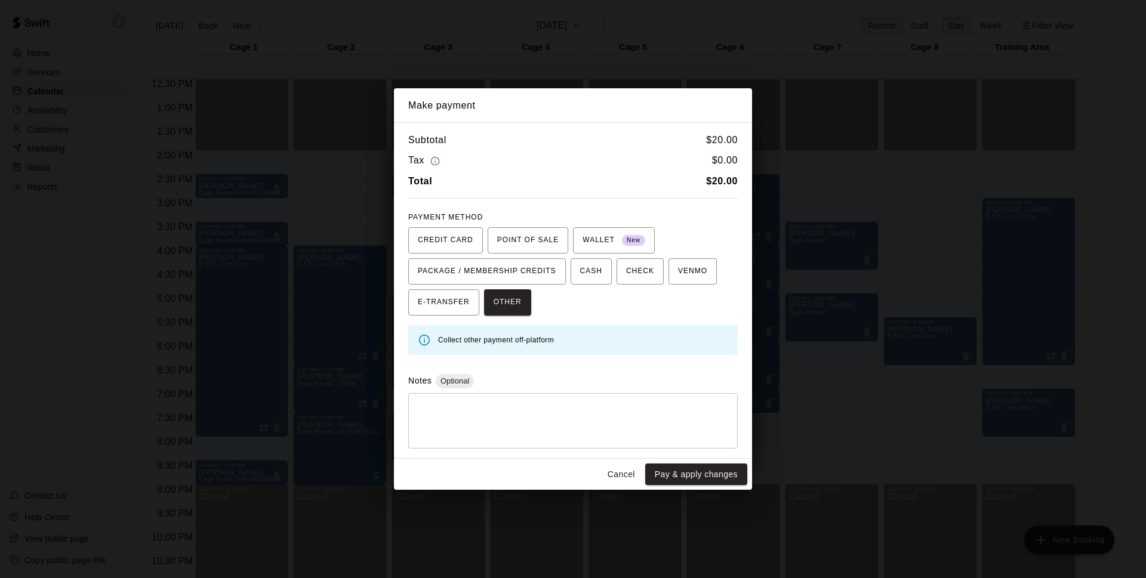
click at [708, 470] on button "Pay & apply changes" at bounding box center [696, 475] width 102 height 22
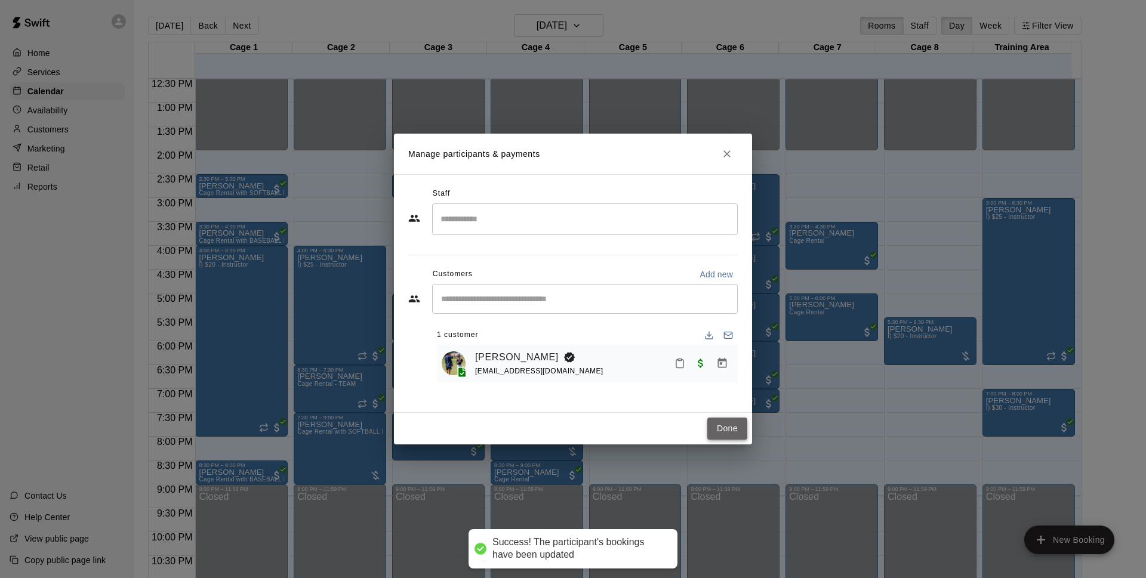
click at [728, 427] on button "Done" at bounding box center [727, 429] width 40 height 22
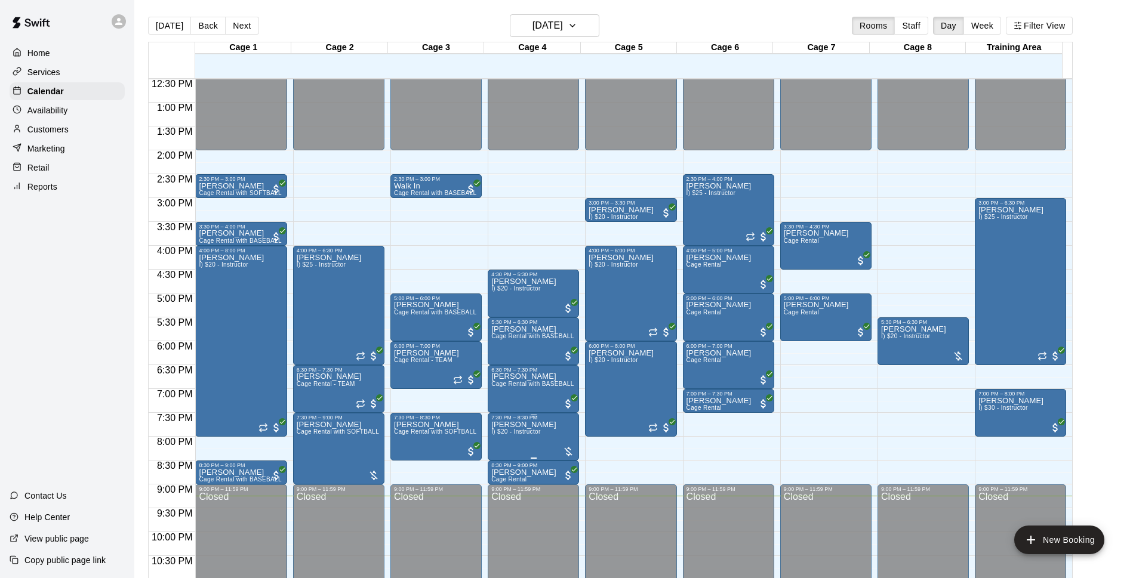
click at [537, 435] on span "I) $20 - Instructor" at bounding box center [515, 432] width 49 height 7
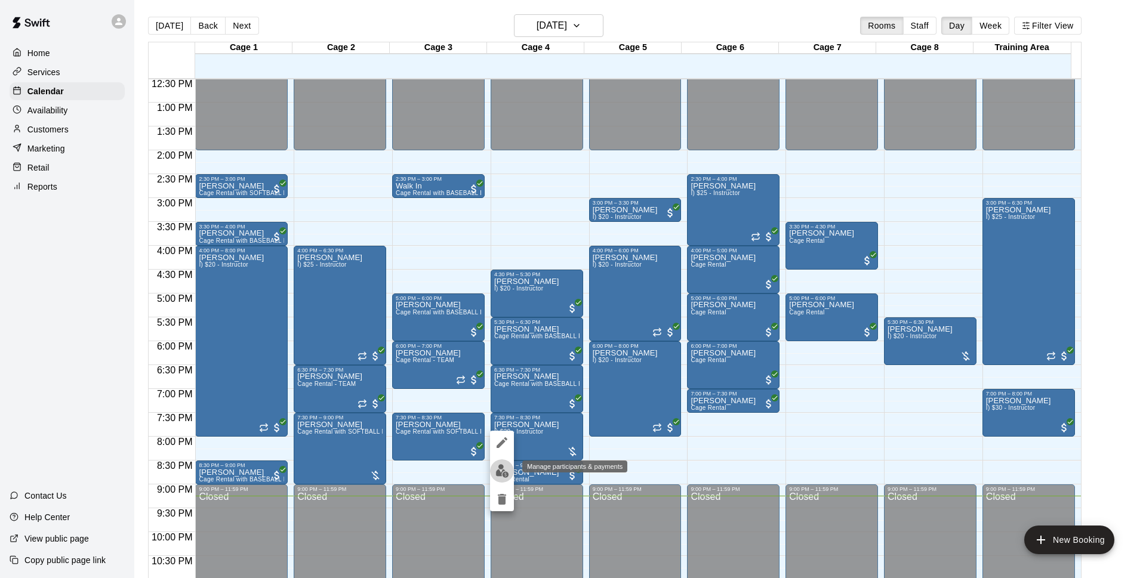
drag, startPoint x: 501, startPoint y: 473, endPoint x: 564, endPoint y: 466, distance: 63.1
click at [502, 472] on img "edit" at bounding box center [503, 471] width 14 height 14
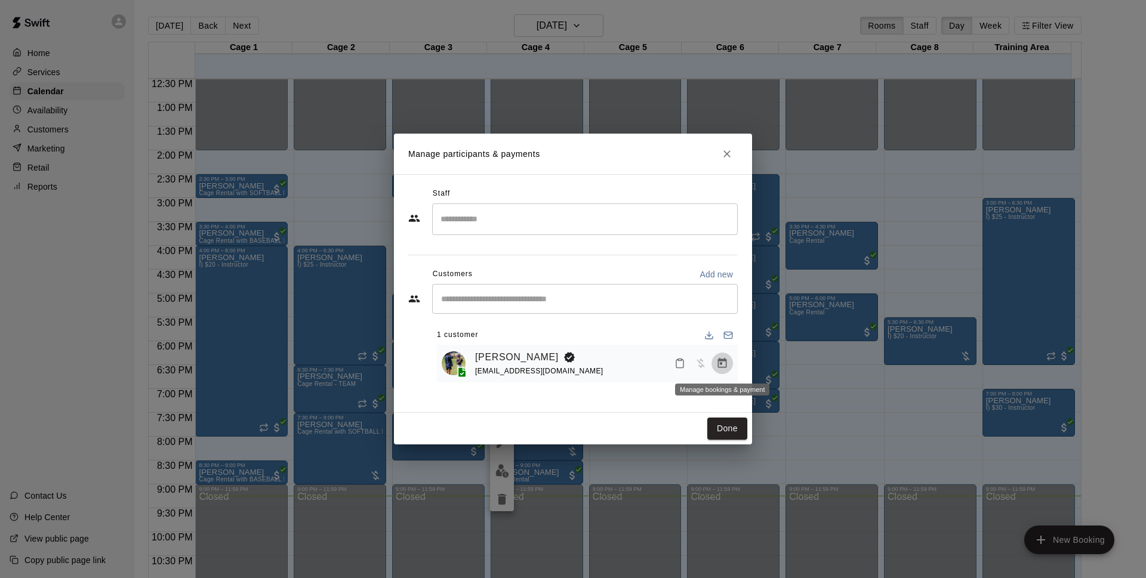
click at [719, 362] on icon "Manage bookings & payment" at bounding box center [722, 363] width 9 height 10
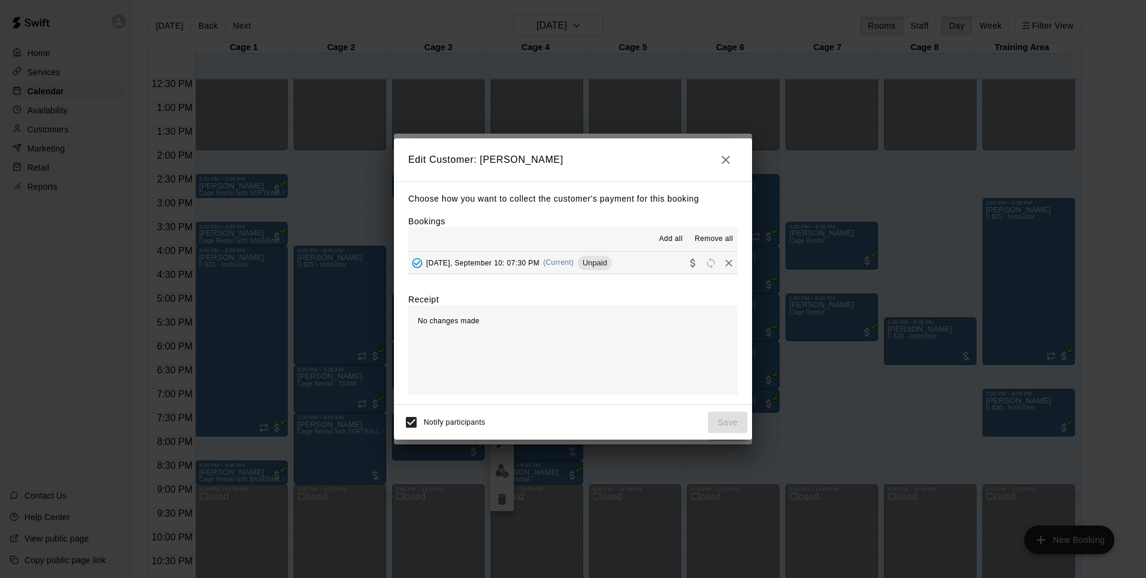
click at [611, 264] on span "Unpaid" at bounding box center [595, 262] width 34 height 9
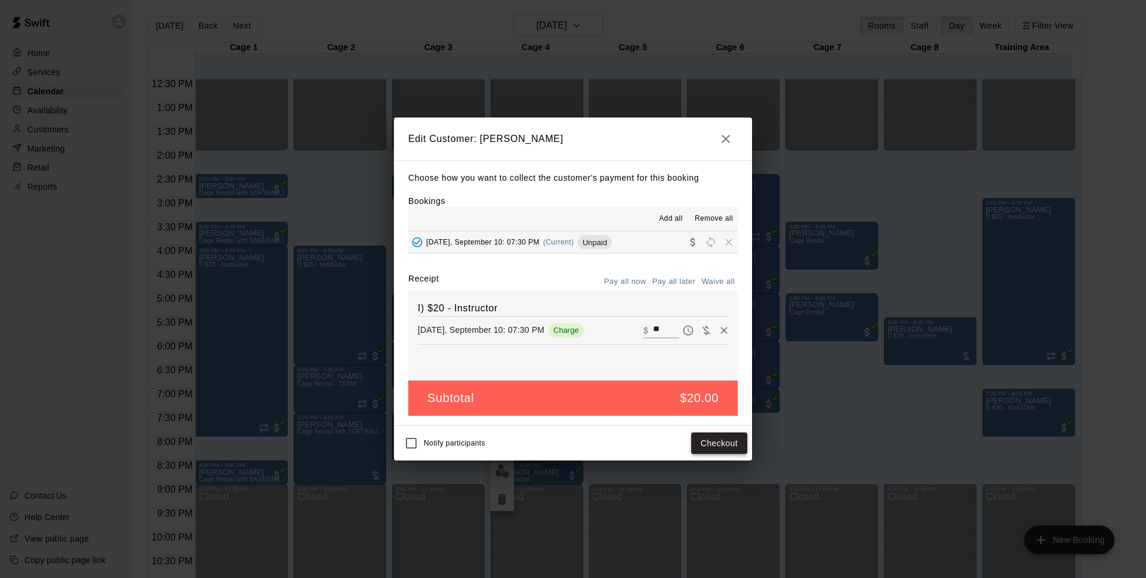
click at [740, 438] on button "Checkout" at bounding box center [719, 444] width 56 height 22
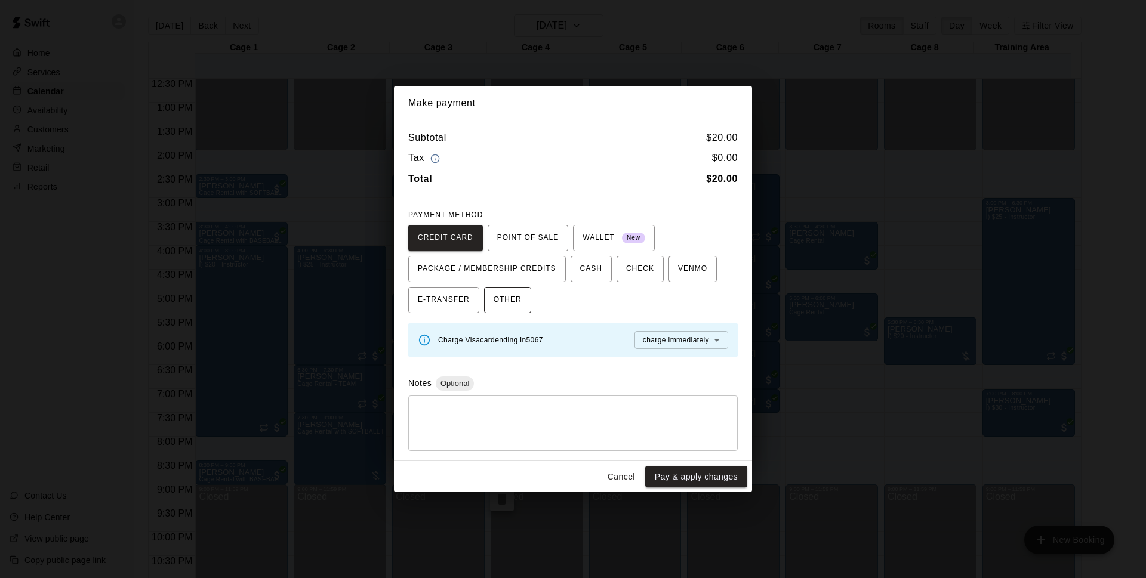
click at [513, 300] on span "OTHER" at bounding box center [508, 300] width 28 height 19
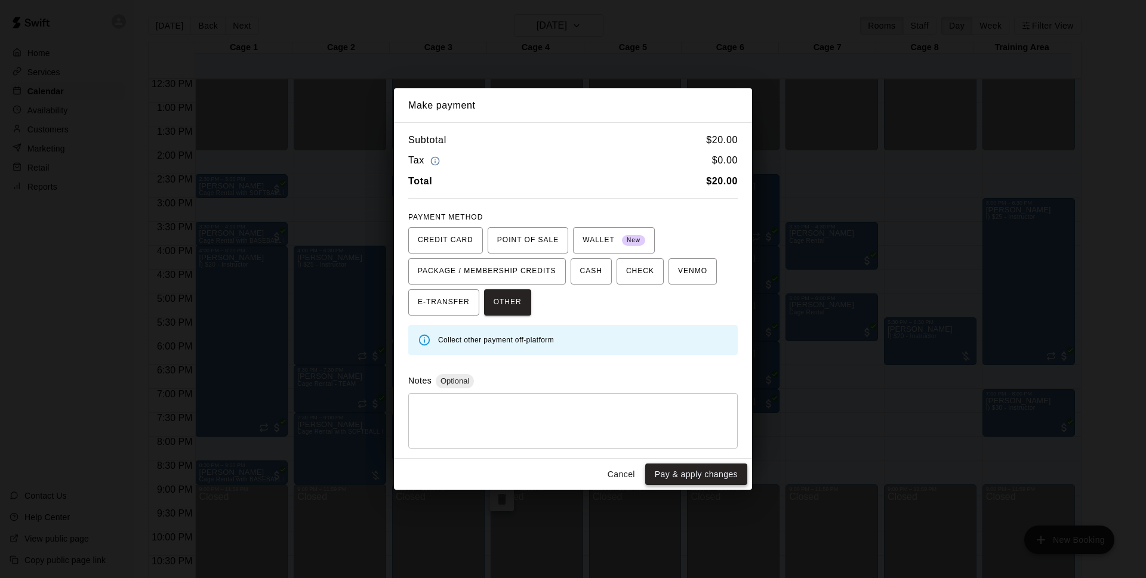
click at [684, 465] on button "Pay & apply changes" at bounding box center [696, 475] width 102 height 22
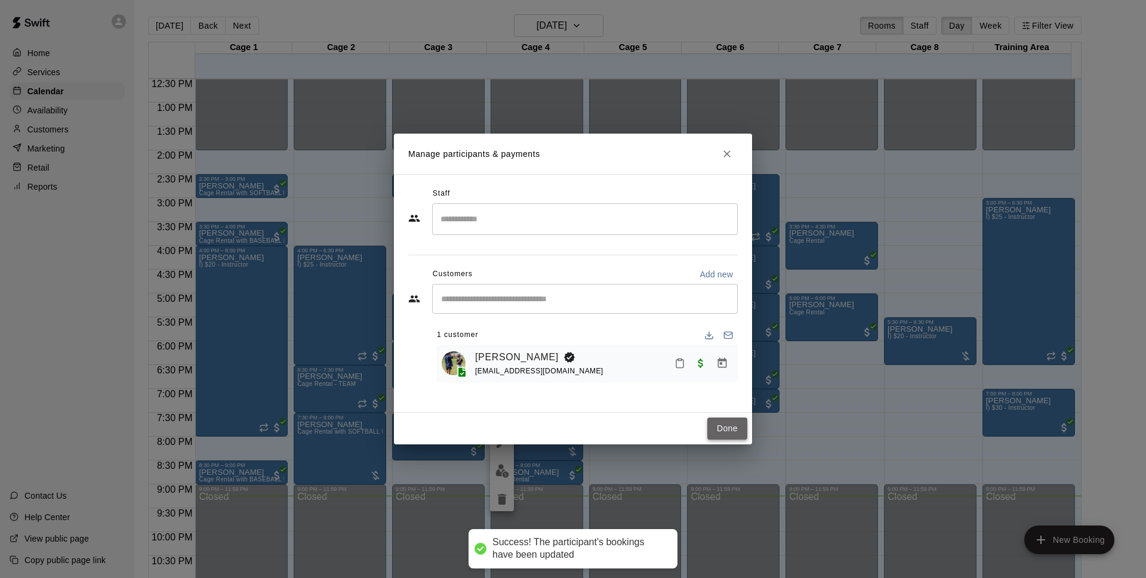
click at [715, 427] on button "Done" at bounding box center [727, 429] width 40 height 22
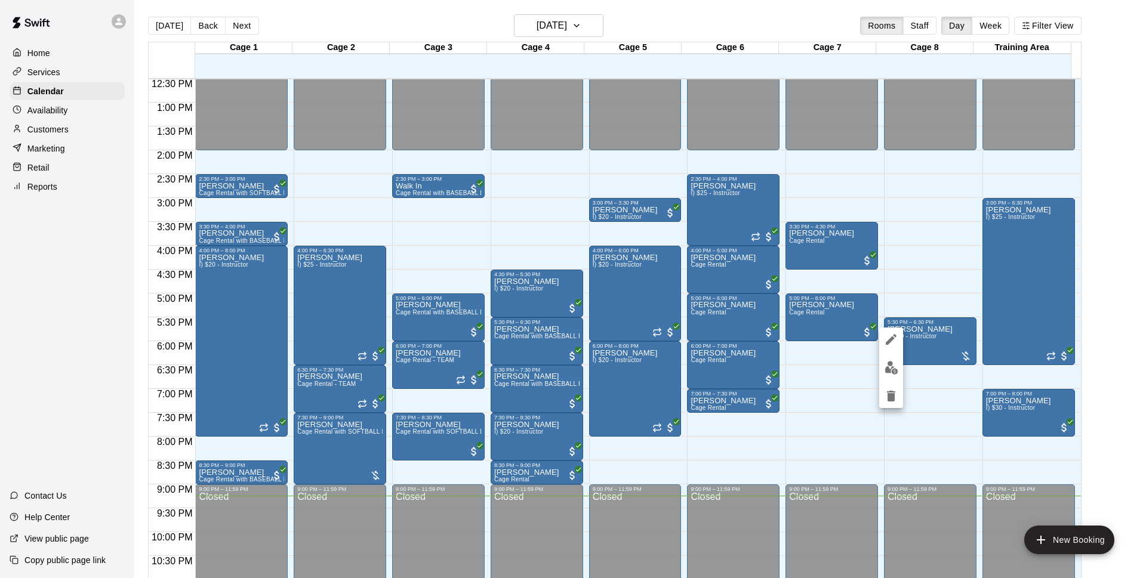
click at [898, 370] on img "edit" at bounding box center [892, 368] width 14 height 14
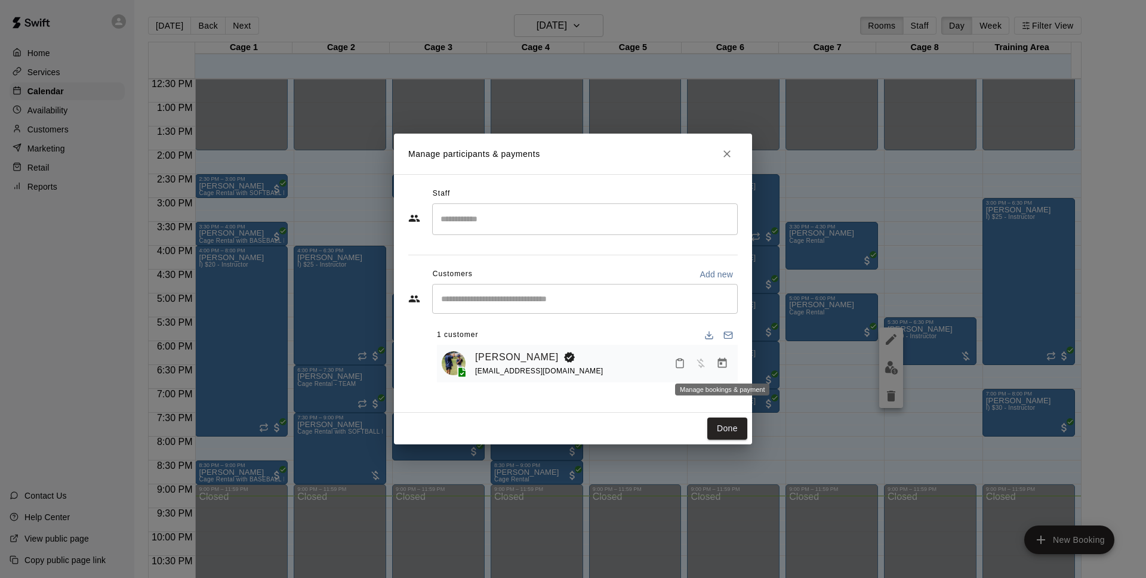
click at [729, 362] on button "Manage bookings & payment" at bounding box center [722, 363] width 21 height 21
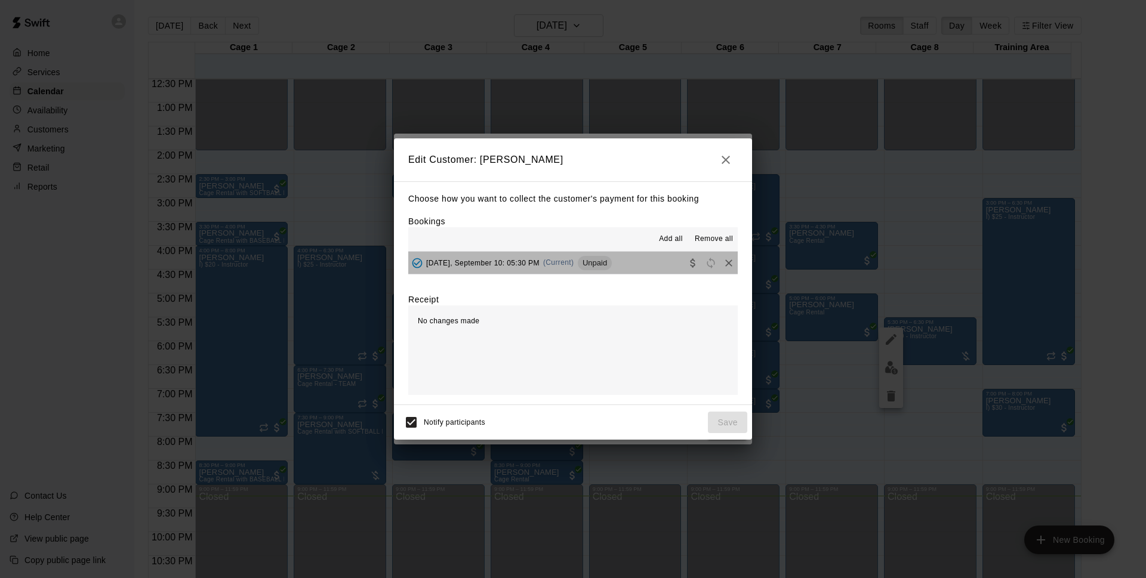
click at [612, 257] on div "[DATE], September 10: 05:30 PM (Current) Unpaid" at bounding box center [510, 263] width 204 height 18
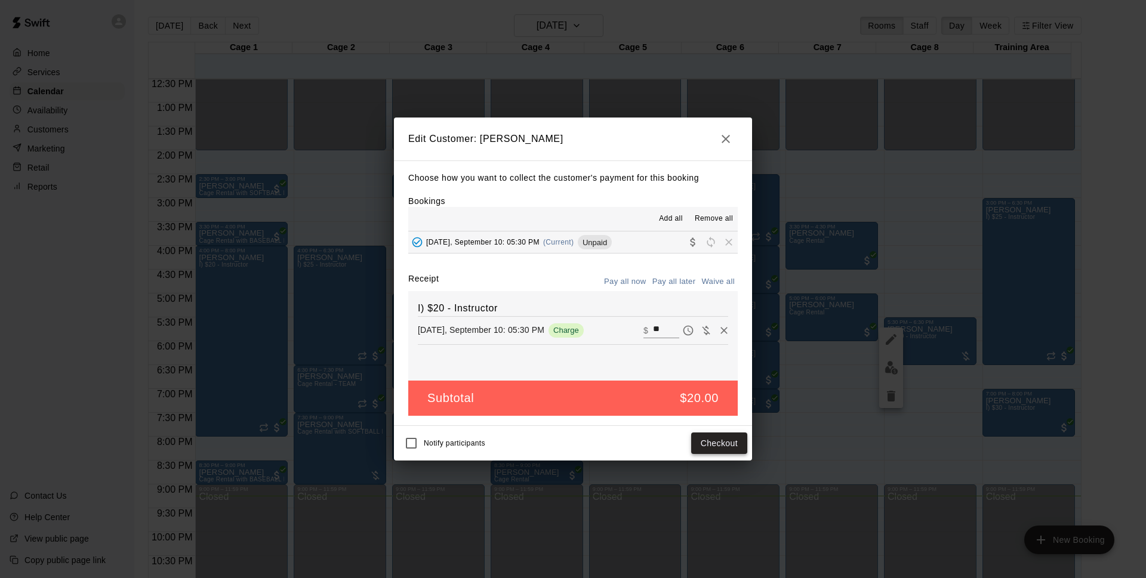
click at [713, 442] on button "Checkout" at bounding box center [719, 444] width 56 height 22
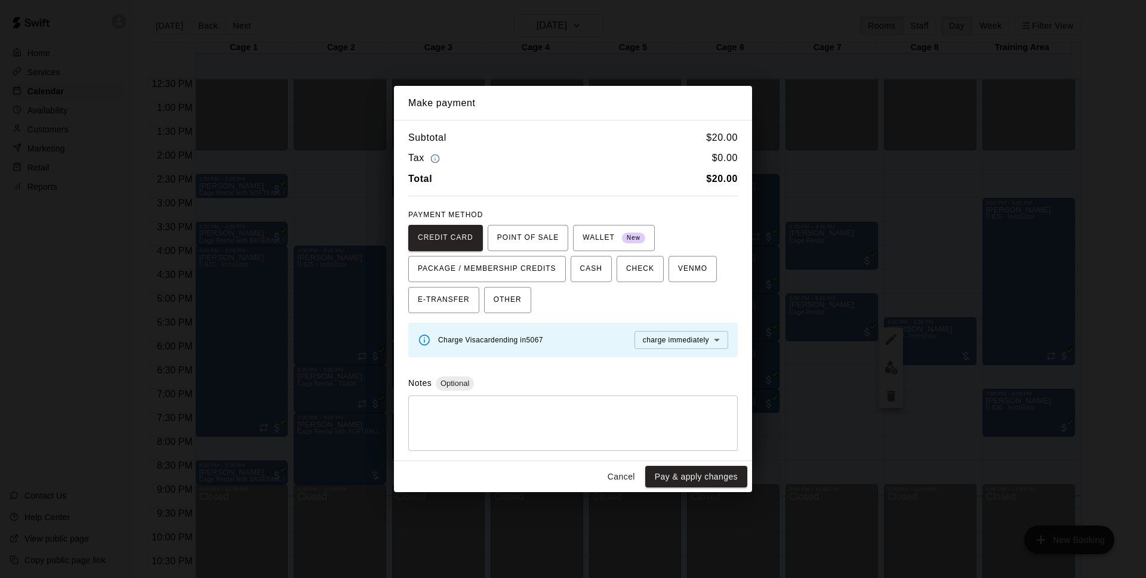
click at [533, 297] on div "CREDIT CARD POINT OF SALE WALLET New PACKAGE / MEMBERSHIP CREDITS CASH CHECK VE…" at bounding box center [573, 269] width 330 height 88
click at [528, 307] on button "OTHER" at bounding box center [507, 300] width 47 height 26
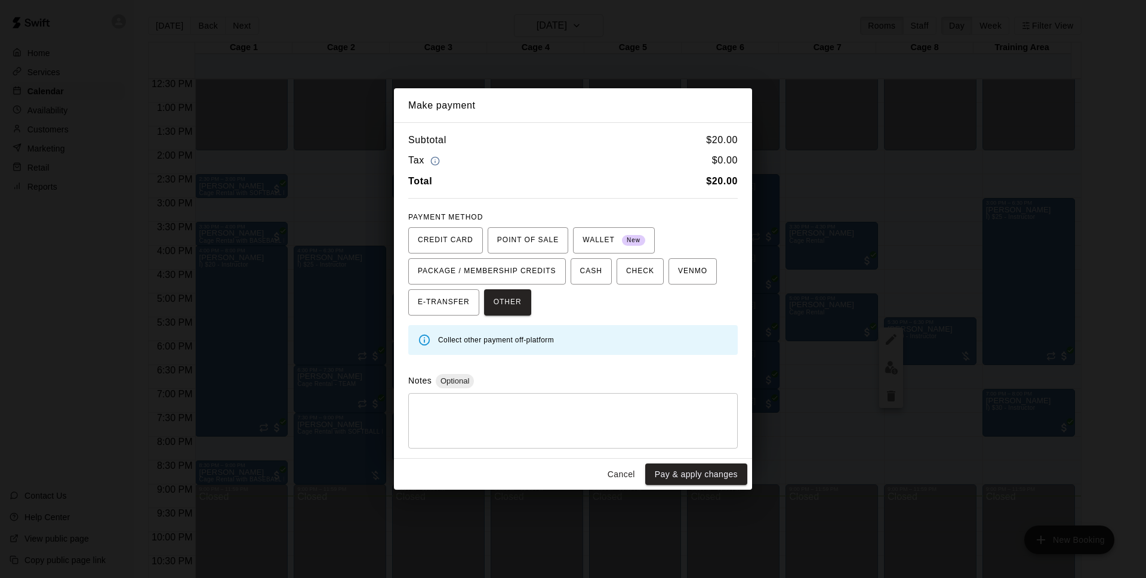
click at [713, 463] on div "Cancel Pay & apply changes" at bounding box center [573, 475] width 358 height 32
click at [718, 468] on button "Pay & apply changes" at bounding box center [696, 475] width 102 height 22
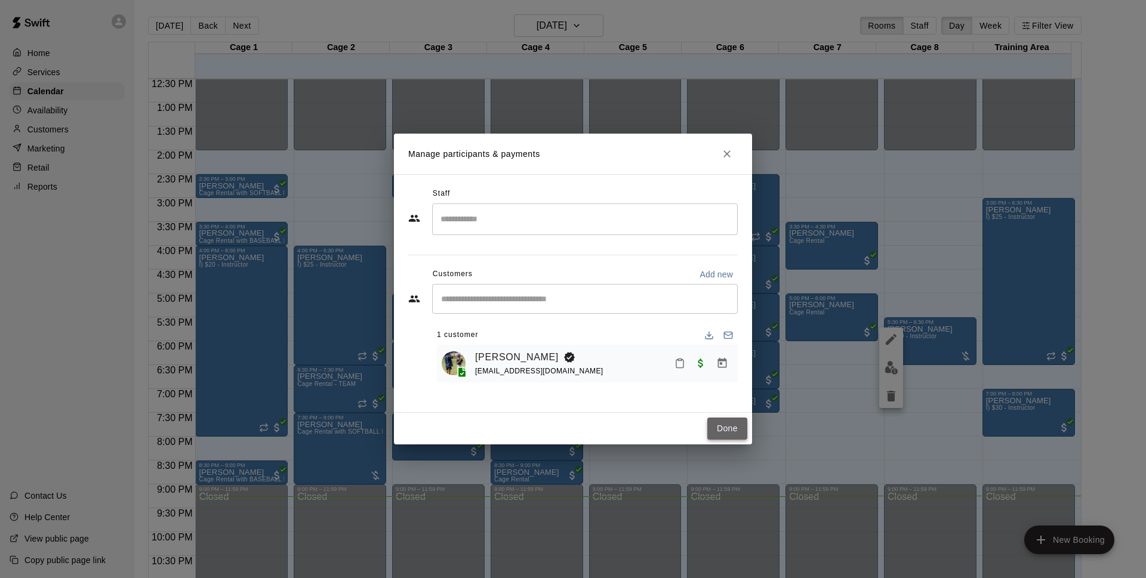
click at [740, 424] on button "Done" at bounding box center [727, 429] width 40 height 22
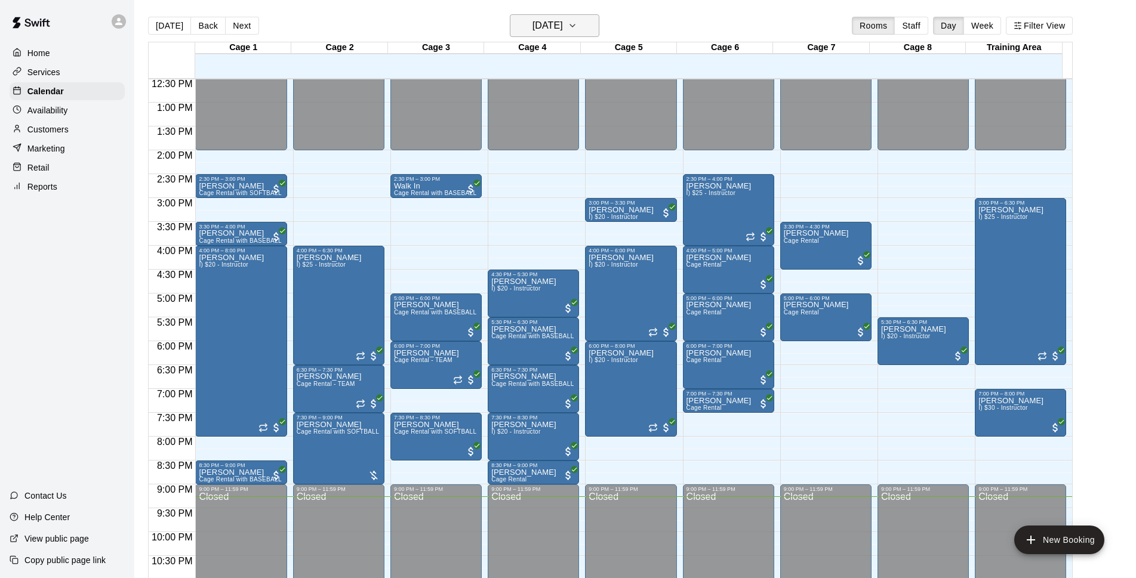
click at [519, 15] on button "[DATE]" at bounding box center [555, 25] width 90 height 23
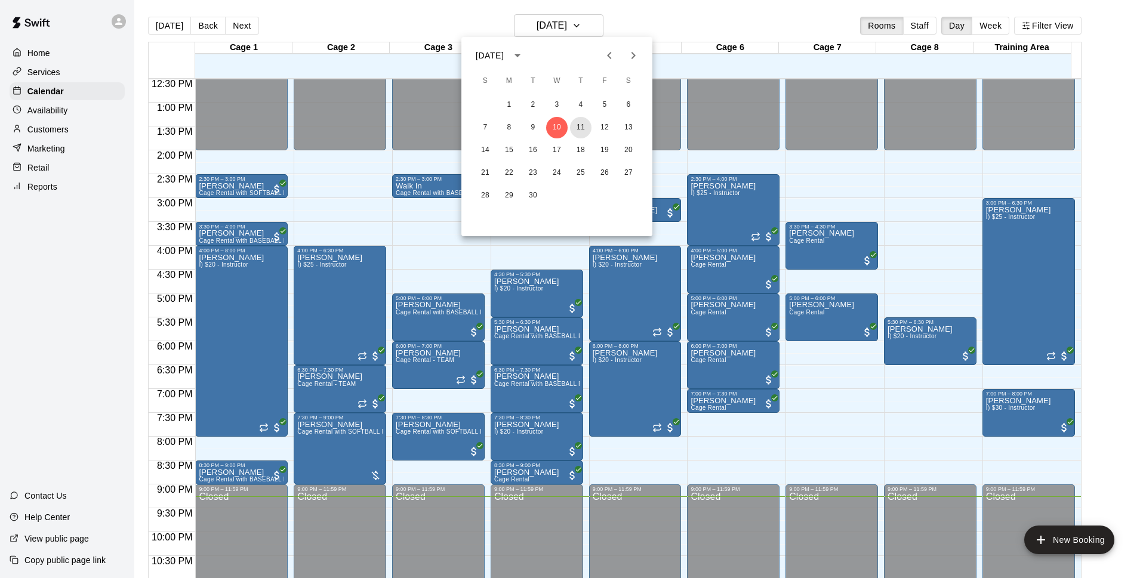
click at [586, 129] on button "11" at bounding box center [580, 127] width 21 height 21
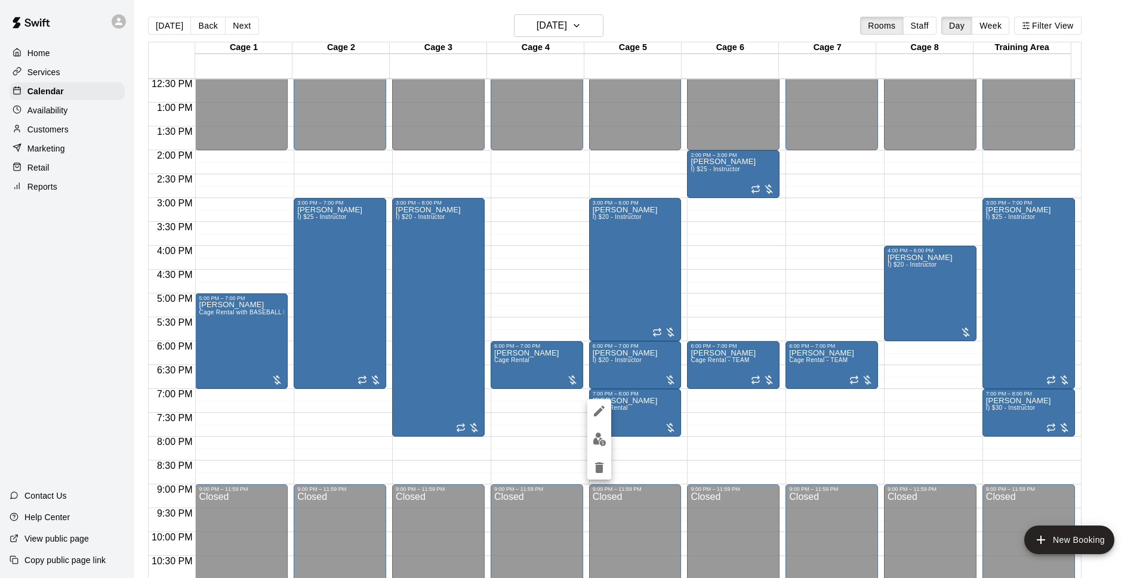
click at [601, 463] on icon "delete" at bounding box center [599, 468] width 8 height 11
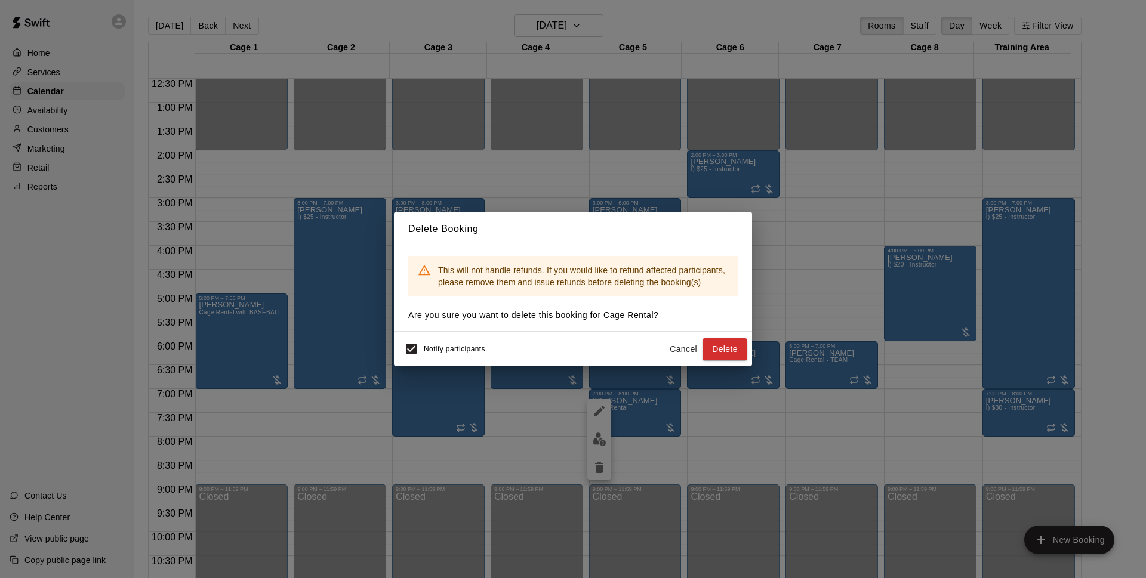
click at [397, 352] on div "Notify participants Cancel Delete" at bounding box center [573, 349] width 358 height 35
drag, startPoint x: 730, startPoint y: 342, endPoint x: 1146, endPoint y: 255, distance: 425.1
click at [733, 341] on button "Delete" at bounding box center [725, 349] width 45 height 22
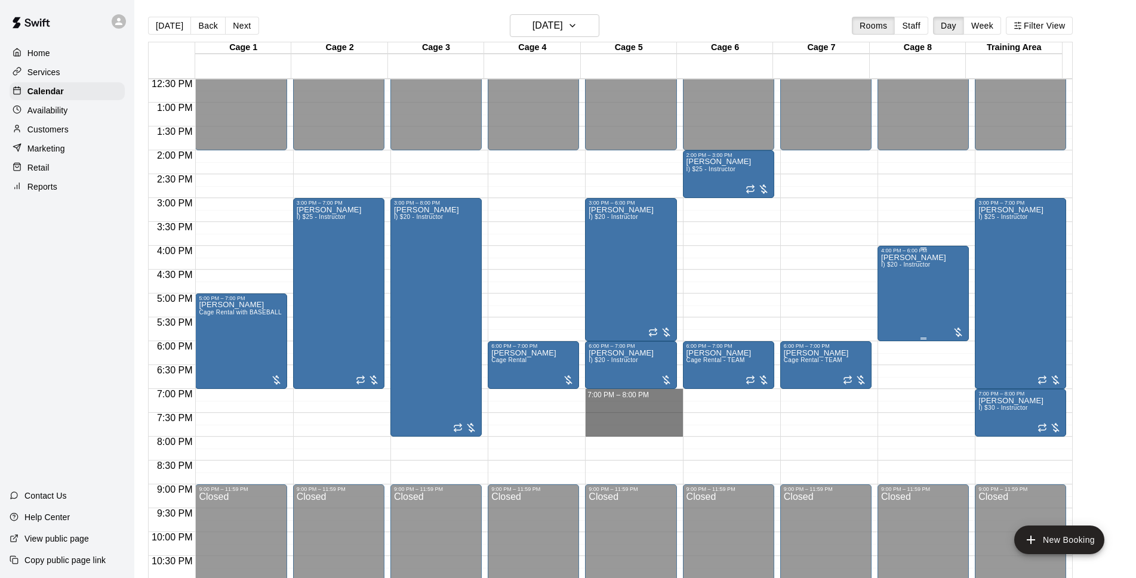
drag, startPoint x: 626, startPoint y: 395, endPoint x: 883, endPoint y: 303, distance: 272.5
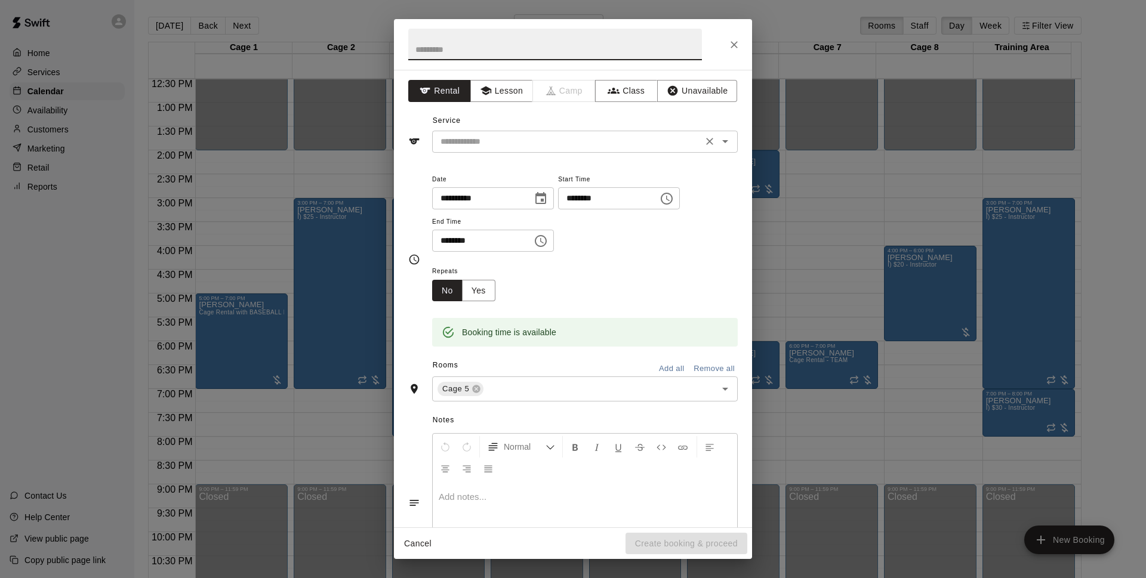
click at [508, 133] on div "​" at bounding box center [585, 142] width 306 height 22
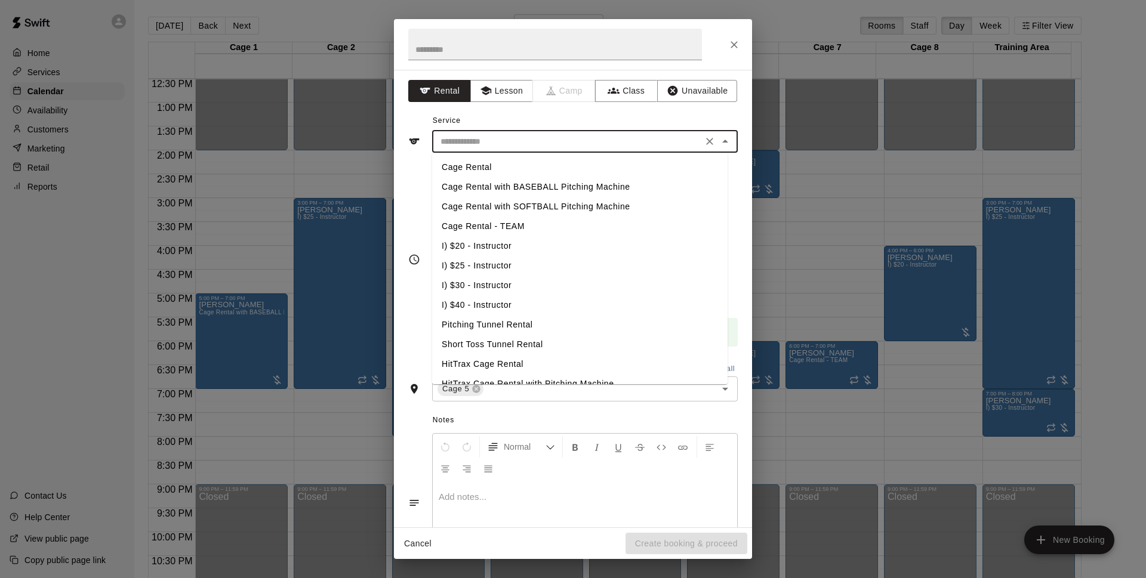
click at [509, 224] on li "Cage Rental - TEAM" at bounding box center [580, 227] width 296 height 20
type input "**********"
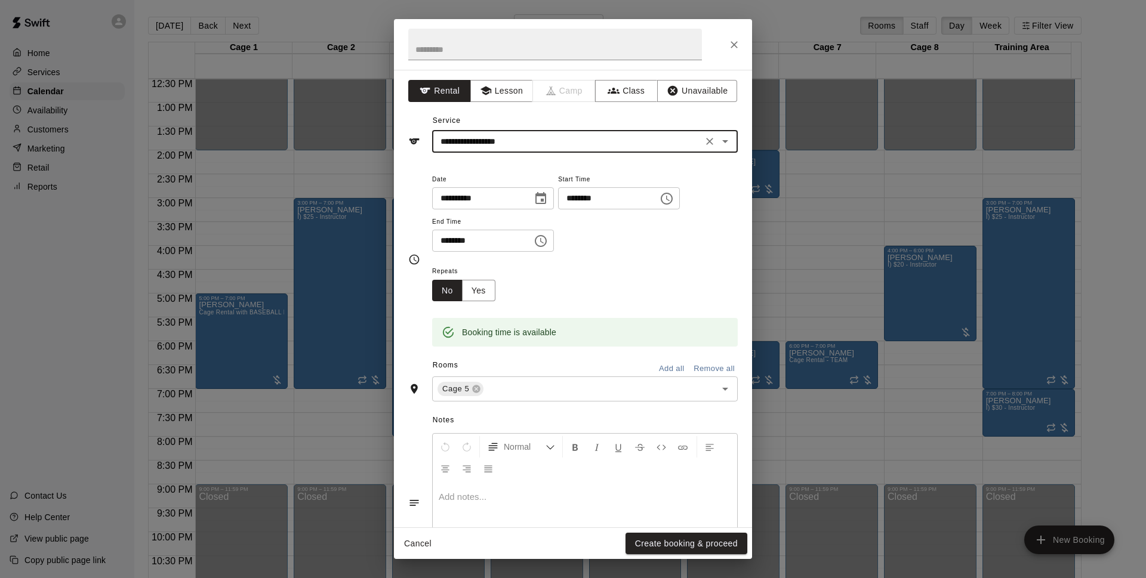
click at [684, 549] on button "Create booking & proceed" at bounding box center [687, 544] width 122 height 22
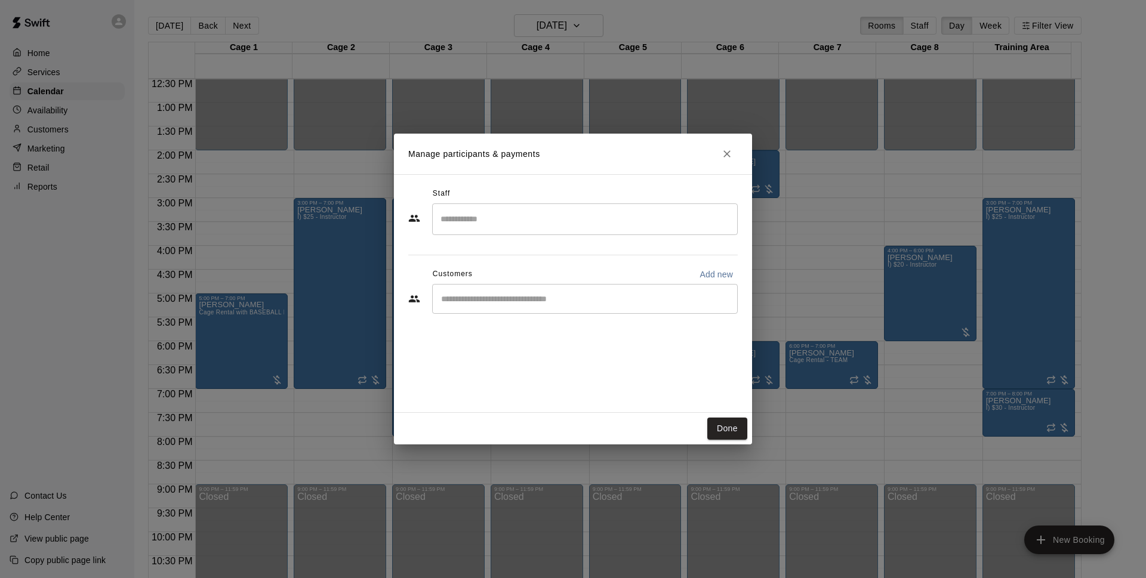
click at [502, 297] on input "Start typing to search customers..." at bounding box center [585, 299] width 295 height 12
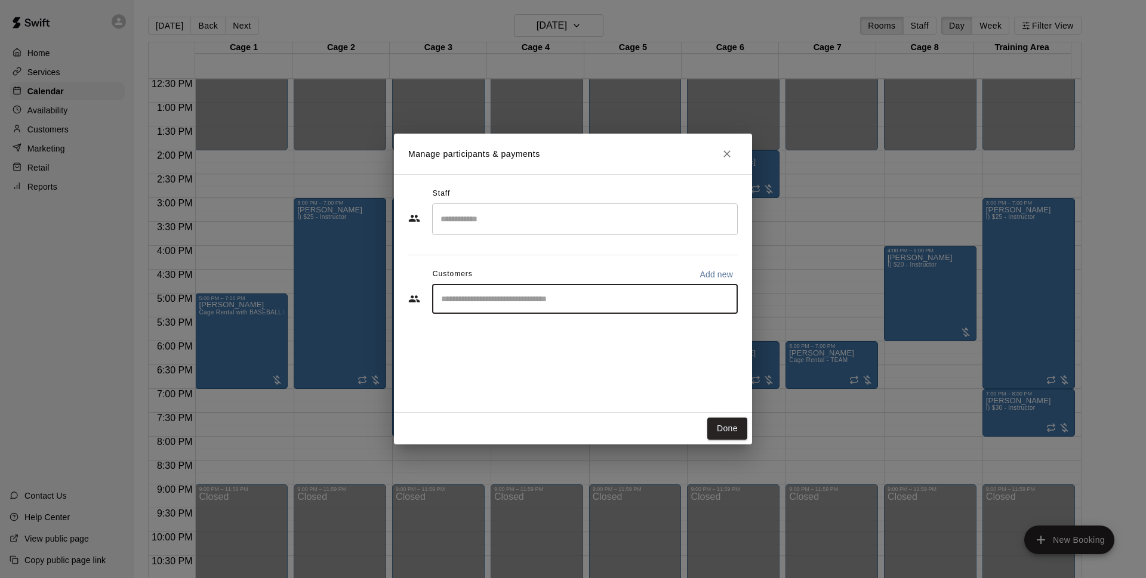
type input "*"
type input "*****"
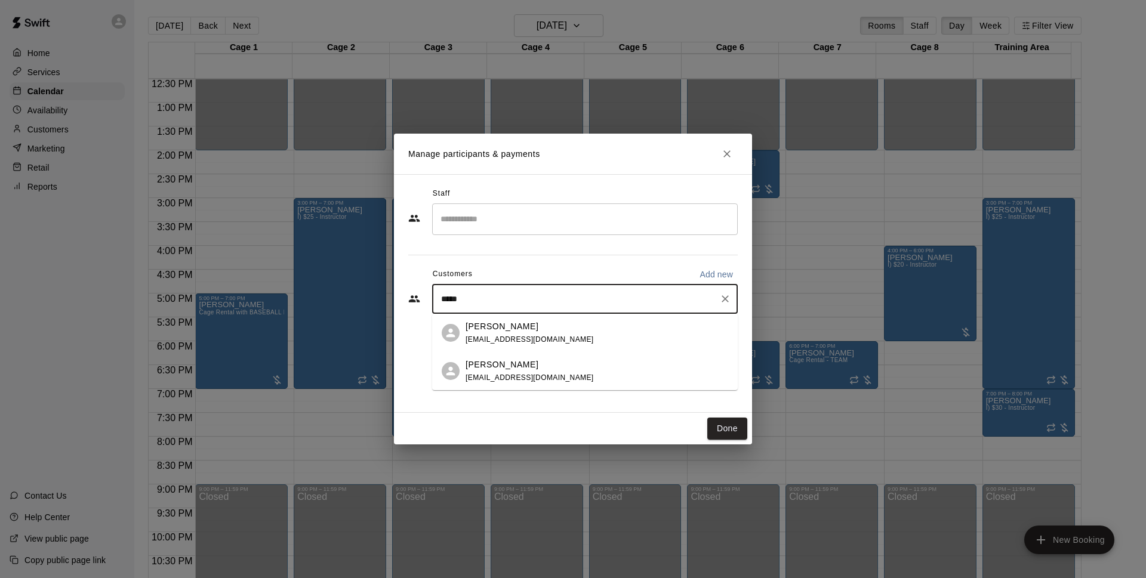
click at [574, 328] on div "[PERSON_NAME] [EMAIL_ADDRESS][DOMAIN_NAME]" at bounding box center [597, 334] width 263 height 26
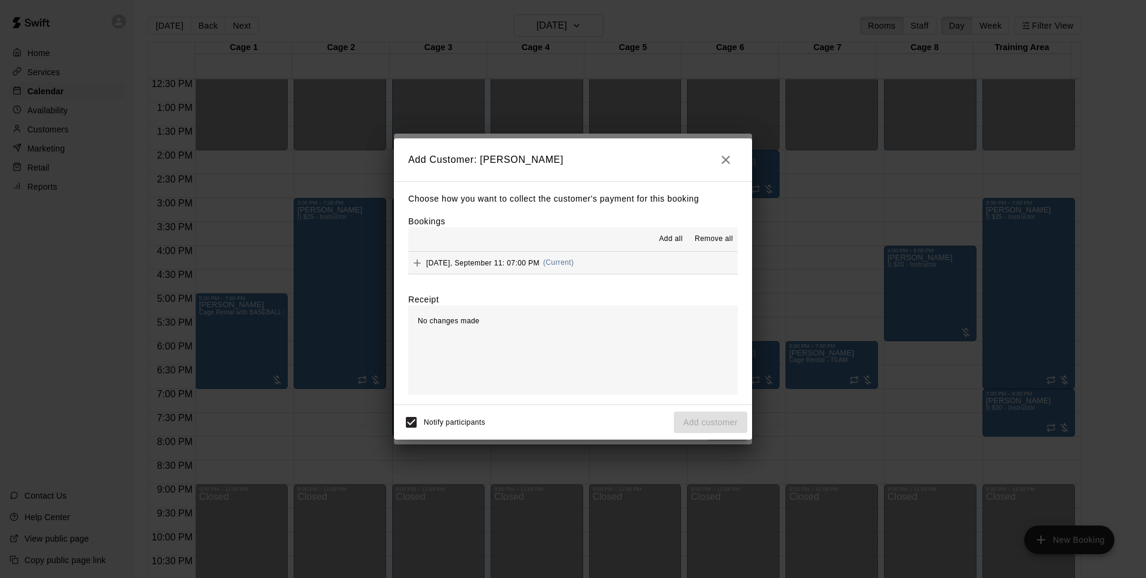
click at [568, 260] on span "(Current)" at bounding box center [558, 262] width 31 height 8
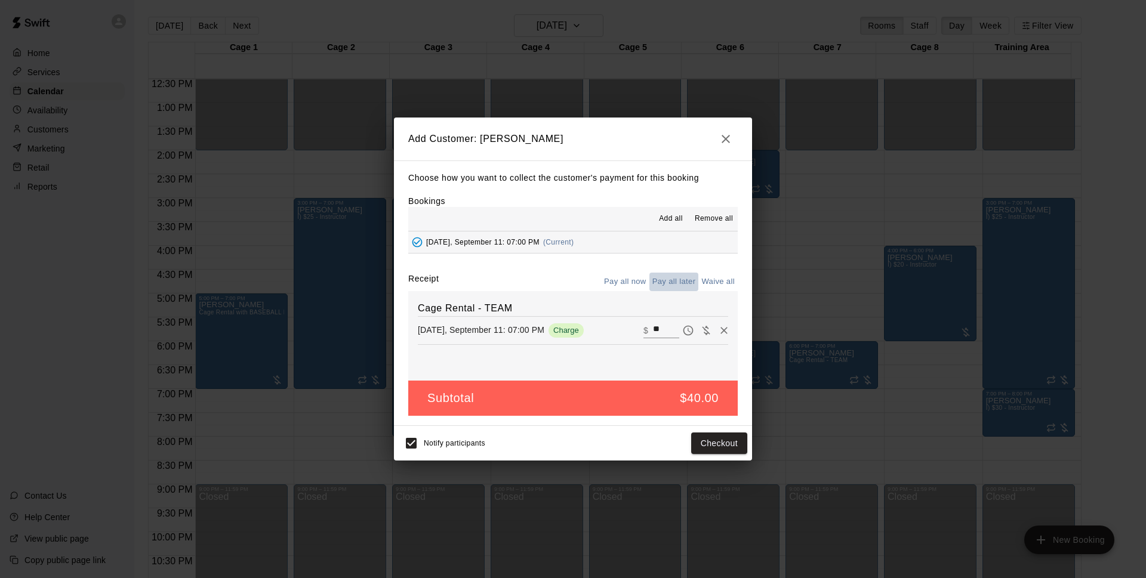
drag, startPoint x: 658, startPoint y: 279, endPoint x: 596, endPoint y: 390, distance: 126.4
click at [658, 280] on button "Pay all later" at bounding box center [675, 282] width 50 height 19
click at [700, 443] on button "Add customer" at bounding box center [710, 444] width 73 height 22
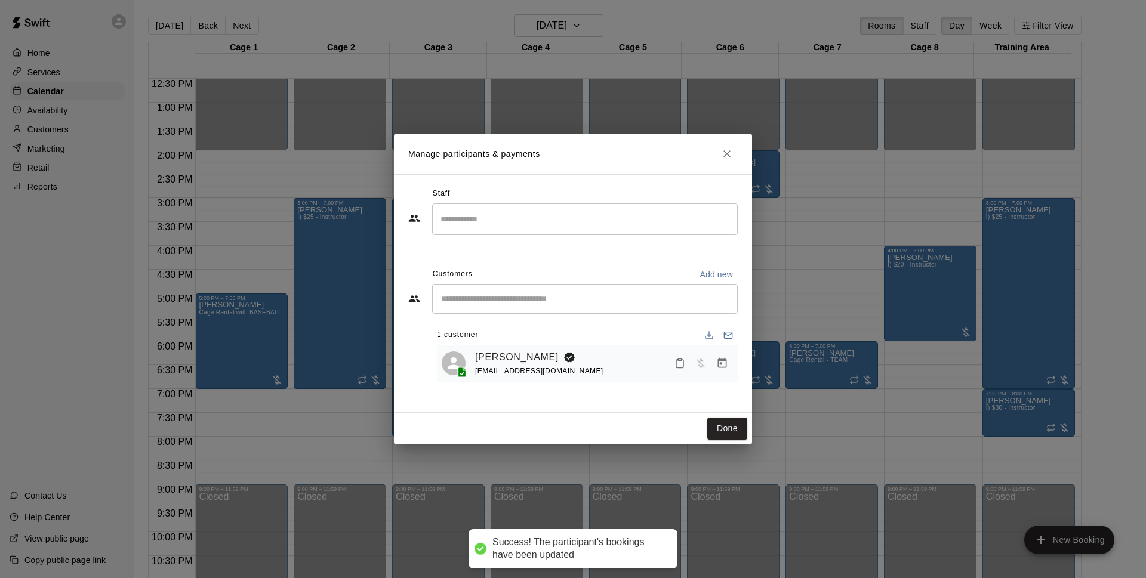
click at [740, 430] on button "Done" at bounding box center [727, 429] width 40 height 22
